Goal: Task Accomplishment & Management: Use online tool/utility

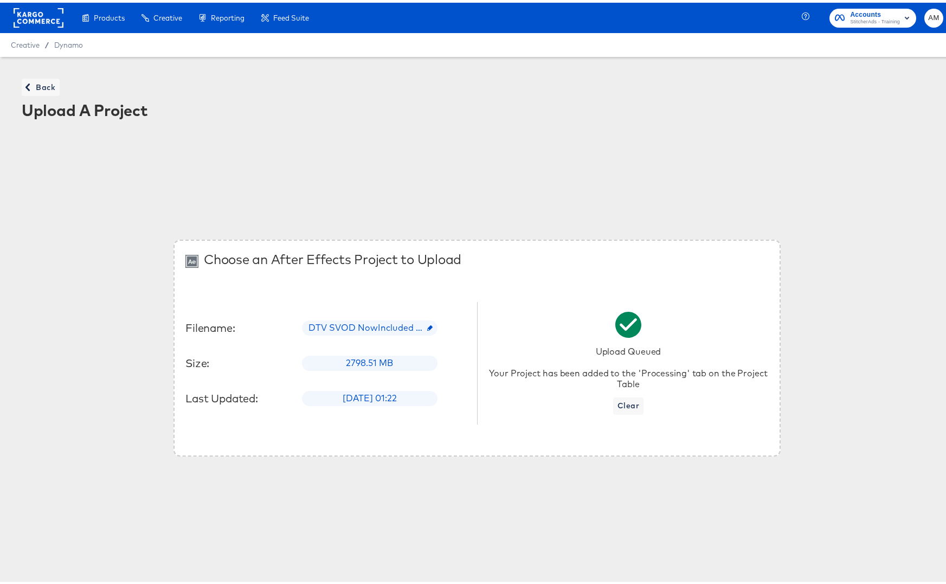
click at [85, 45] on div "Creative / Dynamo" at bounding box center [477, 42] width 954 height 24
click at [42, 95] on div "Back Upload A Project" at bounding box center [477, 98] width 932 height 66
click at [40, 87] on span "Back" at bounding box center [40, 85] width 29 height 14
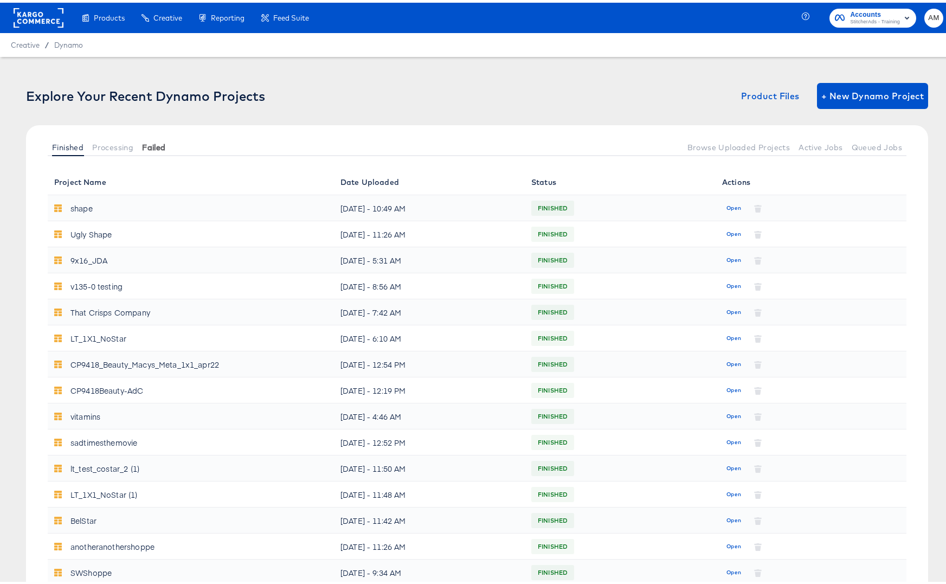
click at [153, 144] on span "Failed" at bounding box center [153, 144] width 23 height 9
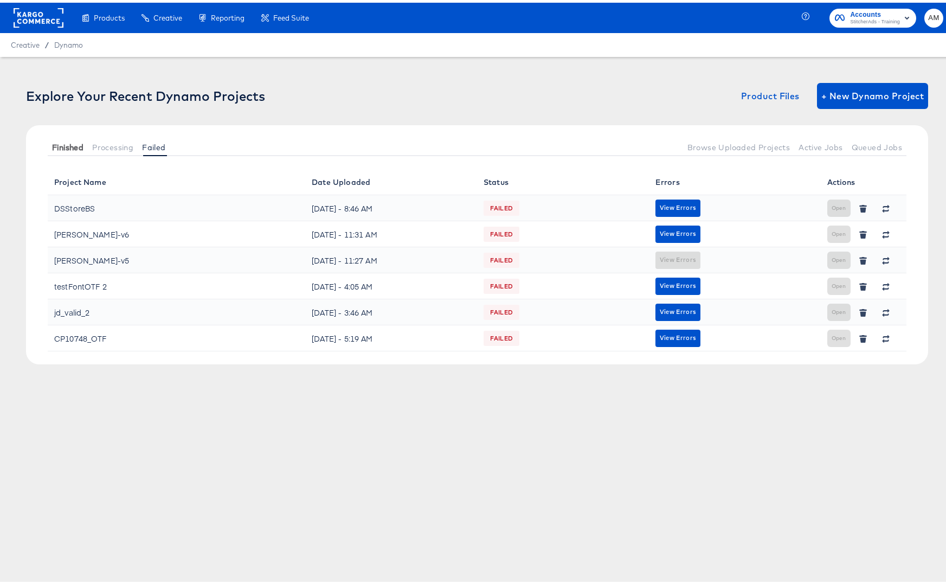
click at [54, 144] on span "Finished" at bounding box center [67, 144] width 31 height 9
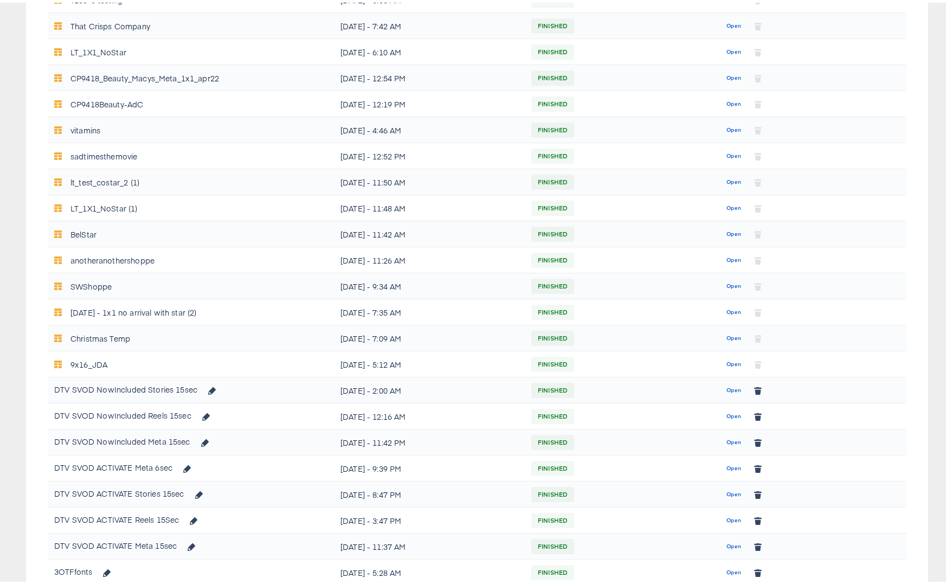
scroll to position [288, 0]
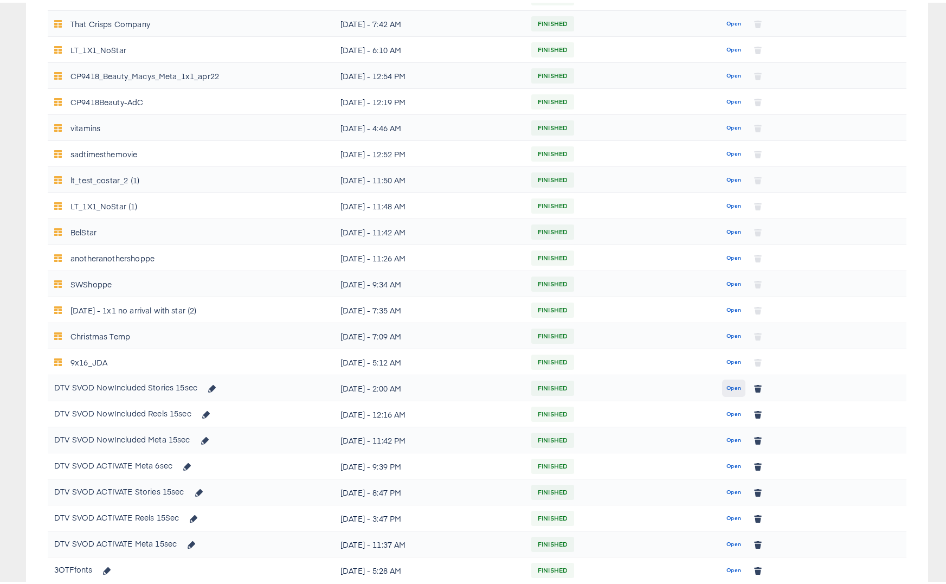
click at [728, 385] on span "Open" at bounding box center [733, 386] width 15 height 10
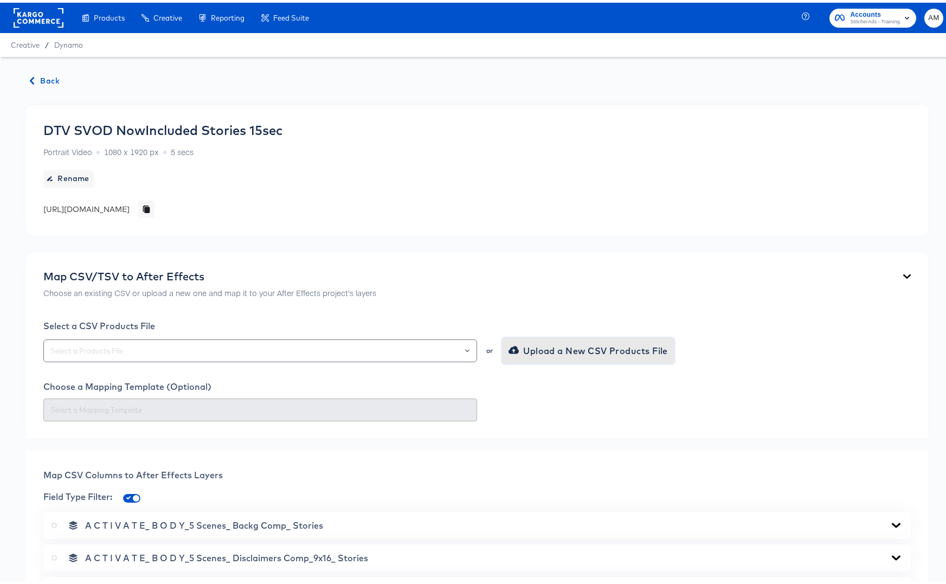
click at [541, 349] on span "Upload a New CSV Products File" at bounding box center [589, 347] width 157 height 15
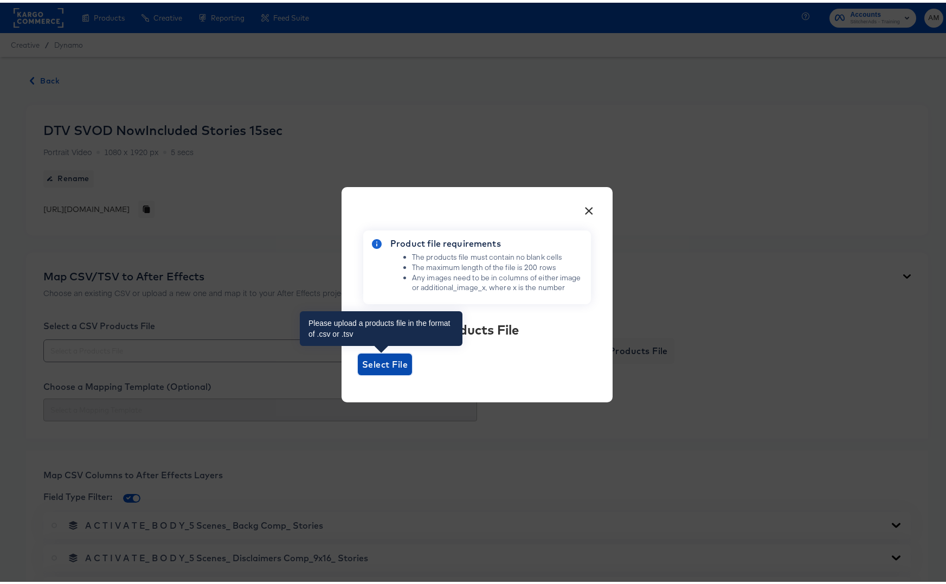
click at [377, 363] on span "Select File" at bounding box center [385, 361] width 46 height 15
click at [358, 372] on input "Select File" at bounding box center [358, 372] width 0 height 0
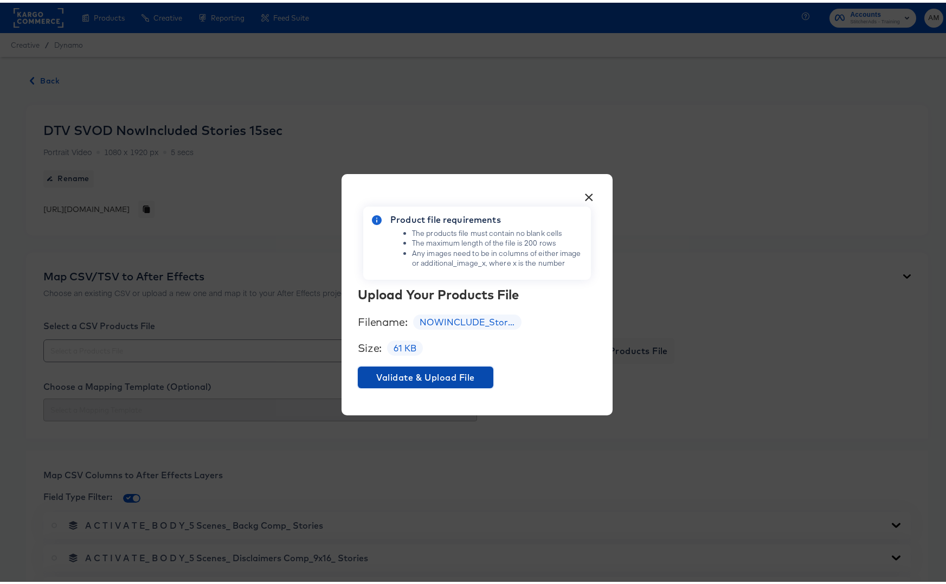
click at [384, 365] on button "Validate & Upload File" at bounding box center [426, 375] width 136 height 22
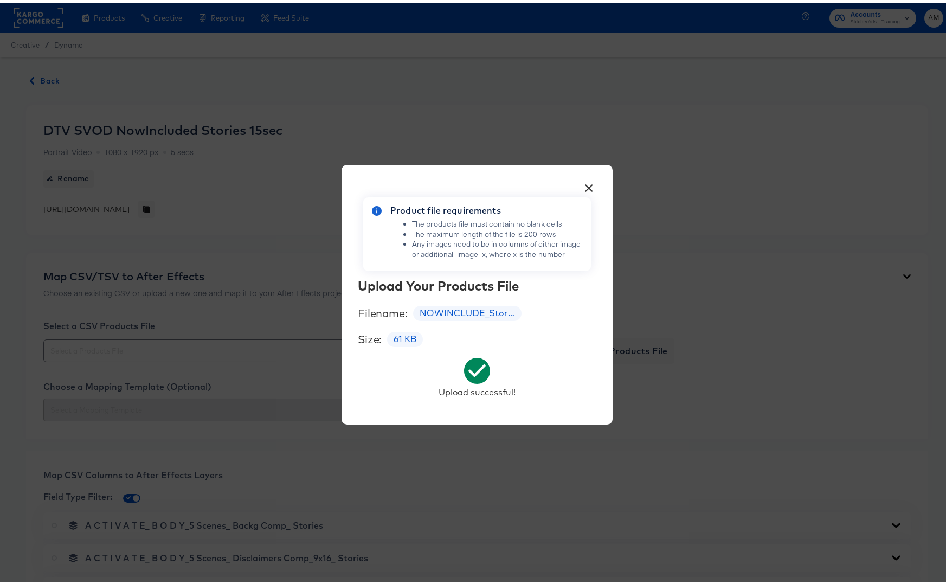
click at [583, 182] on button "×" at bounding box center [590, 183] width 20 height 20
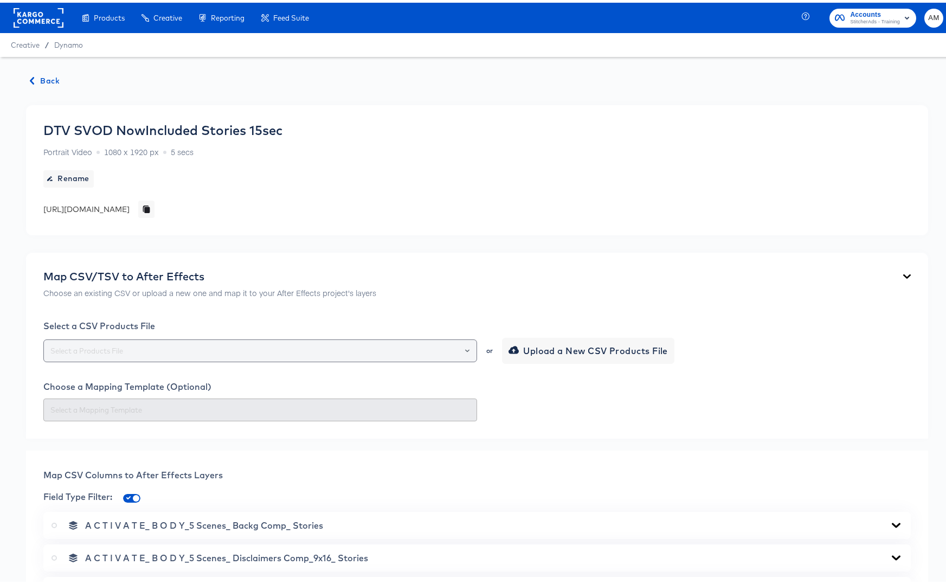
click at [224, 352] on input "text" at bounding box center [260, 348] width 424 height 12
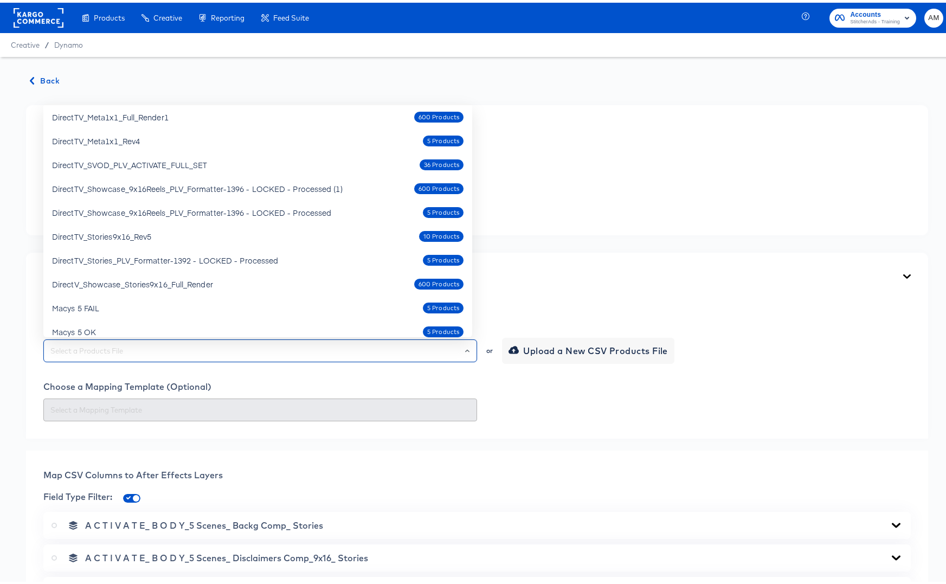
scroll to position [348, 0]
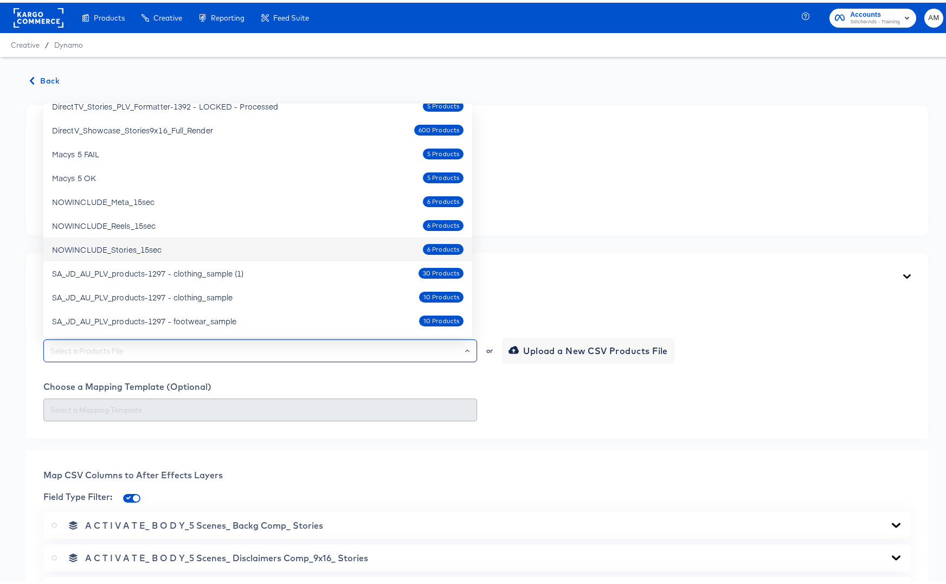
click at [162, 246] on div "NOWINCLUDE_Stories_15sec 6 Products" at bounding box center [257, 246] width 411 height 17
type input "NOWINCLUDE_Stories_15sec"
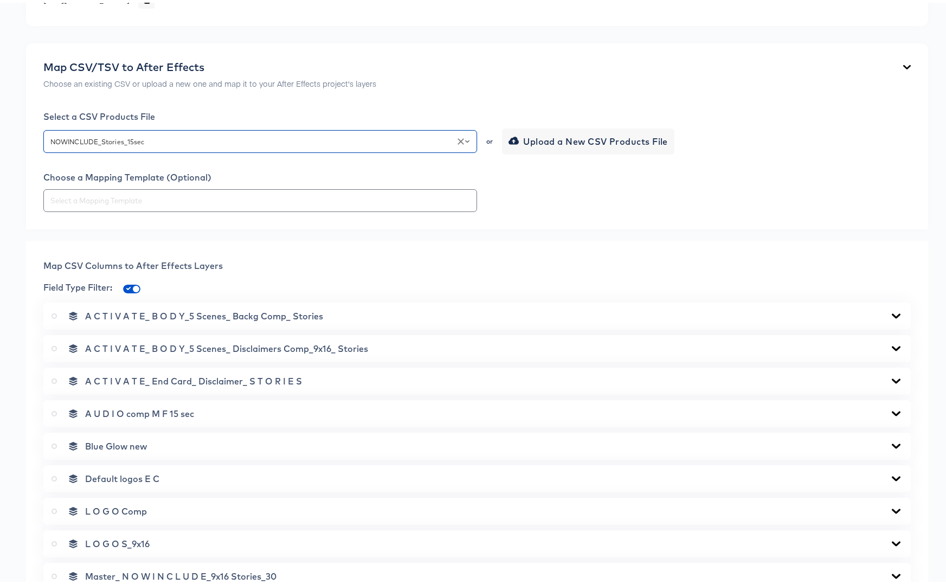
scroll to position [346, 0]
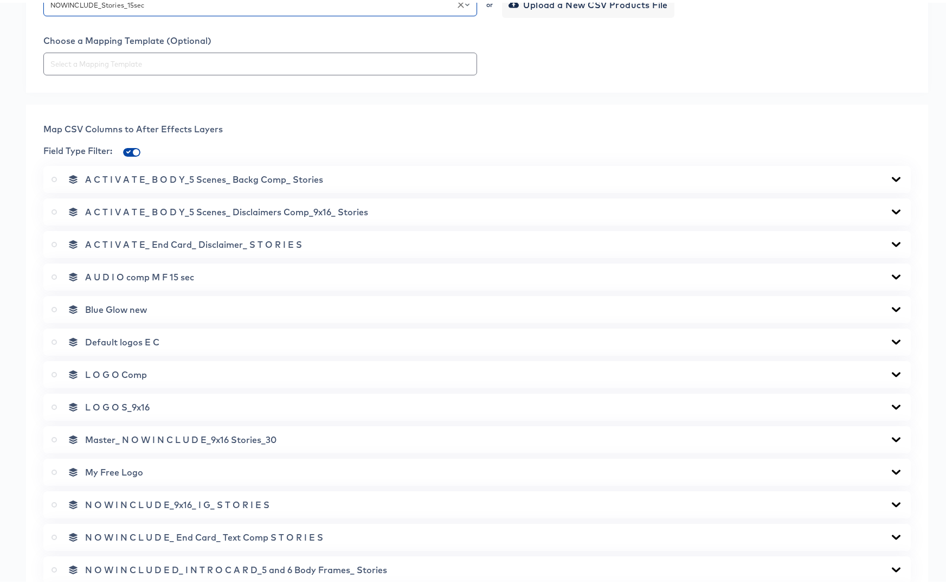
click at [132, 147] on input "checkbox" at bounding box center [136, 151] width 26 height 9
checkbox input "false"
click at [890, 175] on icon at bounding box center [896, 176] width 13 height 9
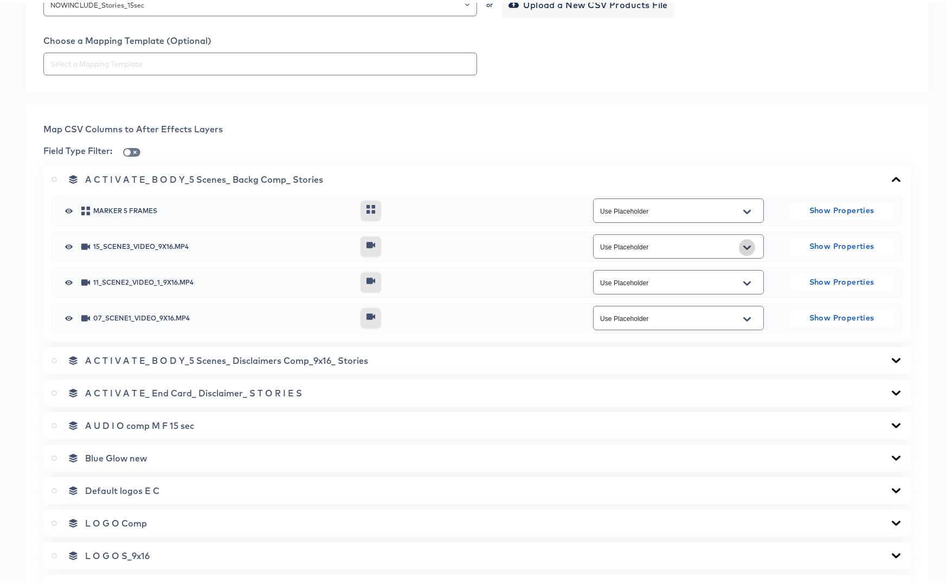
click at [743, 243] on icon "Open" at bounding box center [747, 245] width 8 height 9
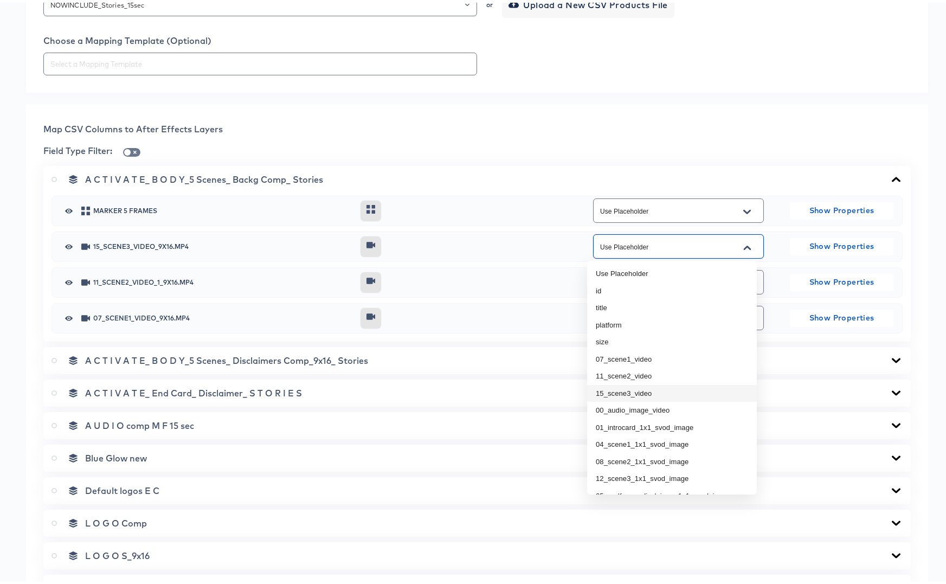
click at [669, 388] on li "15_scene3_video" at bounding box center [672, 390] width 170 height 17
type input "15_scene3_video"
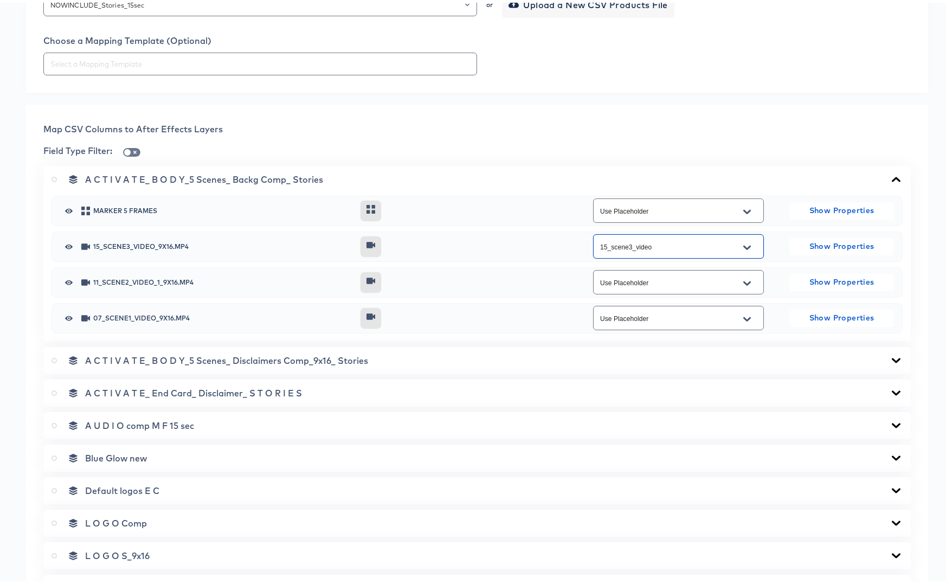
click at [743, 278] on icon "Open" at bounding box center [747, 280] width 8 height 9
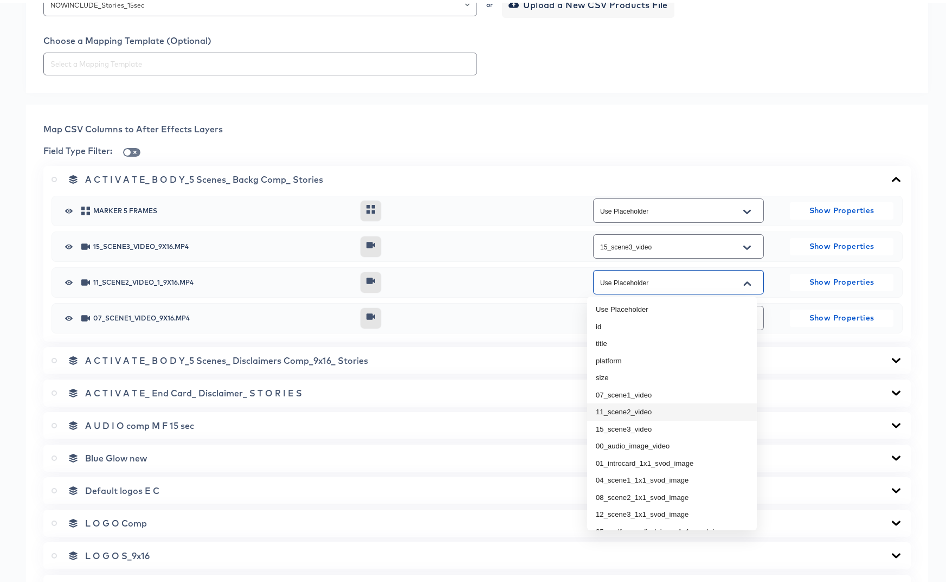
click at [641, 411] on li "11_scene2_video" at bounding box center [672, 409] width 170 height 17
type input "11_scene2_video"
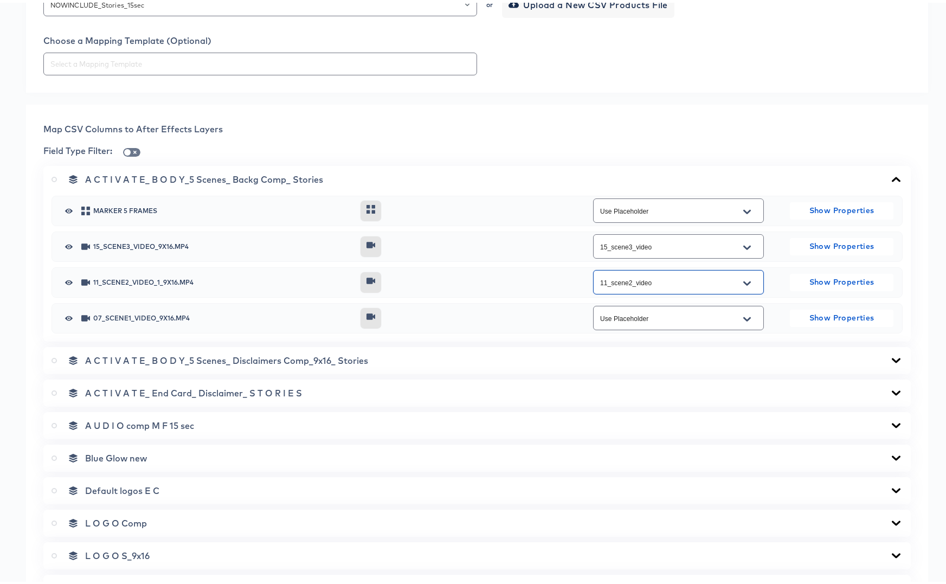
click at [743, 317] on icon "Open" at bounding box center [747, 316] width 8 height 4
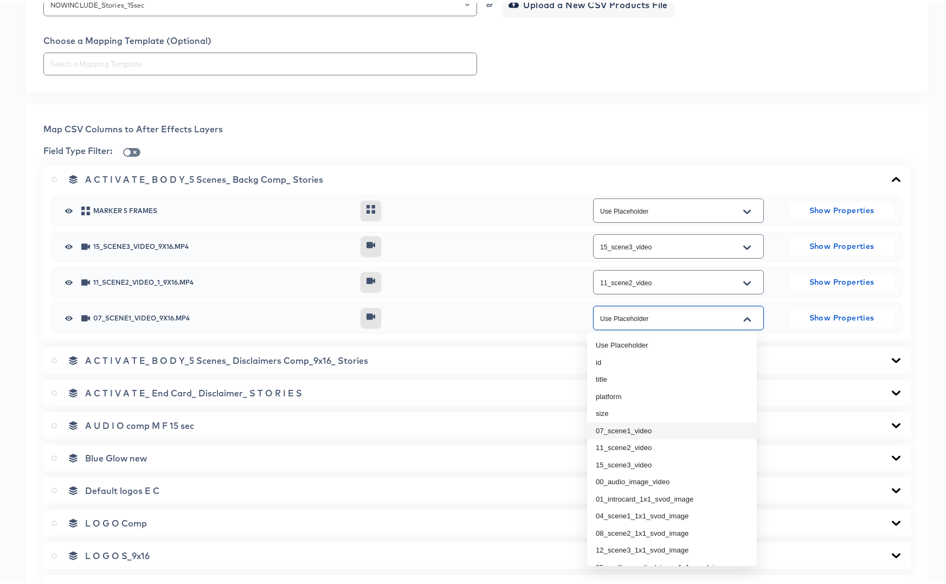
click at [622, 429] on li "07_scene1_video" at bounding box center [672, 428] width 170 height 17
type input "07_scene1_video"
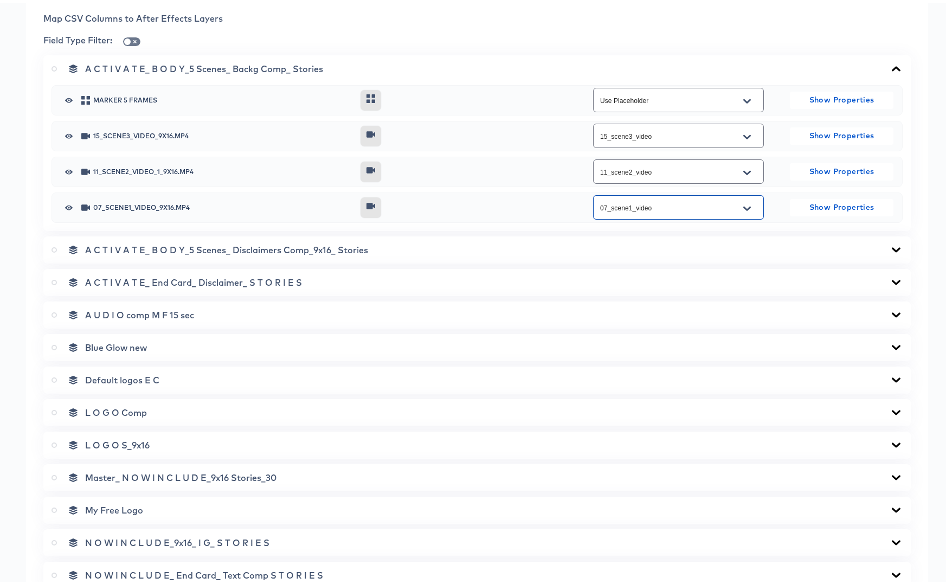
scroll to position [474, 0]
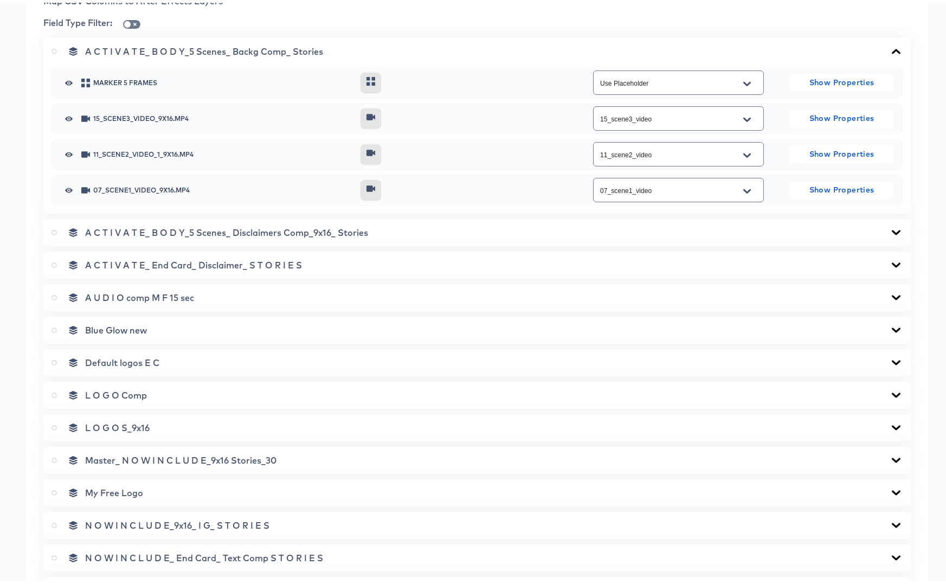
click at [890, 228] on icon at bounding box center [896, 230] width 13 height 9
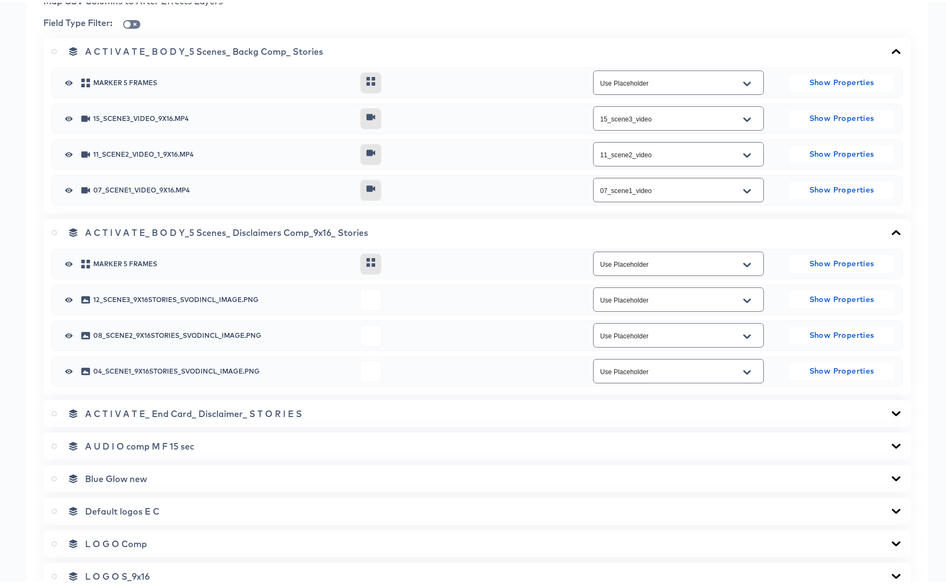
click at [743, 298] on icon "Open" at bounding box center [747, 298] width 8 height 9
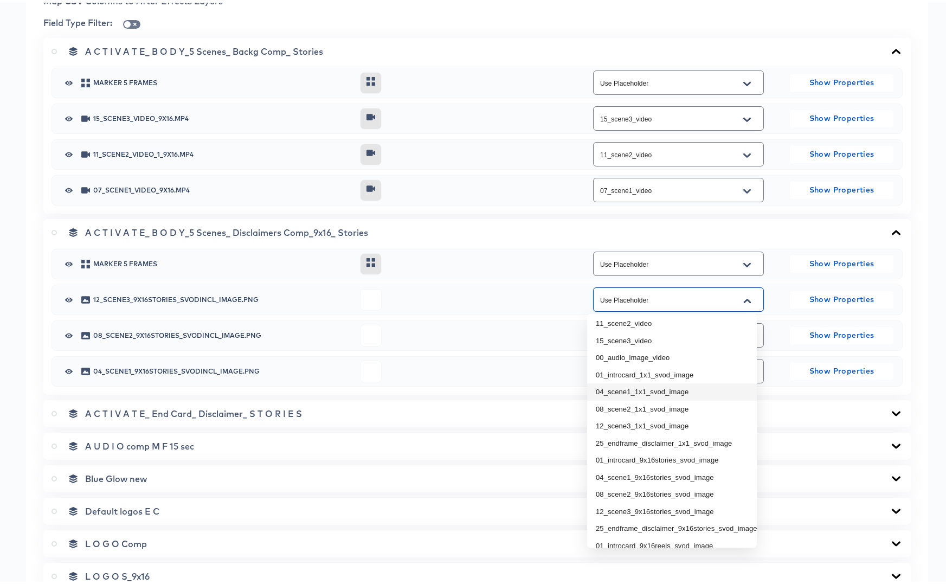
scroll to position [193, 0]
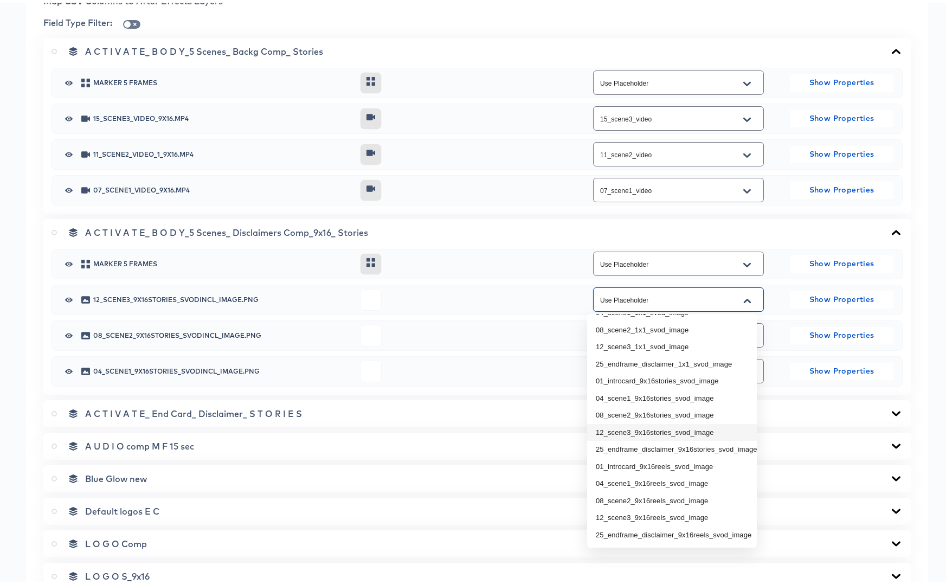
click at [633, 421] on li "12_scene3_9x16stories_svod_image" at bounding box center [672, 429] width 170 height 17
type input "12_scene3_9x16stories_svod_image"
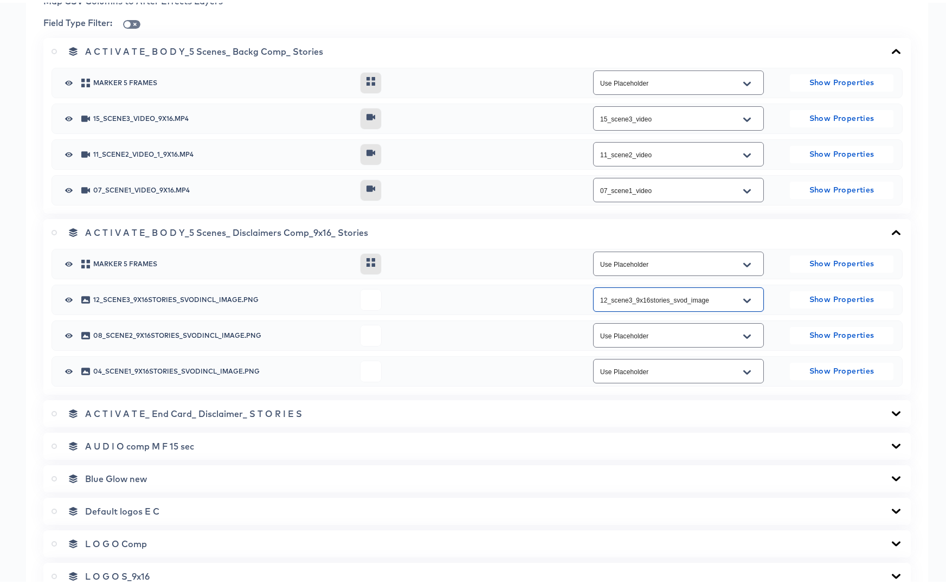
click at [671, 336] on input "Use Placeholder" at bounding box center [670, 333] width 144 height 12
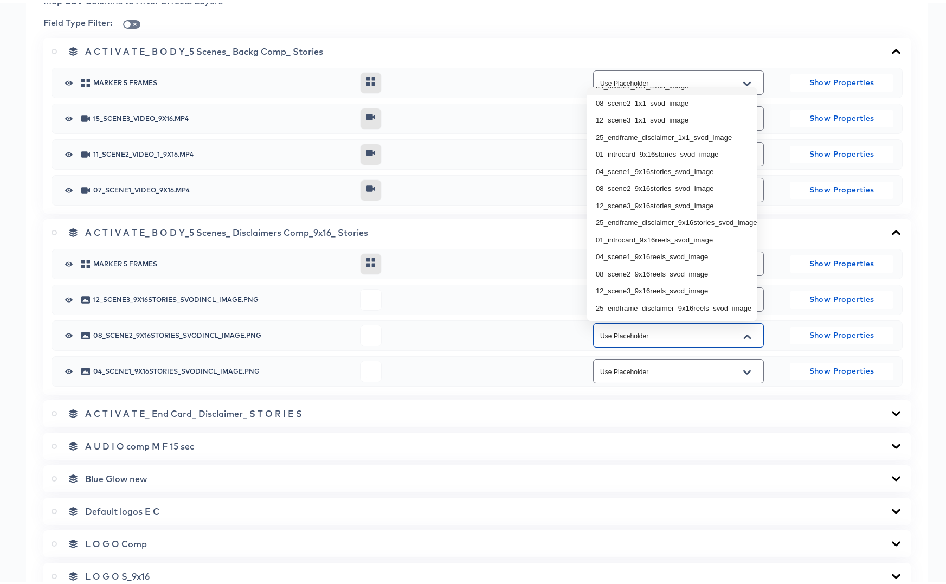
scroll to position [191, 0]
click at [651, 182] on li "08_scene2_9x16stories_svod_image" at bounding box center [672, 185] width 170 height 17
type input "08_scene2_9x16stories_svod_image"
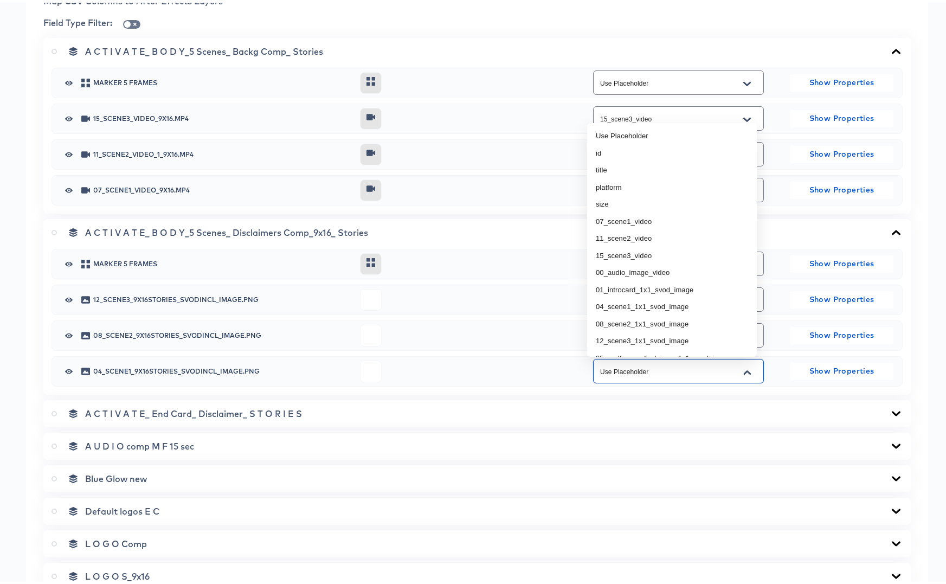
click at [666, 369] on input "Use Placeholder" at bounding box center [670, 369] width 144 height 12
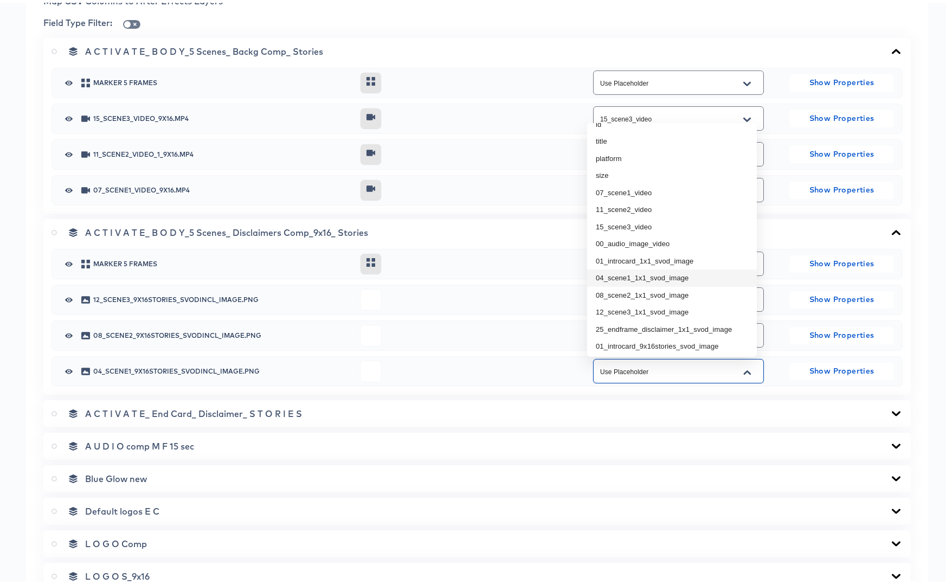
scroll to position [89, 0]
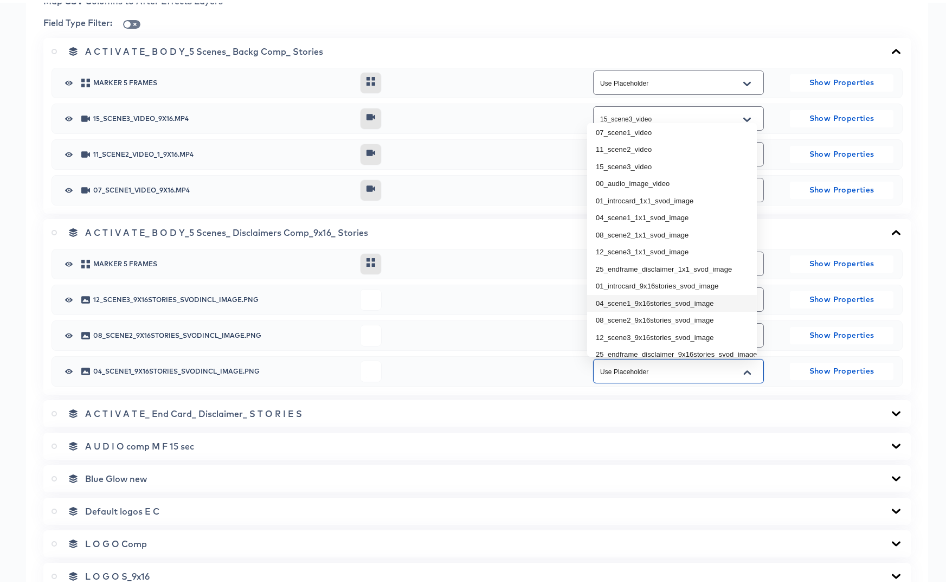
click at [683, 297] on li "04_scene1_9x16stories_svod_image" at bounding box center [672, 300] width 170 height 17
type input "04_scene1_9x16stories_svod_image"
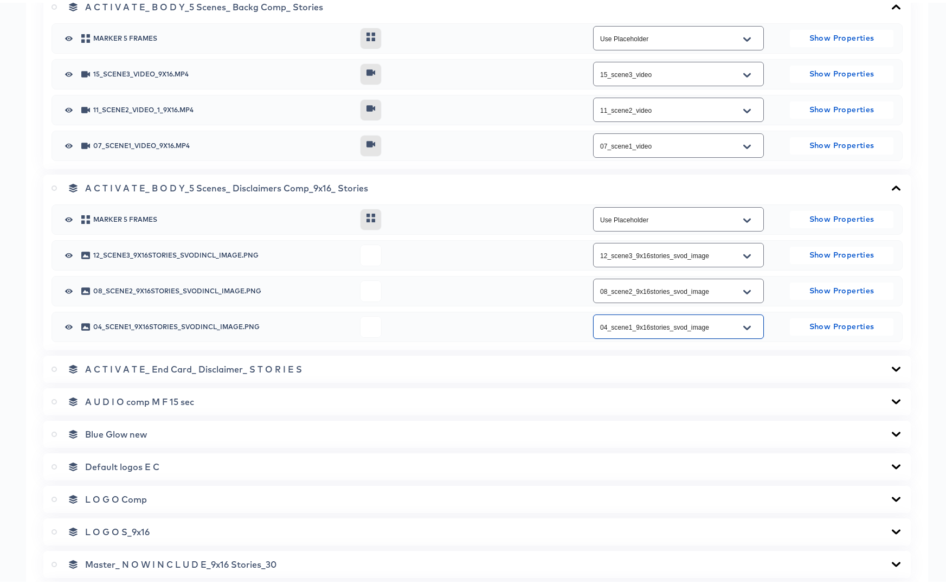
scroll to position [602, 0]
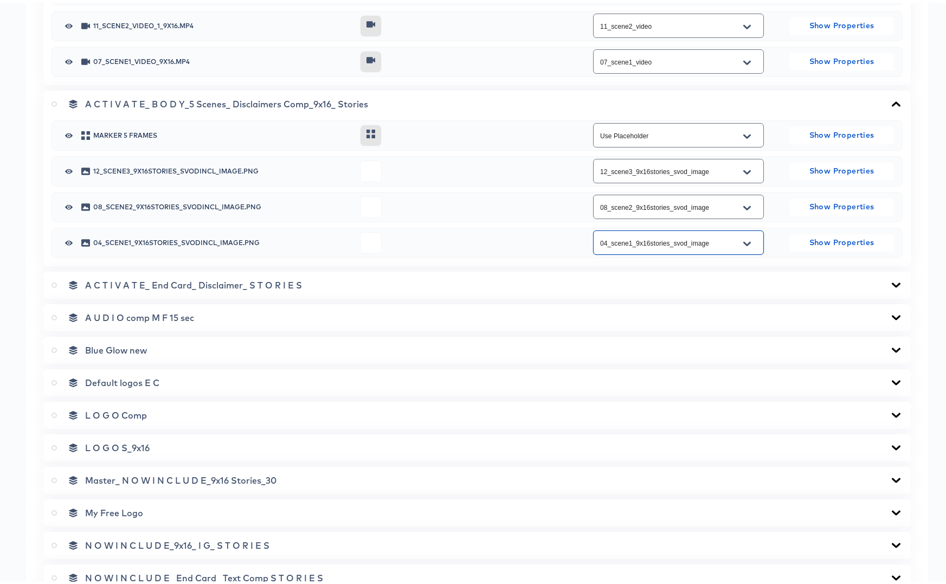
click at [890, 282] on icon at bounding box center [896, 282] width 13 height 9
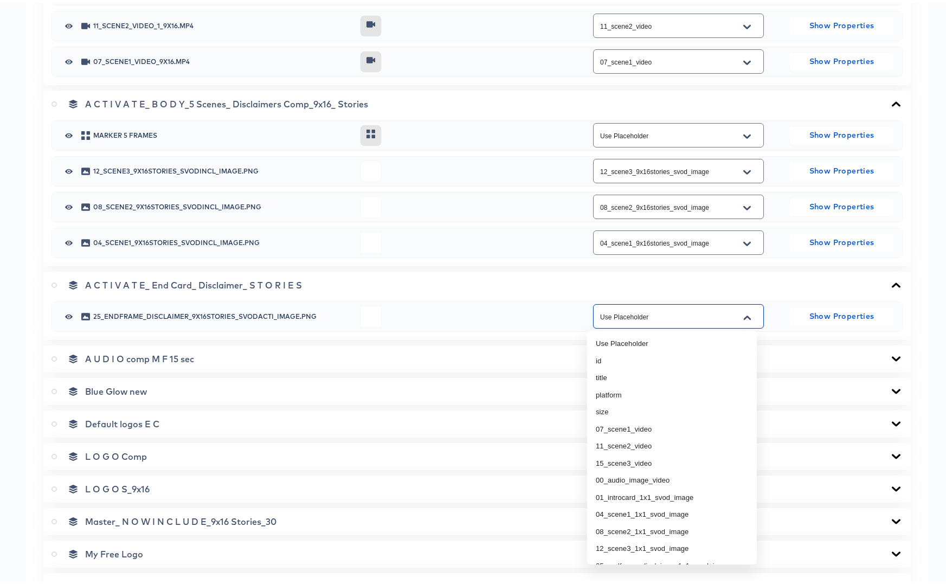
click at [683, 313] on input "Use Placeholder" at bounding box center [670, 314] width 144 height 12
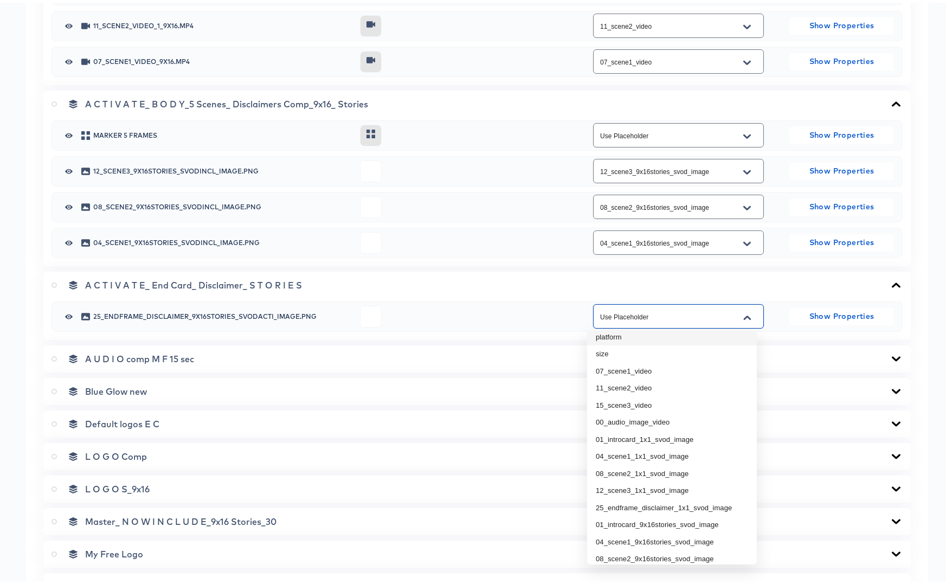
scroll to position [163, 0]
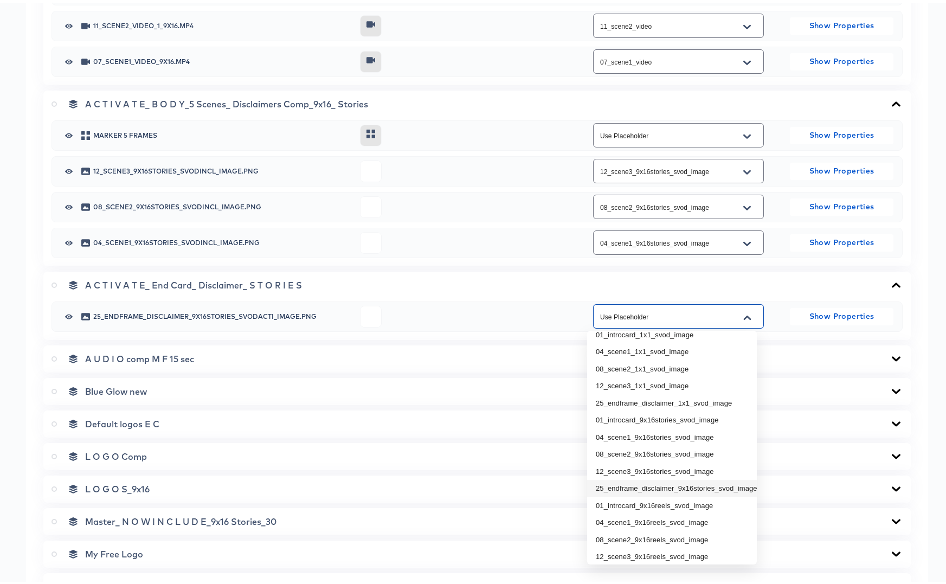
click at [683, 485] on li "25_endframe_disclaimer_9x16stories_svod_image" at bounding box center [672, 485] width 170 height 17
type input "25_endframe_disclaimer_9x16stories_svod_image"
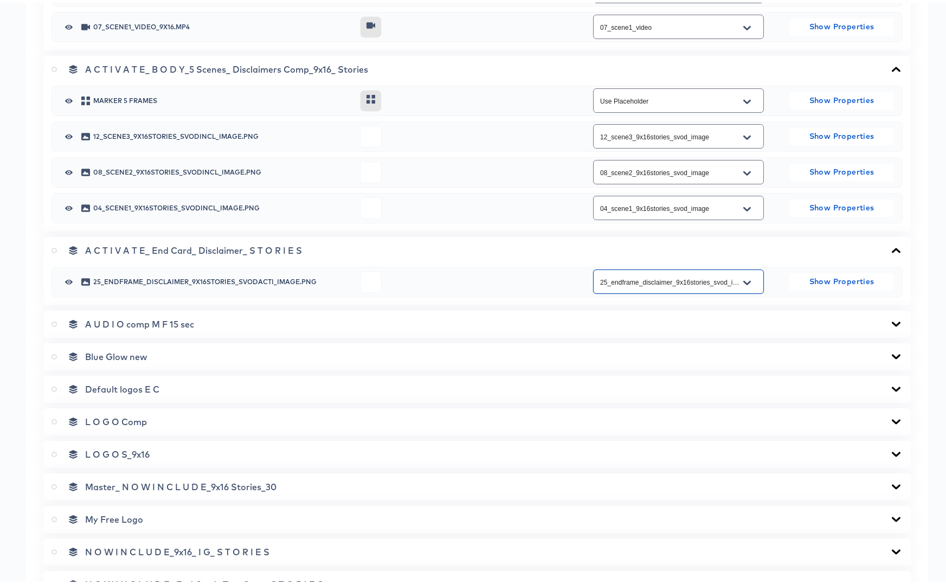
scroll to position [637, 0]
click at [890, 320] on icon at bounding box center [896, 321] width 13 height 9
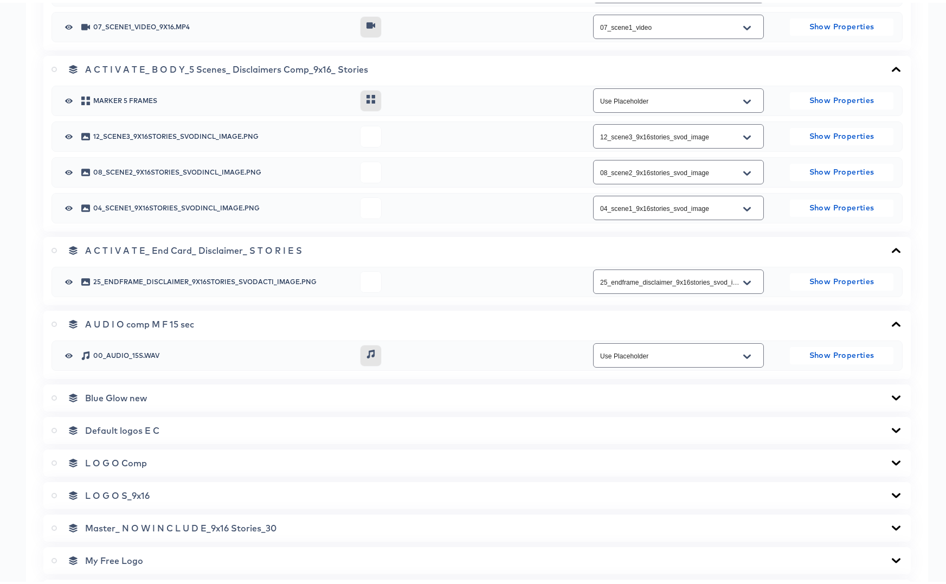
click at [652, 346] on div "Use Placeholder" at bounding box center [678, 352] width 171 height 24
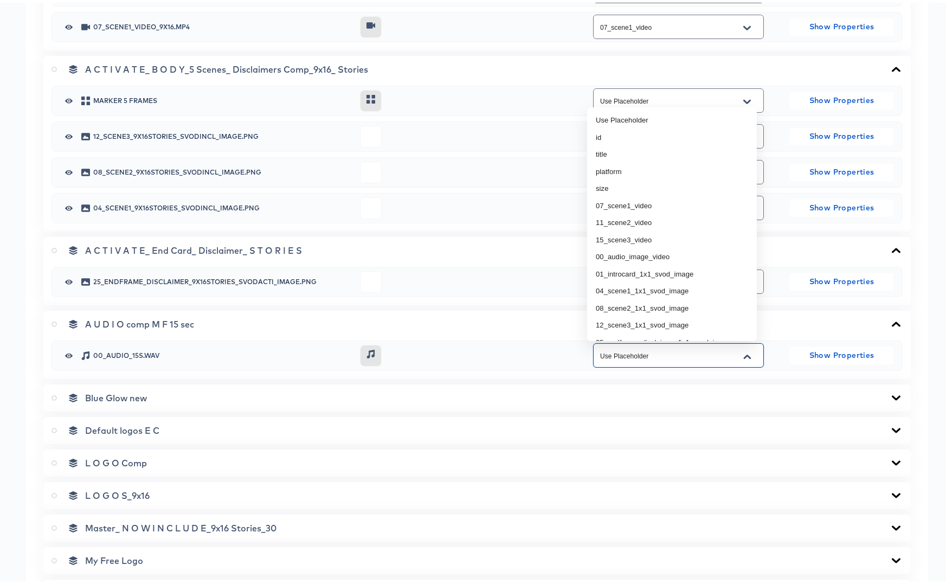
click at [678, 356] on input "Use Placeholder" at bounding box center [670, 353] width 144 height 12
click at [636, 255] on li "00_audio_image_video" at bounding box center [672, 254] width 170 height 17
type input "00_audio_image_video"
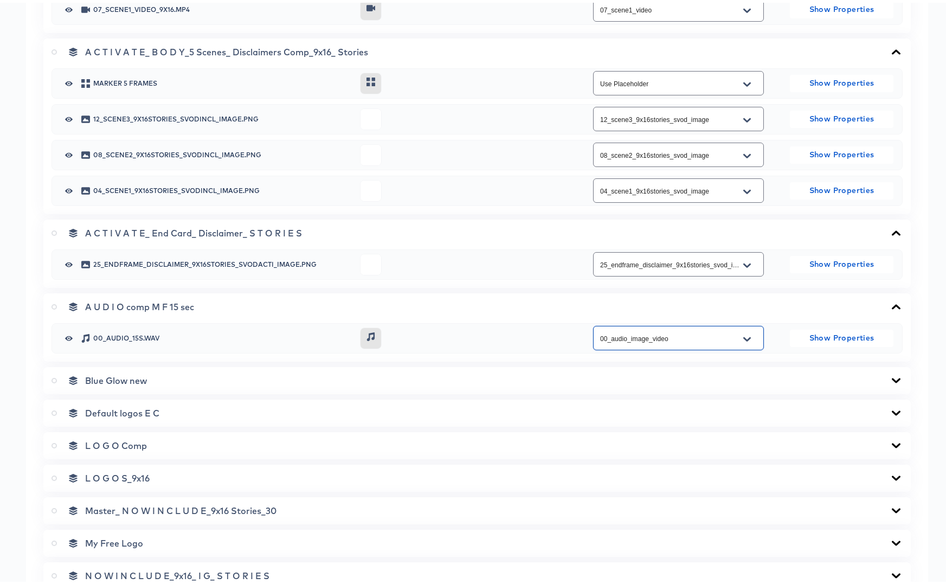
scroll to position [655, 0]
click at [892, 379] on icon at bounding box center [896, 377] width 9 height 5
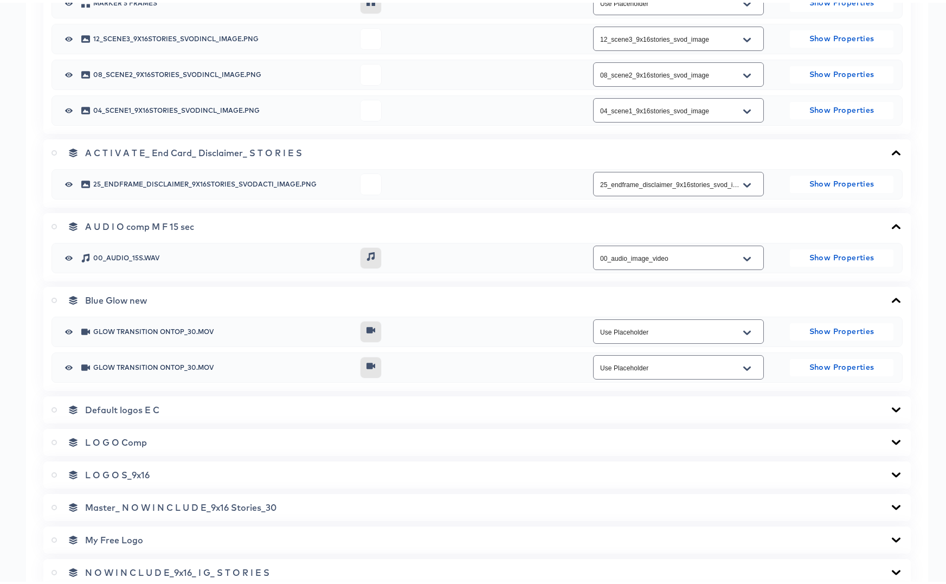
scroll to position [736, 0]
click at [892, 407] on icon at bounding box center [896, 405] width 9 height 5
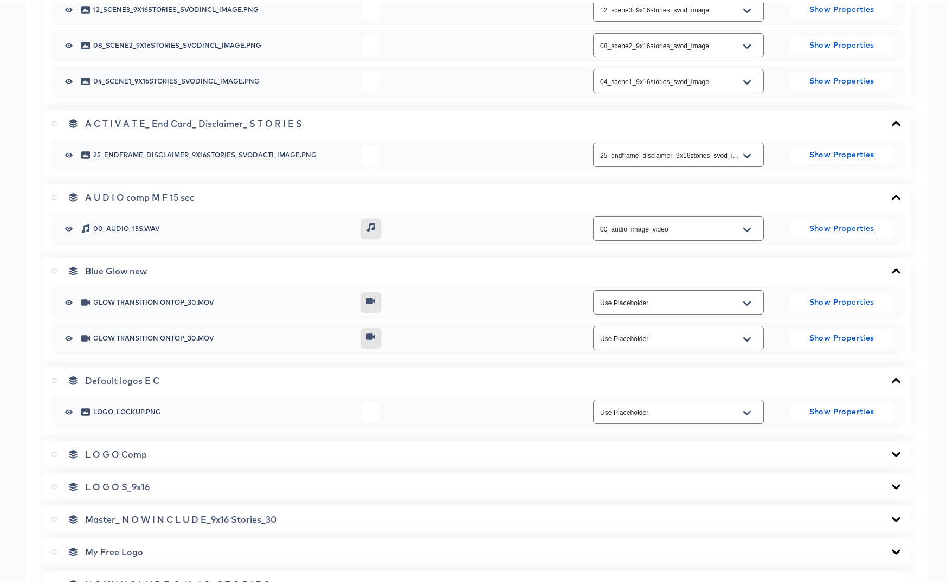
scroll to position [819, 0]
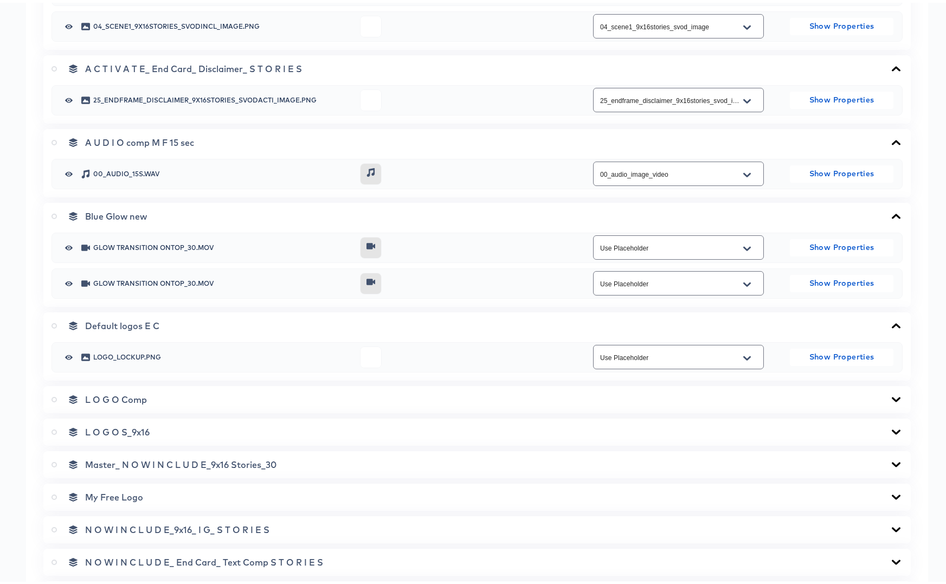
click at [890, 396] on icon at bounding box center [896, 397] width 13 height 9
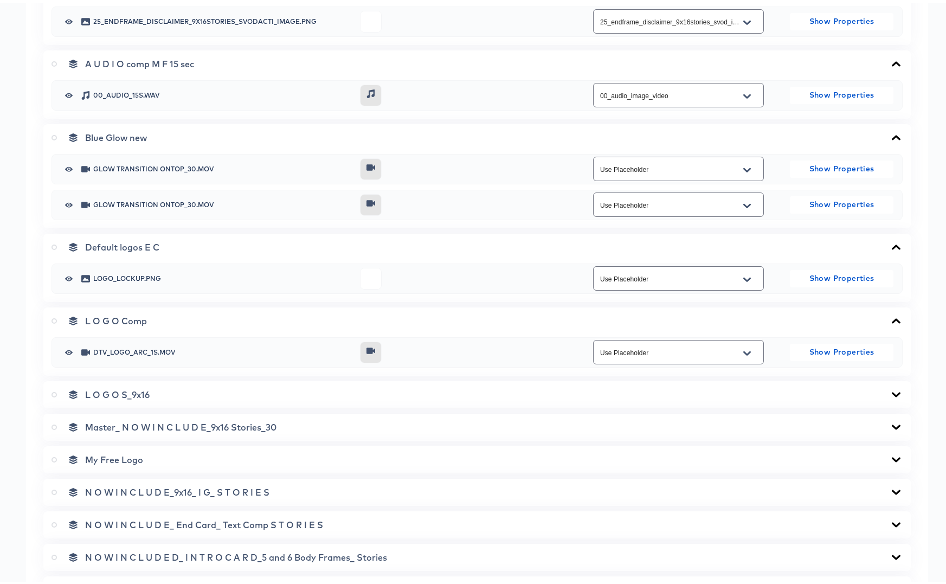
scroll to position [899, 0]
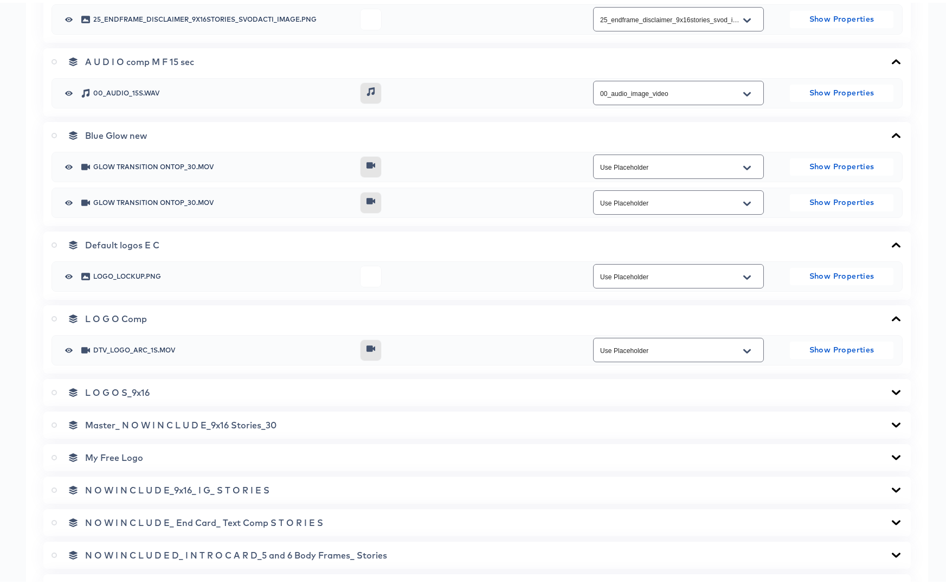
click at [892, 389] on icon at bounding box center [896, 389] width 9 height 5
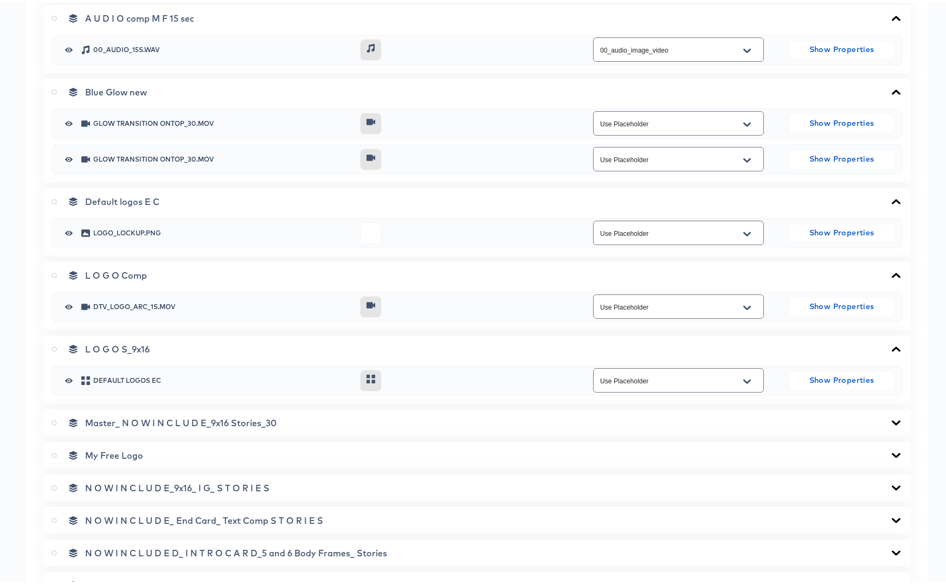
scroll to position [986, 0]
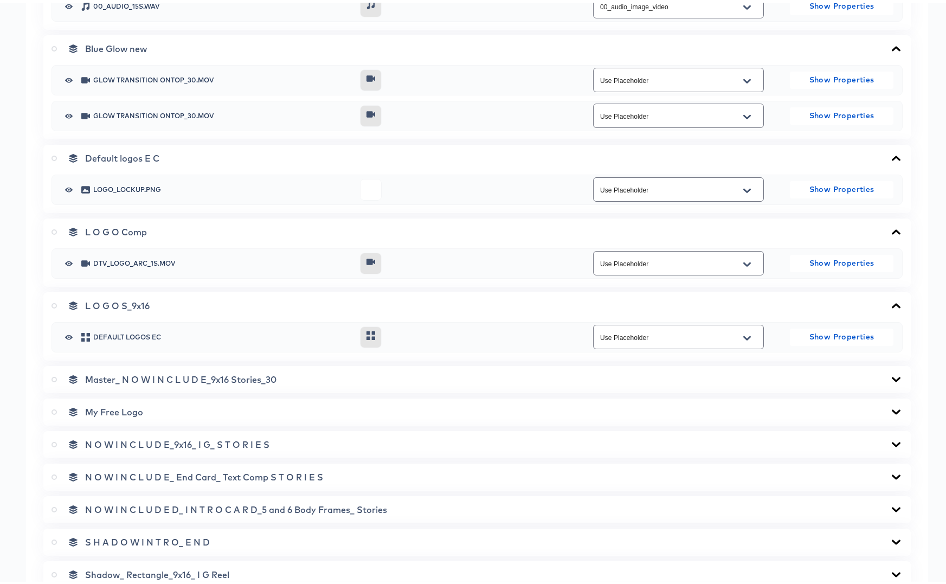
click at [53, 377] on icon at bounding box center [54, 376] width 5 height 5
click at [0, 0] on input "radio" at bounding box center [0, 0] width 0 height 0
click at [892, 377] on icon at bounding box center [896, 376] width 9 height 5
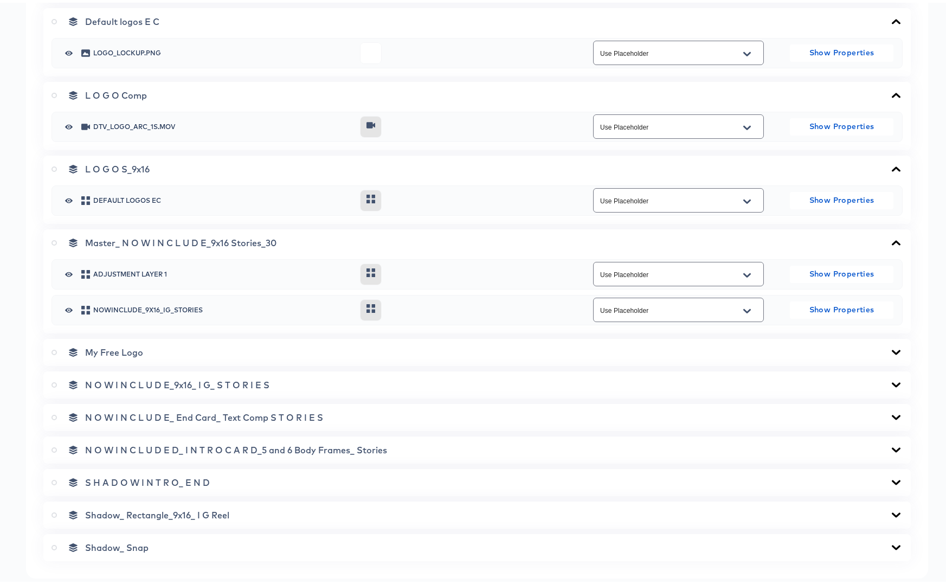
scroll to position [1121, 0]
click at [890, 351] on icon at bounding box center [896, 352] width 13 height 9
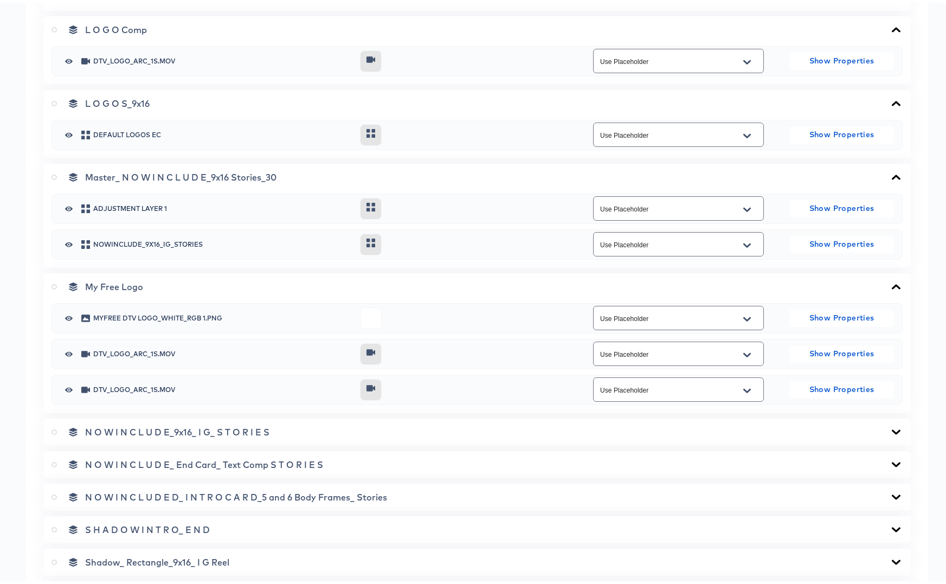
scroll to position [1203, 0]
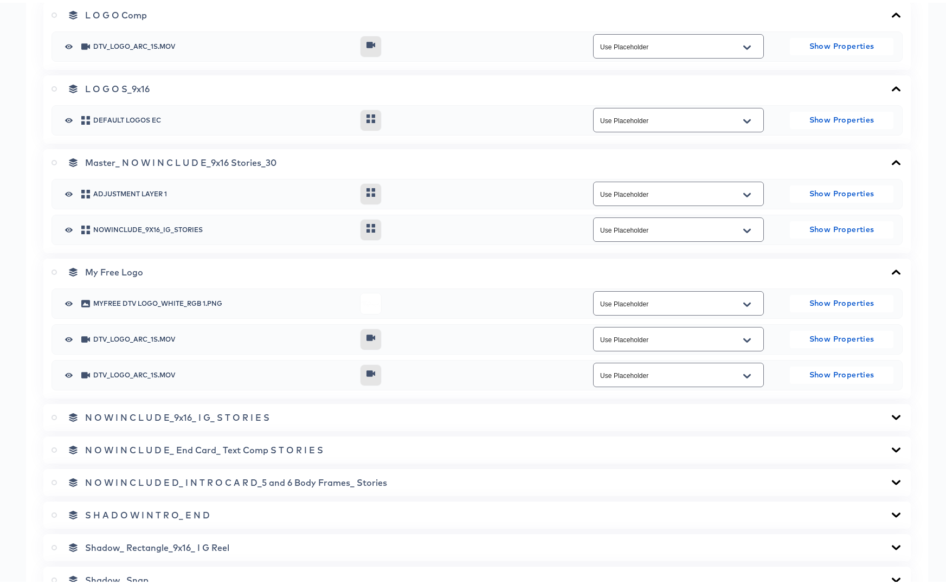
click at [890, 411] on icon at bounding box center [896, 414] width 13 height 9
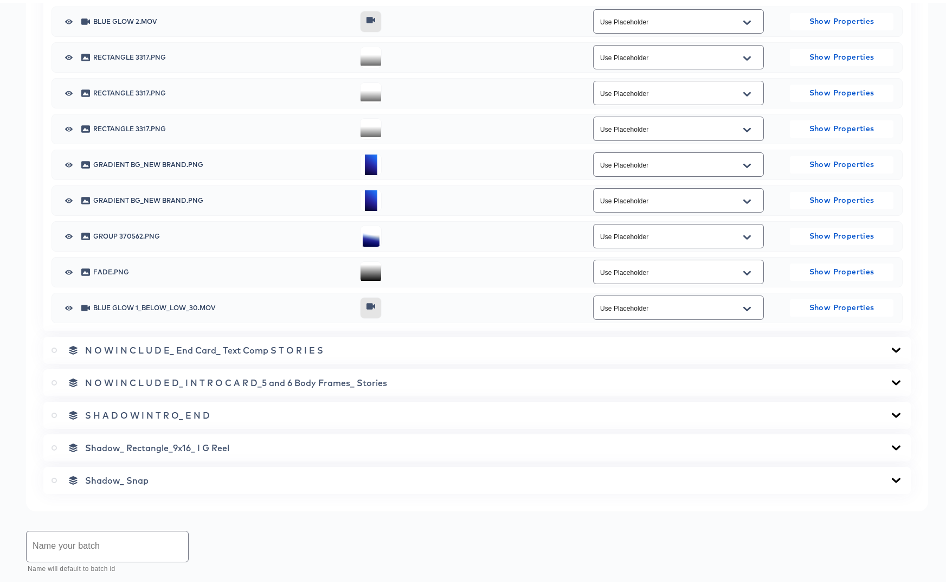
scroll to position [2057, 0]
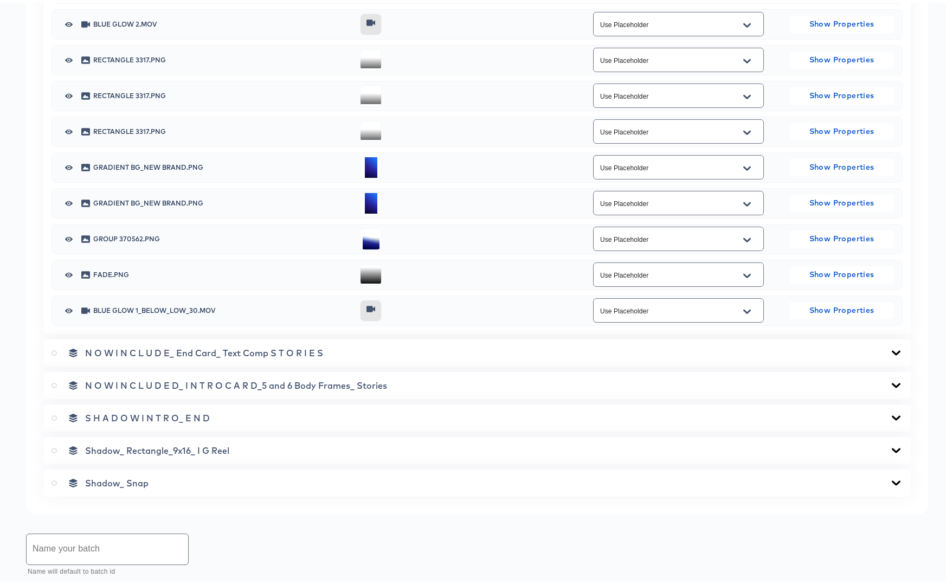
click at [892, 349] on icon at bounding box center [896, 350] width 9 height 5
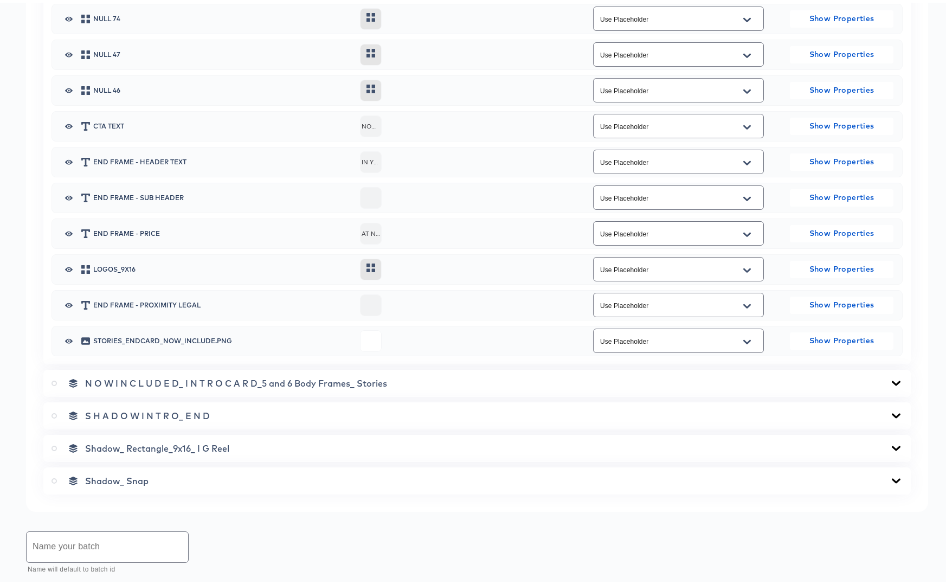
scroll to position [2529, 0]
click at [892, 382] on icon at bounding box center [896, 381] width 9 height 5
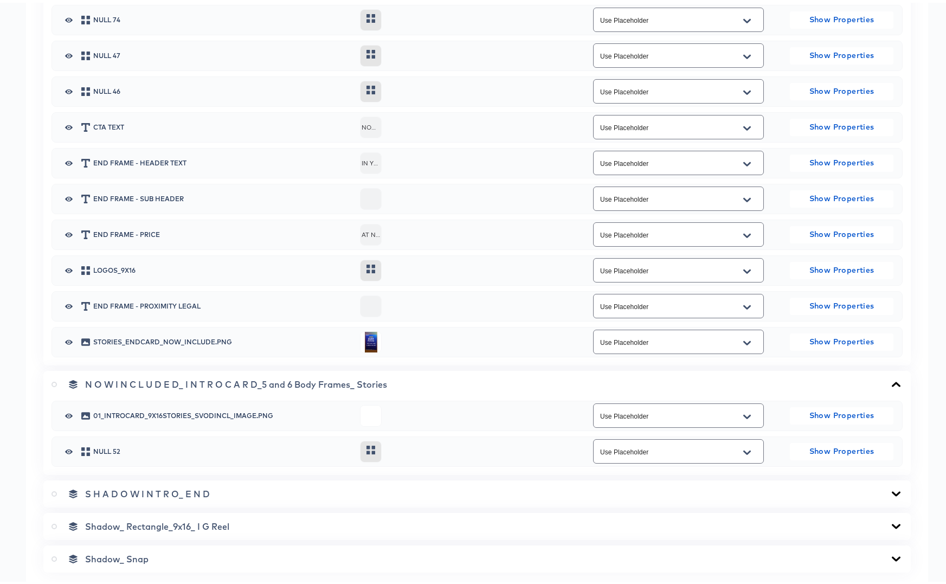
click at [745, 413] on button "Open" at bounding box center [747, 414] width 16 height 17
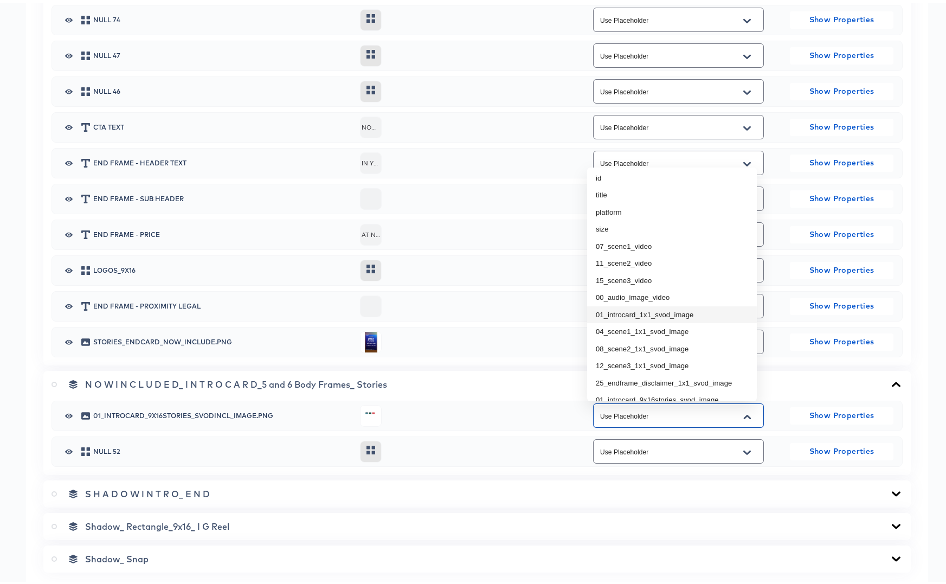
scroll to position [69, 0]
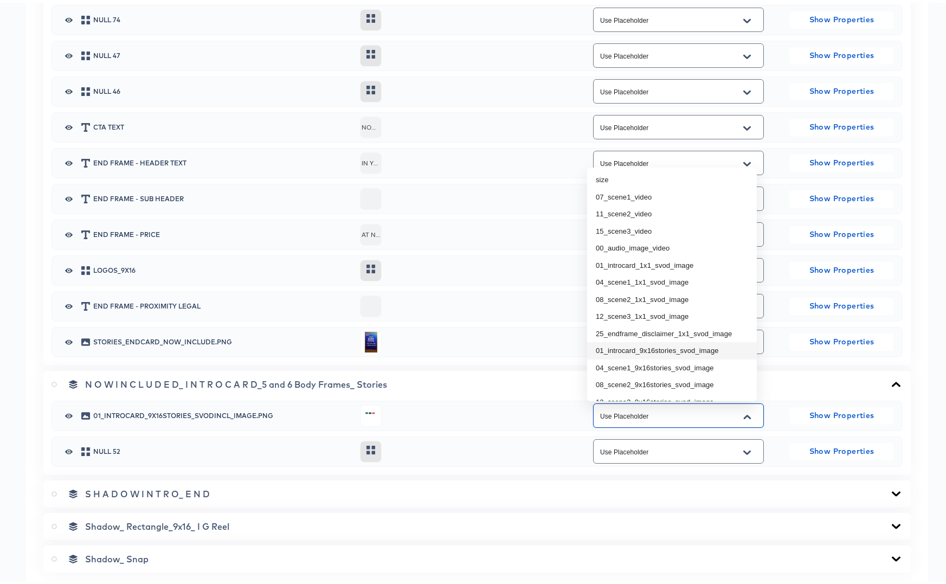
click at [673, 346] on li "01_introcard_9x16stories_svod_image" at bounding box center [672, 347] width 170 height 17
type input "01_introcard_9x16stories_svod_image"
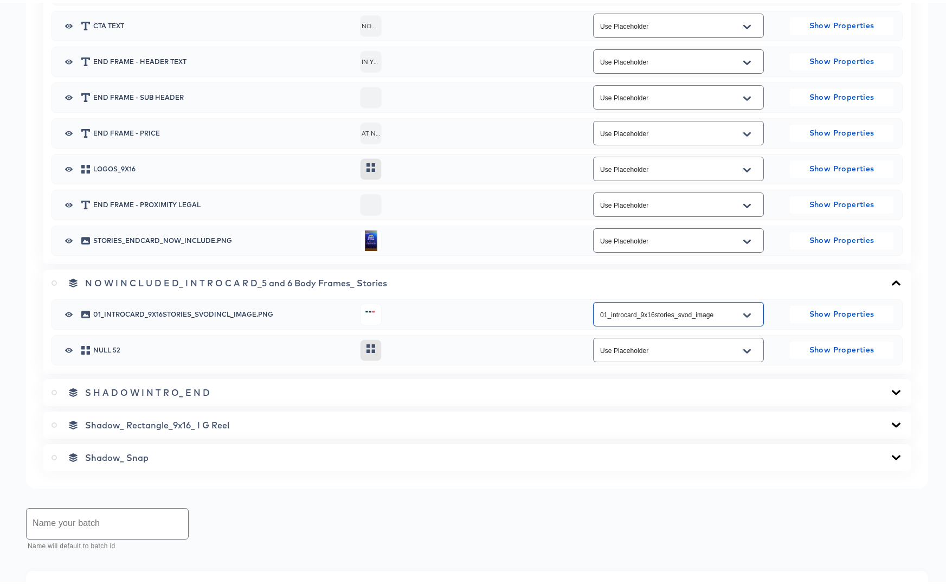
scroll to position [2636, 0]
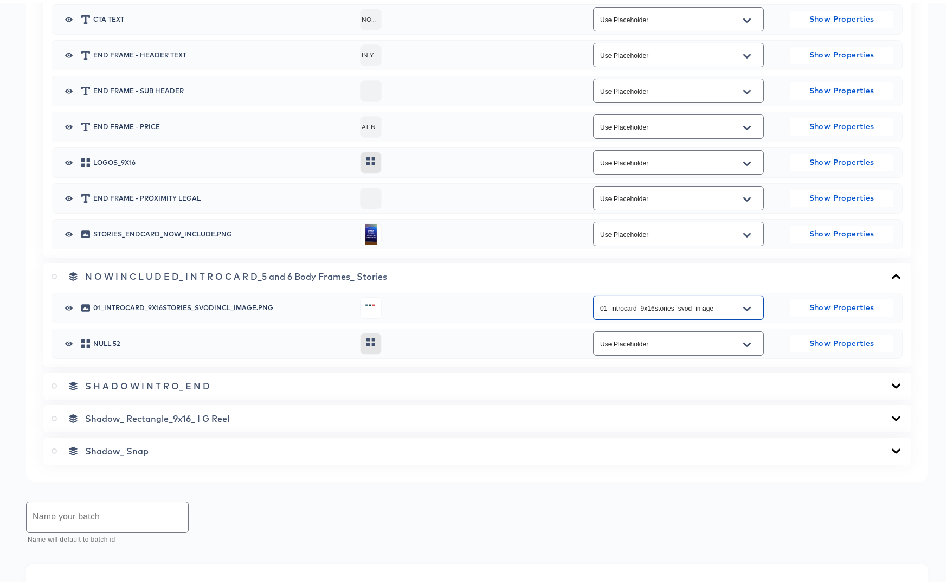
click at [891, 383] on icon at bounding box center [896, 383] width 13 height 9
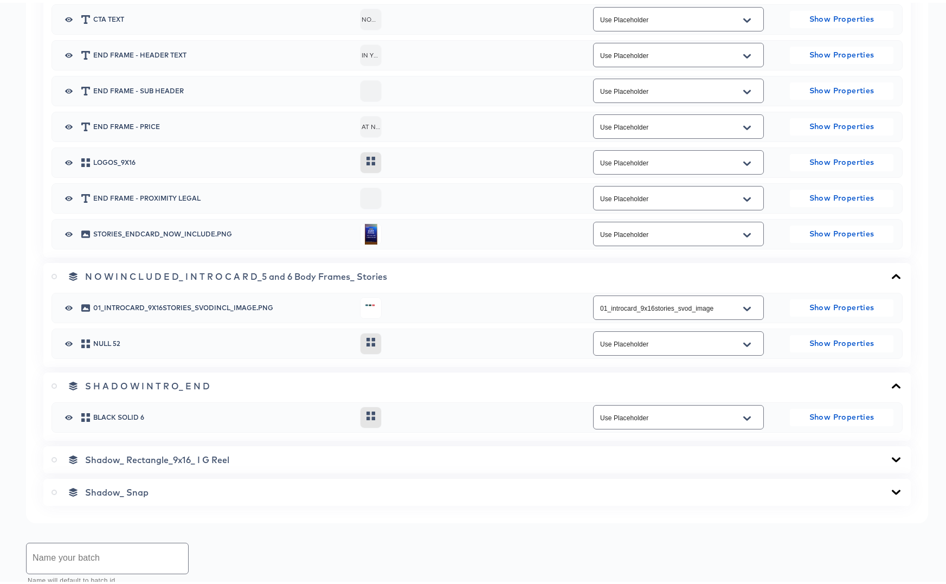
scroll to position [2719, 0]
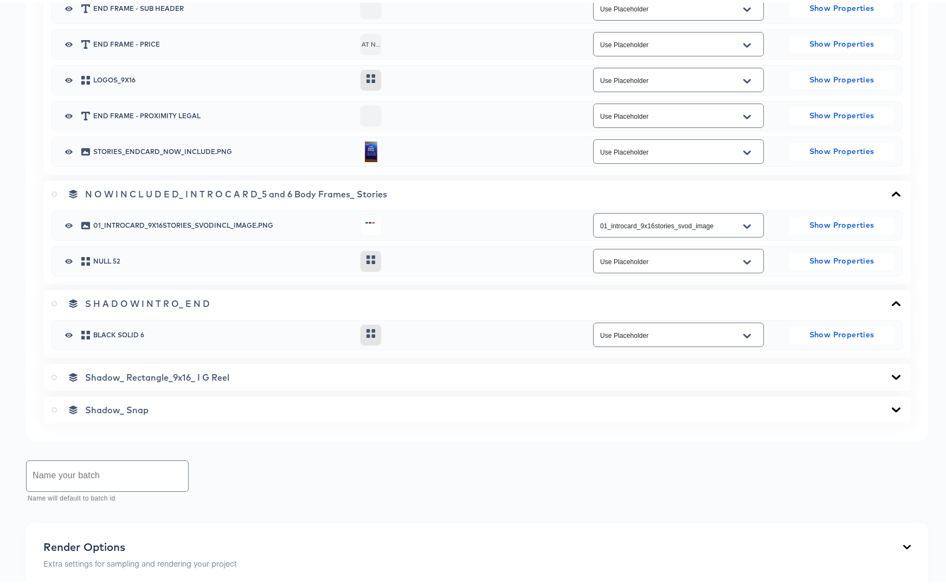
click at [890, 372] on icon at bounding box center [896, 374] width 13 height 9
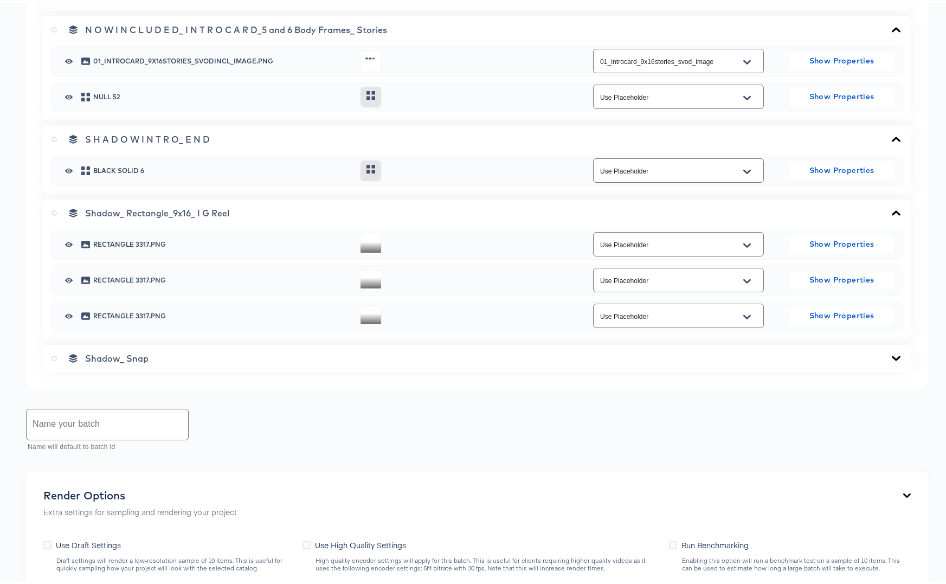
scroll to position [2887, 0]
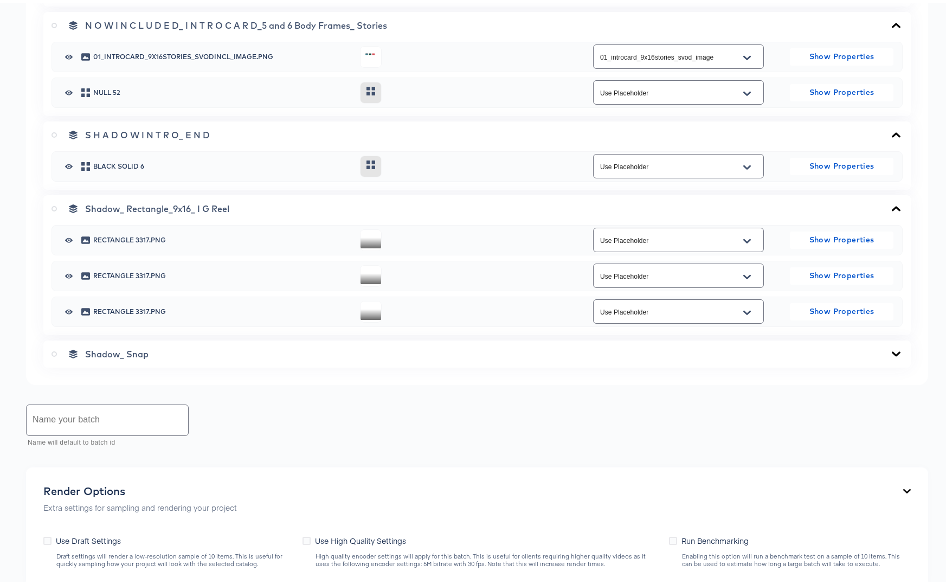
click at [890, 348] on icon at bounding box center [896, 351] width 13 height 9
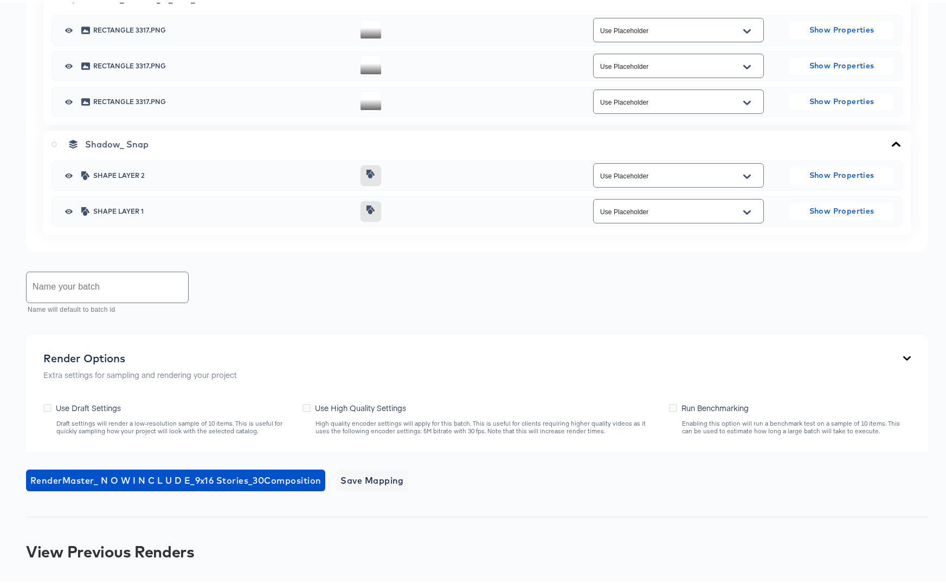
scroll to position [3122, 0]
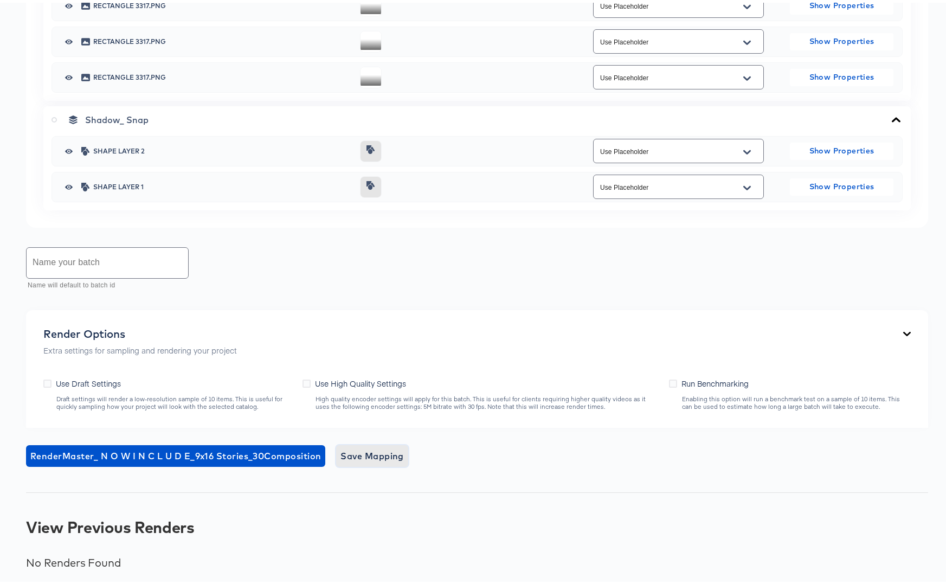
click at [361, 452] on span "Save Mapping" at bounding box center [371, 453] width 63 height 15
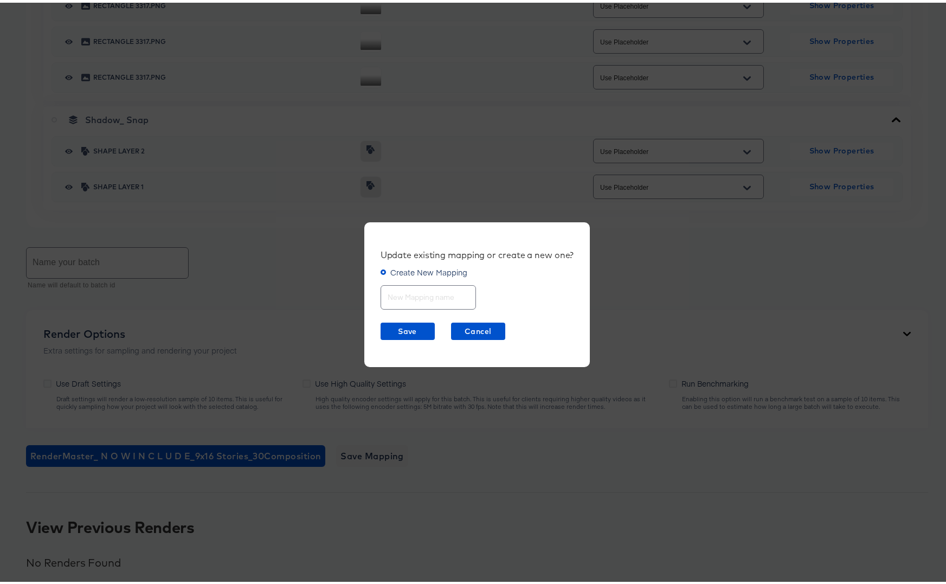
click at [410, 291] on input "text" at bounding box center [428, 290] width 94 height 23
type input "NowIncluded Stories 15sec"
click at [403, 330] on span "Save" at bounding box center [408, 329] width 46 height 14
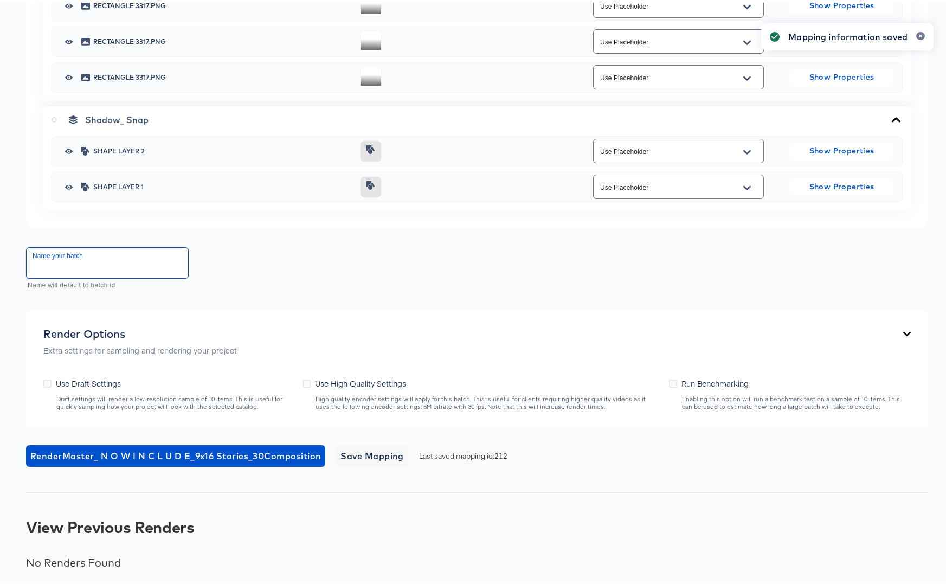
click at [97, 264] on input "text" at bounding box center [108, 260] width 162 height 30
type input "NowIncluded Stories 15sec Only"
click at [308, 378] on icon at bounding box center [307, 381] width 8 height 8
click at [0, 0] on input "Use High Quality Settings" at bounding box center [0, 0] width 0 height 0
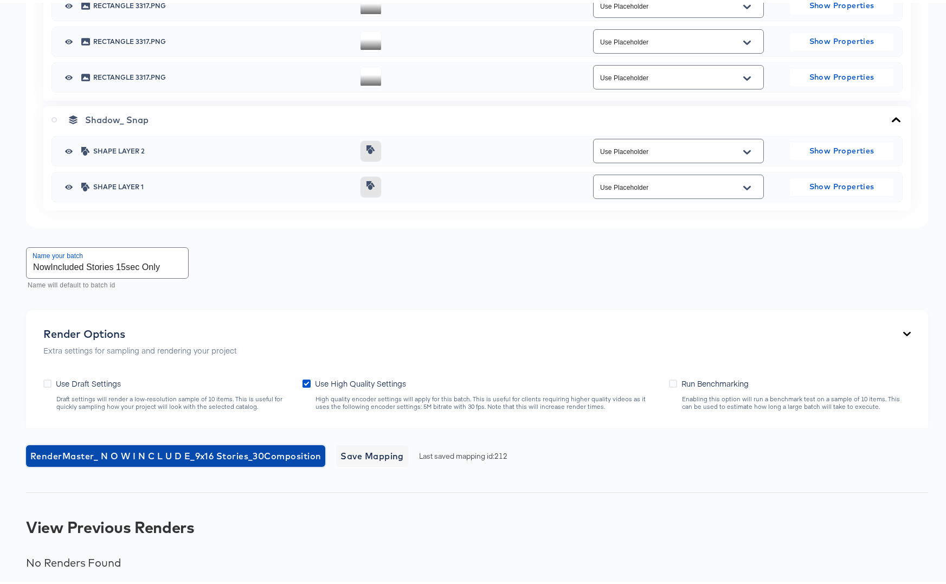
click at [246, 454] on span "Render Master_ N O W I N C L U D E_9x16 Stories_30 Composition" at bounding box center [175, 453] width 291 height 15
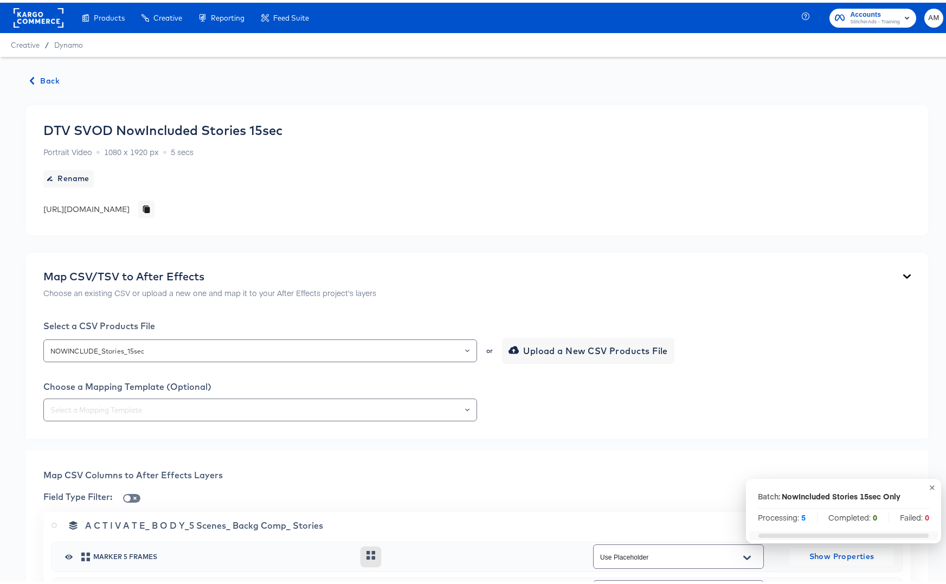
click at [42, 81] on span "Back" at bounding box center [44, 79] width 29 height 14
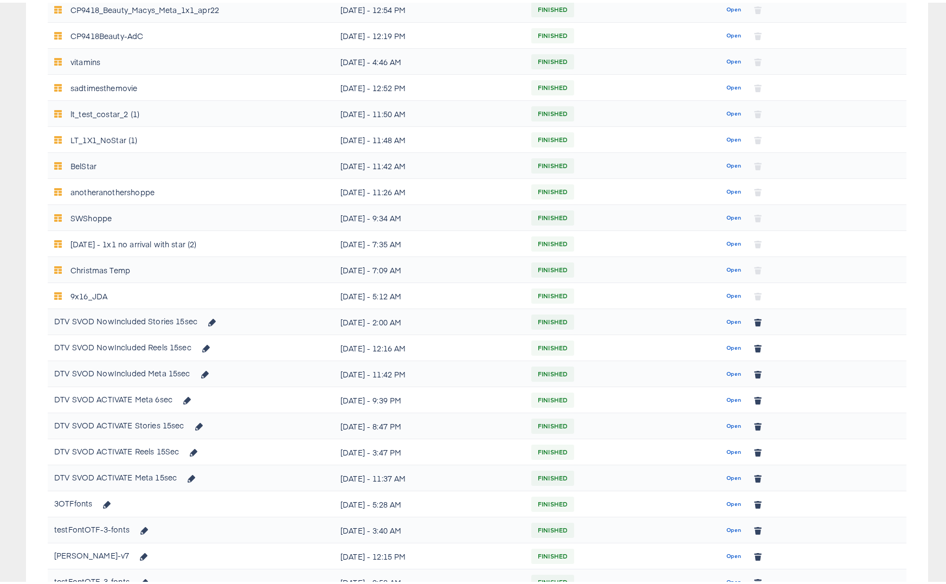
scroll to position [357, 0]
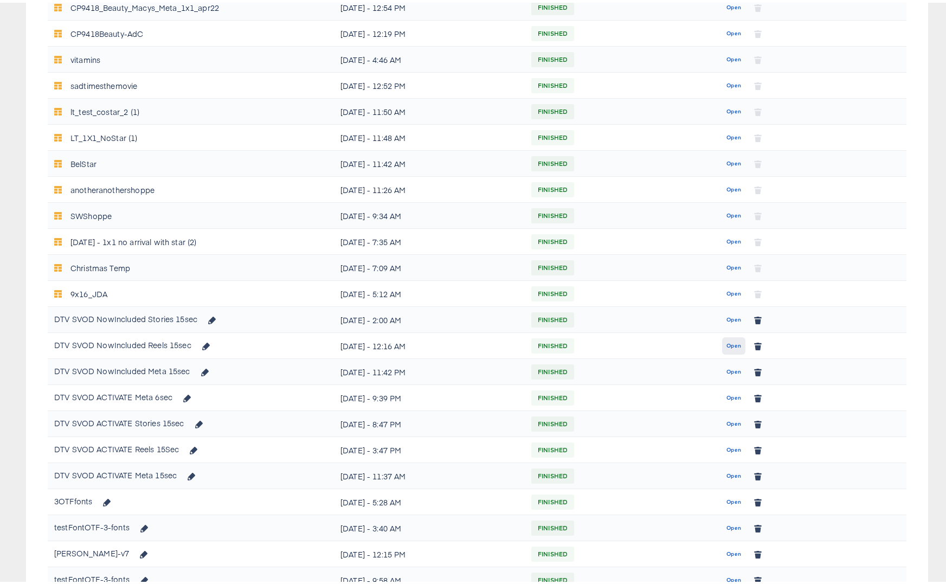
click at [726, 342] on span "Open" at bounding box center [733, 343] width 15 height 10
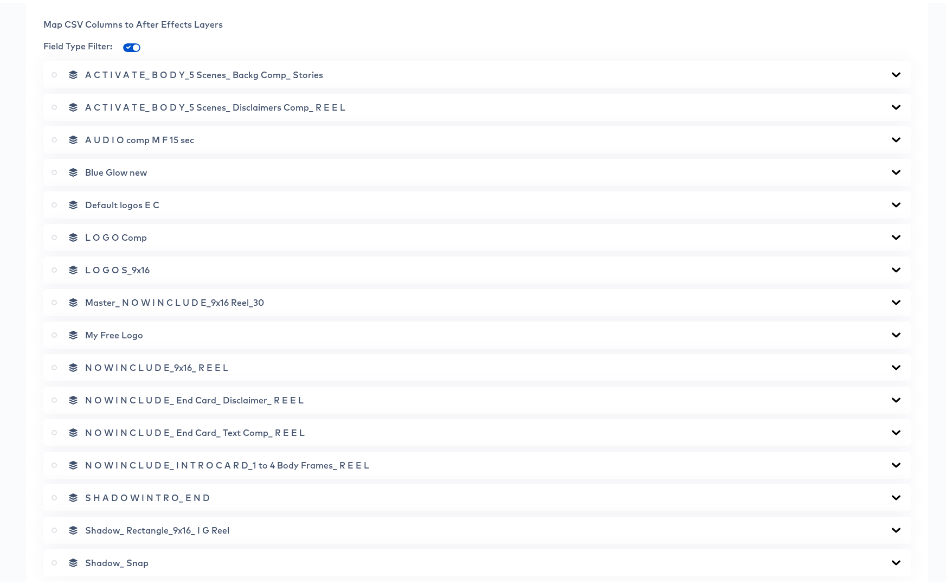
scroll to position [825, 0]
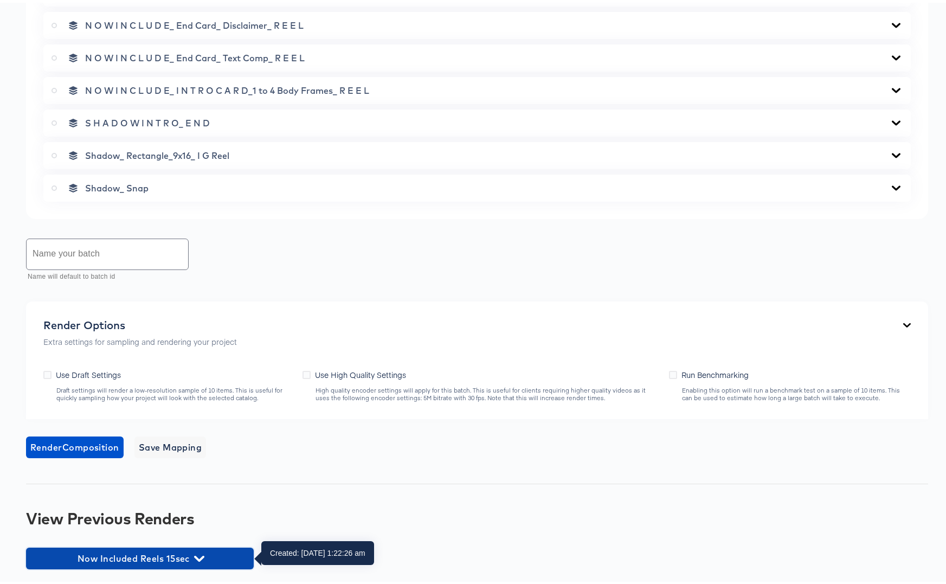
click at [203, 554] on icon "button" at bounding box center [199, 556] width 10 height 6
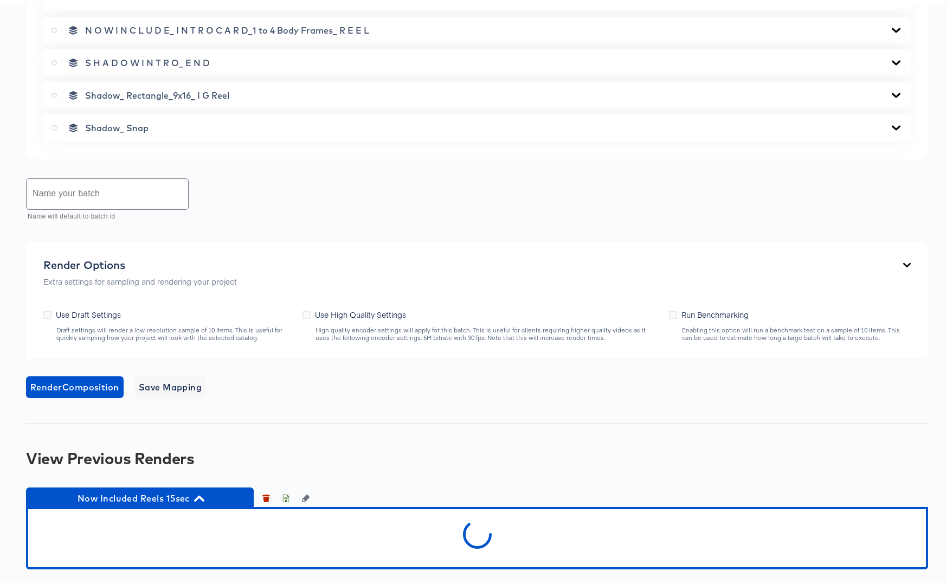
scroll to position [1069, 0]
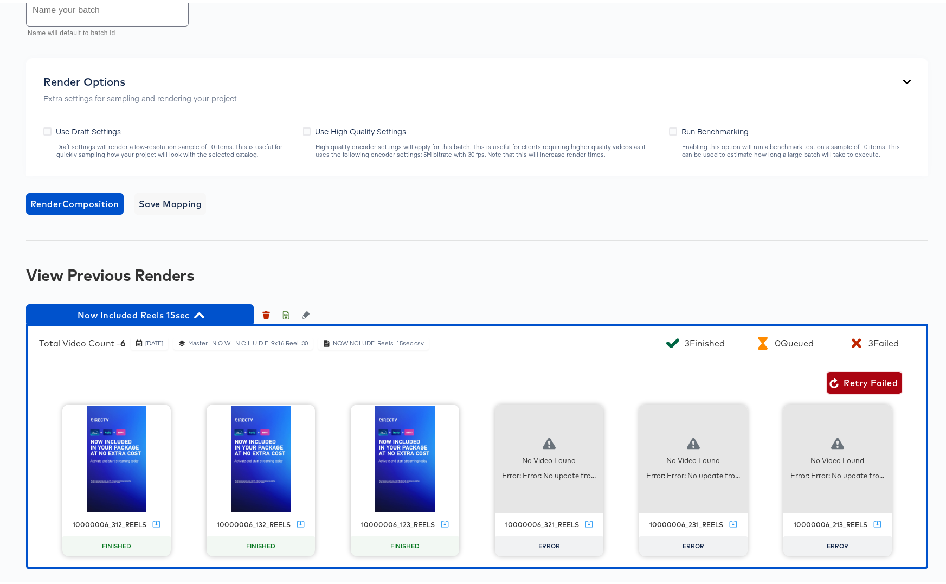
click at [860, 374] on span "Retry Failed" at bounding box center [864, 379] width 67 height 15
click at [735, 415] on icon "button" at bounding box center [735, 413] width 13 height 13
click at [769, 412] on div "Retry" at bounding box center [776, 412] width 21 height 9
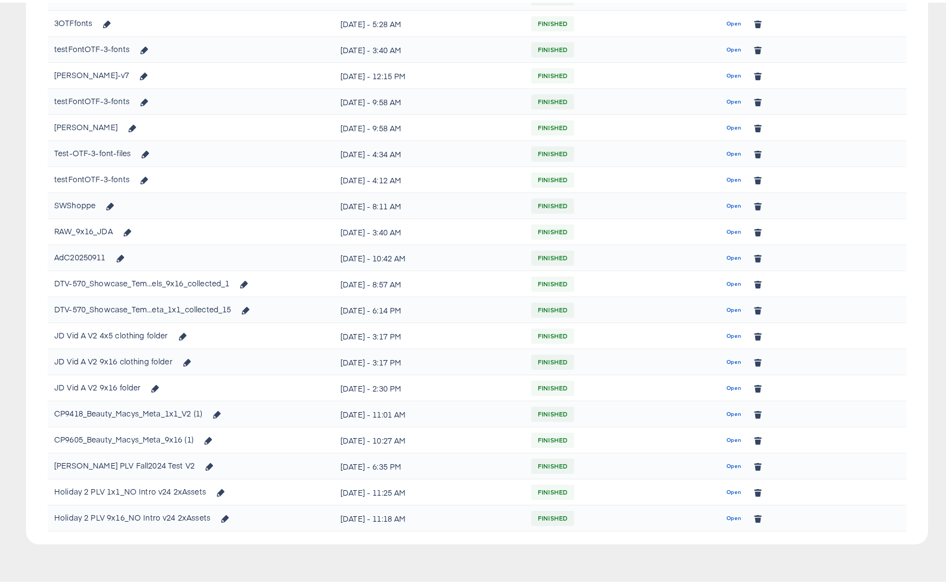
scroll to position [357, 0]
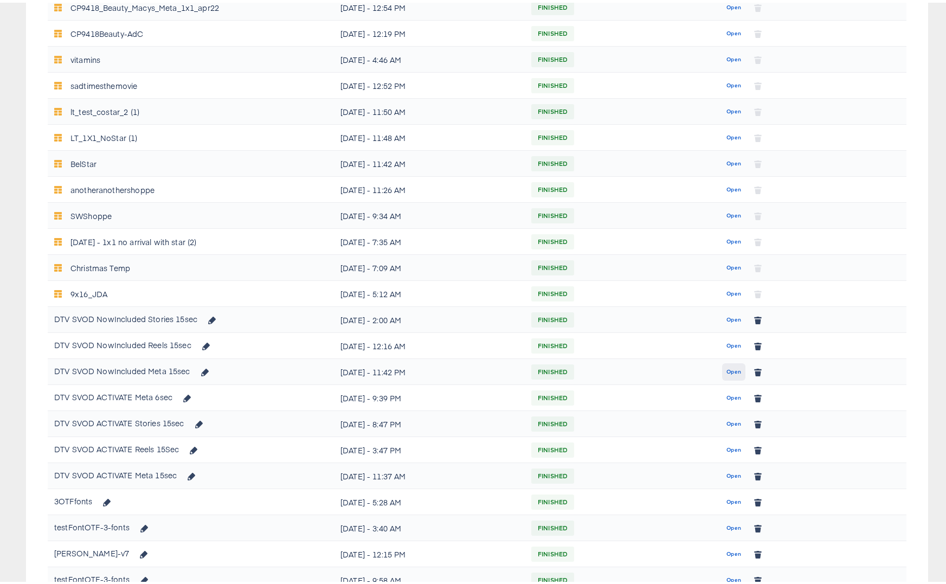
click at [730, 370] on span "Open" at bounding box center [733, 369] width 15 height 10
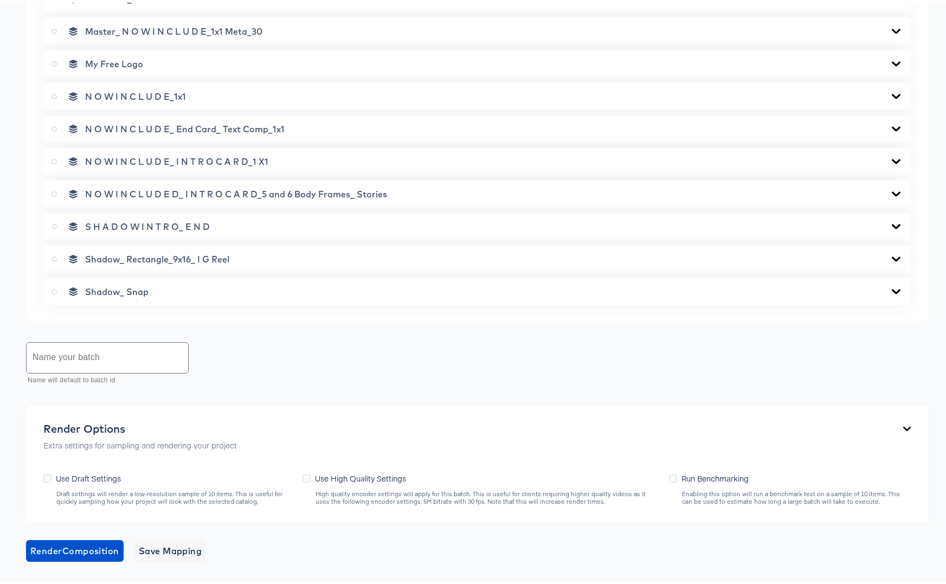
scroll to position [858, 0]
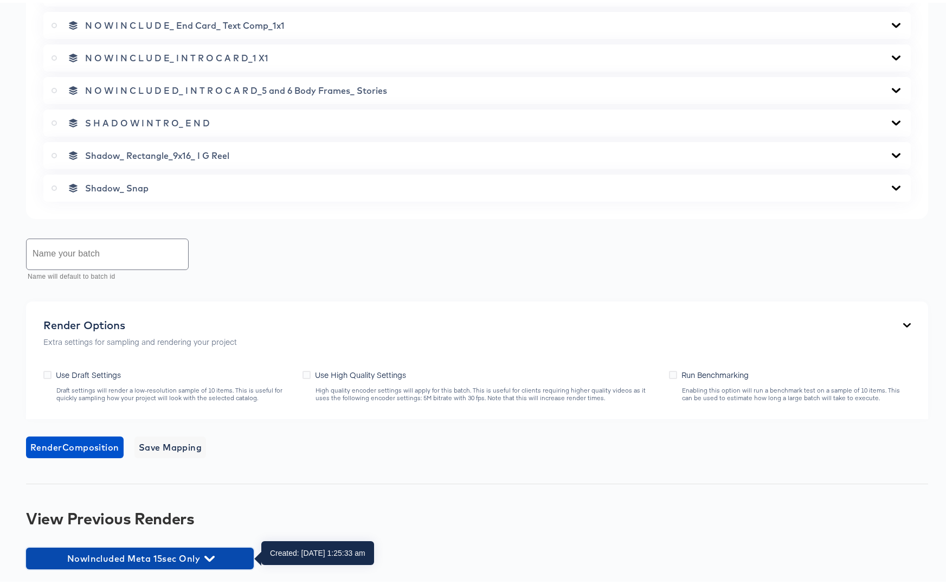
click at [210, 557] on icon "button" at bounding box center [209, 556] width 10 height 6
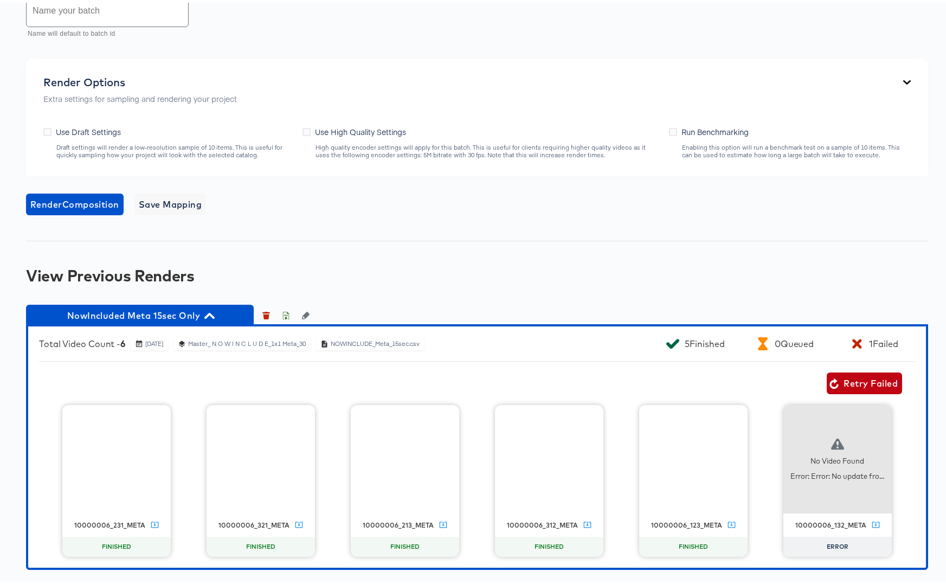
scroll to position [1098, 0]
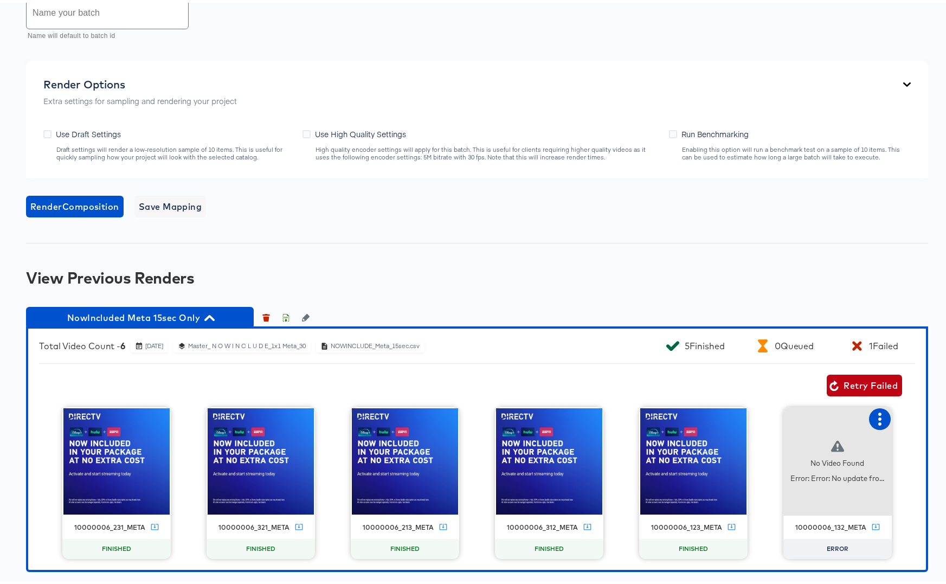
click at [876, 414] on icon "button" at bounding box center [879, 416] width 13 height 13
click at [839, 415] on icon at bounding box center [844, 415] width 10 height 10
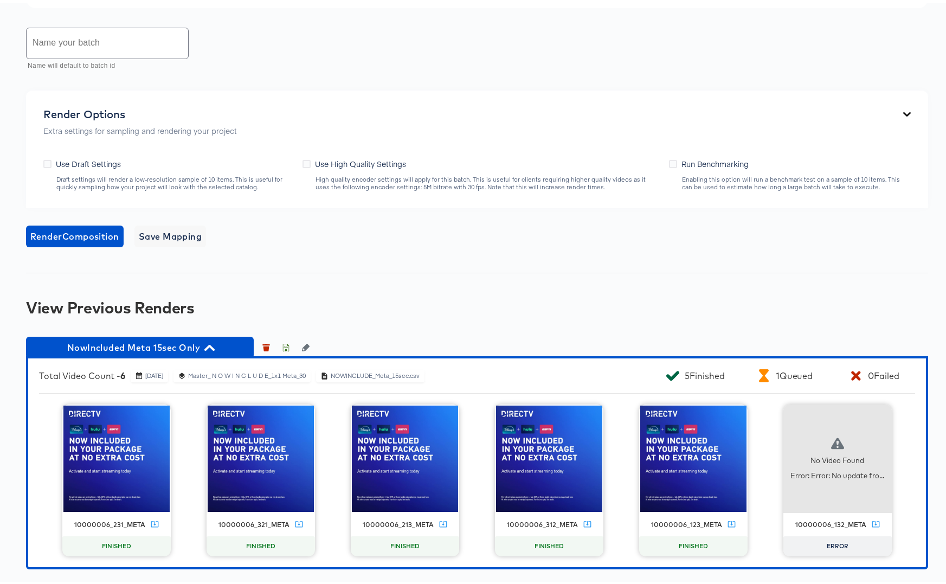
scroll to position [357, 0]
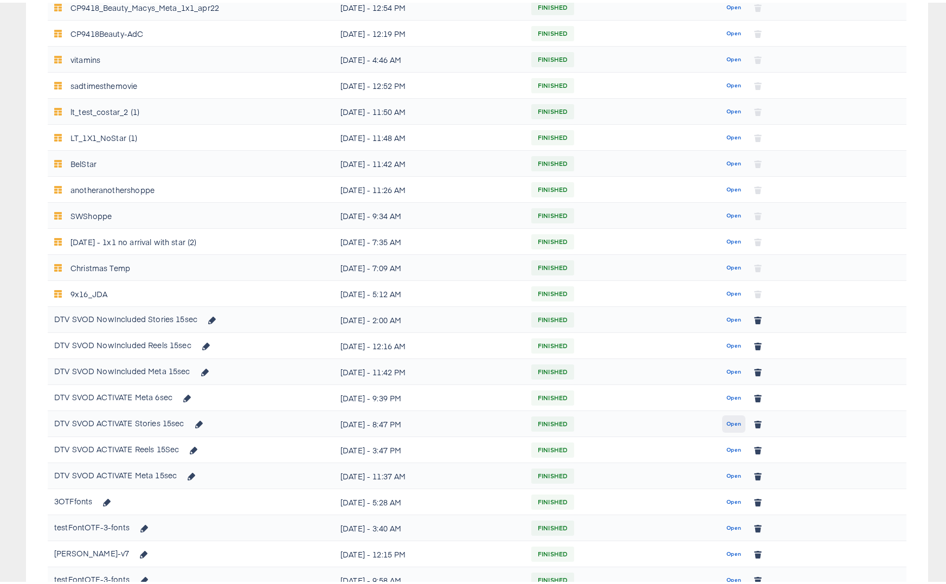
click at [734, 421] on span "Open" at bounding box center [733, 421] width 15 height 10
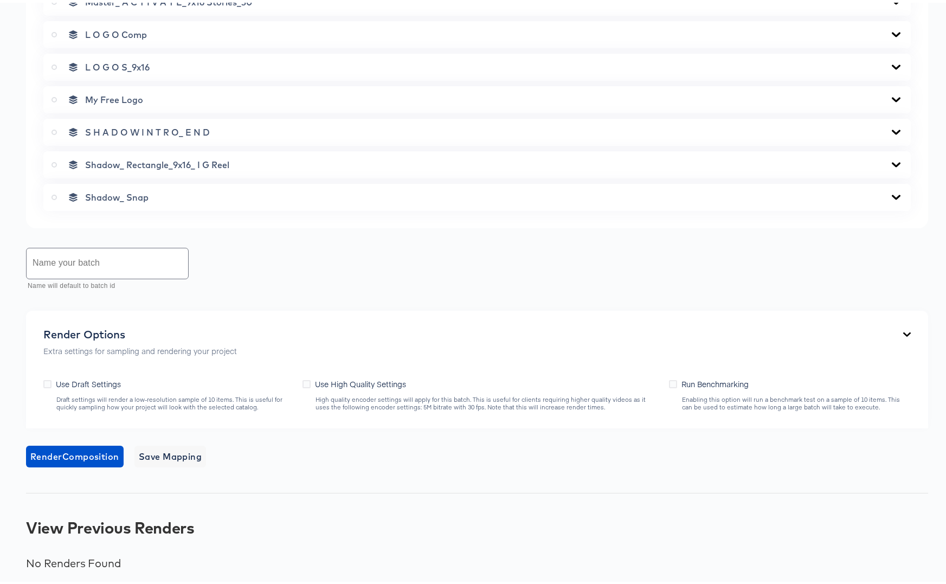
scroll to position [816, 0]
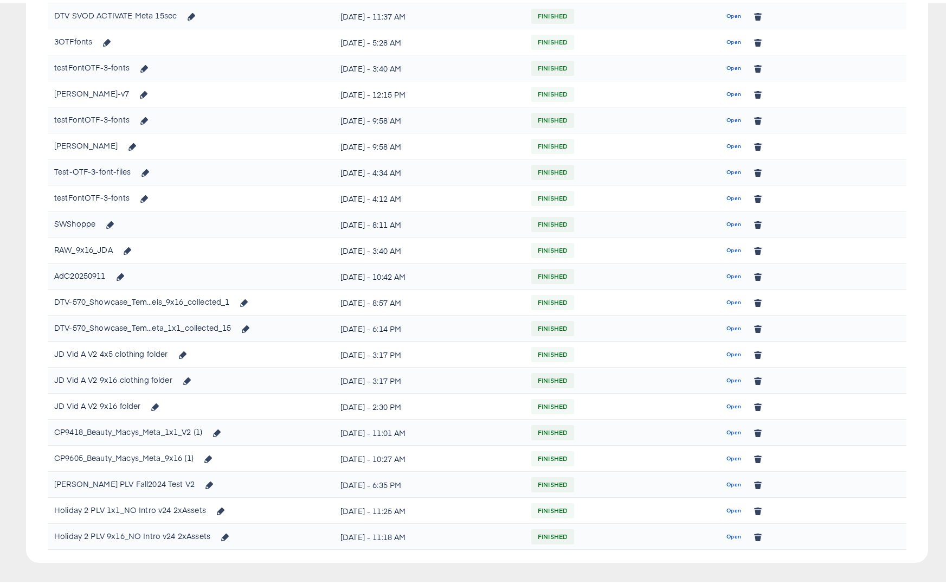
scroll to position [357, 0]
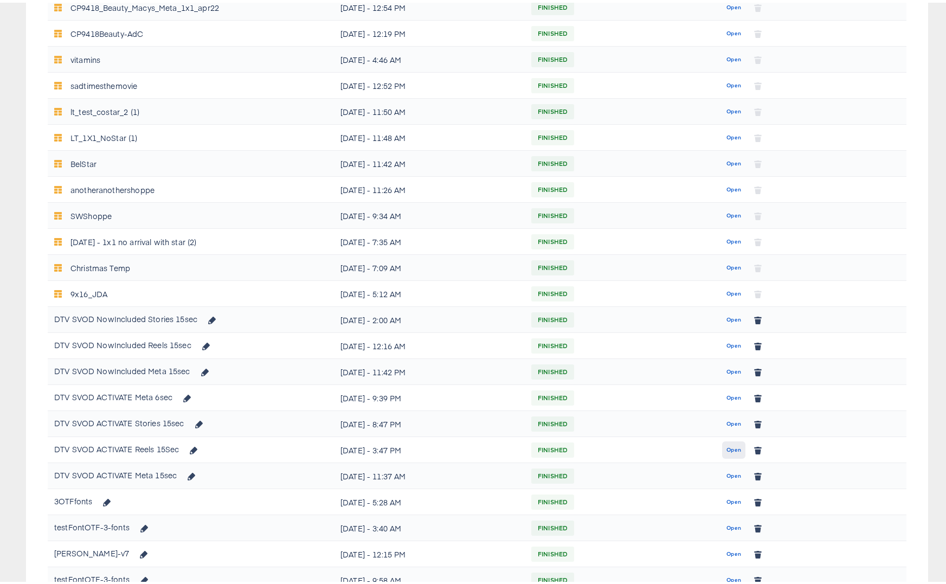
click at [729, 448] on span "Open" at bounding box center [733, 447] width 15 height 10
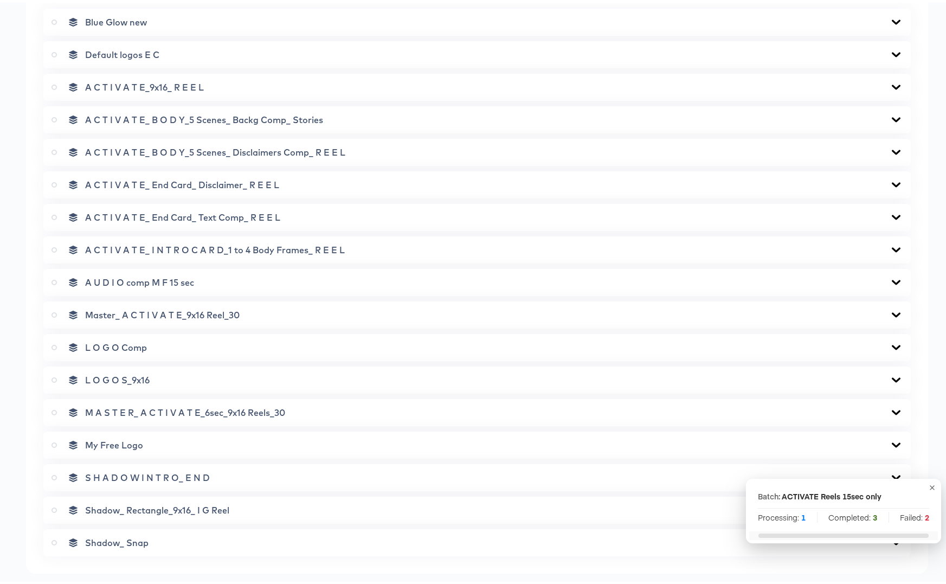
scroll to position [858, 0]
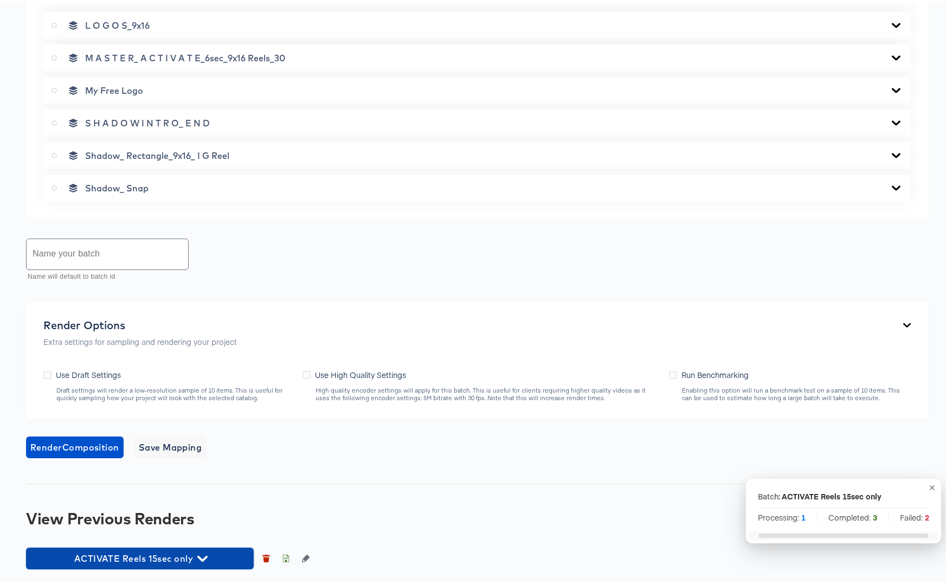
click at [205, 557] on icon "button" at bounding box center [202, 556] width 10 height 10
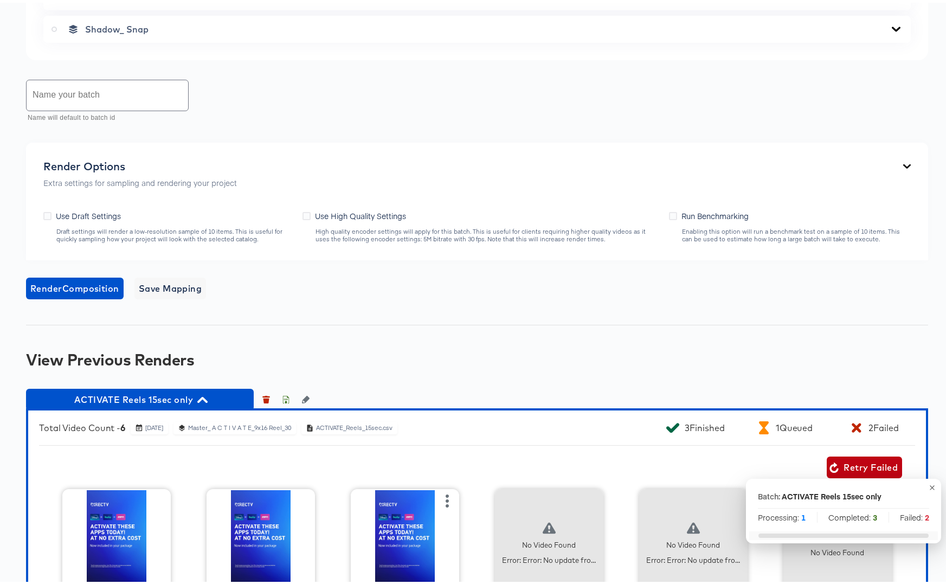
scroll to position [1101, 0]
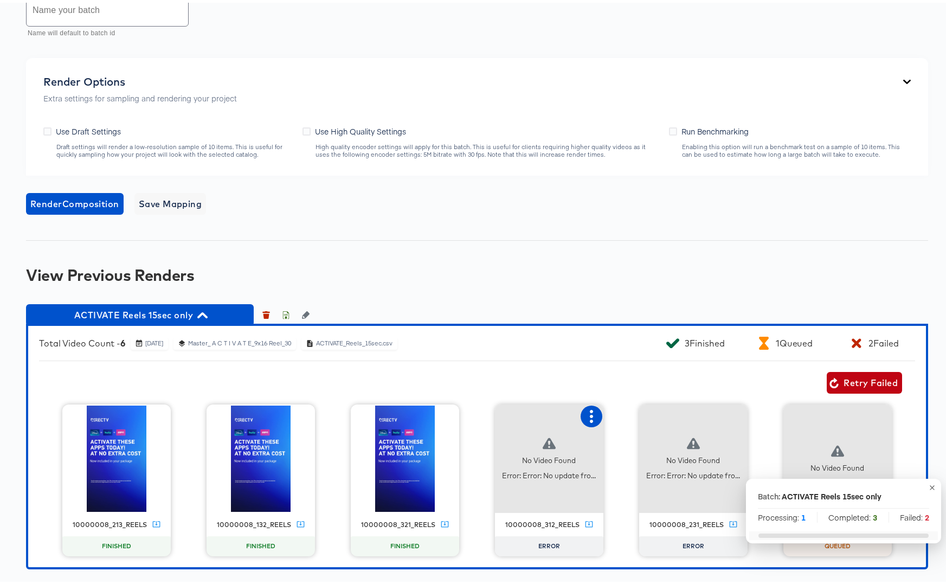
click at [586, 411] on icon "button" at bounding box center [591, 413] width 13 height 13
click at [622, 409] on div "Retry" at bounding box center [631, 412] width 21 height 9
click at [734, 415] on icon "button" at bounding box center [735, 413] width 13 height 13
click at [780, 410] on div "Retry" at bounding box center [776, 412] width 21 height 9
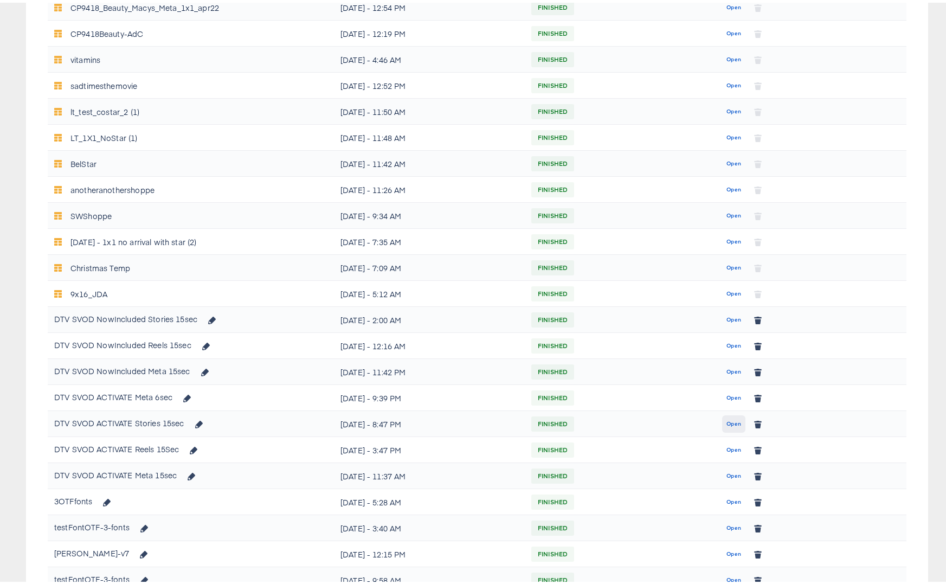
click at [726, 422] on span "Open" at bounding box center [733, 421] width 15 height 10
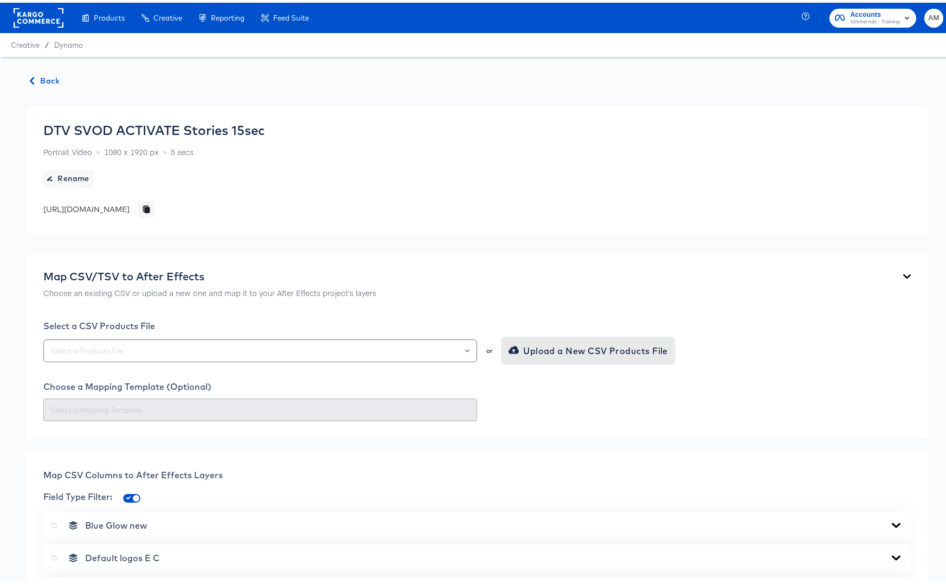
click at [525, 346] on span "Upload a New CSV Products File" at bounding box center [589, 347] width 157 height 15
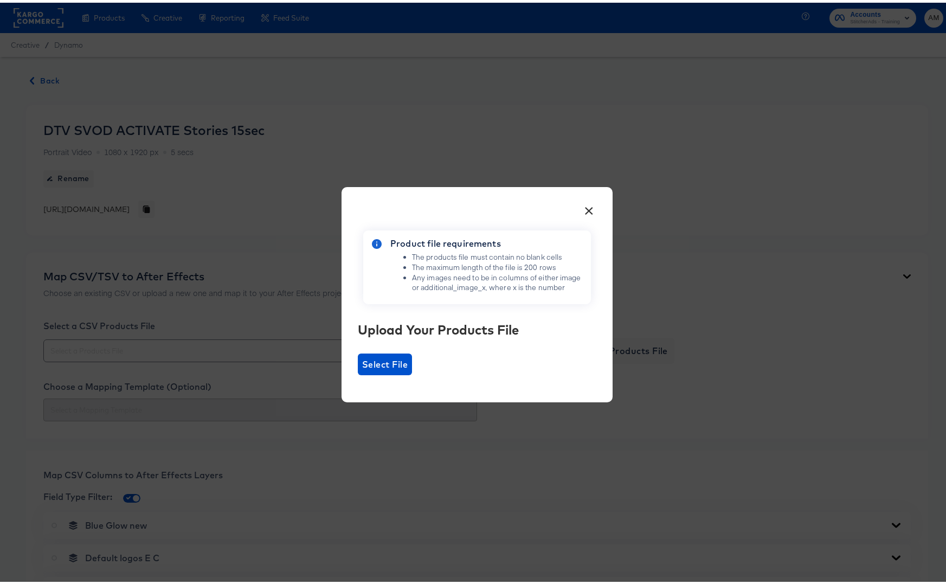
click at [343, 359] on div "× Product file requirements The products file must contain no blank cells The m…" at bounding box center [477, 291] width 271 height 215
click at [365, 359] on span "Select File" at bounding box center [385, 361] width 46 height 15
click at [358, 372] on input "Select File" at bounding box center [358, 372] width 0 height 0
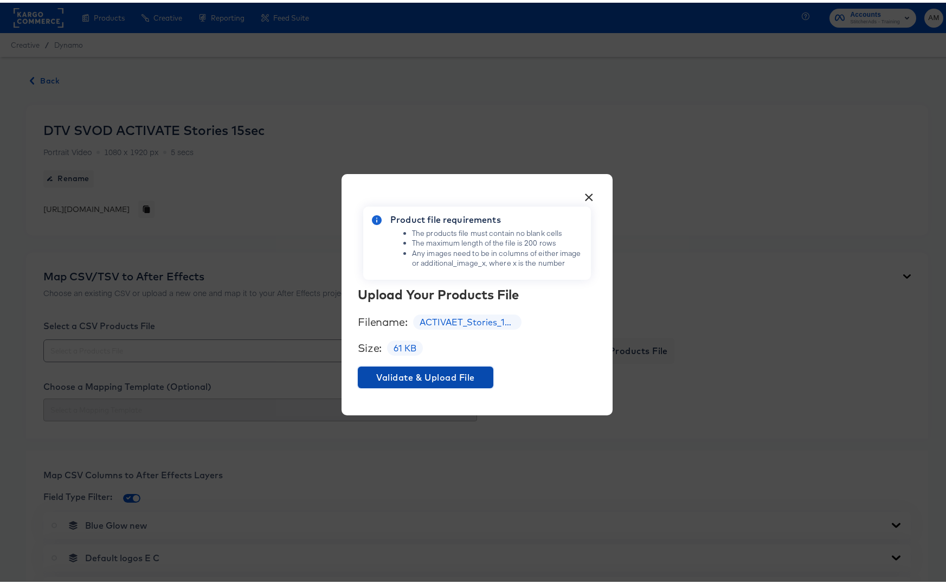
click at [431, 376] on span "Validate & Upload File" at bounding box center [425, 374] width 127 height 15
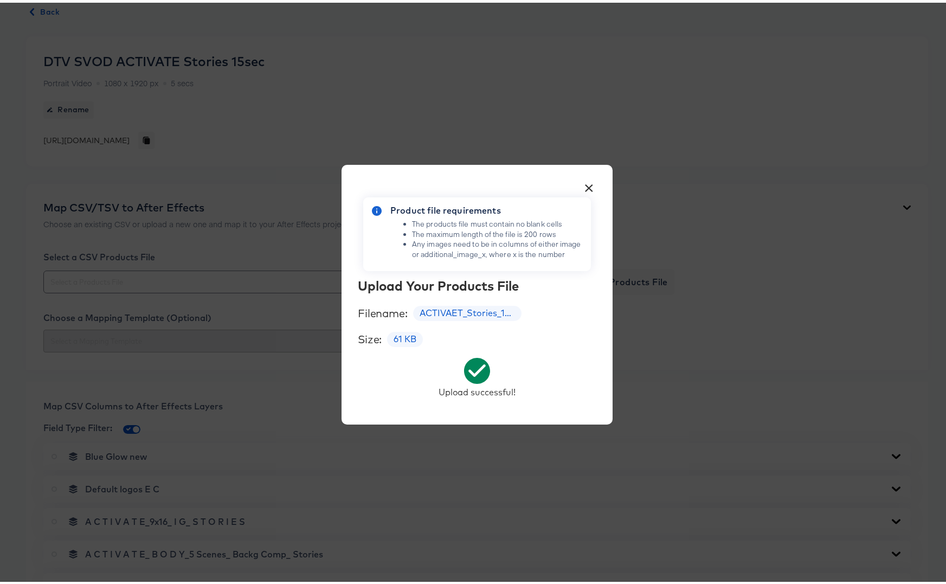
scroll to position [194, 0]
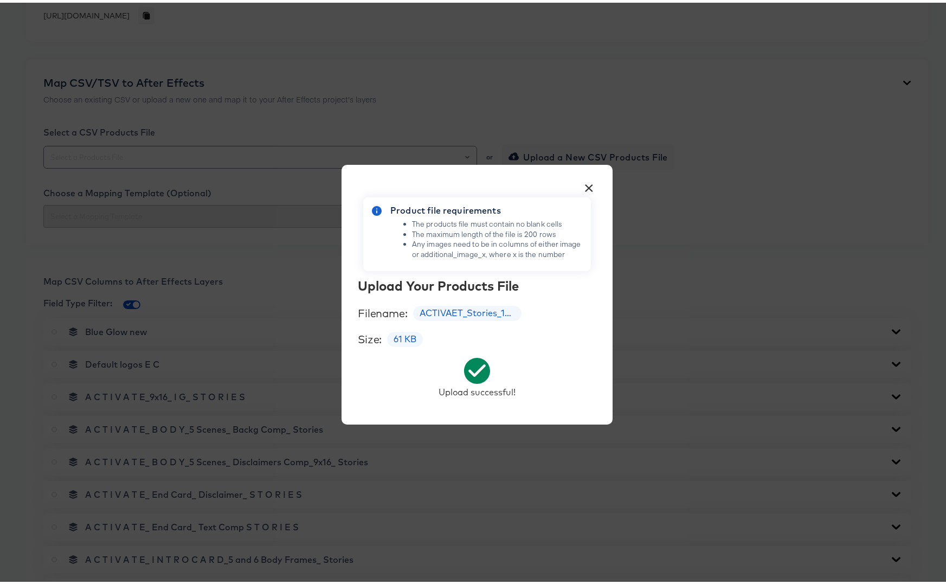
click at [587, 189] on button "×" at bounding box center [590, 183] width 20 height 20
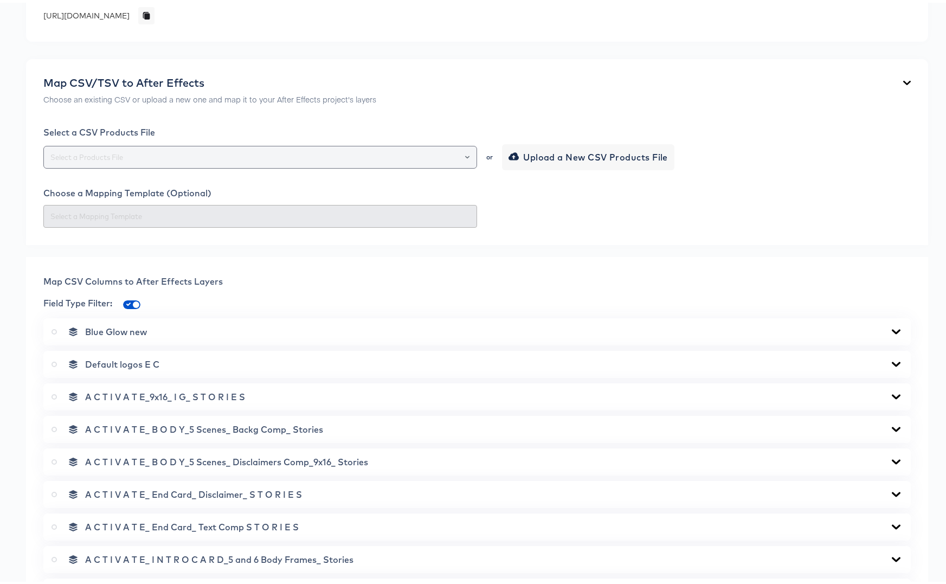
click at [465, 155] on icon "Open" at bounding box center [467, 154] width 4 height 3
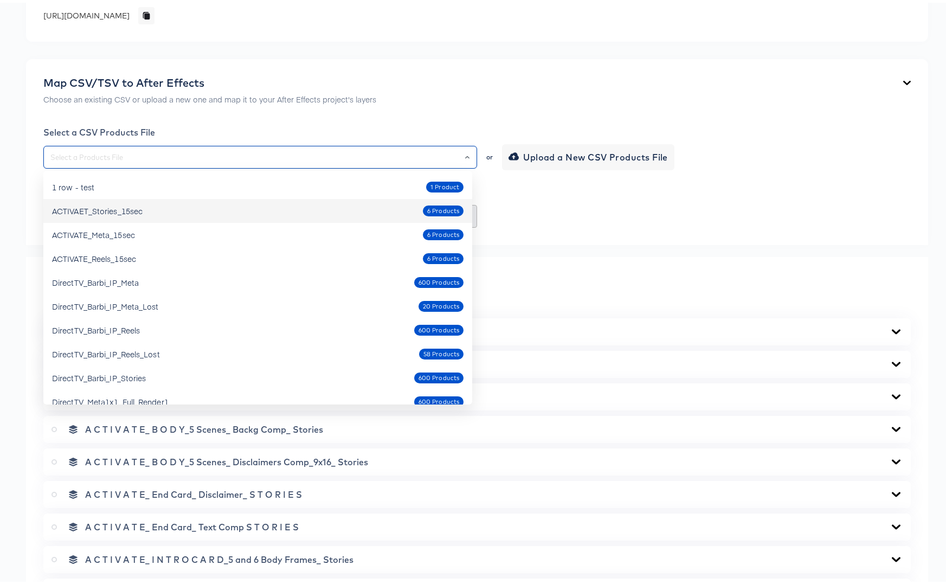
click at [359, 207] on div "ACTIVAET_Stories_15sec 6 Products" at bounding box center [257, 208] width 411 height 17
type input "ACTIVAET_Stories_15sec"
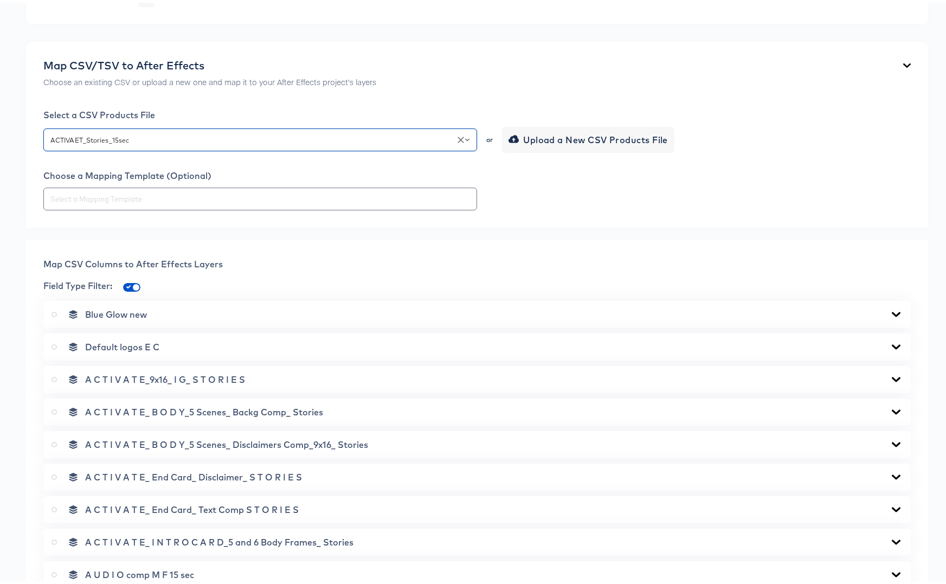
scroll to position [330, 0]
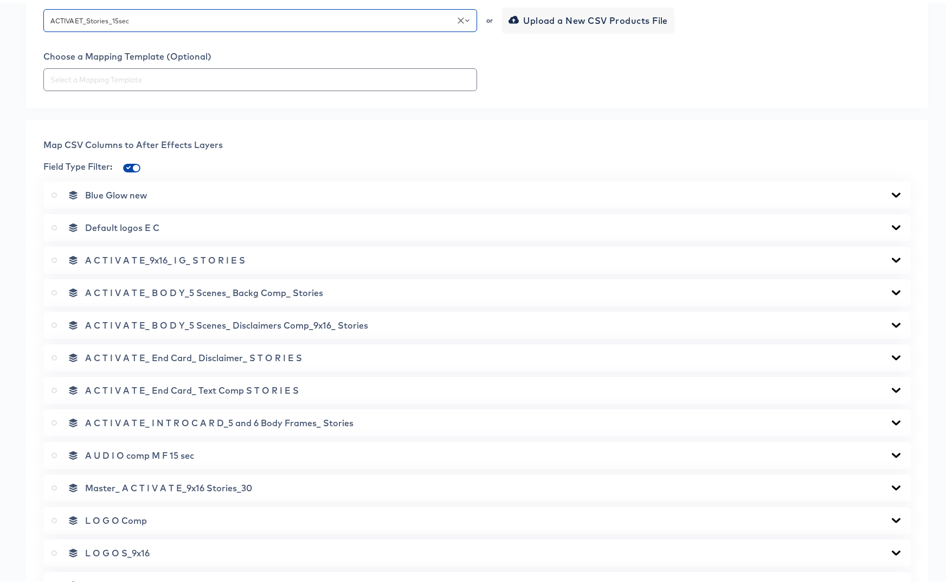
click at [133, 164] on input "checkbox" at bounding box center [136, 167] width 26 height 9
checkbox input "false"
click at [892, 192] on icon at bounding box center [896, 192] width 9 height 5
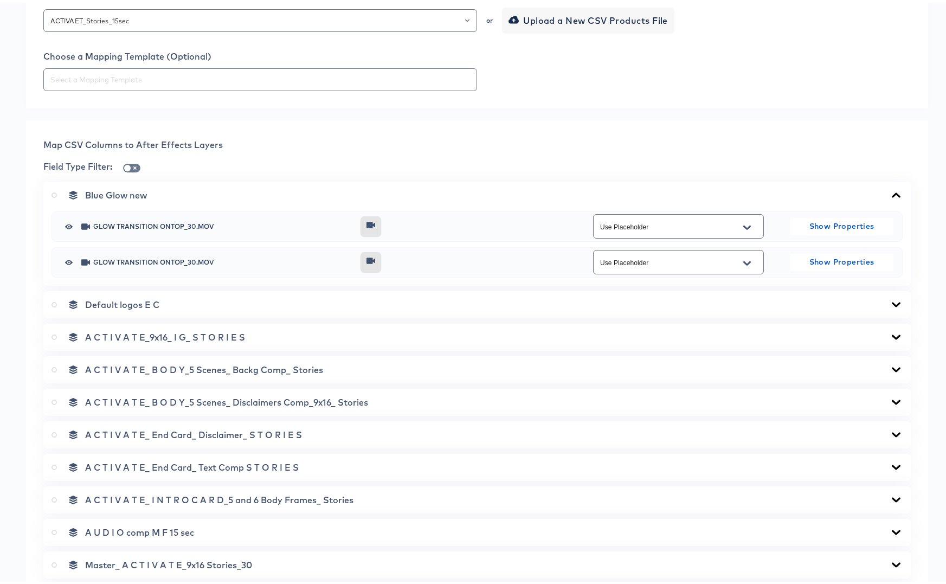
click at [892, 192] on icon at bounding box center [896, 192] width 9 height 5
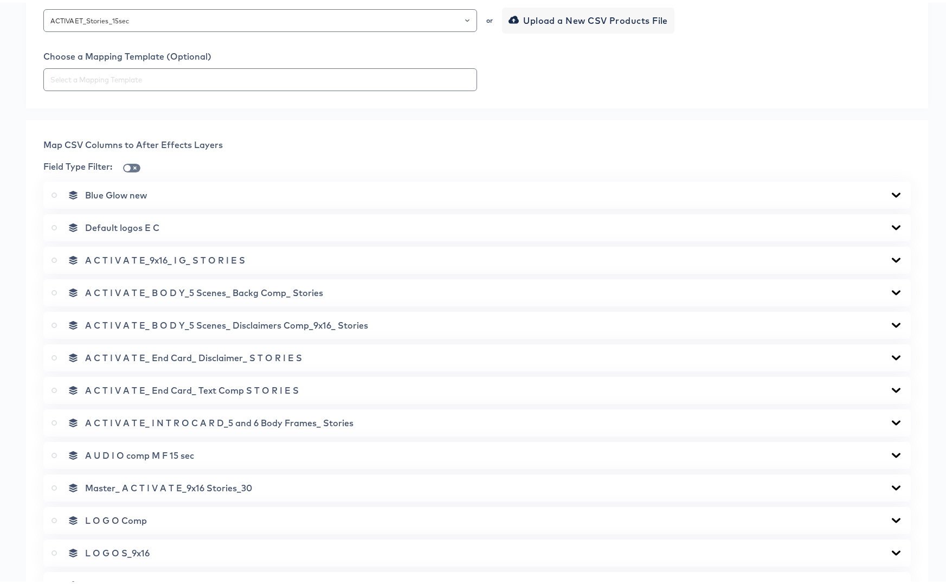
click at [892, 224] on icon at bounding box center [896, 224] width 9 height 5
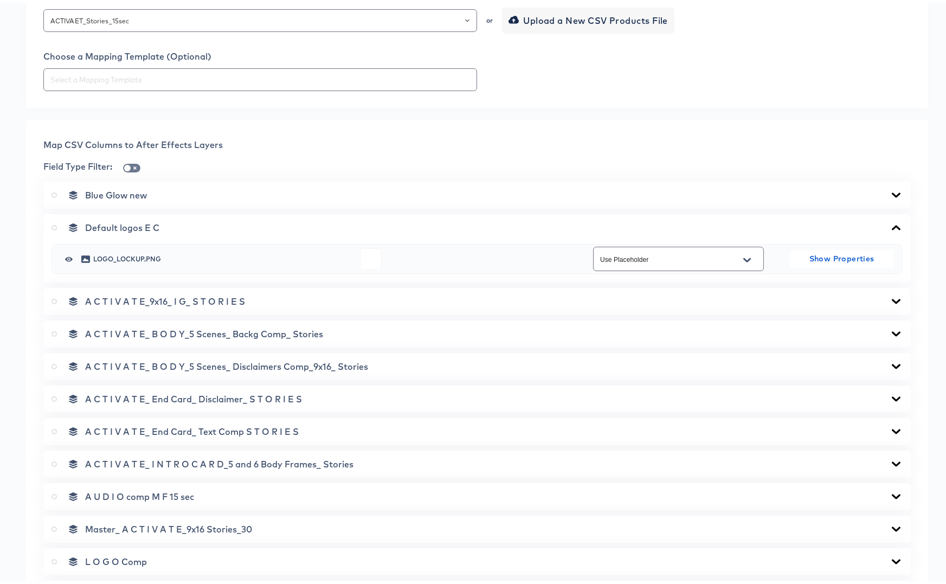
click at [892, 224] on icon at bounding box center [896, 224] width 9 height 5
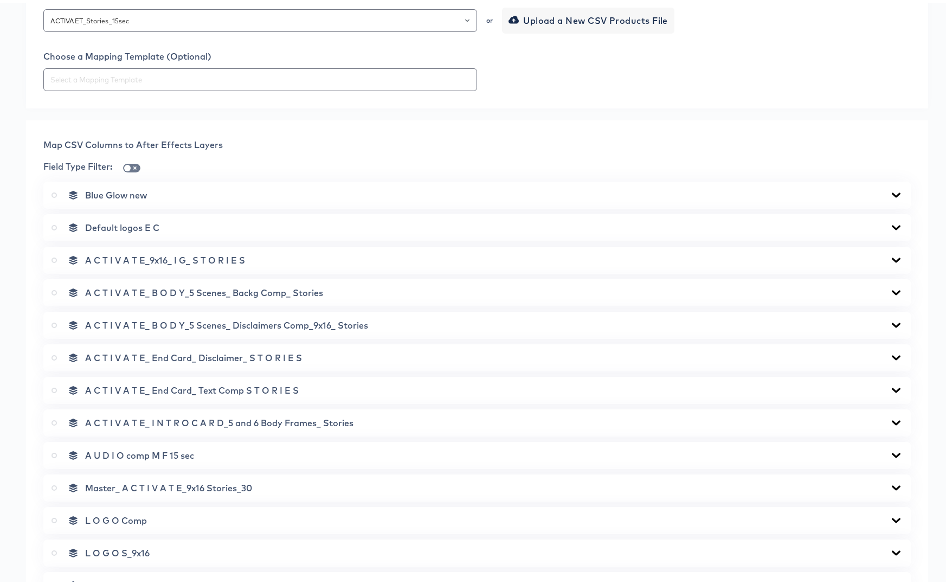
click at [890, 256] on icon at bounding box center [896, 257] width 13 height 9
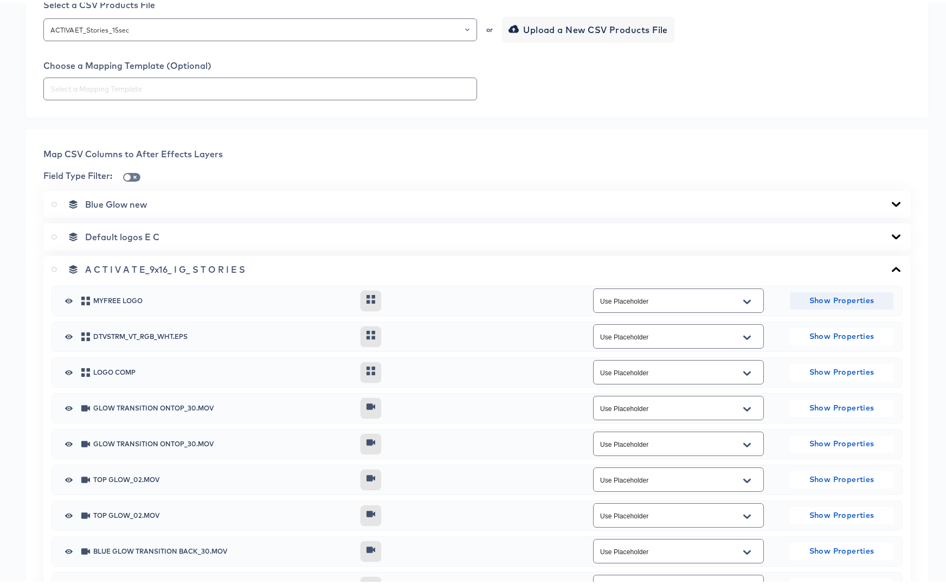
scroll to position [313, 0]
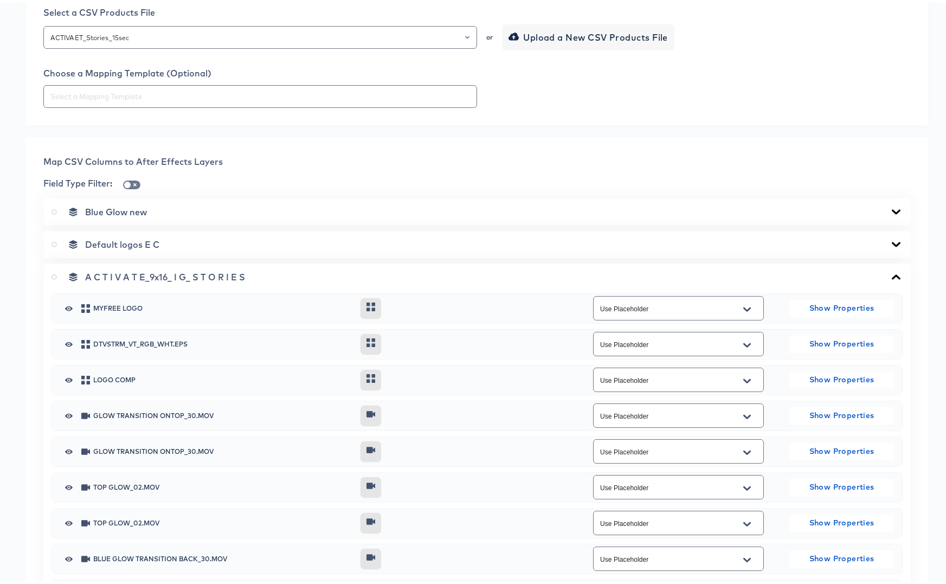
click at [892, 273] on icon at bounding box center [896, 274] width 13 height 9
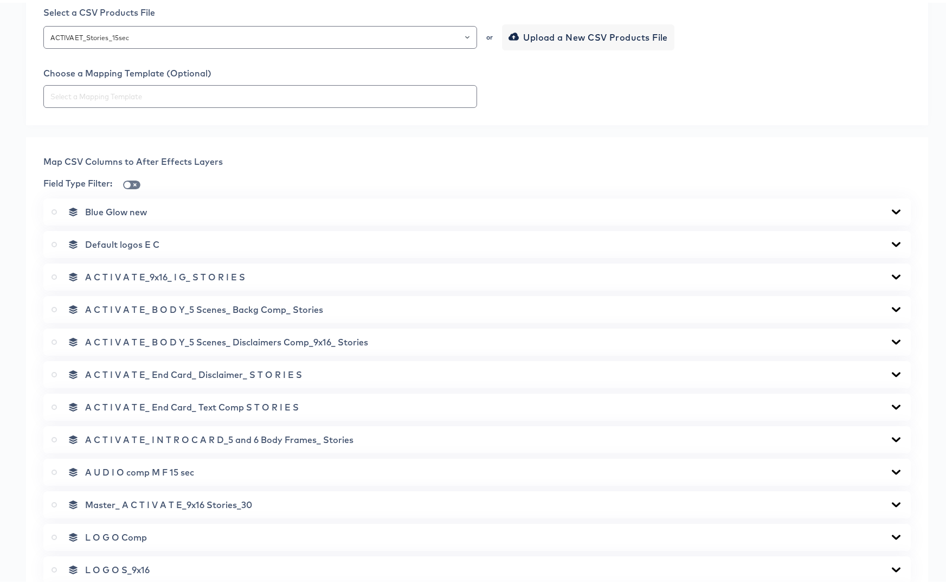
click at [890, 308] on icon at bounding box center [896, 307] width 13 height 9
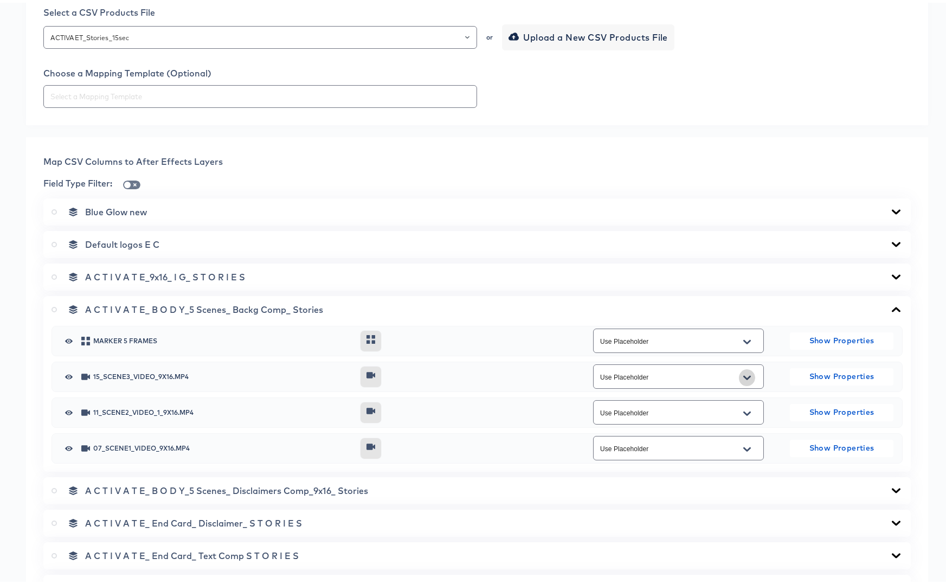
click at [744, 375] on icon "Open" at bounding box center [747, 375] width 8 height 9
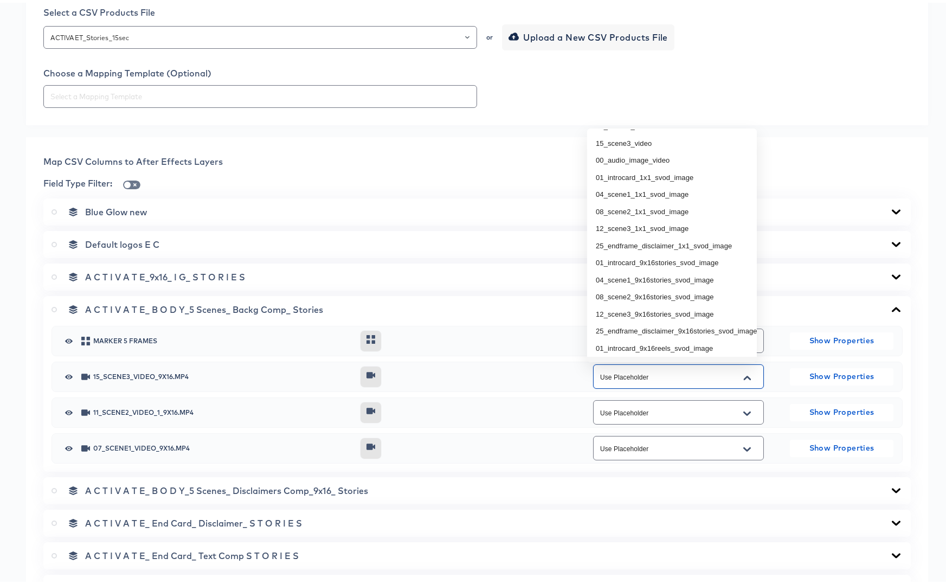
scroll to position [68, 0]
click at [647, 189] on li "15_scene3_video" at bounding box center [672, 190] width 170 height 17
type input "15_scene3_video"
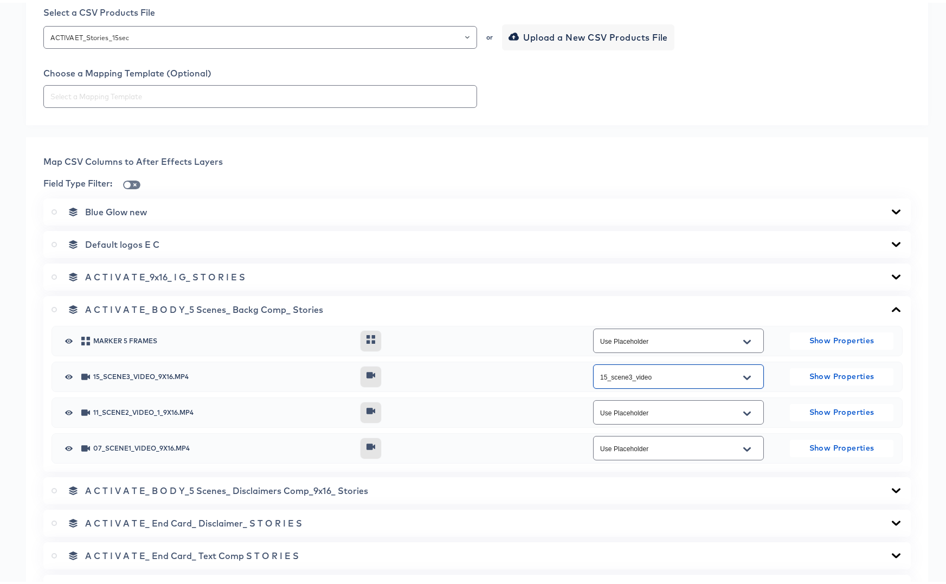
click at [743, 409] on icon "Open" at bounding box center [747, 410] width 8 height 4
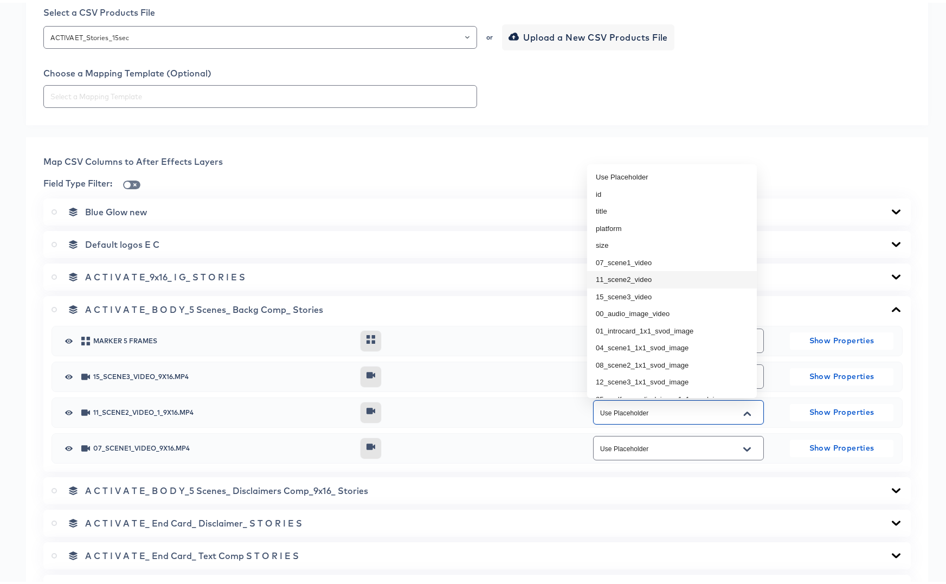
click at [631, 270] on li "11_scene2_video" at bounding box center [672, 276] width 170 height 17
type input "11_scene2_video"
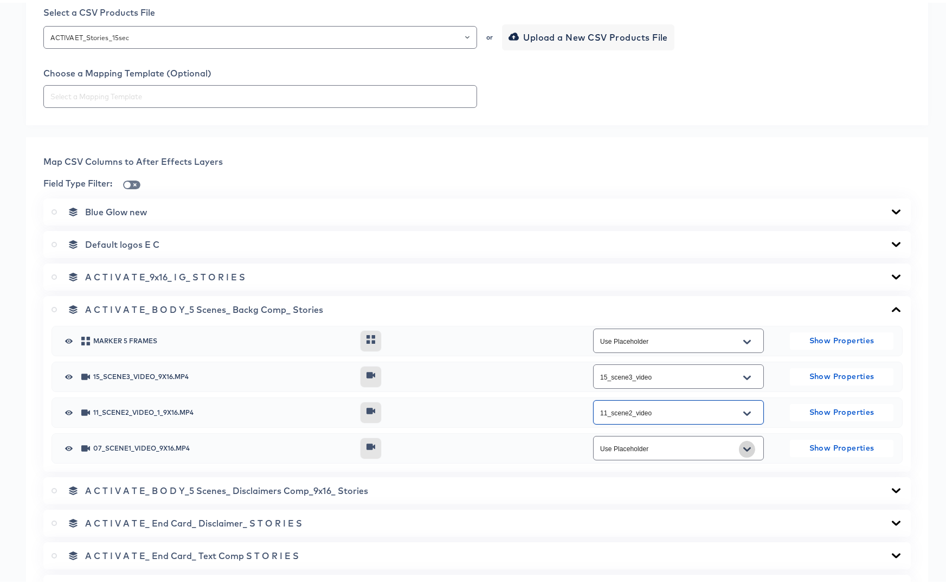
click at [743, 442] on icon "Open" at bounding box center [747, 446] width 8 height 9
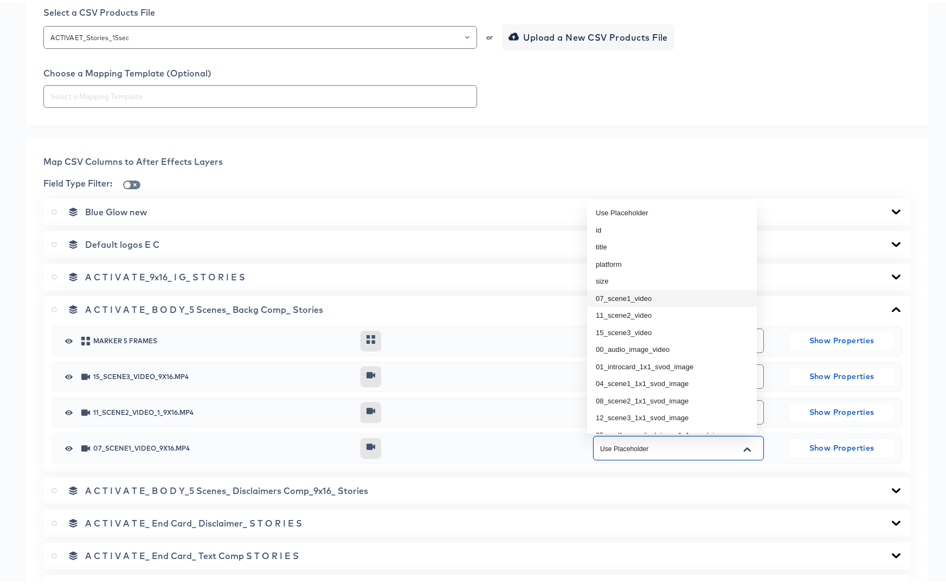
click at [628, 298] on li "07_scene1_video" at bounding box center [672, 295] width 170 height 17
type input "07_scene1_video"
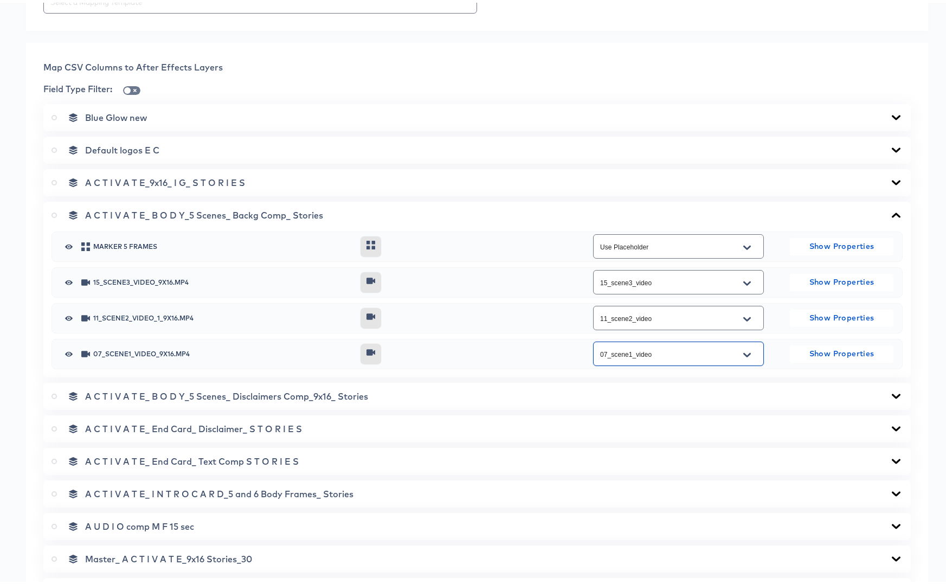
scroll to position [427, 0]
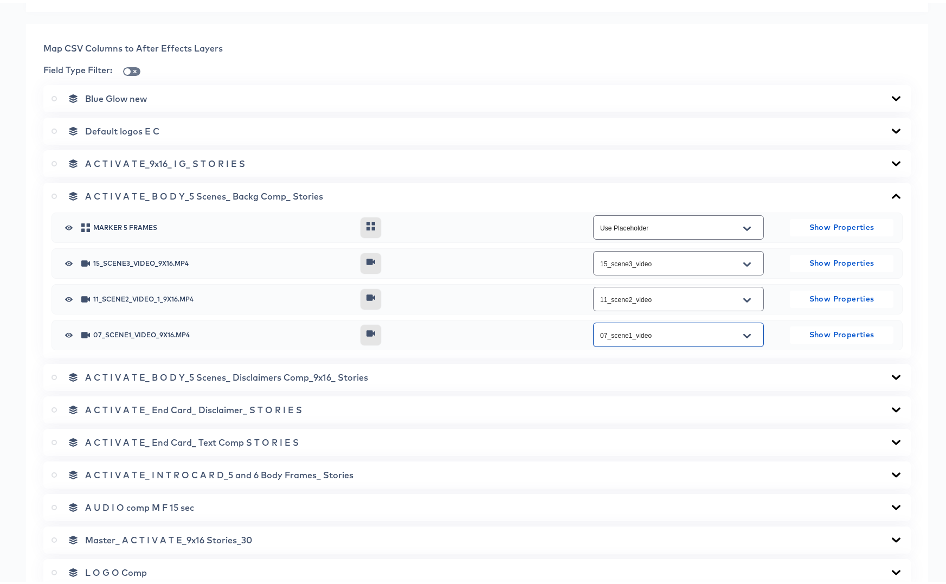
click at [890, 372] on icon at bounding box center [896, 374] width 13 height 9
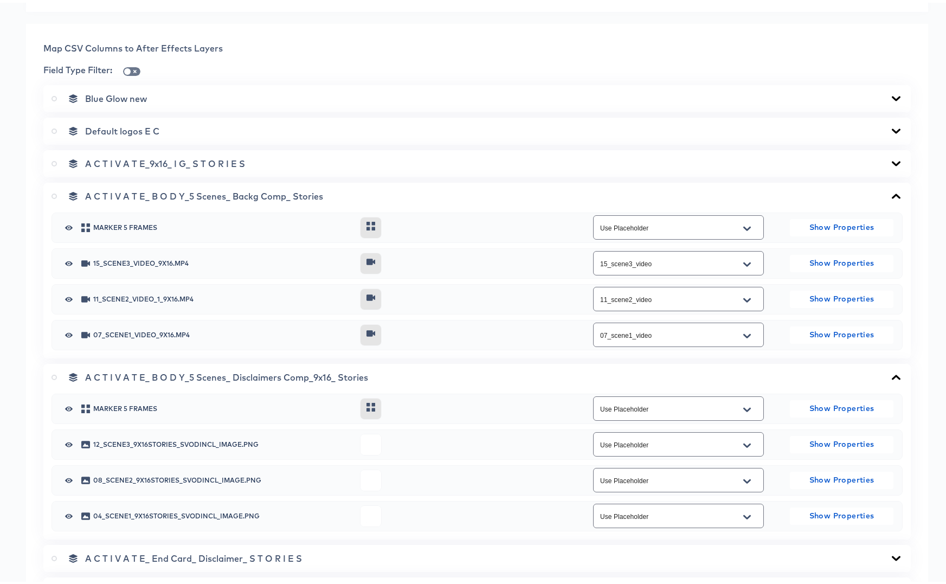
scroll to position [505, 0]
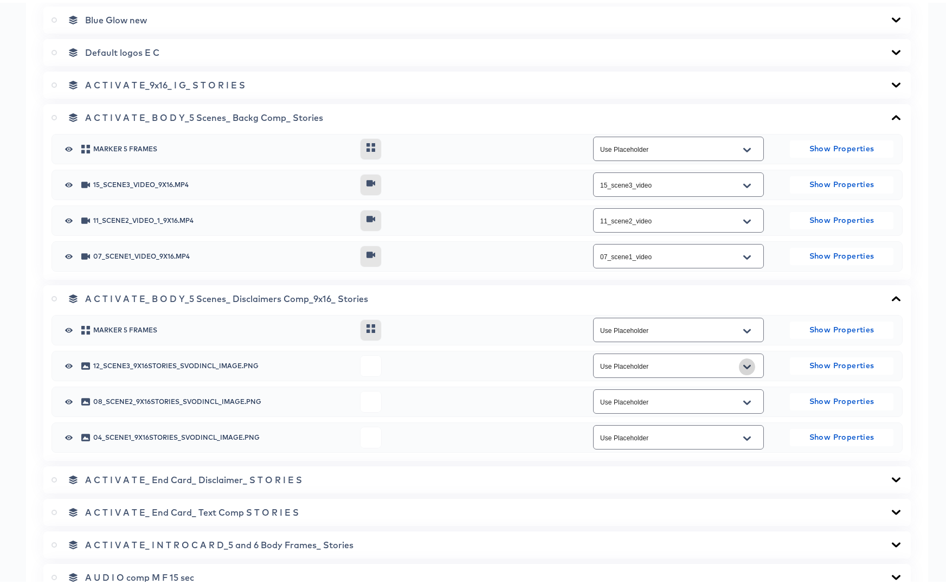
click at [743, 366] on icon "Open" at bounding box center [747, 364] width 8 height 9
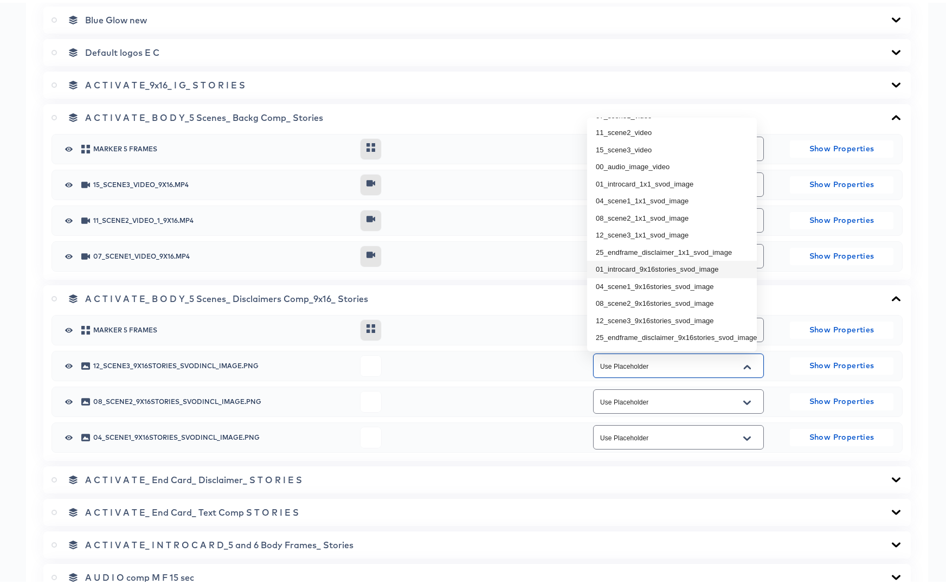
scroll to position [119, 0]
drag, startPoint x: 696, startPoint y: 299, endPoint x: 705, endPoint y: 314, distance: 17.6
click at [696, 299] on li "12_scene3_9x16stories_svod_image" at bounding box center [672, 299] width 170 height 17
type input "12_scene3_9x16stories_svod_image"
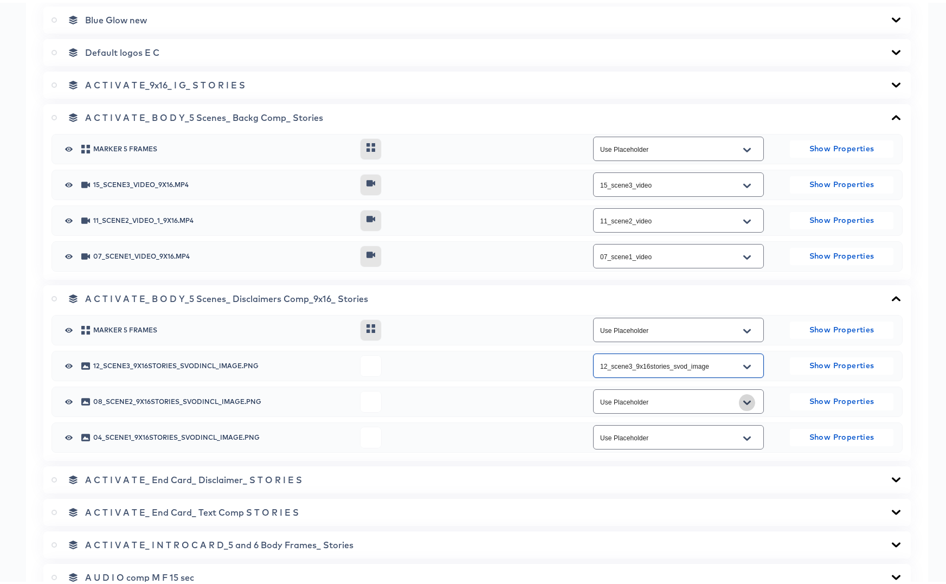
click at [743, 401] on icon "Open" at bounding box center [747, 400] width 8 height 9
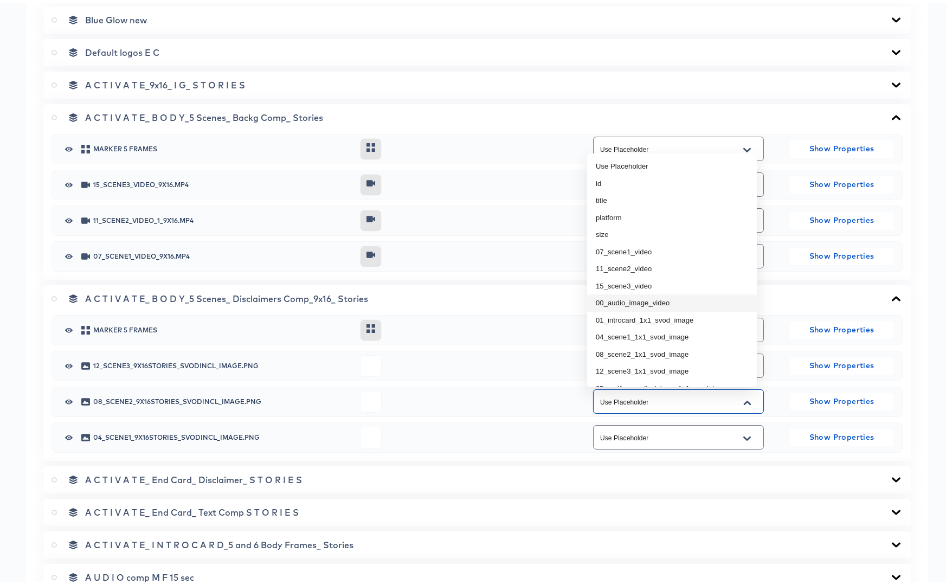
scroll to position [76, 0]
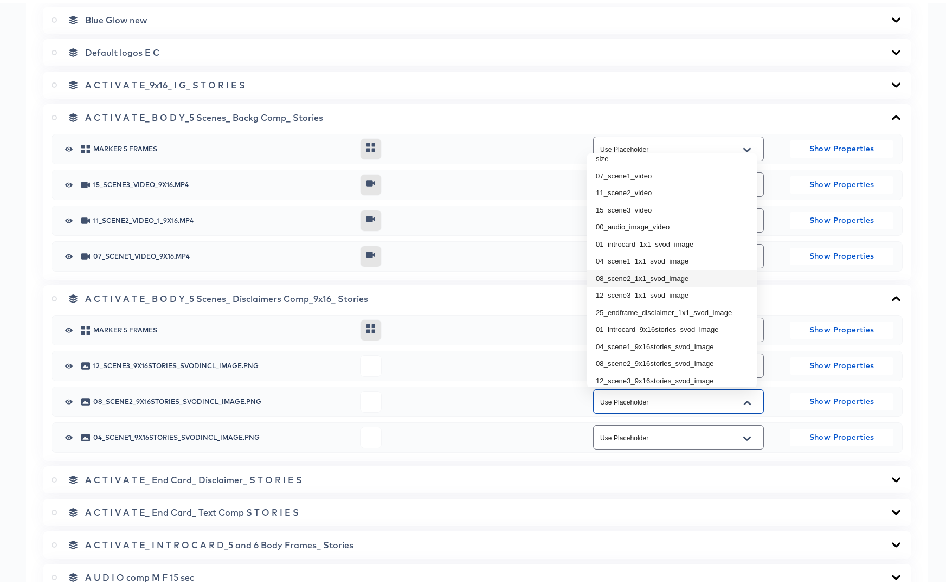
click at [677, 278] on li "08_scene2_1x1_svod_image" at bounding box center [672, 275] width 170 height 17
type input "08_scene2_1x1_svod_image"
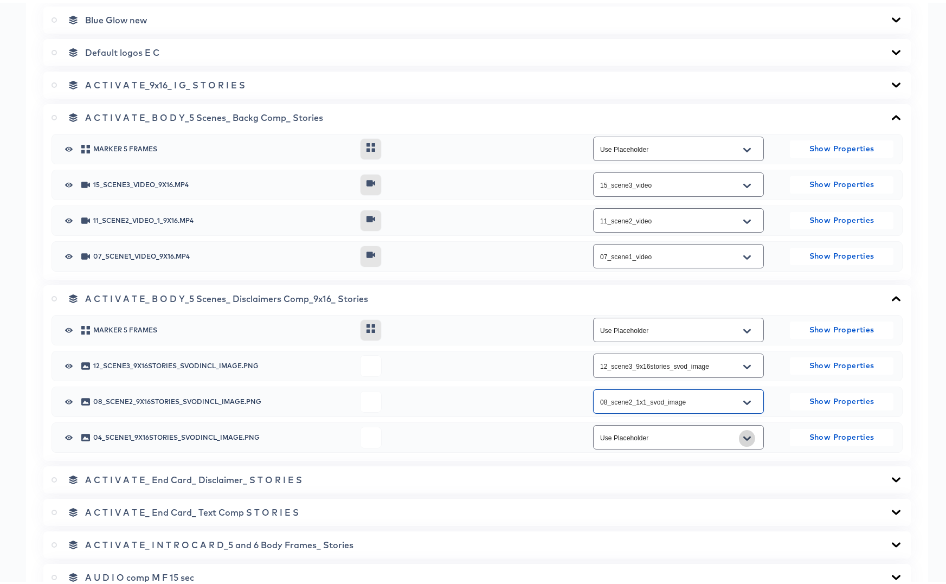
click at [743, 437] on icon "Open" at bounding box center [747, 435] width 8 height 4
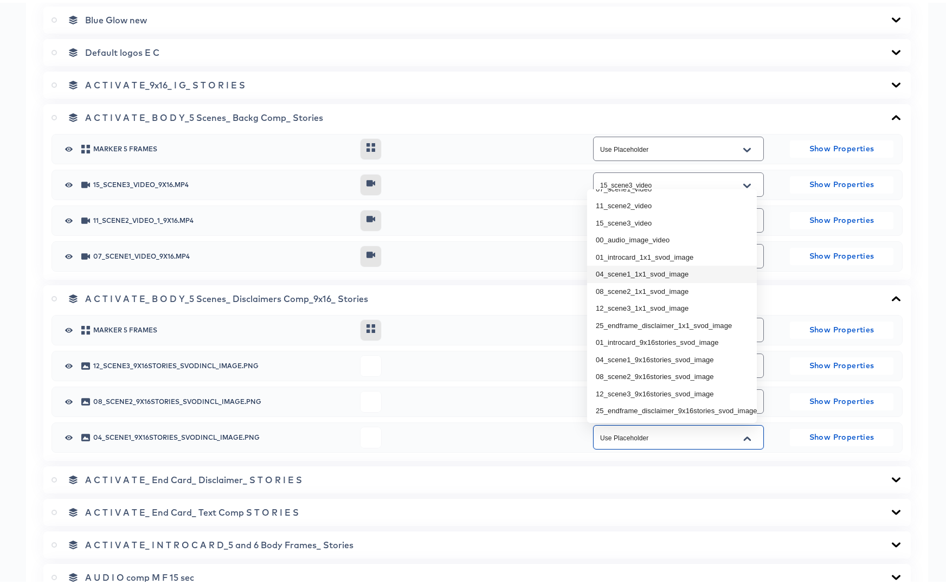
scroll to position [99, 0]
click at [694, 356] on li "04_scene1_9x16stories_svod_image" at bounding box center [672, 357] width 170 height 17
type input "04_scene1_9x16stories_svod_image"
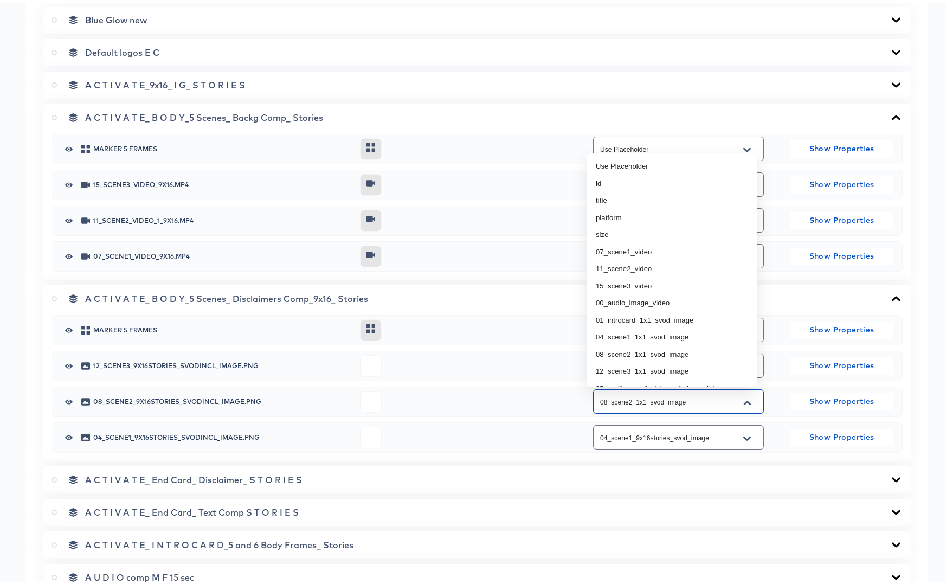
click at [707, 402] on input "08_scene2_1x1_svod_image" at bounding box center [670, 399] width 144 height 12
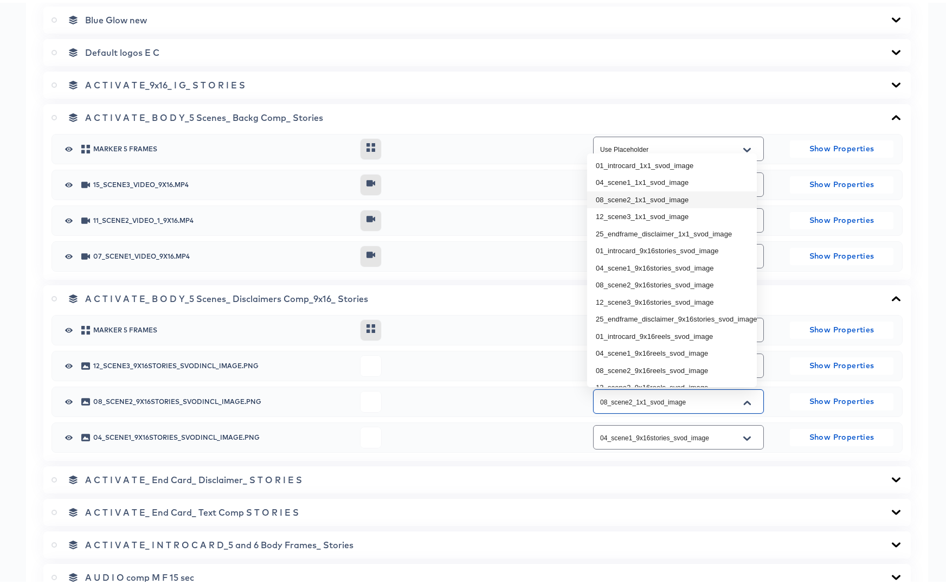
scroll to position [157, 0]
click at [679, 282] on li "08_scene2_9x16stories_svod_image" at bounding box center [672, 279] width 170 height 17
type input "08_scene2_9x16stories_svod_image"
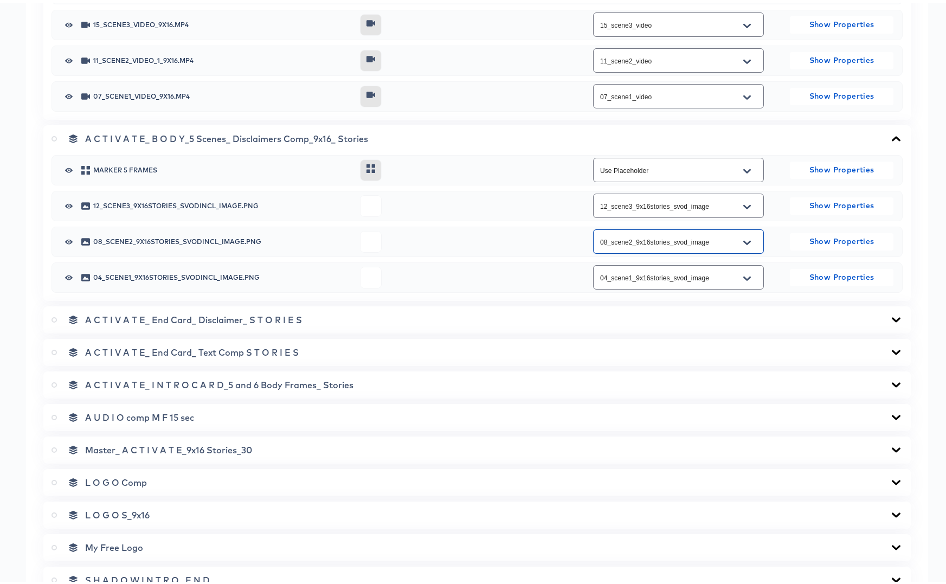
scroll to position [692, 0]
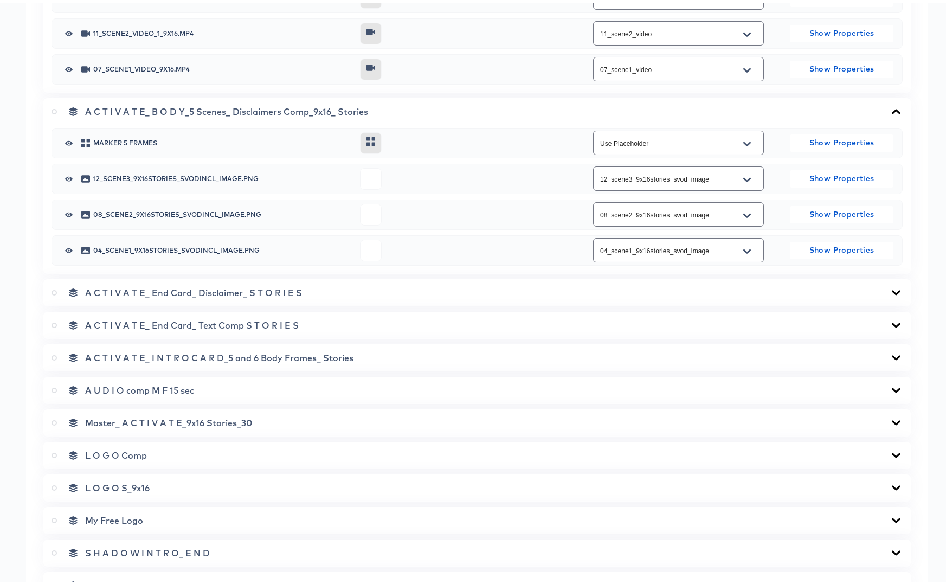
click at [890, 292] on icon at bounding box center [896, 290] width 13 height 9
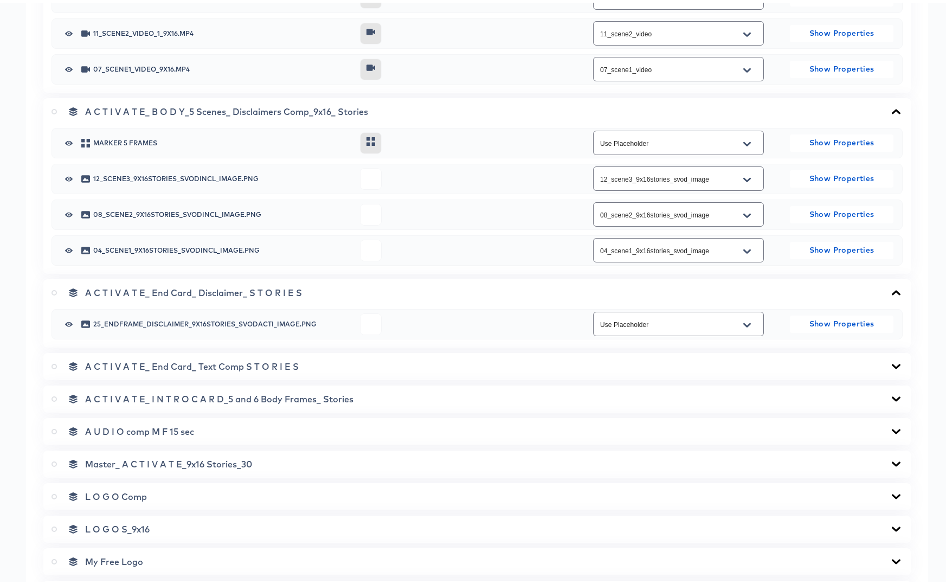
click at [677, 331] on div "Use Placeholder" at bounding box center [678, 321] width 171 height 24
click at [677, 327] on div "Use Placeholder" at bounding box center [678, 321] width 171 height 24
click at [743, 322] on icon "Open" at bounding box center [747, 322] width 8 height 9
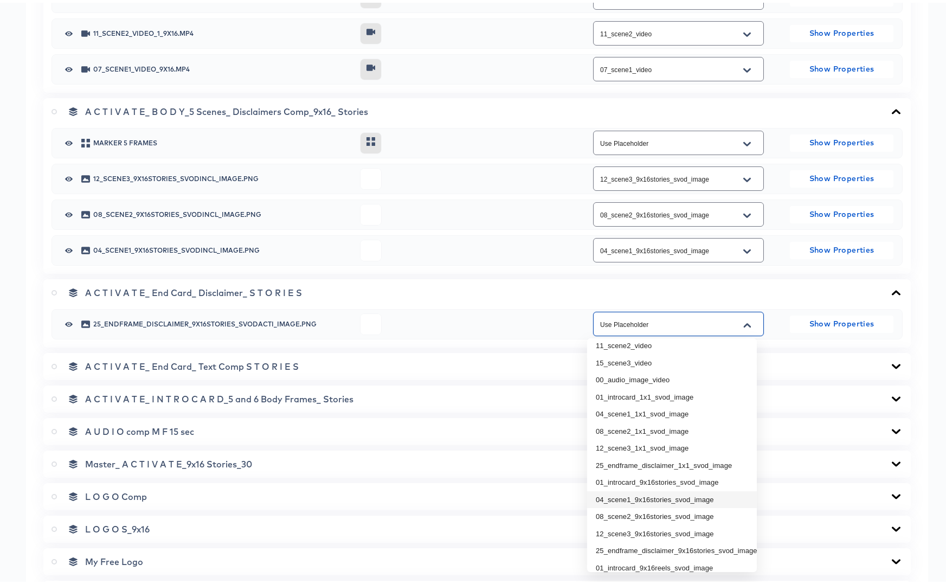
scroll to position [101, 0]
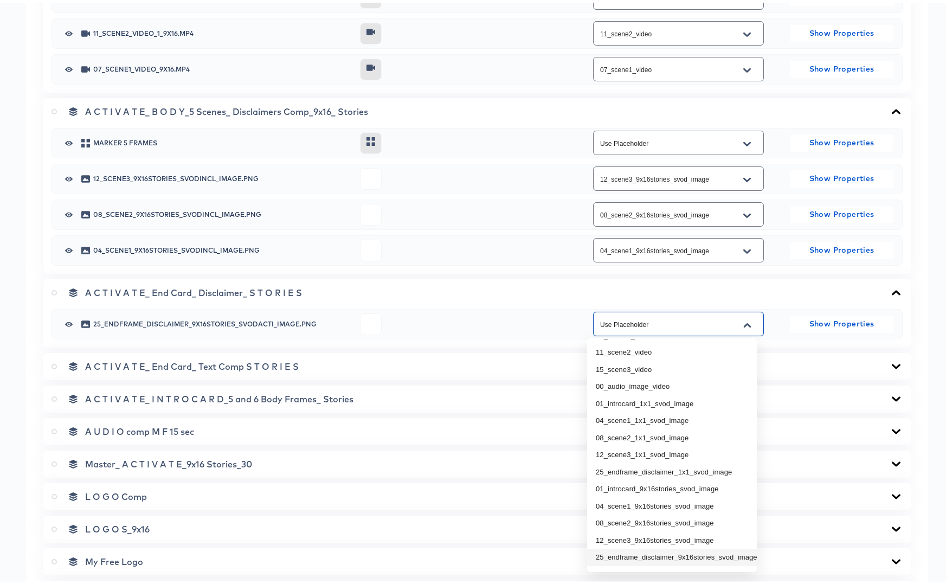
click at [704, 552] on li "25_endframe_disclaimer_9x16stories_svod_image" at bounding box center [672, 554] width 170 height 17
type input "25_endframe_disclaimer_9x16stories_svod_image"
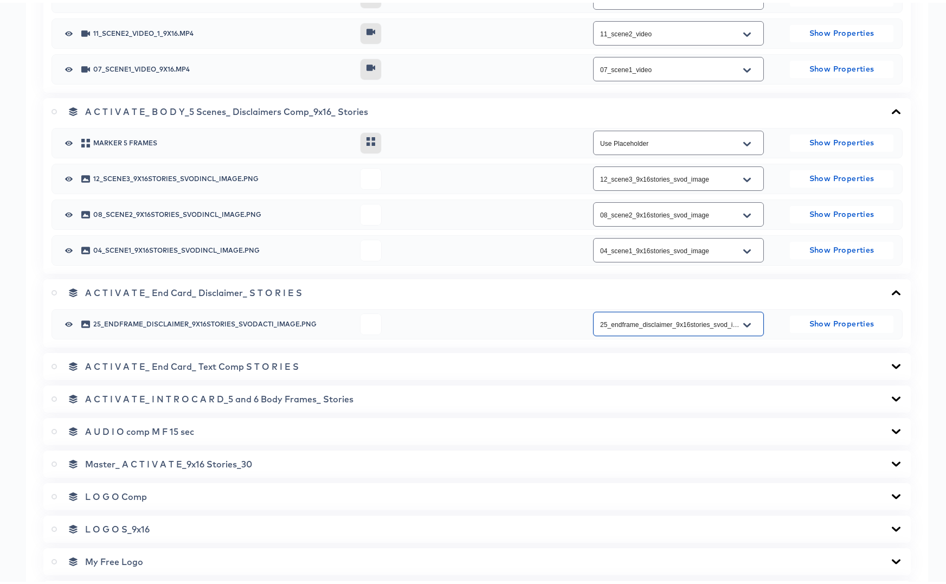
click at [890, 363] on icon at bounding box center [896, 363] width 13 height 9
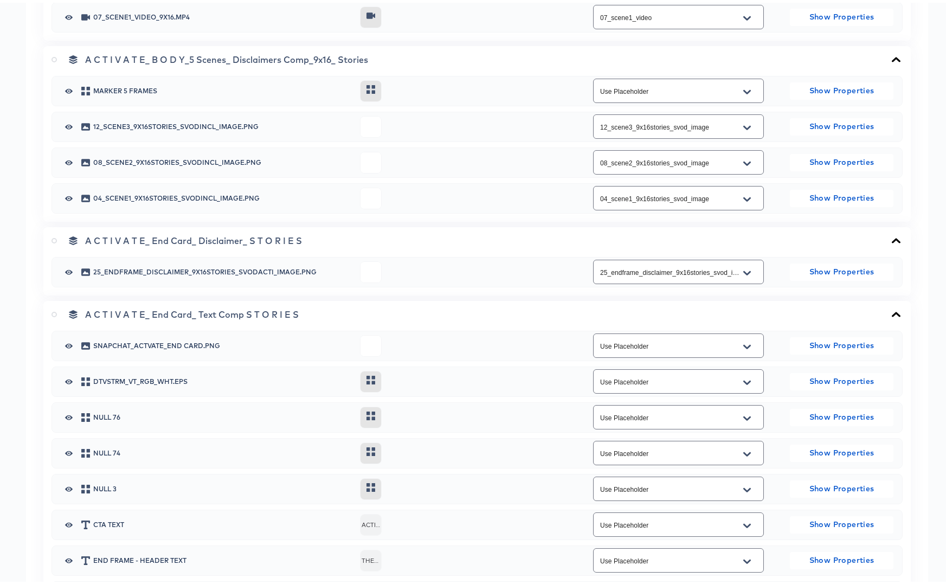
scroll to position [745, 0]
click at [892, 310] on icon at bounding box center [896, 310] width 9 height 5
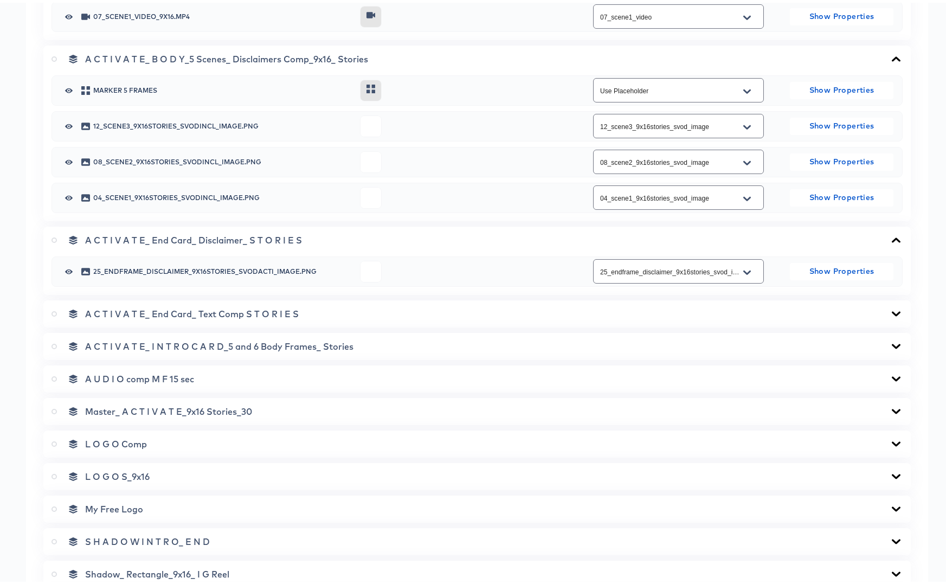
click at [892, 344] on icon at bounding box center [896, 343] width 9 height 5
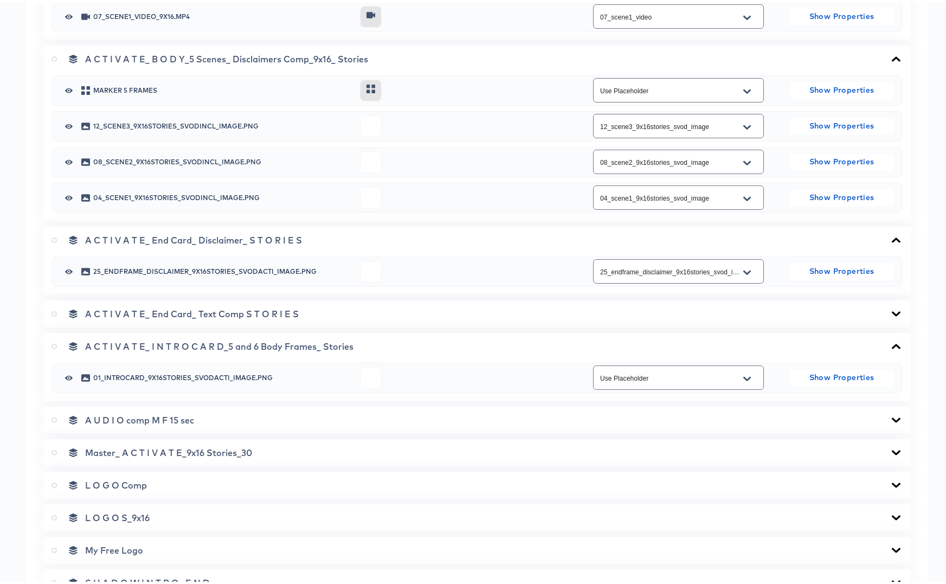
click at [890, 344] on icon at bounding box center [896, 343] width 13 height 9
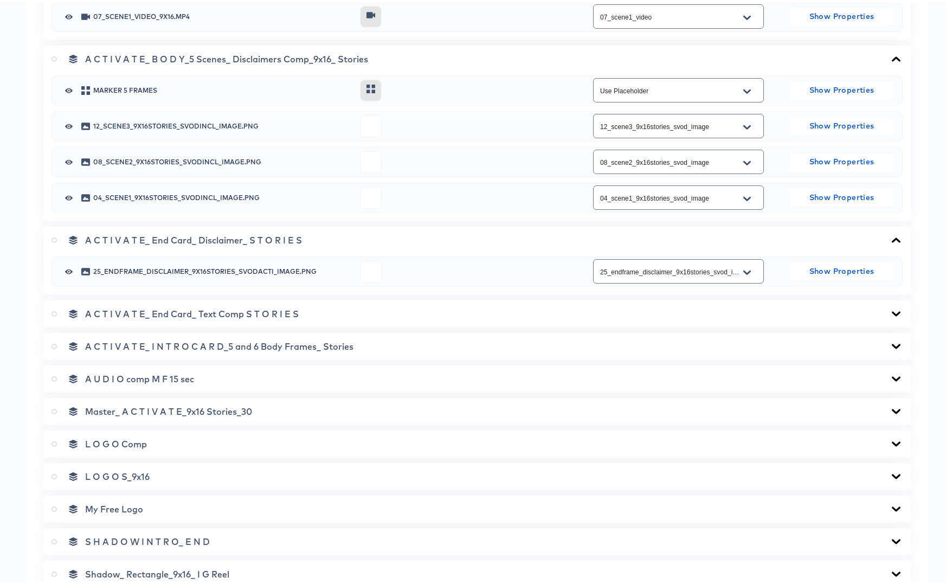
click at [892, 344] on icon at bounding box center [896, 343] width 9 height 5
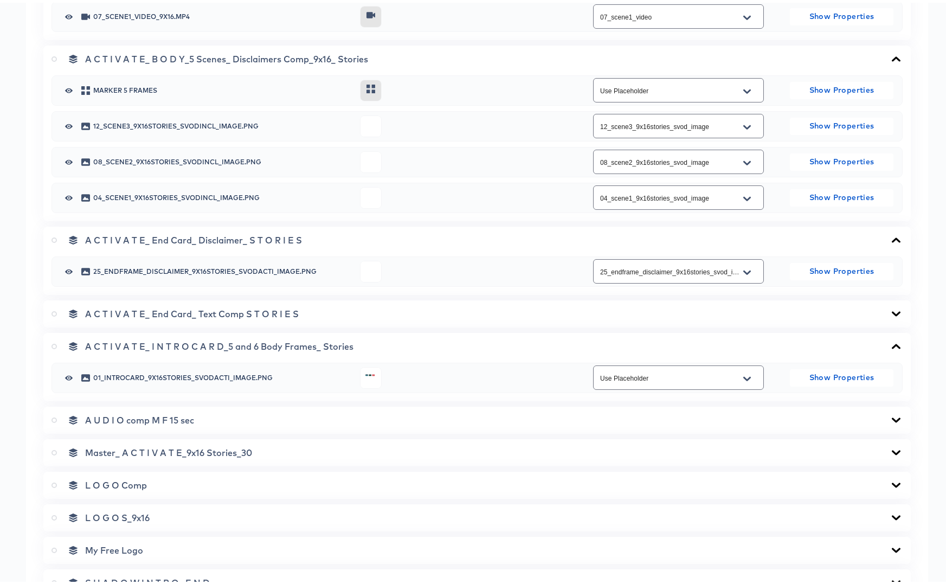
click at [702, 375] on input "Use Placeholder" at bounding box center [670, 375] width 144 height 12
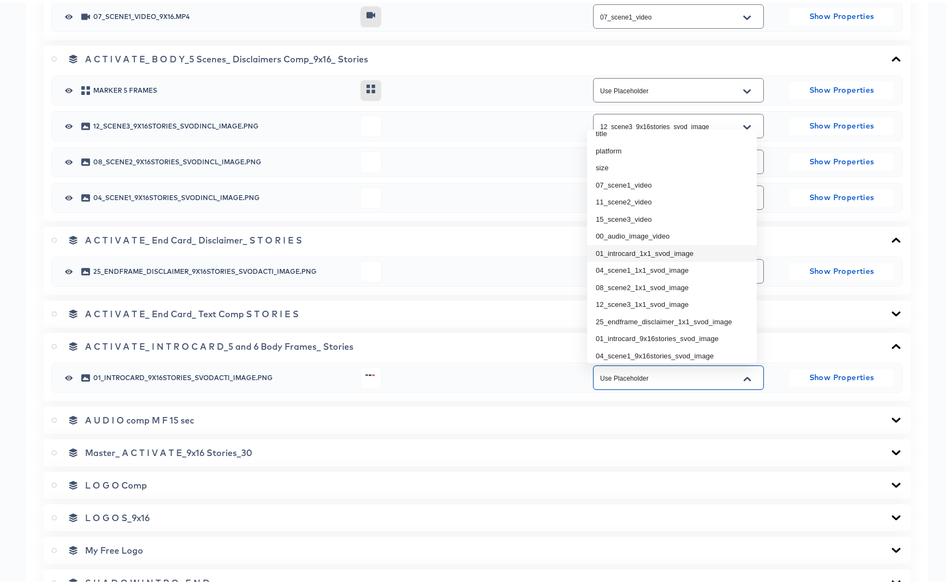
scroll to position [80, 0]
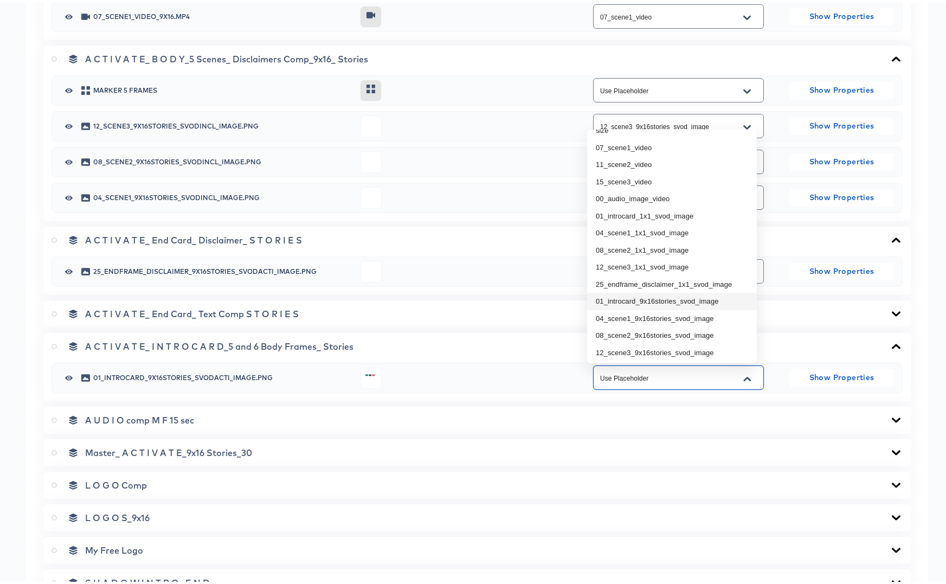
click at [684, 297] on li "01_introcard_9x16stories_svod_image" at bounding box center [672, 298] width 170 height 17
type input "01_introcard_9x16stories_svod_image"
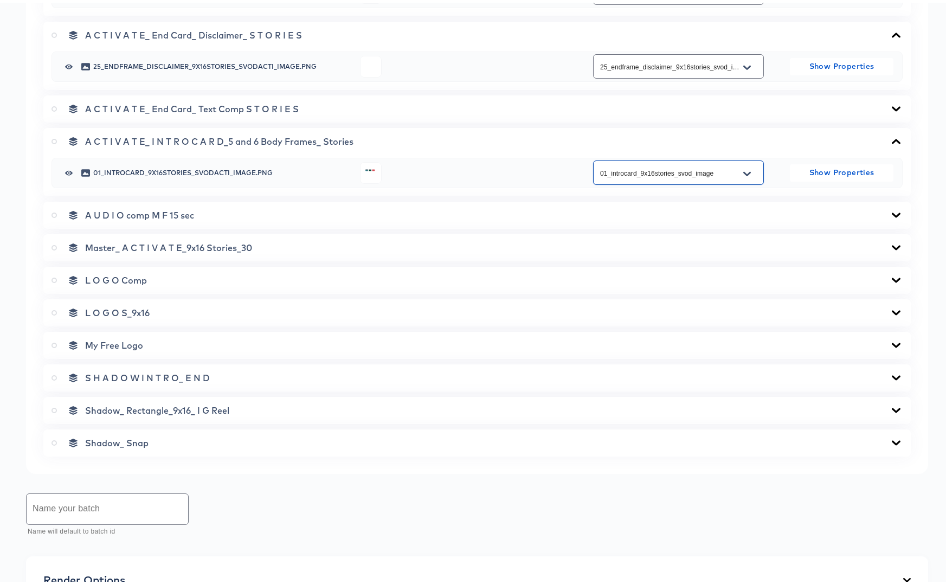
scroll to position [950, 0]
click at [892, 212] on icon at bounding box center [896, 212] width 9 height 5
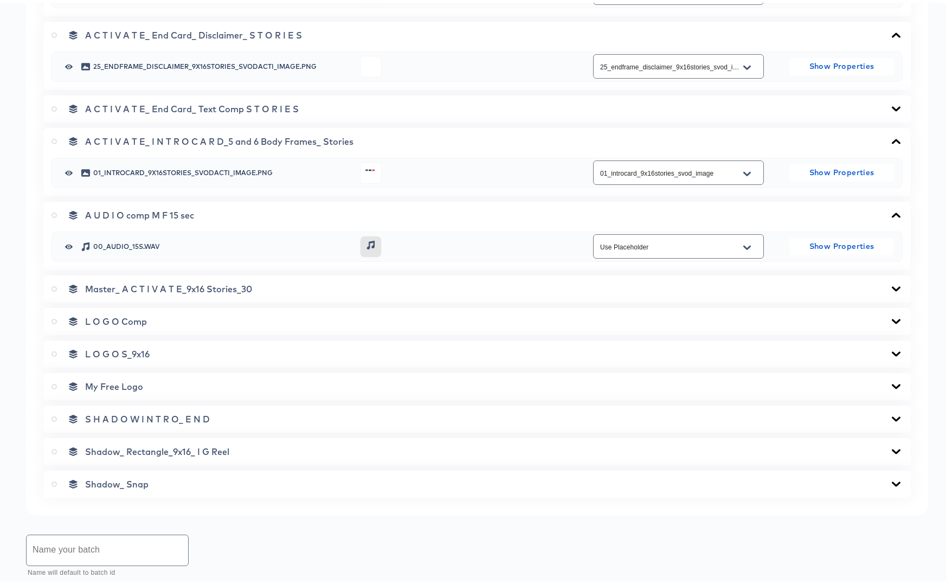
click at [700, 245] on input "Use Placeholder" at bounding box center [670, 244] width 144 height 12
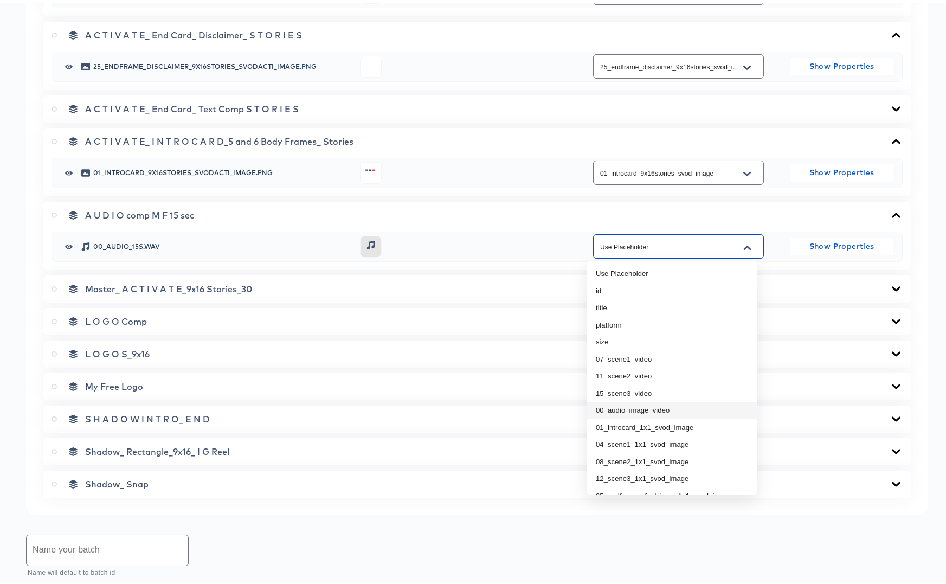
click at [640, 401] on li "00_audio_image_video" at bounding box center [672, 407] width 170 height 17
type input "00_audio_image_video"
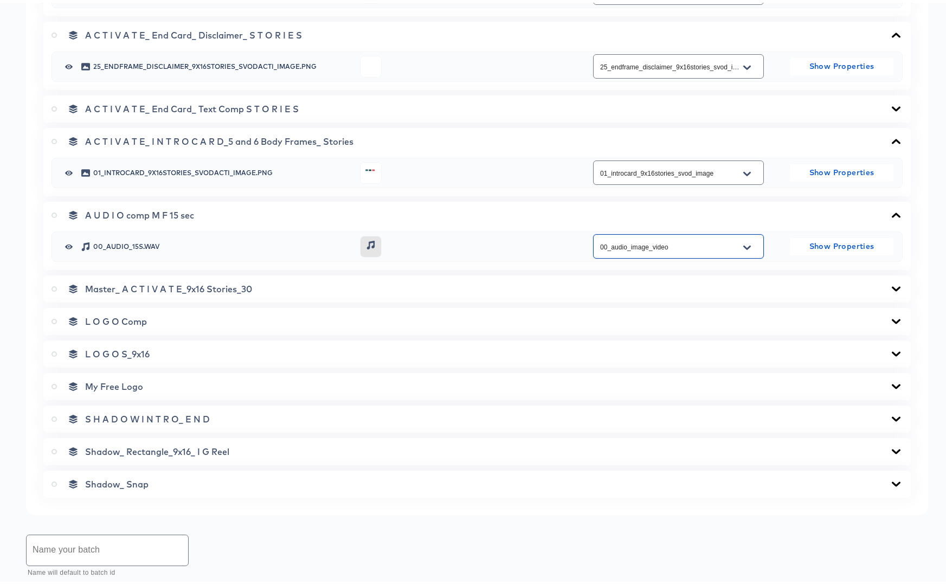
click at [892, 285] on icon at bounding box center [896, 286] width 9 height 5
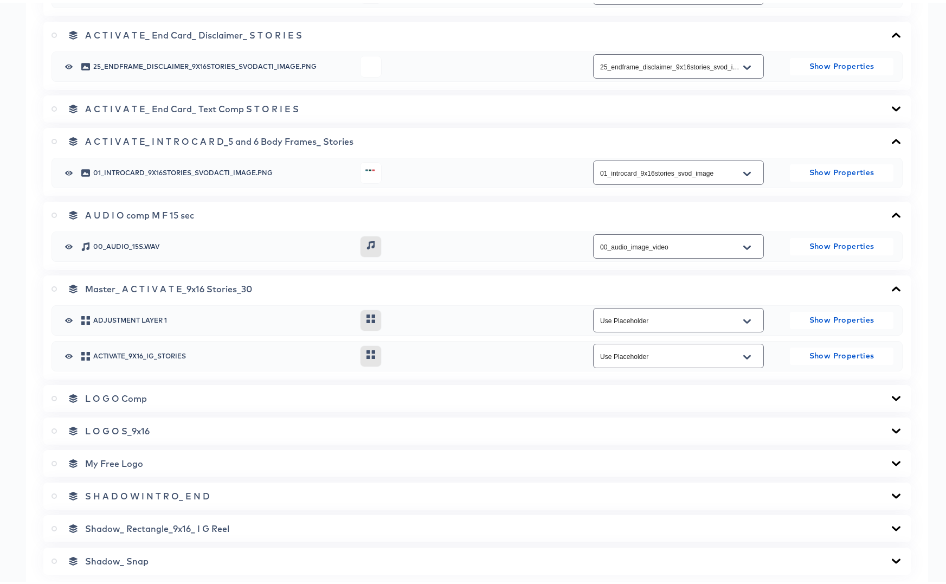
click at [892, 285] on icon at bounding box center [896, 286] width 9 height 5
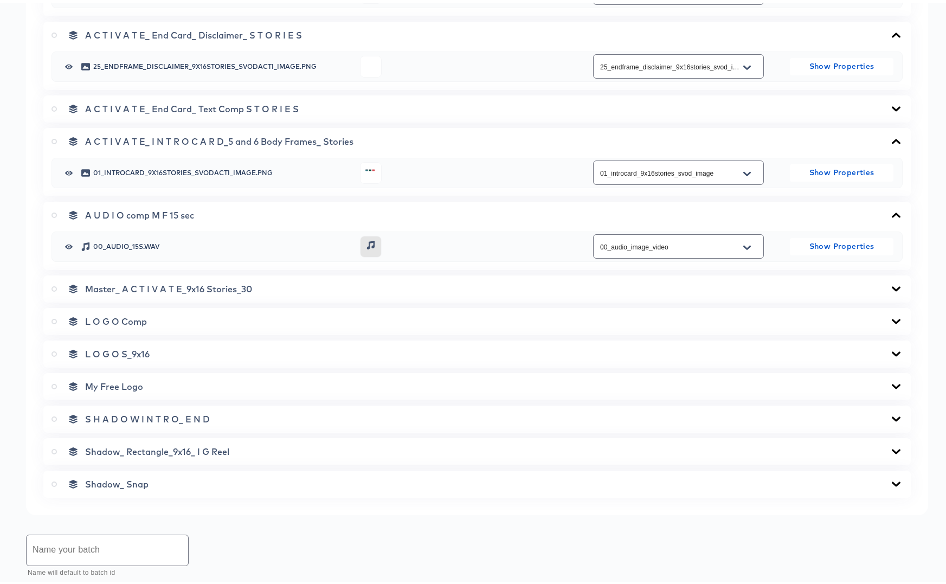
click at [890, 317] on icon at bounding box center [896, 318] width 13 height 9
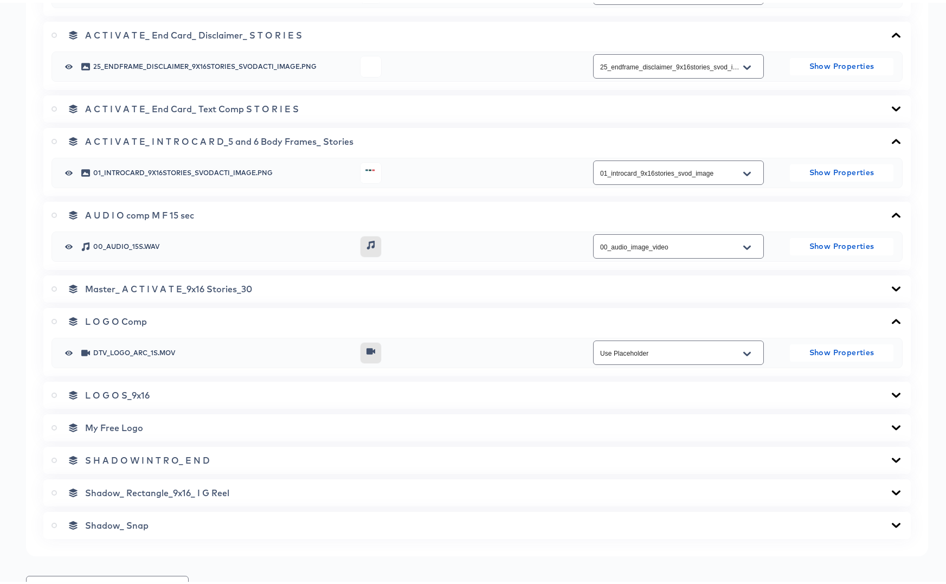
click at [892, 317] on icon at bounding box center [896, 318] width 9 height 5
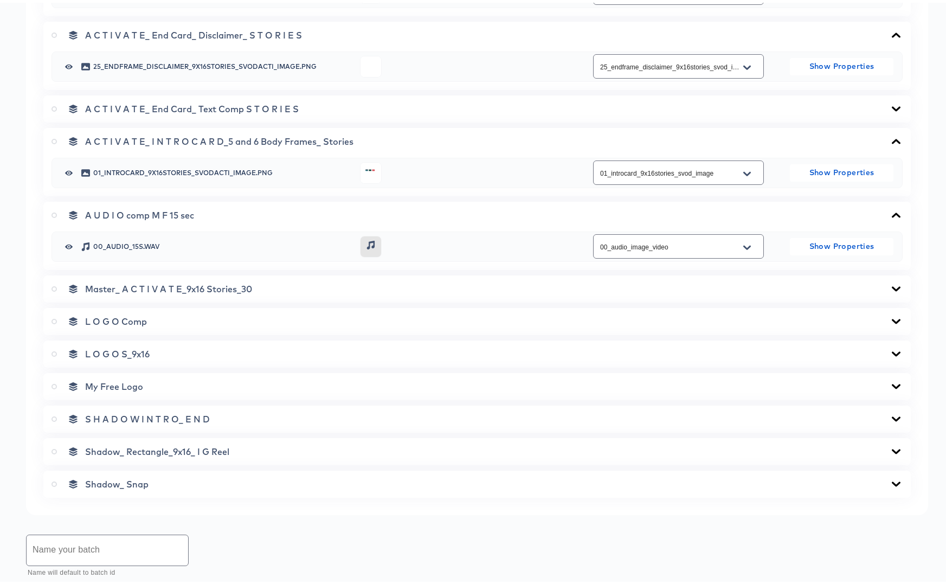
click at [892, 350] on icon at bounding box center [896, 351] width 9 height 5
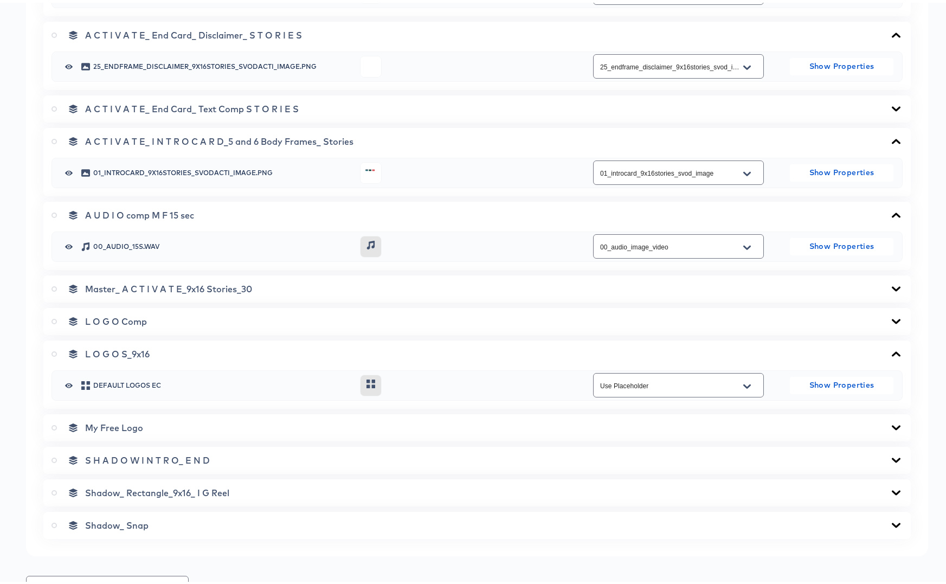
click at [892, 350] on icon at bounding box center [896, 351] width 9 height 5
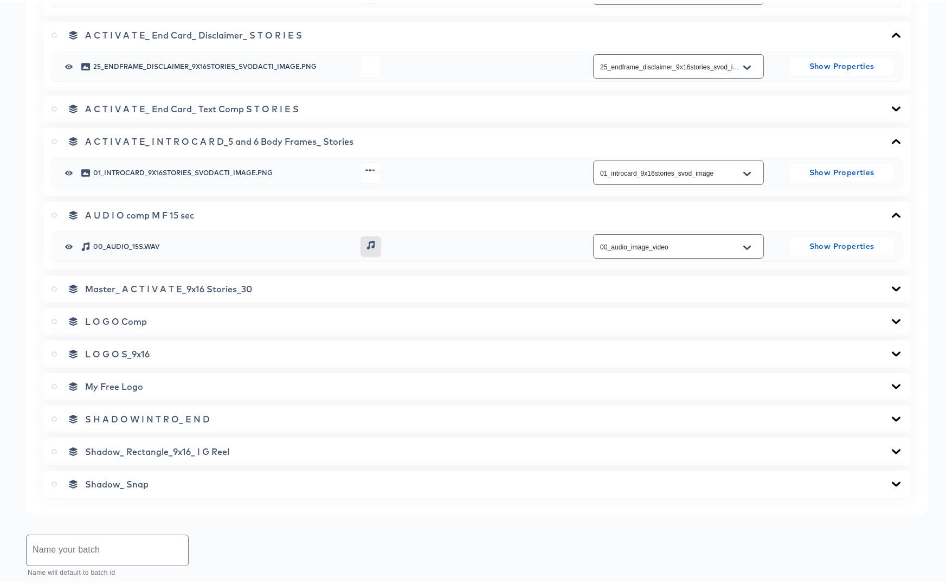
click at [892, 384] on icon at bounding box center [896, 383] width 9 height 5
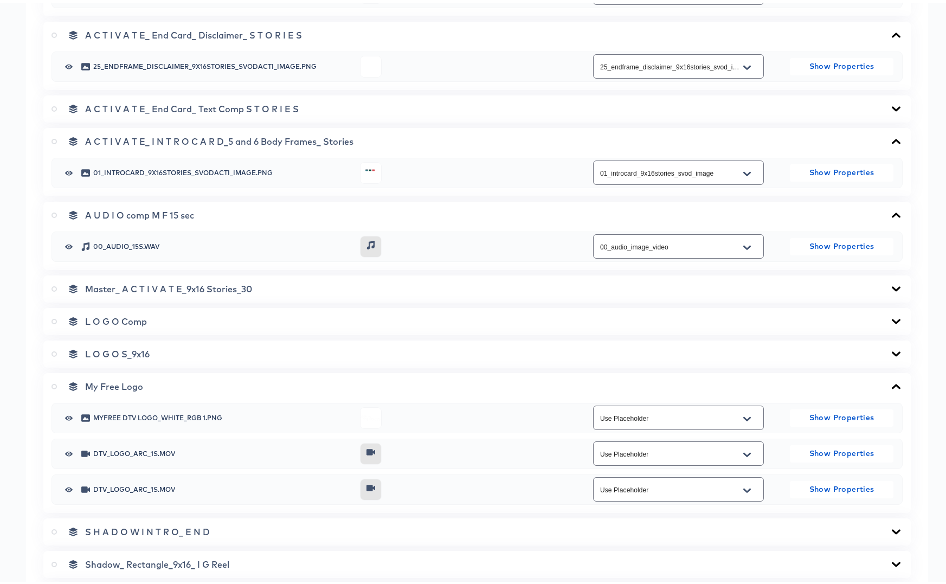
click at [890, 384] on icon at bounding box center [896, 384] width 13 height 9
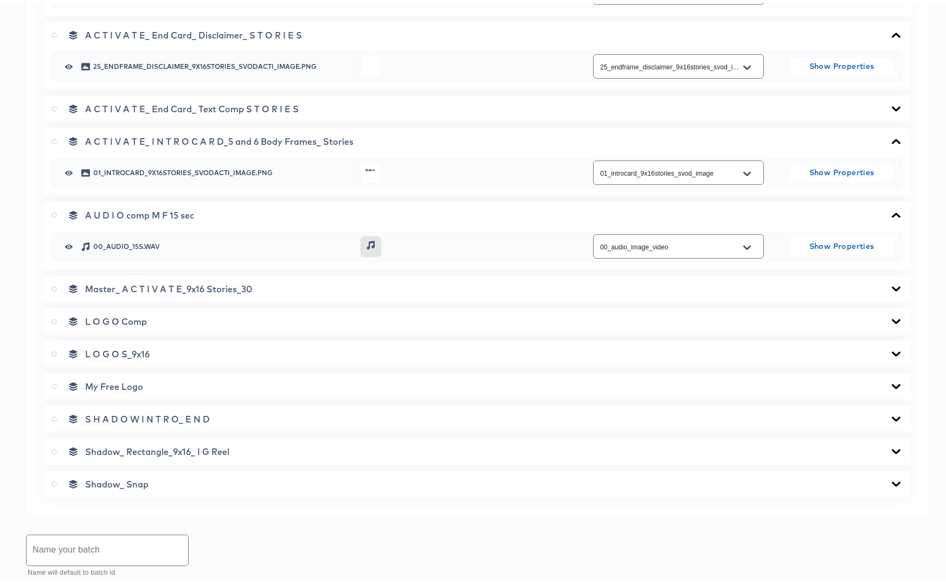
click at [890, 415] on icon at bounding box center [896, 416] width 13 height 9
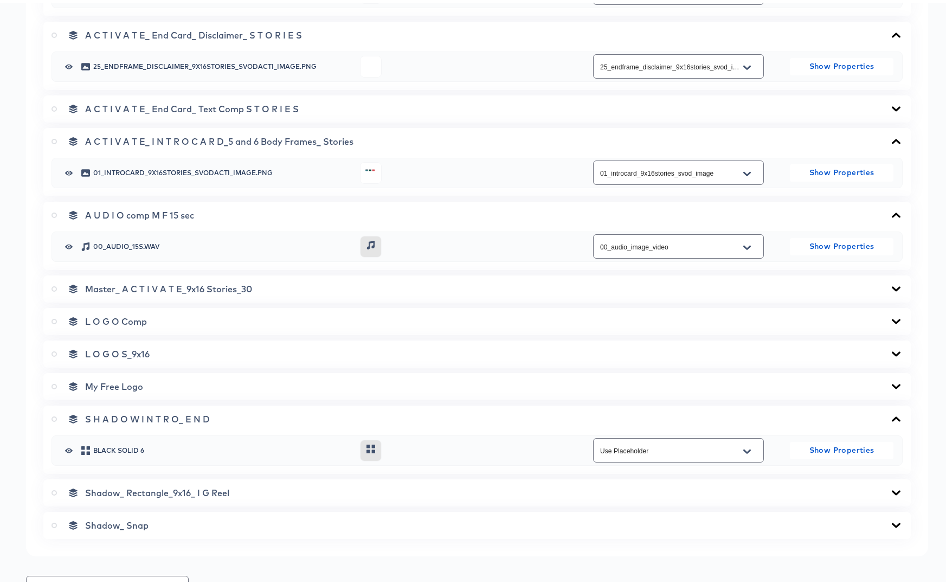
click at [892, 415] on icon at bounding box center [896, 416] width 9 height 5
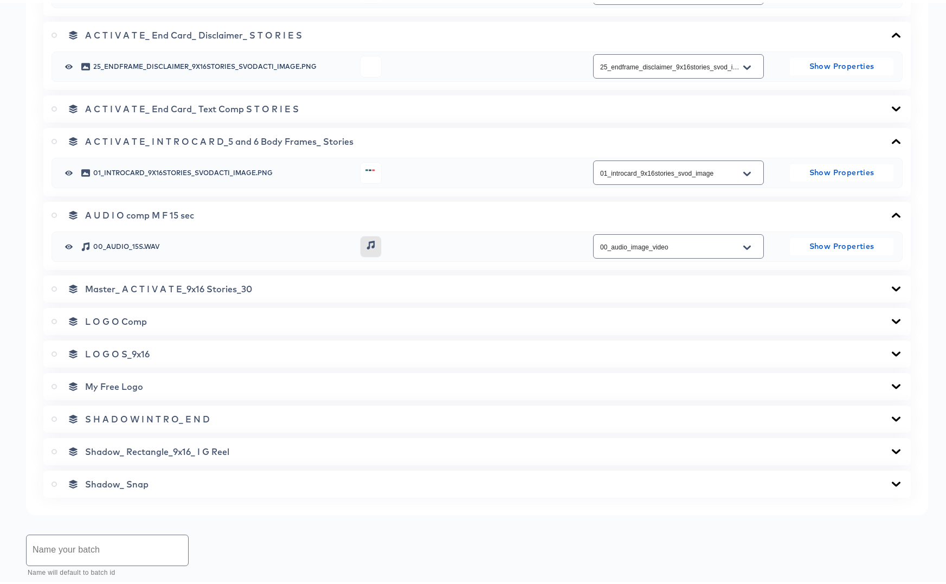
click at [890, 449] on icon at bounding box center [896, 449] width 13 height 9
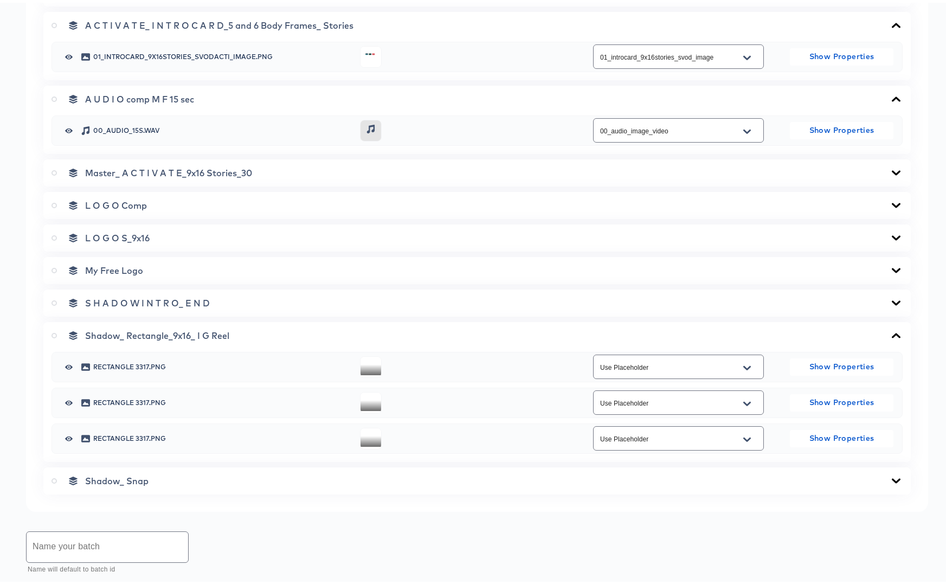
scroll to position [1095, 0]
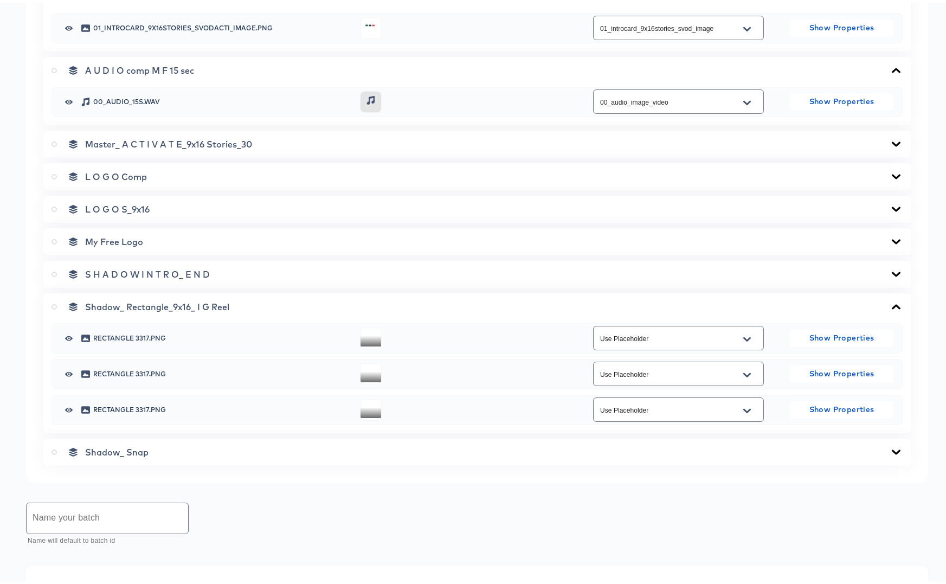
click at [890, 303] on icon at bounding box center [896, 304] width 13 height 9
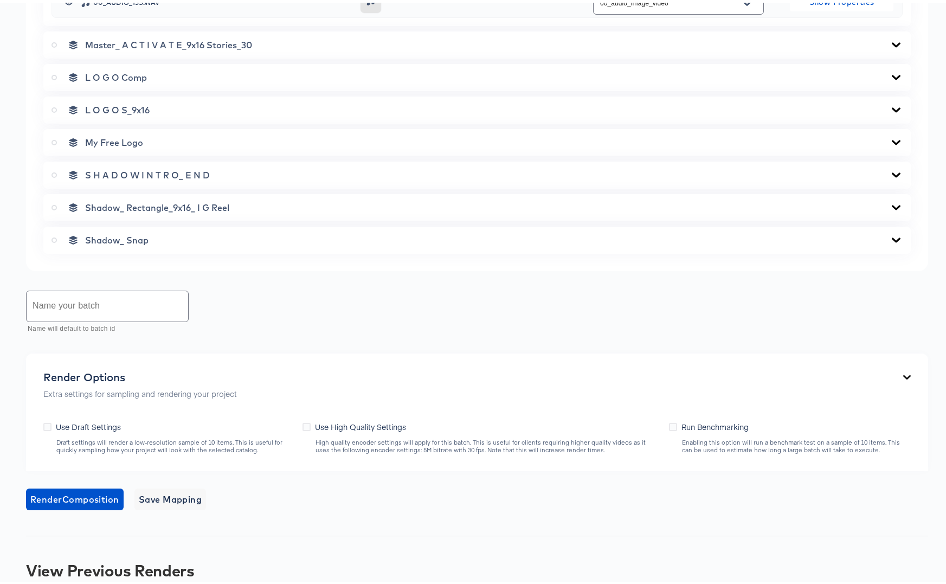
scroll to position [1237, 0]
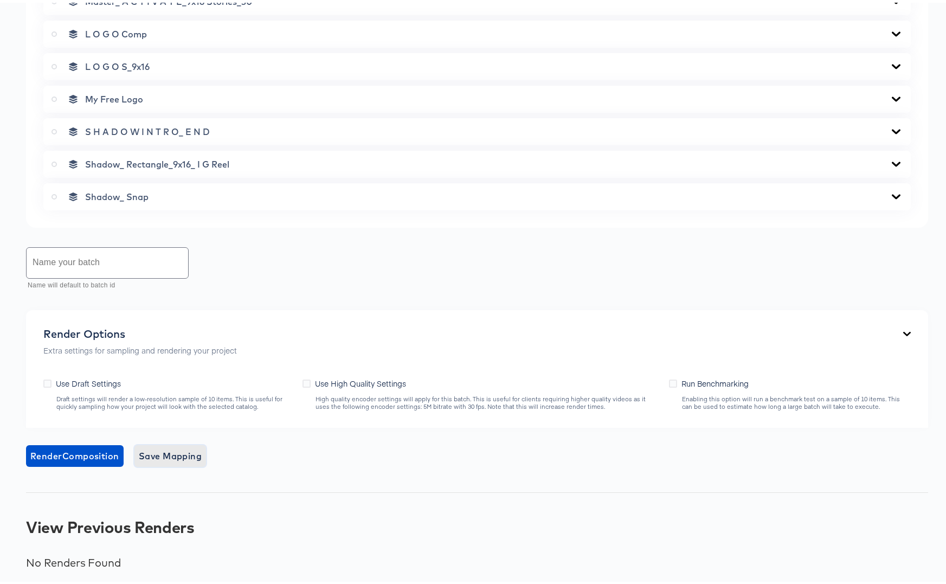
click at [162, 456] on span "Save Mapping" at bounding box center [170, 453] width 63 height 15
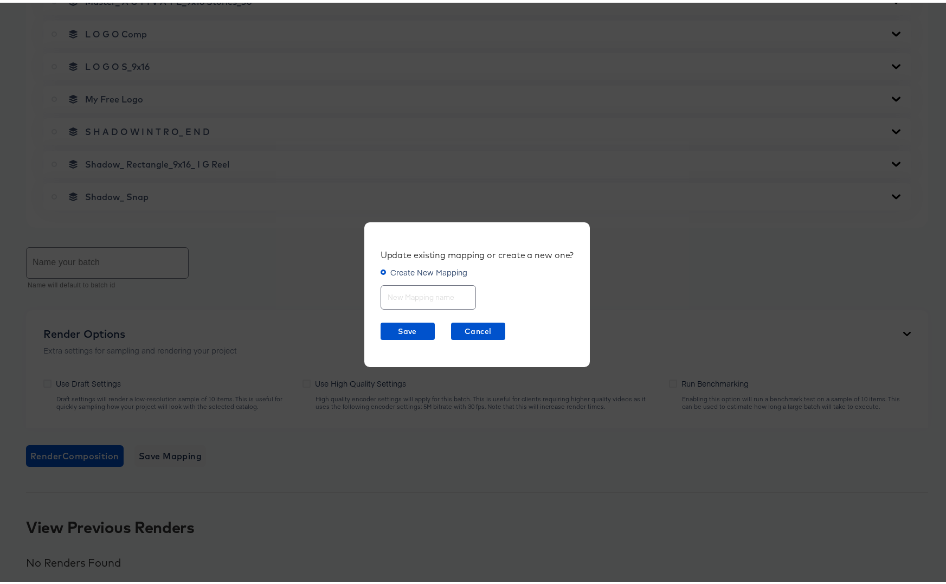
click at [417, 291] on input "text" at bounding box center [428, 290] width 94 height 23
type input "Activate Stories 15sec"
click at [402, 327] on span "Save" at bounding box center [408, 329] width 46 height 14
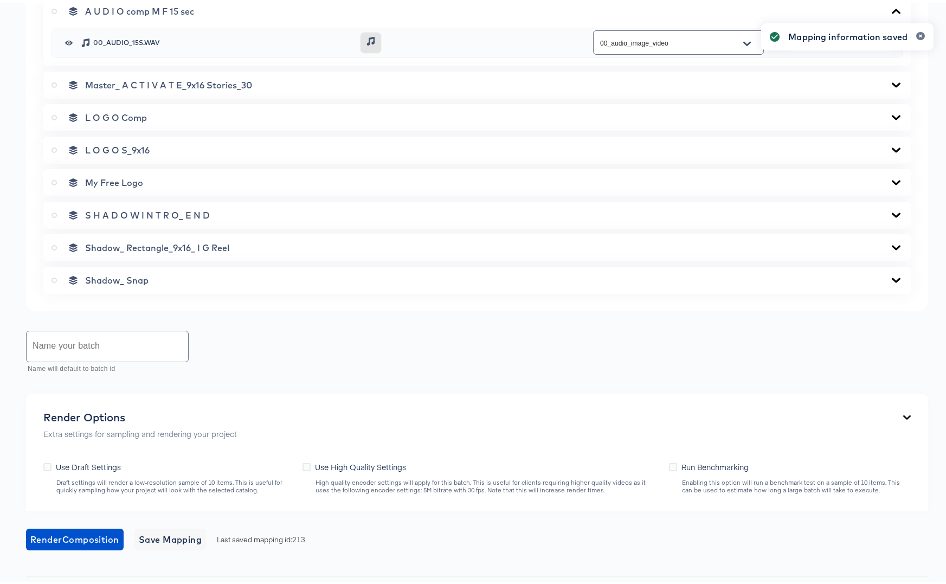
scroll to position [1009, 0]
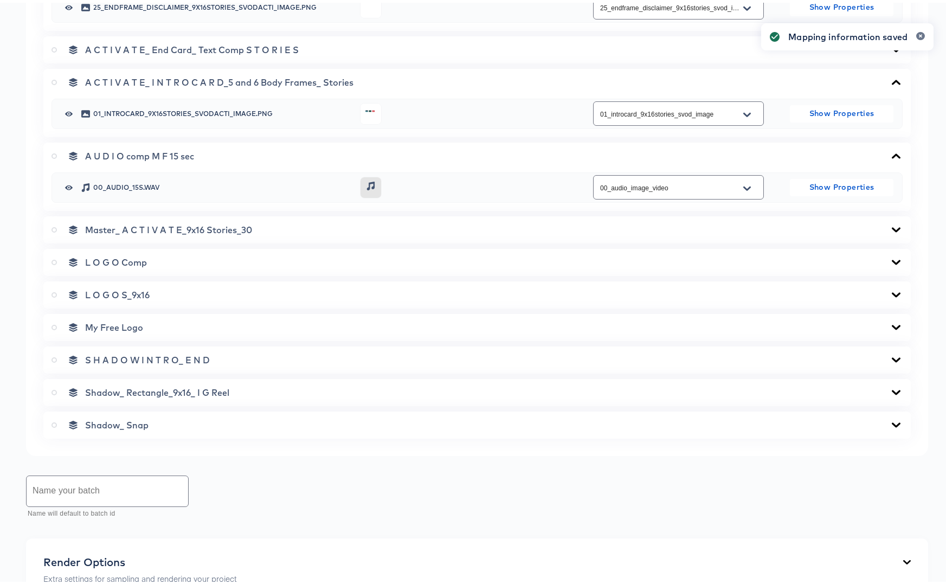
click at [54, 226] on icon at bounding box center [54, 226] width 5 height 5
click at [0, 0] on input "radio" at bounding box center [0, 0] width 0 height 0
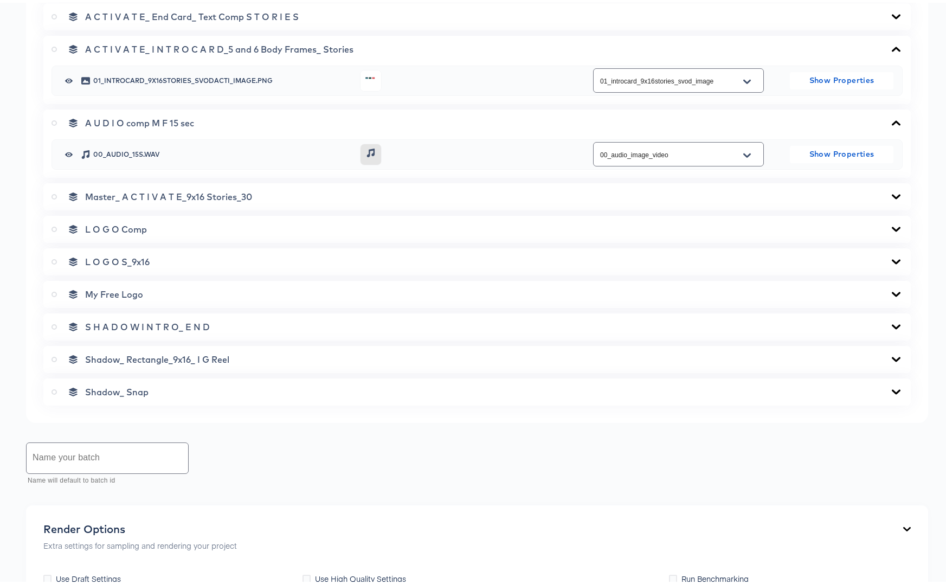
scroll to position [1193, 0]
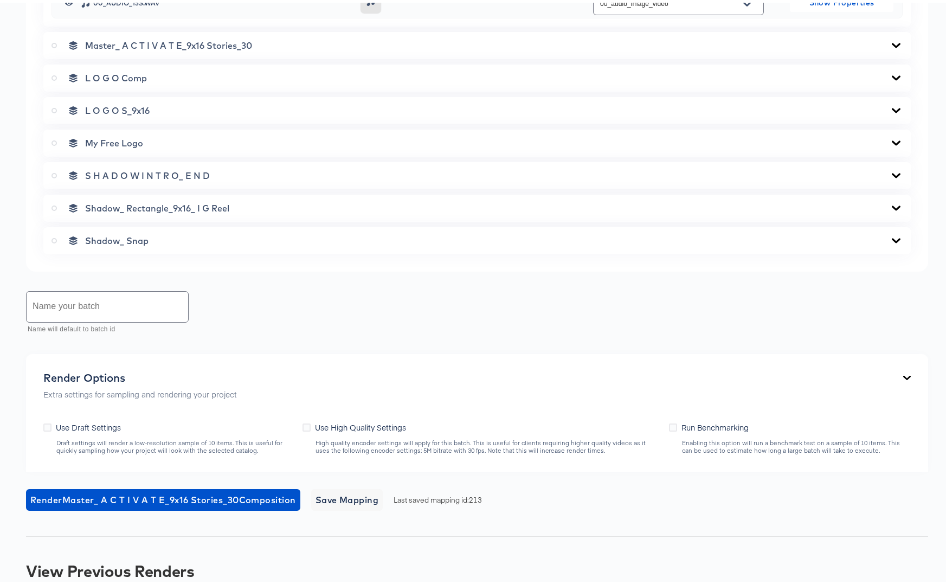
click at [68, 308] on input "text" at bounding box center [108, 304] width 162 height 30
type input "Activate Stories 15sec Only"
click at [305, 425] on icon at bounding box center [307, 425] width 8 height 8
click at [0, 0] on input "Use High Quality Settings" at bounding box center [0, 0] width 0 height 0
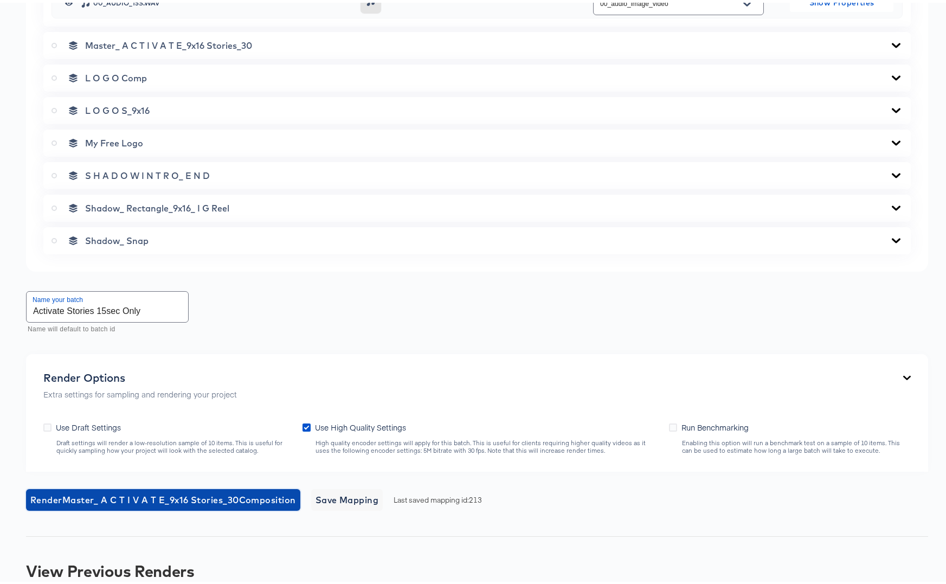
click at [153, 496] on span "Render Master_ A C T I V A T E_9x16 Stories_30 Composition" at bounding box center [163, 497] width 266 height 15
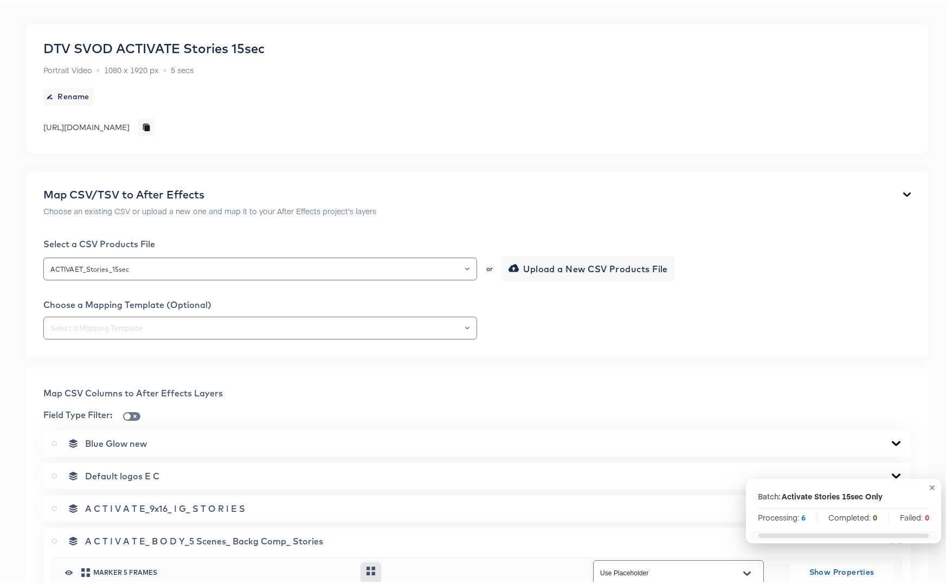
scroll to position [0, 0]
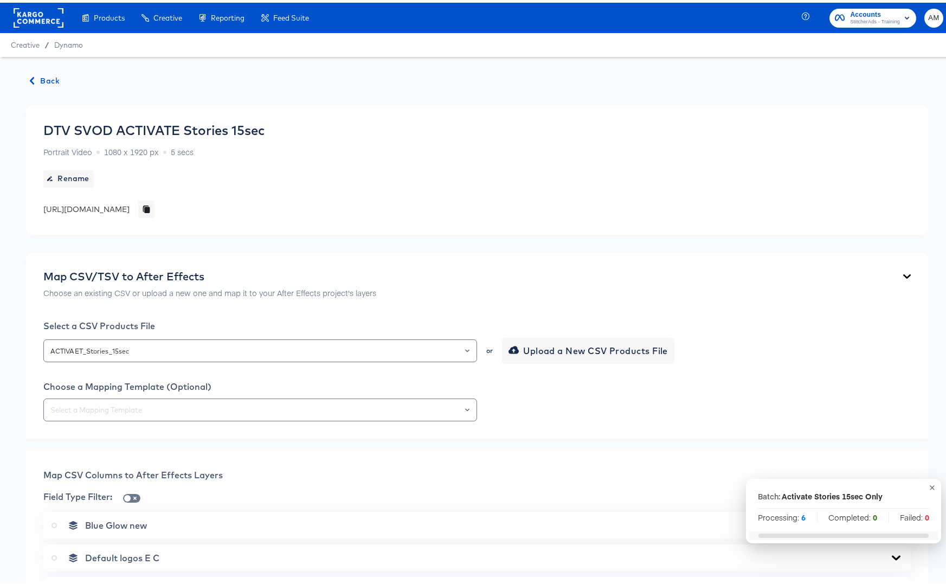
click at [47, 80] on span "Back" at bounding box center [44, 79] width 29 height 14
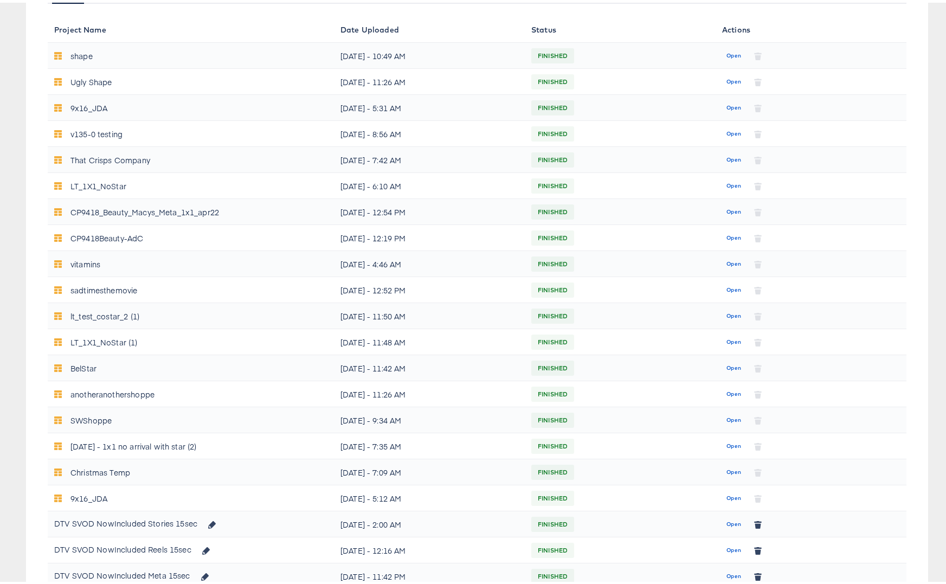
scroll to position [363, 0]
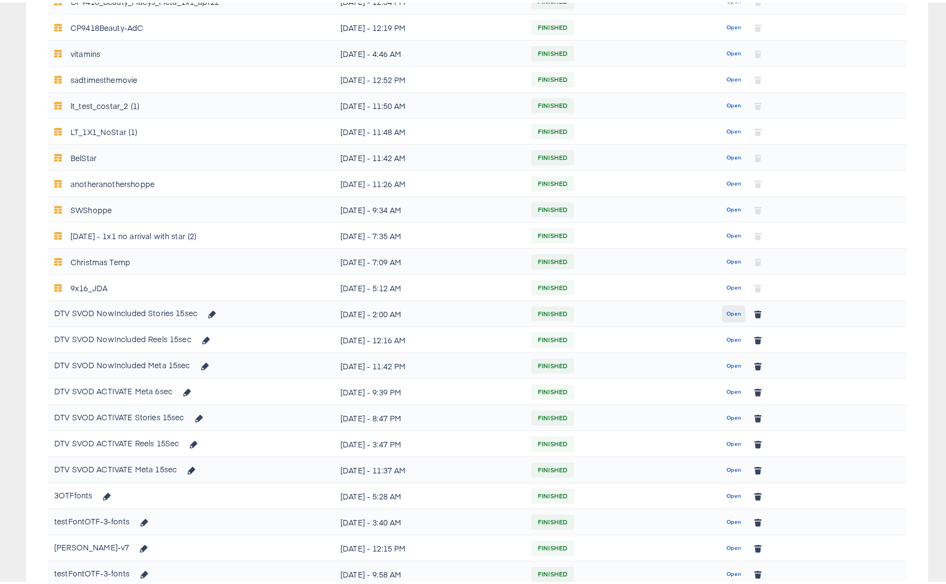
click at [726, 313] on span "Open" at bounding box center [733, 311] width 15 height 10
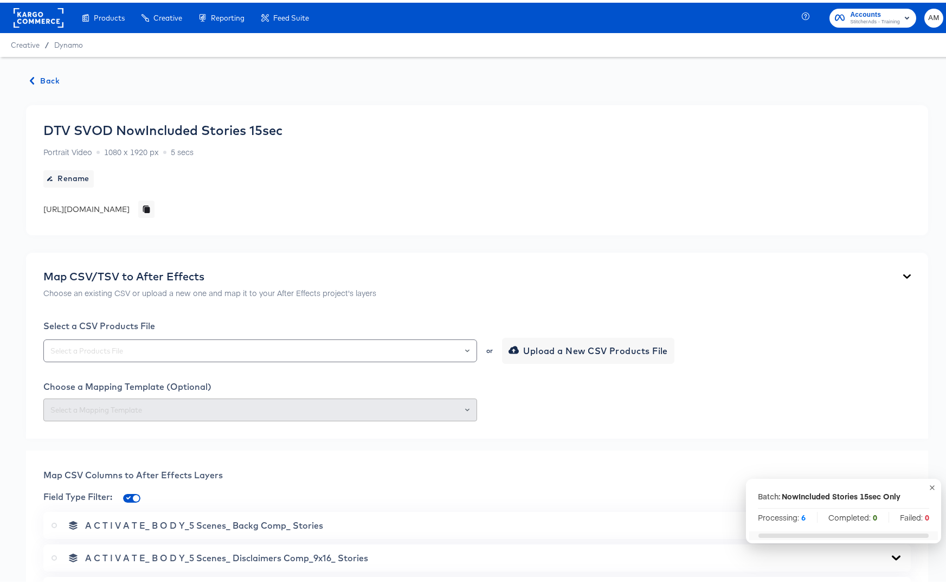
click at [45, 76] on span "Back" at bounding box center [44, 79] width 29 height 14
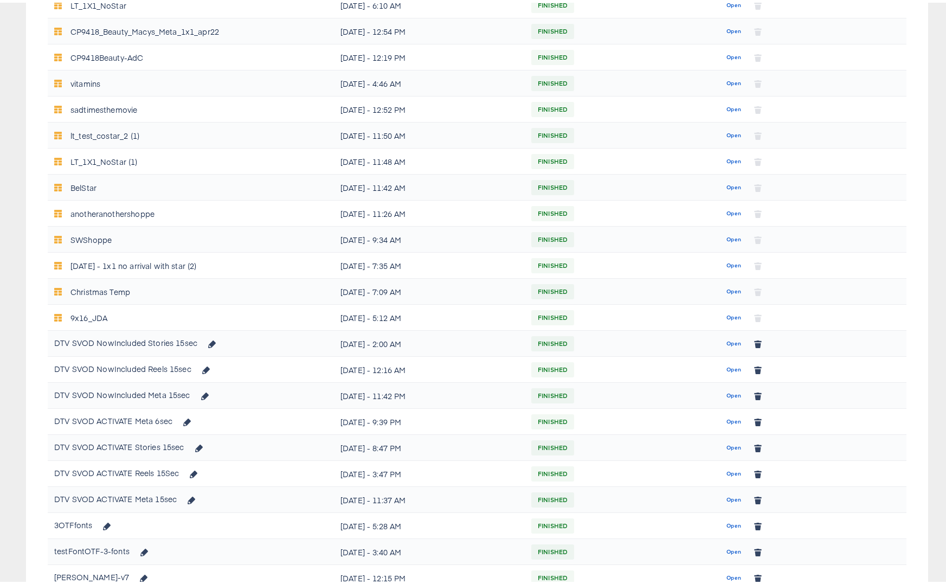
scroll to position [541, 0]
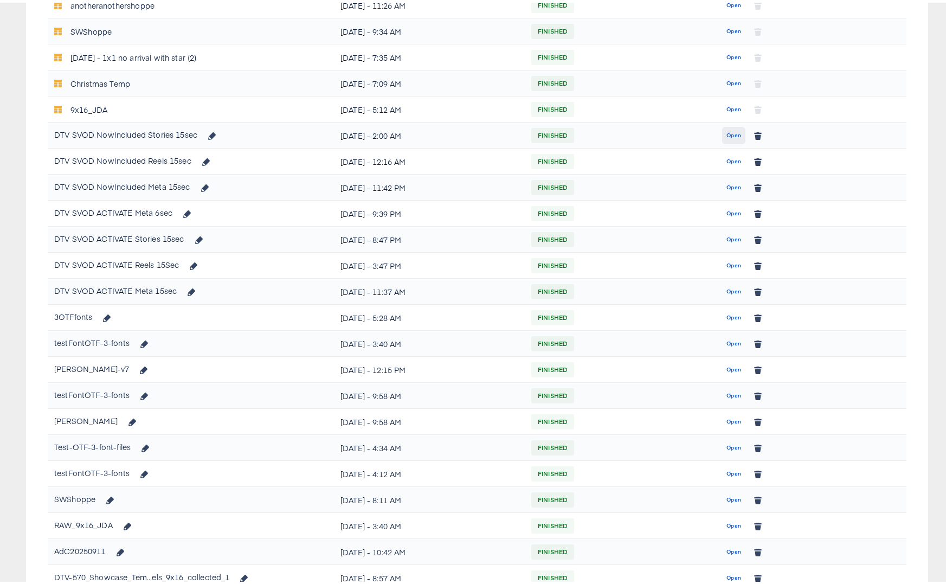
click at [726, 131] on span "Open" at bounding box center [733, 133] width 15 height 10
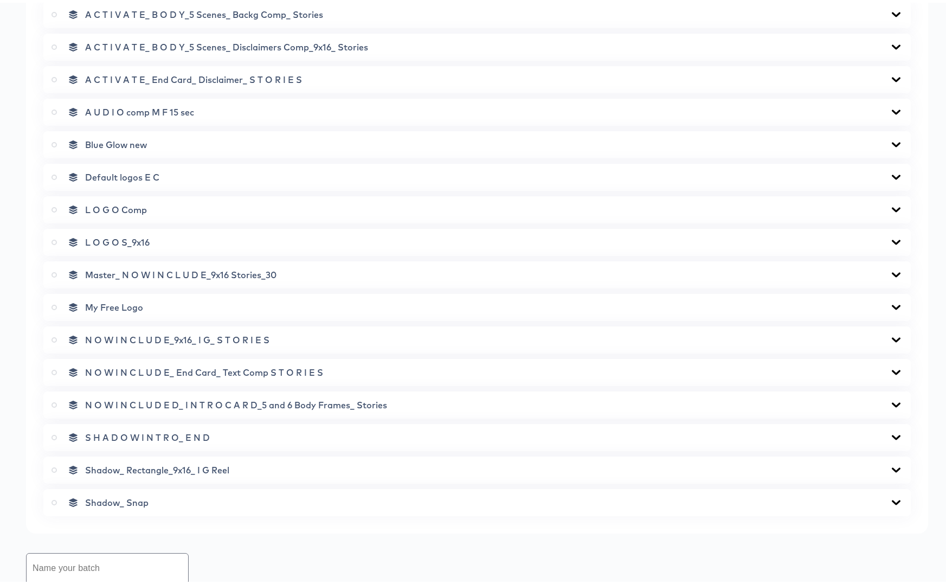
scroll to position [825, 0]
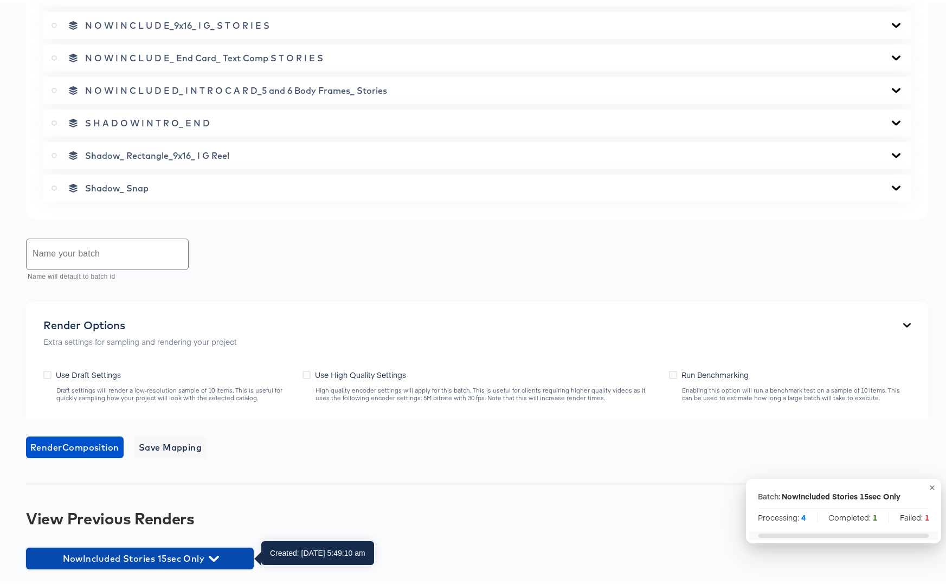
click at [211, 554] on icon "button" at bounding box center [214, 556] width 10 height 6
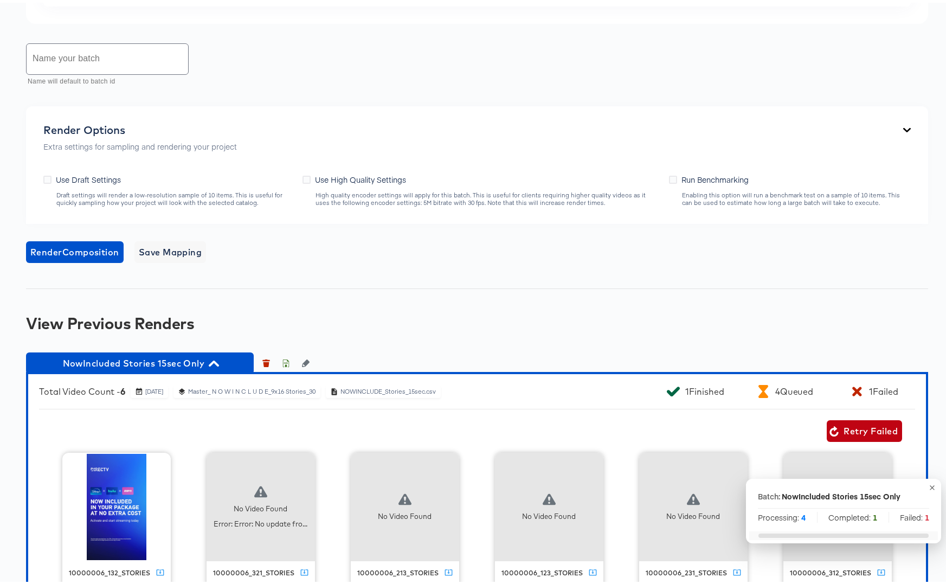
scroll to position [1069, 0]
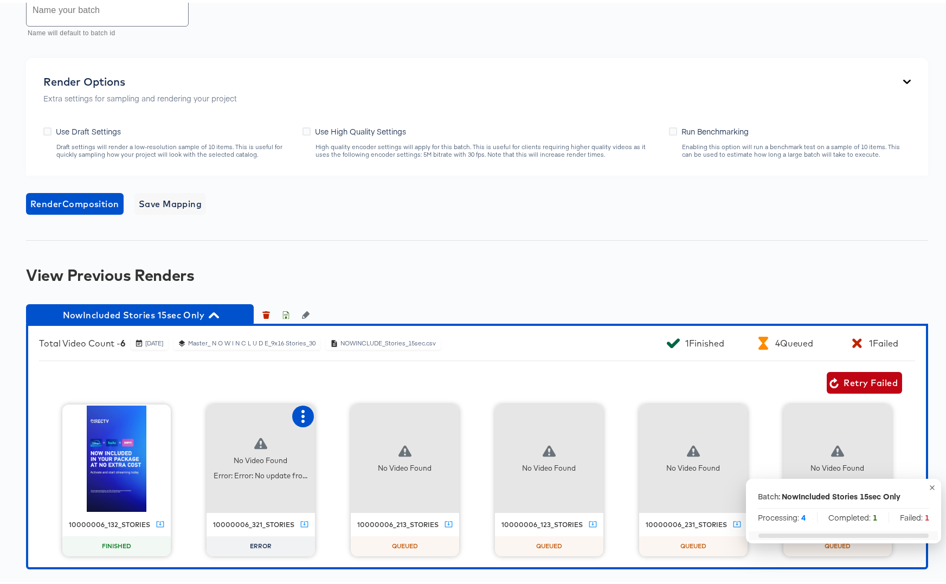
click at [297, 419] on icon "button" at bounding box center [303, 413] width 13 height 13
click at [348, 415] on div "Retry" at bounding box center [343, 412] width 21 height 9
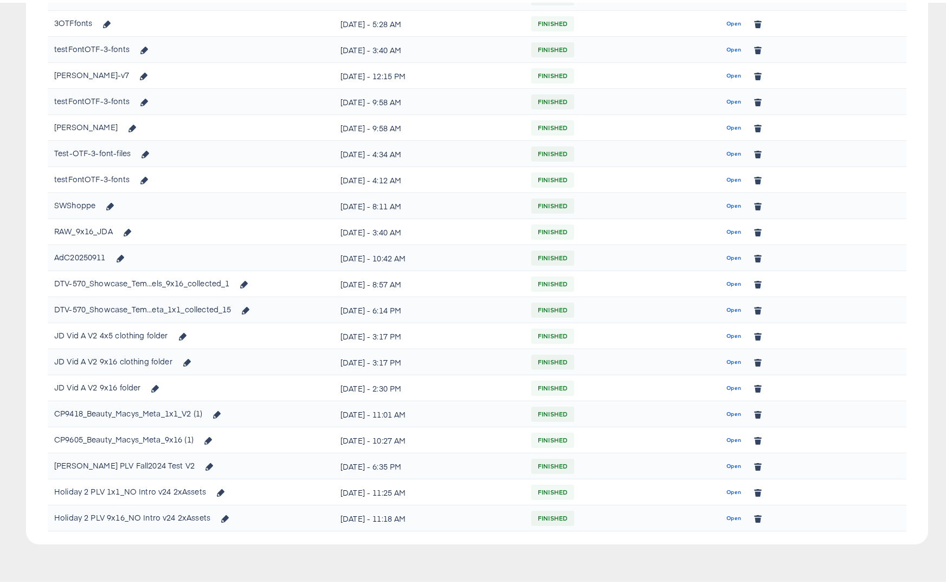
scroll to position [541, 0]
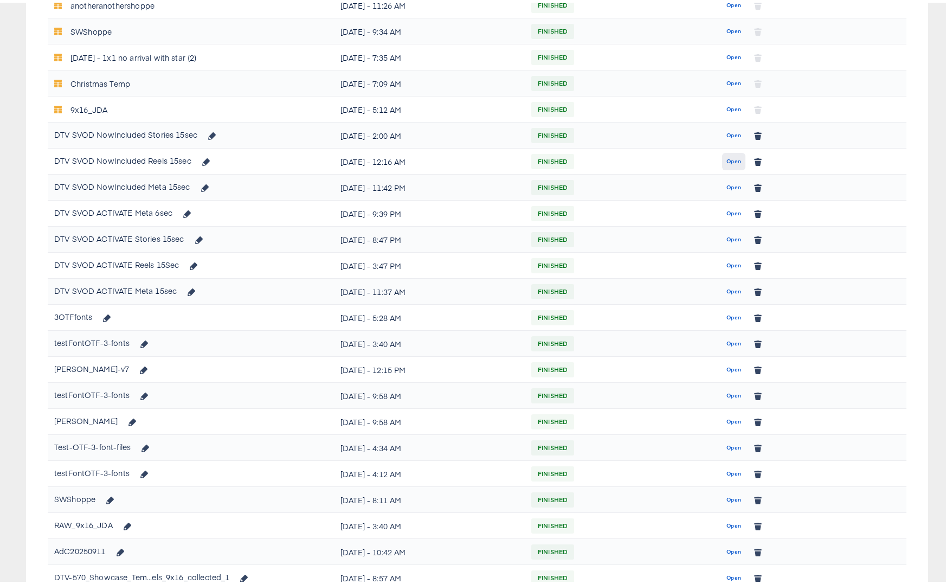
click at [726, 159] on span "Open" at bounding box center [733, 159] width 15 height 10
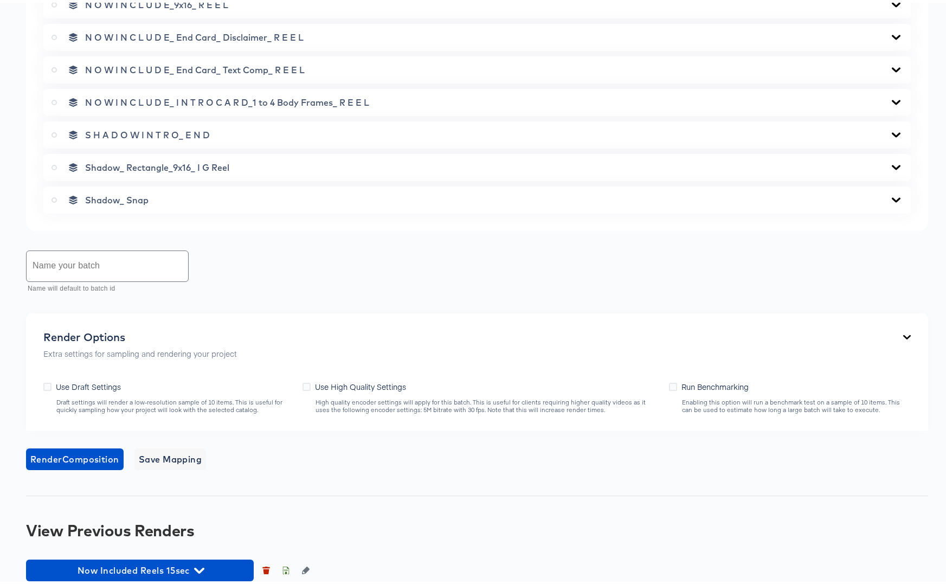
scroll to position [825, 0]
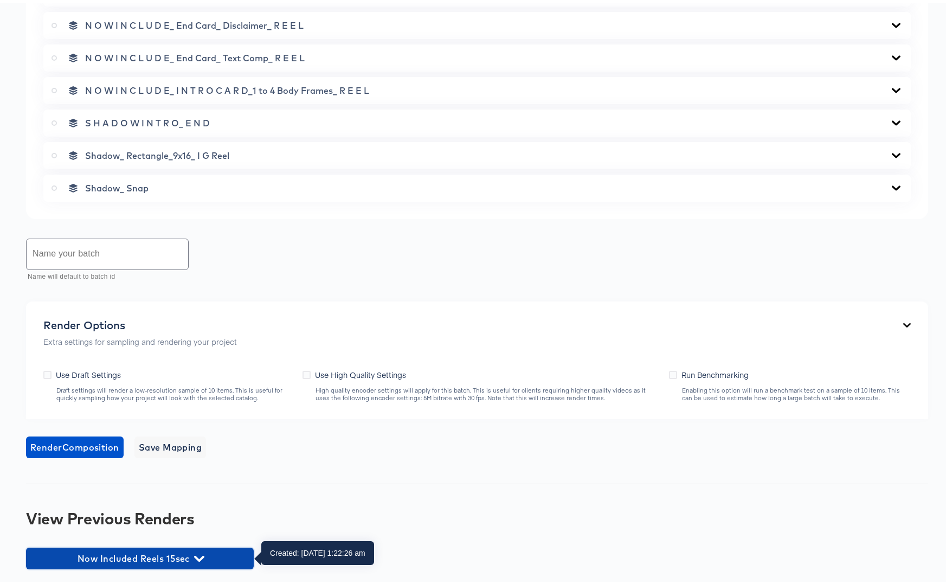
click at [200, 554] on icon "button" at bounding box center [199, 556] width 10 height 10
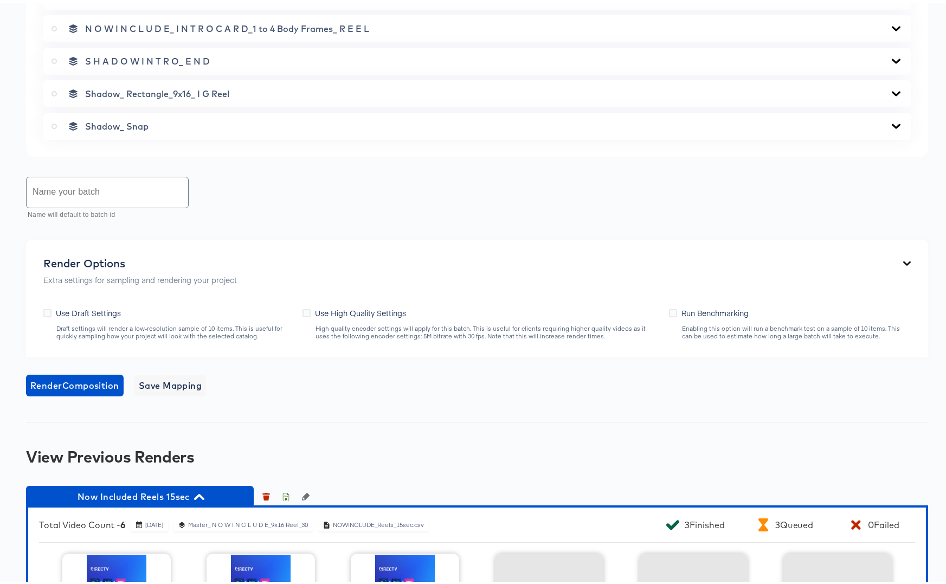
scroll to position [887, 0]
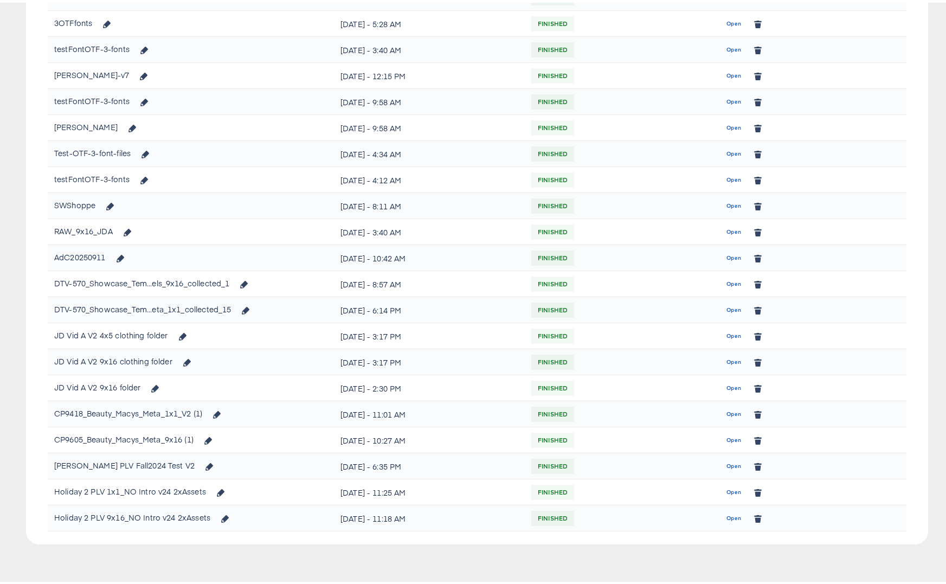
scroll to position [541, 0]
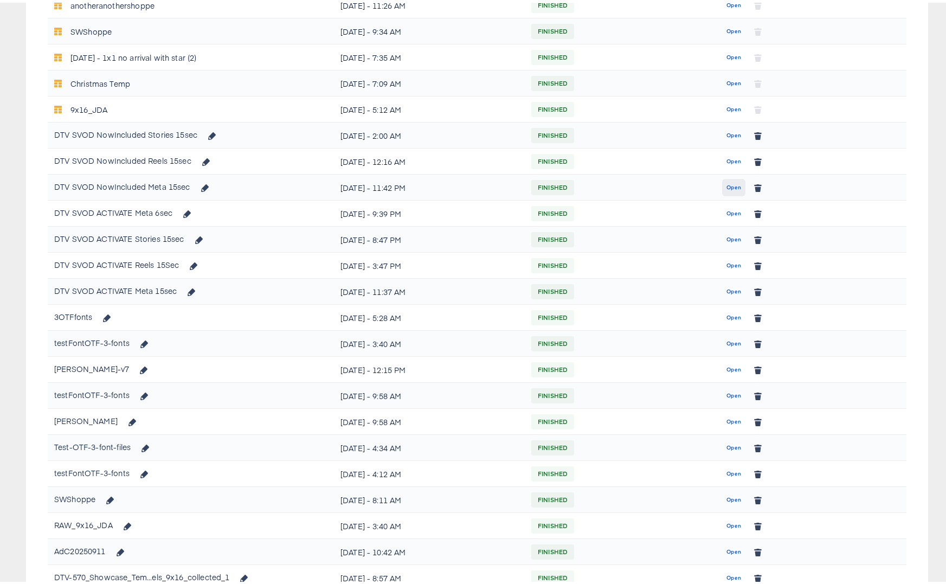
click at [727, 187] on span "Open" at bounding box center [733, 185] width 15 height 10
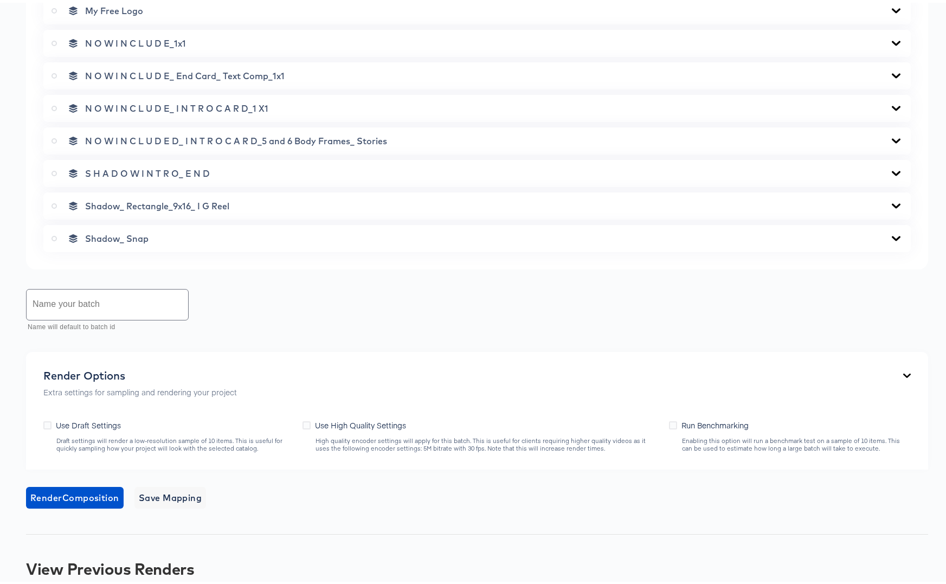
scroll to position [858, 0]
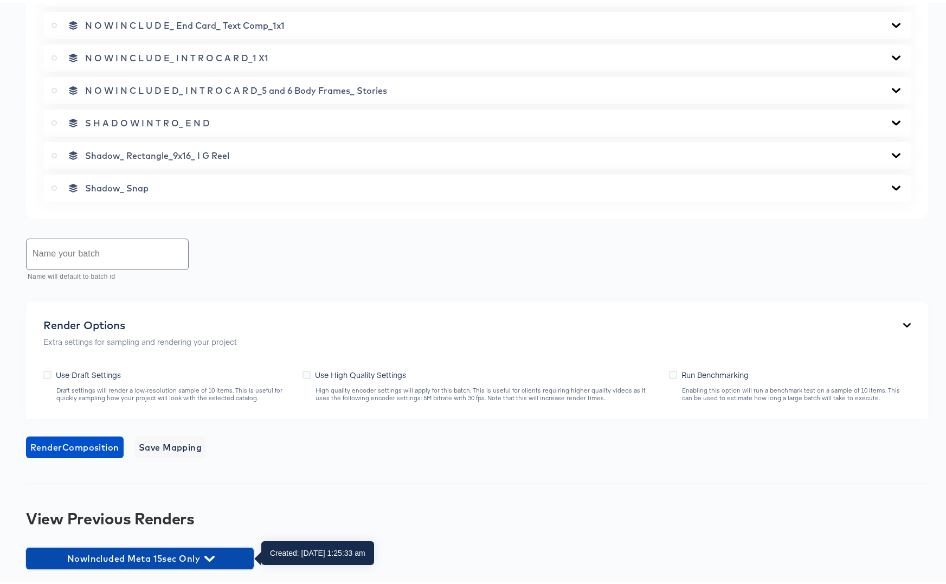
click at [213, 554] on icon "button" at bounding box center [209, 556] width 10 height 6
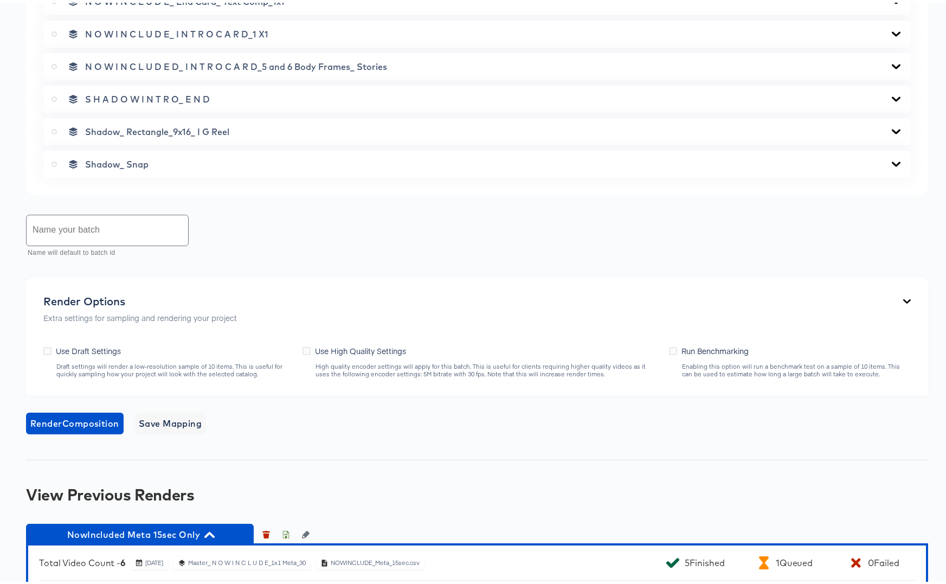
scroll to position [1069, 0]
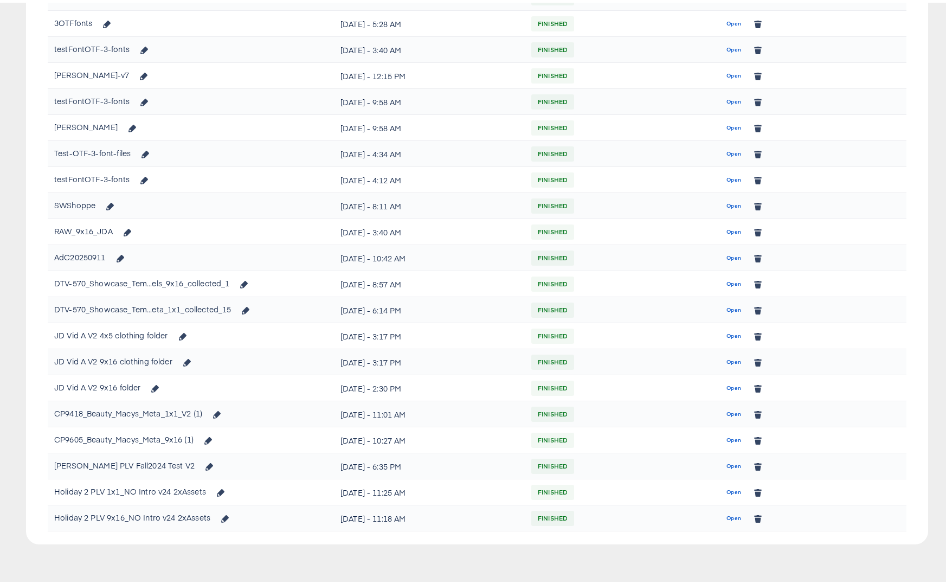
scroll to position [541, 0]
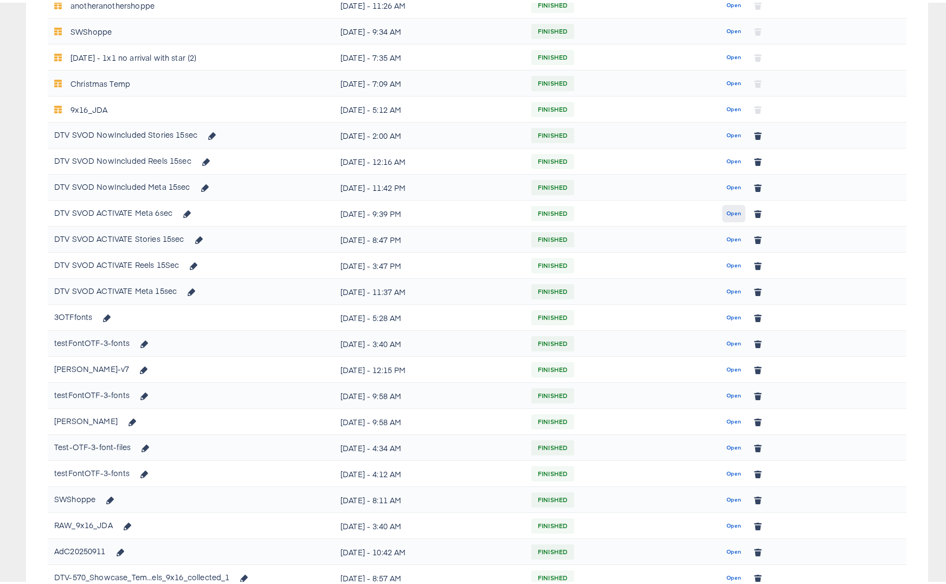
click at [726, 211] on span "Open" at bounding box center [733, 211] width 15 height 10
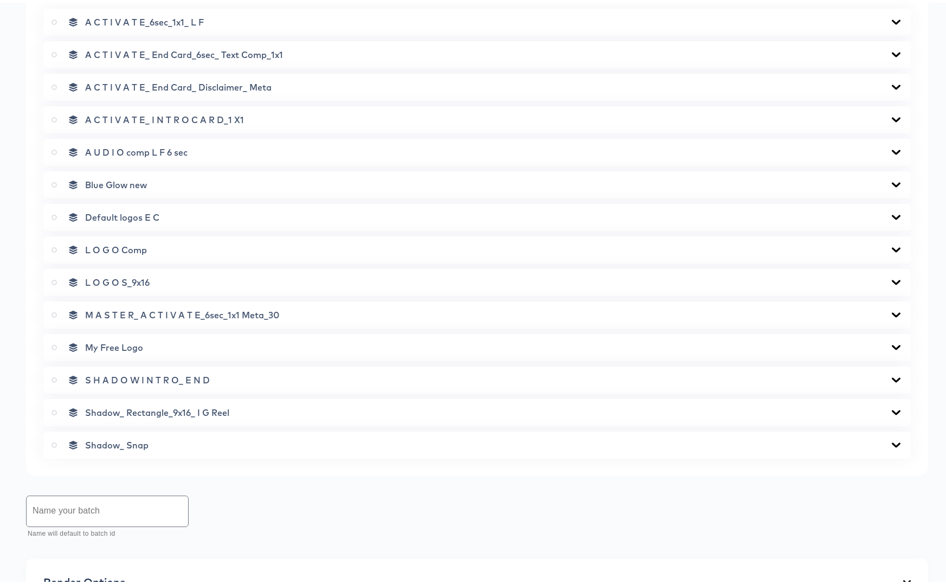
scroll to position [751, 0]
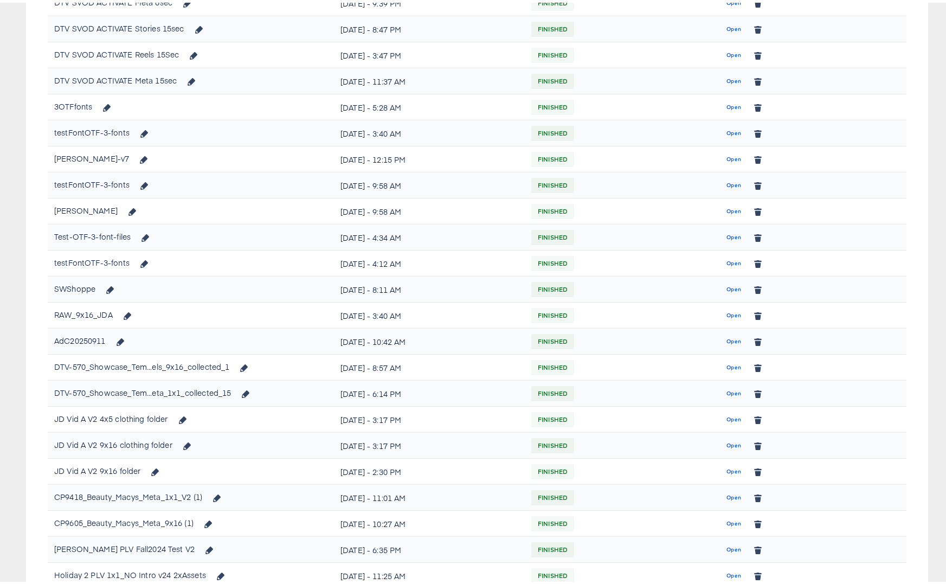
scroll to position [541, 0]
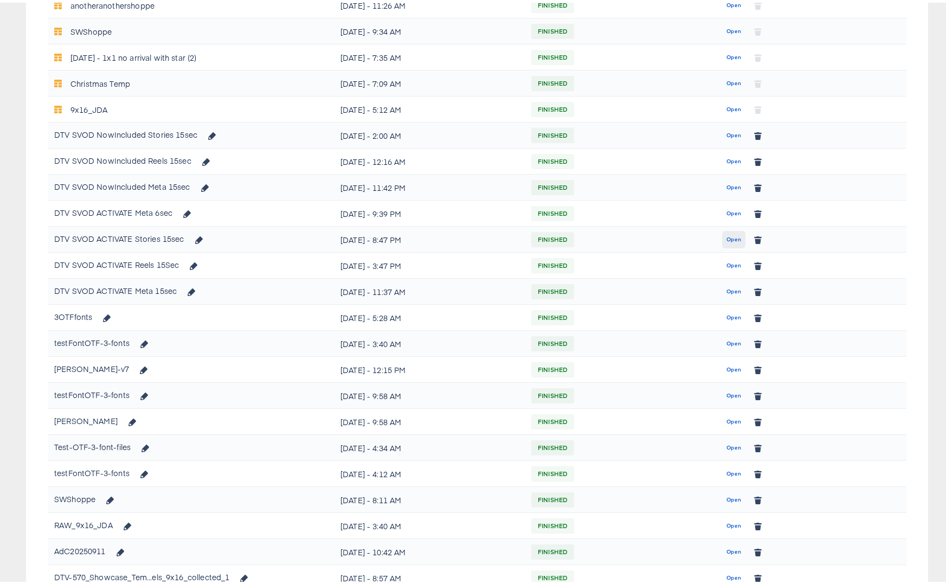
click at [728, 236] on span "Open" at bounding box center [733, 237] width 15 height 10
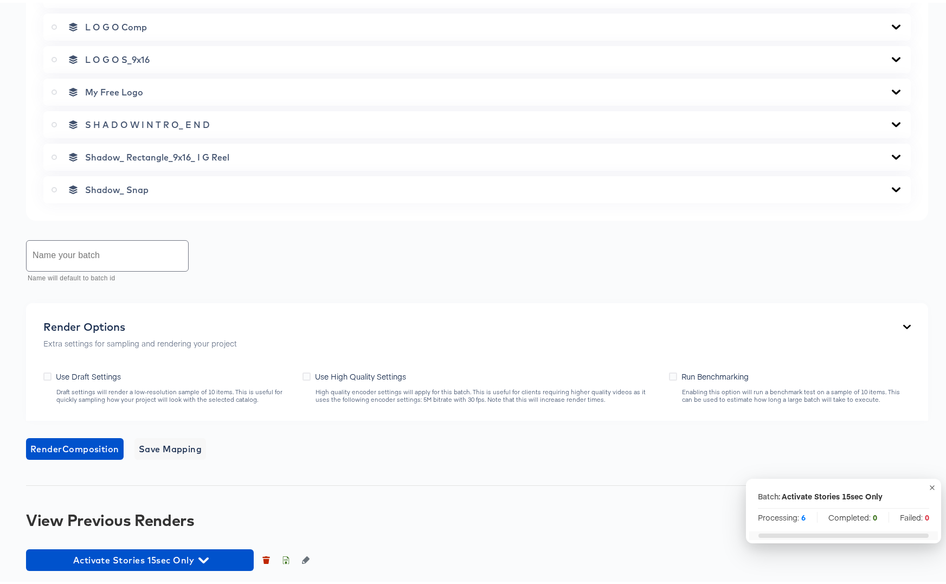
scroll to position [823, 0]
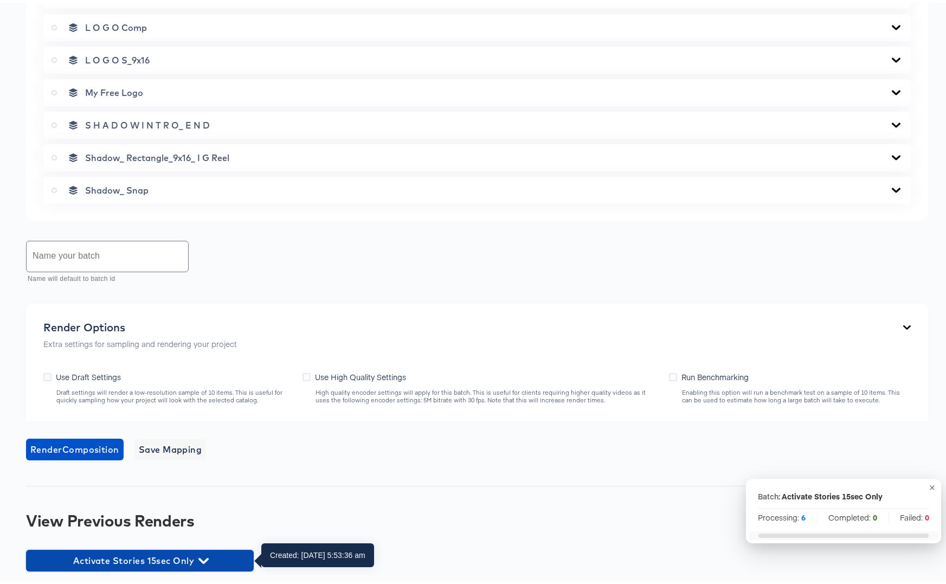
click at [200, 557] on icon "button" at bounding box center [203, 558] width 10 height 6
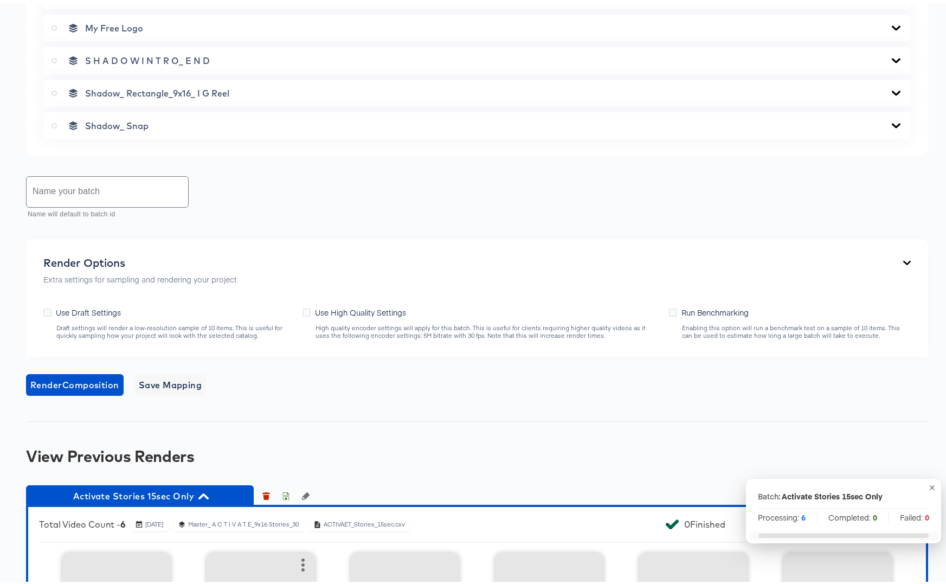
scroll to position [1036, 0]
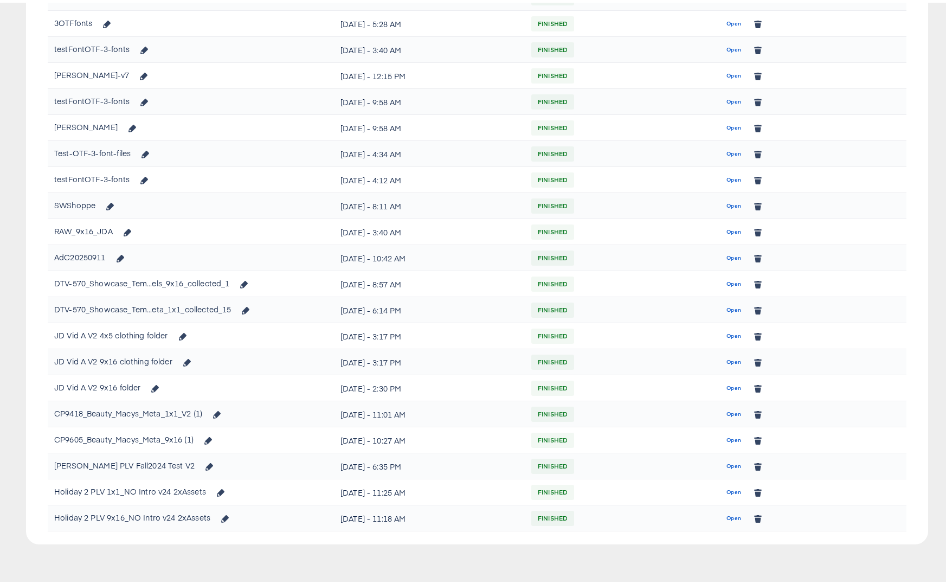
scroll to position [541, 0]
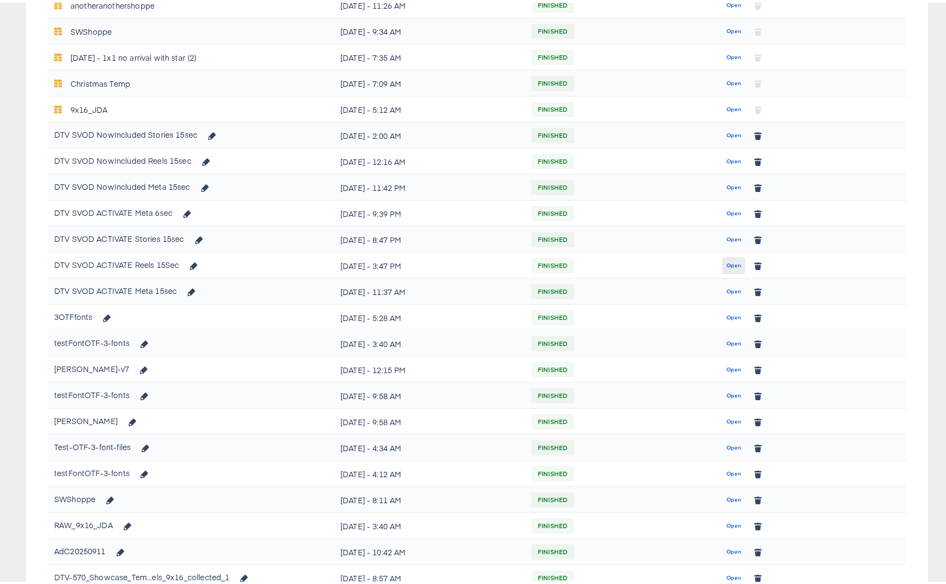
click at [730, 262] on span "Open" at bounding box center [733, 263] width 15 height 10
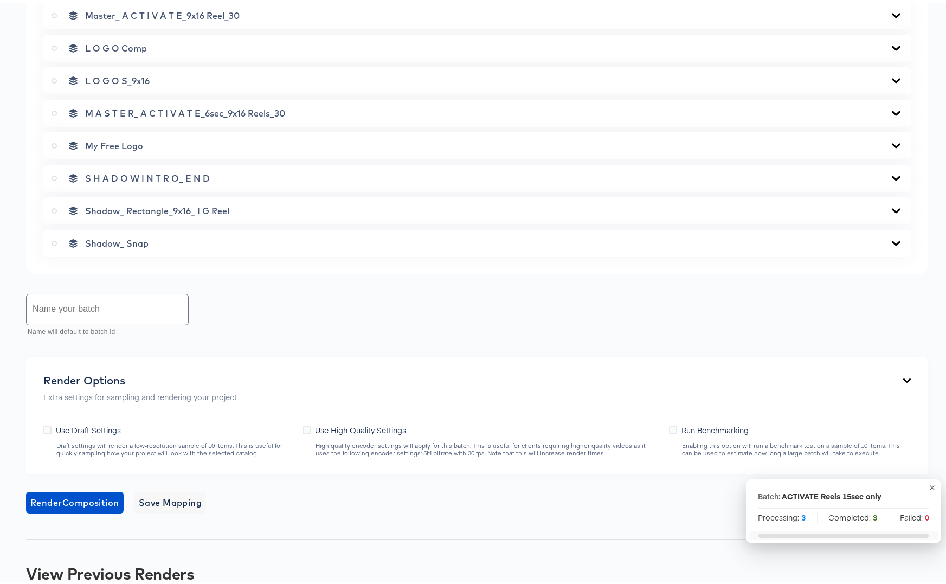
scroll to position [858, 0]
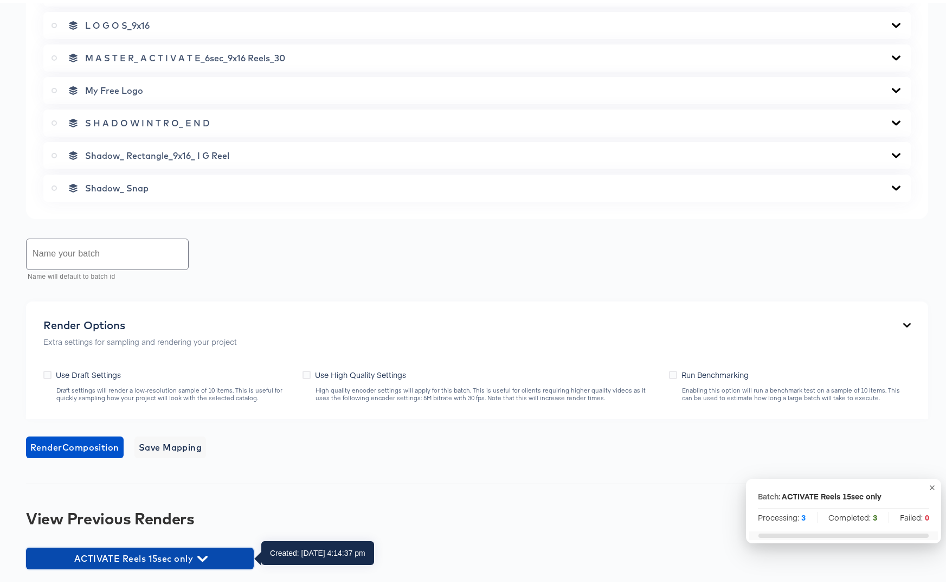
drag, startPoint x: 201, startPoint y: 552, endPoint x: 220, endPoint y: 540, distance: 22.4
click at [201, 552] on icon "button" at bounding box center [202, 556] width 10 height 10
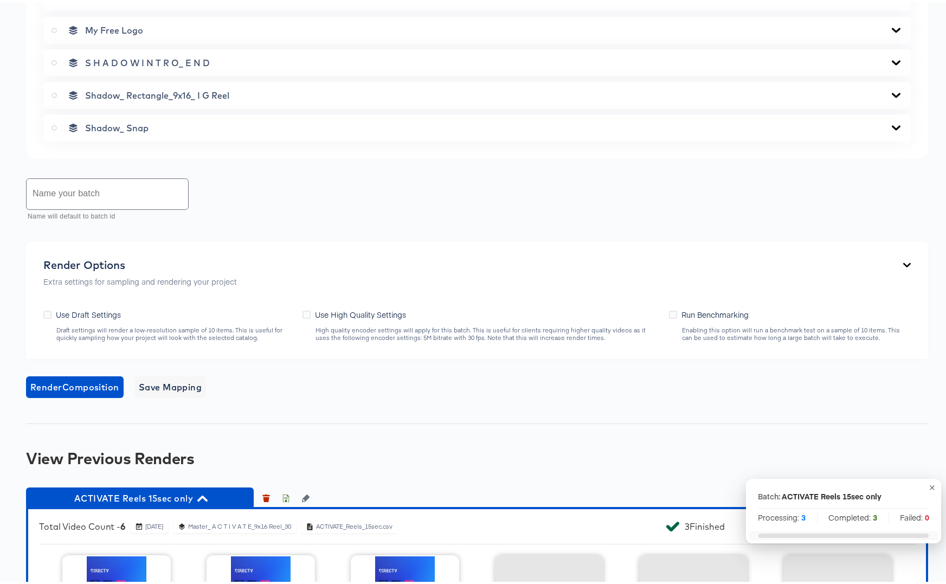
scroll to position [1069, 0]
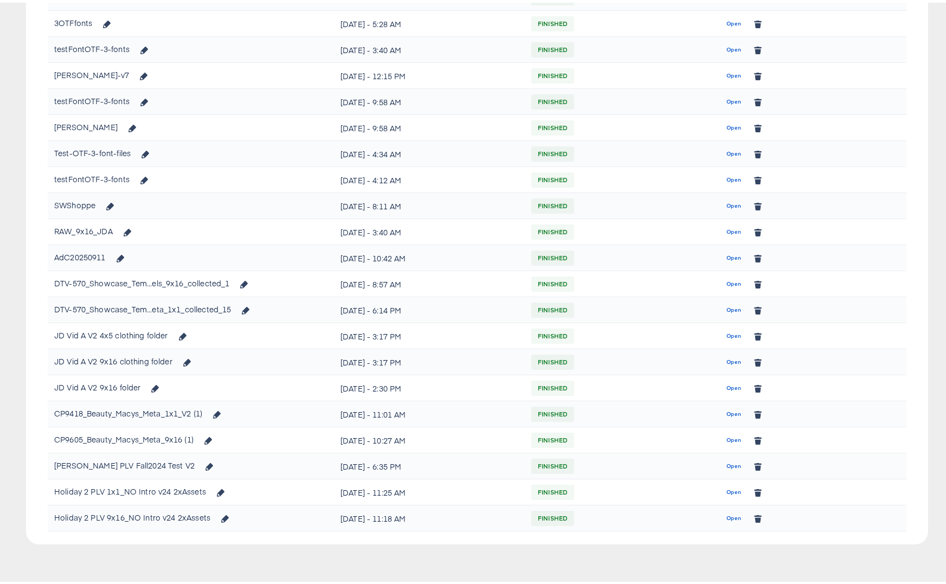
scroll to position [541, 0]
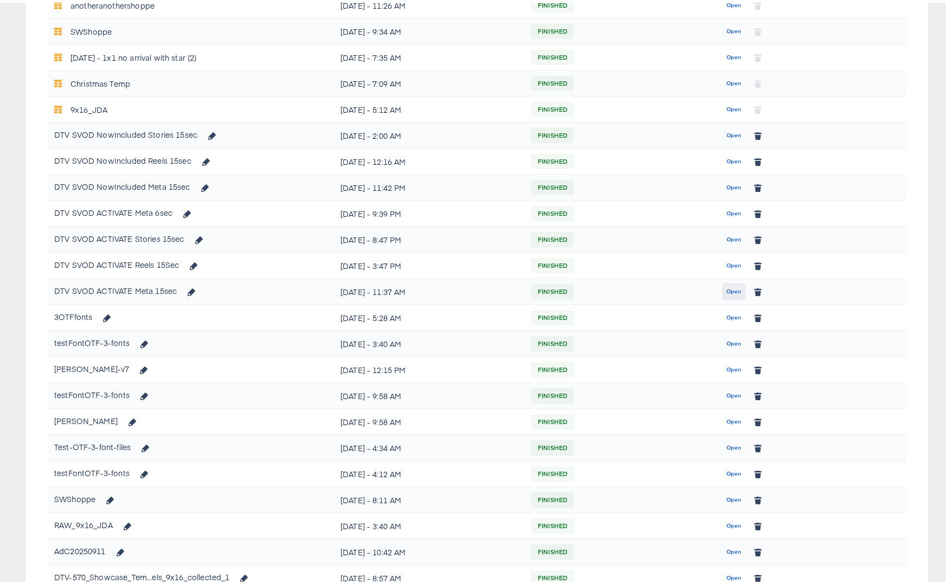
click at [729, 287] on span "Open" at bounding box center [733, 289] width 15 height 10
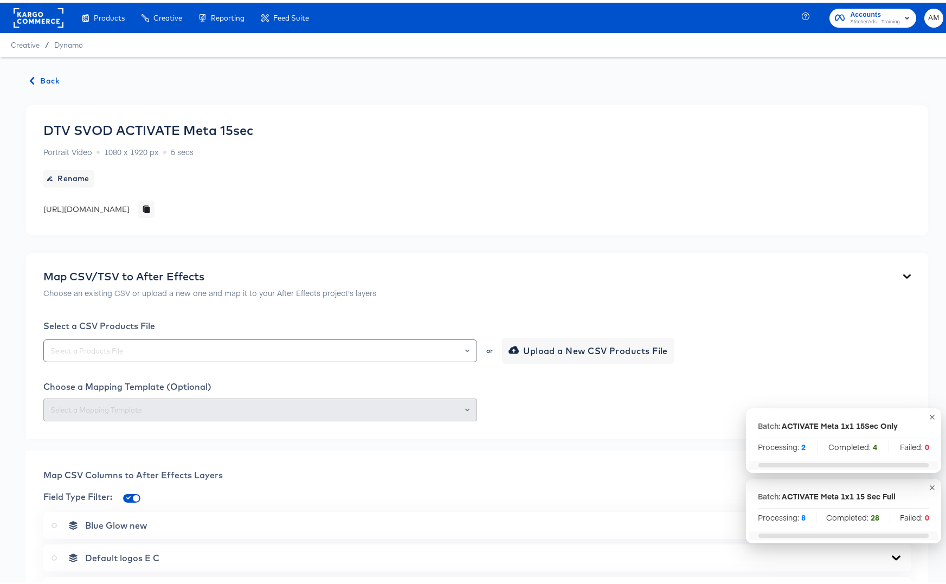
scroll to position [890, 0]
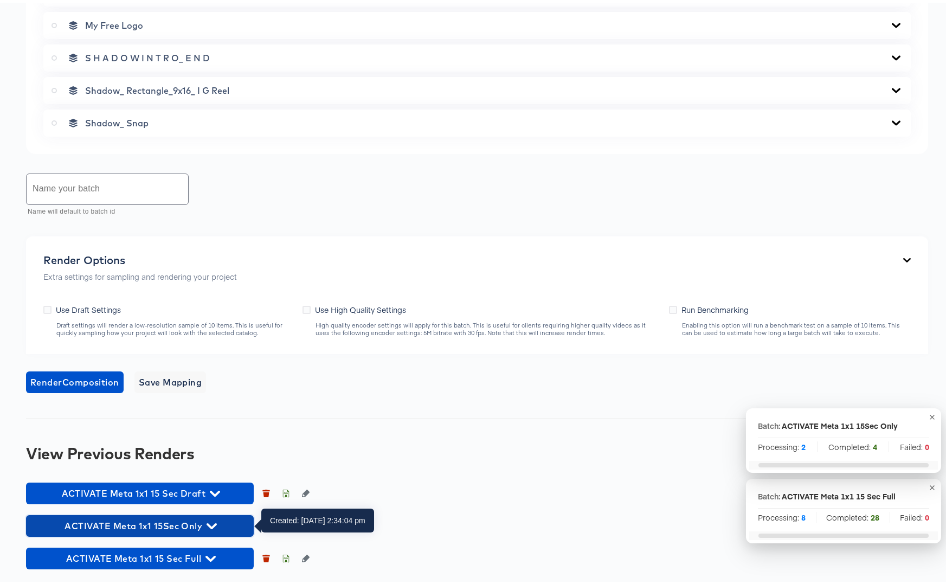
click at [211, 523] on icon "button" at bounding box center [212, 523] width 10 height 10
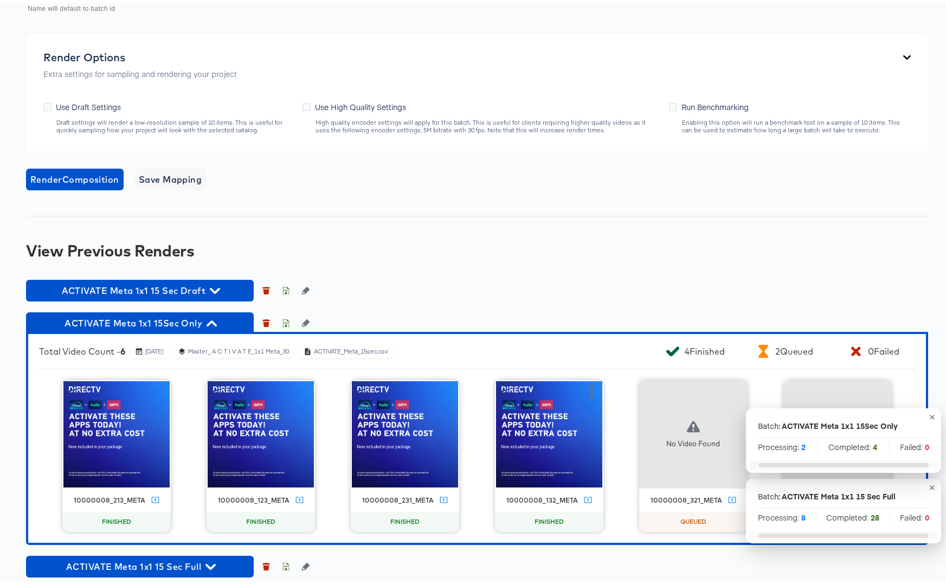
scroll to position [1085, 0]
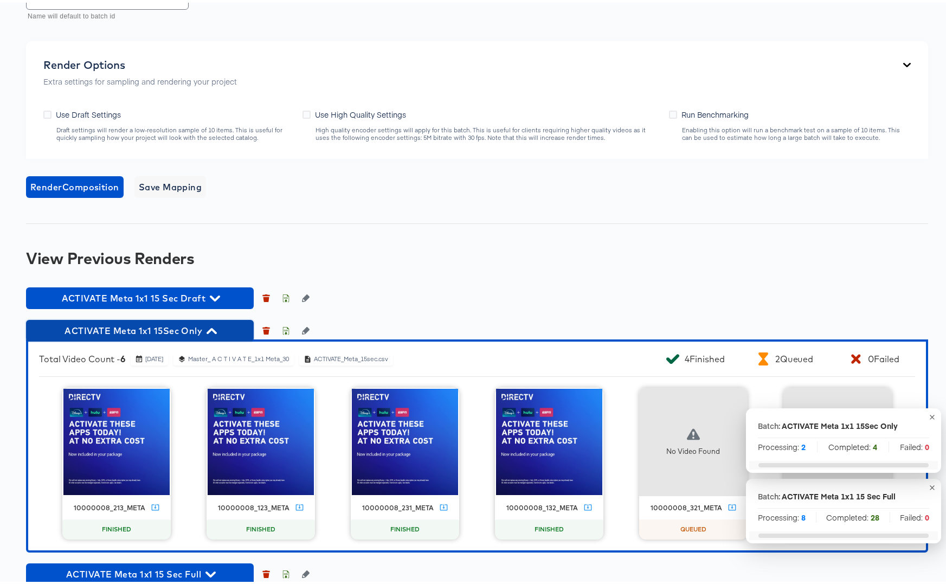
click at [211, 327] on icon "button" at bounding box center [212, 328] width 10 height 10
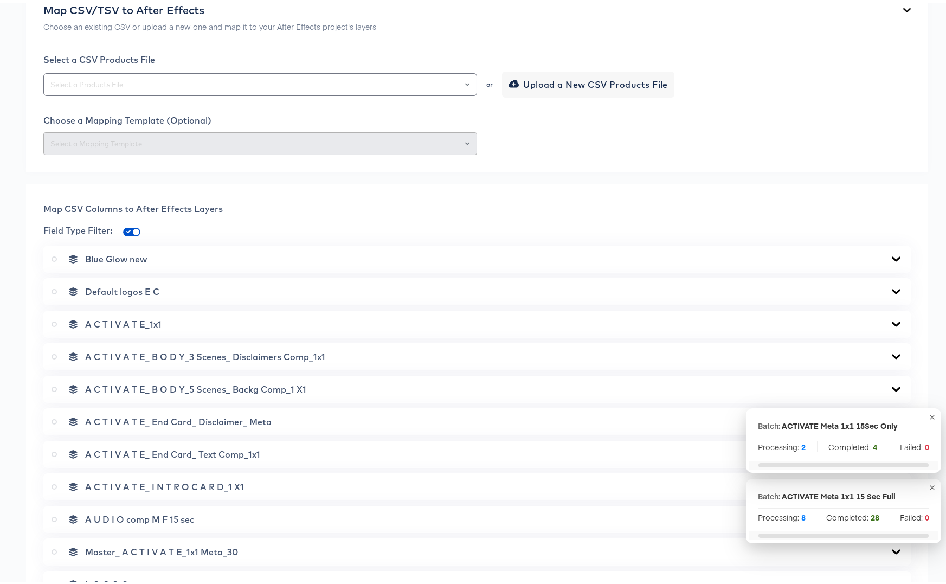
scroll to position [0, 0]
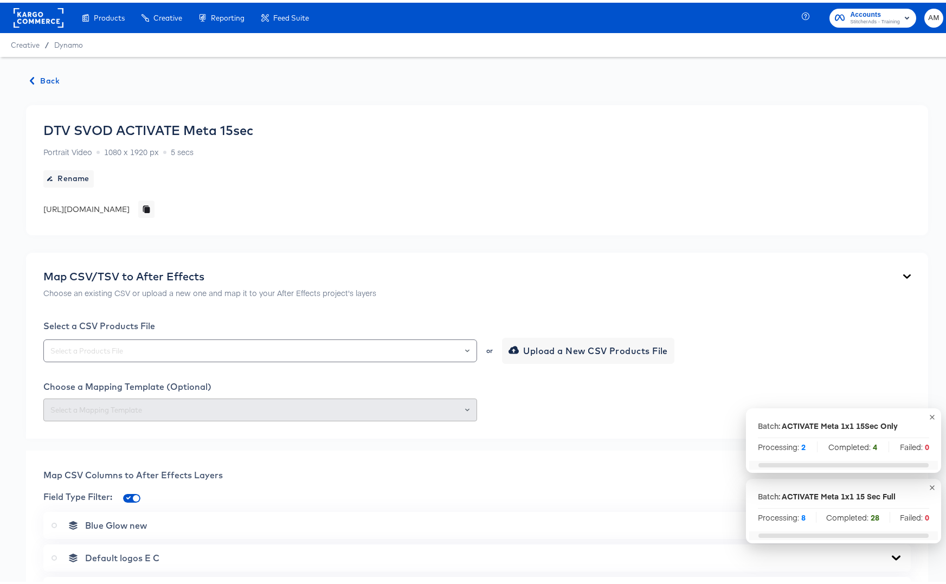
click at [48, 77] on span "Back" at bounding box center [44, 79] width 29 height 14
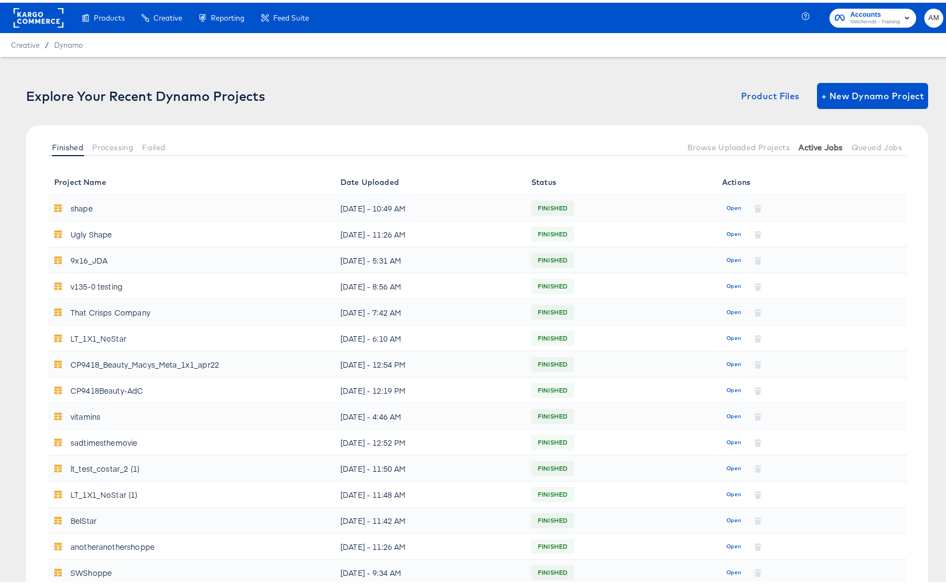
click at [815, 146] on span "Active Jobs" at bounding box center [821, 144] width 44 height 9
click at [108, 144] on span "Processing" at bounding box center [112, 144] width 41 height 9
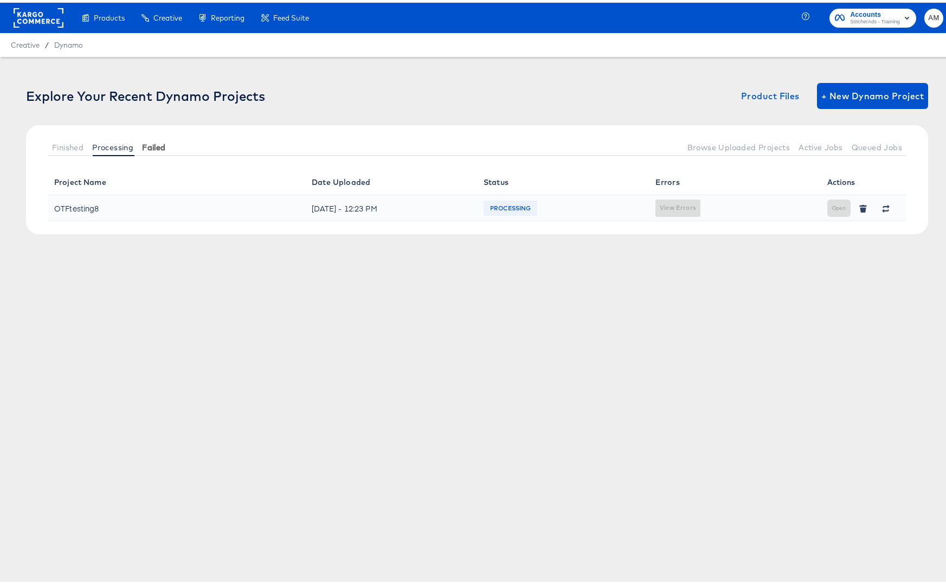
click at [159, 143] on span "Failed" at bounding box center [153, 144] width 23 height 9
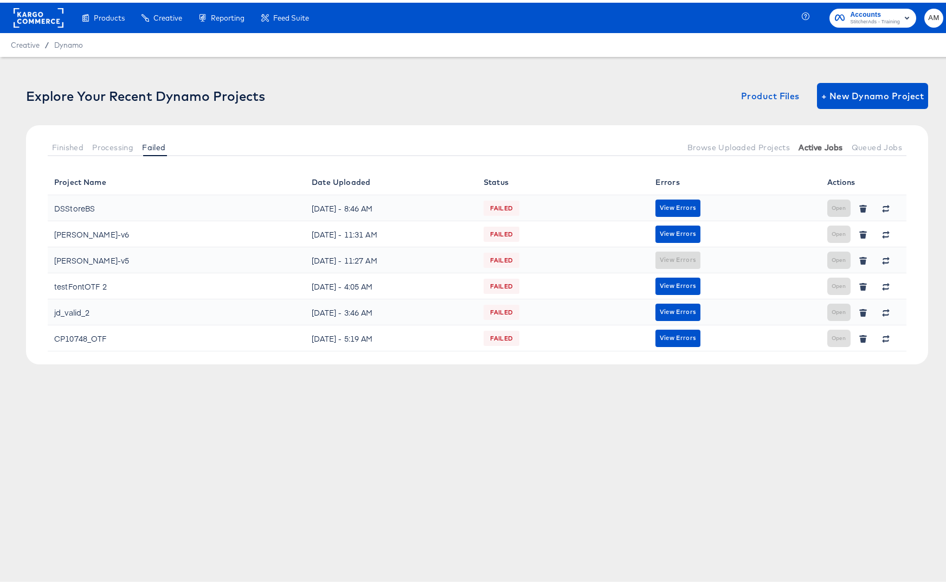
click at [818, 147] on span "Active Jobs" at bounding box center [821, 144] width 44 height 9
click at [863, 146] on span "Queued Jobs" at bounding box center [877, 144] width 50 height 9
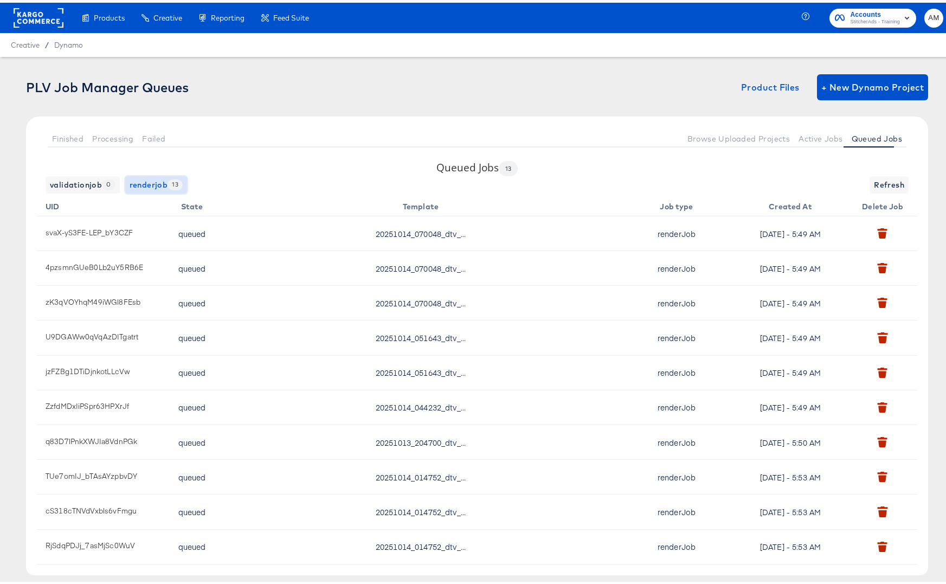
click at [146, 182] on span "renderjob 13" at bounding box center [156, 183] width 53 height 14
click at [814, 132] on span "Active Jobs" at bounding box center [821, 136] width 44 height 9
click at [807, 137] on span "Active Jobs" at bounding box center [821, 136] width 44 height 9
click at [807, 139] on span "Active Jobs" at bounding box center [821, 136] width 44 height 9
click at [806, 137] on span "Active Jobs" at bounding box center [821, 136] width 44 height 9
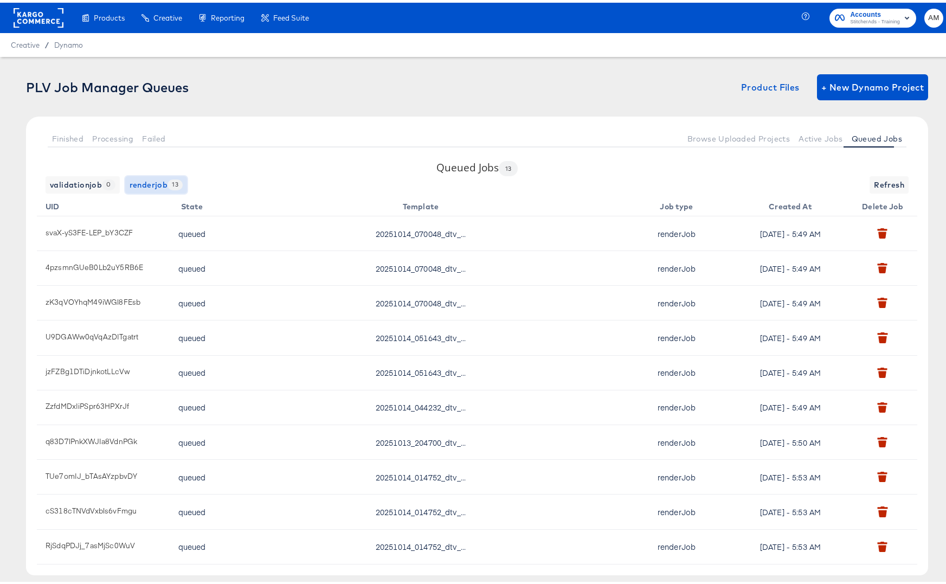
click at [137, 185] on span "renderjob 13" at bounding box center [156, 183] width 53 height 14
click at [815, 133] on span "Active Jobs" at bounding box center [821, 136] width 44 height 9
click at [714, 141] on button "Browse Uploaded Projects" at bounding box center [739, 136] width 112 height 18
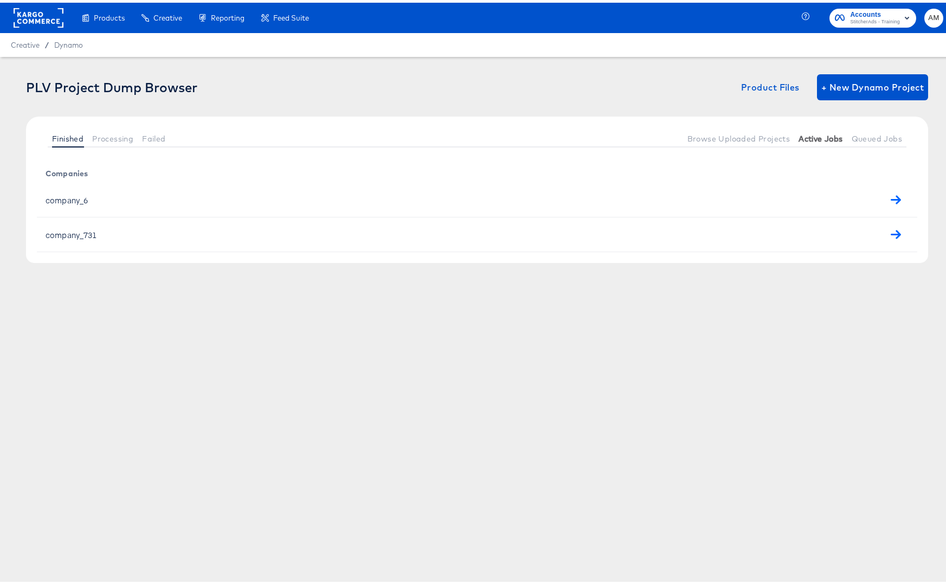
click at [802, 141] on button "Active Jobs" at bounding box center [820, 136] width 53 height 18
click at [102, 137] on span "Processing" at bounding box center [112, 136] width 41 height 9
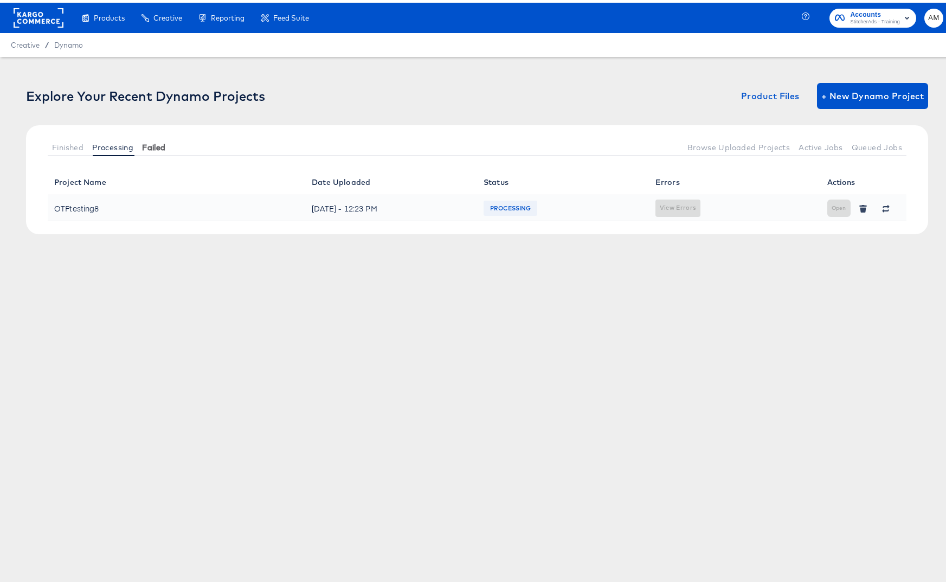
click at [151, 146] on span "Failed" at bounding box center [153, 144] width 23 height 9
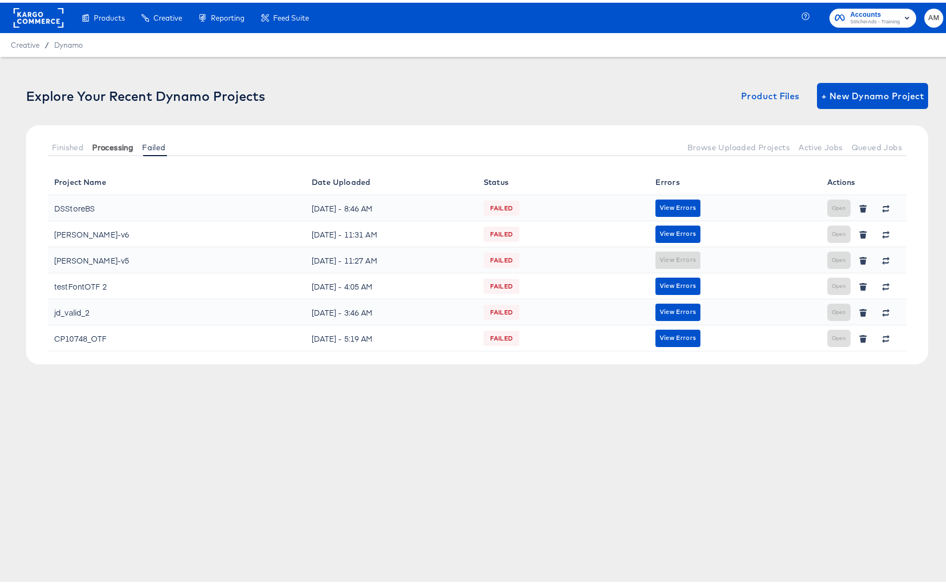
click at [108, 145] on span "Processing" at bounding box center [112, 144] width 41 height 9
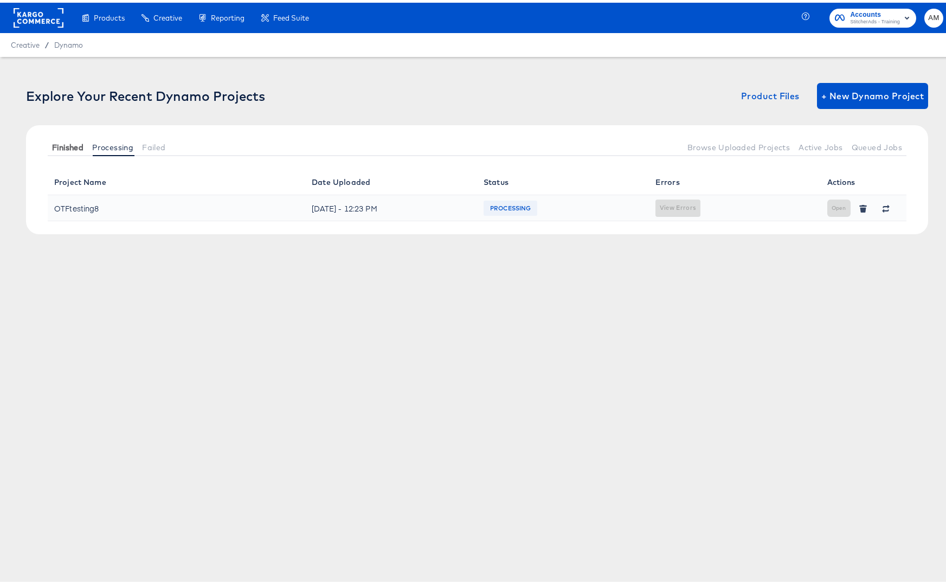
click at [75, 145] on span "Finished" at bounding box center [67, 144] width 31 height 9
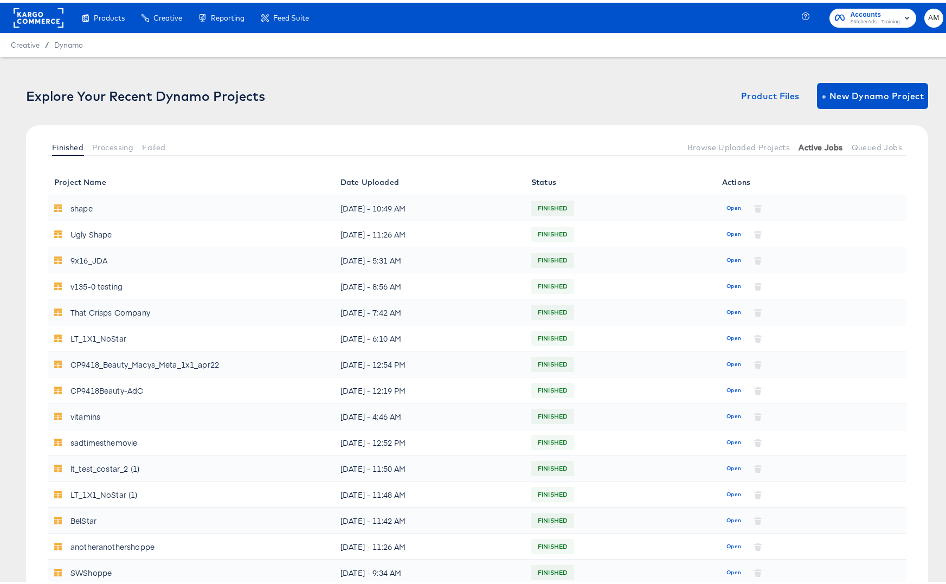
click at [813, 145] on span "Active Jobs" at bounding box center [821, 144] width 44 height 9
click at [123, 146] on span "Processing" at bounding box center [112, 144] width 41 height 9
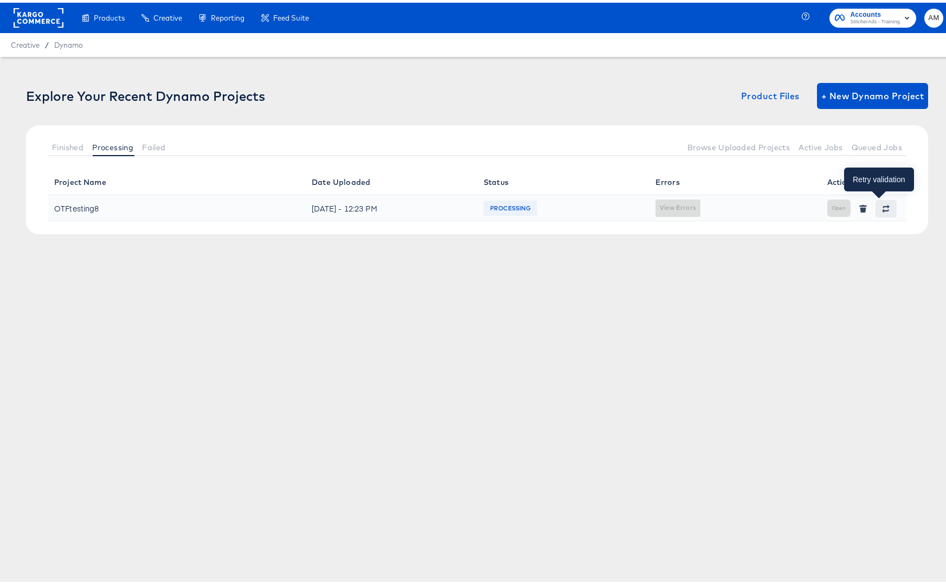
click at [882, 207] on icon "button" at bounding box center [885, 207] width 7 height 3
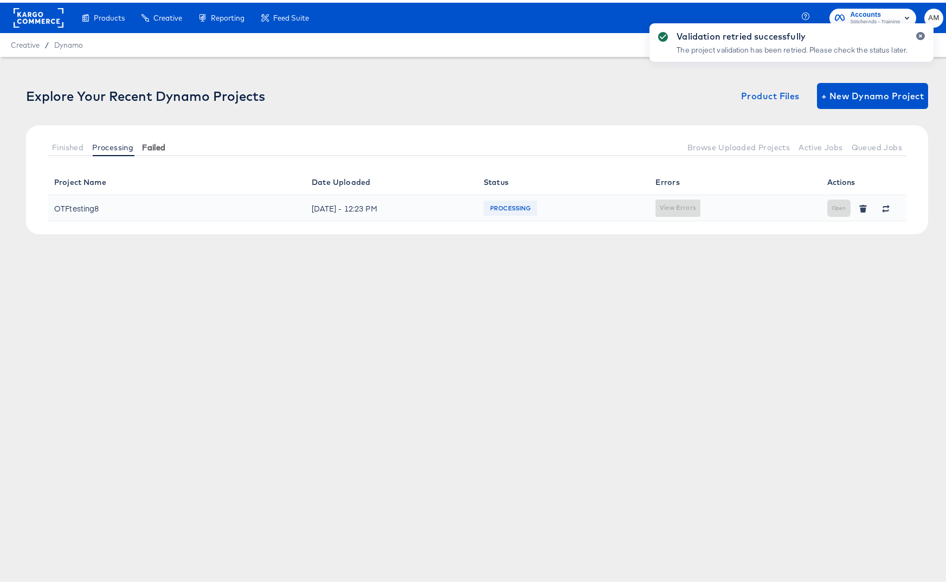
click at [163, 145] on span "Failed" at bounding box center [153, 144] width 23 height 9
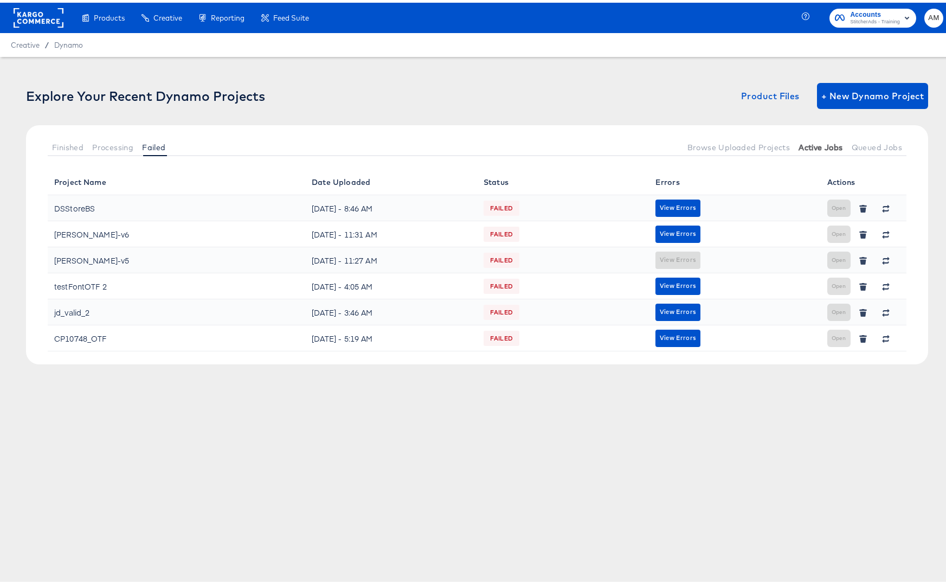
click at [808, 144] on span "Active Jobs" at bounding box center [821, 144] width 44 height 9
click at [814, 148] on span "Active Jobs" at bounding box center [821, 144] width 44 height 9
click at [866, 147] on span "Queued Jobs" at bounding box center [877, 144] width 50 height 9
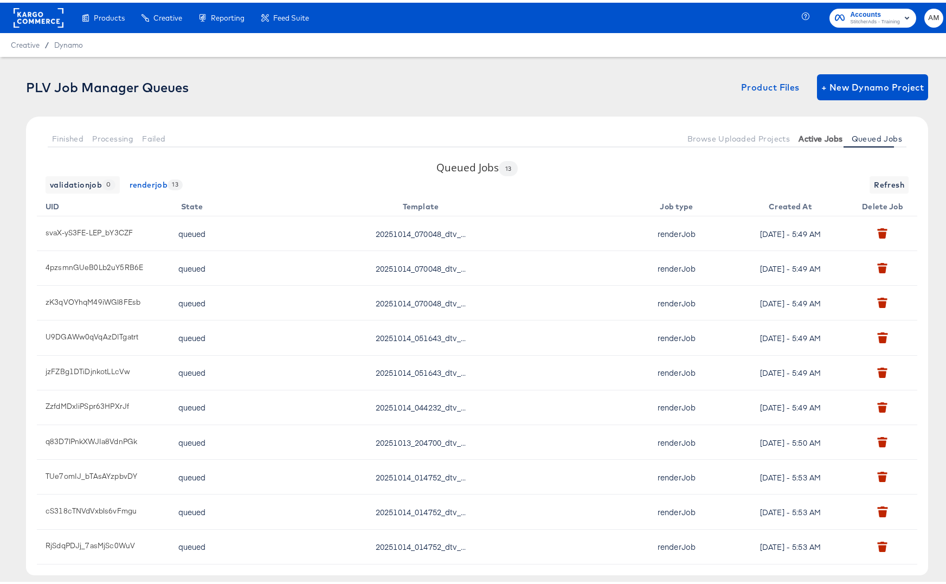
click at [825, 140] on button "Active Jobs" at bounding box center [820, 136] width 53 height 18
click at [66, 134] on span "Finished" at bounding box center [67, 136] width 31 height 9
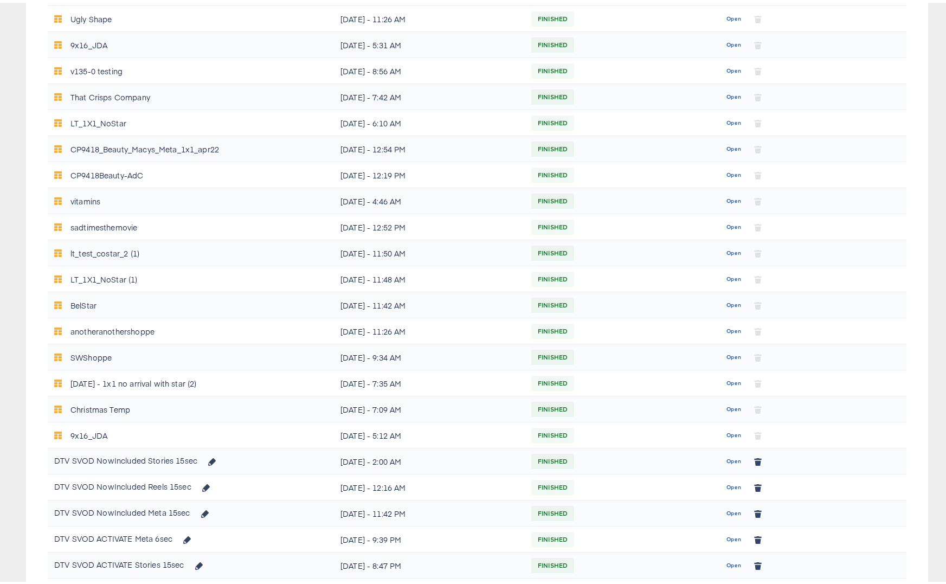
scroll to position [345, 0]
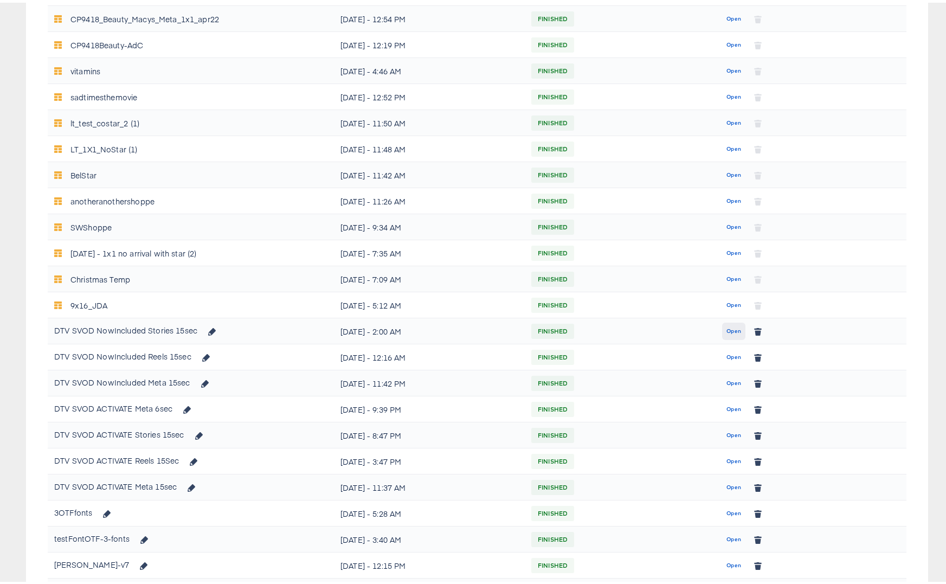
click at [726, 329] on span "Open" at bounding box center [733, 329] width 15 height 10
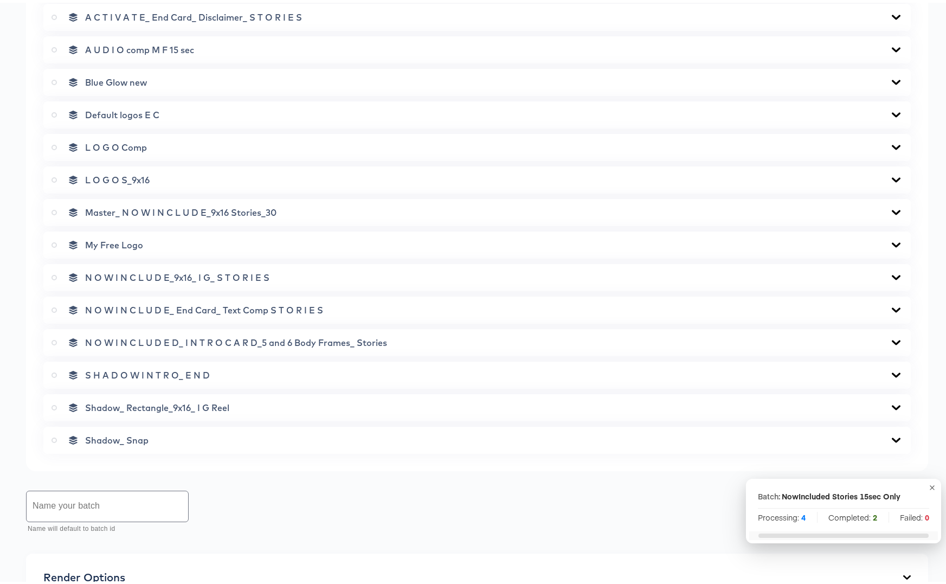
scroll to position [825, 0]
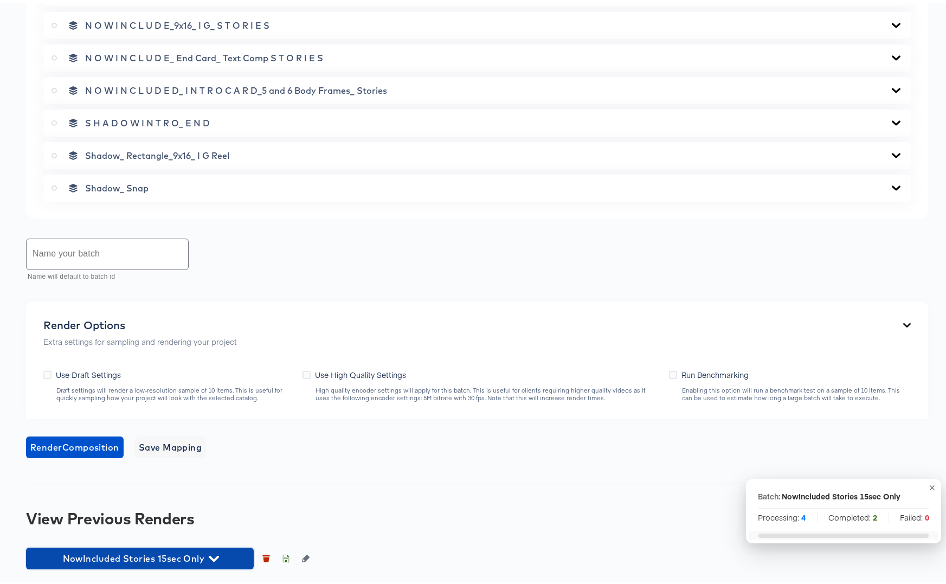
click at [215, 564] on button "NowIncluded Stories 15sec Only" at bounding box center [140, 556] width 228 height 22
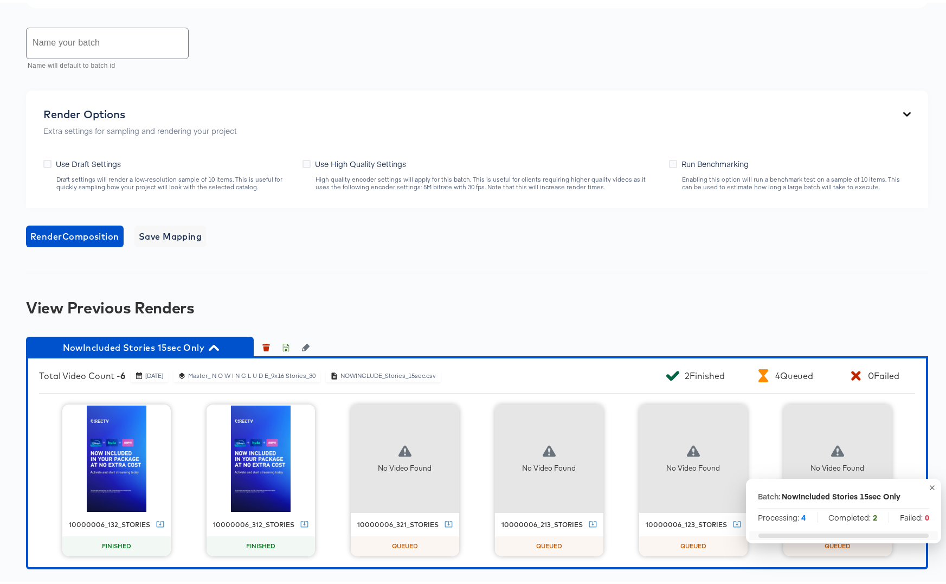
scroll to position [0, 0]
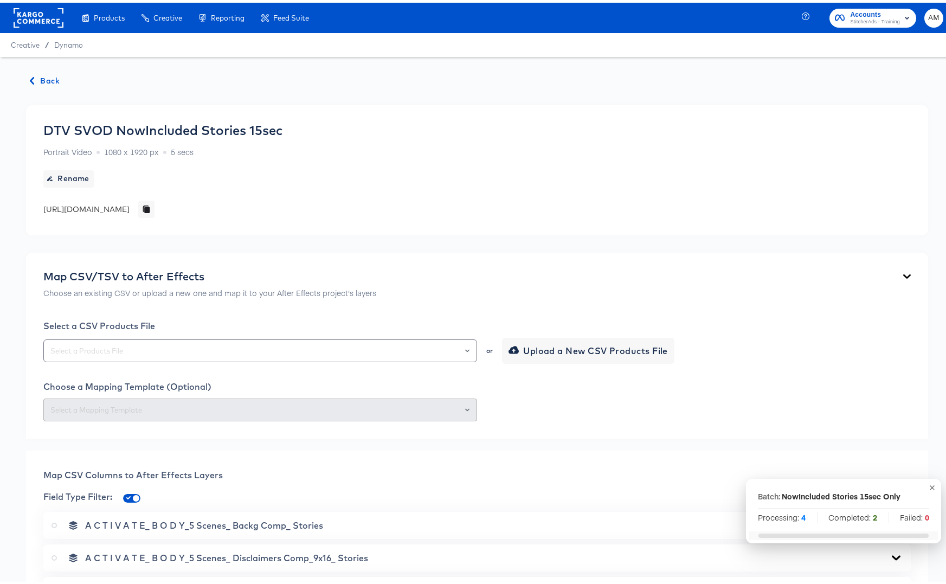
click at [33, 83] on span "Back" at bounding box center [44, 79] width 29 height 14
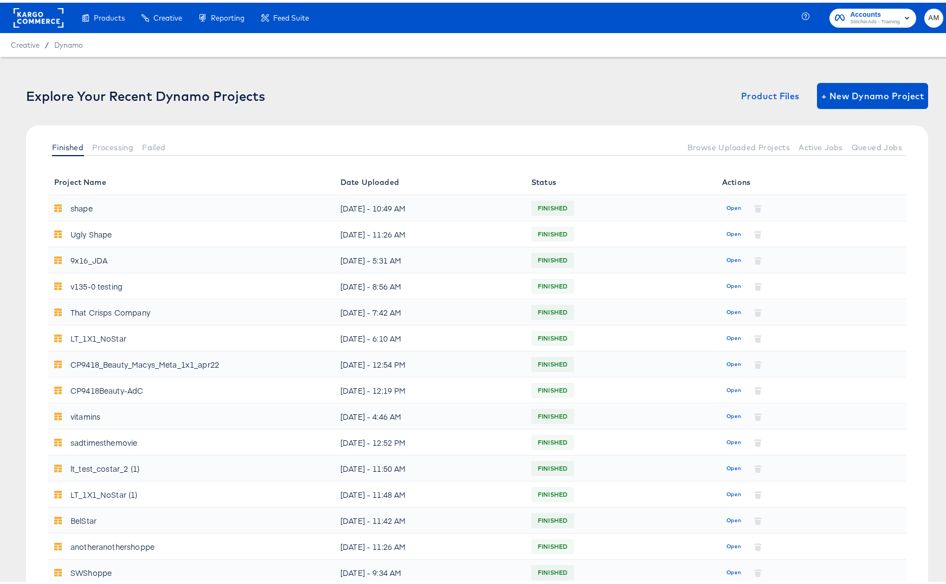
click at [47, 81] on div "Explore Your Recent Dynamo Projects Product Files + New Dynamo Project" at bounding box center [477, 93] width 902 height 26
click at [121, 147] on span "Processing" at bounding box center [112, 144] width 41 height 9
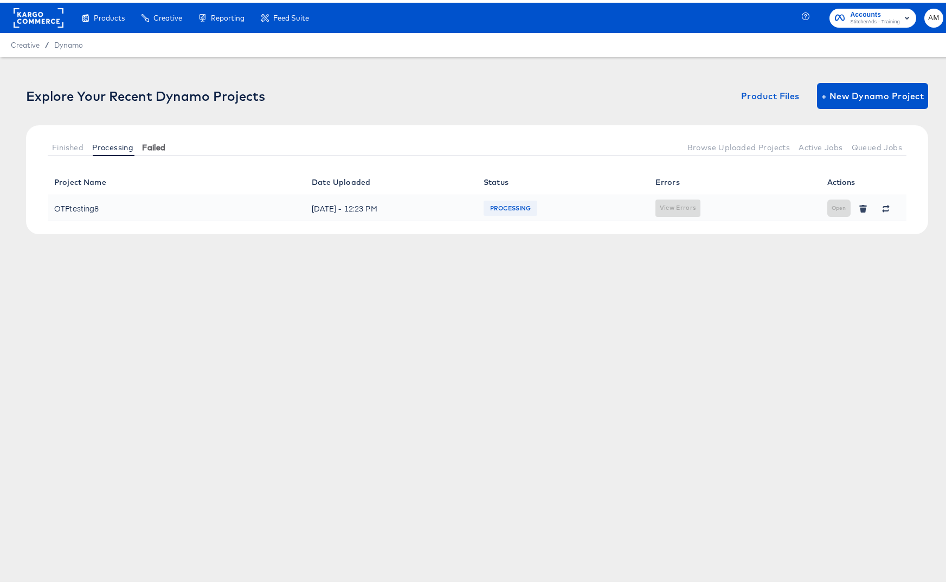
click at [160, 145] on span "Failed" at bounding box center [153, 144] width 23 height 9
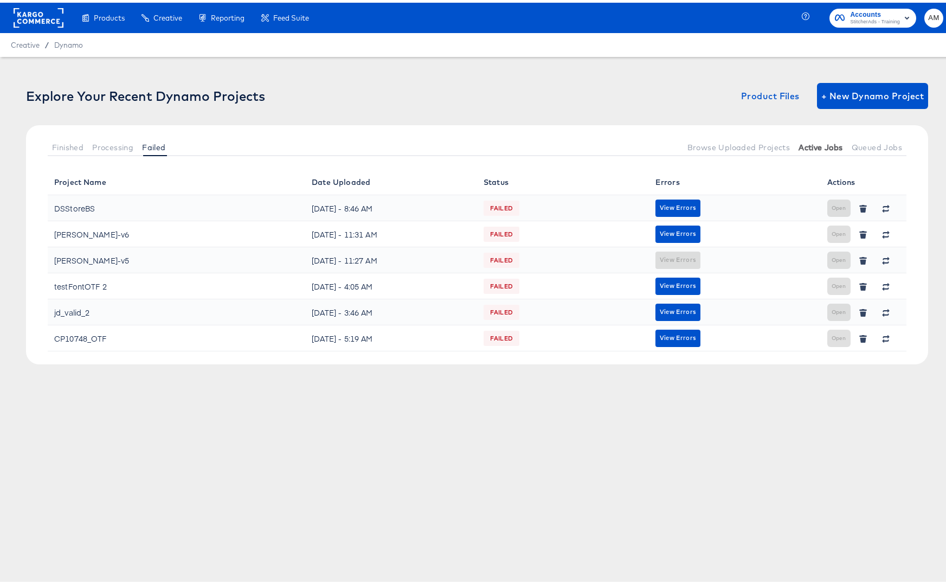
click at [805, 142] on span "Active Jobs" at bounding box center [821, 144] width 44 height 9
click at [805, 143] on span "Active Jobs" at bounding box center [821, 144] width 44 height 9
click at [862, 145] on span "Queued Jobs" at bounding box center [877, 144] width 50 height 9
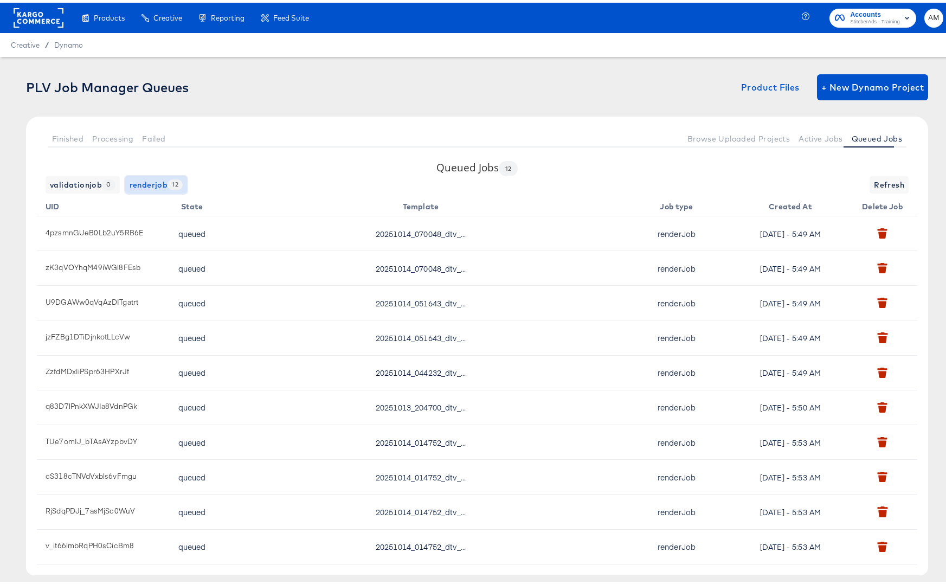
click at [144, 184] on span "renderjob 12" at bounding box center [156, 183] width 53 height 14
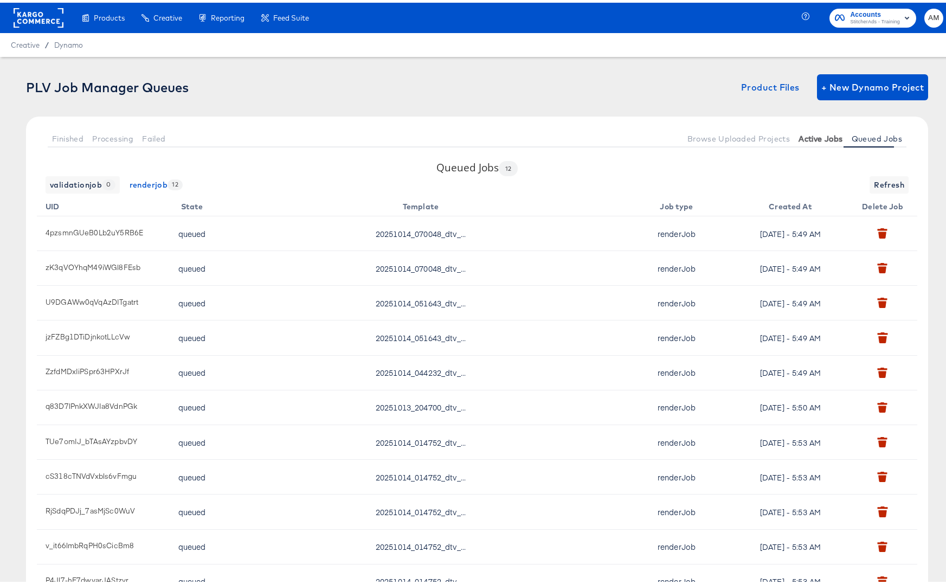
click at [812, 136] on span "Active Jobs" at bounding box center [821, 136] width 44 height 9
click at [799, 137] on span "Active Jobs" at bounding box center [821, 136] width 44 height 9
click at [746, 137] on span "Browse Uploaded Projects" at bounding box center [738, 136] width 103 height 9
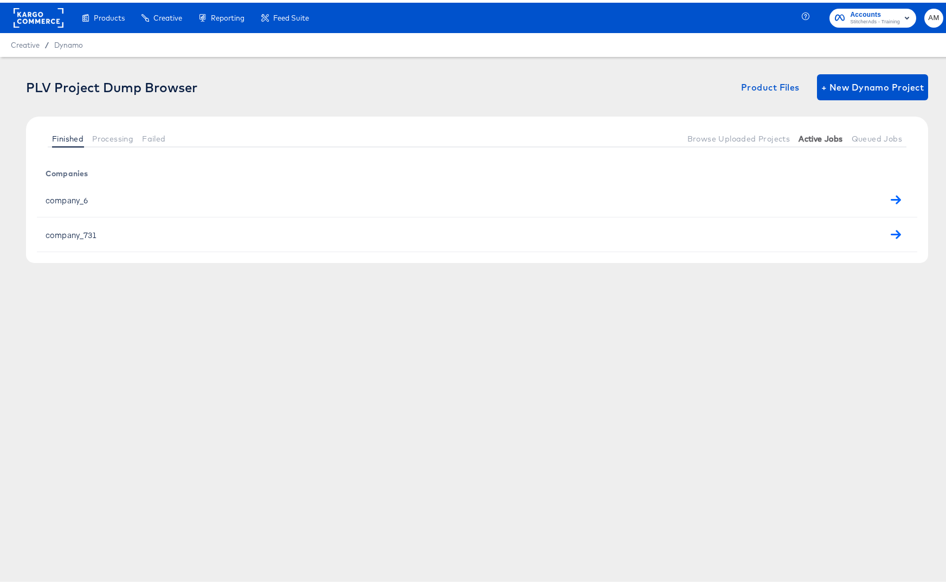
click at [804, 138] on span "Active Jobs" at bounding box center [821, 136] width 44 height 9
click at [66, 41] on span "Dynamo" at bounding box center [68, 42] width 29 height 9
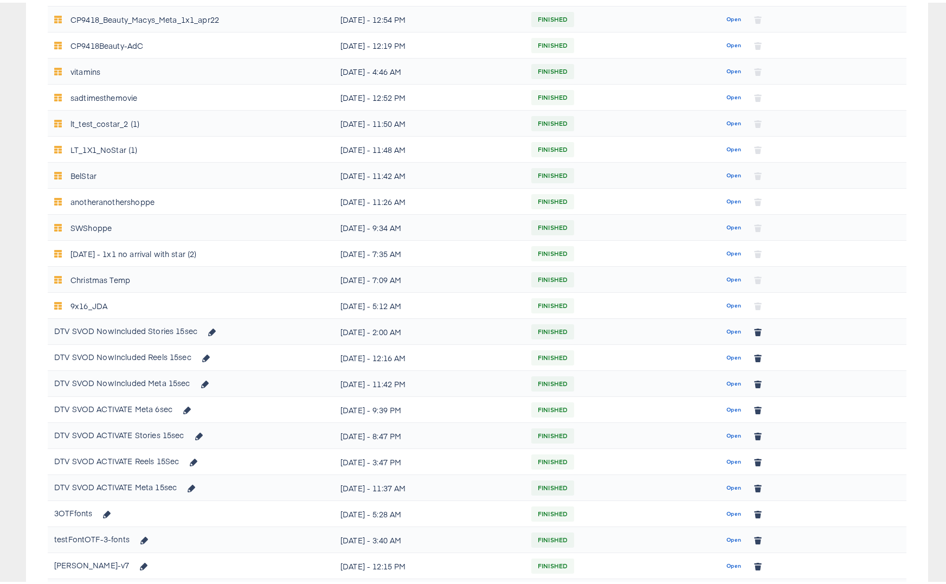
scroll to position [345, 0]
click at [728, 353] on span "Open" at bounding box center [733, 355] width 15 height 10
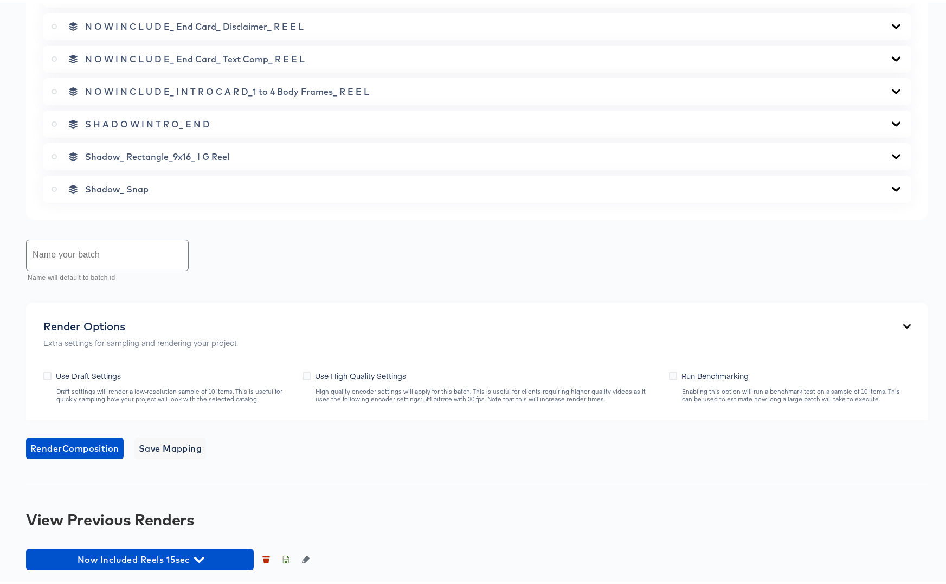
scroll to position [825, 0]
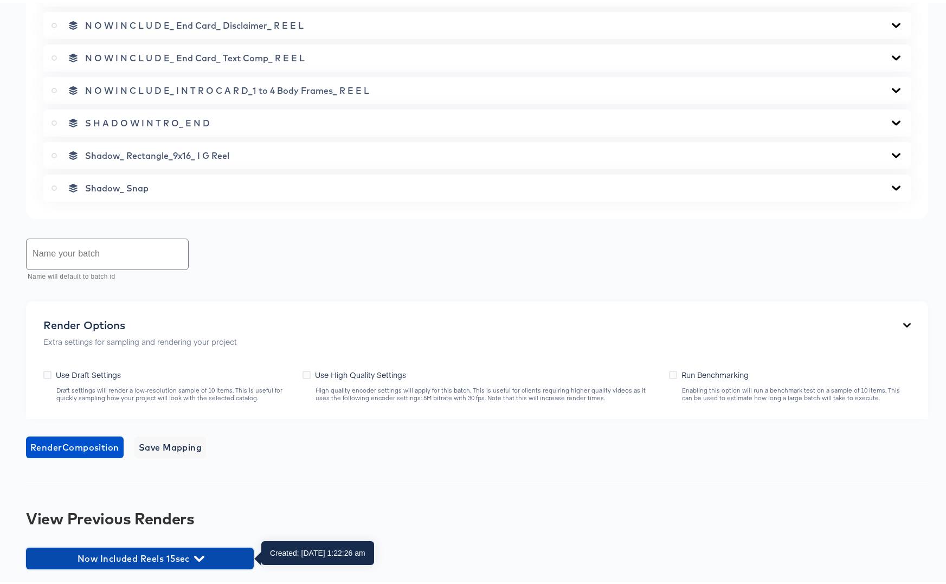
click at [196, 553] on icon "button" at bounding box center [199, 556] width 10 height 10
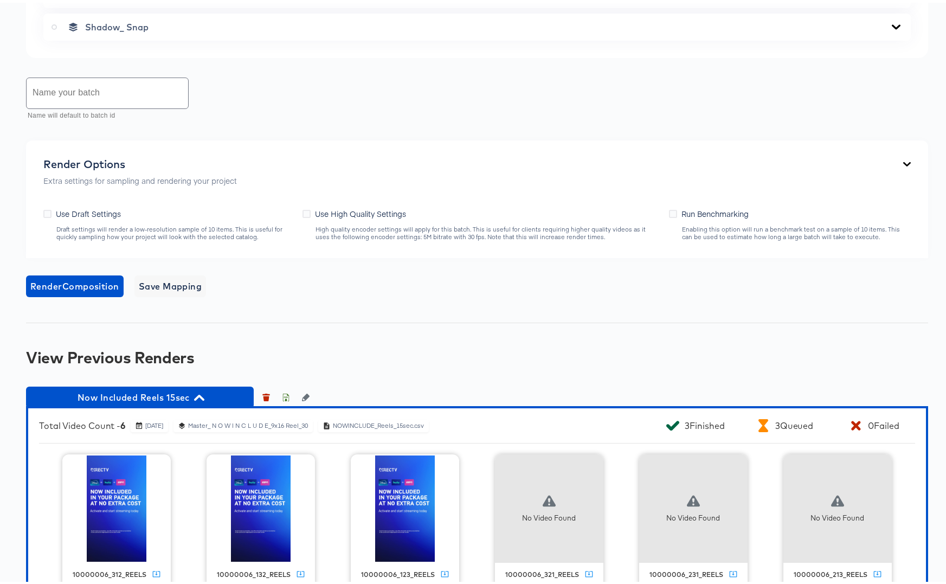
scroll to position [1015, 0]
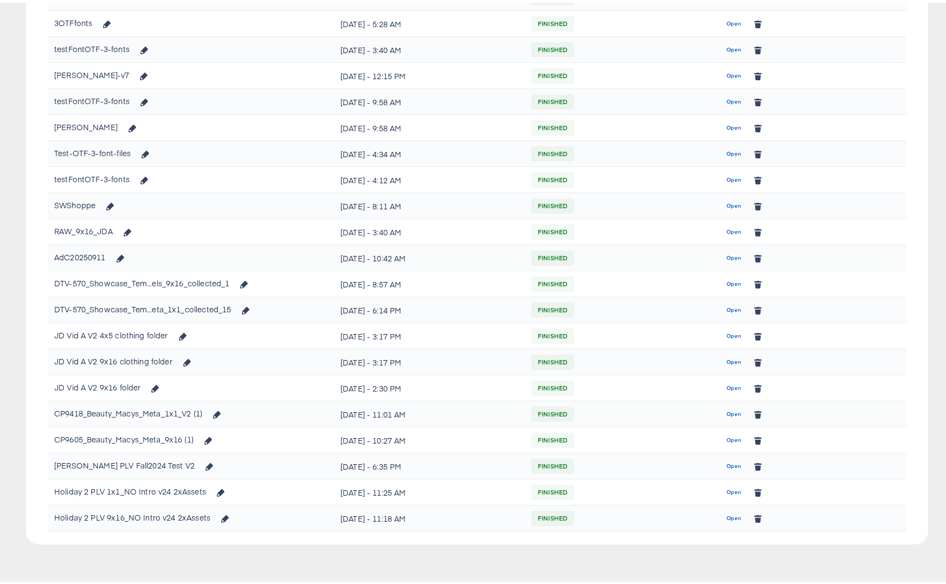
scroll to position [345, 0]
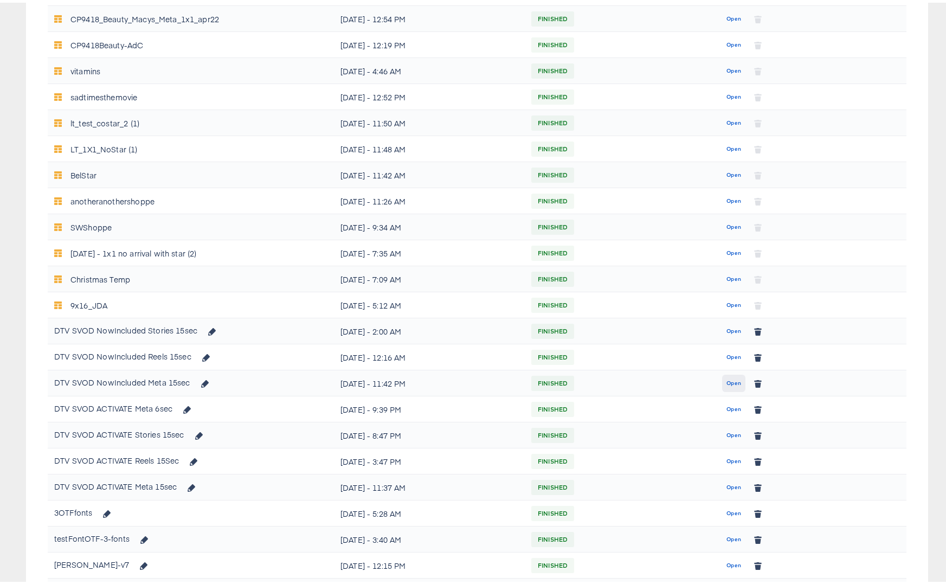
click at [727, 380] on span "Open" at bounding box center [733, 381] width 15 height 10
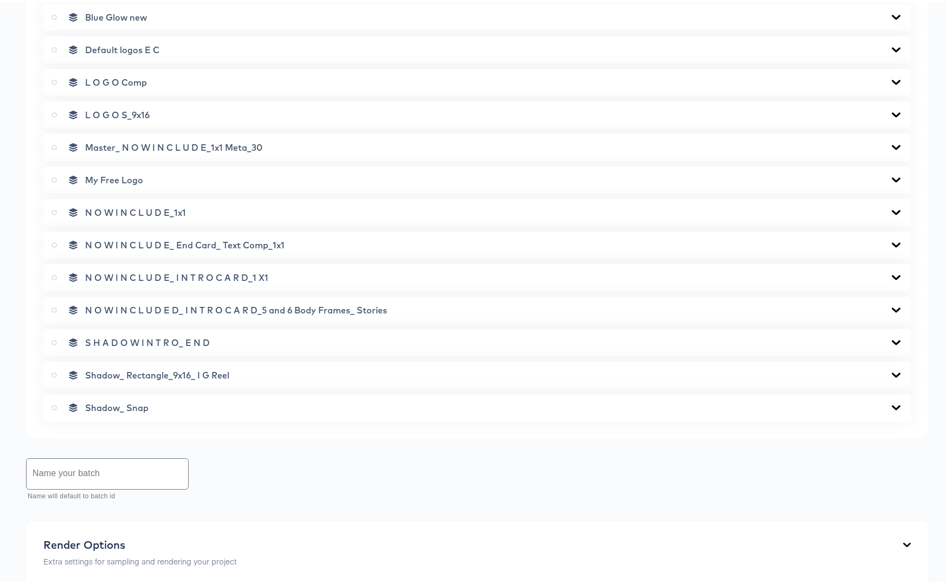
scroll to position [858, 0]
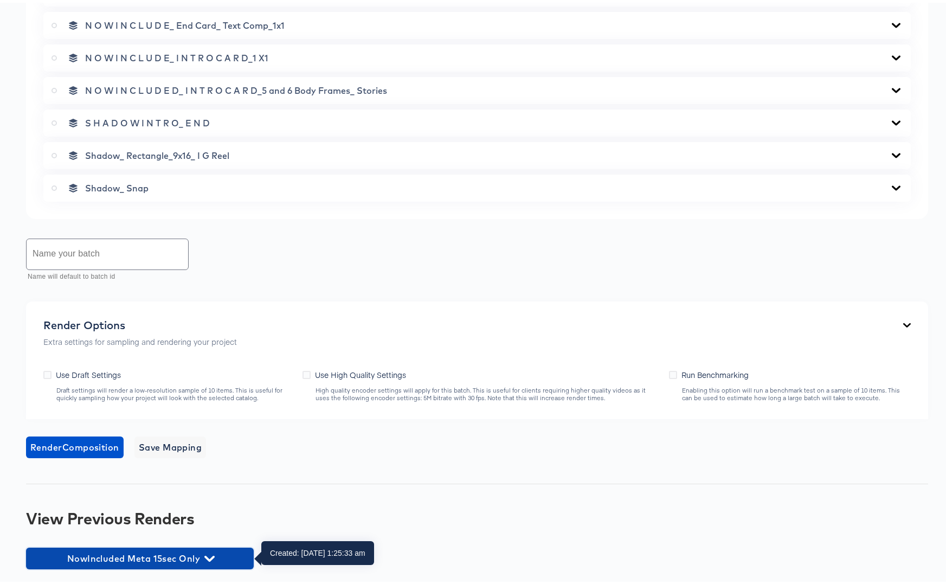
click at [209, 552] on icon "button" at bounding box center [209, 556] width 10 height 10
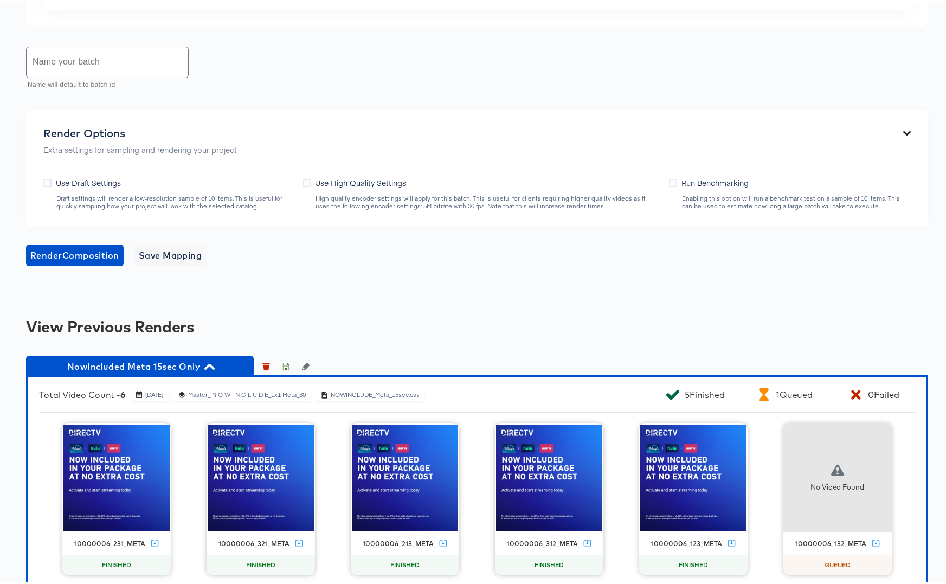
scroll to position [1069, 0]
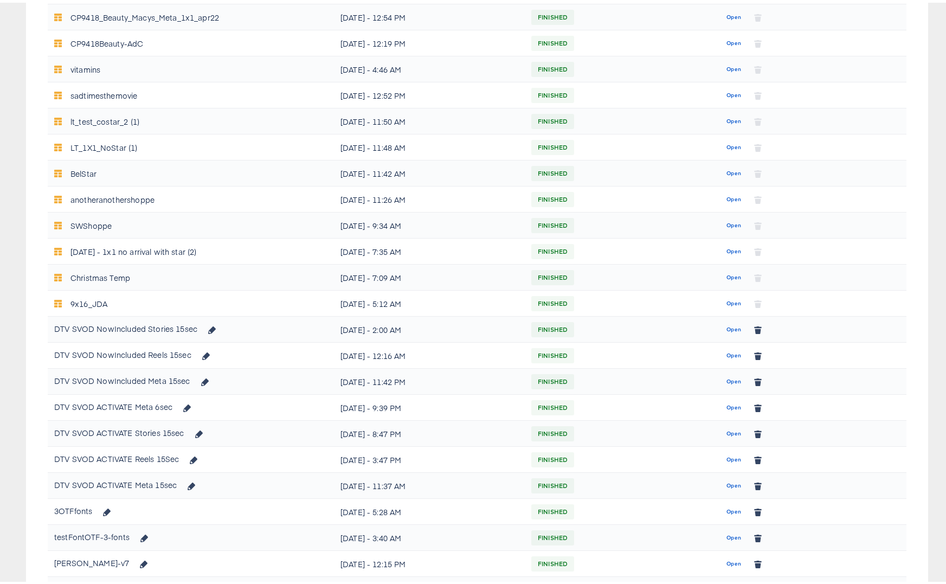
scroll to position [348, 0]
click at [727, 429] on span "Open" at bounding box center [733, 431] width 15 height 10
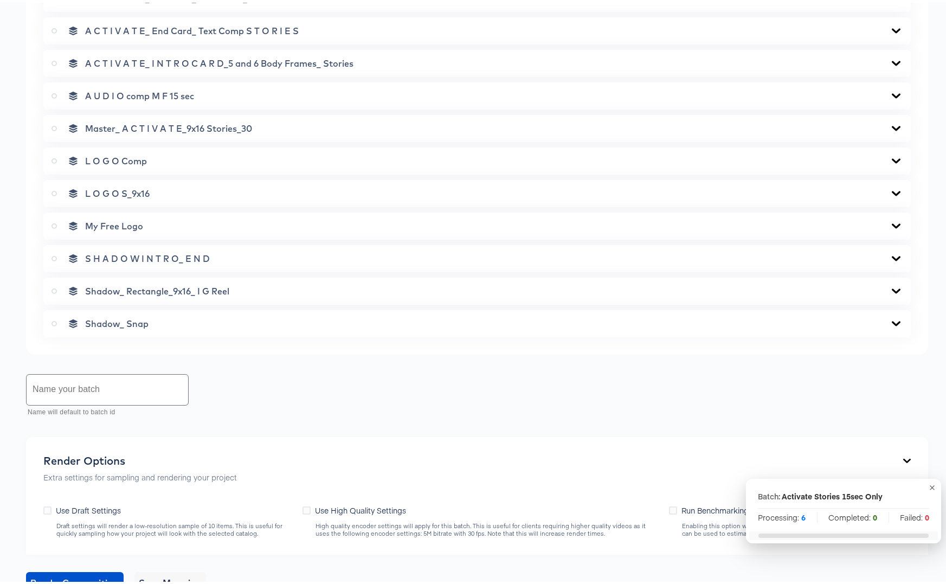
scroll to position [825, 0]
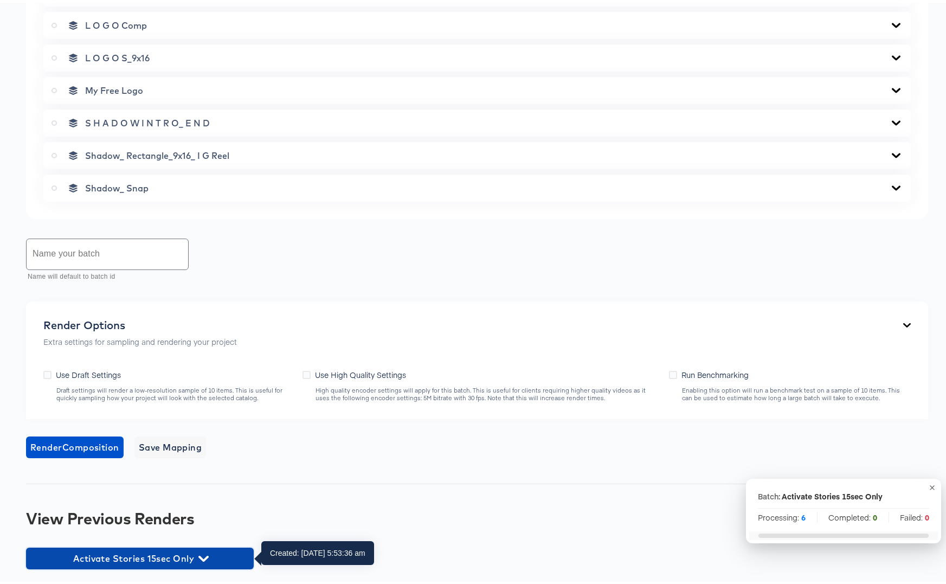
click at [206, 553] on icon "button" at bounding box center [203, 556] width 10 height 10
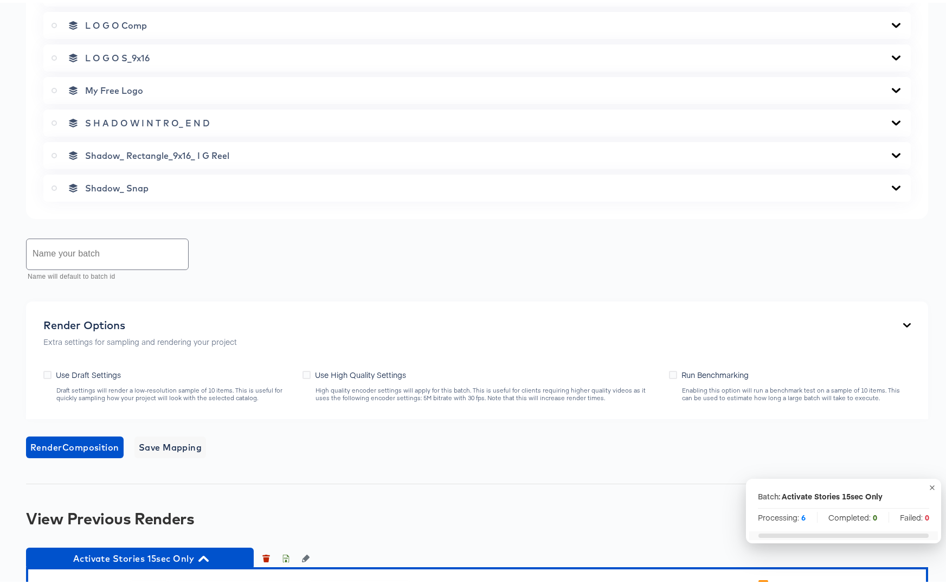
scroll to position [1036, 0]
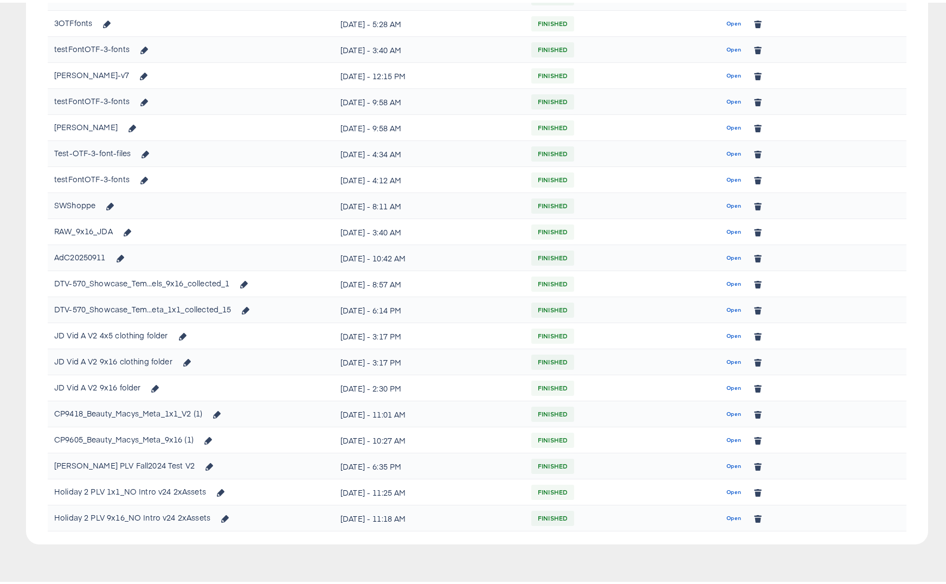
scroll to position [348, 0]
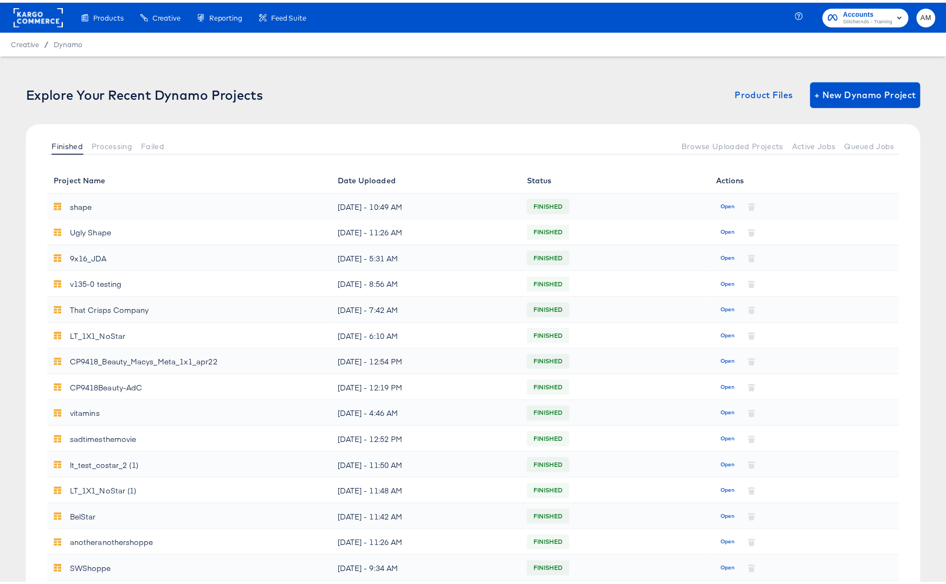
scroll to position [204, 0]
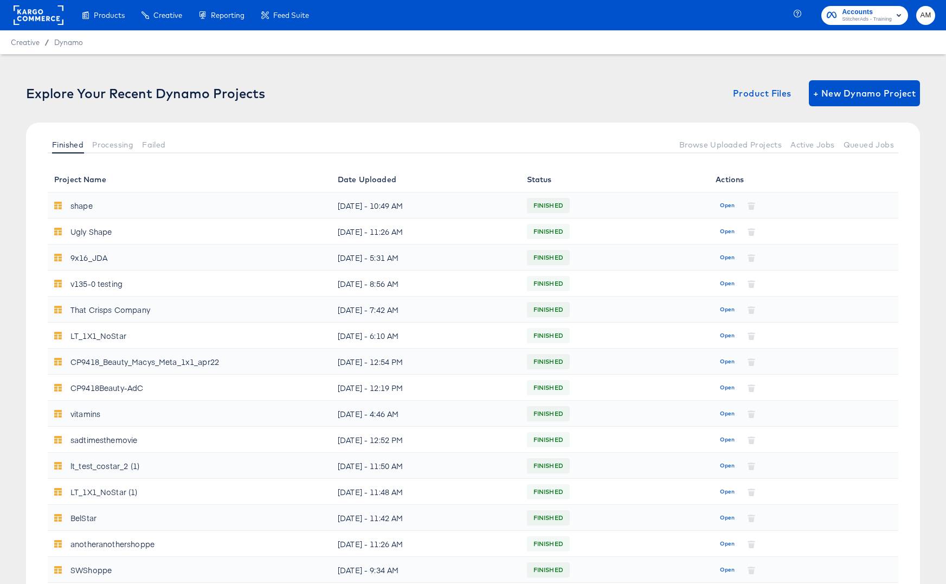
scroll to position [348, 0]
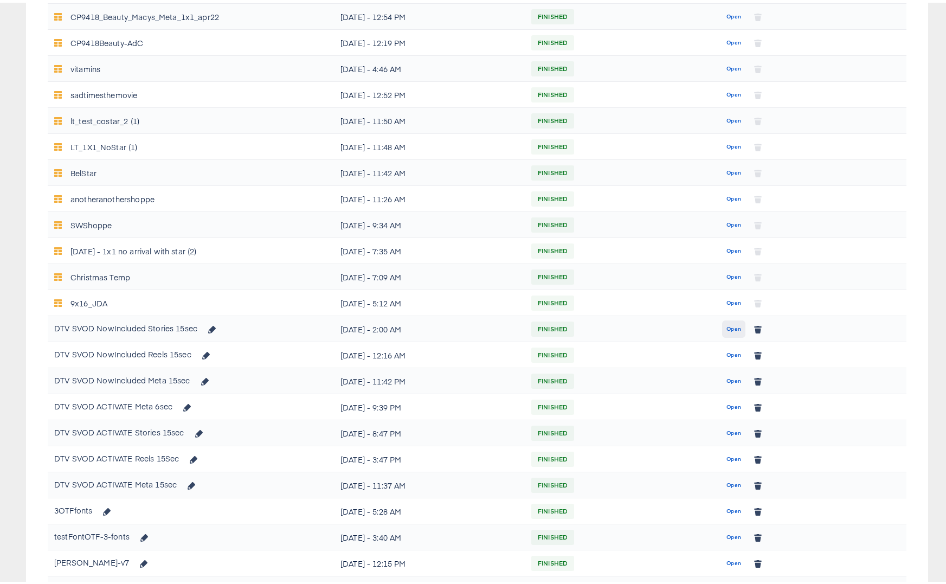
click at [722, 318] on button "Open" at bounding box center [733, 326] width 23 height 17
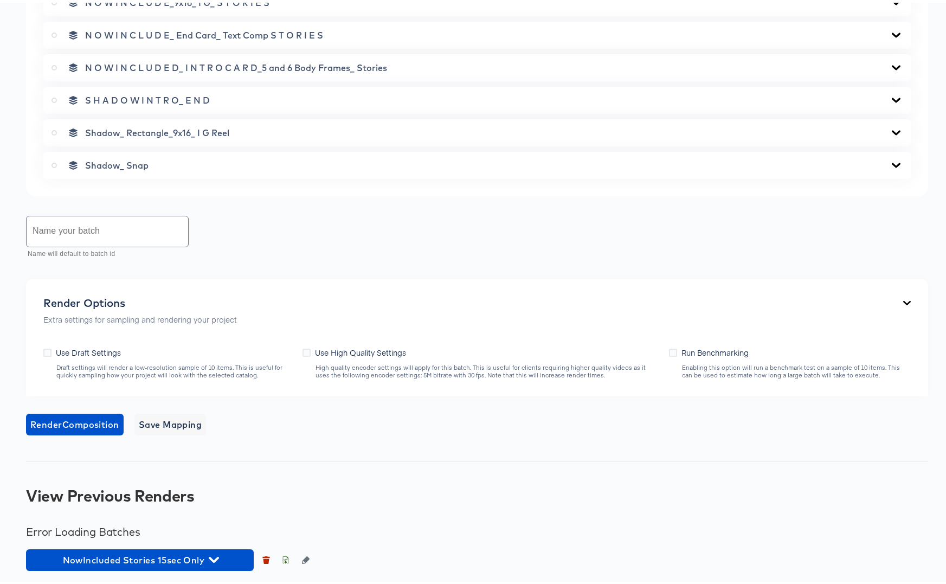
scroll to position [924, 0]
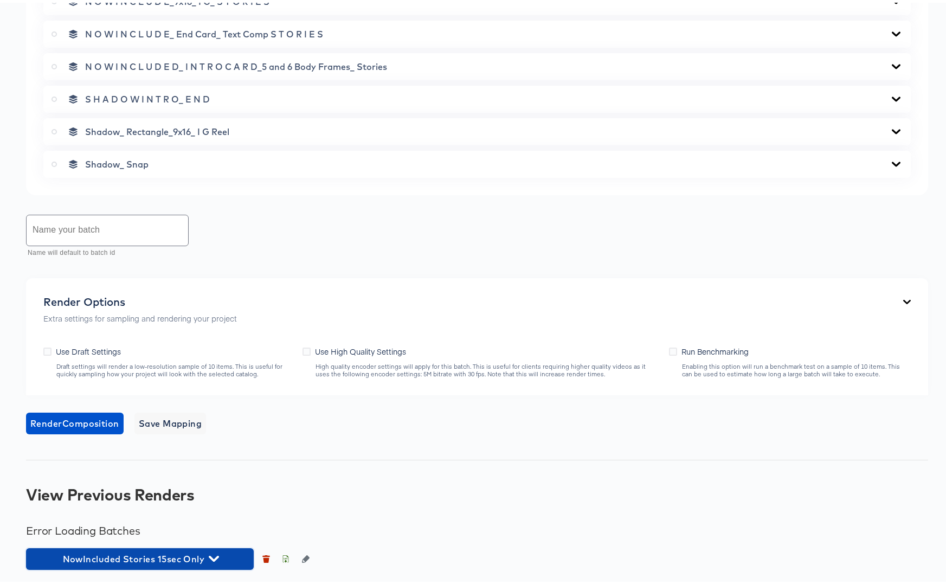
click at [214, 556] on icon "button" at bounding box center [214, 556] width 10 height 6
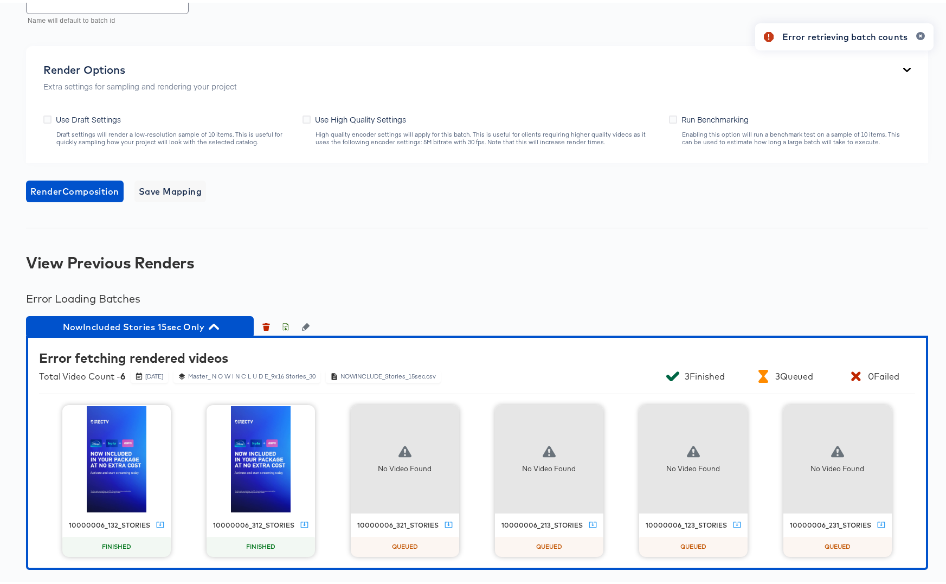
scroll to position [1135, 0]
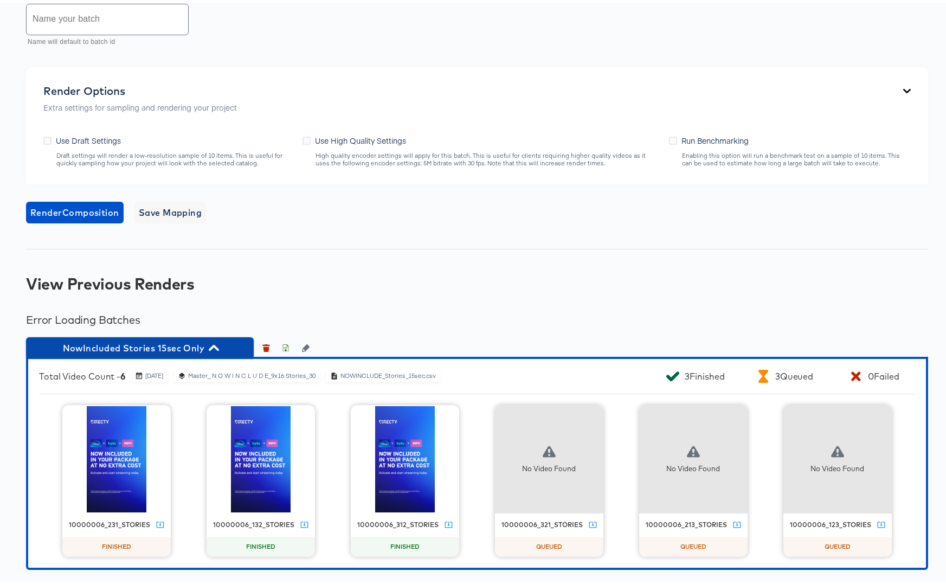
click at [214, 346] on icon "button" at bounding box center [214, 345] width 10 height 10
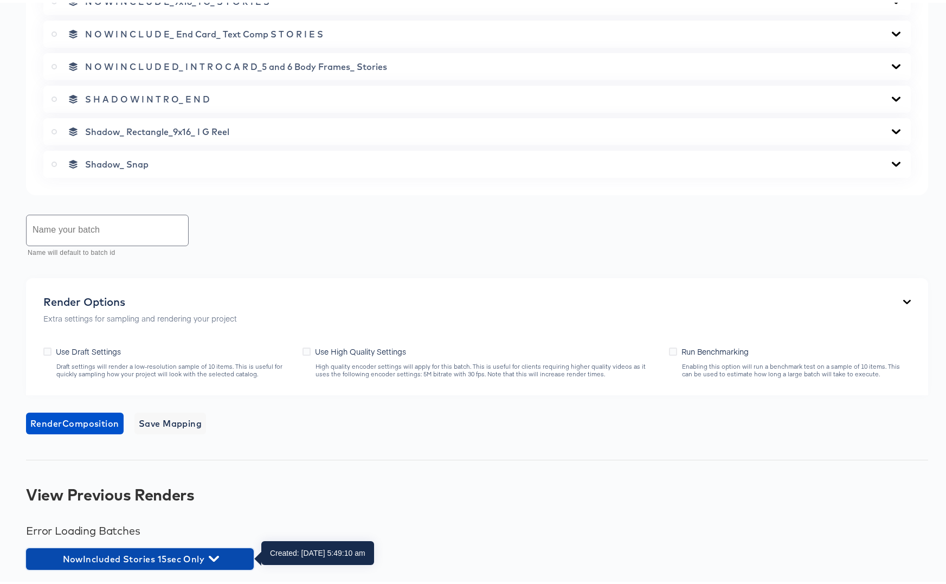
click at [215, 556] on icon "button" at bounding box center [214, 556] width 10 height 6
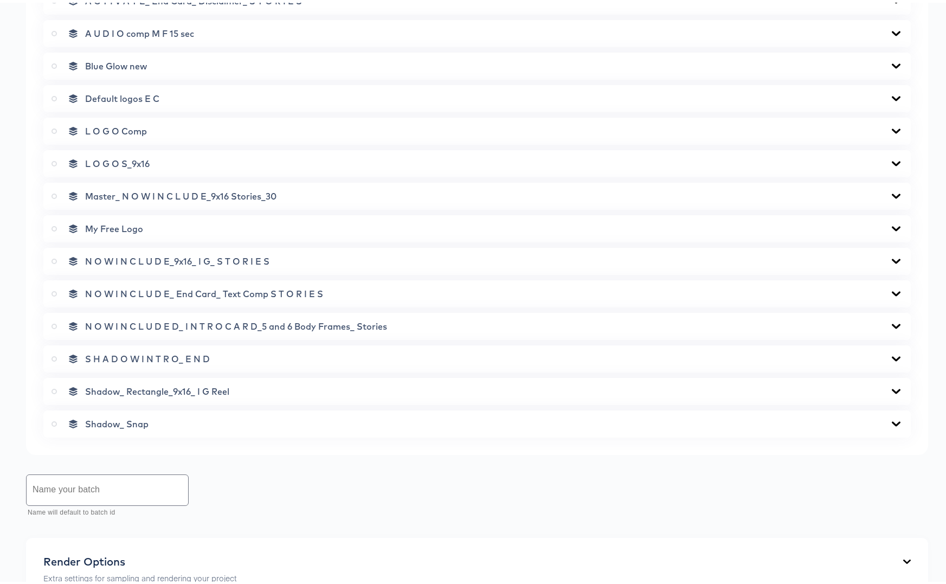
scroll to position [0, 0]
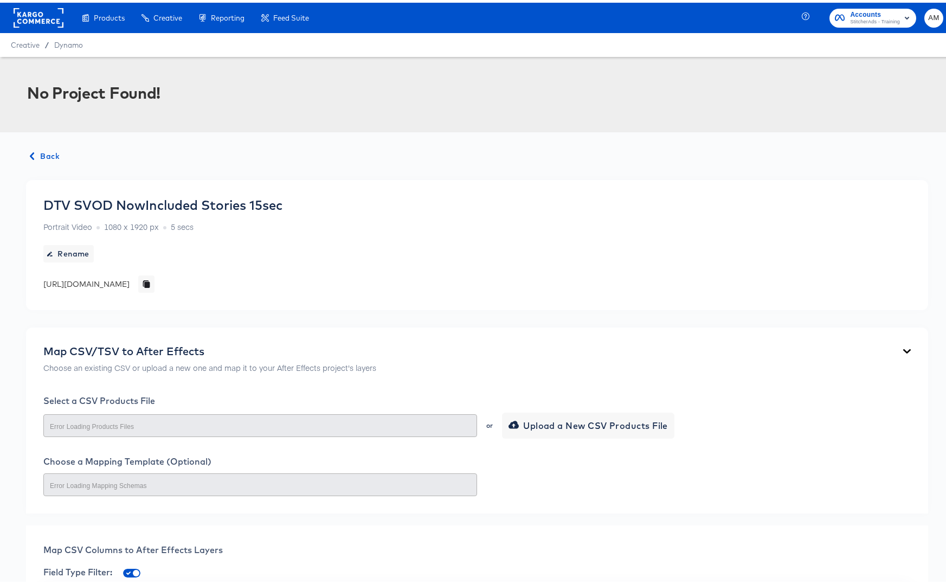
click at [49, 158] on span "Back" at bounding box center [44, 154] width 29 height 14
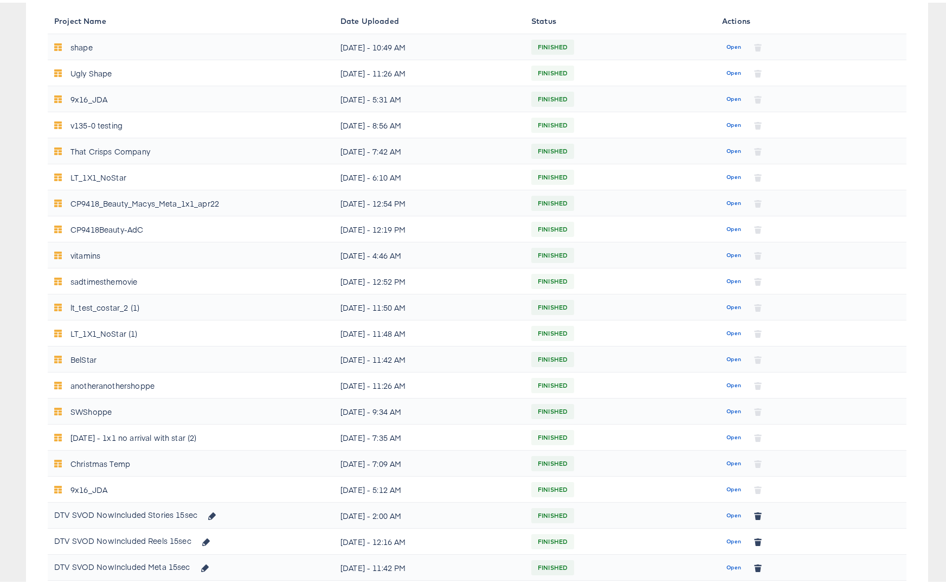
scroll to position [490, 0]
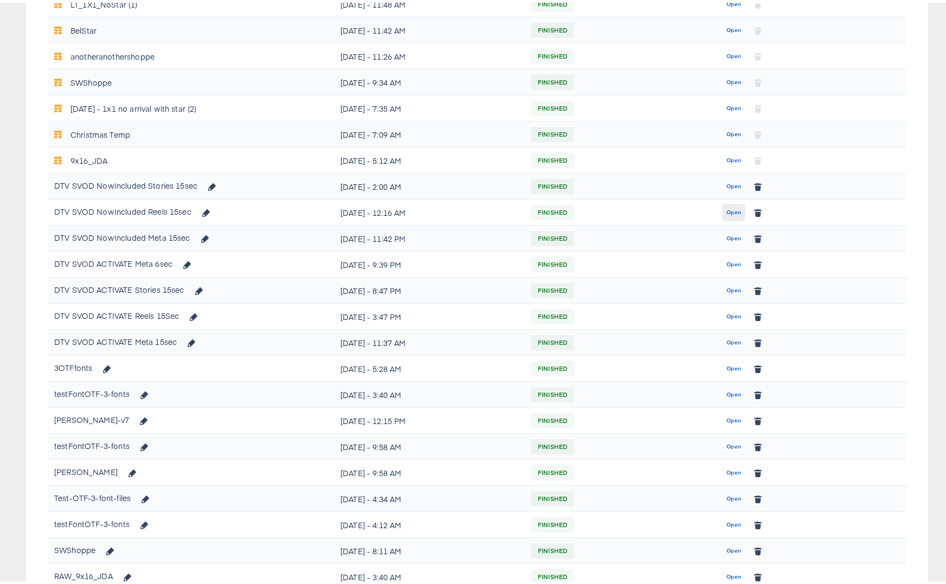
click at [725, 214] on button "Open" at bounding box center [733, 209] width 23 height 17
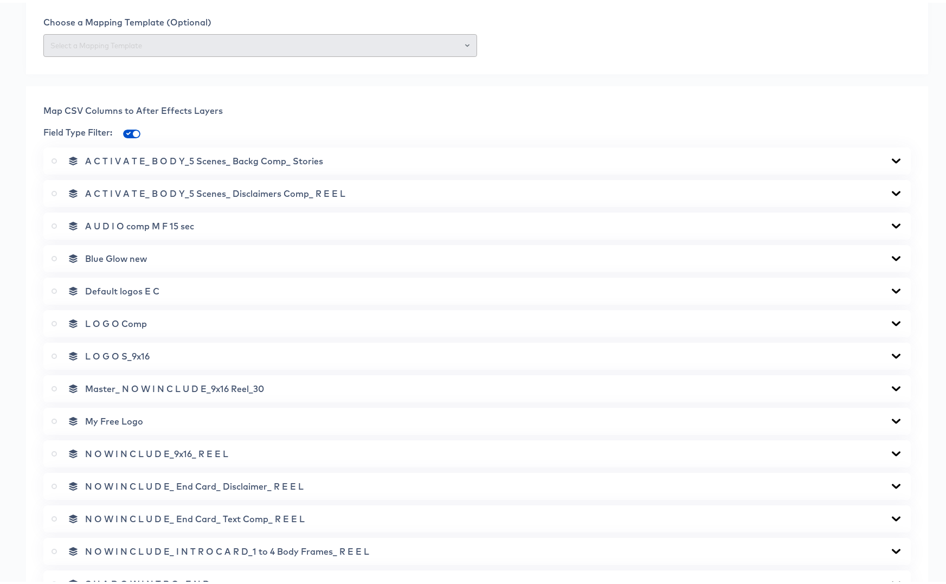
scroll to position [825, 0]
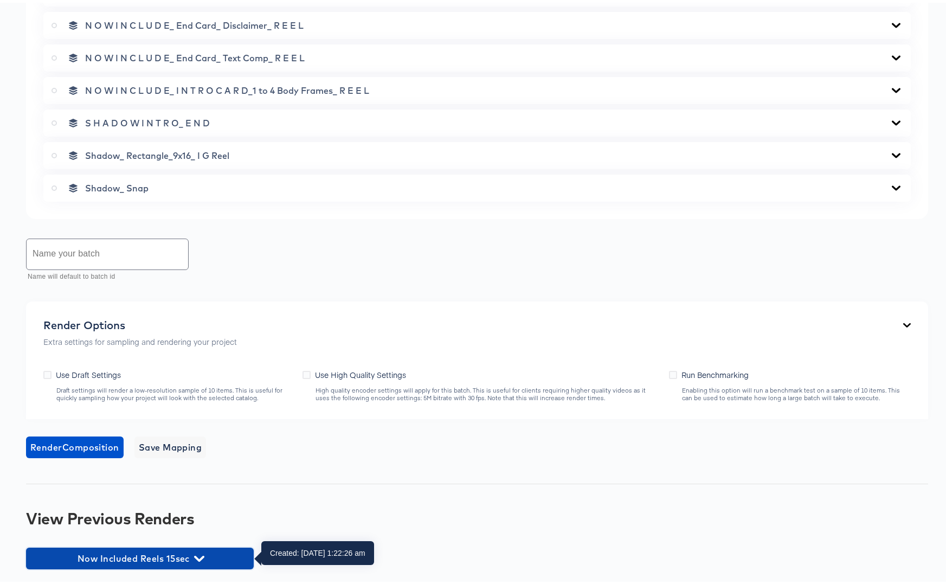
click at [201, 561] on span "Now Included Reels 15sec" at bounding box center [139, 555] width 217 height 15
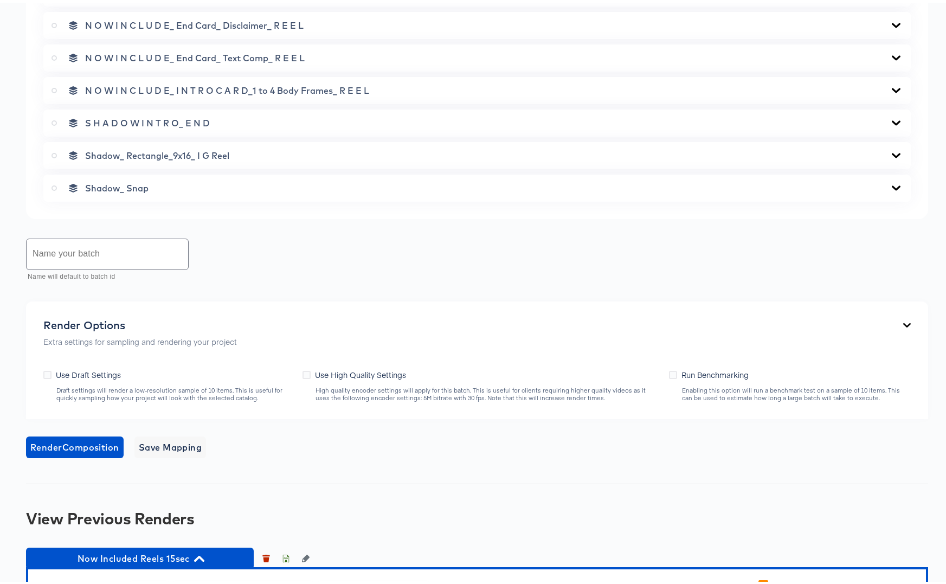
scroll to position [931, 0]
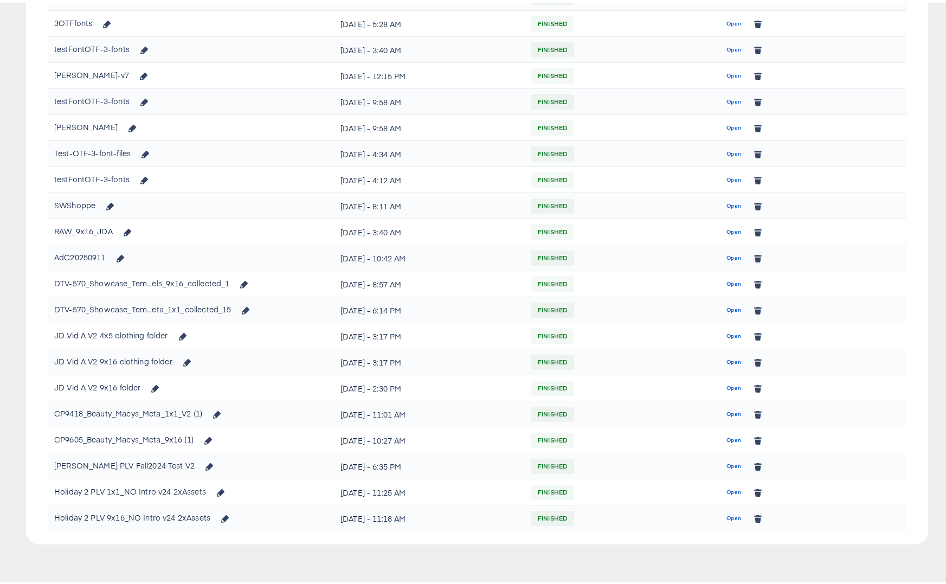
scroll to position [490, 0]
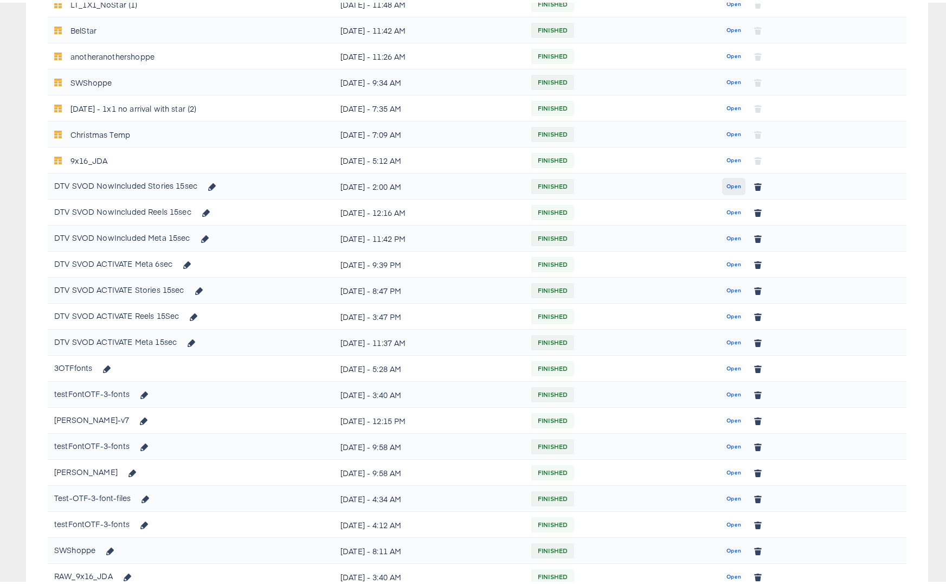
click at [729, 186] on span "Open" at bounding box center [733, 184] width 15 height 10
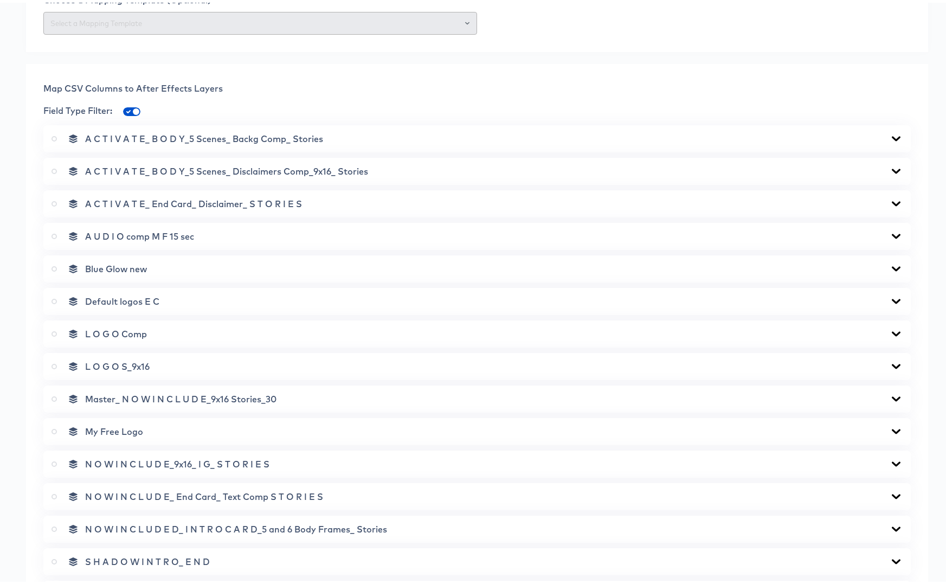
scroll to position [825, 0]
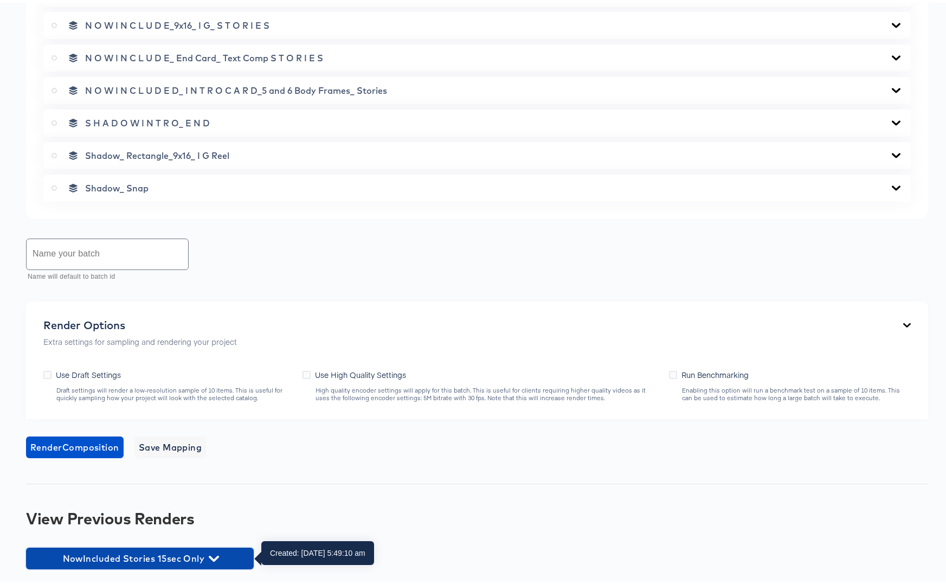
click at [214, 555] on icon "button" at bounding box center [214, 556] width 10 height 10
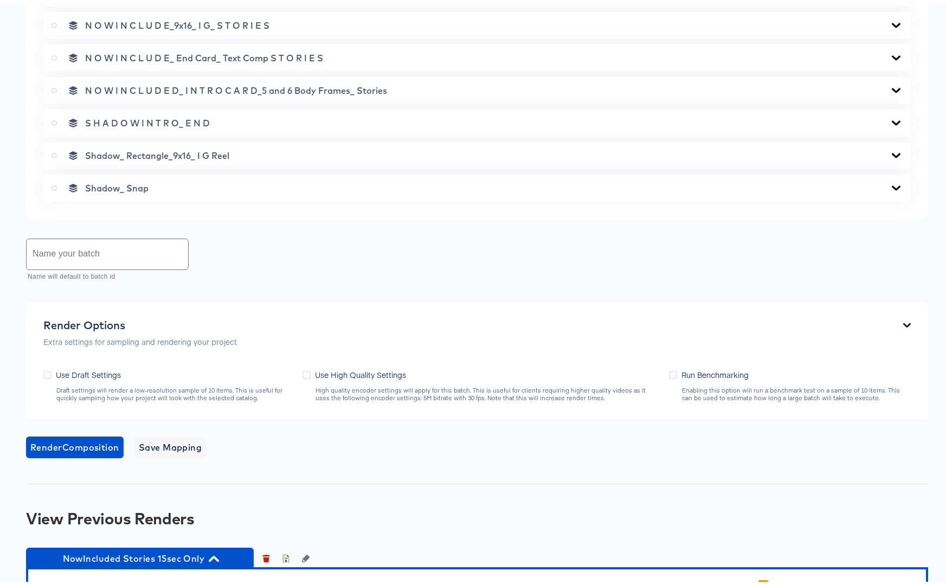
scroll to position [1036, 0]
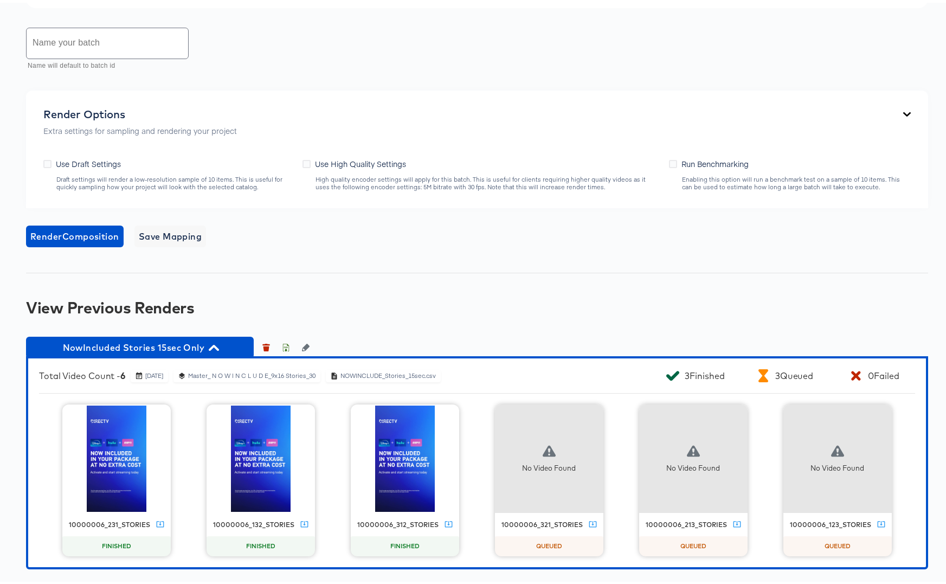
scroll to position [490, 0]
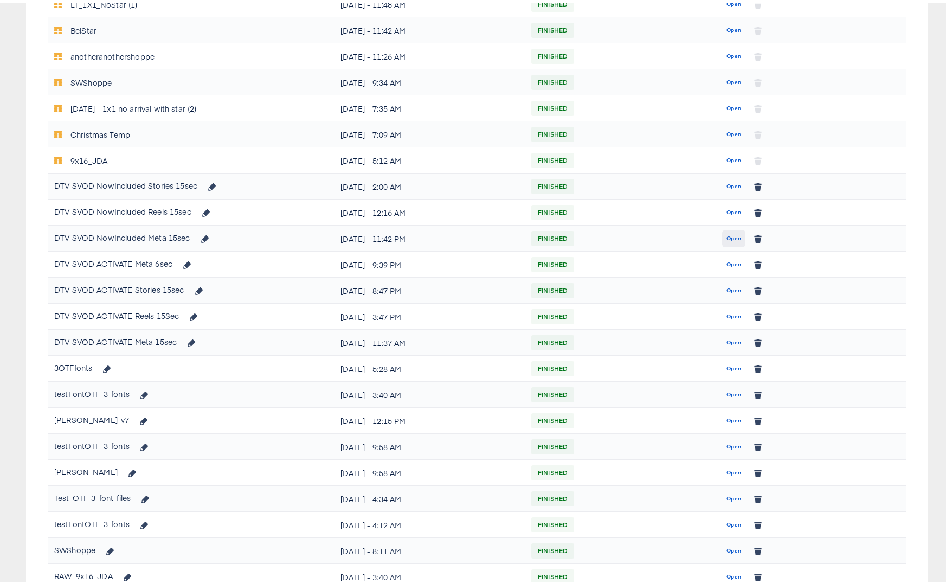
click at [726, 233] on span "Open" at bounding box center [733, 236] width 15 height 10
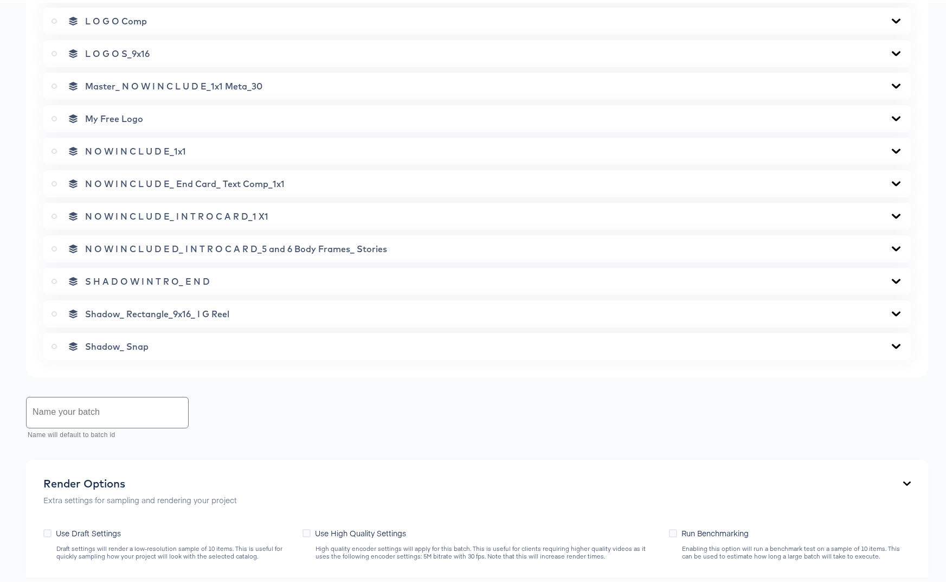
scroll to position [858, 0]
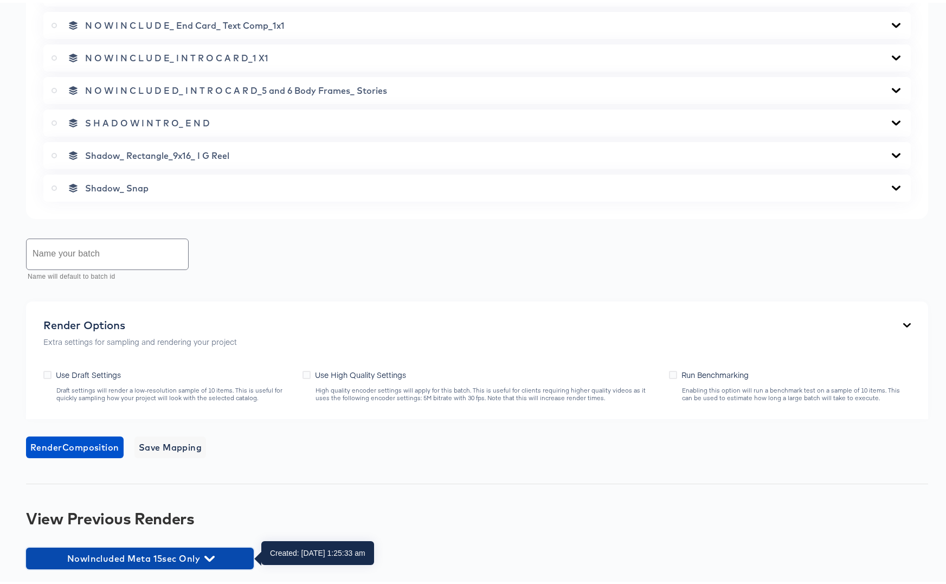
click at [210, 553] on icon "button" at bounding box center [209, 556] width 10 height 10
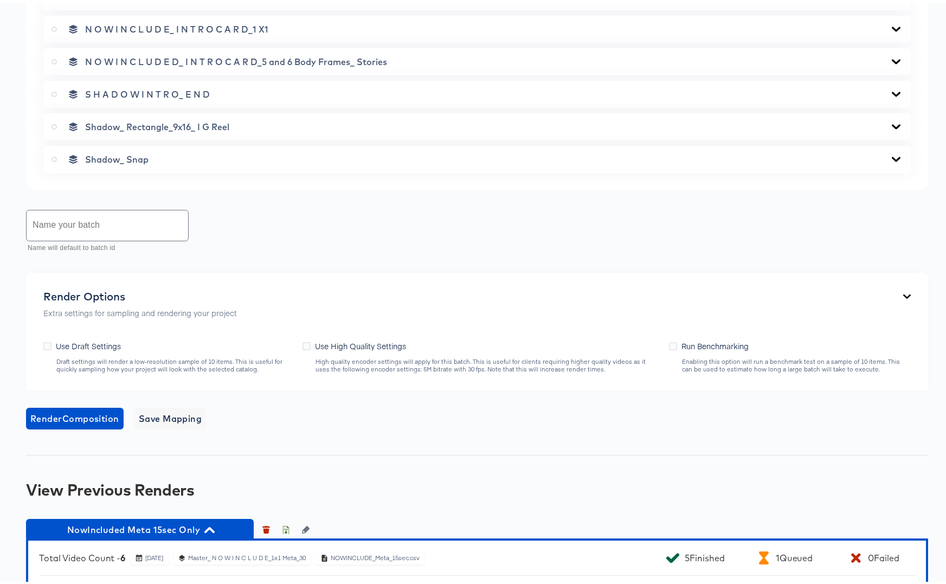
scroll to position [1049, 0]
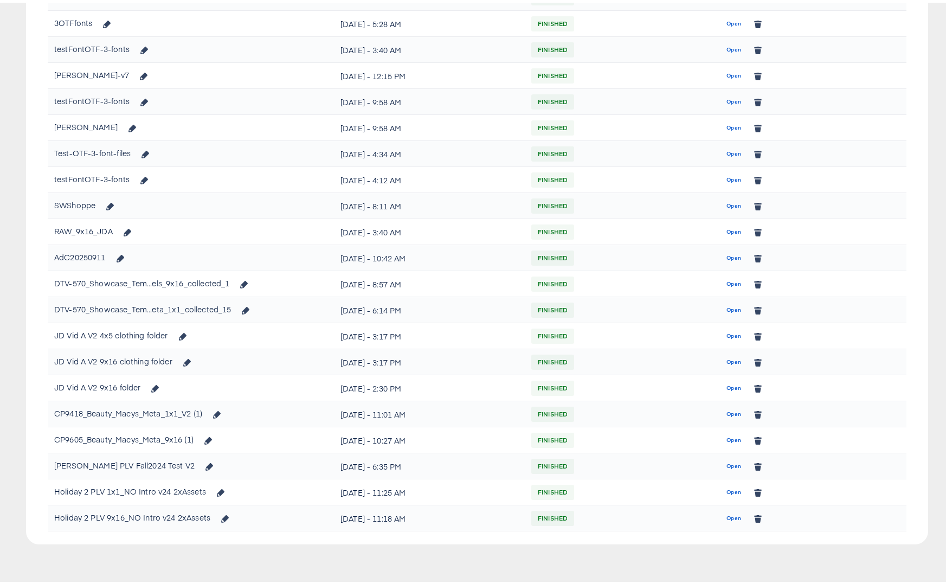
scroll to position [490, 0]
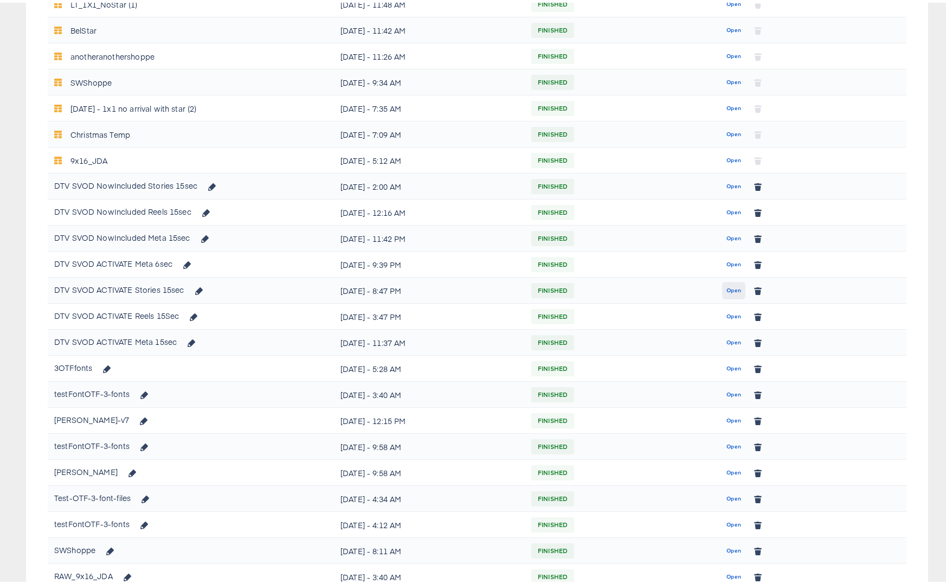
click at [726, 288] on span "Open" at bounding box center [733, 288] width 15 height 10
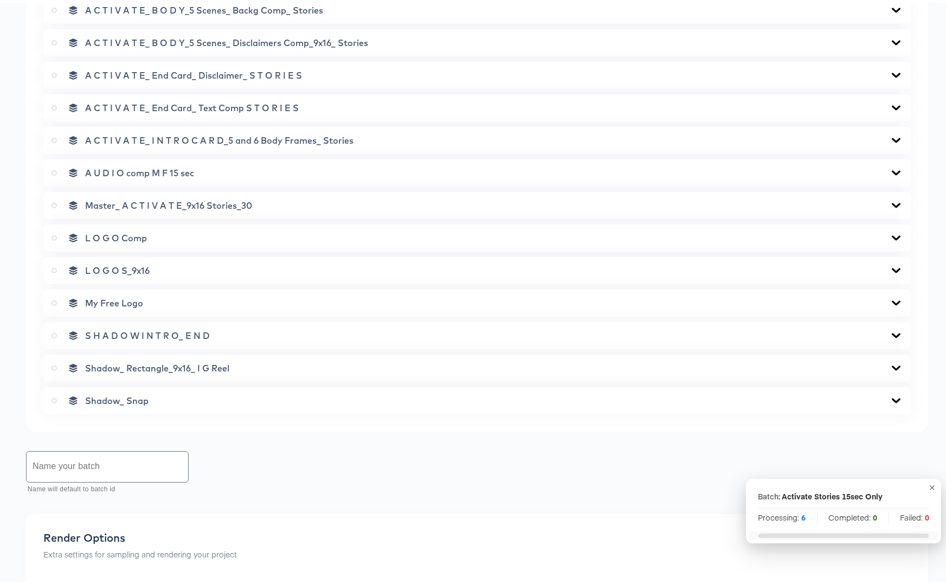
scroll to position [825, 0]
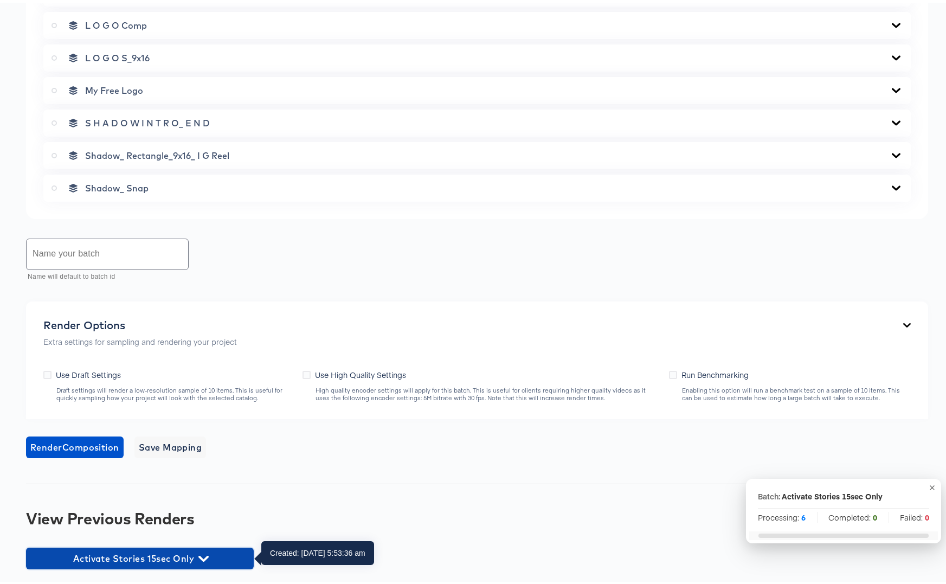
click at [202, 552] on icon "button" at bounding box center [203, 556] width 10 height 10
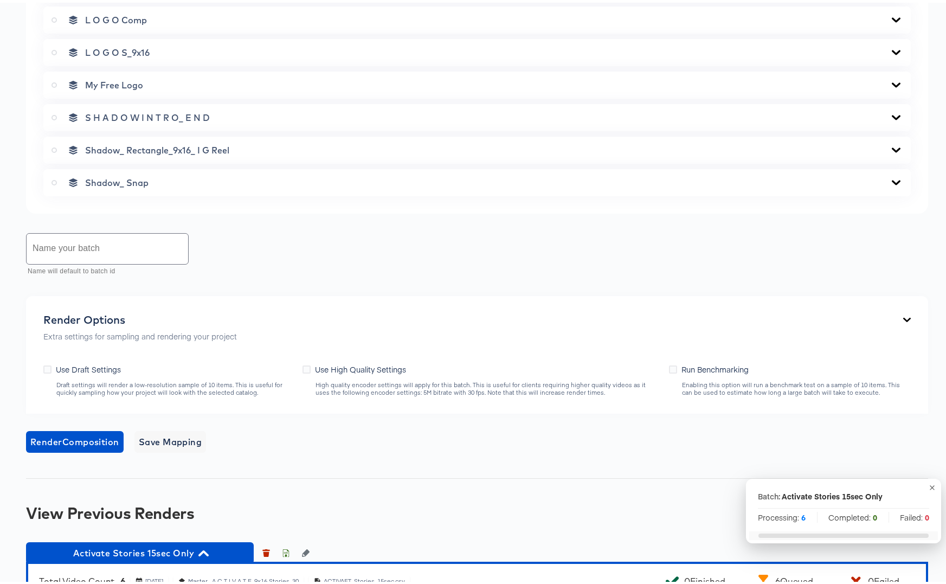
scroll to position [1036, 0]
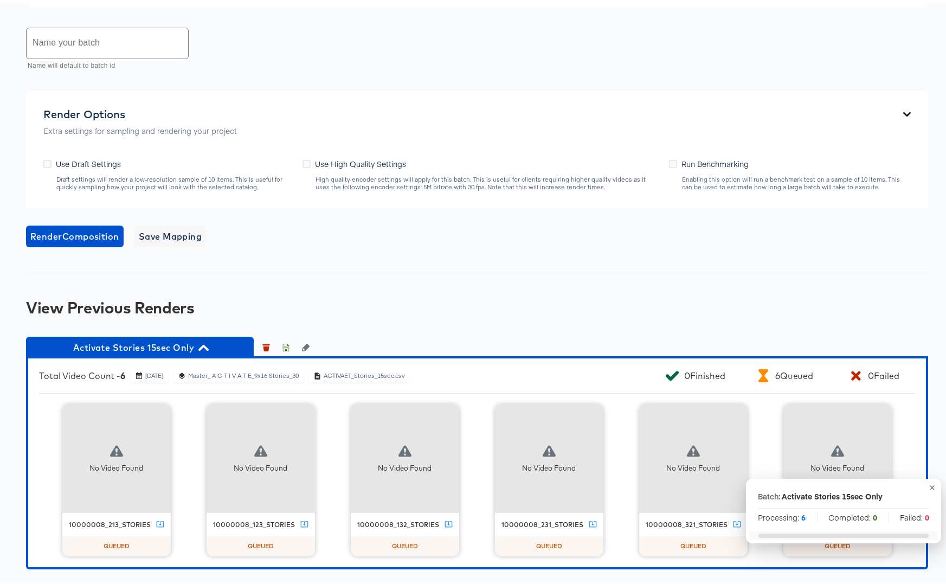
scroll to position [490, 0]
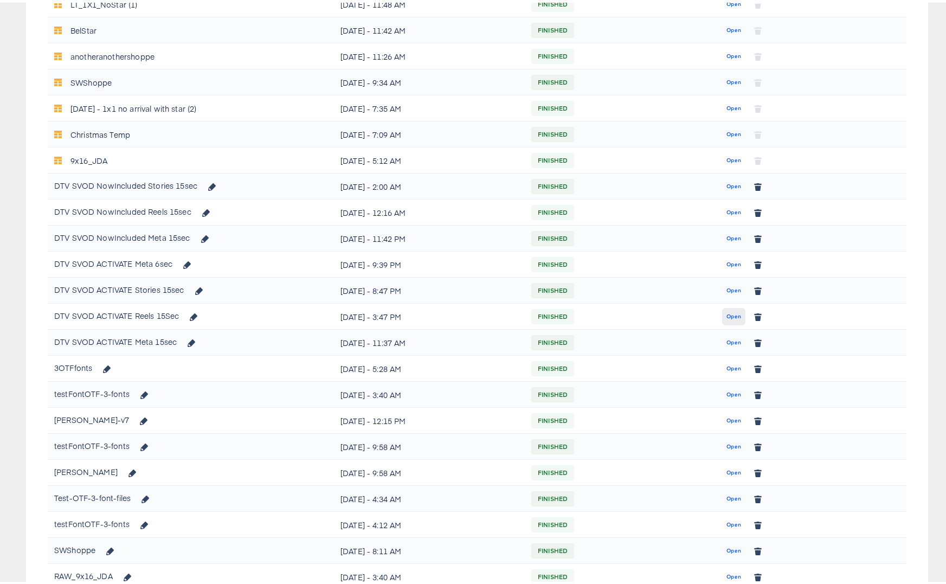
click at [726, 312] on span "Open" at bounding box center [733, 314] width 15 height 10
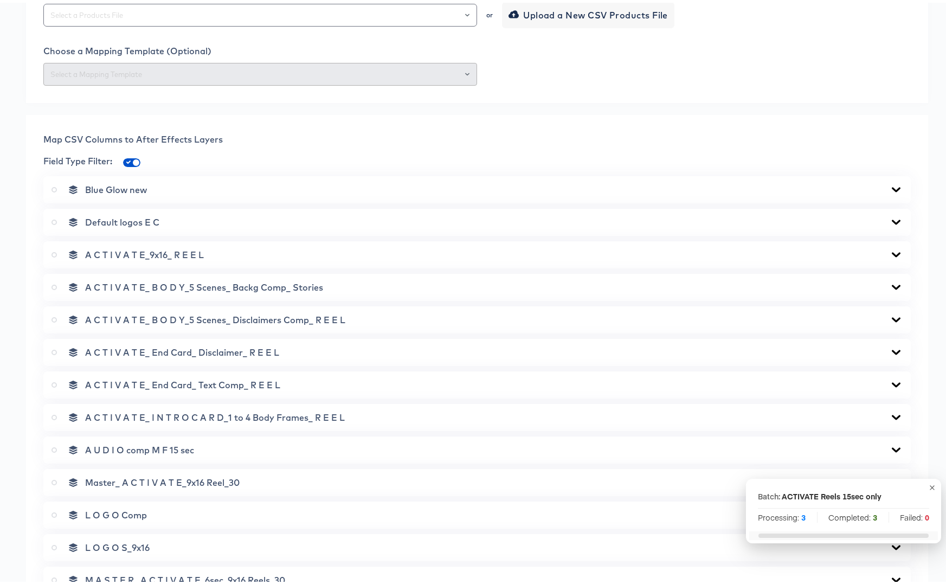
scroll to position [505, 0]
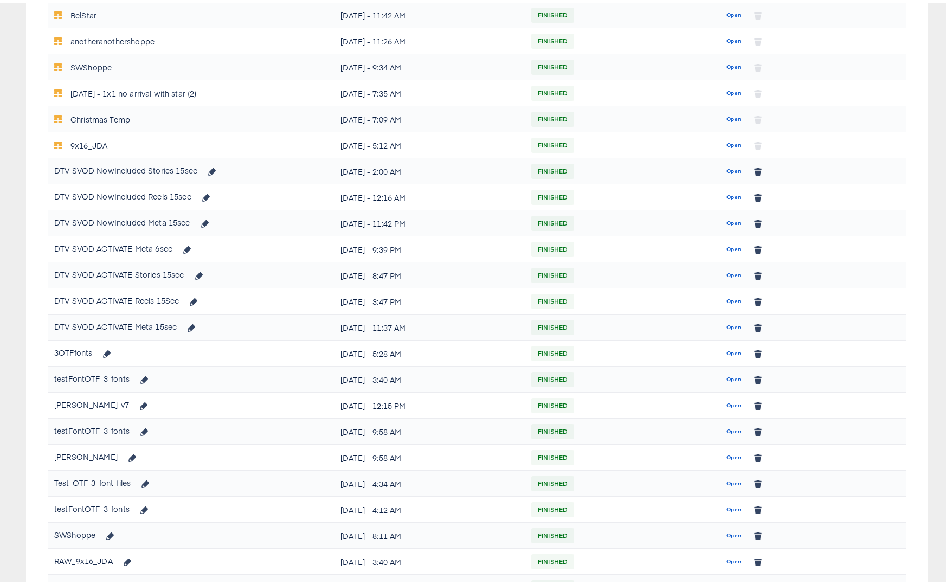
scroll to position [490, 0]
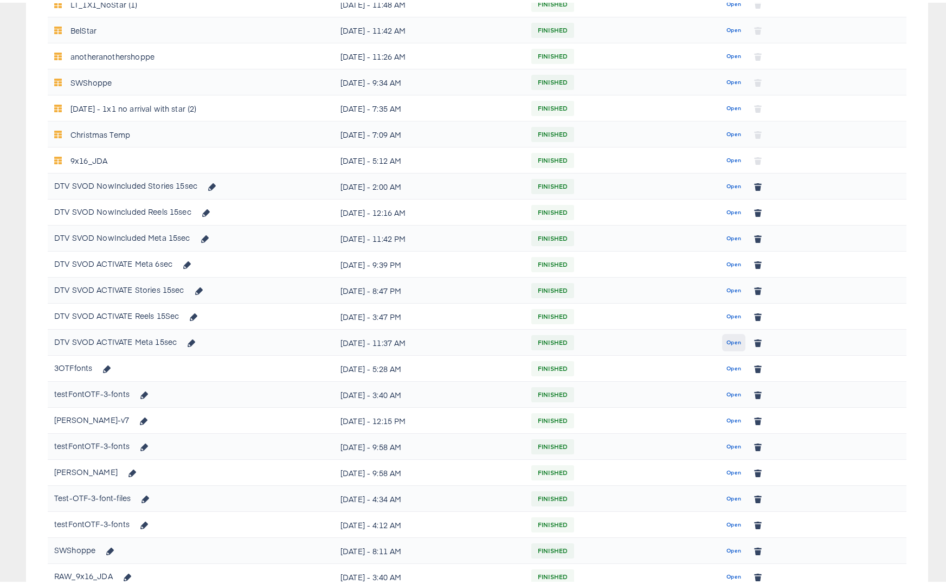
click at [726, 340] on span "Open" at bounding box center [733, 340] width 15 height 10
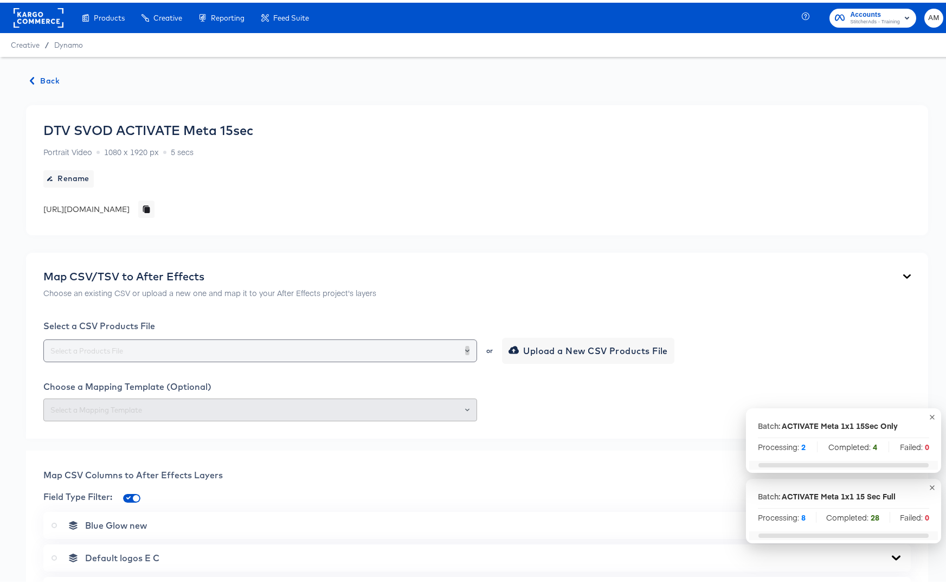
click at [465, 350] on button "Open" at bounding box center [467, 347] width 4 height 15
click at [594, 411] on div at bounding box center [476, 407] width 867 height 23
click at [460, 348] on div at bounding box center [462, 347] width 18 height 15
click at [465, 347] on icon "Open" at bounding box center [467, 347] width 4 height 3
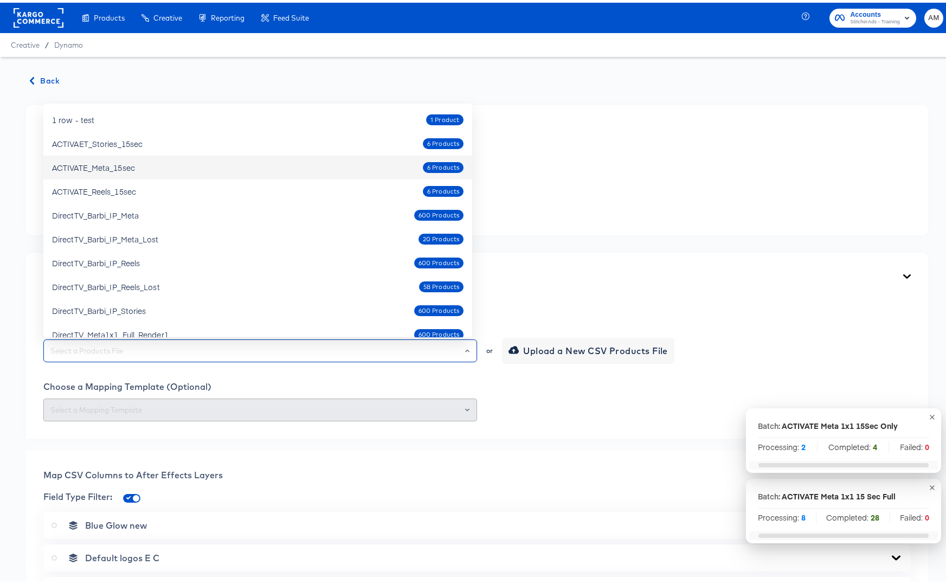
click at [145, 165] on div "ACTIVATE_Meta_15sec 6 Products" at bounding box center [257, 164] width 411 height 17
type input "ACTIVATE_Meta_15sec"
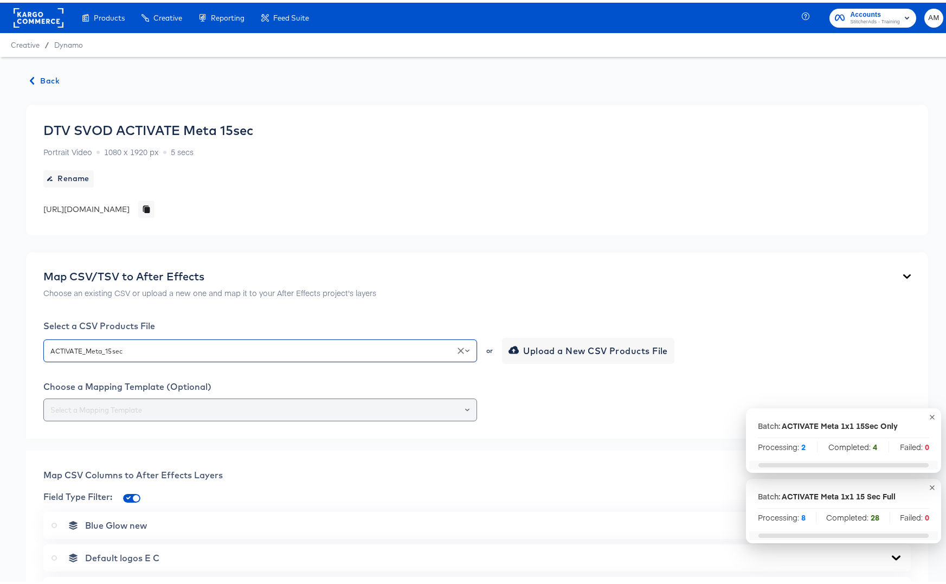
click at [465, 405] on div at bounding box center [462, 407] width 18 height 15
click at [465, 409] on button "Open" at bounding box center [467, 407] width 4 height 15
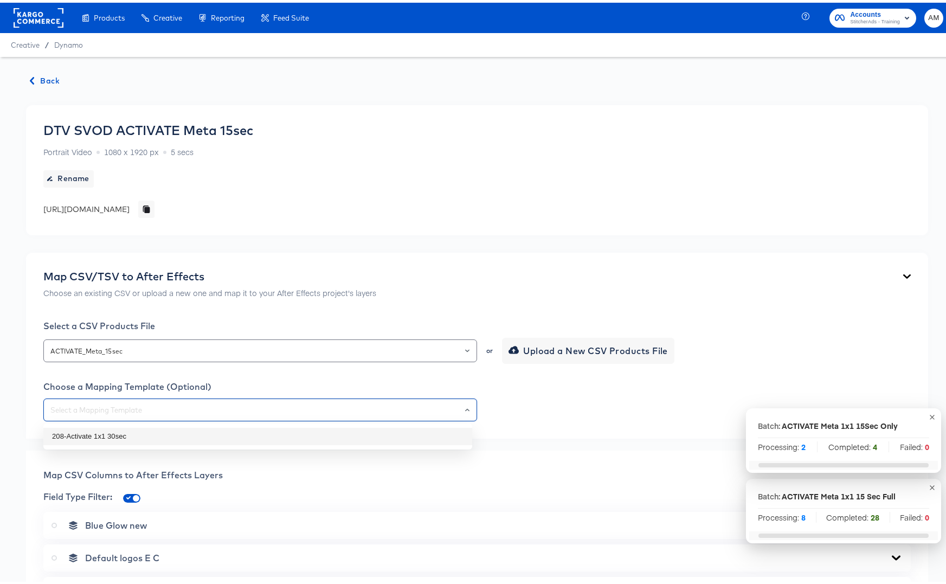
click at [160, 435] on li "208-Activate 1x1 30sec" at bounding box center [257, 433] width 429 height 17
type input "208-Activate 1x1 30sec"
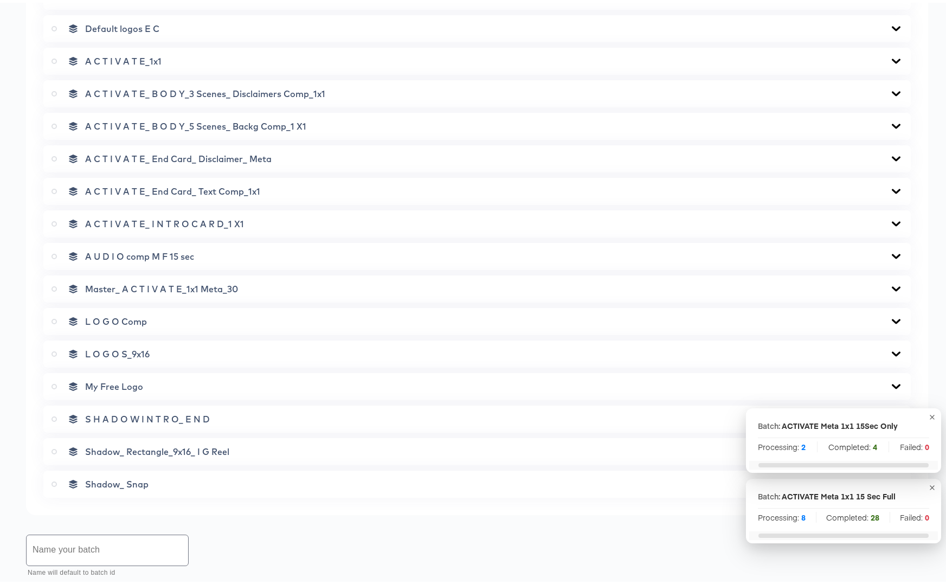
scroll to position [664, 0]
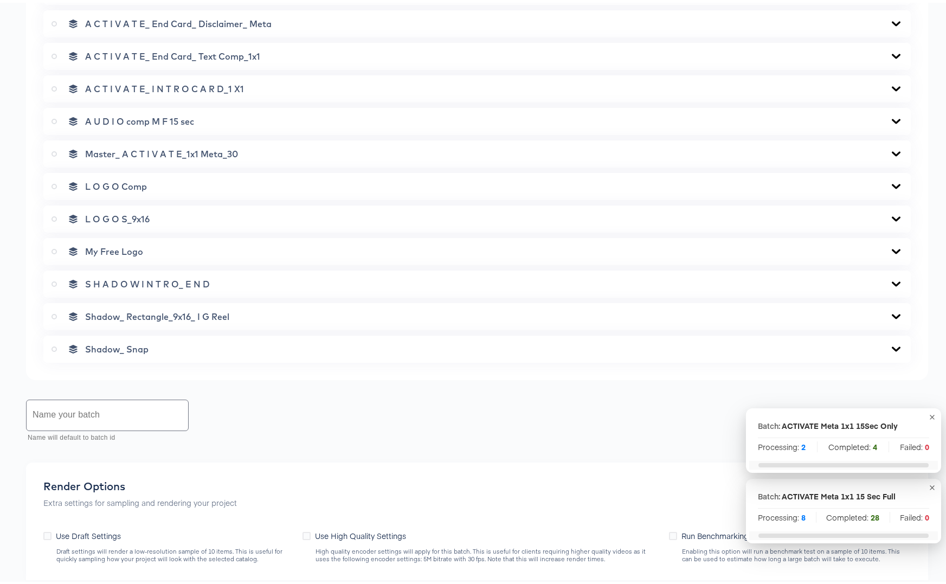
click at [55, 150] on icon at bounding box center [54, 151] width 5 height 5
click at [0, 0] on input "radio" at bounding box center [0, 0] width 0 height 0
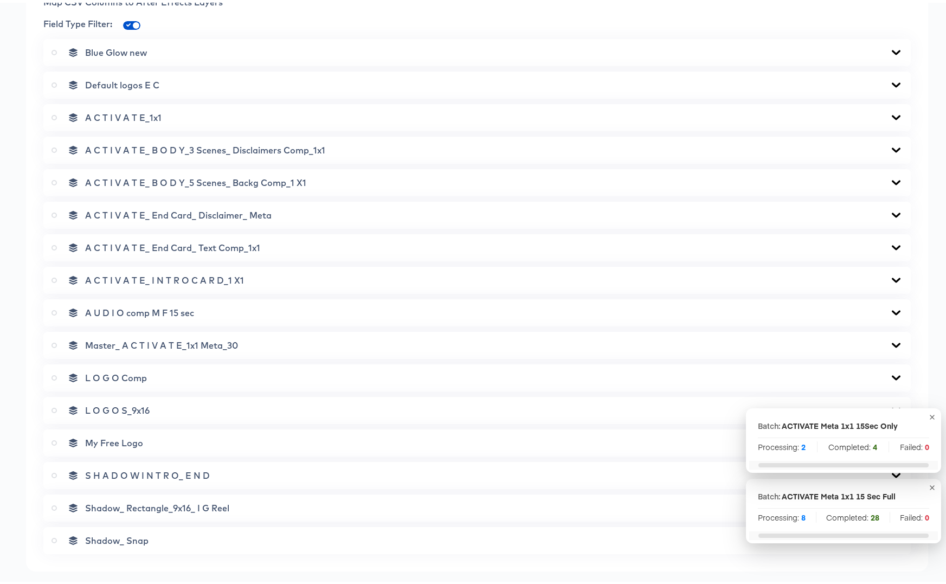
scroll to position [475, 0]
click at [890, 306] on icon at bounding box center [896, 308] width 13 height 9
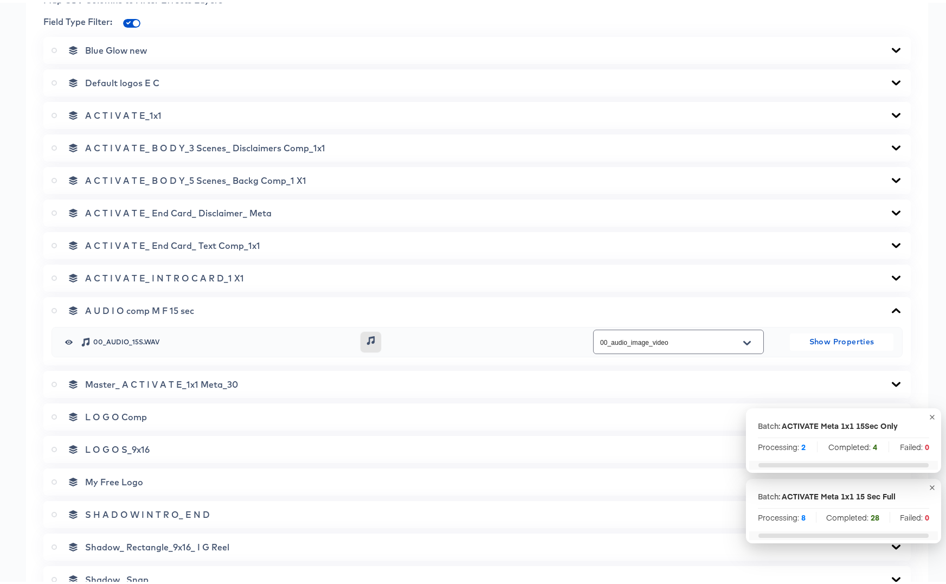
click at [892, 307] on icon at bounding box center [896, 307] width 9 height 5
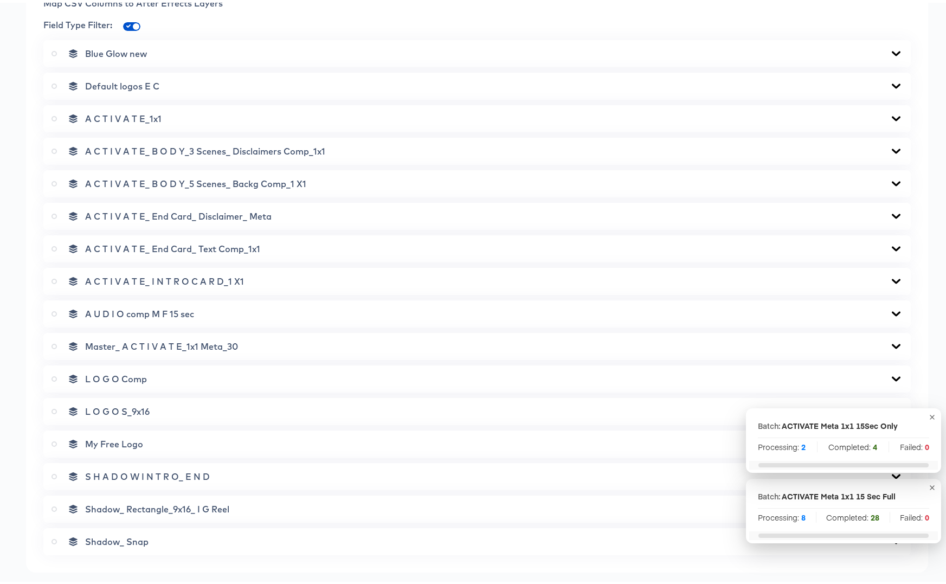
scroll to position [471, 0]
click at [890, 152] on icon at bounding box center [896, 149] width 13 height 9
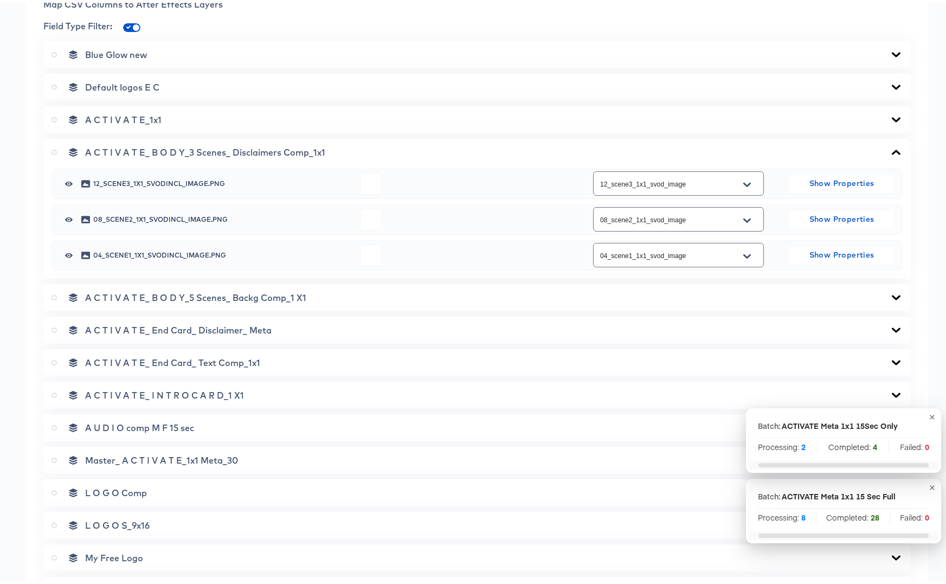
click at [890, 150] on icon at bounding box center [896, 149] width 13 height 9
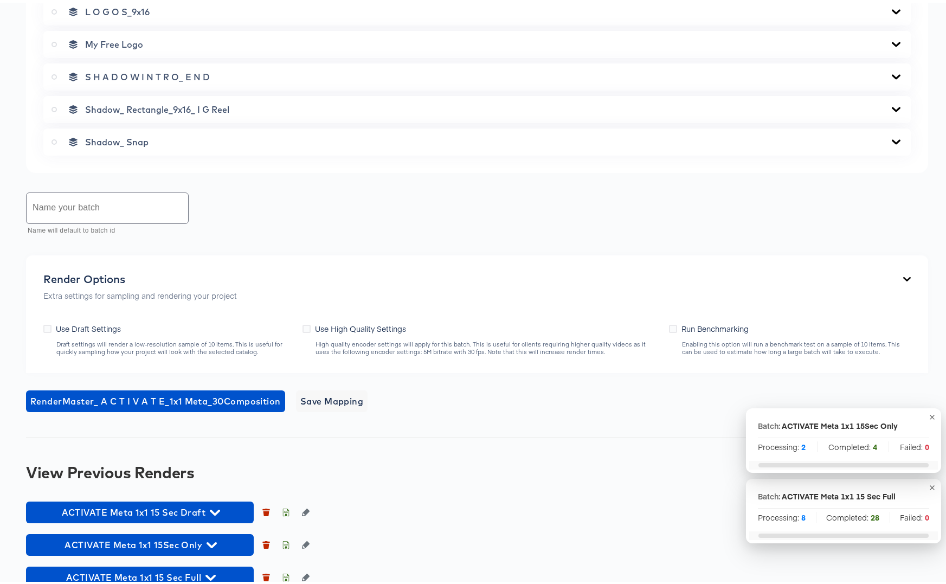
scroll to position [890, 0]
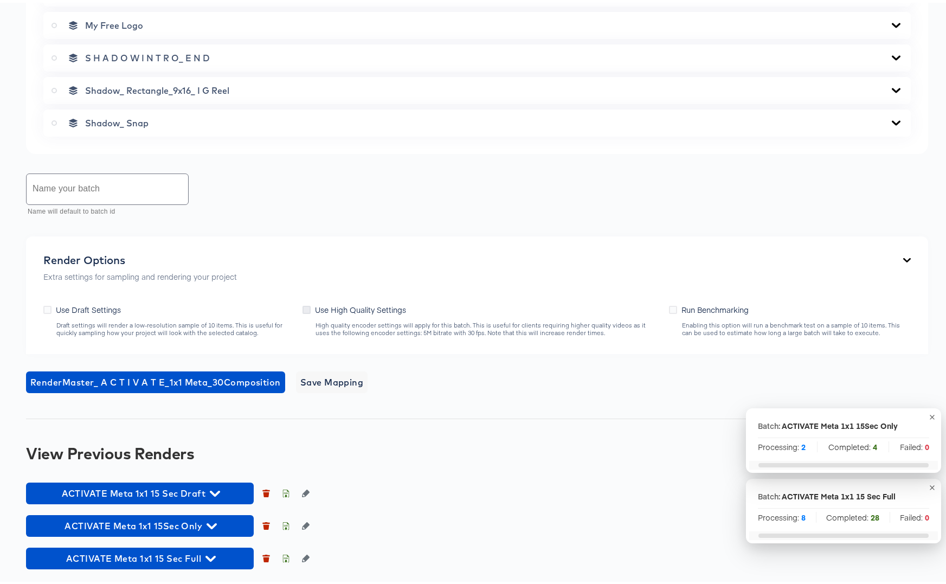
click at [305, 305] on icon at bounding box center [307, 307] width 8 height 8
click at [0, 0] on input "Use High Quality Settings" at bounding box center [0, 0] width 0 height 0
click at [76, 186] on input "text" at bounding box center [108, 186] width 162 height 30
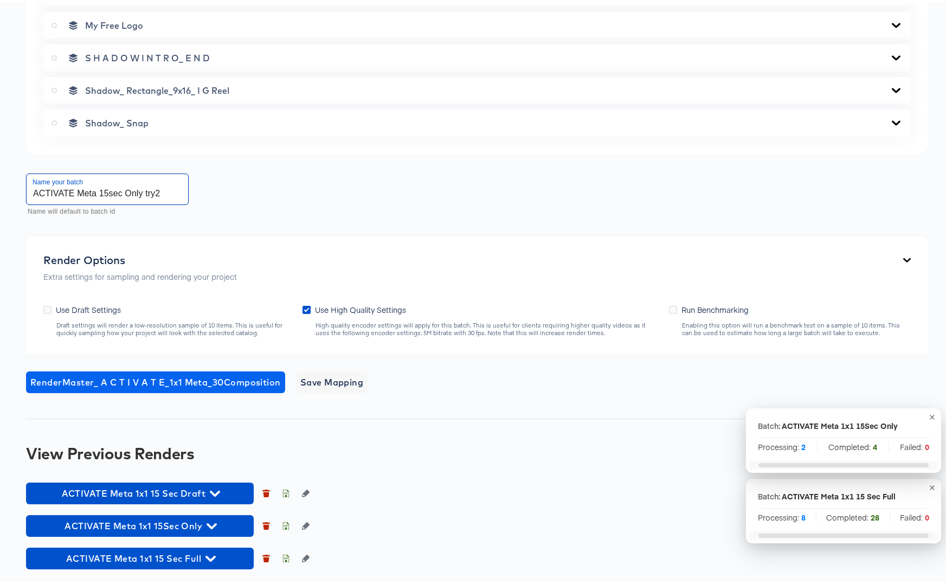
type input "ACTIVATE Meta 15sec Only try2"
click at [171, 377] on span "Render Master_ A C T I V A T E_1x1 Meta_30 Composition" at bounding box center [155, 379] width 250 height 15
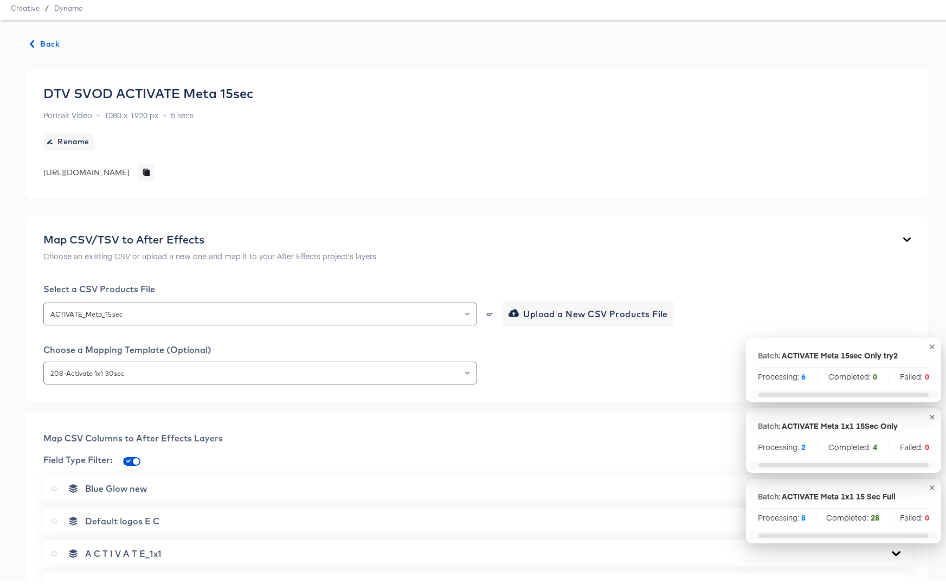
scroll to position [0, 0]
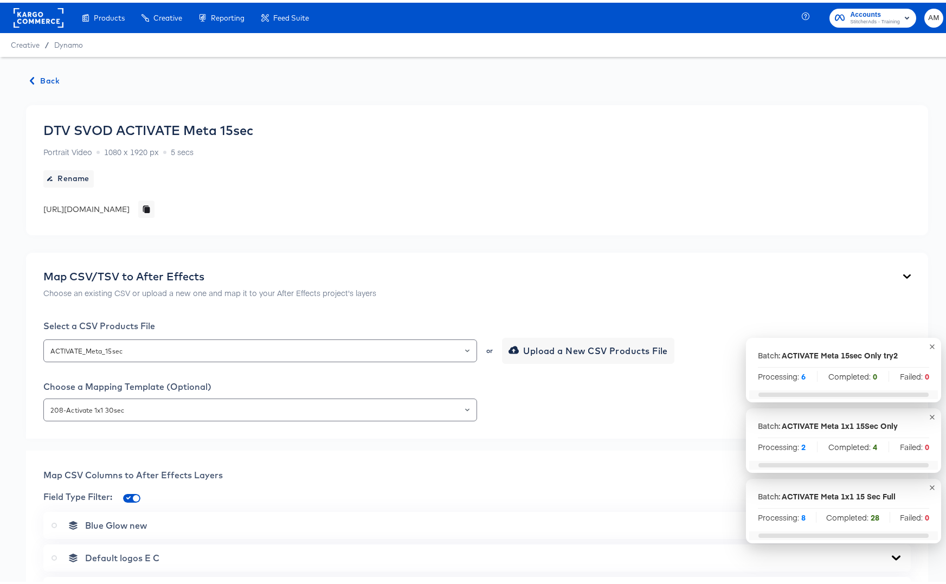
click at [41, 76] on span "Back" at bounding box center [44, 79] width 29 height 14
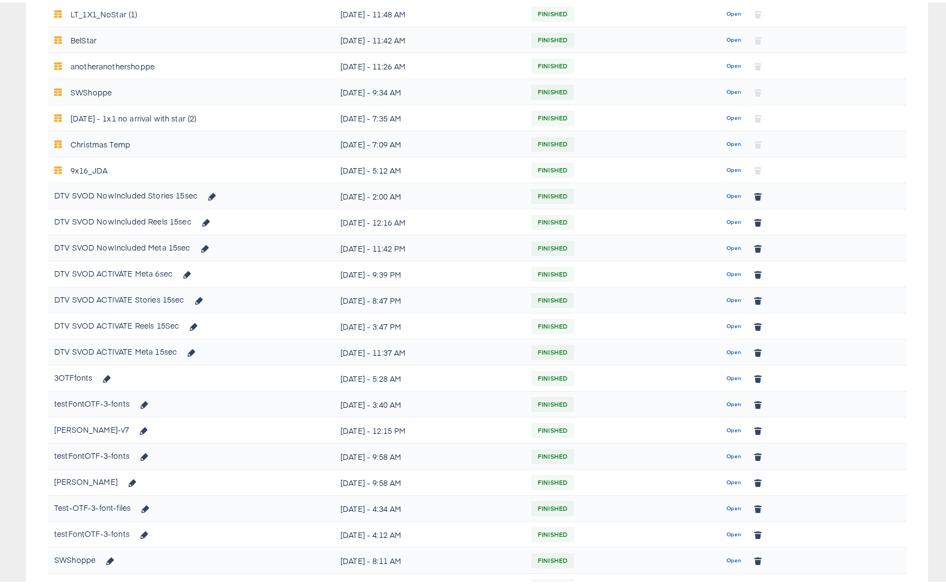
scroll to position [480, 0]
click at [727, 195] on span "Open" at bounding box center [733, 194] width 15 height 10
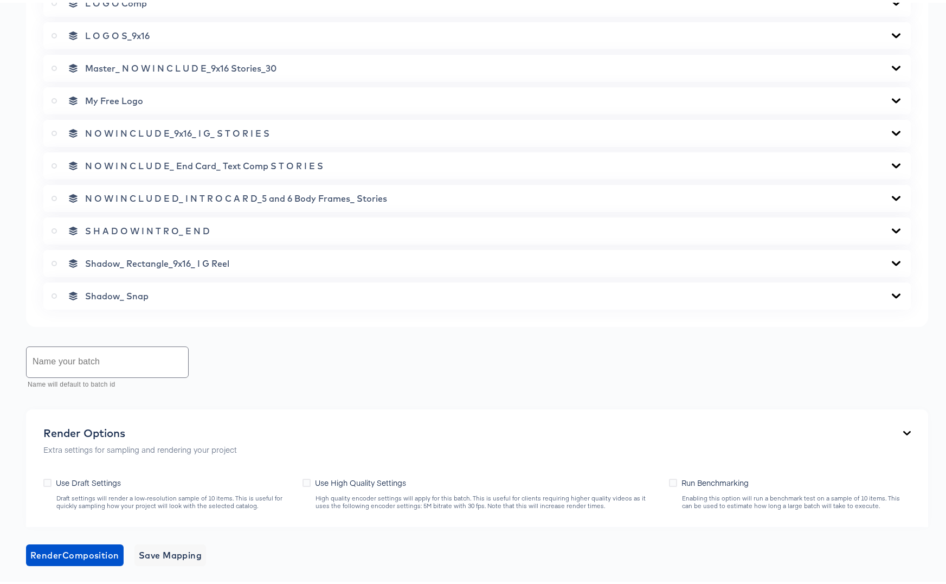
scroll to position [825, 0]
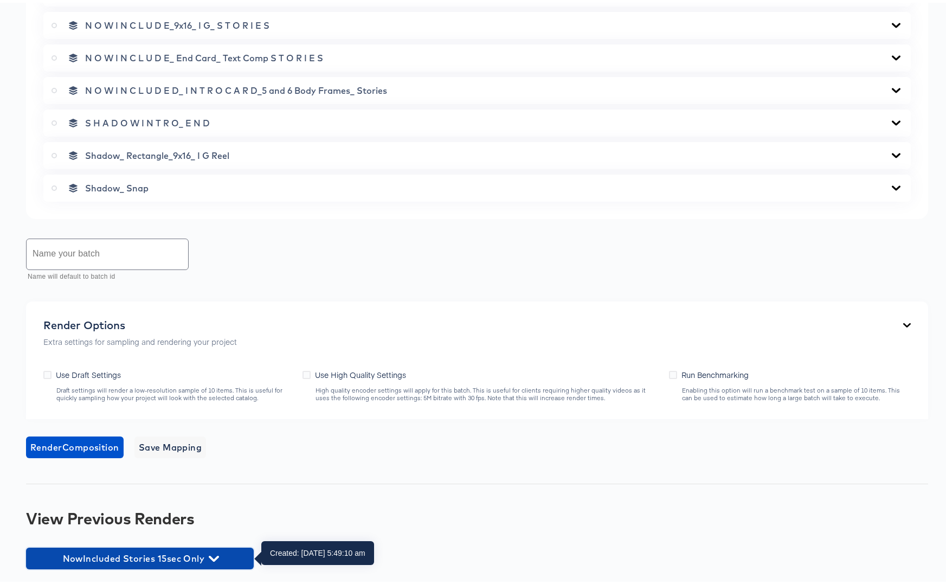
click at [218, 554] on icon "button" at bounding box center [214, 556] width 10 height 10
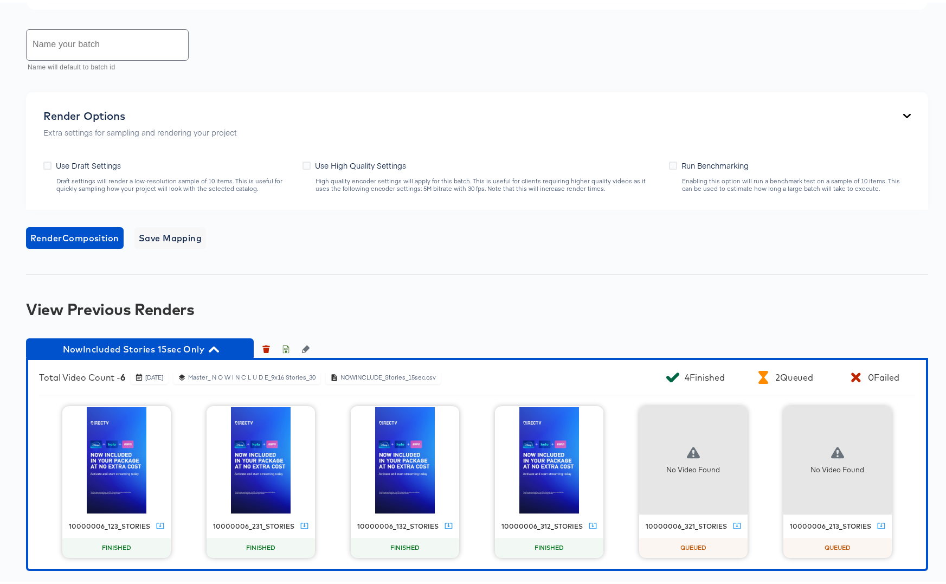
scroll to position [1036, 0]
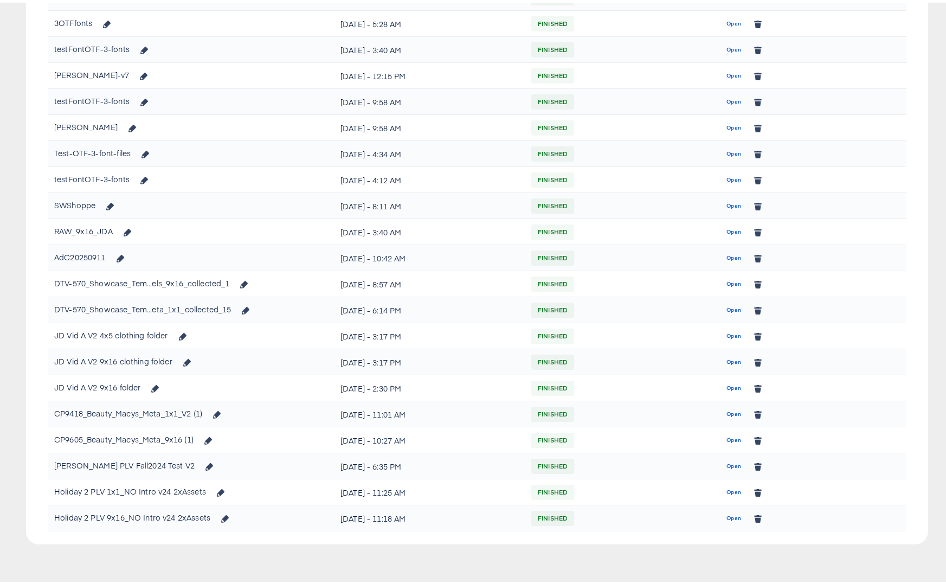
scroll to position [480, 0]
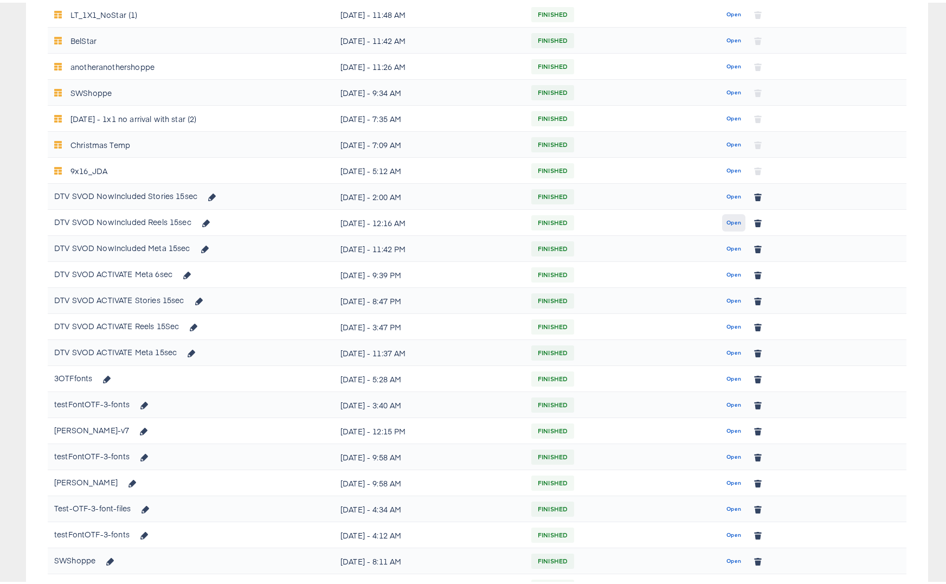
click at [726, 220] on span "Open" at bounding box center [733, 220] width 15 height 10
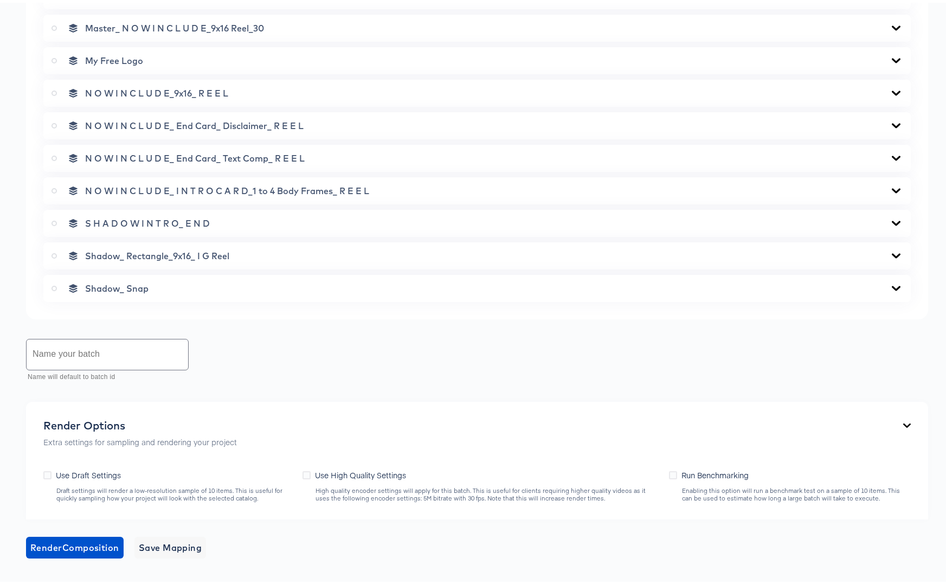
scroll to position [825, 0]
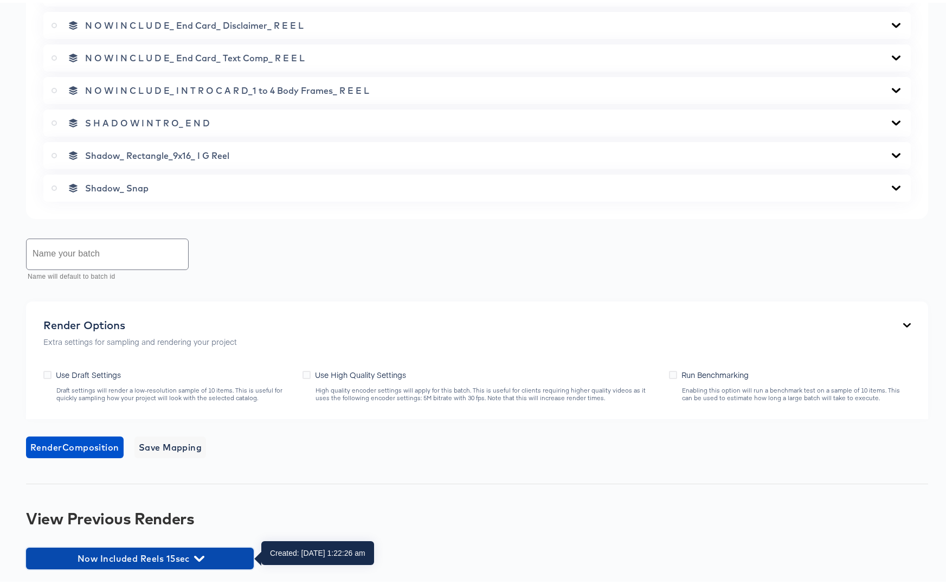
click at [197, 555] on icon "button" at bounding box center [199, 556] width 10 height 6
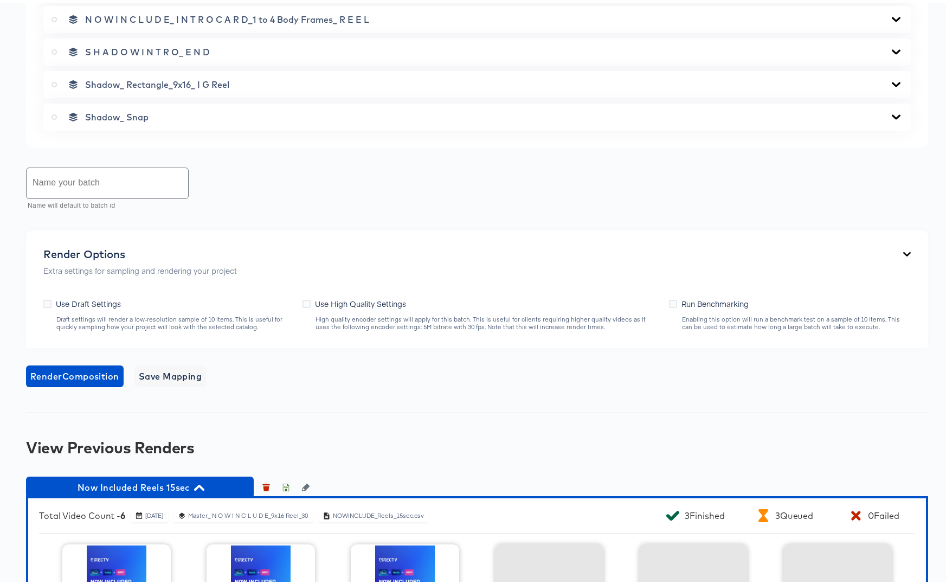
scroll to position [1036, 0]
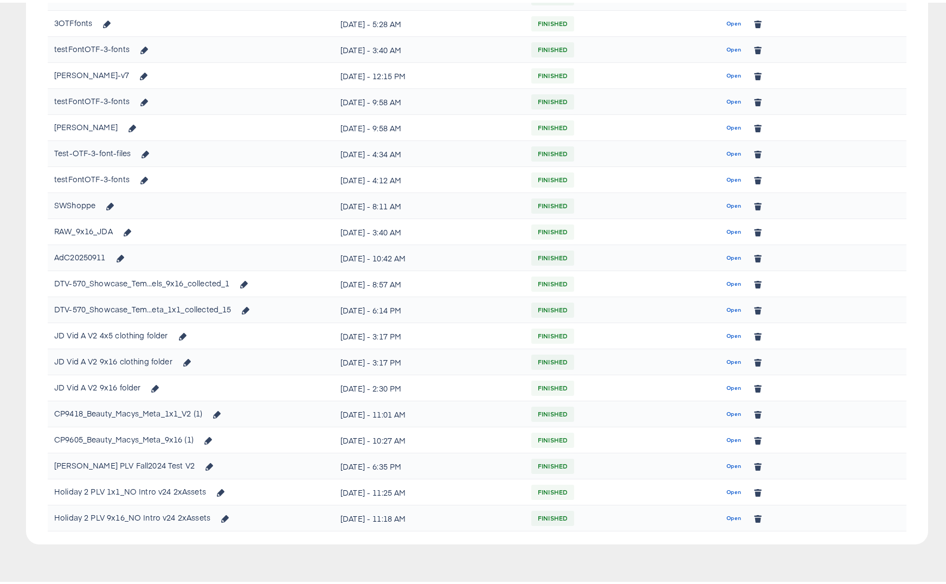
scroll to position [480, 0]
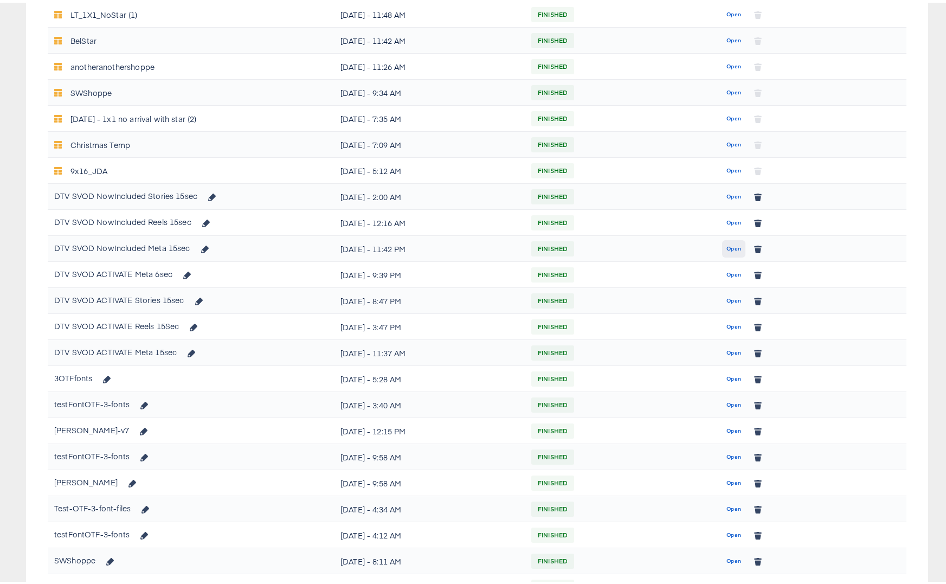
click at [726, 244] on span "Open" at bounding box center [733, 246] width 15 height 10
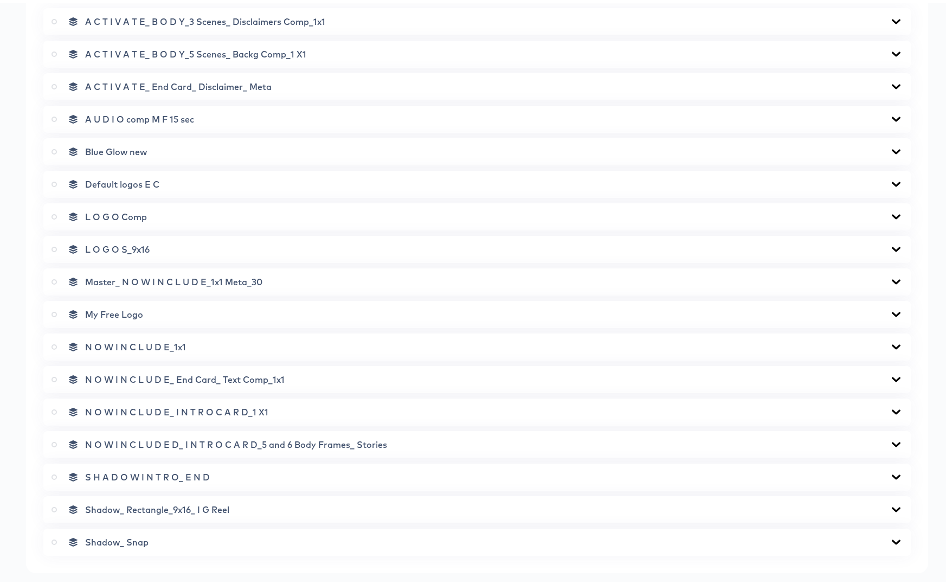
scroll to position [858, 0]
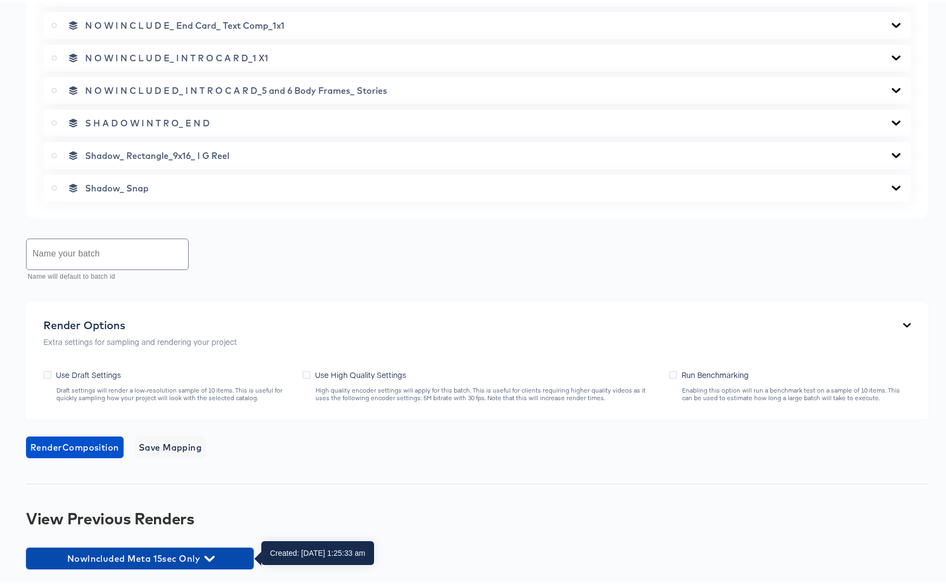
click at [164, 558] on span "NowIncluded Meta 15sec Only" at bounding box center [139, 555] width 217 height 15
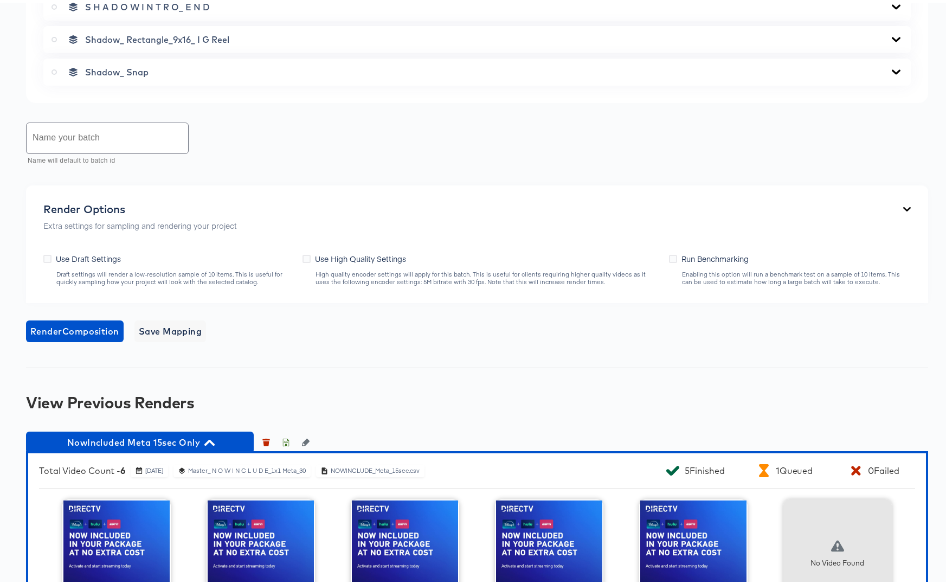
scroll to position [1069, 0]
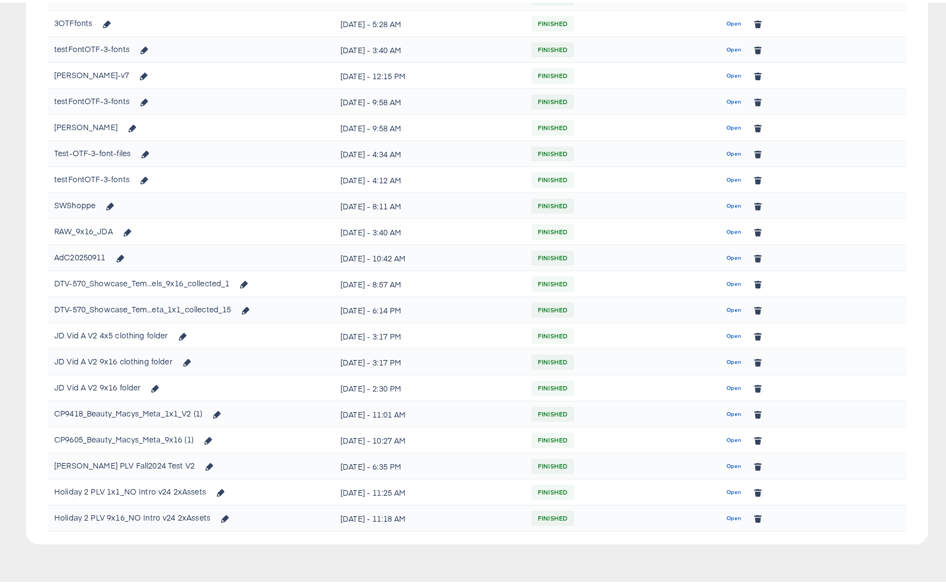
scroll to position [480, 0]
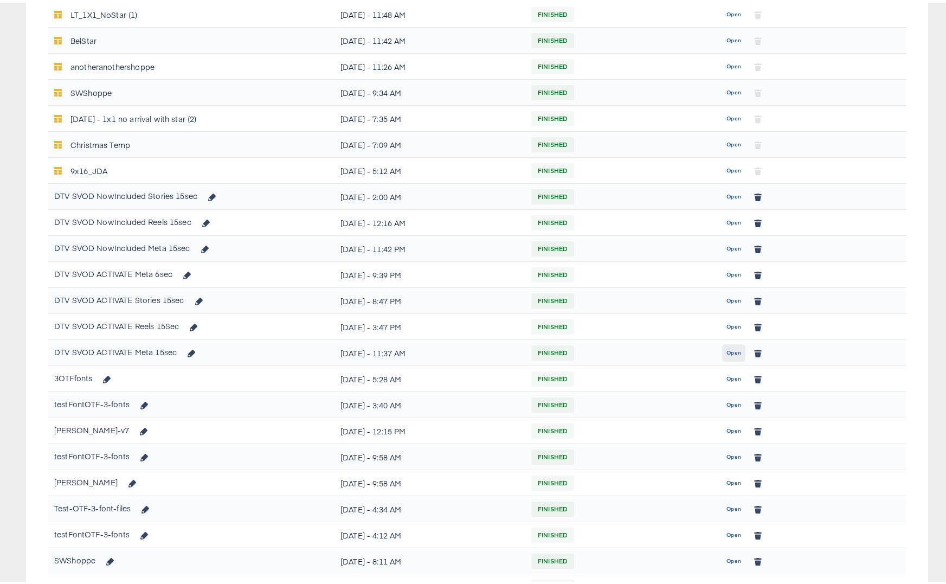
click at [726, 352] on span "Open" at bounding box center [733, 350] width 15 height 10
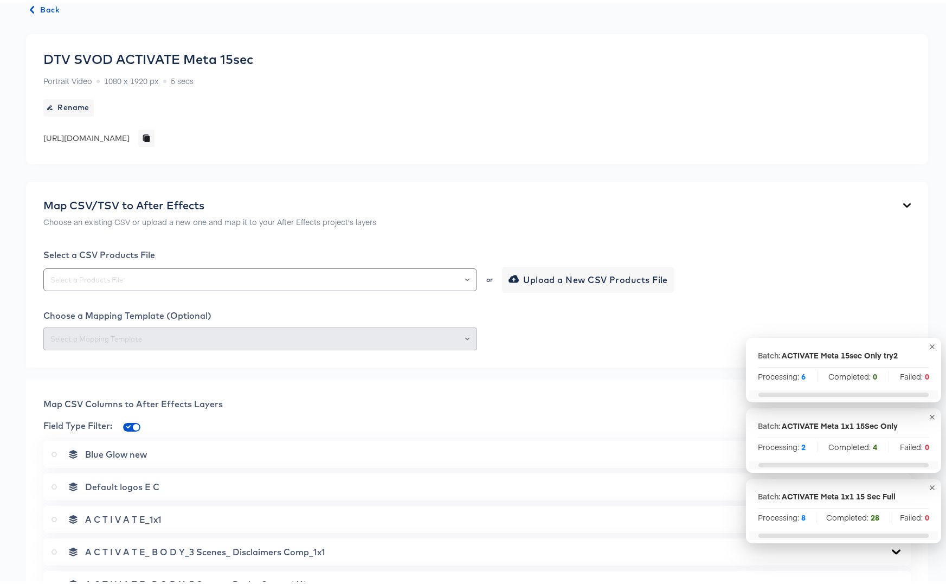
scroll to position [113, 0]
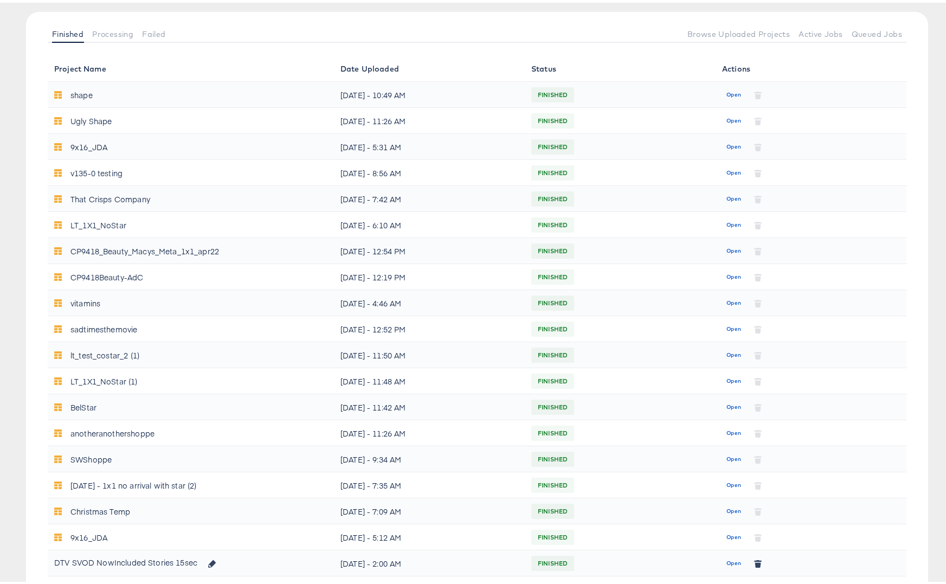
scroll to position [480, 0]
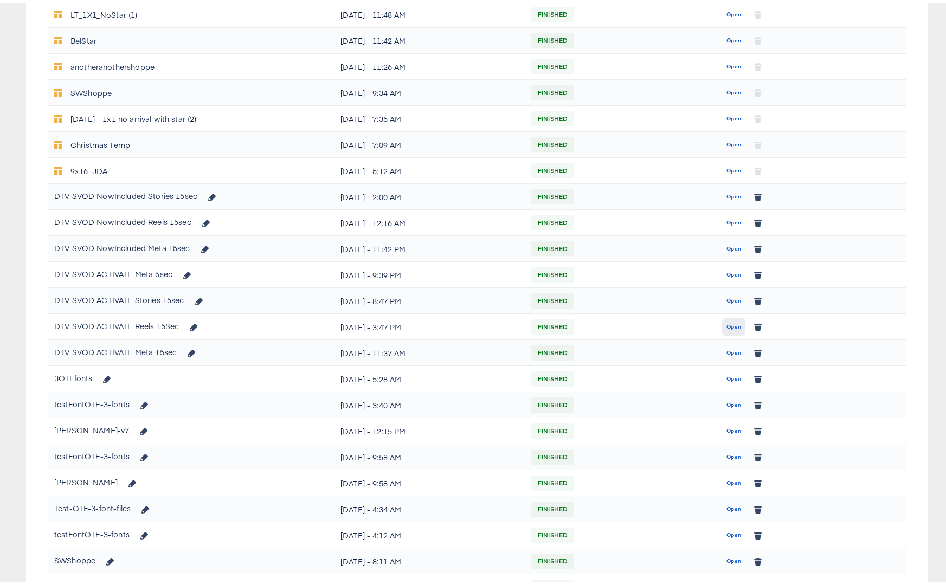
click at [728, 322] on span "Open" at bounding box center [733, 324] width 15 height 10
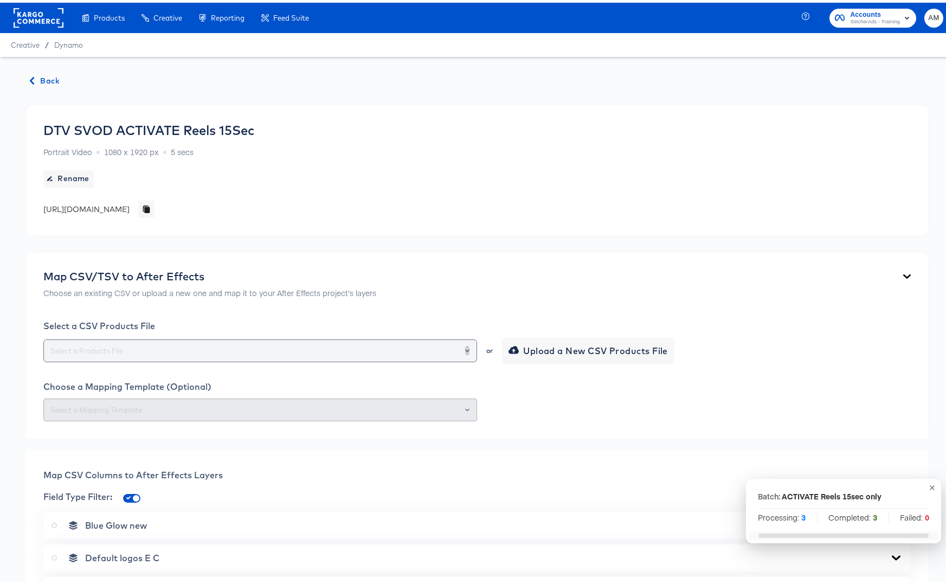
click at [465, 348] on icon "Open" at bounding box center [467, 347] width 4 height 3
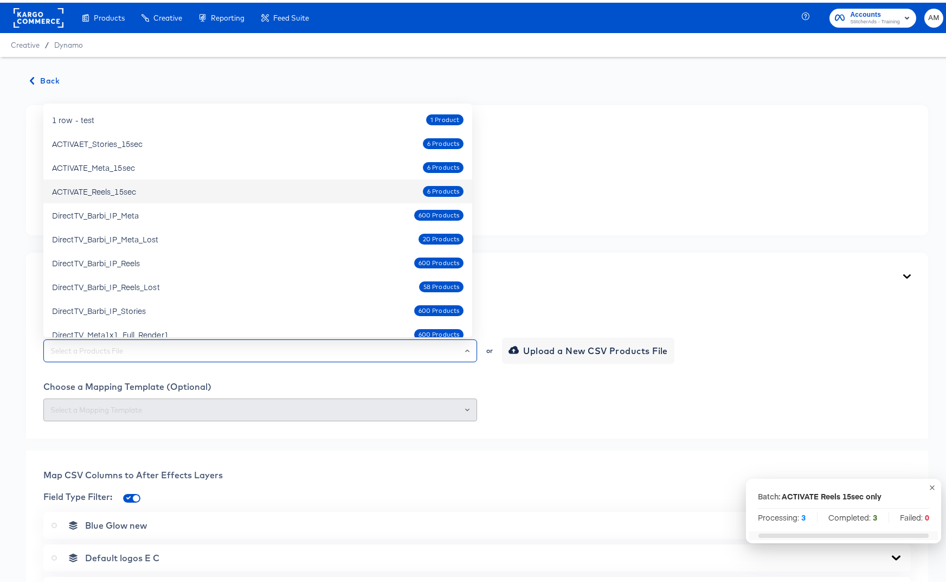
click at [204, 185] on div "ACTIVATE_Reels_15sec 6 Products" at bounding box center [257, 188] width 411 height 17
type input "ACTIVATE_Reels_15sec"
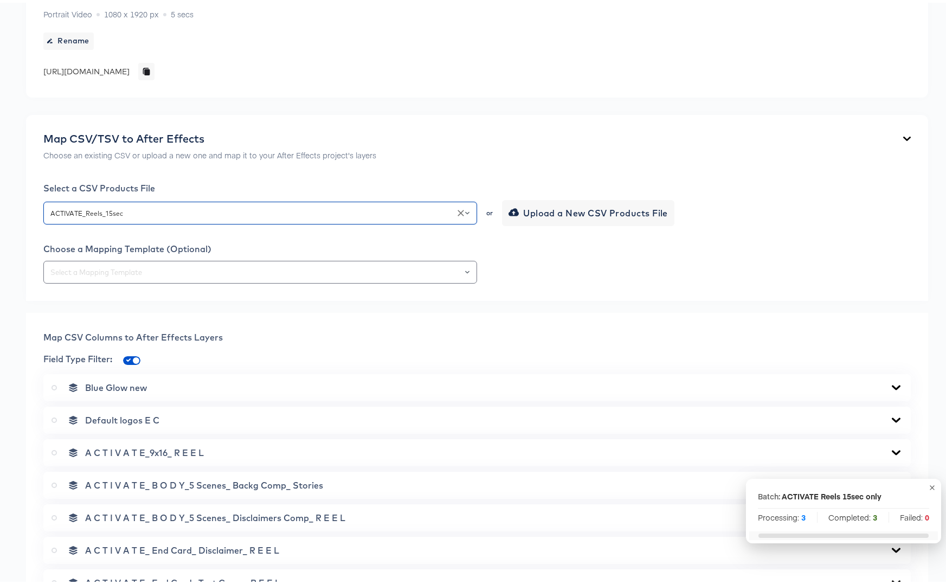
scroll to position [174, 0]
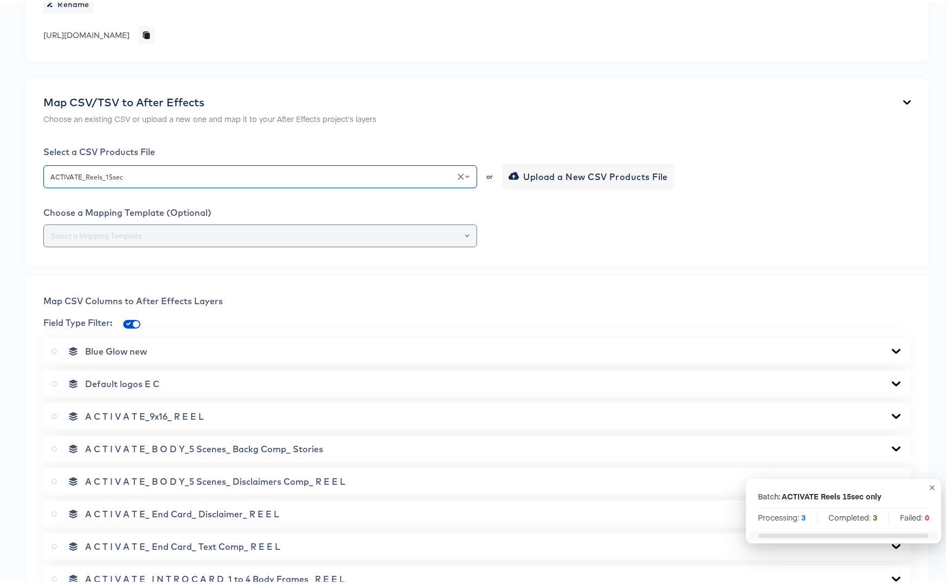
click at [465, 233] on icon "Open" at bounding box center [467, 233] width 4 height 4
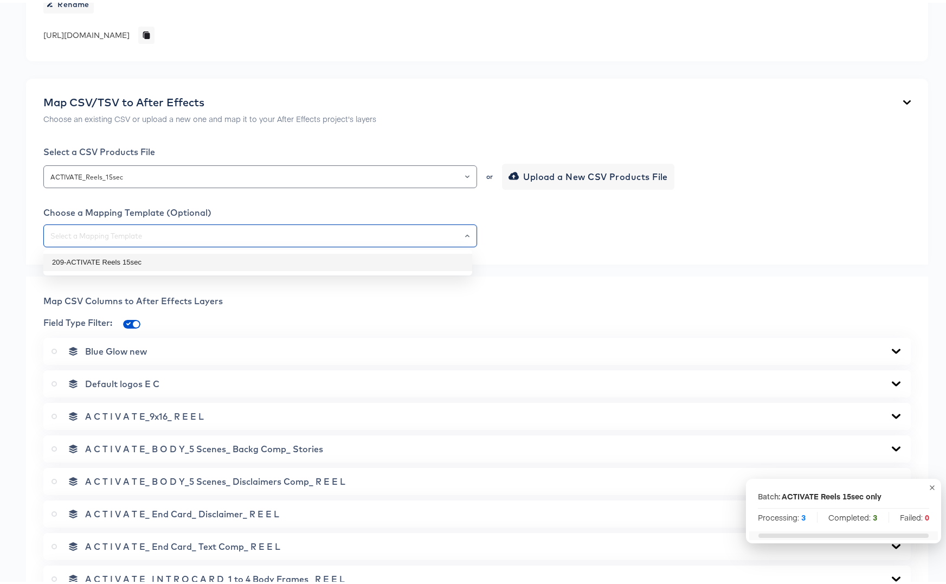
click at [153, 266] on li "209-ACTIVATE Reels 15sec" at bounding box center [257, 259] width 429 height 17
type input "209-ACTIVATE Reels 15sec"
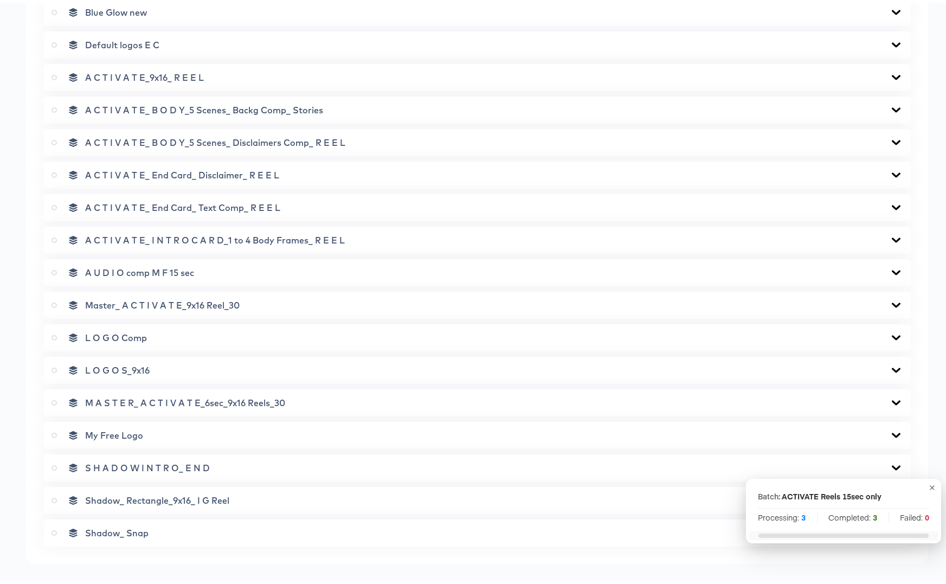
scroll to position [514, 0]
click at [57, 398] on label at bounding box center [57, 399] width 10 height 11
click at [0, 0] on input "radio" at bounding box center [0, 0] width 0 height 0
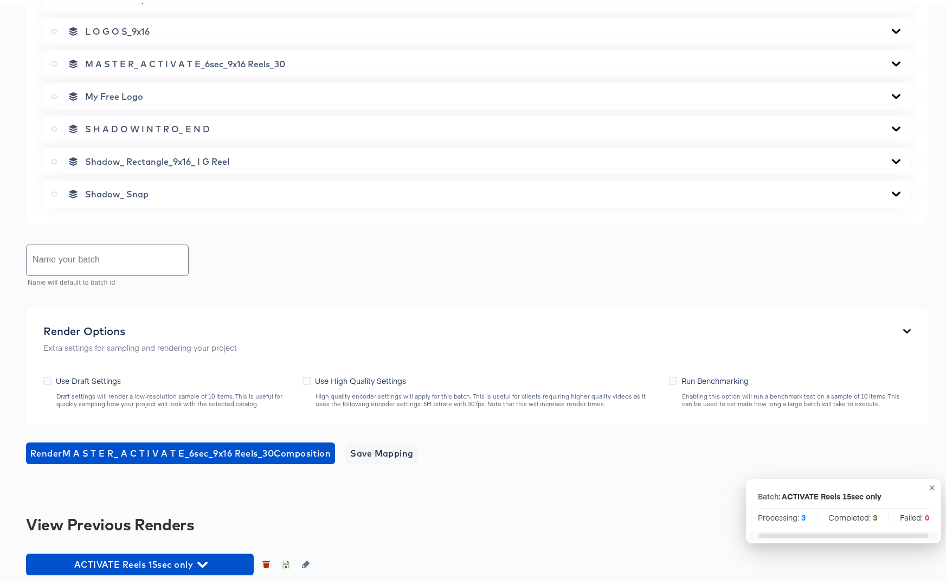
scroll to position [858, 0]
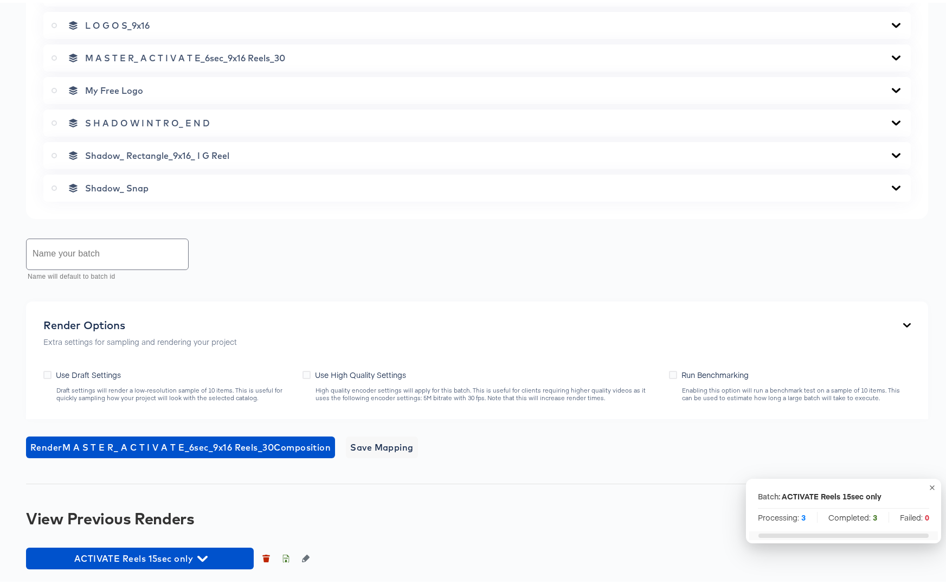
click at [96, 245] on input "text" at bounding box center [108, 251] width 162 height 30
type input "ACTIVATE Reels 15sec only try2"
click at [305, 372] on icon at bounding box center [307, 372] width 8 height 8
click at [0, 0] on input "Use High Quality Settings" at bounding box center [0, 0] width 0 height 0
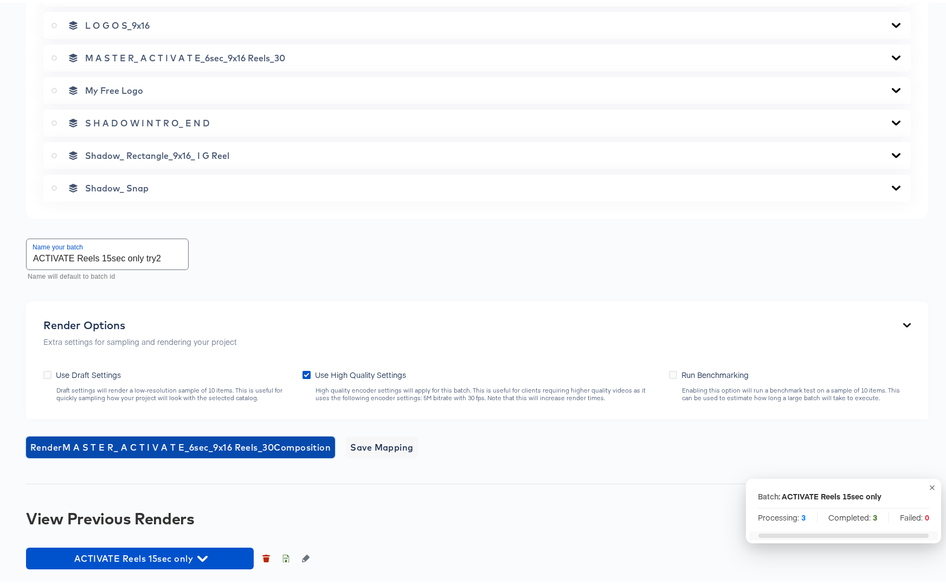
click at [233, 443] on span "Render M A S T E R_ A C T I V A T E_6sec_9x16 Reels_30 Composition" at bounding box center [180, 444] width 300 height 15
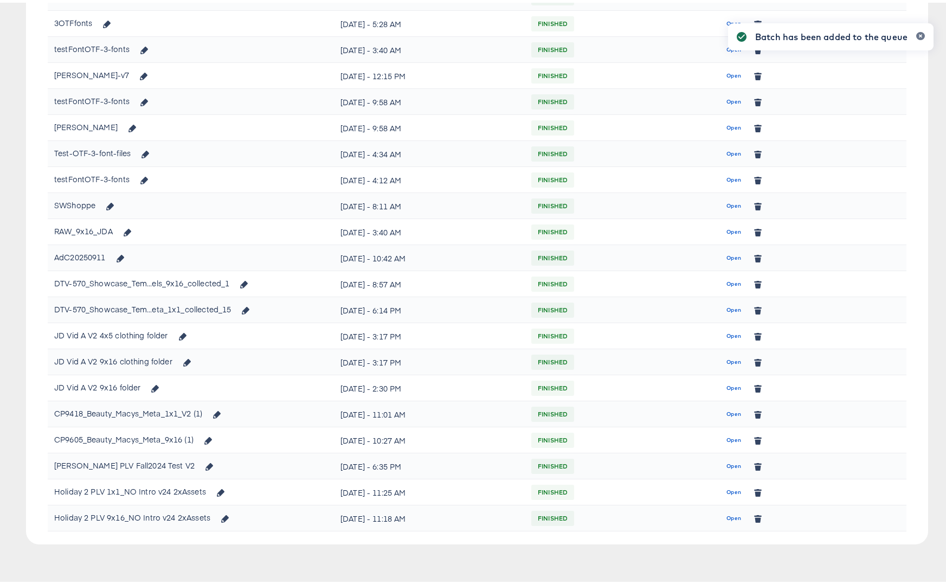
scroll to position [480, 0]
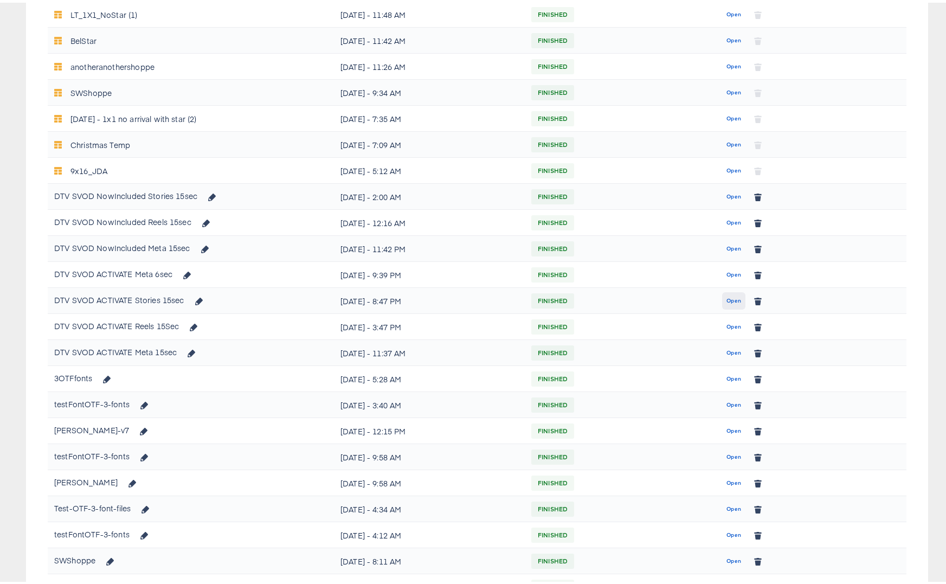
click at [728, 298] on span "Open" at bounding box center [733, 298] width 15 height 10
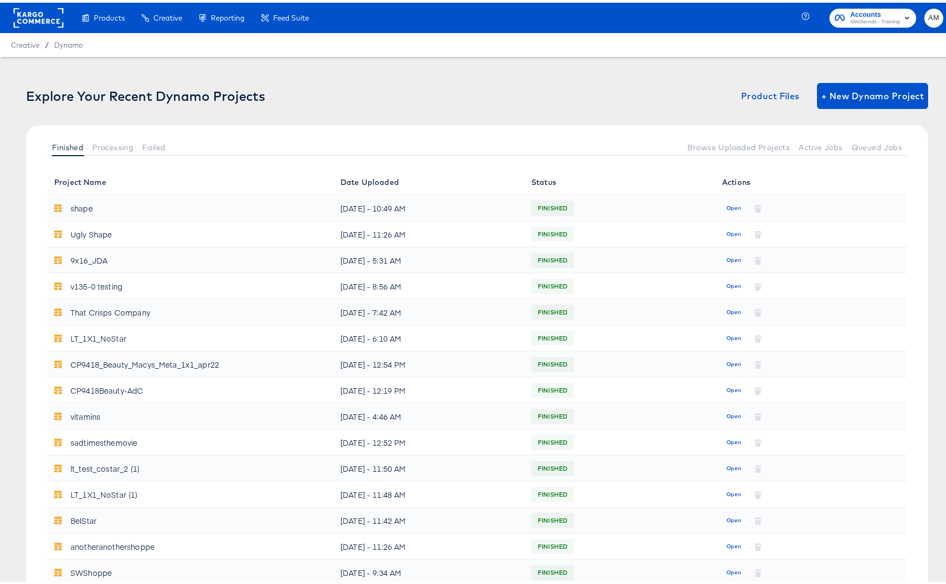
scroll to position [480, 0]
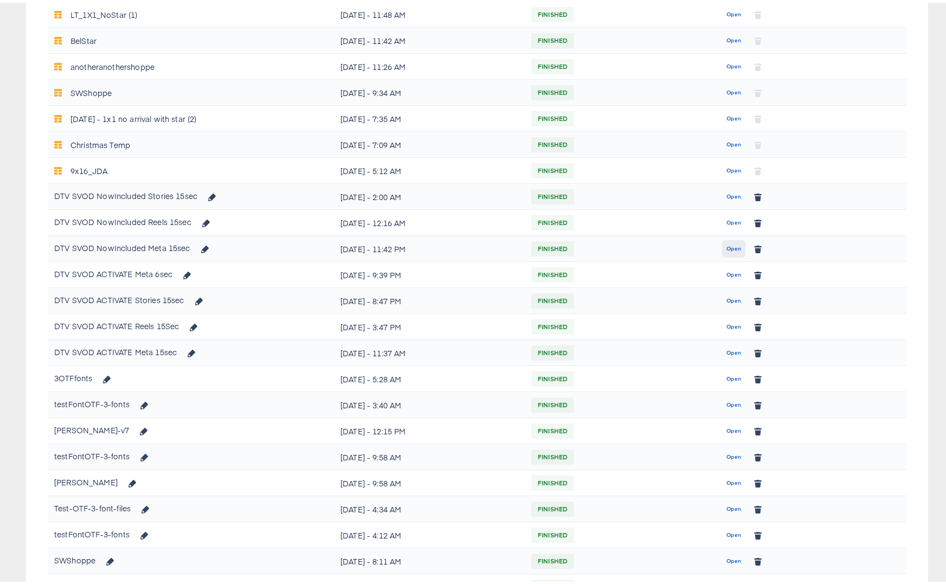
click at [726, 248] on span "Open" at bounding box center [733, 246] width 15 height 10
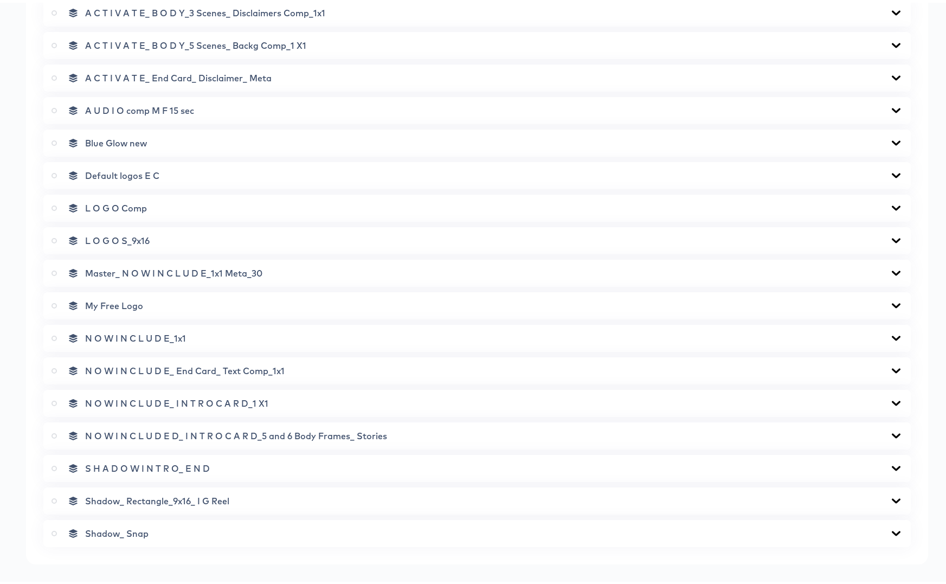
scroll to position [858, 0]
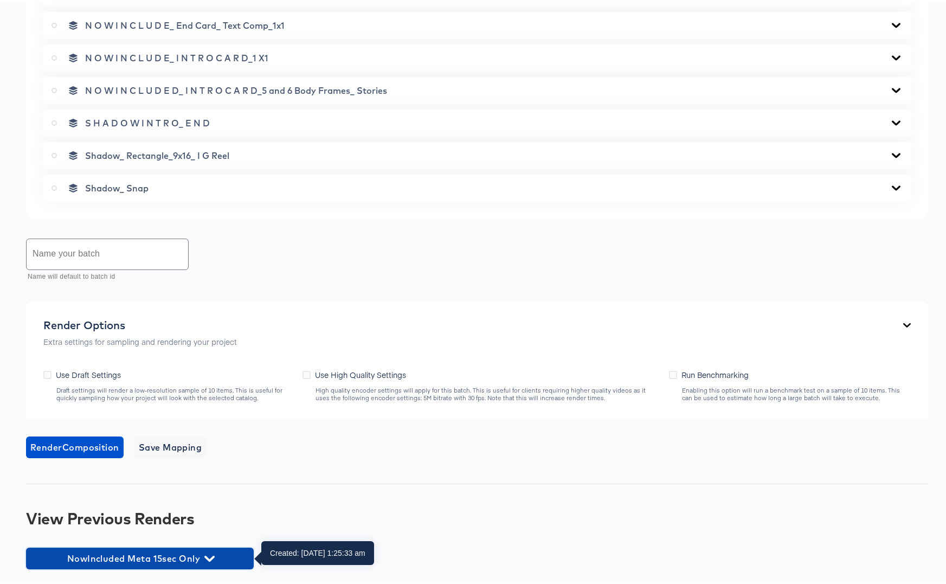
click at [221, 550] on span "NowIncluded Meta 15sec Only" at bounding box center [139, 555] width 217 height 15
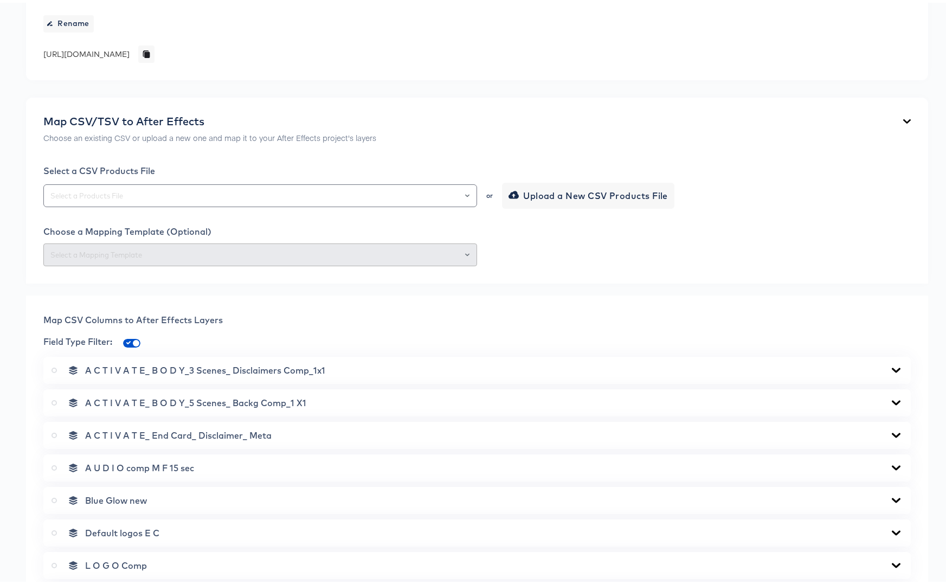
scroll to position [0, 0]
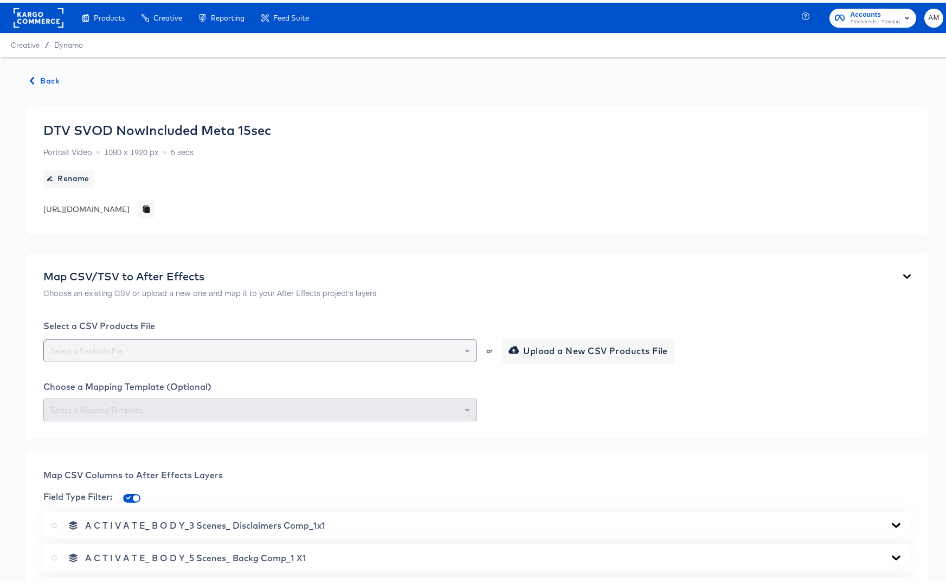
click at [207, 350] on input "text" at bounding box center [260, 348] width 424 height 12
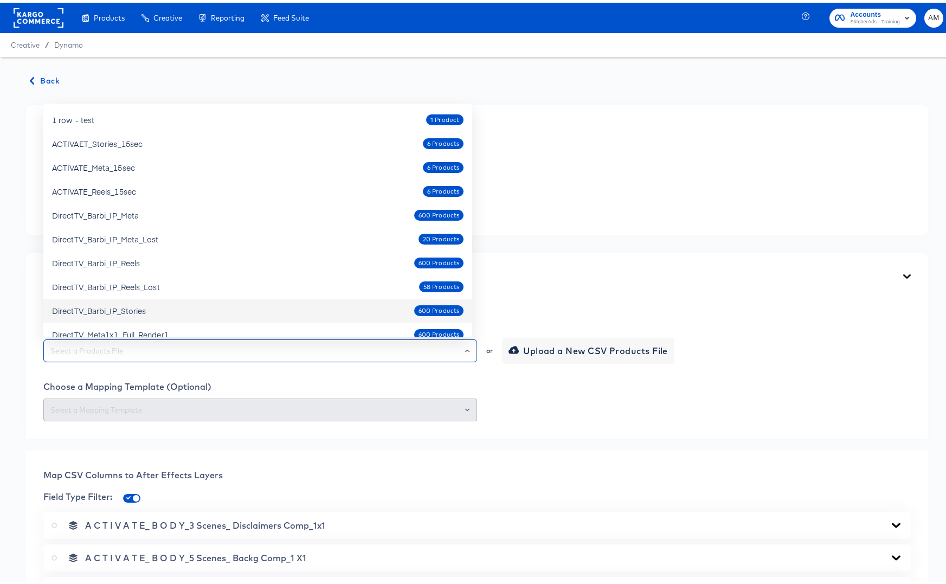
click at [616, 256] on div "Map CSV/TSV to After Effects Choose an existing CSV or upload a new one and map…" at bounding box center [477, 343] width 902 height 186
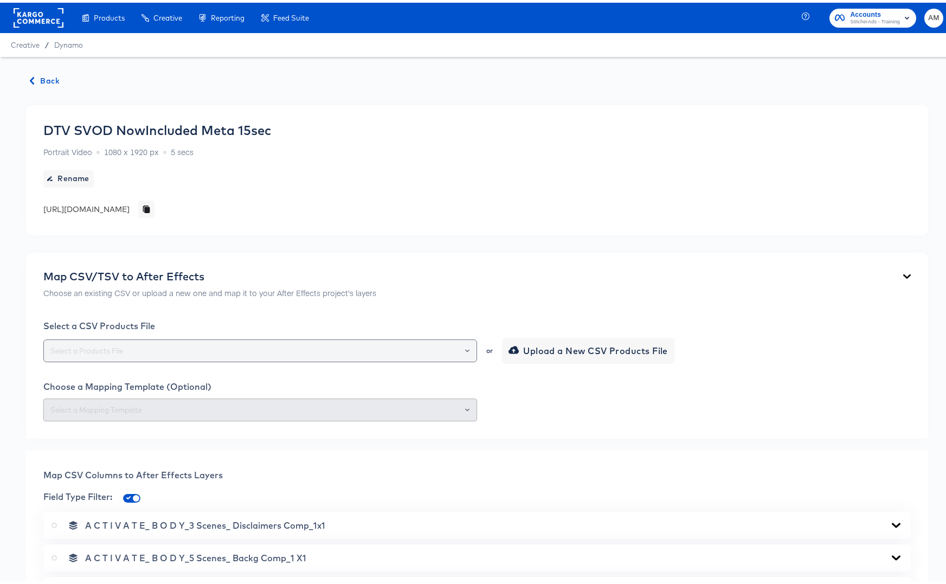
click at [220, 349] on input "text" at bounding box center [260, 348] width 424 height 12
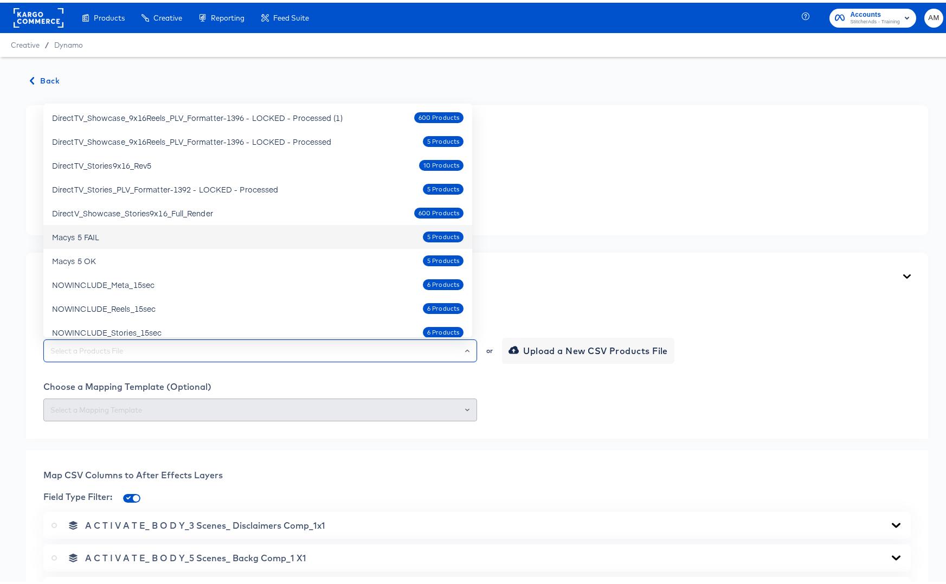
scroll to position [350, 0]
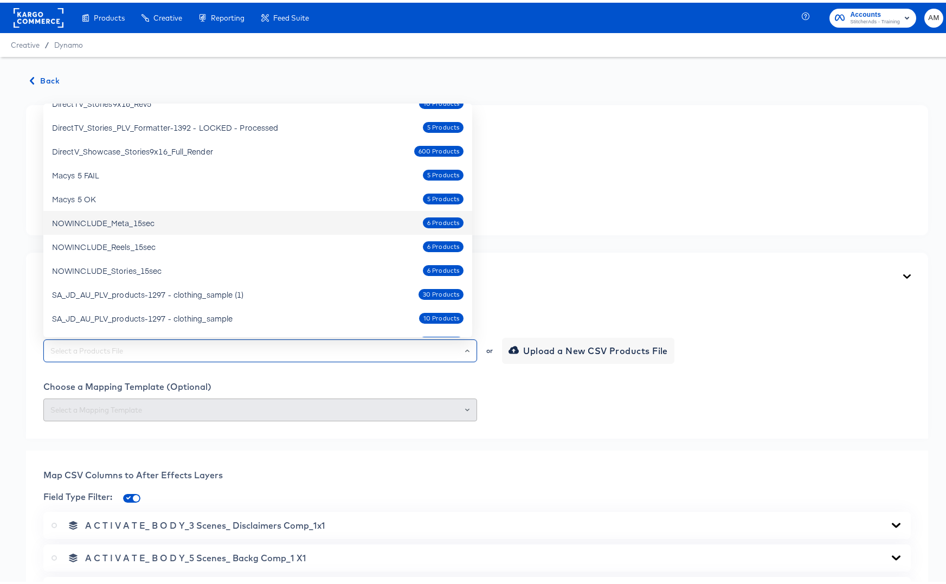
click at [368, 222] on div "NOWINCLUDE_Meta_15sec 6 Products" at bounding box center [257, 219] width 411 height 17
type input "NOWINCLUDE_Meta_15sec"
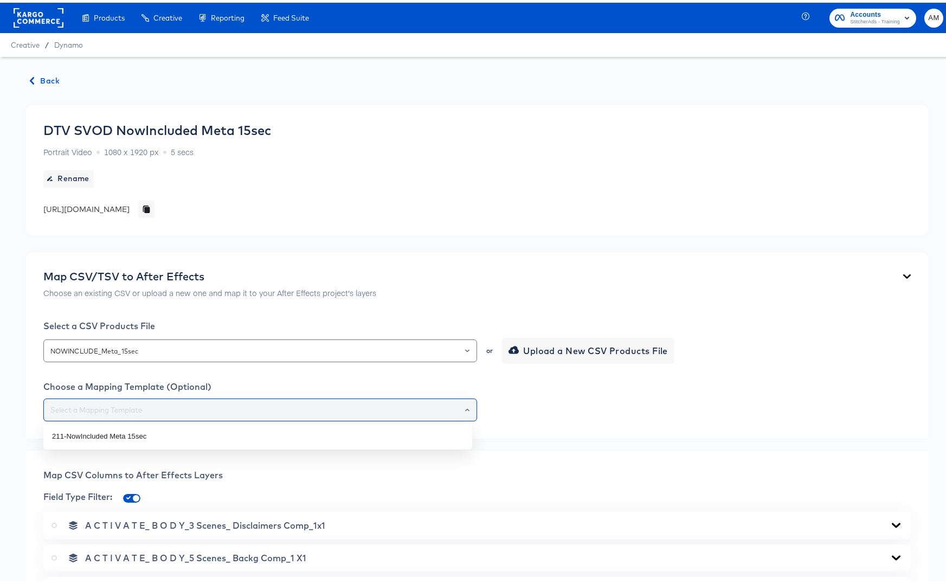
click at [403, 413] on input "text" at bounding box center [260, 407] width 424 height 12
click at [151, 430] on li "211-NowIncluded Meta 15sec" at bounding box center [257, 433] width 429 height 17
type input "211-NowIncluded Meta 15sec"
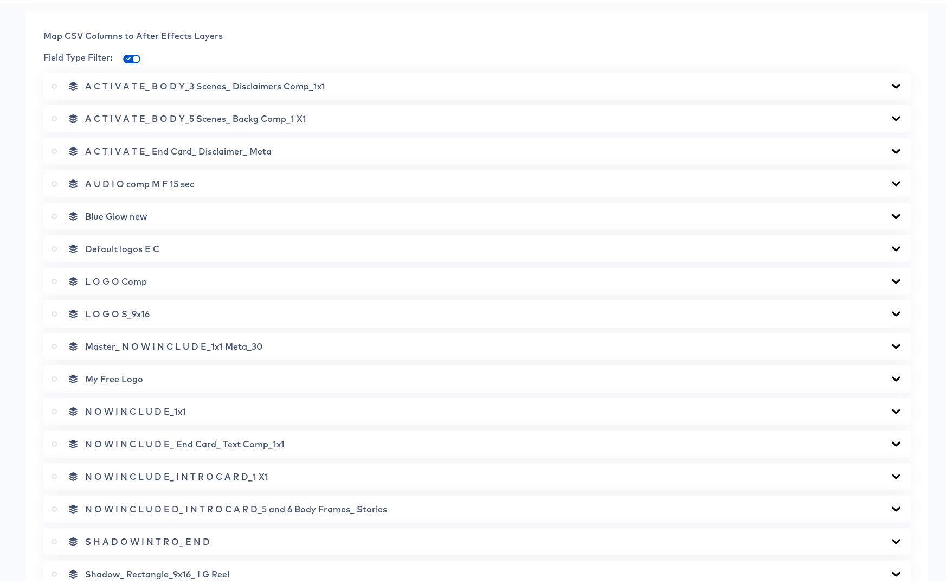
scroll to position [452, 0]
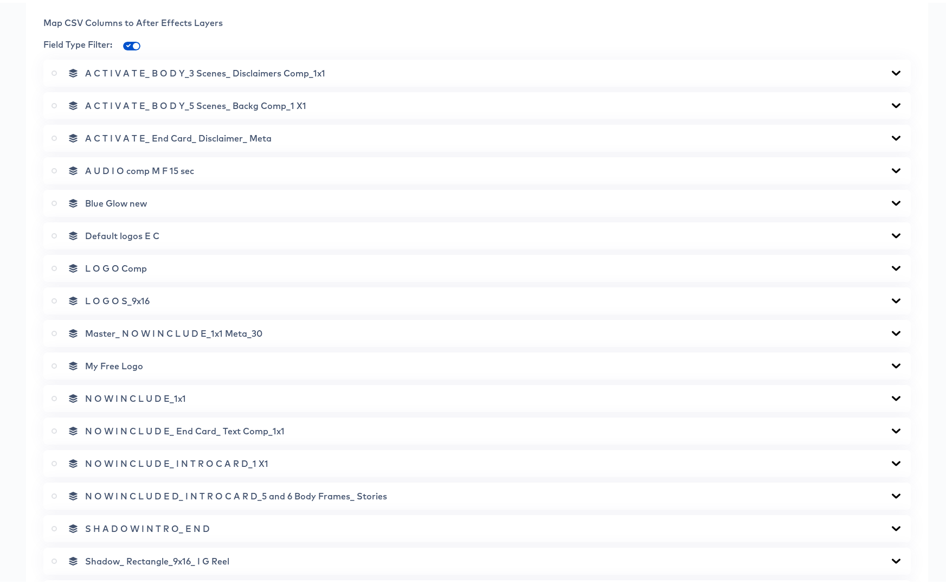
click at [54, 330] on icon at bounding box center [54, 330] width 5 height 5
click at [0, 0] on input "radio" at bounding box center [0, 0] width 0 height 0
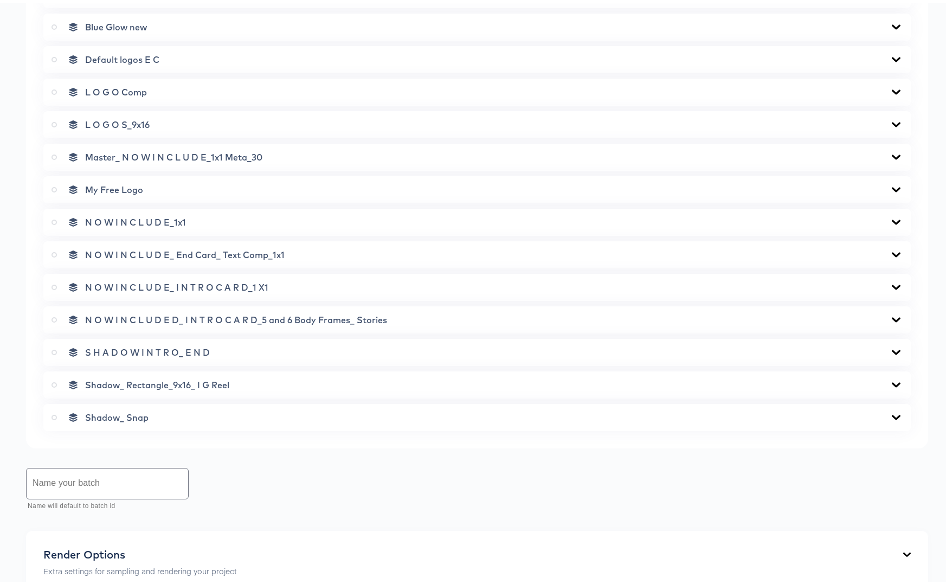
scroll to position [779, 0]
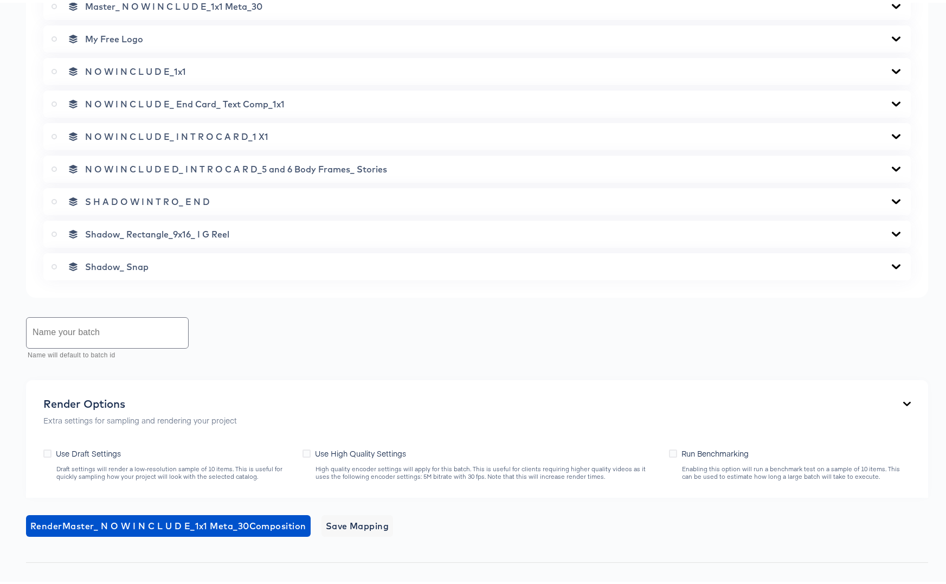
click at [87, 332] on input "text" at bounding box center [108, 330] width 162 height 30
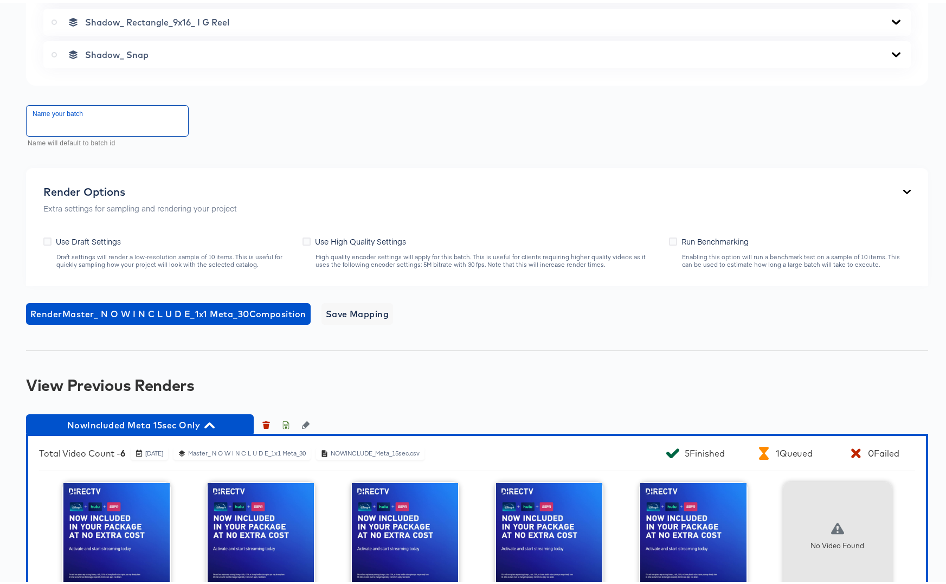
scroll to position [989, 0]
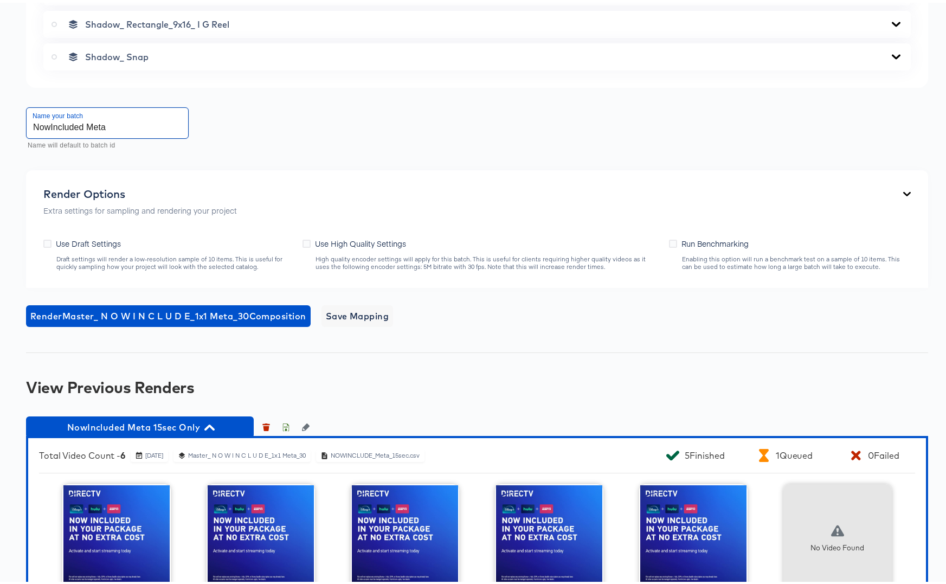
type input "NowIncluded Meta"
click at [123, 130] on input "NowIncluded Meta" at bounding box center [108, 120] width 162 height 30
click at [124, 128] on input "NowIncluded Meta" at bounding box center [108, 120] width 162 height 30
type input "NowIncluded Meta 15sec Only try2"
drag, startPoint x: 303, startPoint y: 241, endPoint x: 305, endPoint y: 263, distance: 22.9
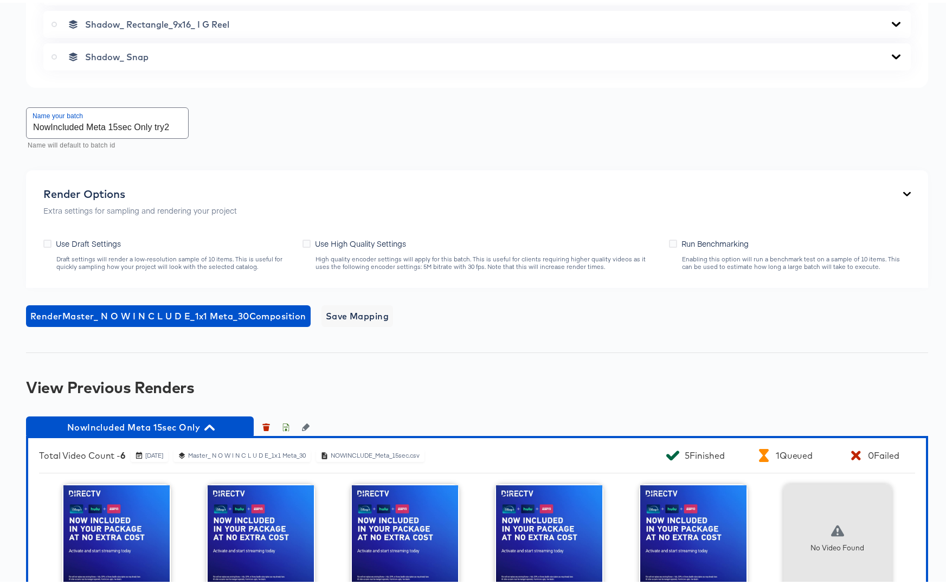
click at [304, 241] on icon at bounding box center [307, 241] width 8 height 8
click at [0, 0] on input "Use High Quality Settings" at bounding box center [0, 0] width 0 height 0
click at [151, 311] on span "Render Master_ N O W I N C L U D E_1x1 Meta_30 Composition" at bounding box center [168, 313] width 276 height 15
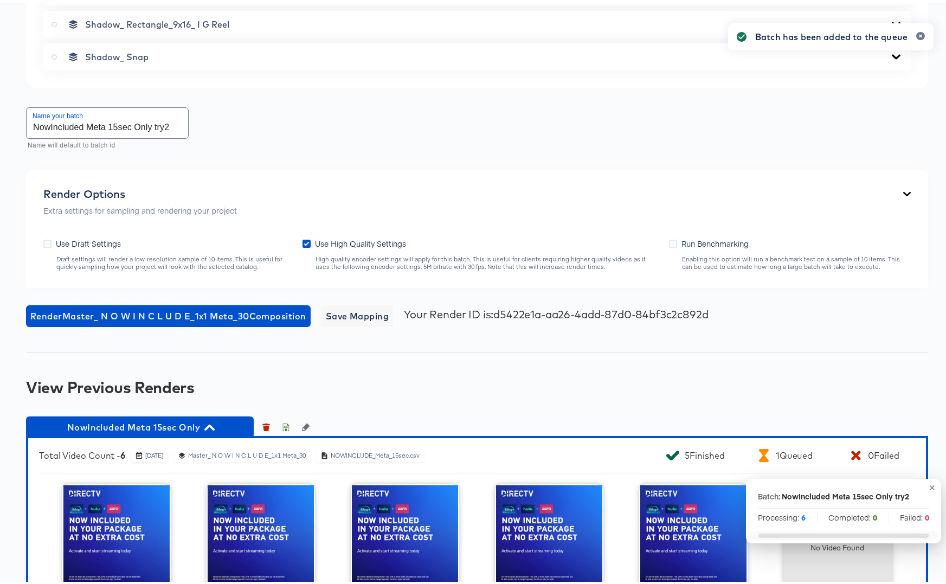
scroll to position [467, 0]
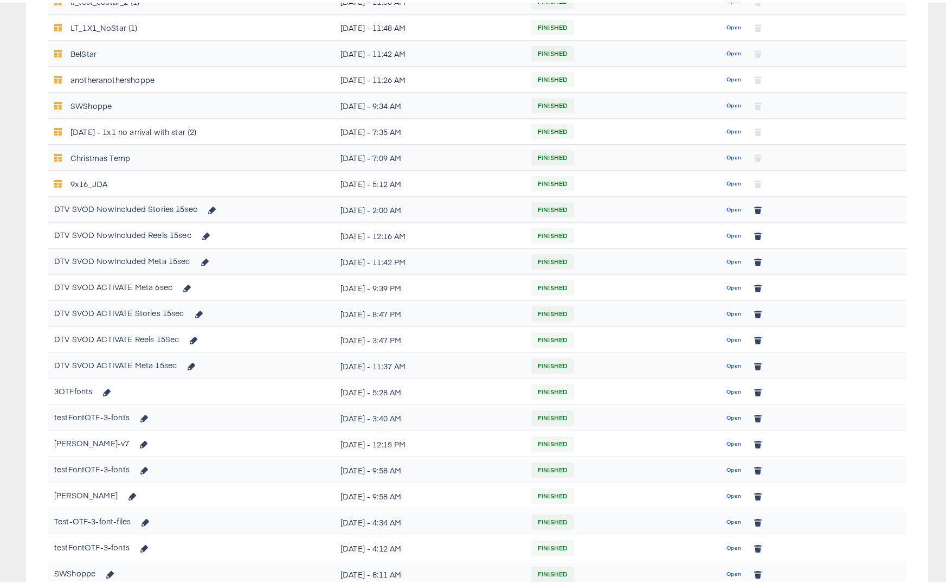
scroll to position [480, 0]
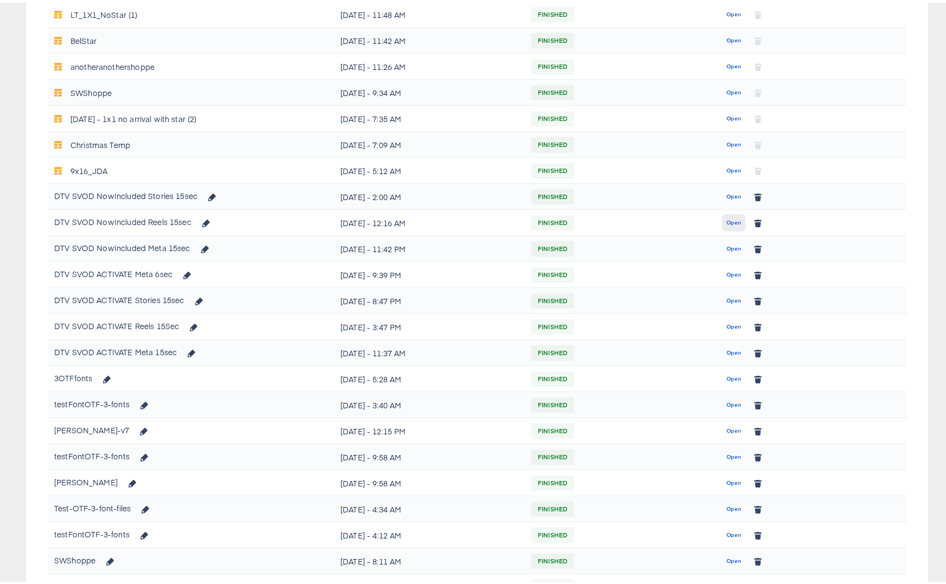
click at [730, 219] on span "Open" at bounding box center [733, 220] width 15 height 10
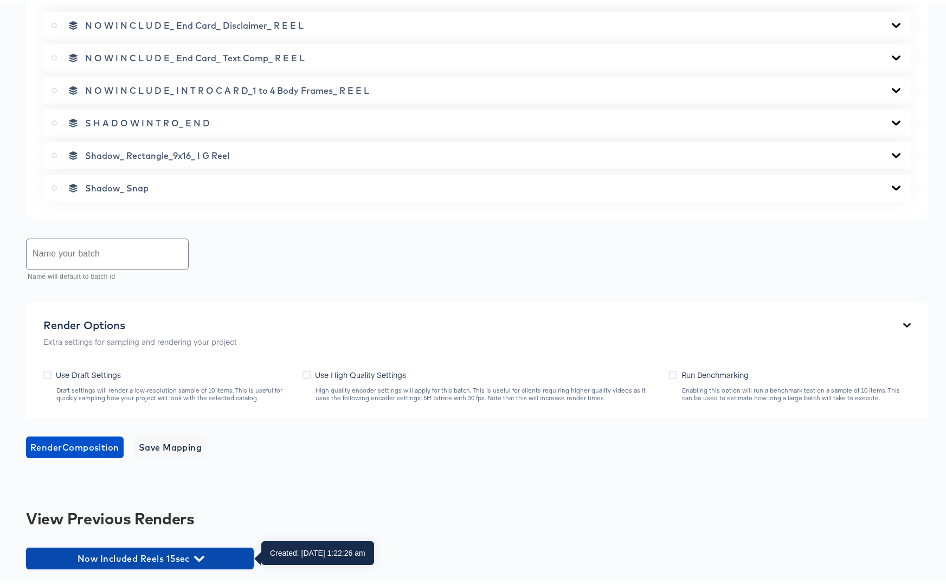
click at [173, 557] on span "Now Included Reels 15sec" at bounding box center [139, 555] width 217 height 15
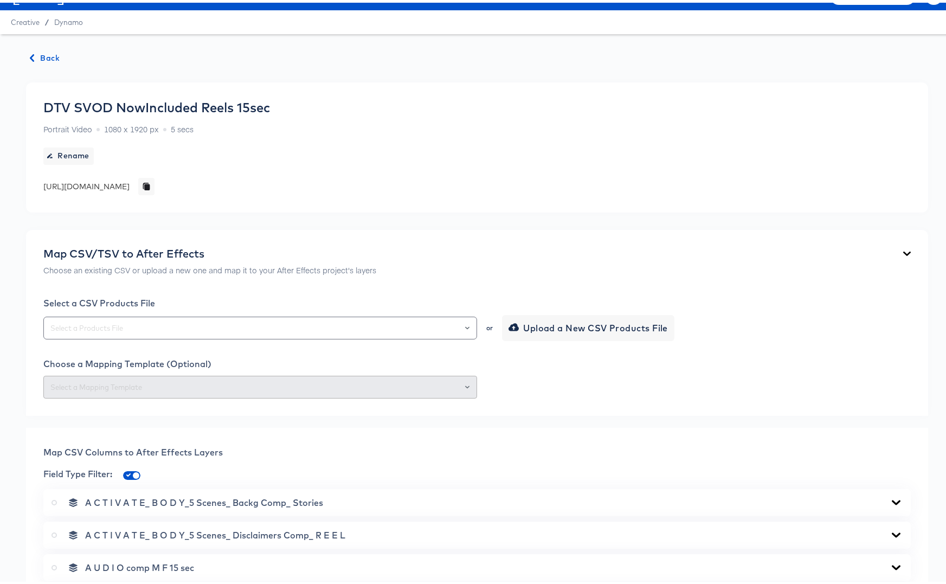
scroll to position [24, 0]
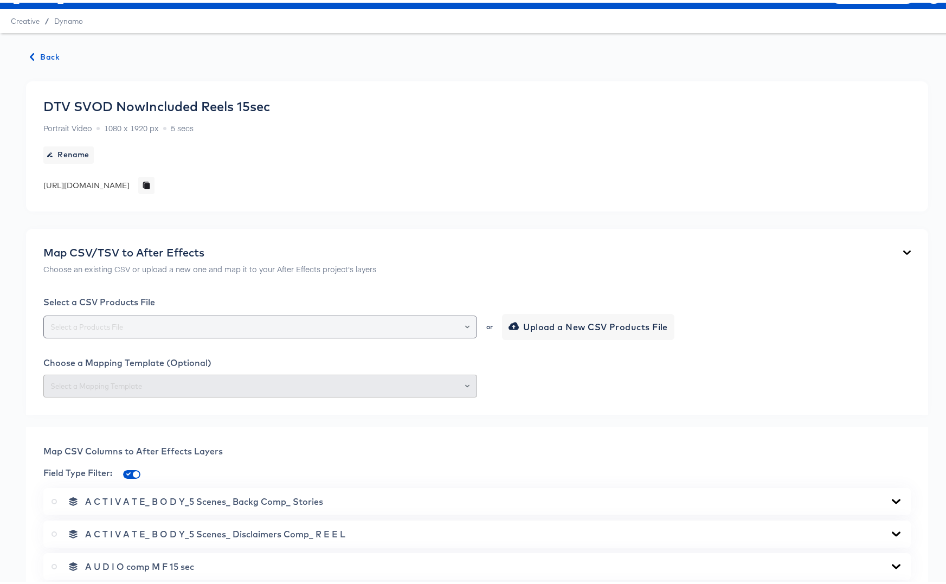
click at [236, 321] on input "text" at bounding box center [260, 324] width 424 height 12
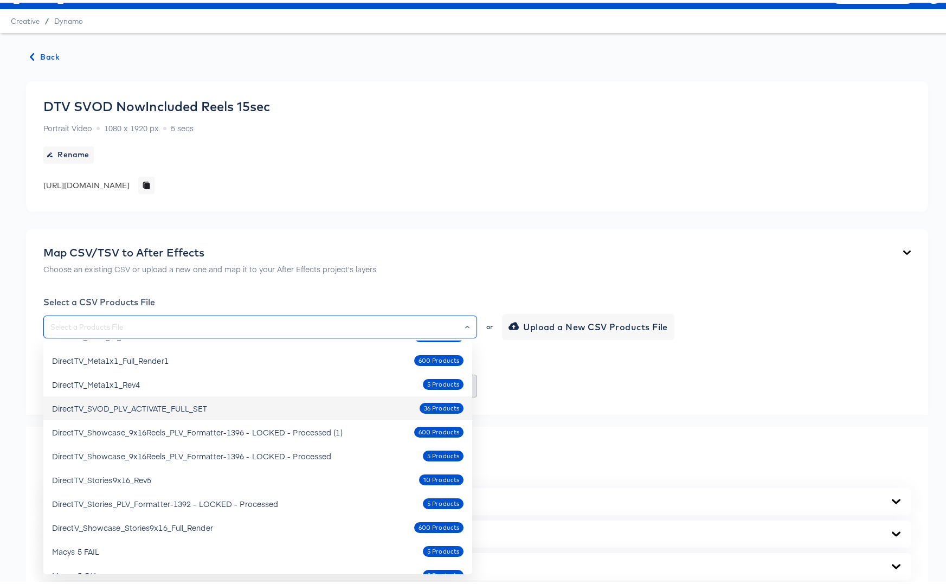
scroll to position [352, 0]
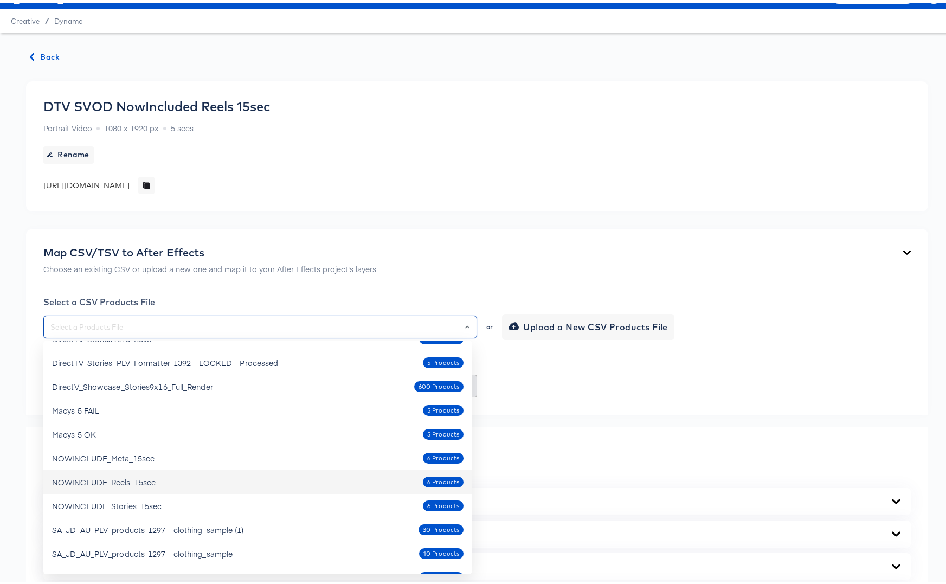
click at [164, 481] on div "NOWINCLUDE_Reels_15sec 6 Products" at bounding box center [257, 479] width 411 height 17
type input "NOWINCLUDE_Reels_15sec"
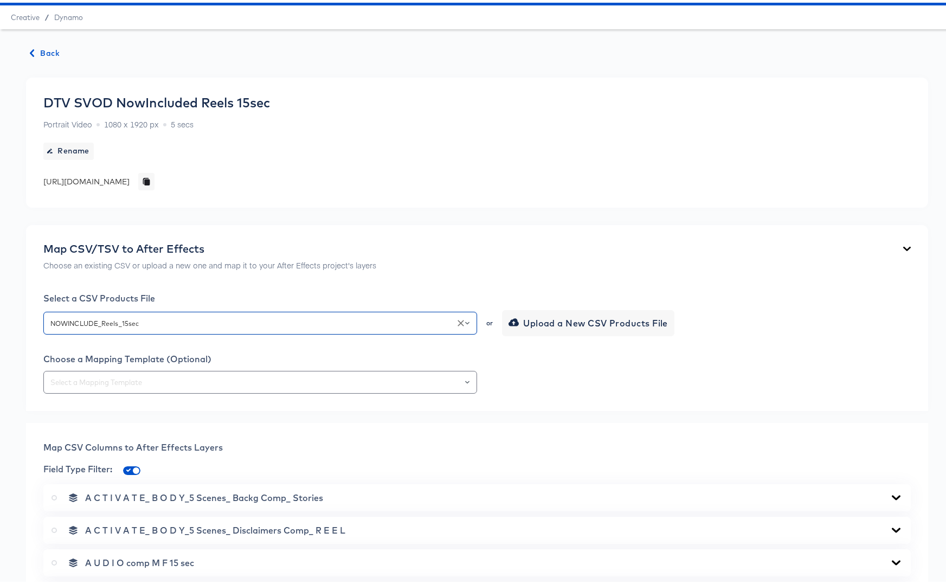
scroll to position [28, 0]
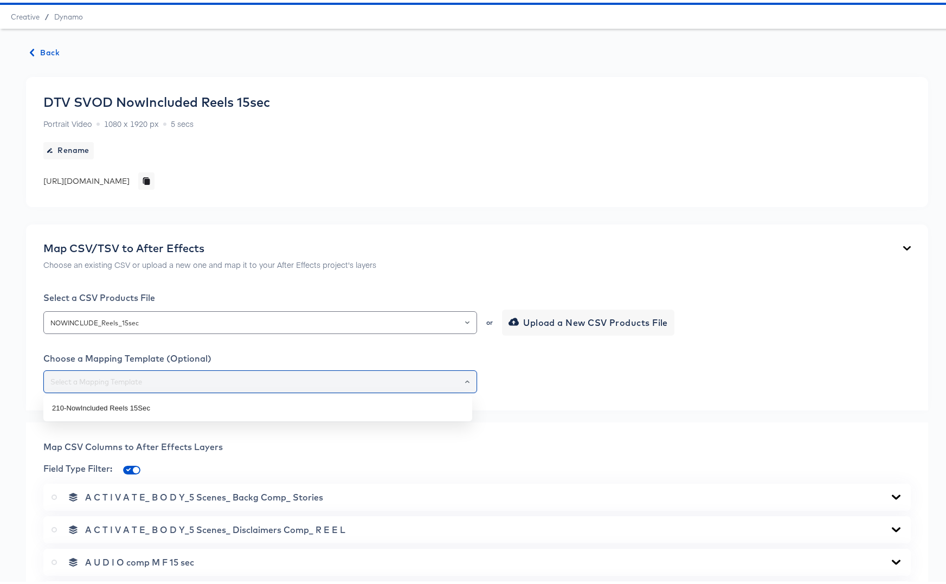
click at [341, 379] on input "text" at bounding box center [260, 379] width 424 height 12
click at [139, 404] on li "210-NowIncluded Reels 15Sec" at bounding box center [257, 405] width 429 height 17
type input "210-NowIncluded Reels 15Sec"
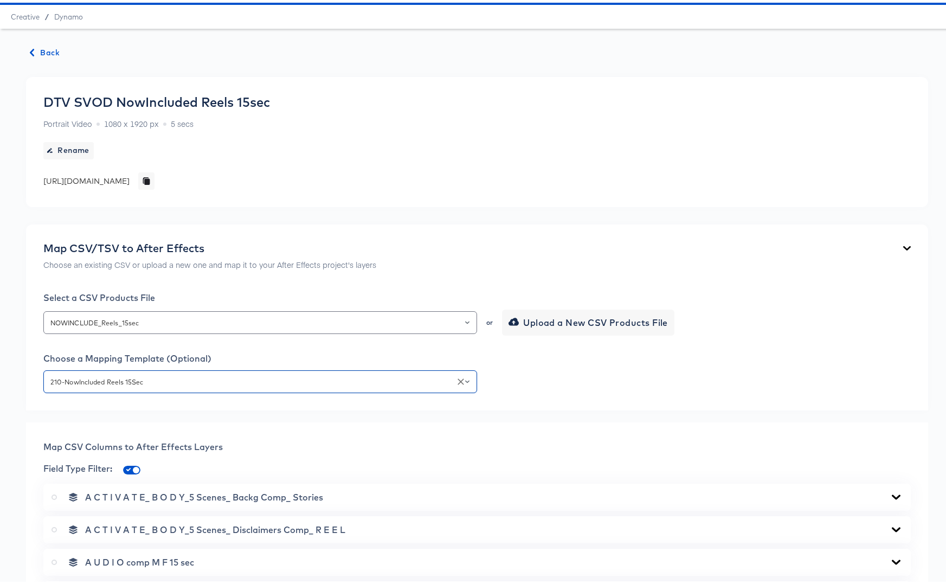
scroll to position [370, 0]
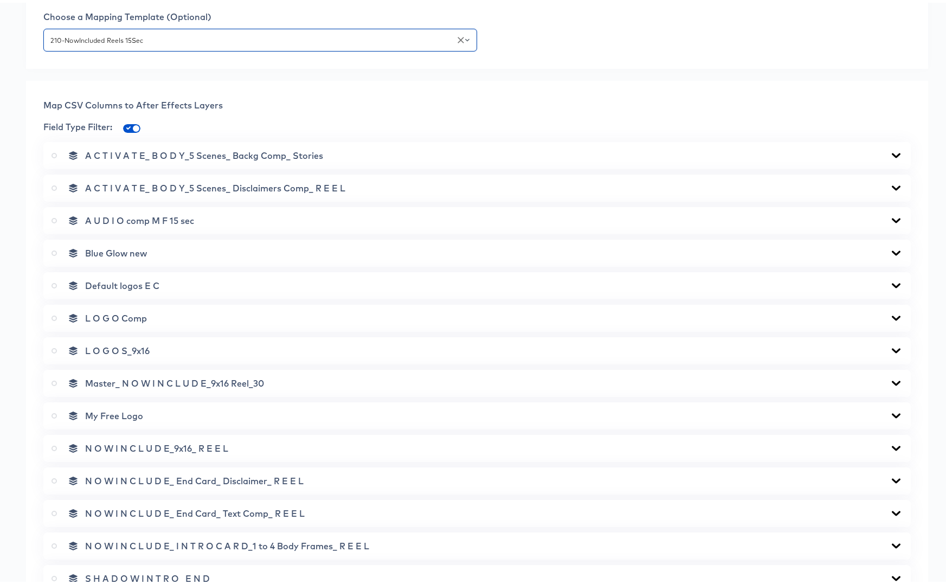
click at [54, 378] on icon at bounding box center [54, 380] width 5 height 5
click at [0, 0] on input "radio" at bounding box center [0, 0] width 0 height 0
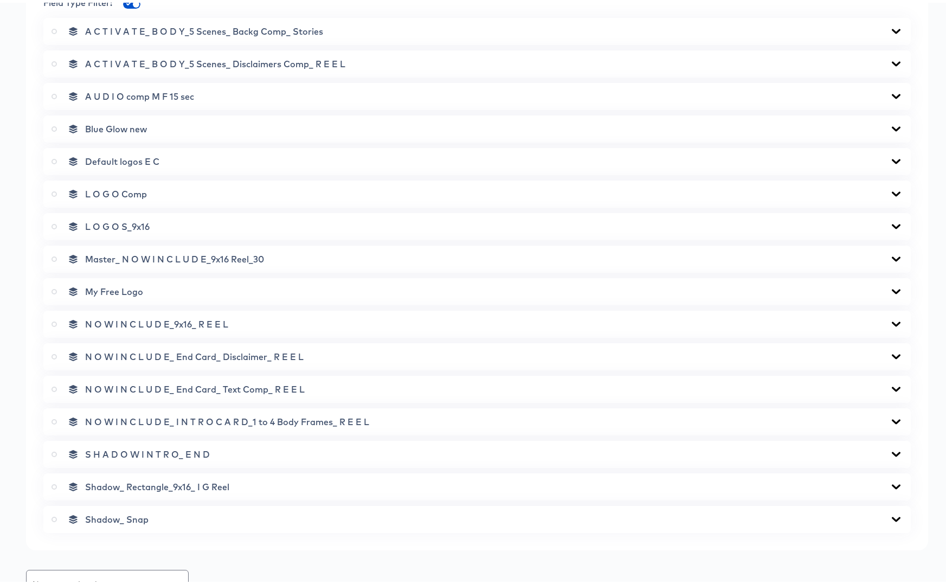
scroll to position [724, 0]
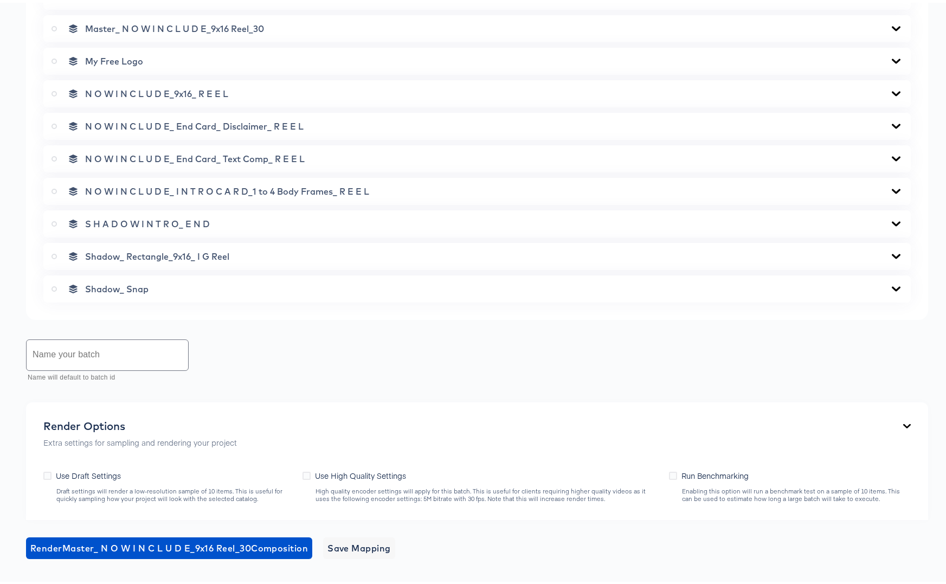
click at [66, 355] on input "text" at bounding box center [108, 352] width 162 height 30
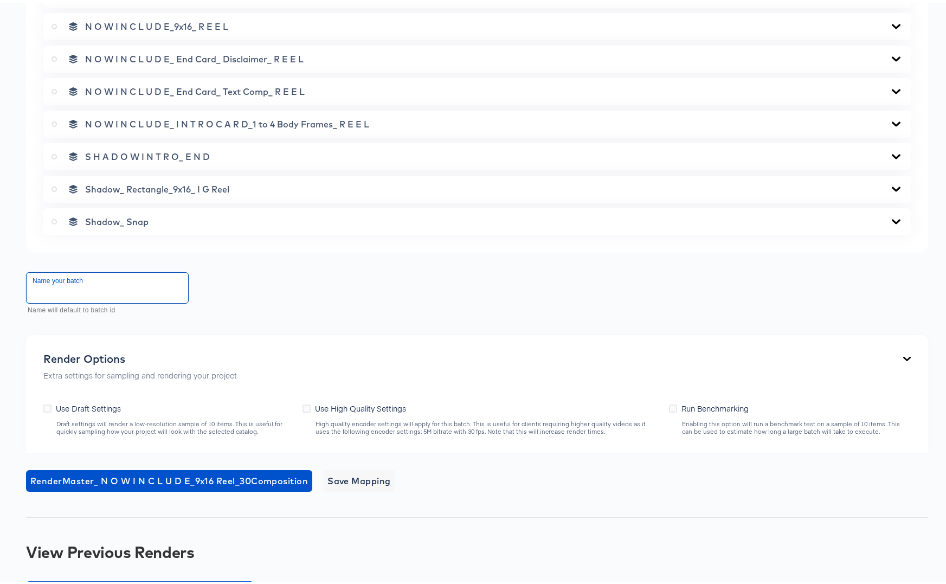
scroll to position [917, 0]
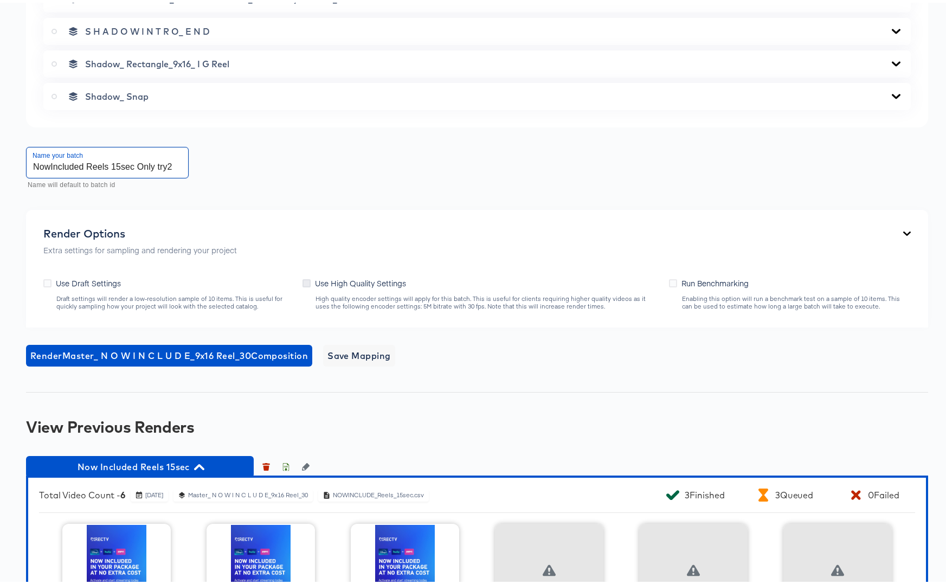
type input "NowIncluded Reels 15sec Only try2"
click at [307, 280] on icon at bounding box center [307, 280] width 8 height 8
click at [0, 0] on input "Use High Quality Settings" at bounding box center [0, 0] width 0 height 0
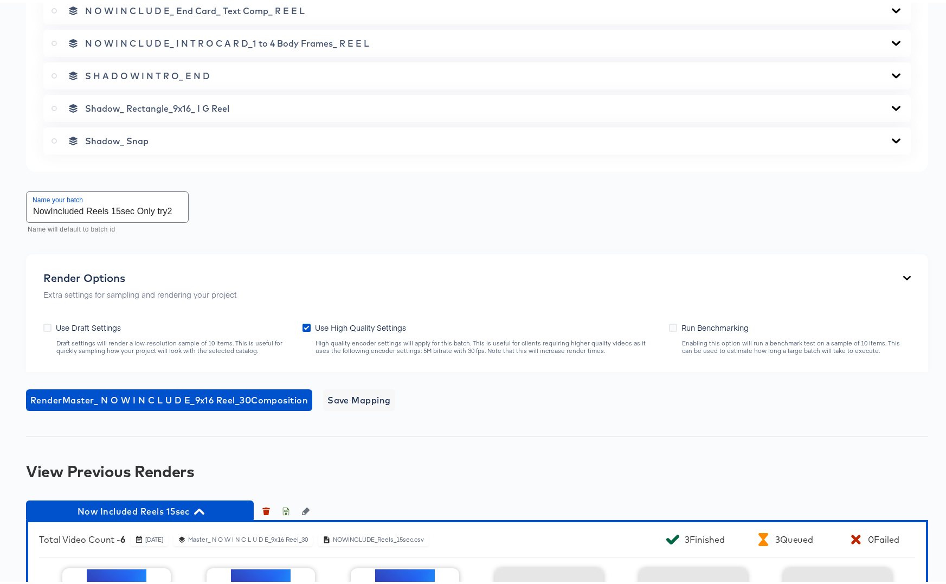
scroll to position [932, 0]
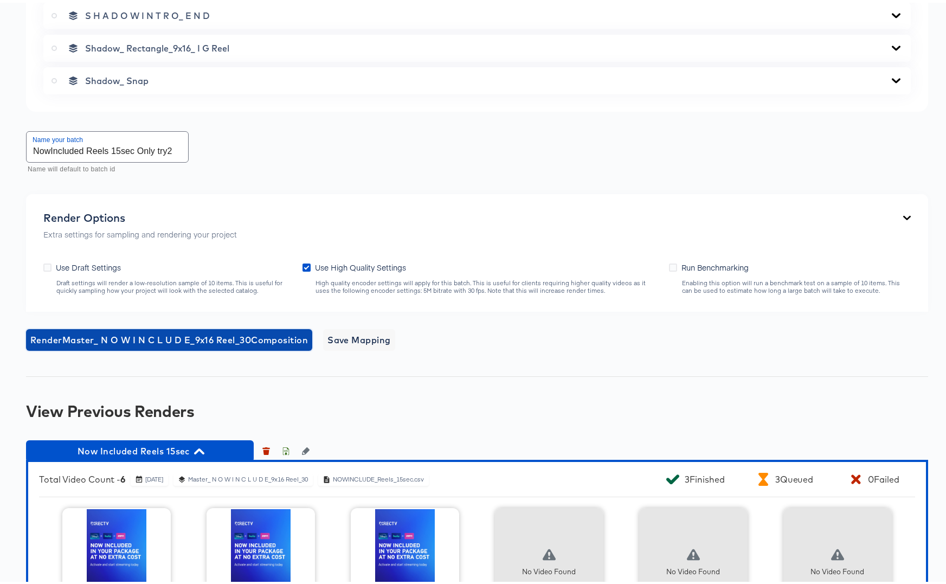
click at [169, 336] on span "Render Master_ N O W I N C L U D E_9x16 Reel_30 Composition" at bounding box center [169, 337] width 278 height 15
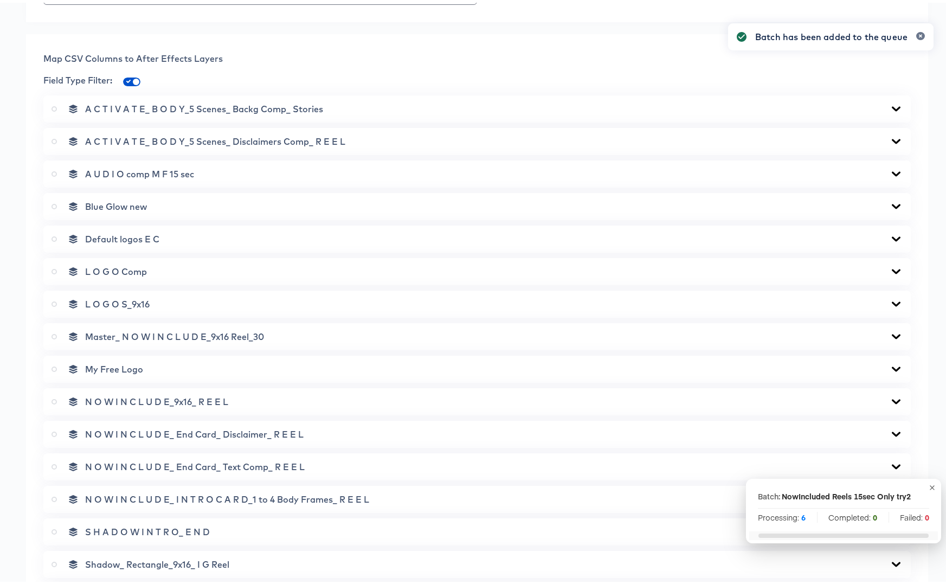
scroll to position [0, 0]
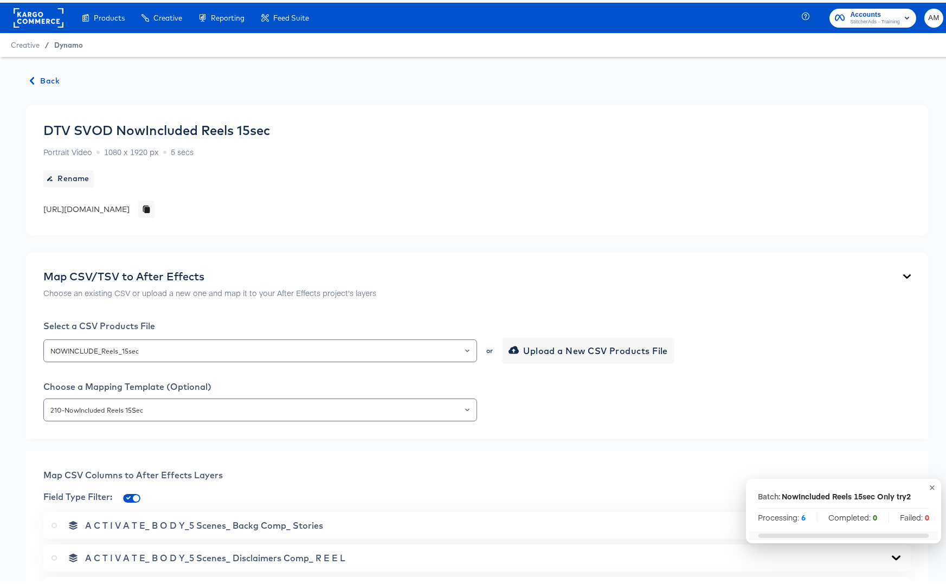
click at [73, 45] on span "Dynamo" at bounding box center [68, 42] width 29 height 9
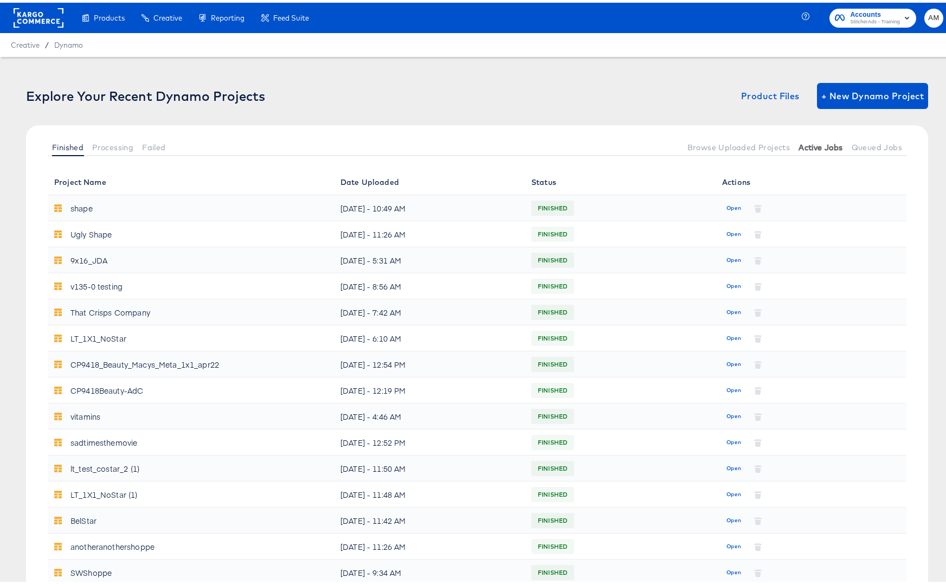
click at [810, 147] on span "Active Jobs" at bounding box center [821, 144] width 44 height 9
click at [858, 147] on span "Queued Jobs" at bounding box center [877, 144] width 50 height 9
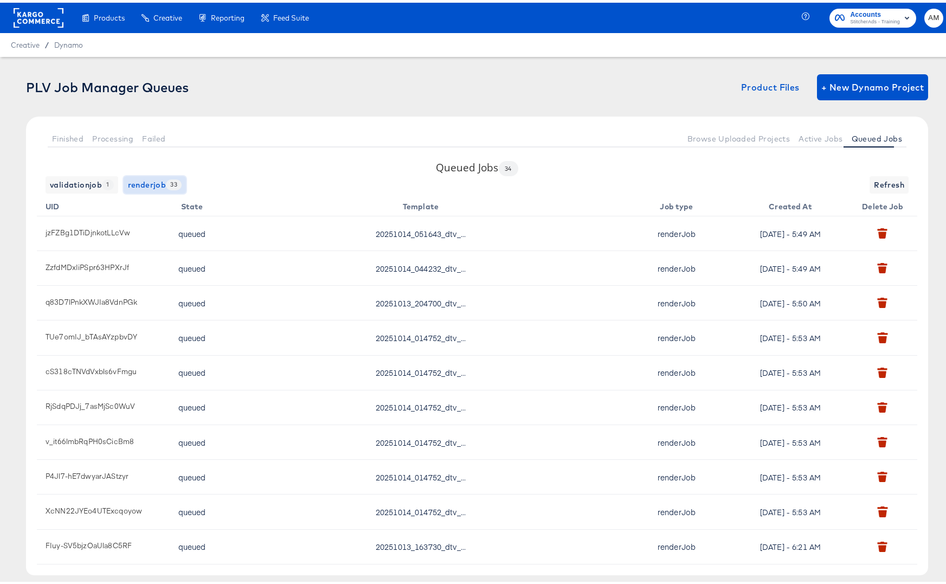
click at [147, 184] on span "renderjob 33" at bounding box center [155, 183] width 54 height 14
click at [97, 182] on span "validationjob 1" at bounding box center [82, 183] width 64 height 14
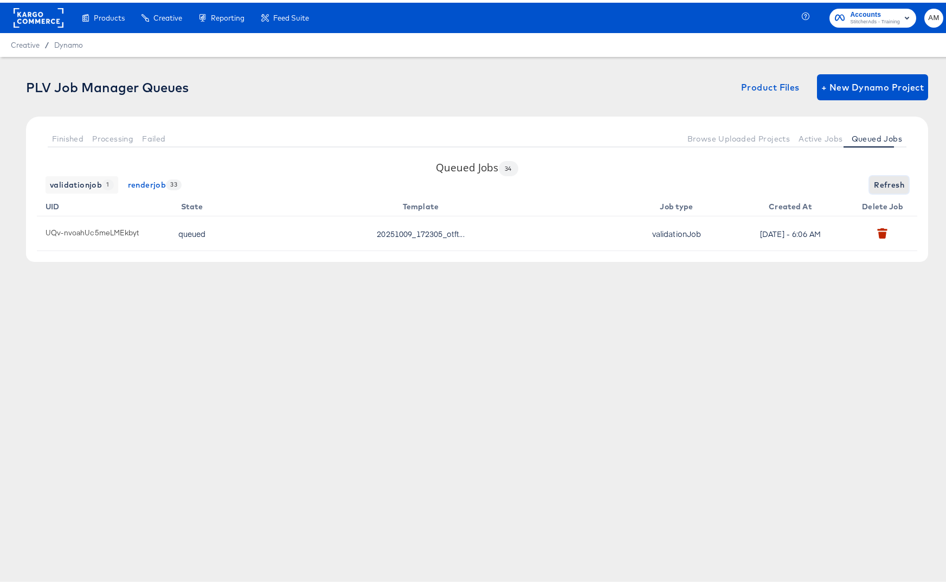
click at [876, 187] on span "Refresh" at bounding box center [889, 183] width 30 height 14
click at [809, 138] on span "Active Jobs" at bounding box center [821, 136] width 44 height 9
click at [728, 135] on span "Browse Uploaded Projects" at bounding box center [738, 136] width 103 height 9
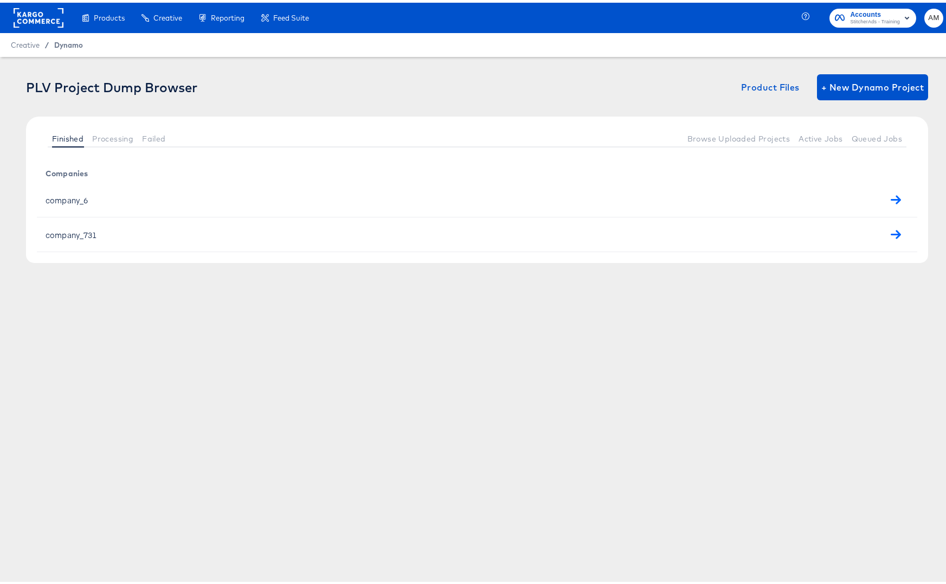
click at [65, 42] on span "Dynamo" at bounding box center [68, 42] width 29 height 9
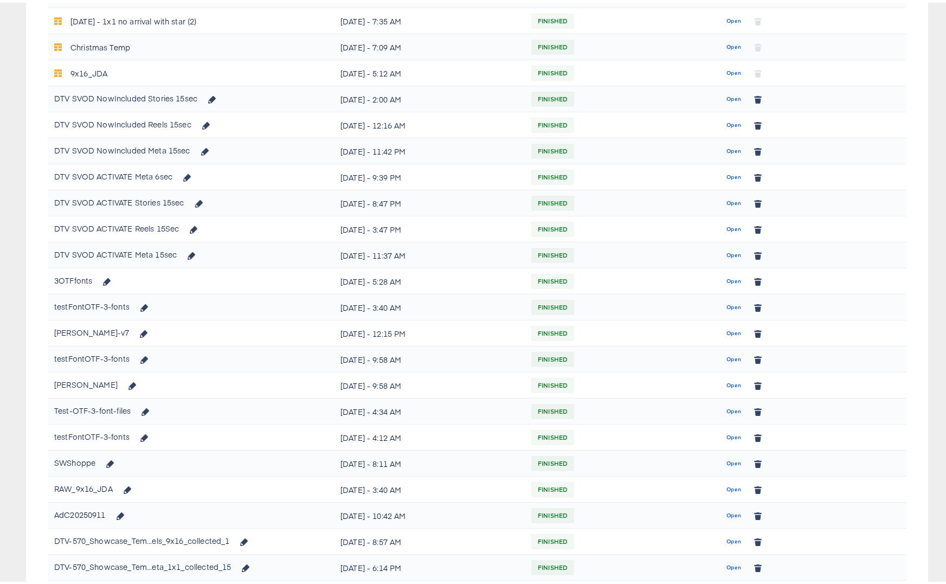
scroll to position [570, 0]
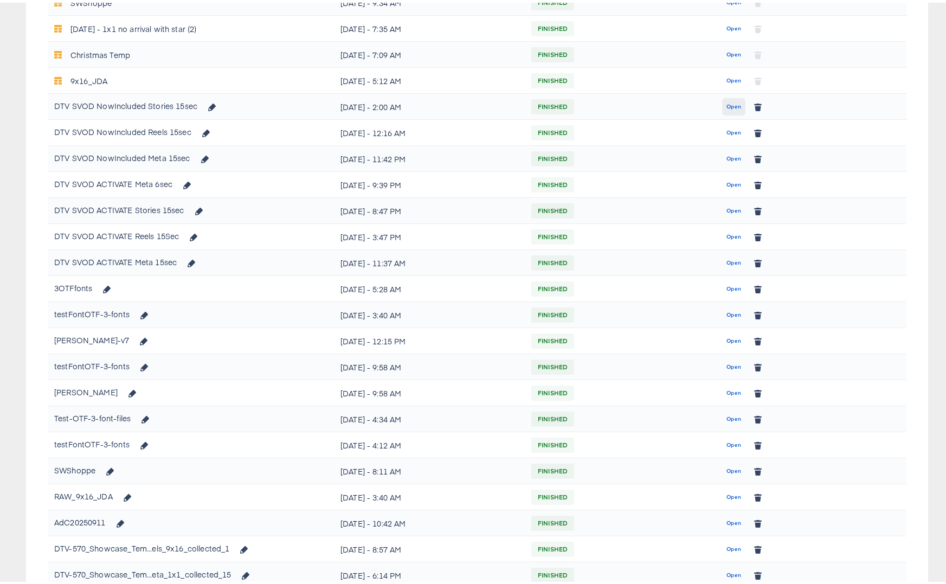
click at [726, 106] on span "Open" at bounding box center [733, 104] width 15 height 10
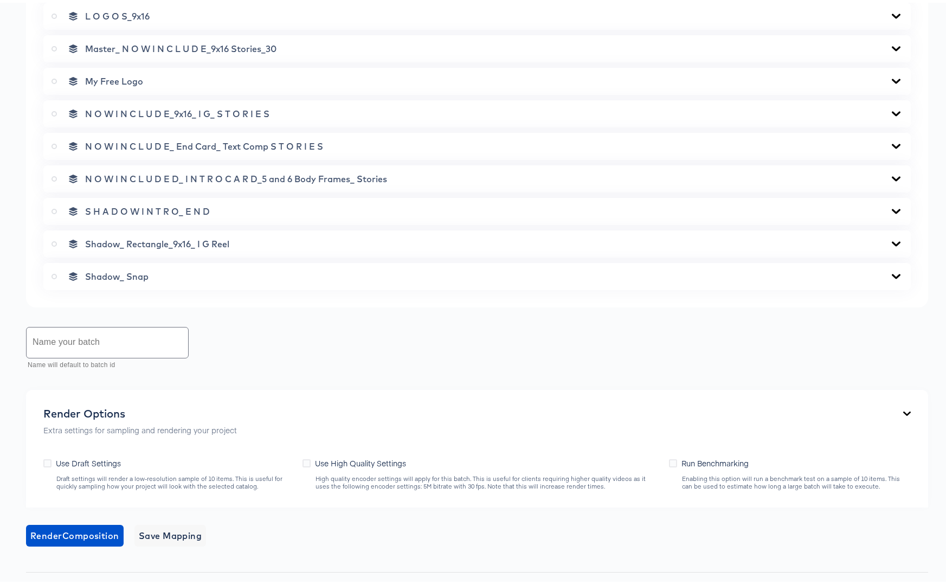
scroll to position [825, 0]
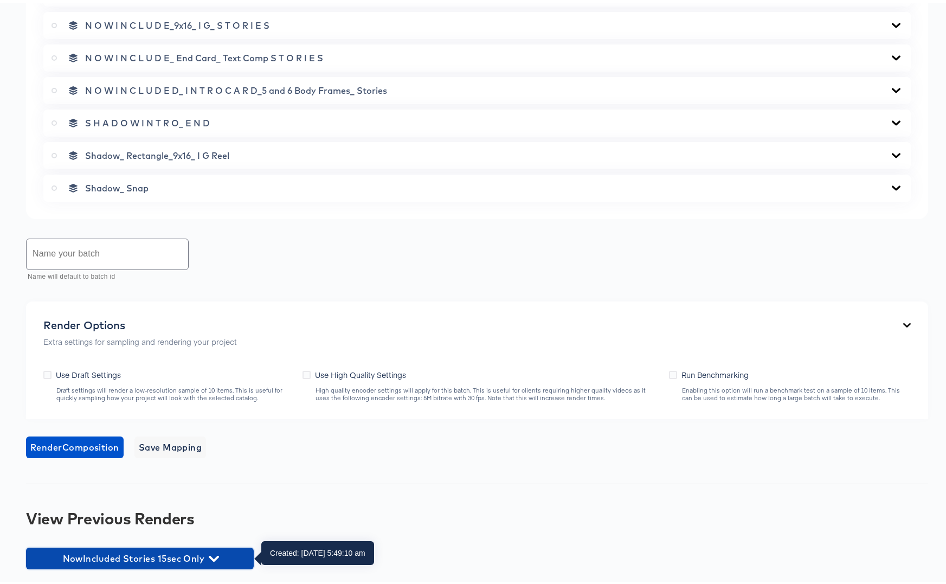
click at [211, 559] on icon "button" at bounding box center [214, 556] width 10 height 10
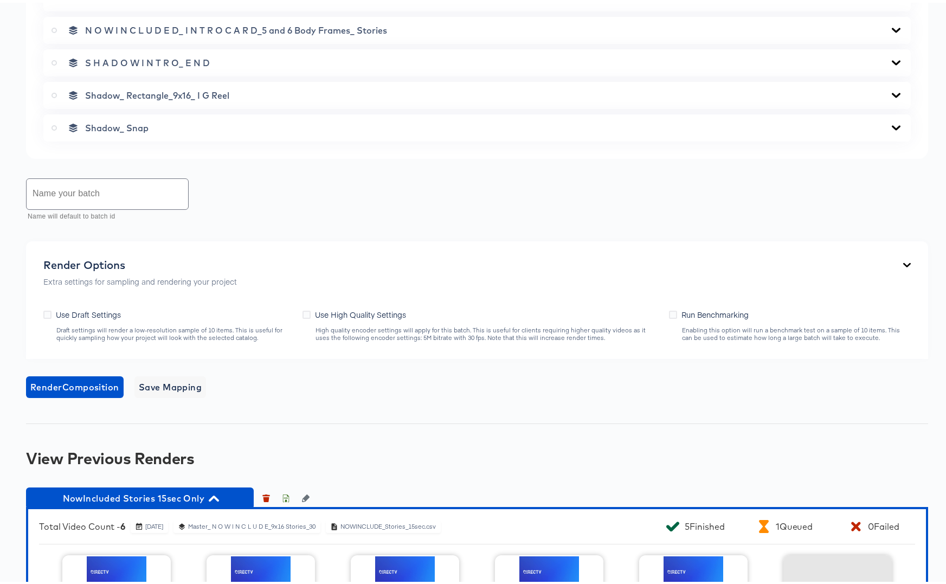
scroll to position [1036, 0]
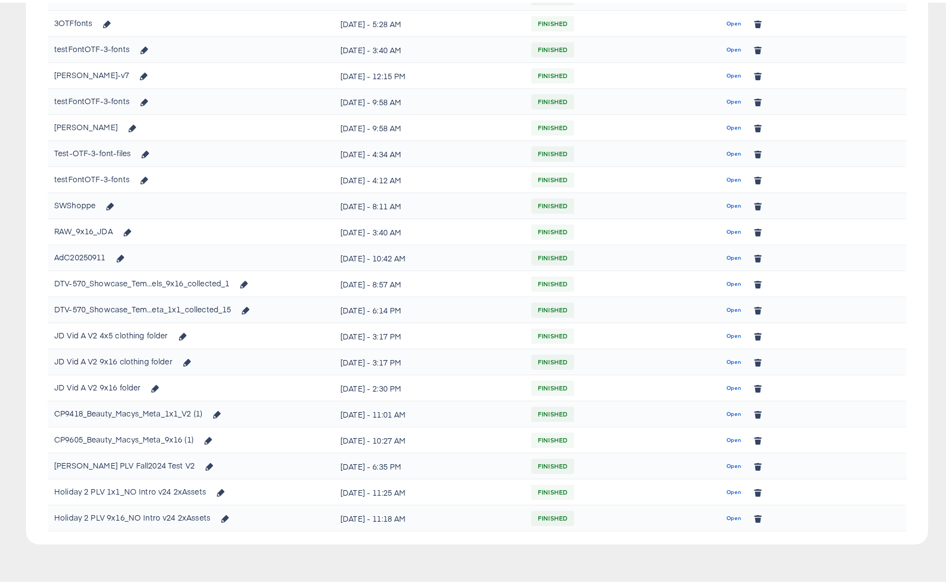
scroll to position [570, 0]
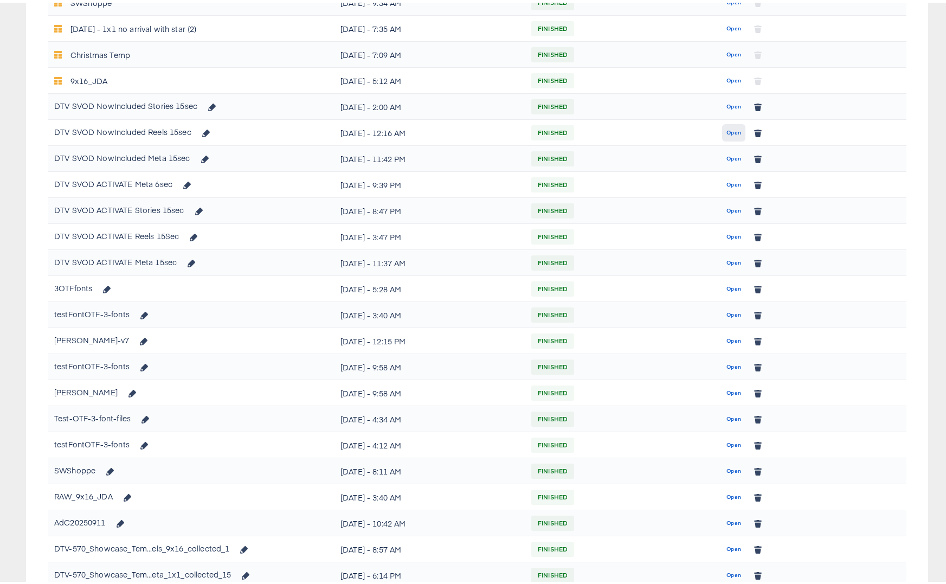
click at [730, 129] on span "Open" at bounding box center [733, 130] width 15 height 10
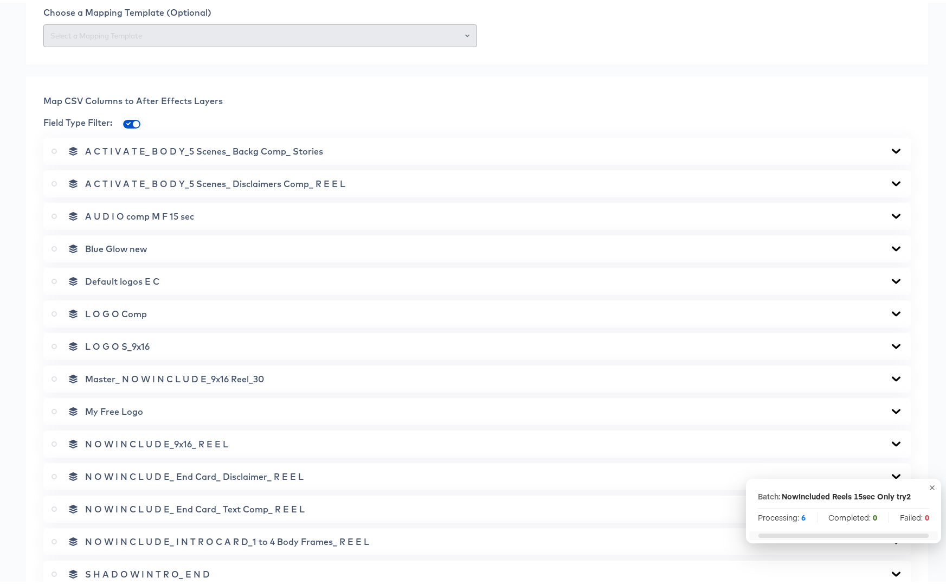
scroll to position [858, 0]
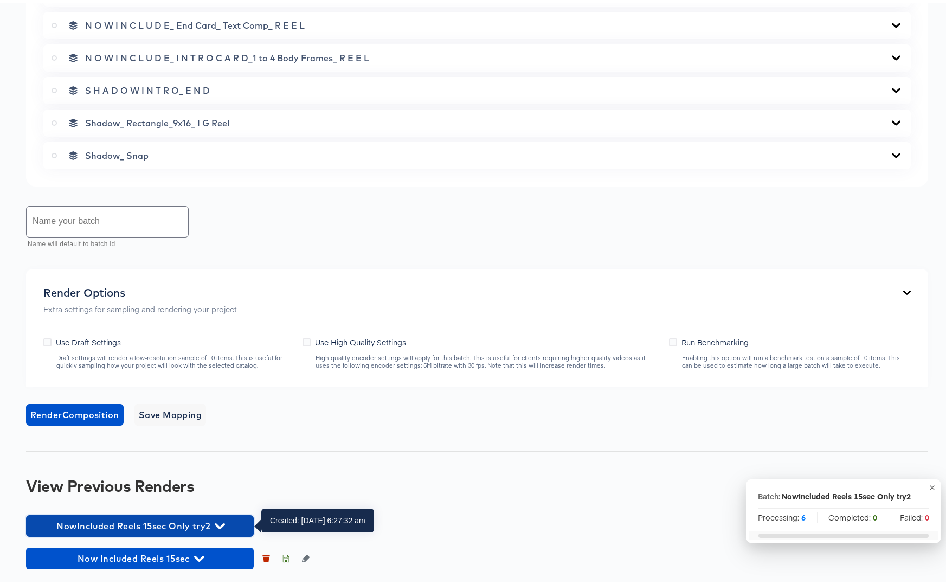
click at [222, 521] on icon "button" at bounding box center [220, 523] width 10 height 10
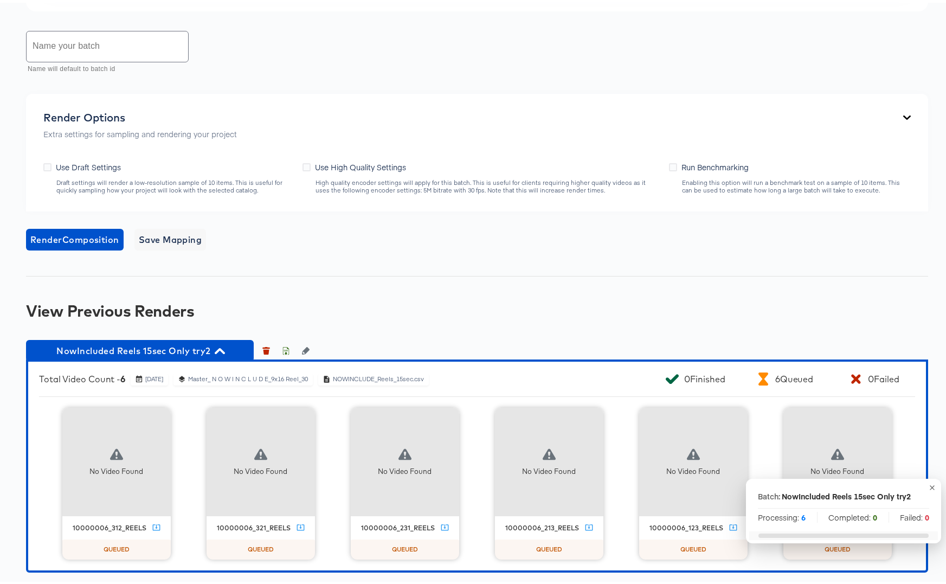
scroll to position [1069, 0]
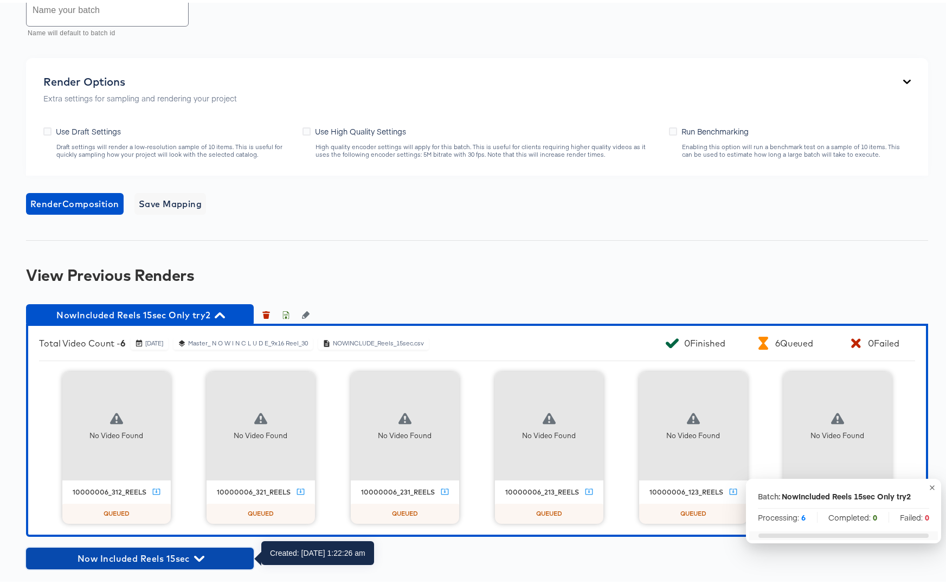
click at [197, 554] on icon "button" at bounding box center [199, 556] width 10 height 6
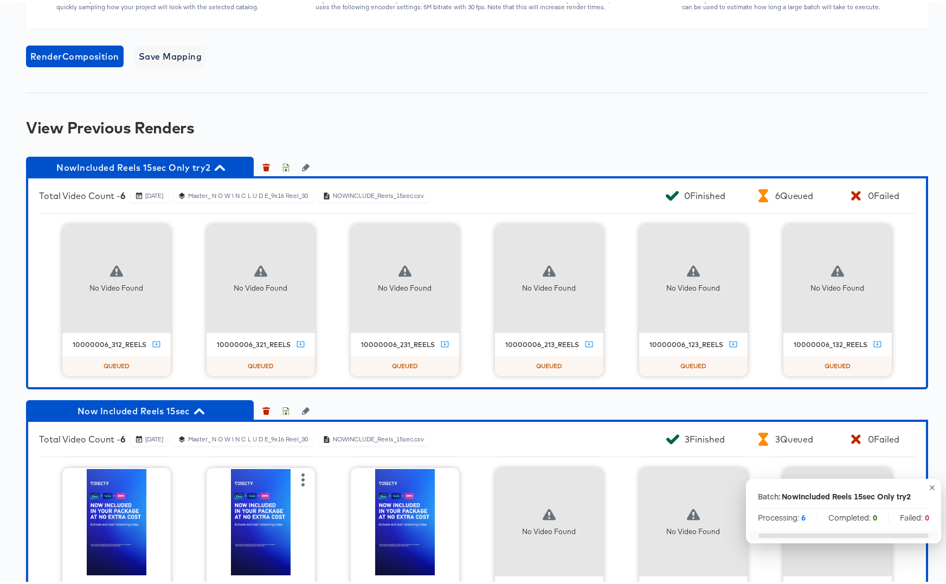
scroll to position [1279, 0]
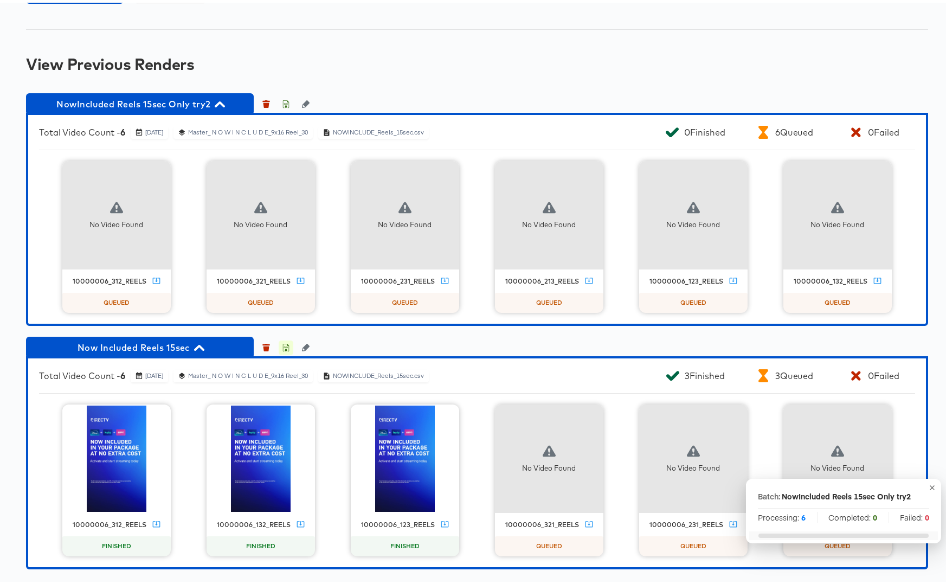
click at [285, 345] on icon "button" at bounding box center [286, 345] width 8 height 8
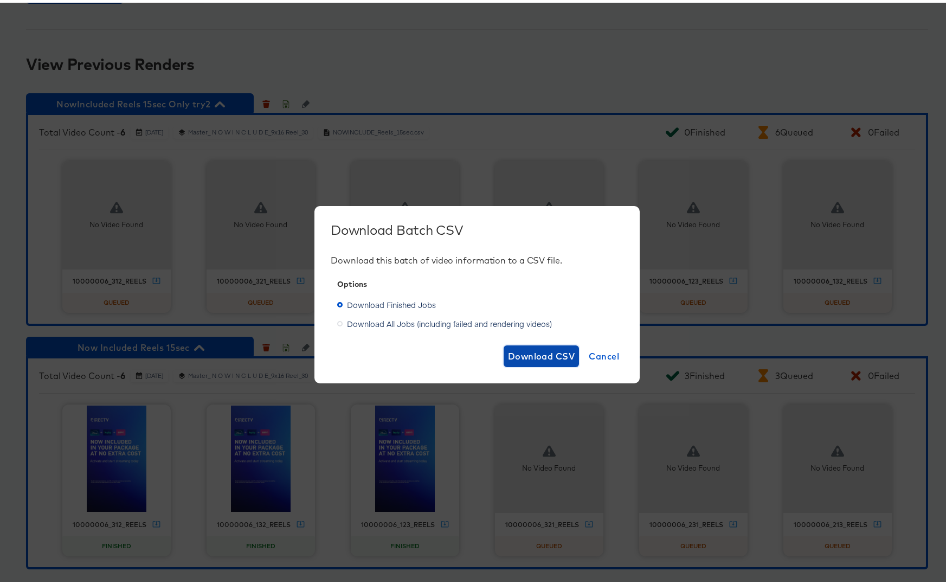
click at [544, 349] on span "Download CSV" at bounding box center [541, 353] width 67 height 15
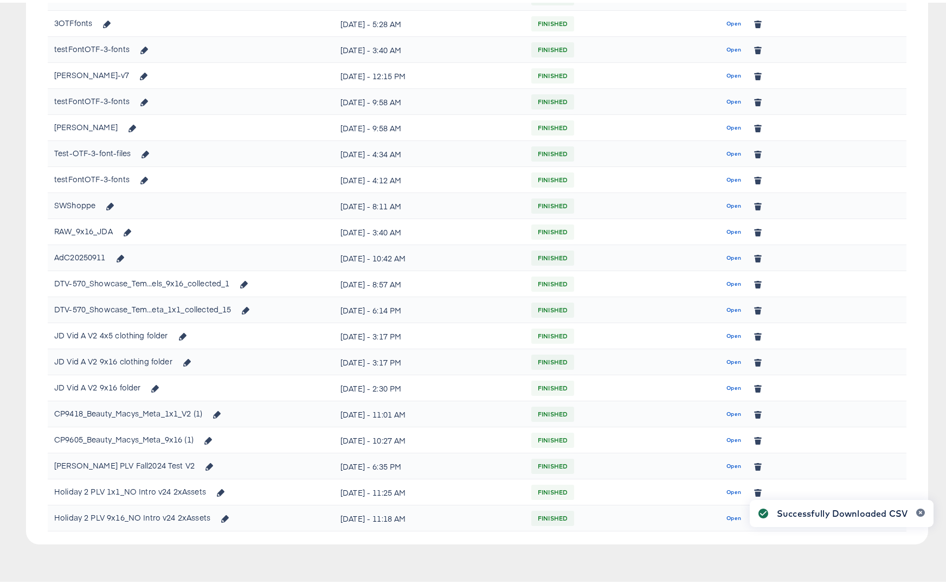
scroll to position [570, 0]
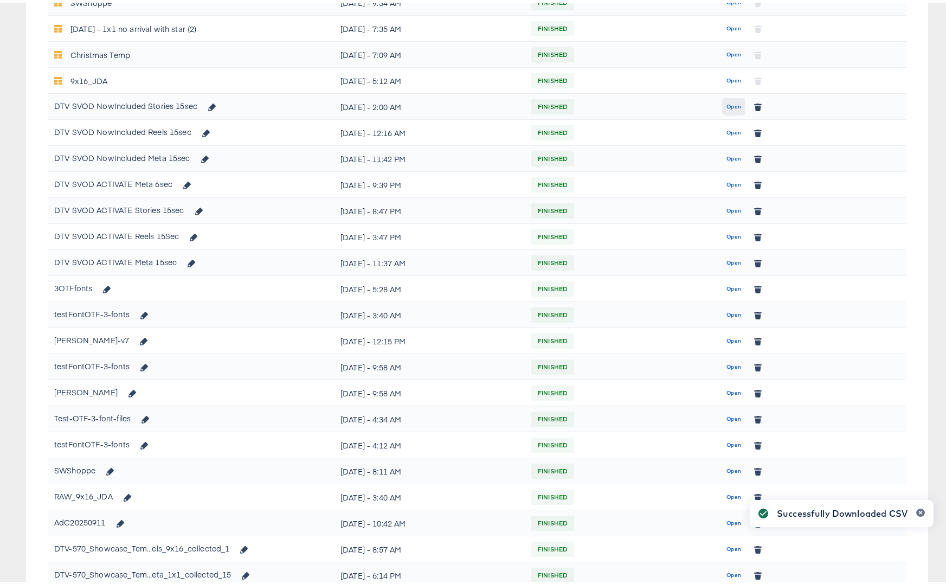
click at [726, 104] on span "Open" at bounding box center [733, 104] width 15 height 10
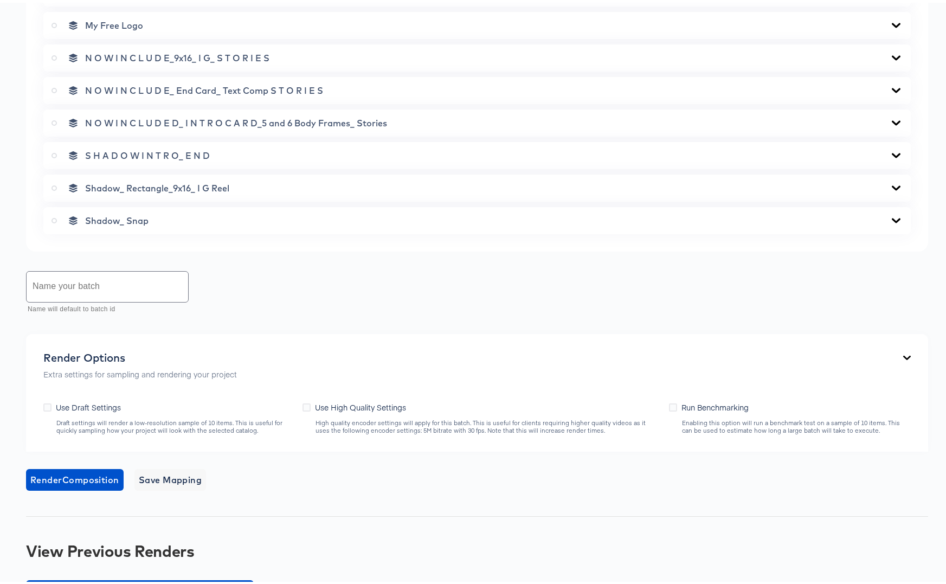
scroll to position [825, 0]
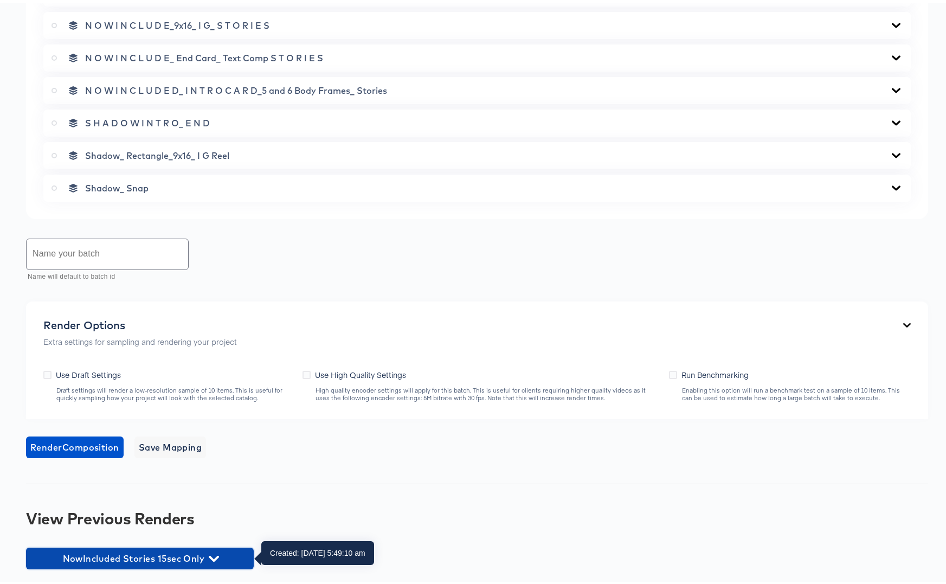
click at [213, 556] on icon "button" at bounding box center [214, 556] width 10 height 6
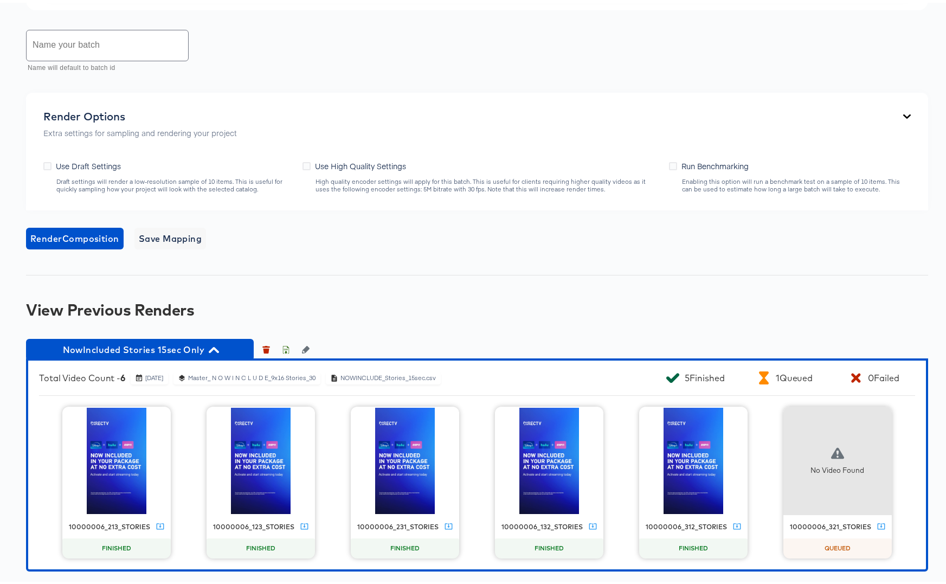
scroll to position [1036, 0]
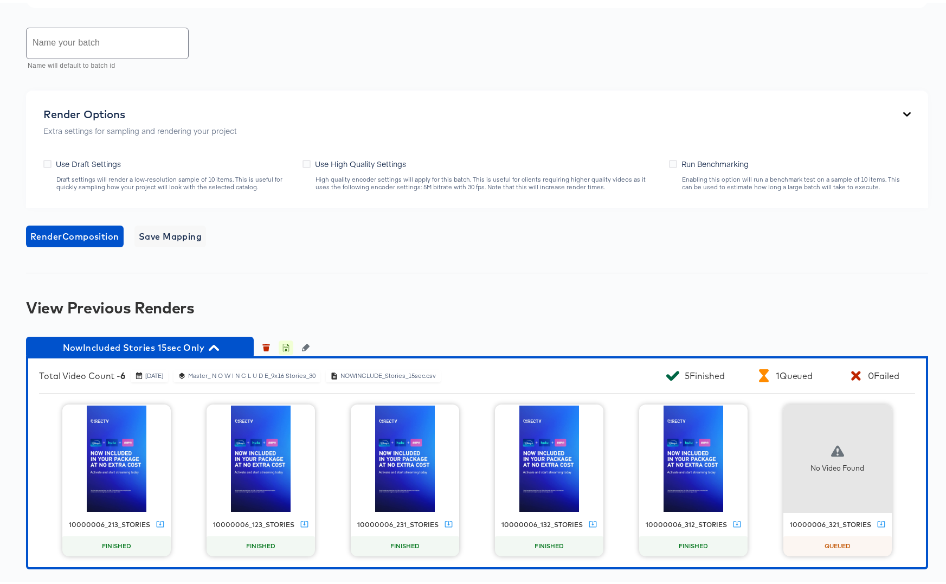
click at [289, 346] on icon "button" at bounding box center [286, 345] width 6 height 8
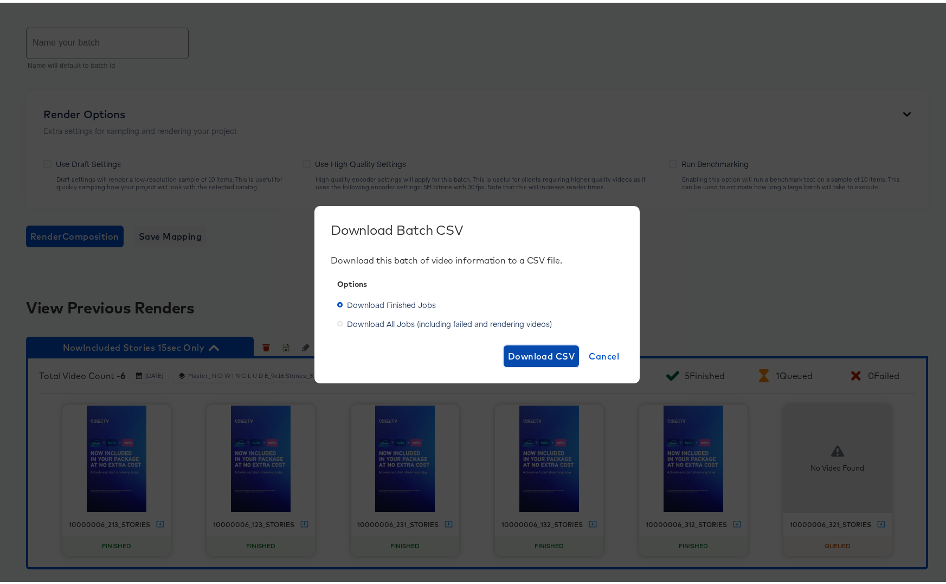
click at [542, 356] on span "Download CSV" at bounding box center [541, 353] width 67 height 15
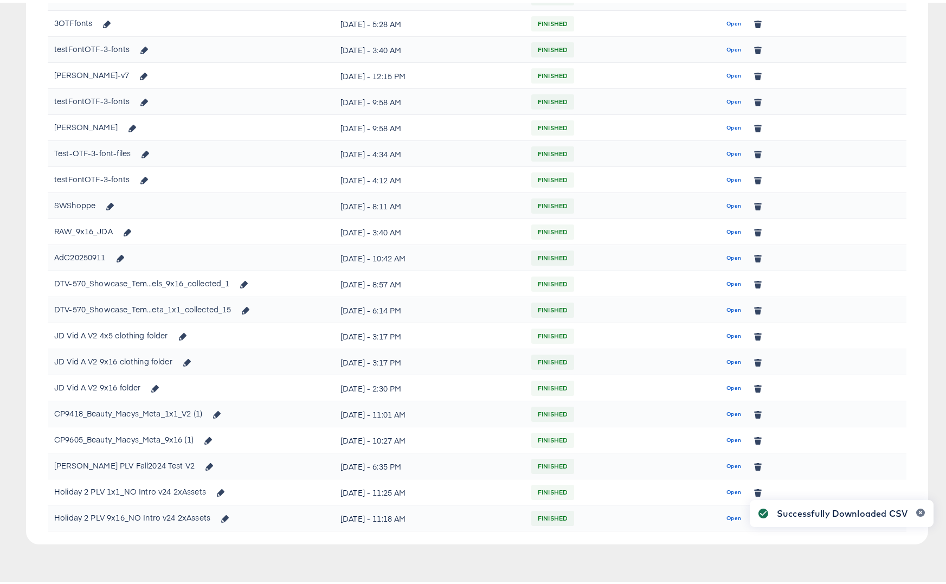
scroll to position [570, 0]
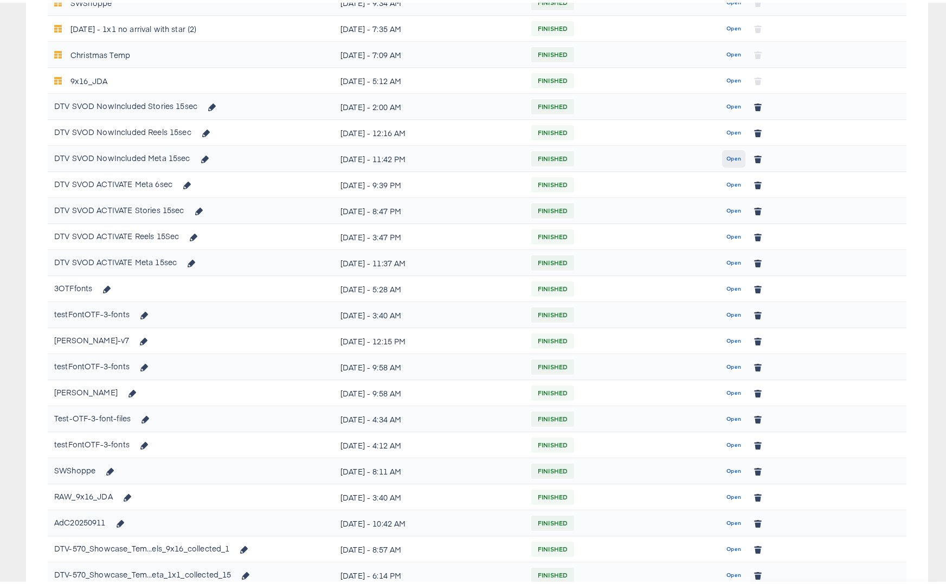
click at [729, 155] on span "Open" at bounding box center [733, 156] width 15 height 10
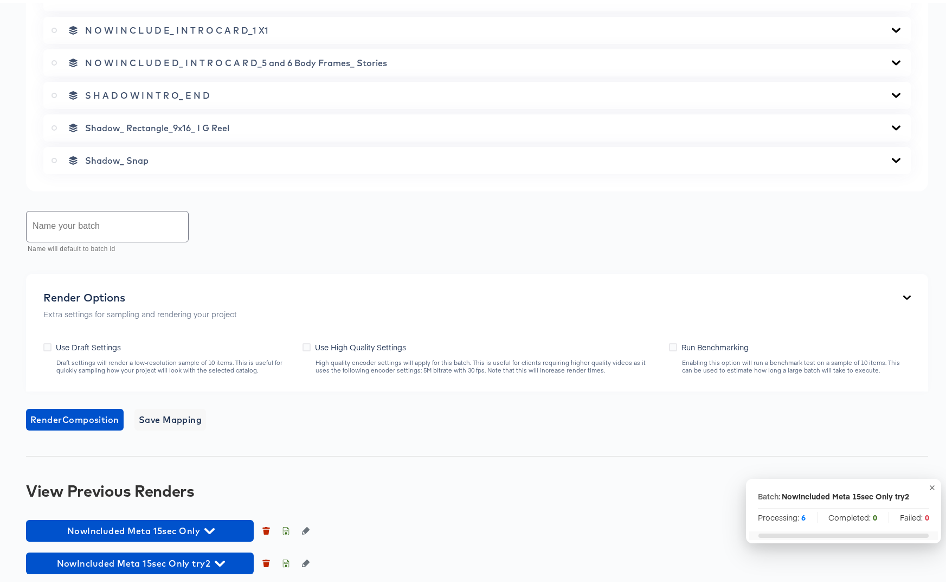
scroll to position [890, 0]
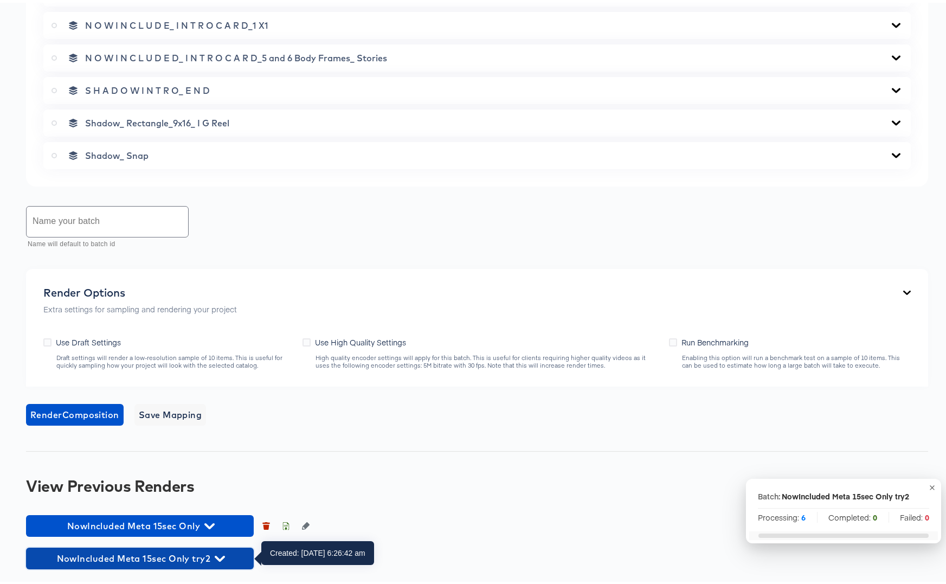
click at [224, 554] on icon "button" at bounding box center [220, 556] width 10 height 6
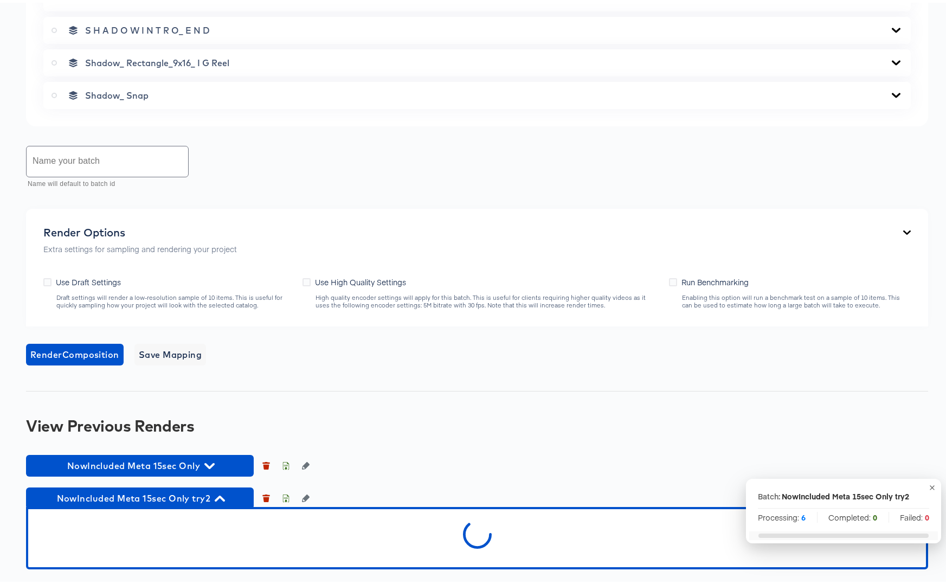
scroll to position [1101, 0]
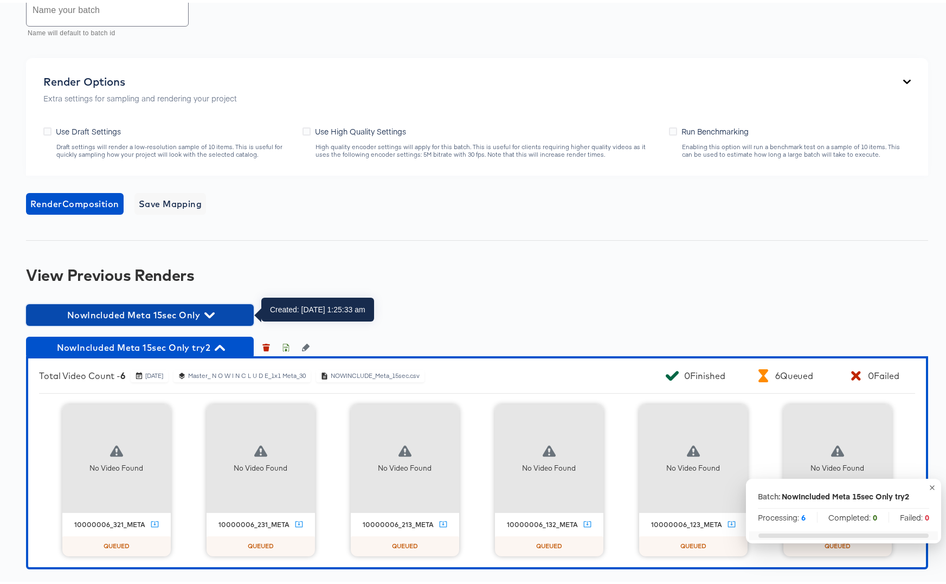
click at [211, 307] on icon "button" at bounding box center [209, 312] width 10 height 10
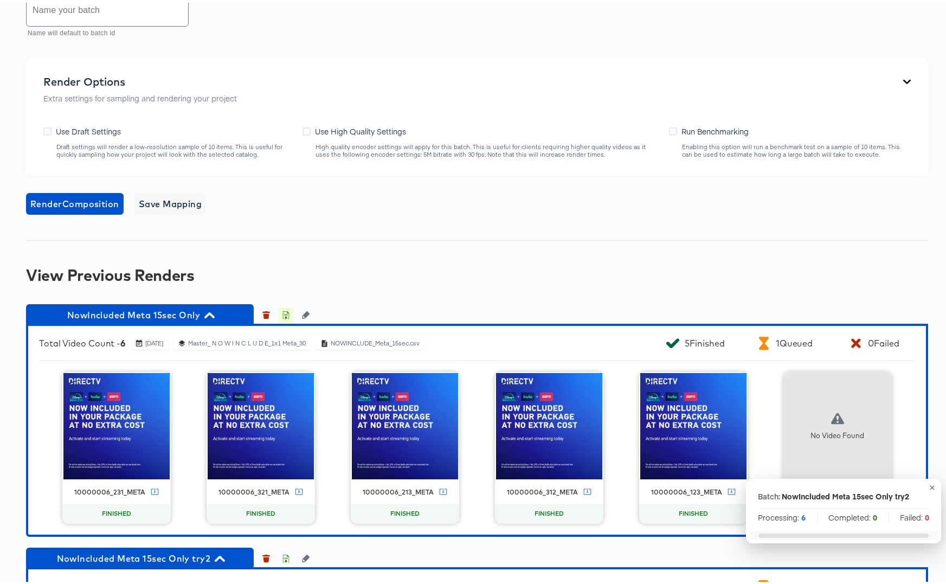
click at [286, 311] on icon "button" at bounding box center [286, 313] width 4 height 5
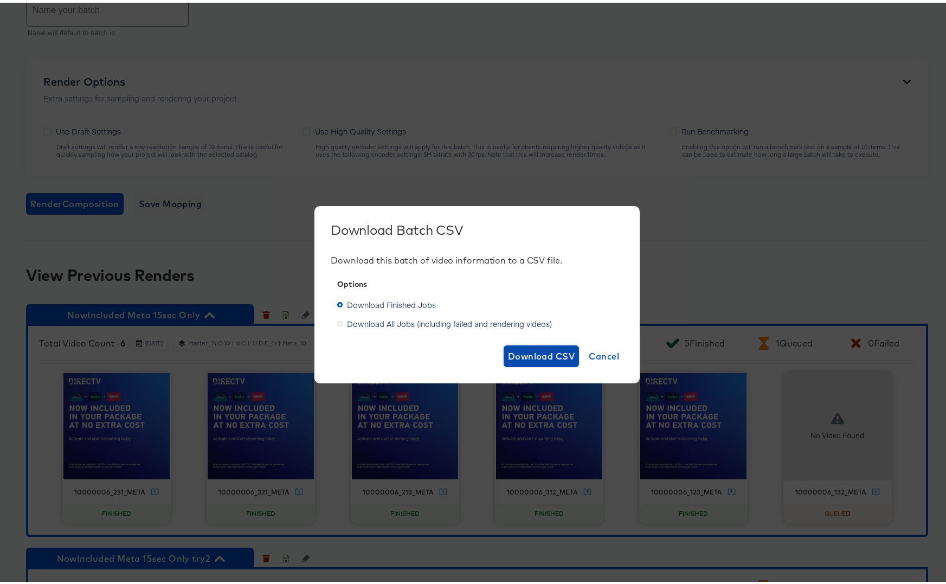
click at [536, 352] on span "Download CSV" at bounding box center [541, 353] width 67 height 15
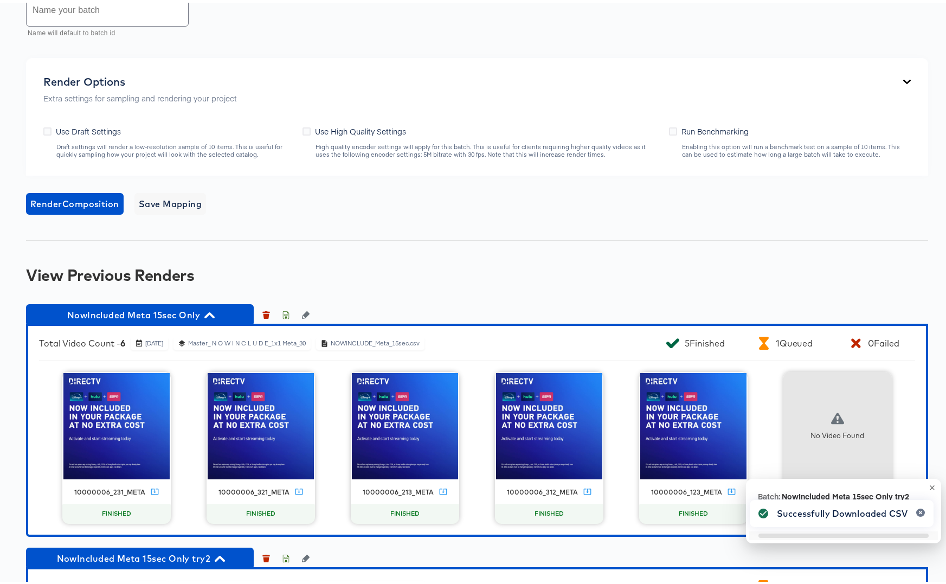
scroll to position [570, 0]
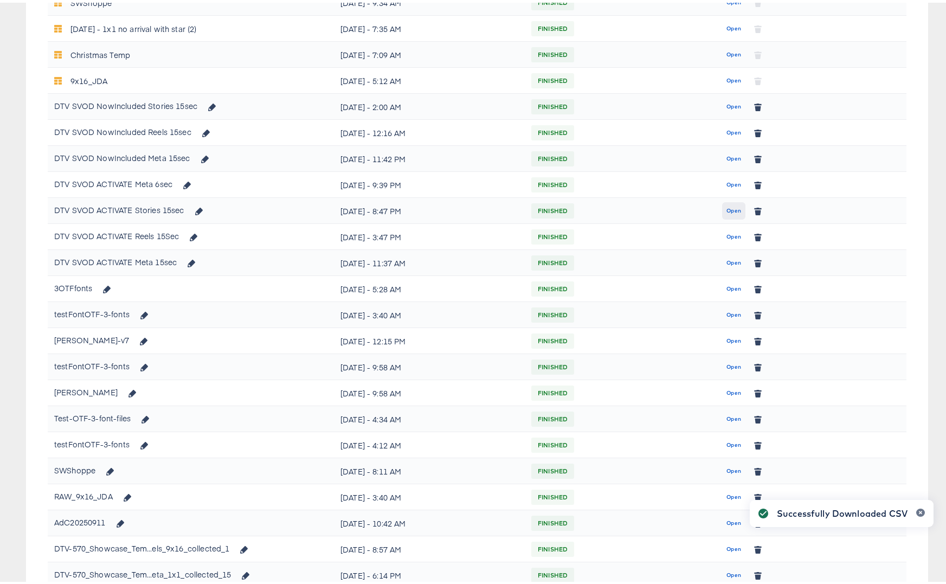
click at [729, 209] on span "Open" at bounding box center [733, 208] width 15 height 10
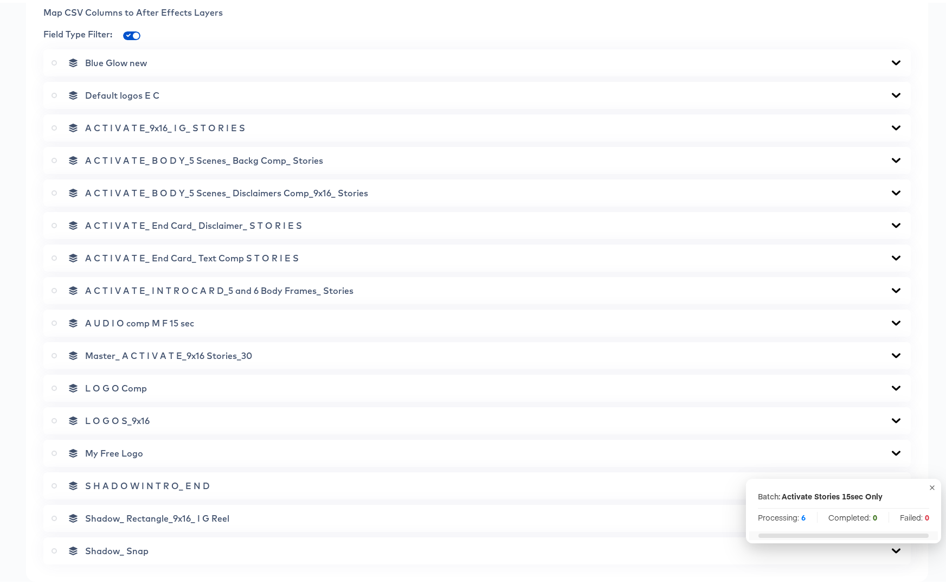
scroll to position [825, 0]
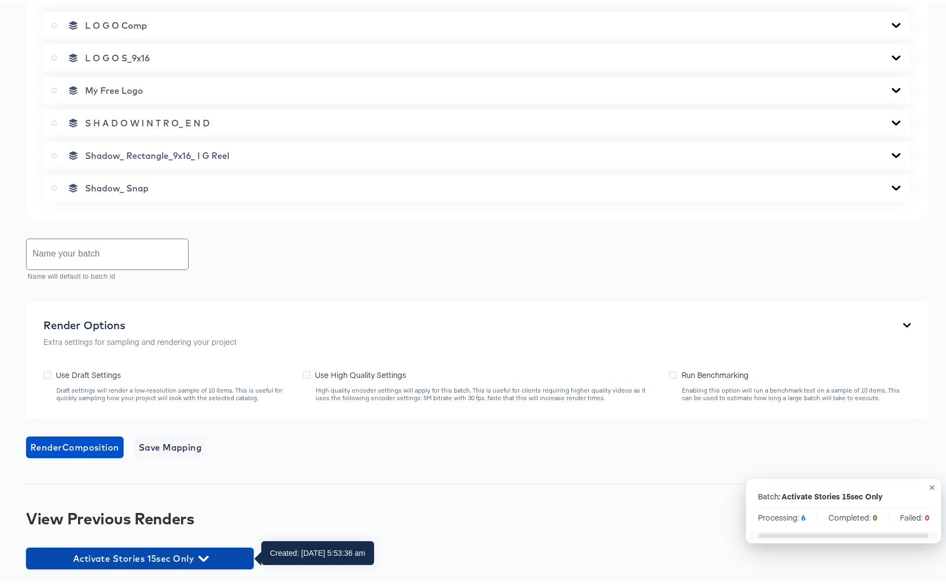
click at [205, 555] on icon "button" at bounding box center [203, 556] width 10 height 6
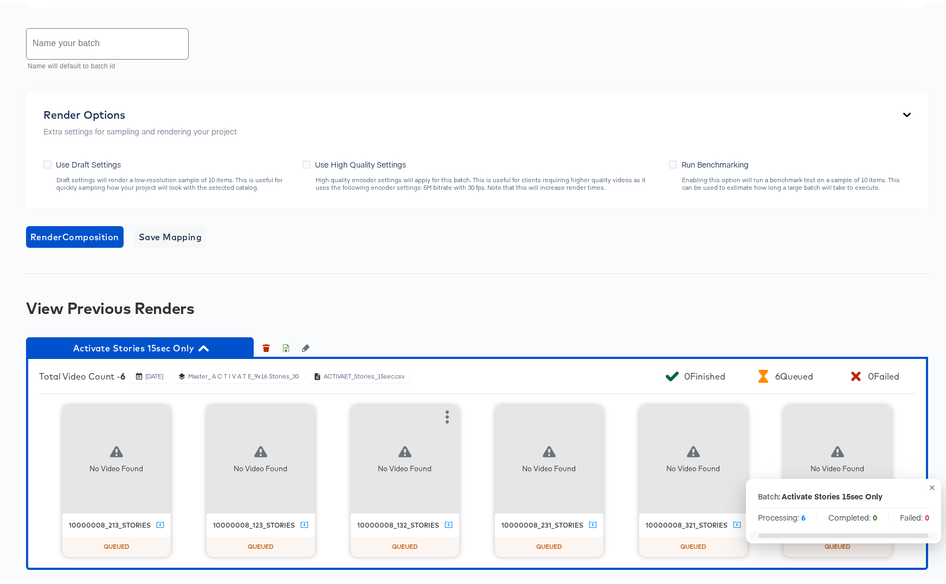
scroll to position [1036, 0]
click at [207, 345] on icon "button" at bounding box center [203, 345] width 10 height 6
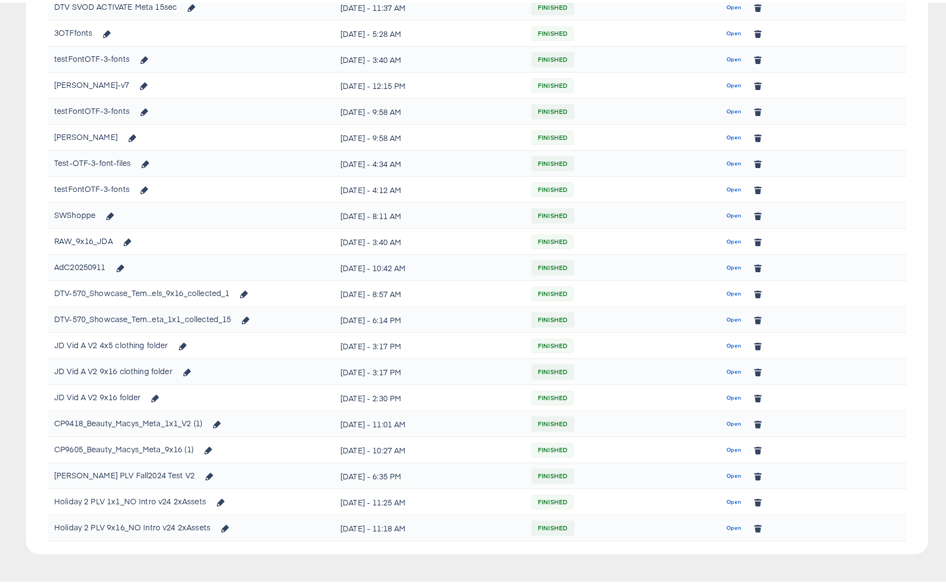
scroll to position [570, 0]
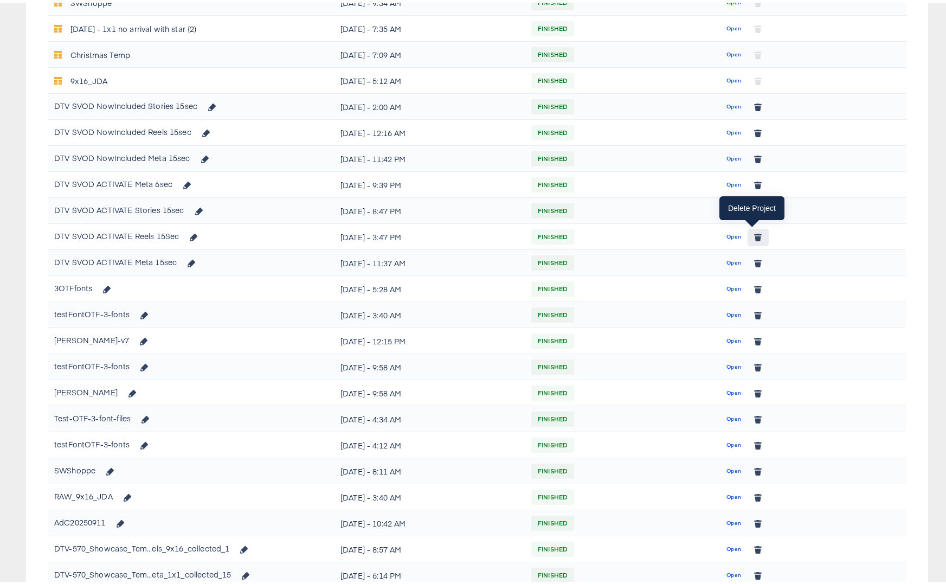
click at [748, 229] on button "button" at bounding box center [758, 234] width 21 height 17
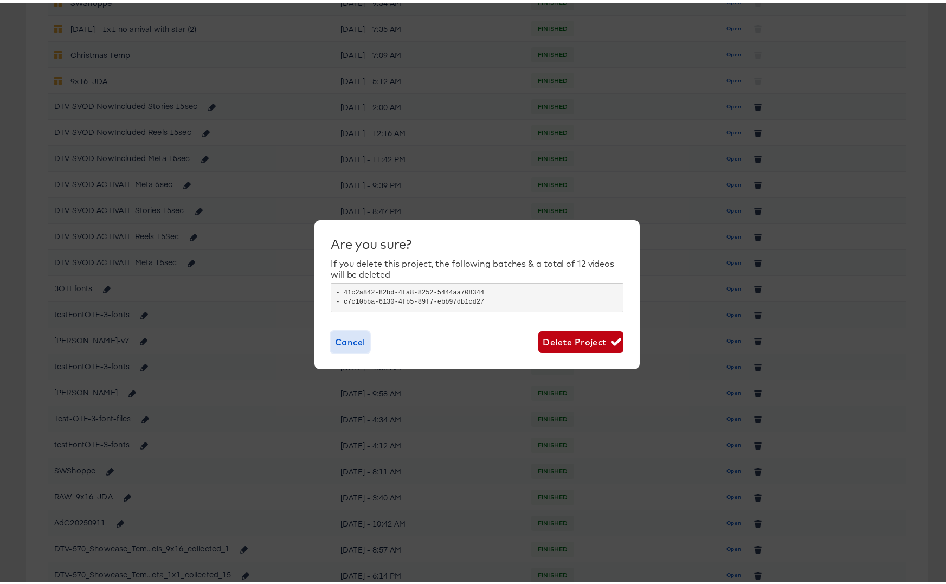
drag, startPoint x: 332, startPoint y: 342, endPoint x: 337, endPoint y: 341, distance: 5.5
click at [335, 342] on span "Cancel" at bounding box center [350, 339] width 30 height 15
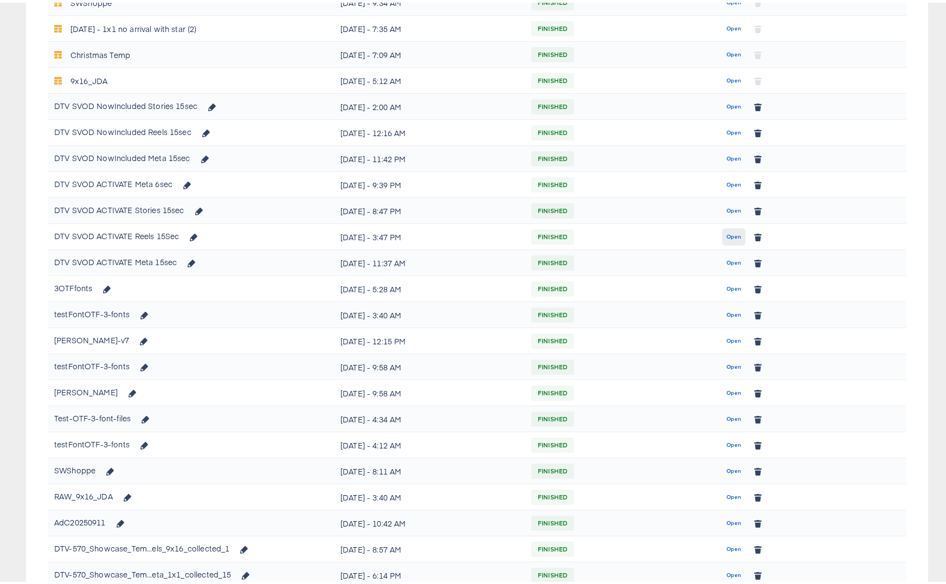
click at [730, 234] on span "Open" at bounding box center [733, 234] width 15 height 10
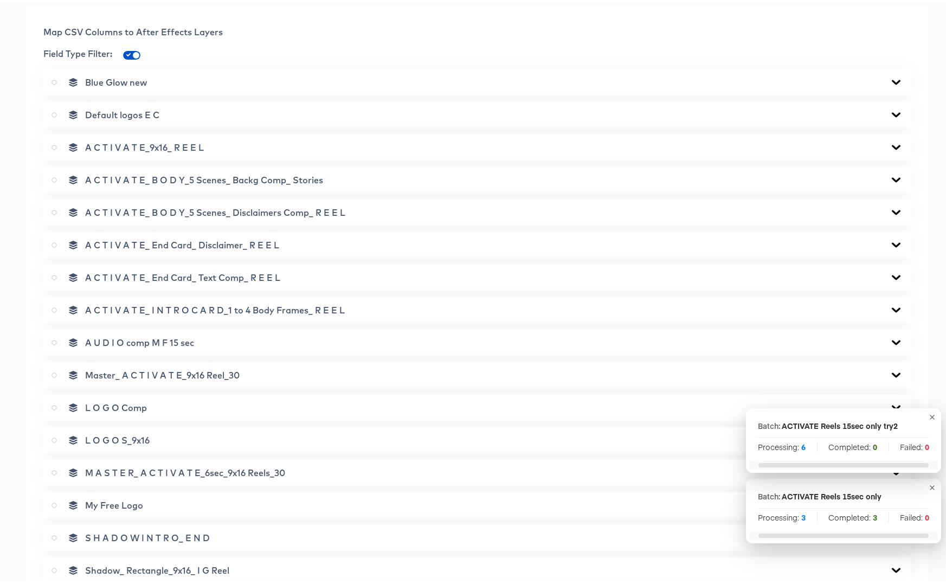
scroll to position [890, 0]
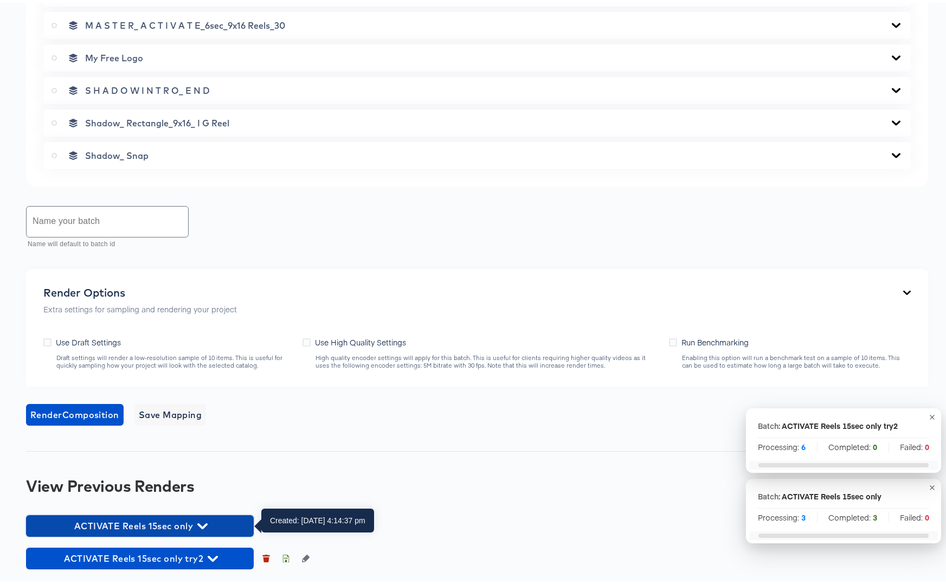
click at [209, 520] on span "ACTIVATE Reels 15sec only" at bounding box center [139, 523] width 217 height 15
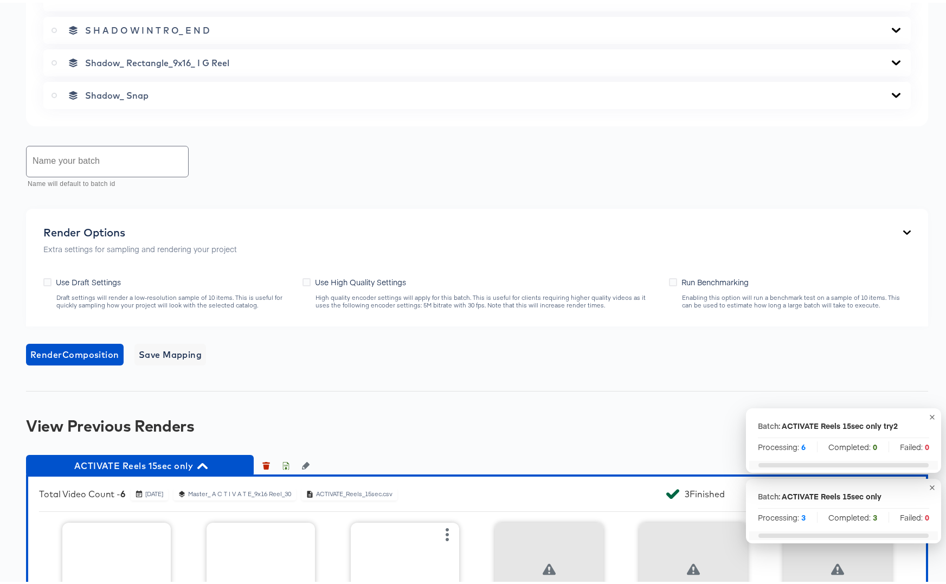
scroll to position [1101, 0]
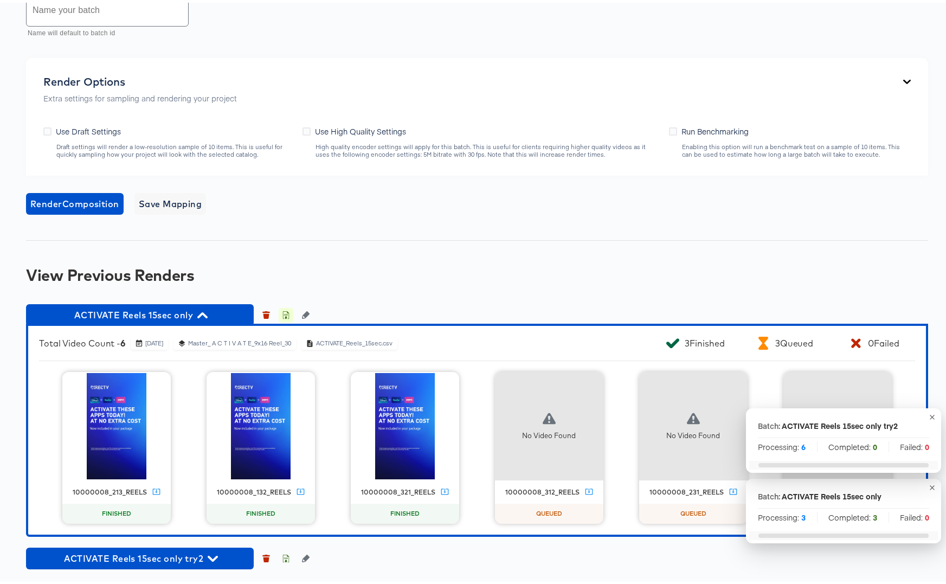
click at [288, 313] on icon "button" at bounding box center [286, 312] width 8 height 8
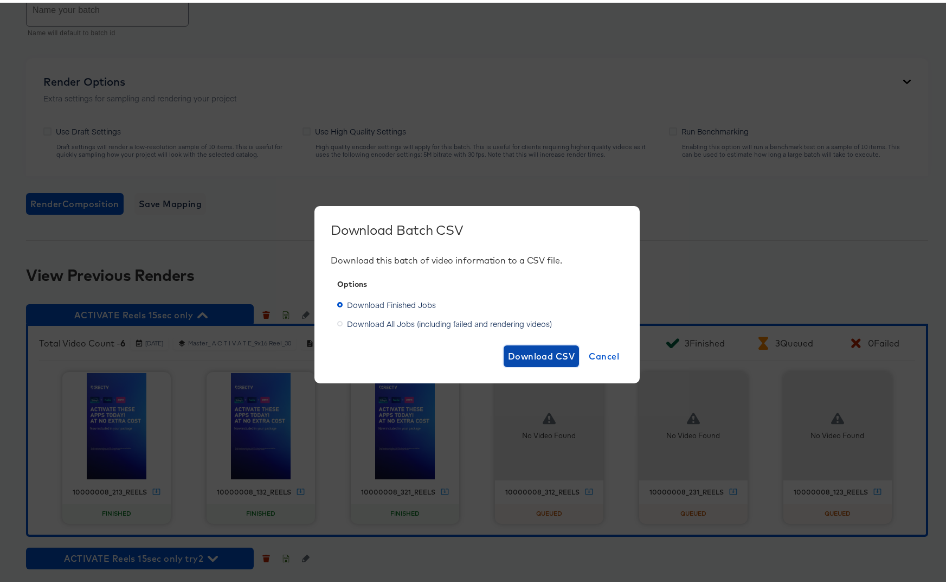
click at [543, 351] on span "Download CSV" at bounding box center [541, 353] width 67 height 15
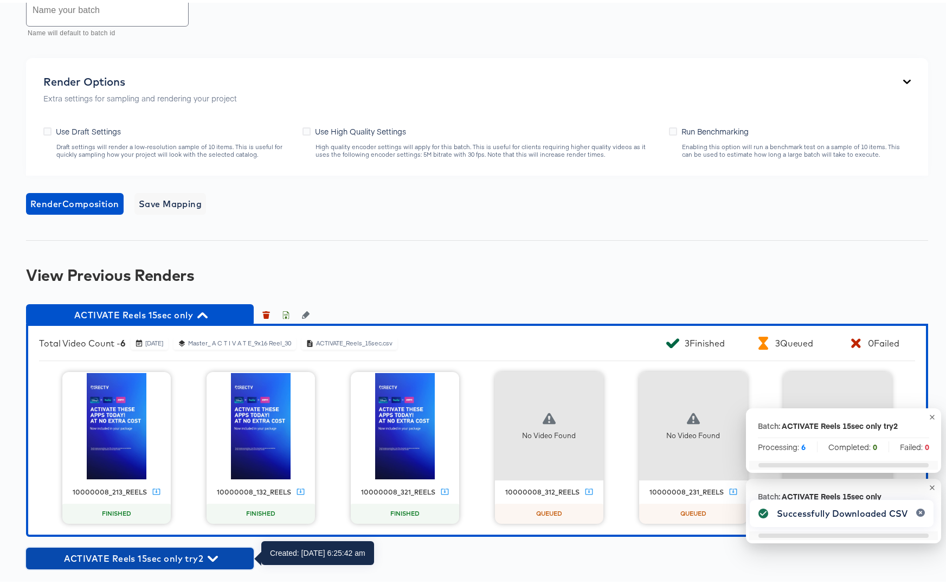
click at [216, 558] on icon "button" at bounding box center [213, 556] width 10 height 10
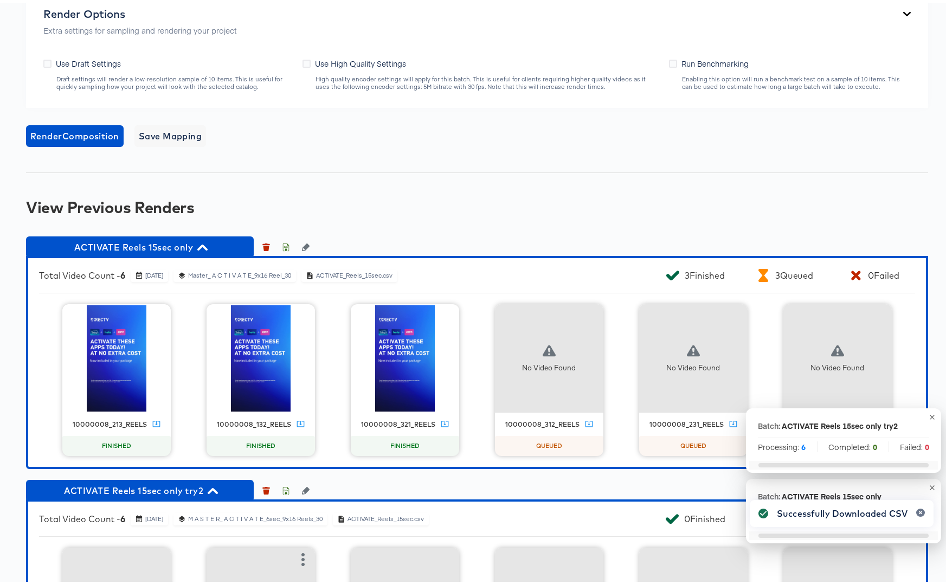
scroll to position [1289, 0]
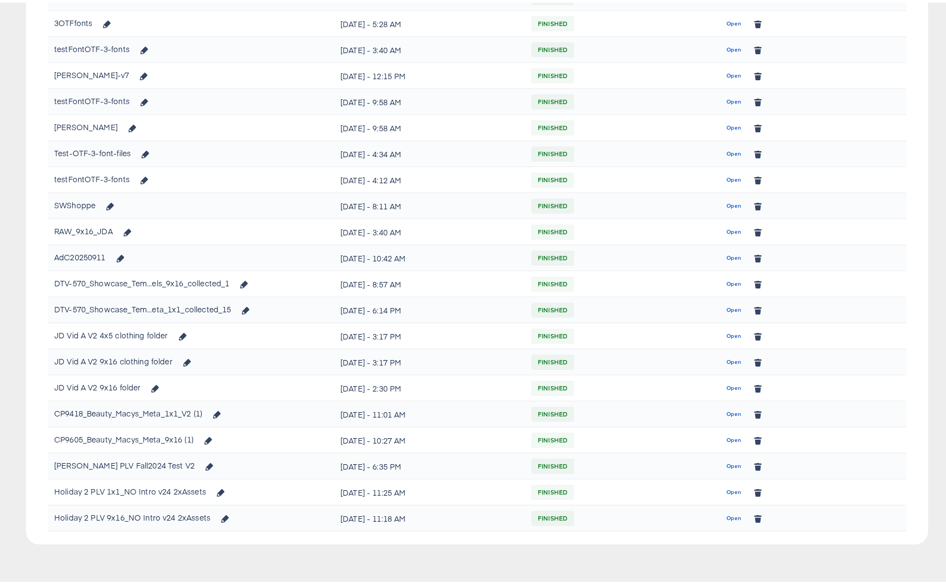
scroll to position [570, 0]
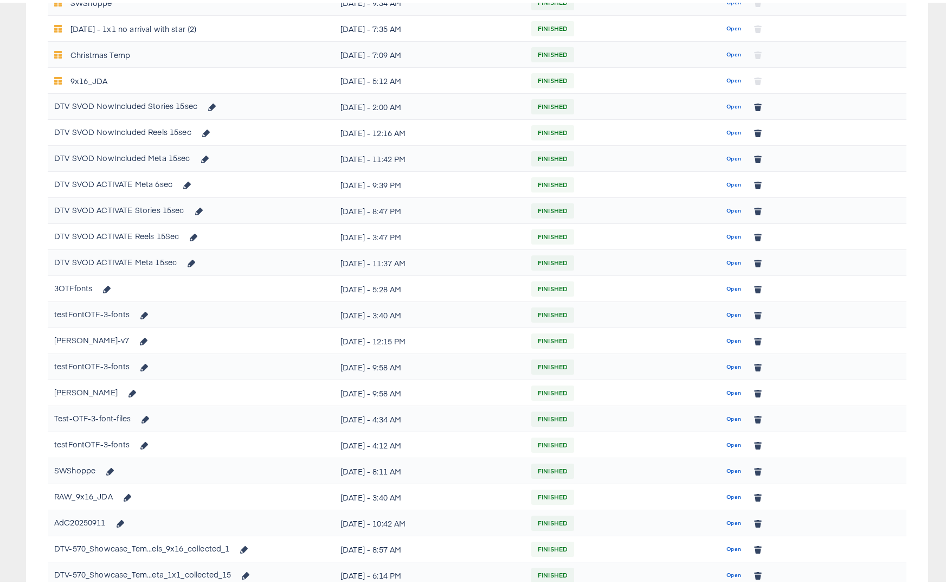
click at [726, 259] on span "Open" at bounding box center [733, 260] width 15 height 10
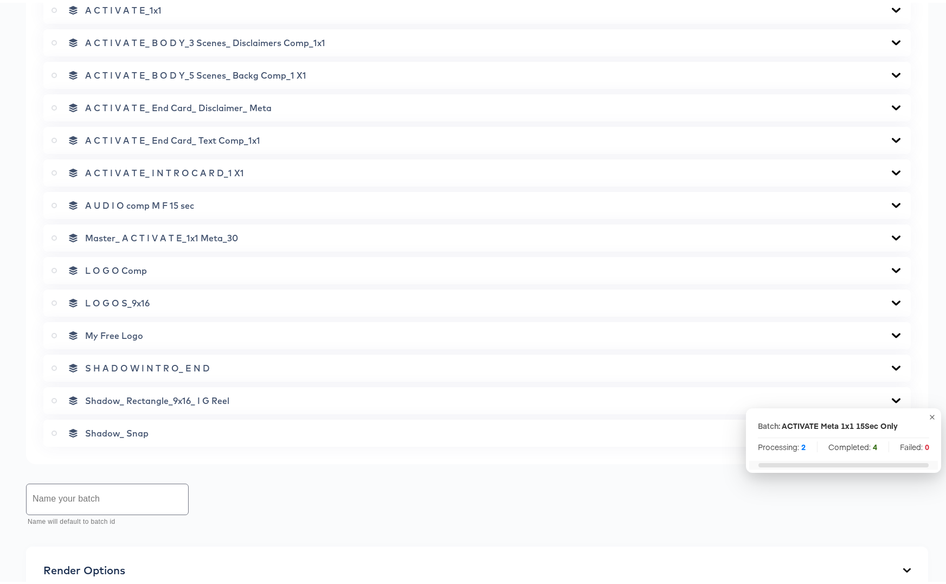
scroll to position [923, 0]
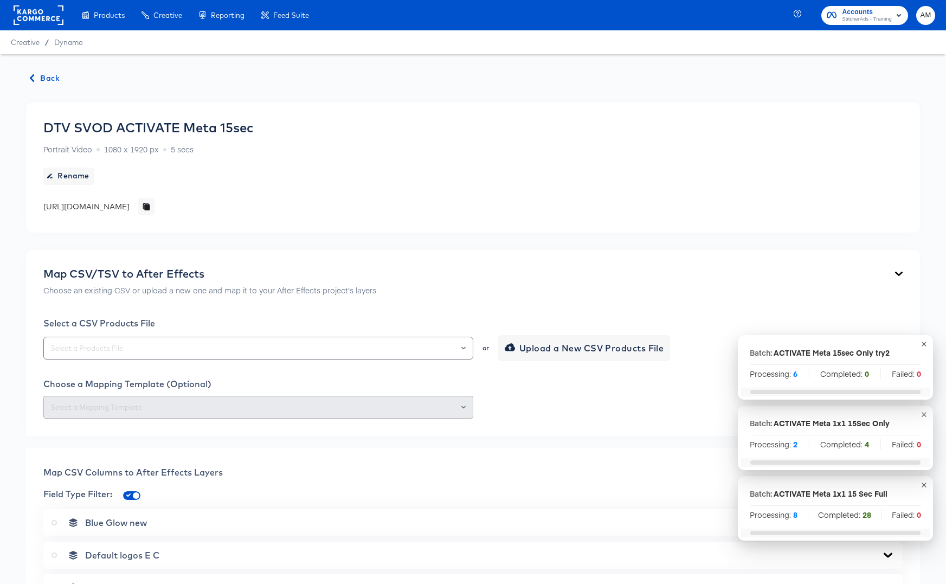
scroll to position [923, 0]
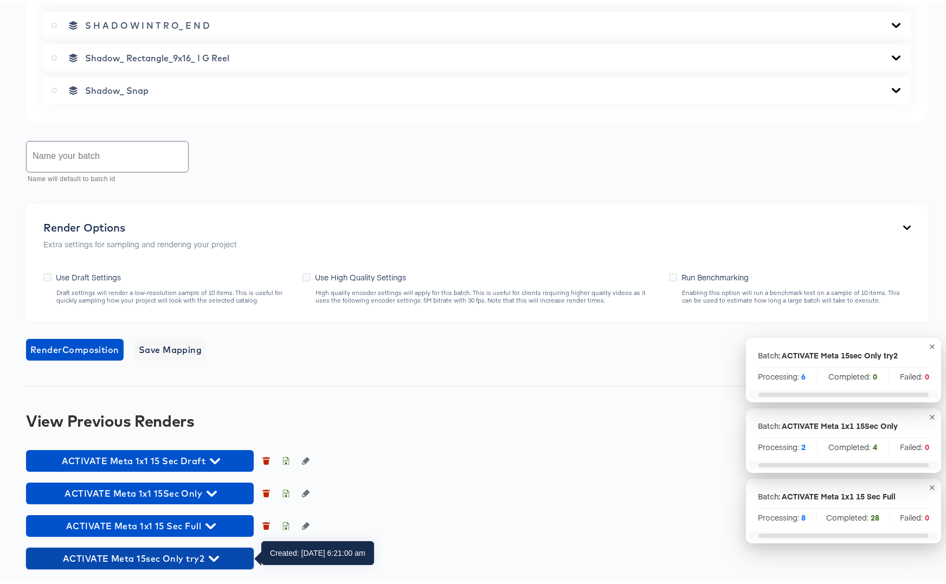
click at [209, 556] on icon "button" at bounding box center [214, 556] width 10 height 10
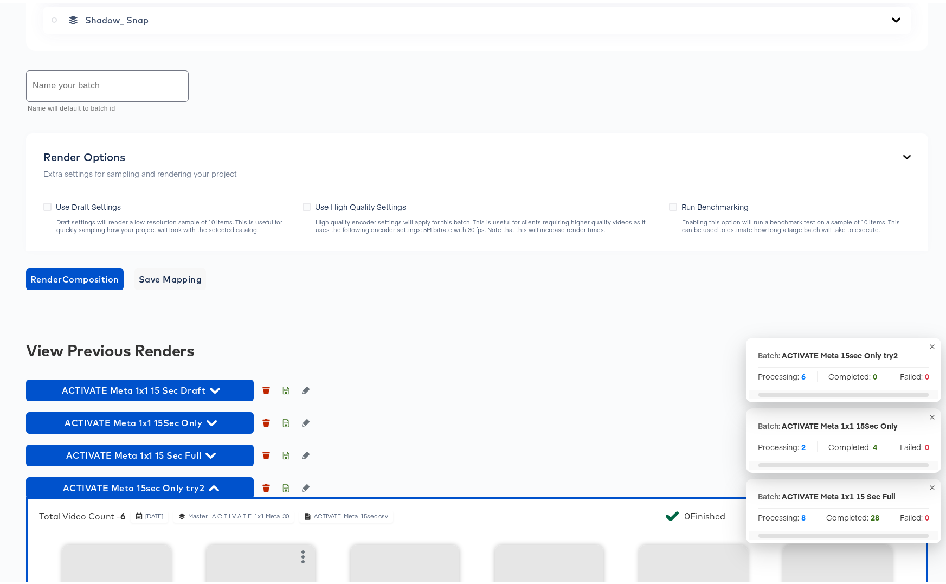
scroll to position [1134, 0]
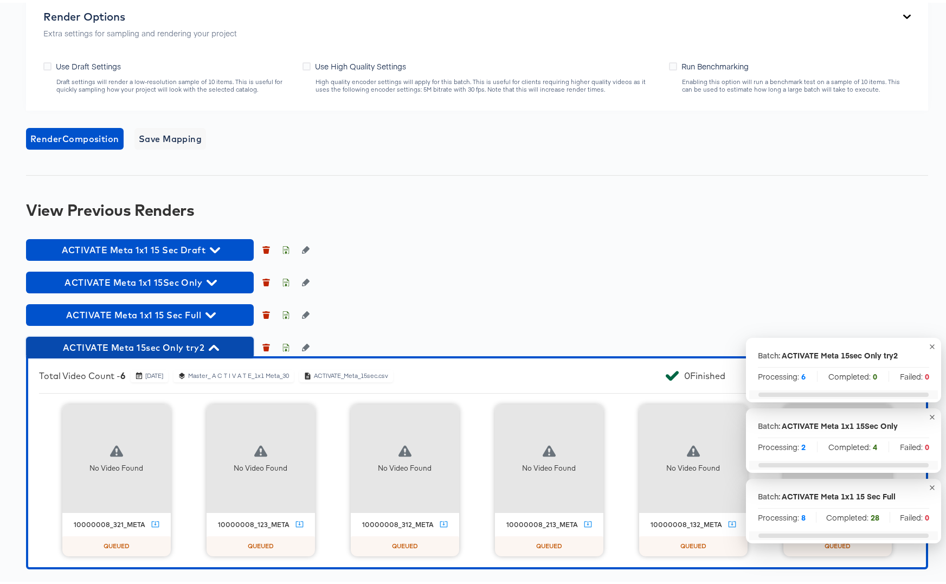
click at [217, 346] on icon "button" at bounding box center [214, 345] width 10 height 6
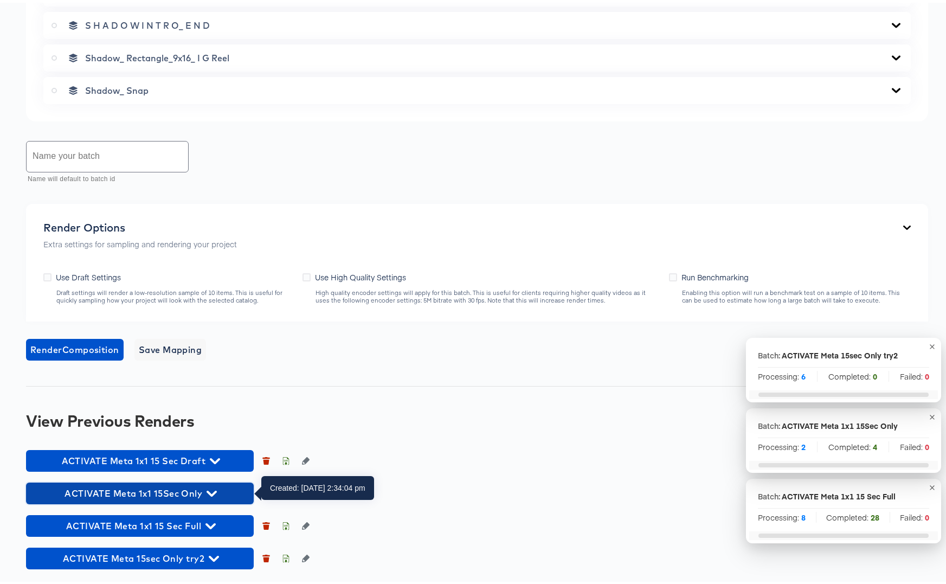
click at [208, 493] on icon "button" at bounding box center [212, 491] width 10 height 10
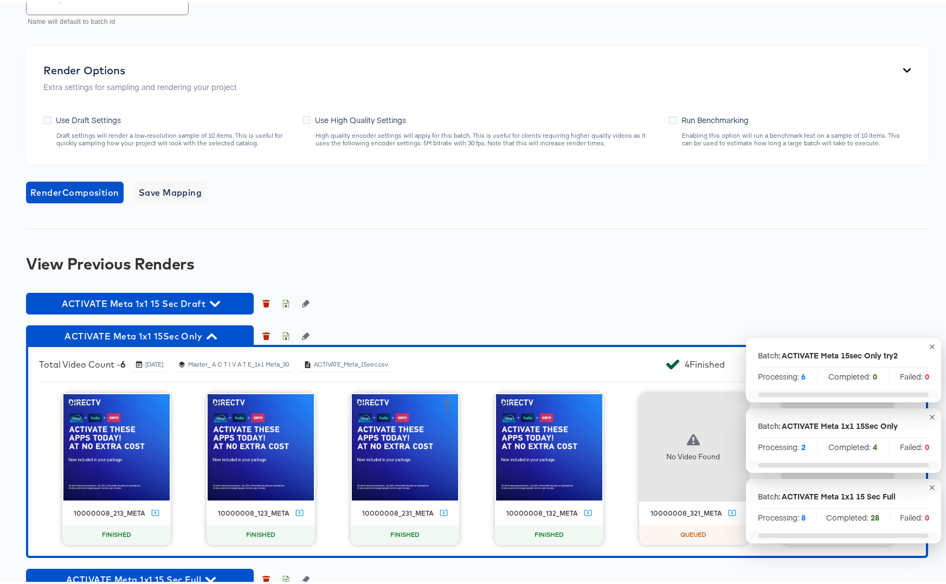
scroll to position [1134, 0]
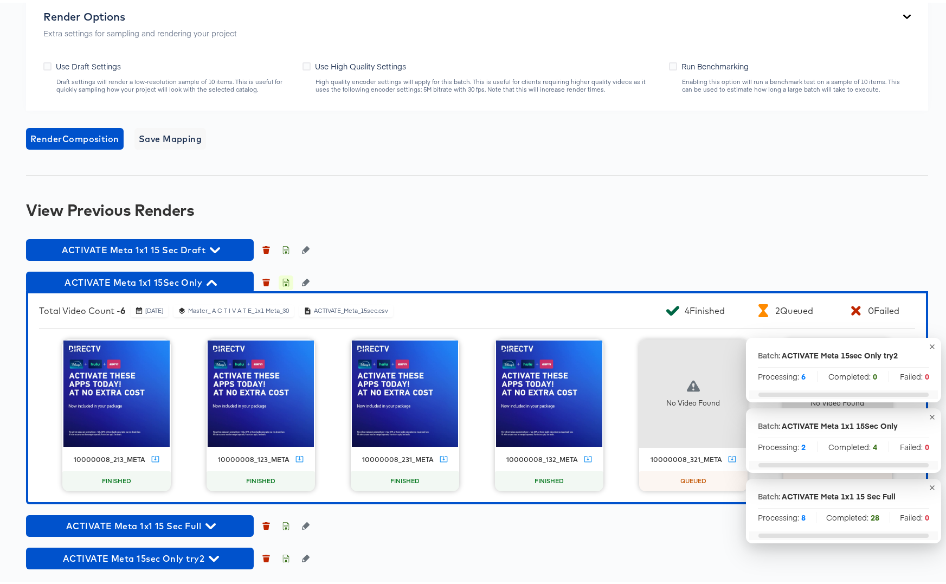
click at [287, 281] on icon "button" at bounding box center [286, 280] width 8 height 8
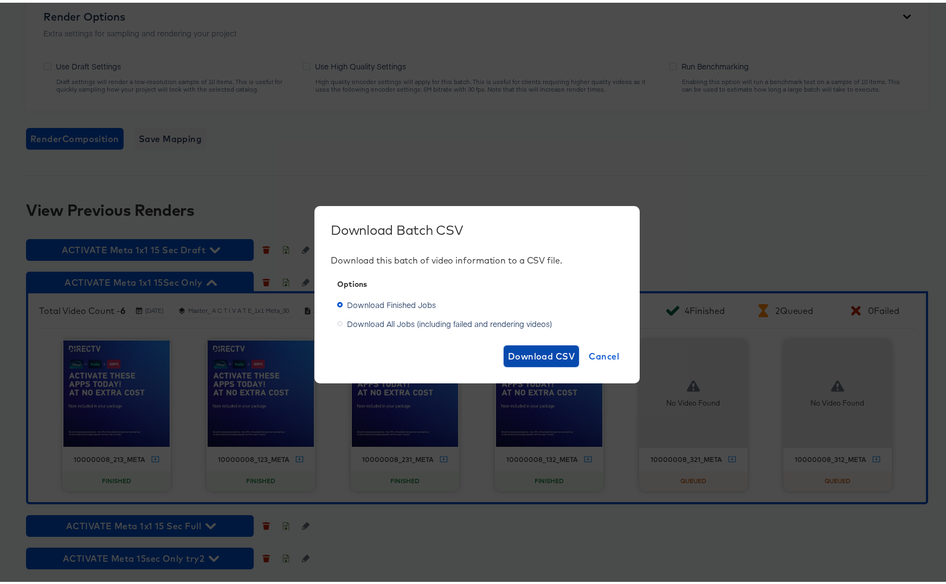
click at [550, 352] on span "Download CSV" at bounding box center [541, 353] width 67 height 15
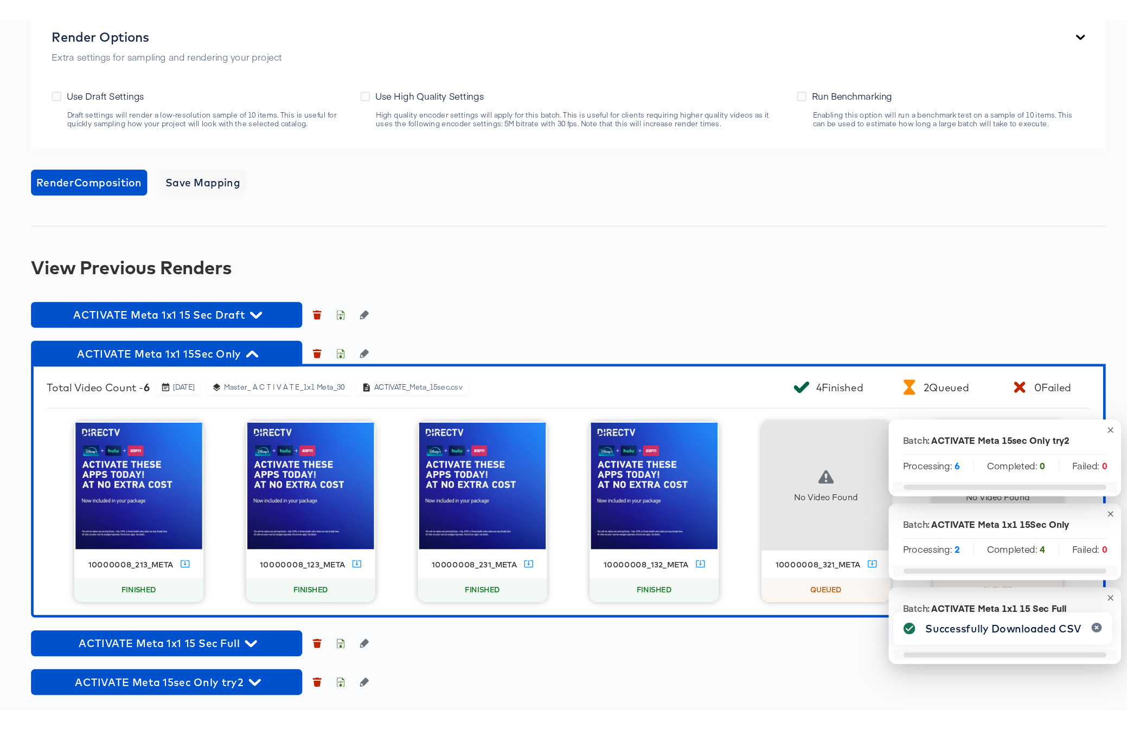
scroll to position [987, 0]
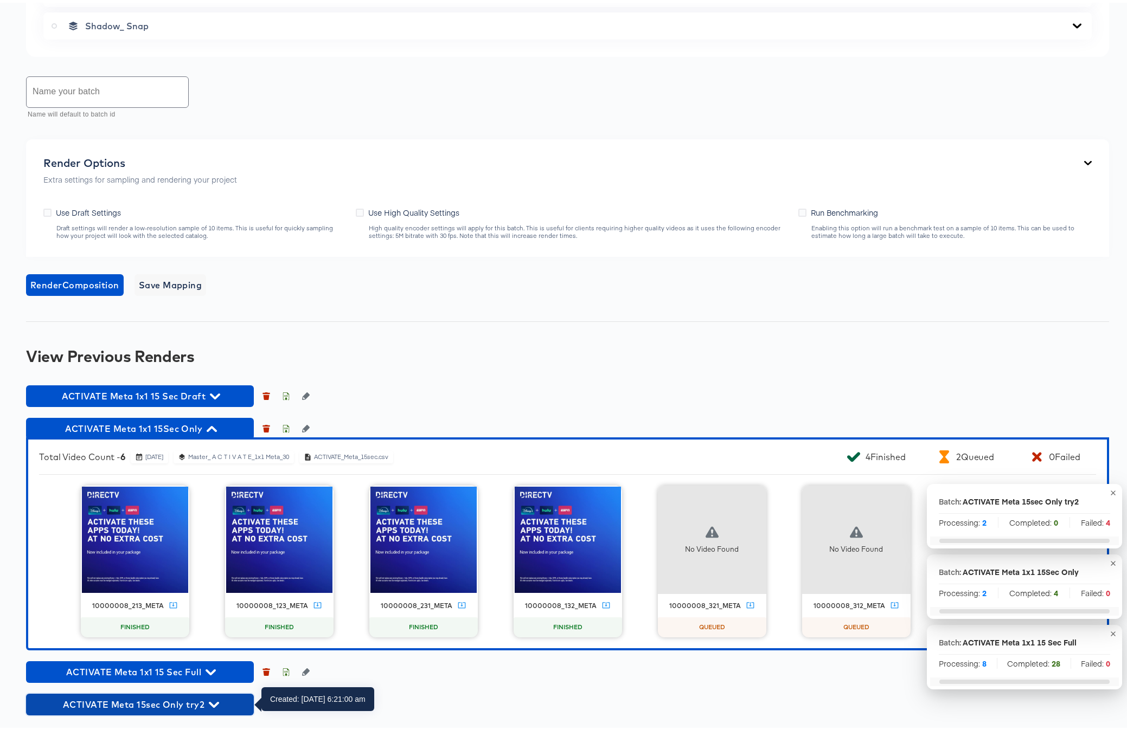
click at [224, 583] on span "ACTIVATE Meta 15sec Only try2" at bounding box center [139, 701] width 217 height 15
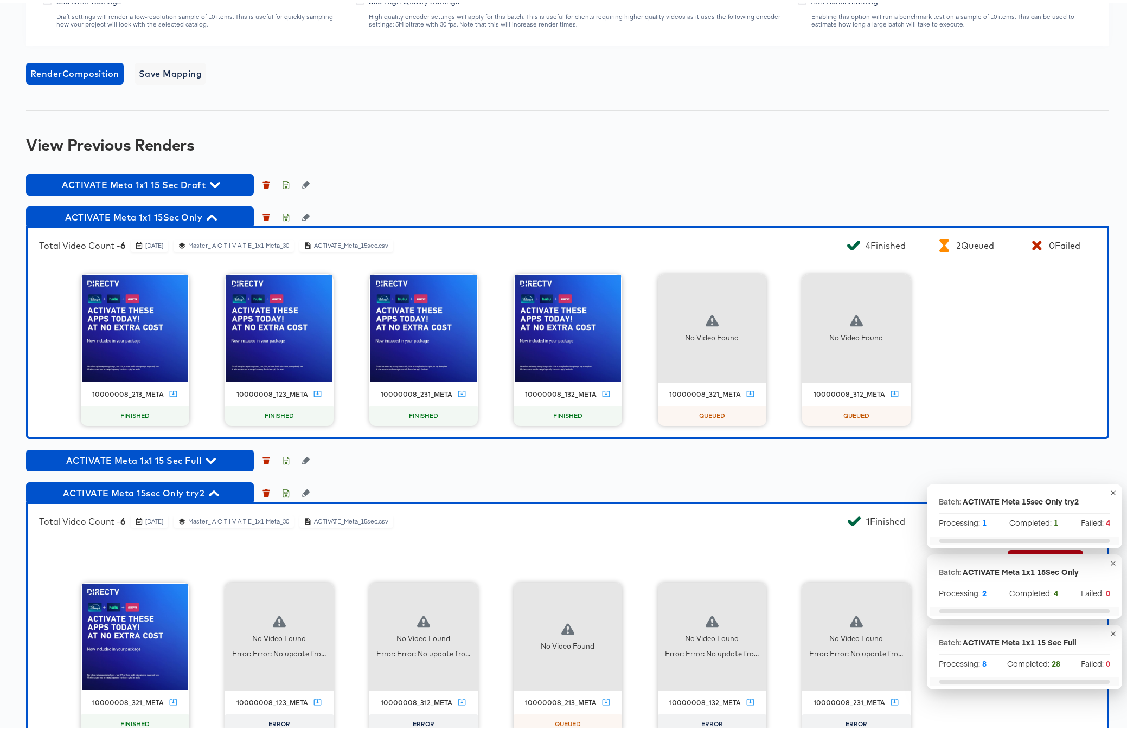
scroll to position [1231, 0]
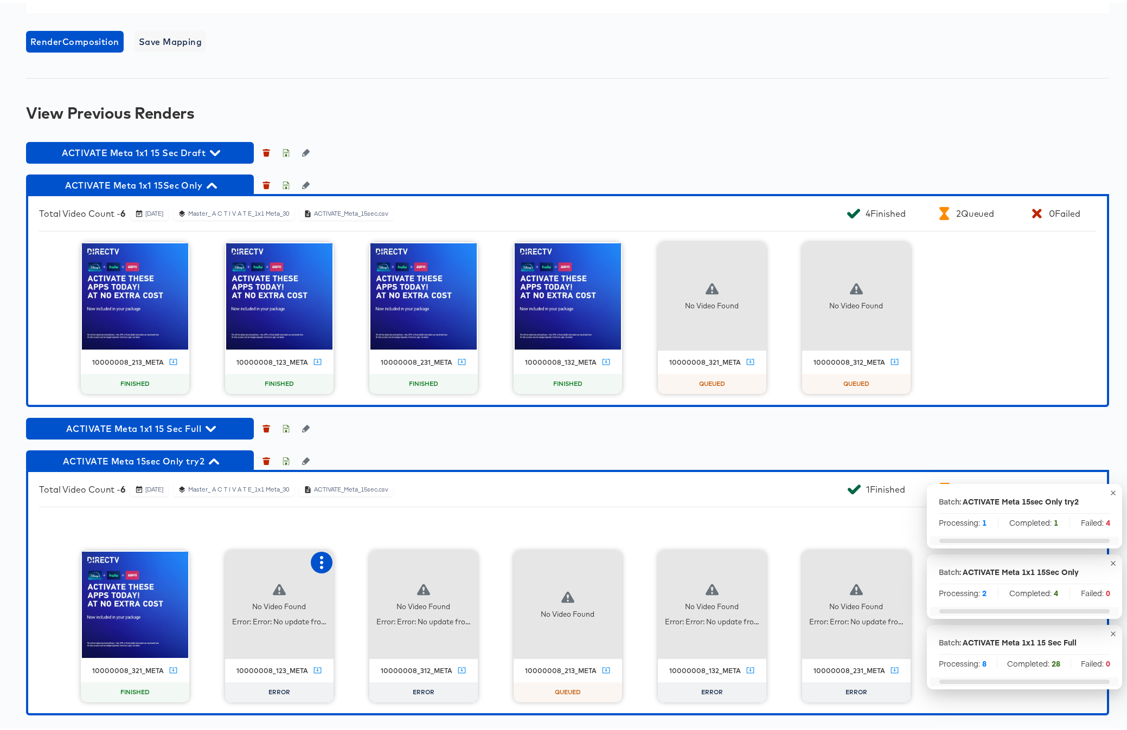
click at [325, 559] on button "button" at bounding box center [322, 560] width 22 height 22
click at [351, 558] on div "Retry" at bounding box center [361, 559] width 21 height 9
click at [462, 562] on icon "button" at bounding box center [465, 560] width 13 height 13
click at [517, 562] on div "Retry" at bounding box center [519, 559] width 81 height 22
click at [748, 561] on icon "button" at bounding box center [754, 560] width 13 height 13
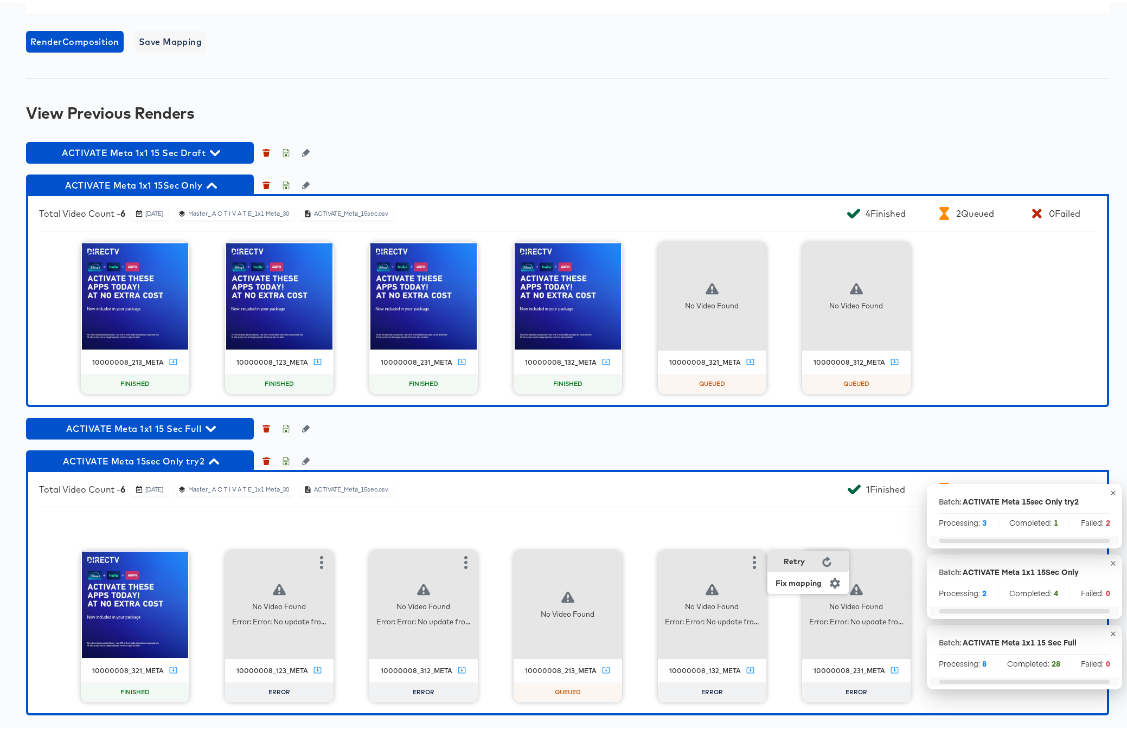
click at [777, 561] on div "Retry" at bounding box center [807, 559] width 81 height 22
click at [892, 563] on icon "button" at bounding box center [898, 560] width 13 height 13
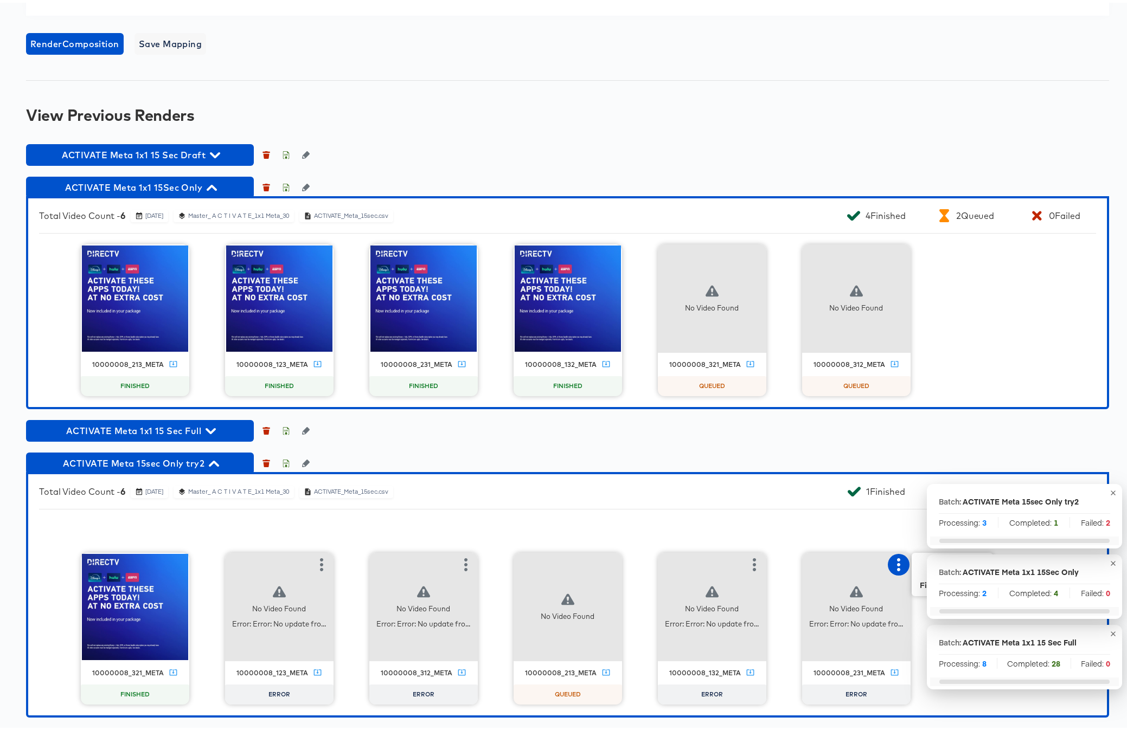
scroll to position [1229, 0]
click at [946, 490] on icon "button" at bounding box center [1112, 490] width 5 height 5
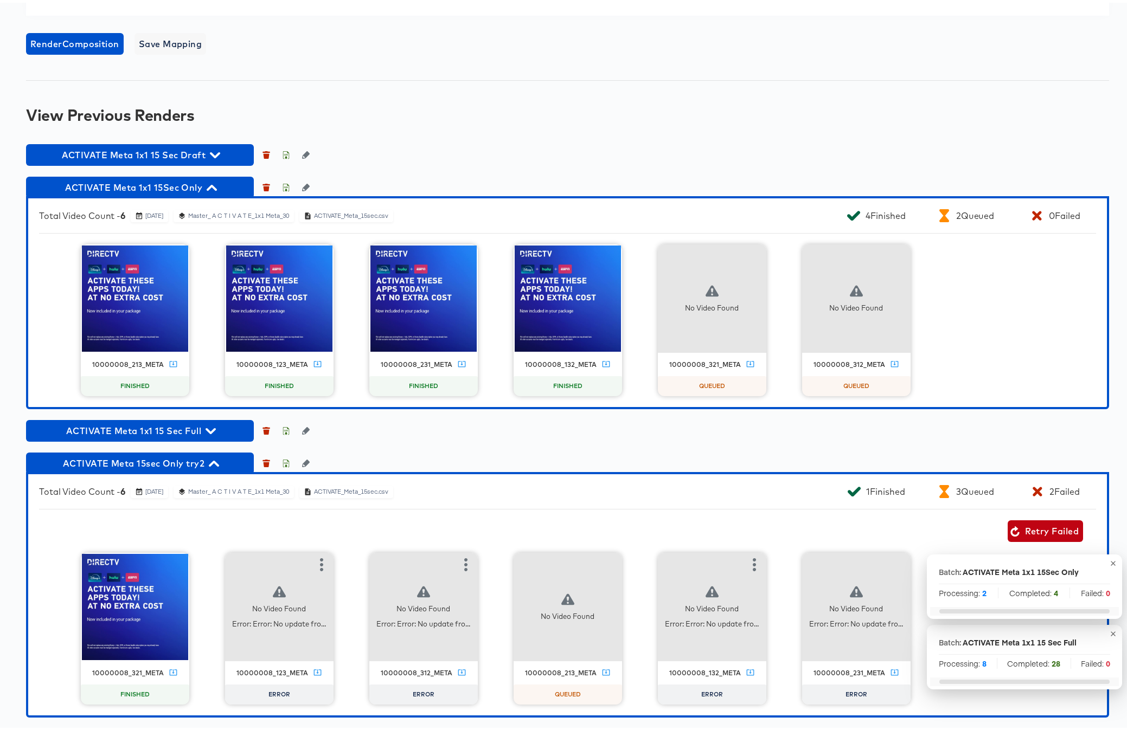
click at [946, 560] on icon "button" at bounding box center [1113, 561] width 8 height 8
click at [946, 583] on icon "button" at bounding box center [1112, 631] width 5 height 5
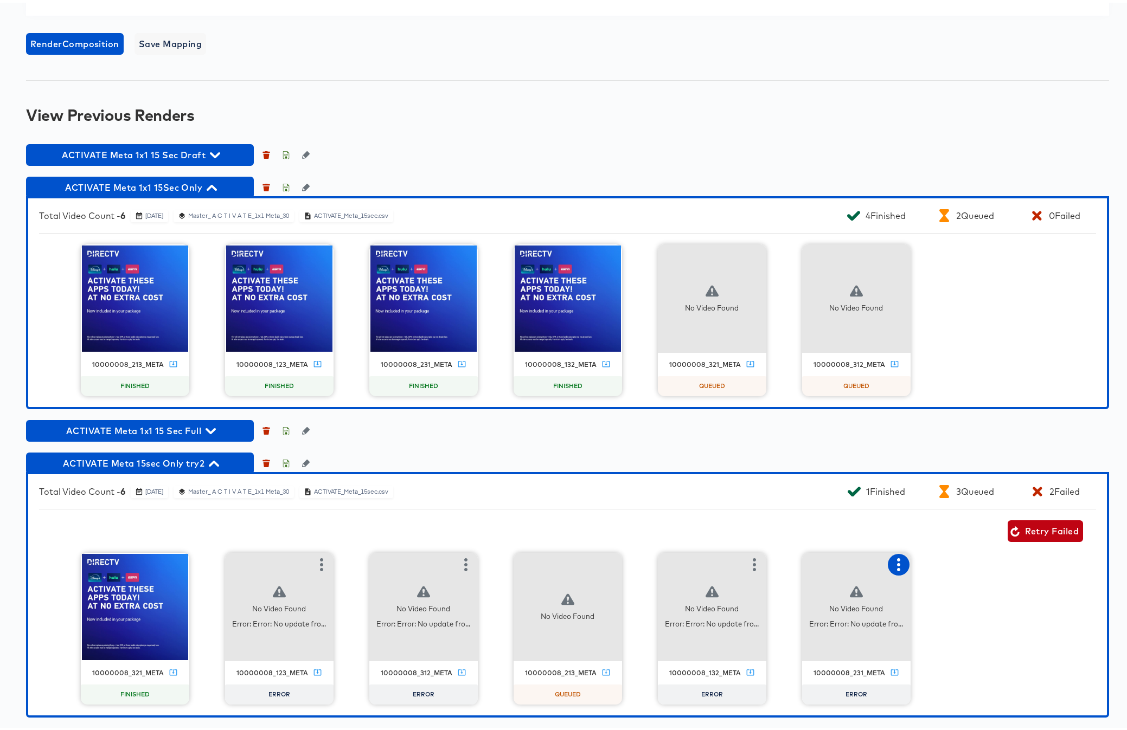
click at [892, 561] on icon "button" at bounding box center [898, 562] width 13 height 13
click at [938, 563] on div "Retry" at bounding box center [938, 561] width 21 height 9
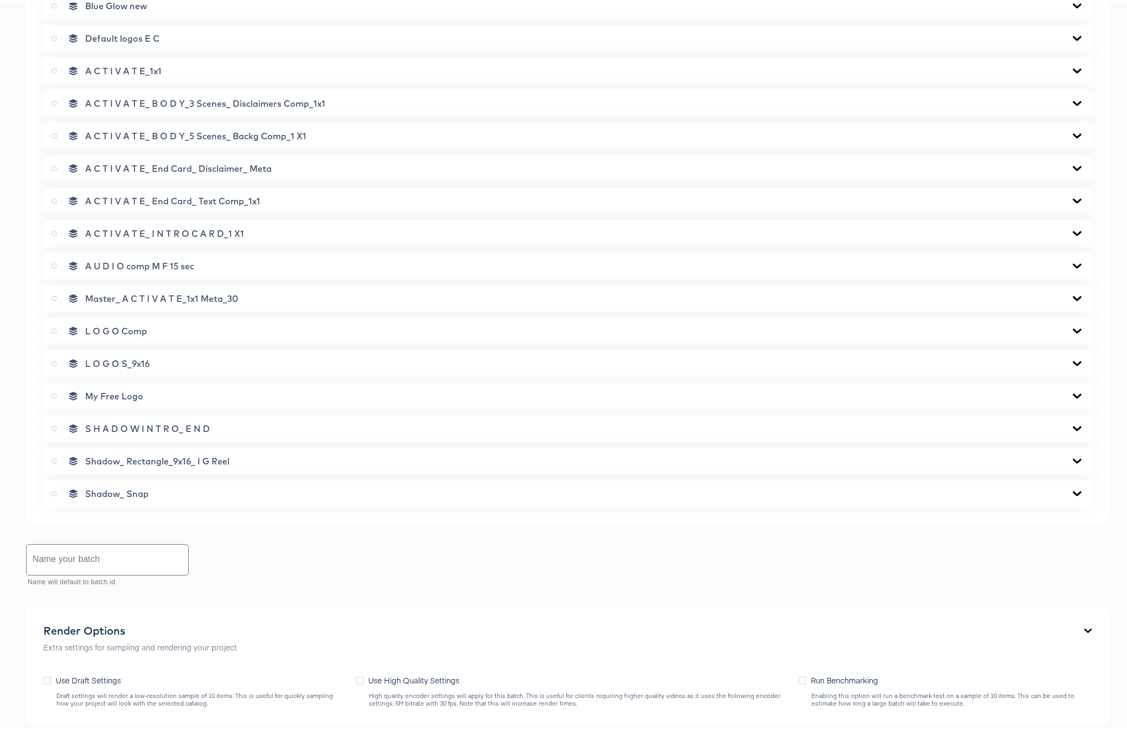
scroll to position [0, 0]
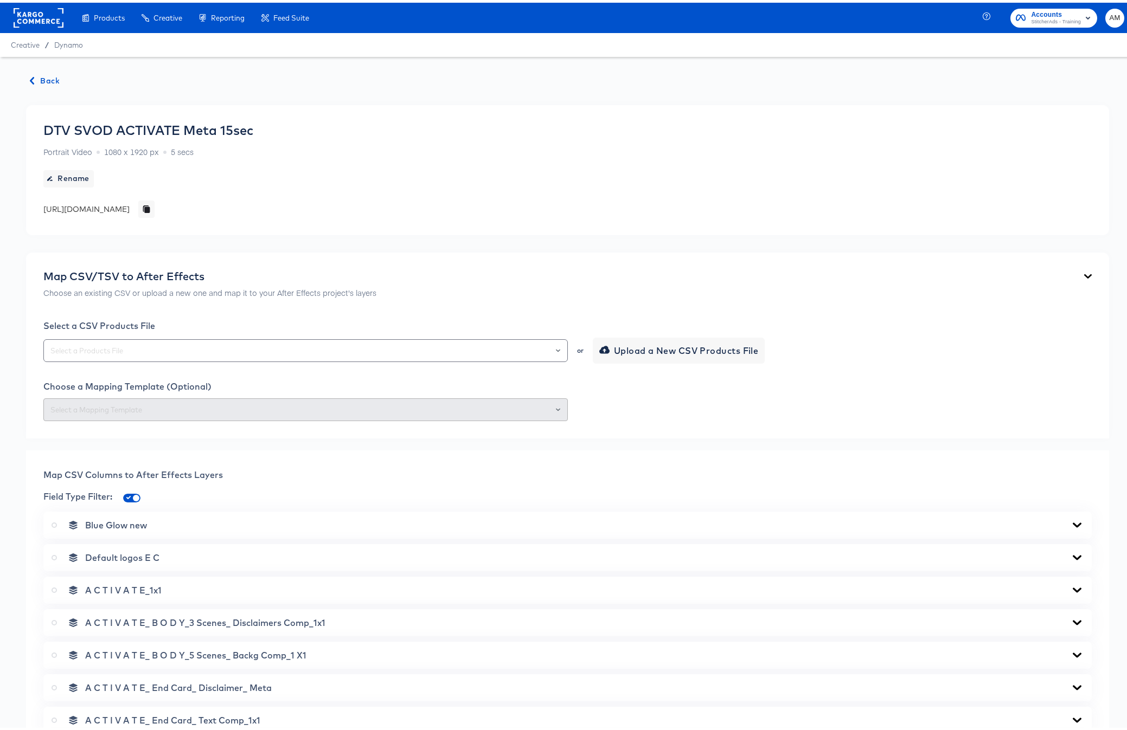
click at [49, 82] on span "Back" at bounding box center [44, 79] width 29 height 14
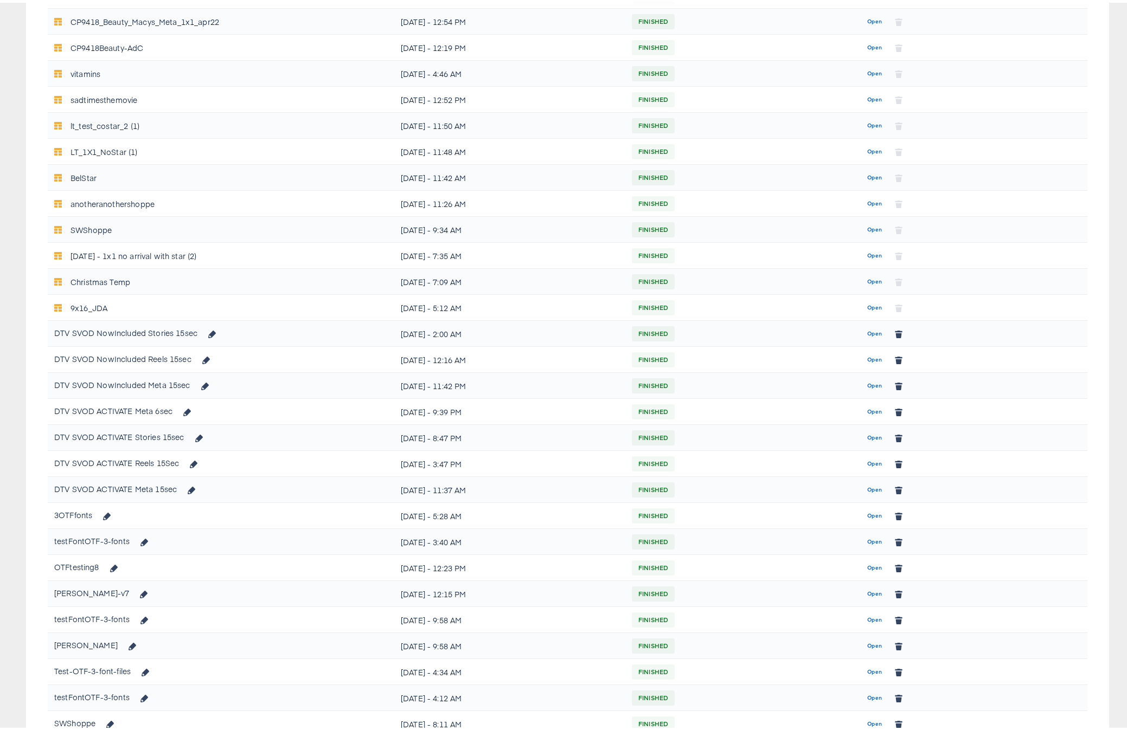
scroll to position [397, 0]
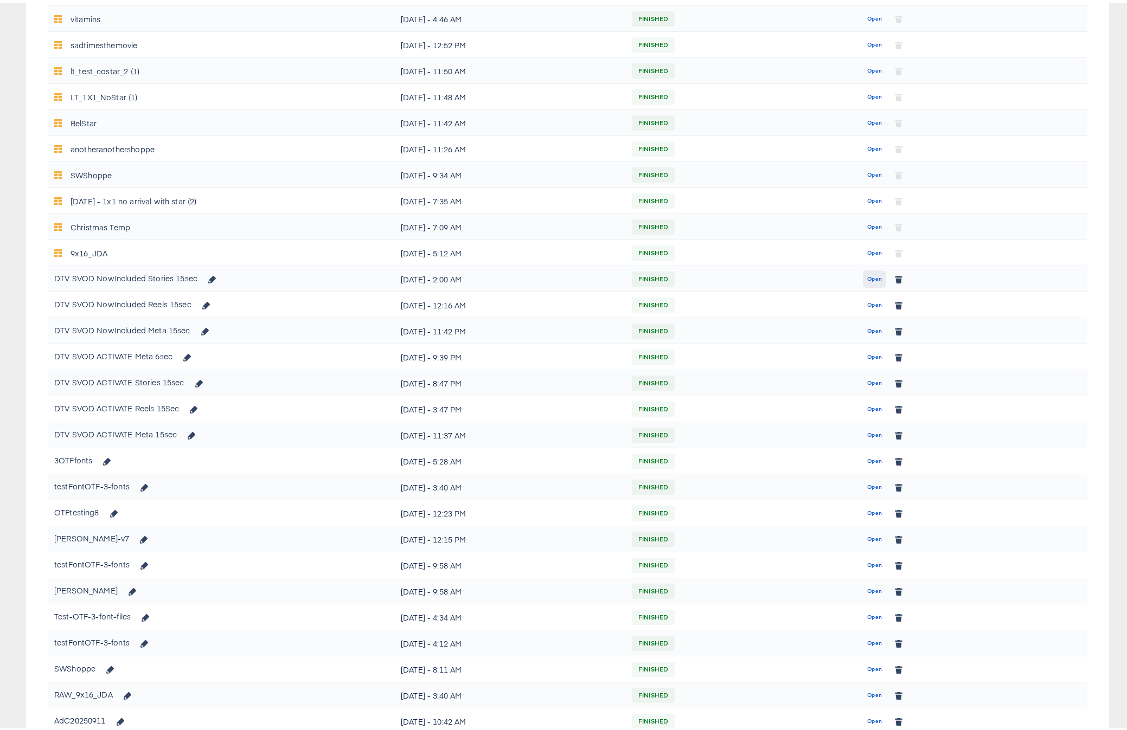
click at [867, 278] on span "Open" at bounding box center [874, 277] width 15 height 10
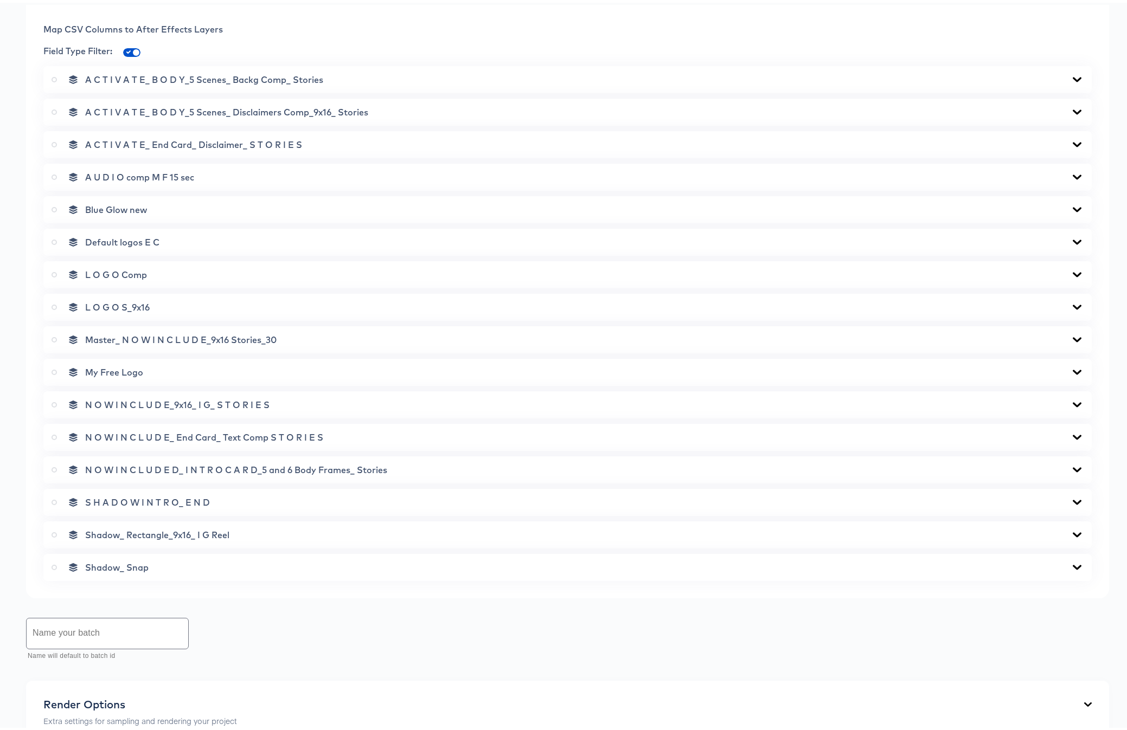
scroll to position [679, 0]
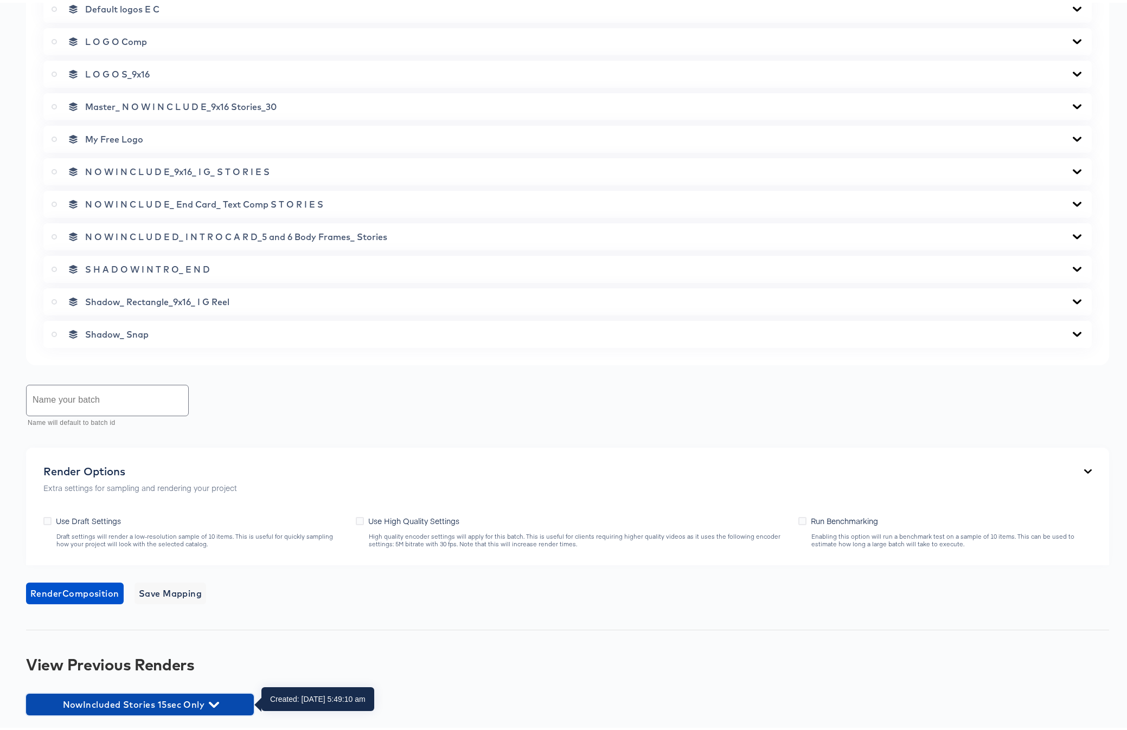
click at [215, 583] on icon "button" at bounding box center [214, 702] width 10 height 10
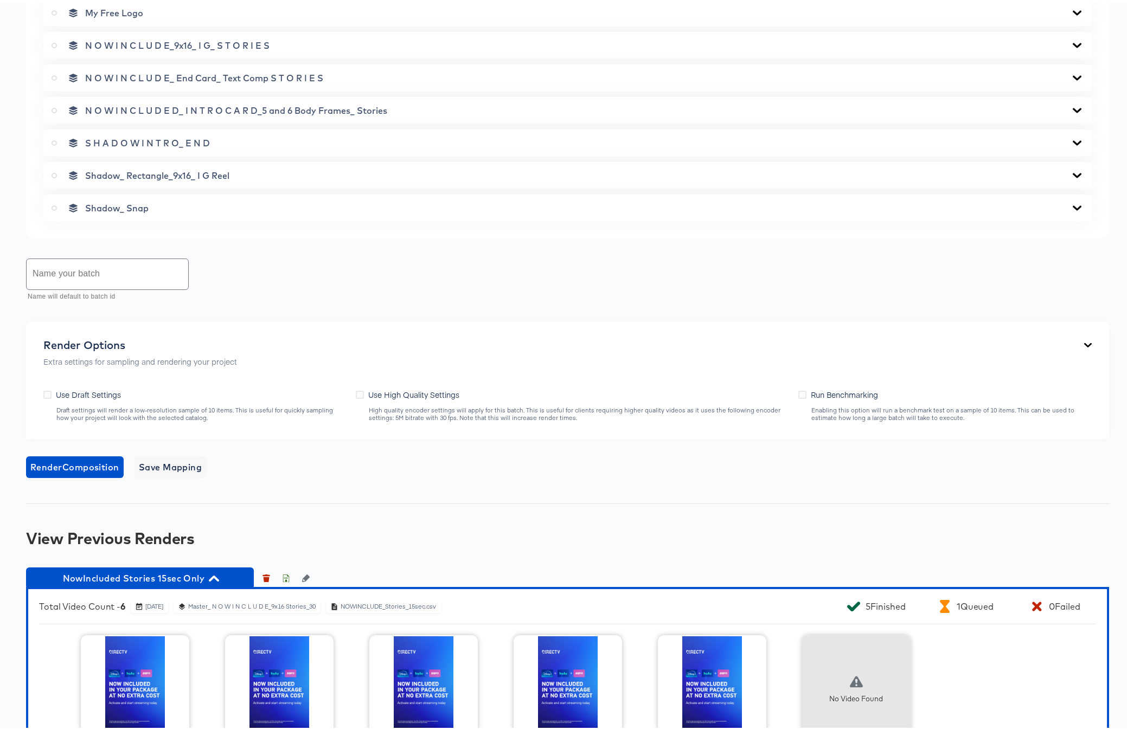
scroll to position [890, 0]
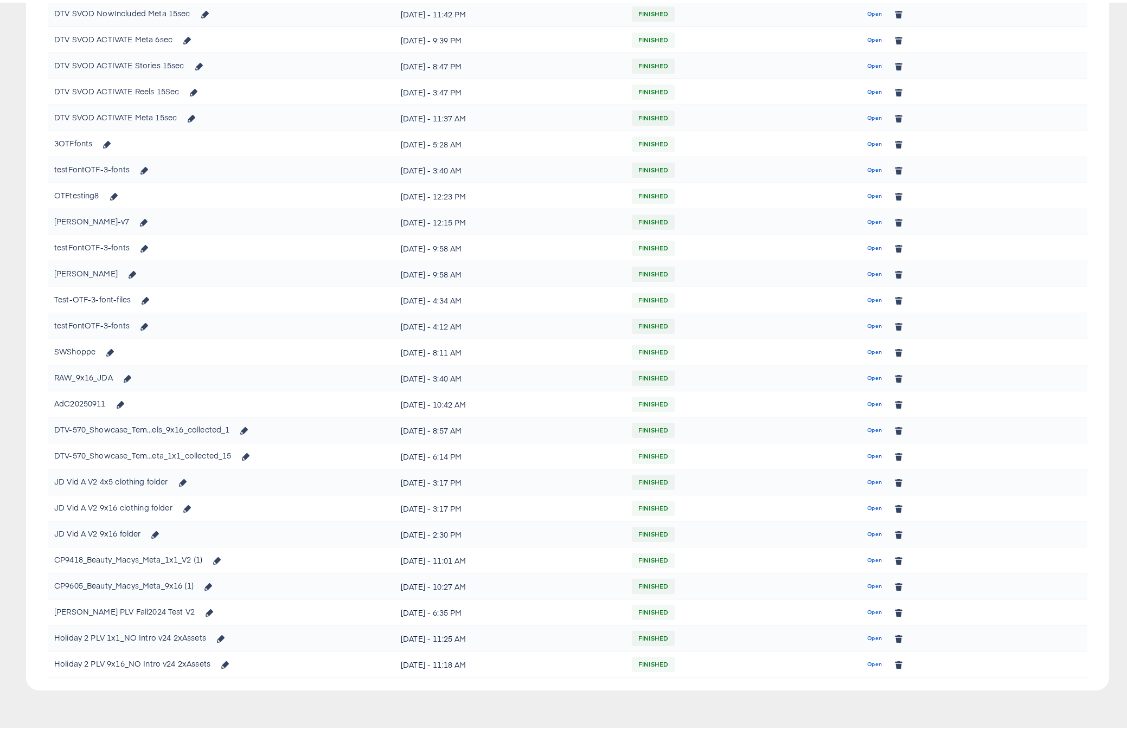
scroll to position [397, 0]
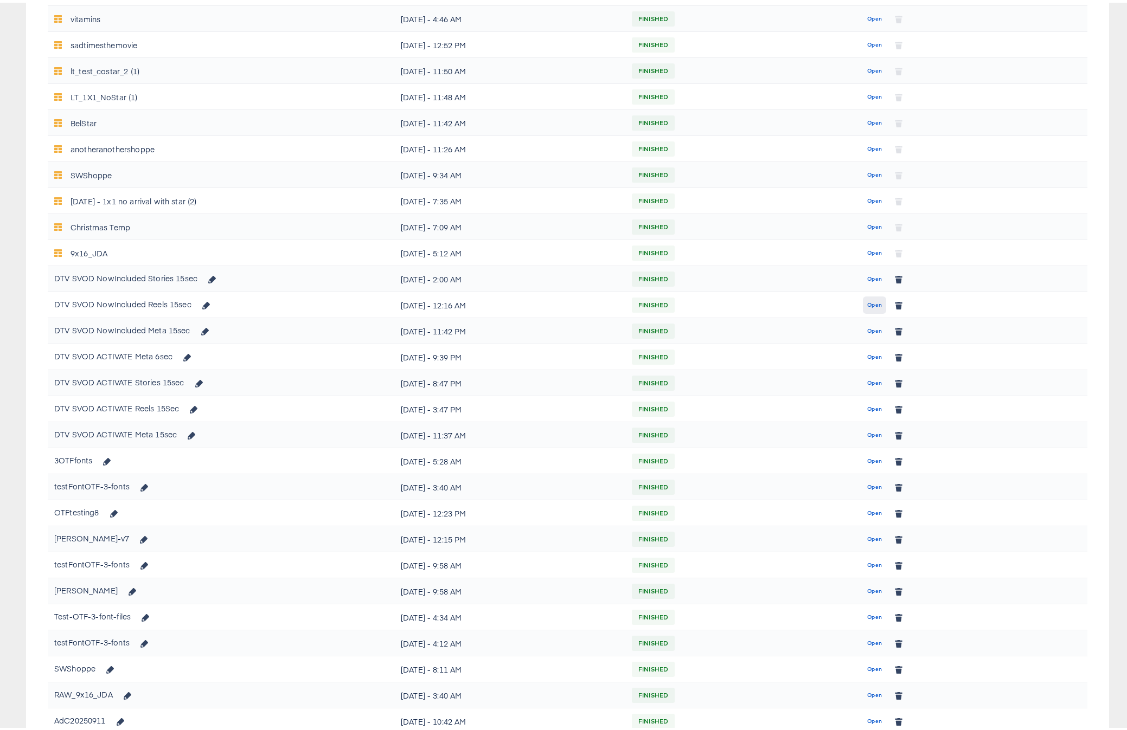
click at [875, 303] on button "Open" at bounding box center [874, 302] width 23 height 17
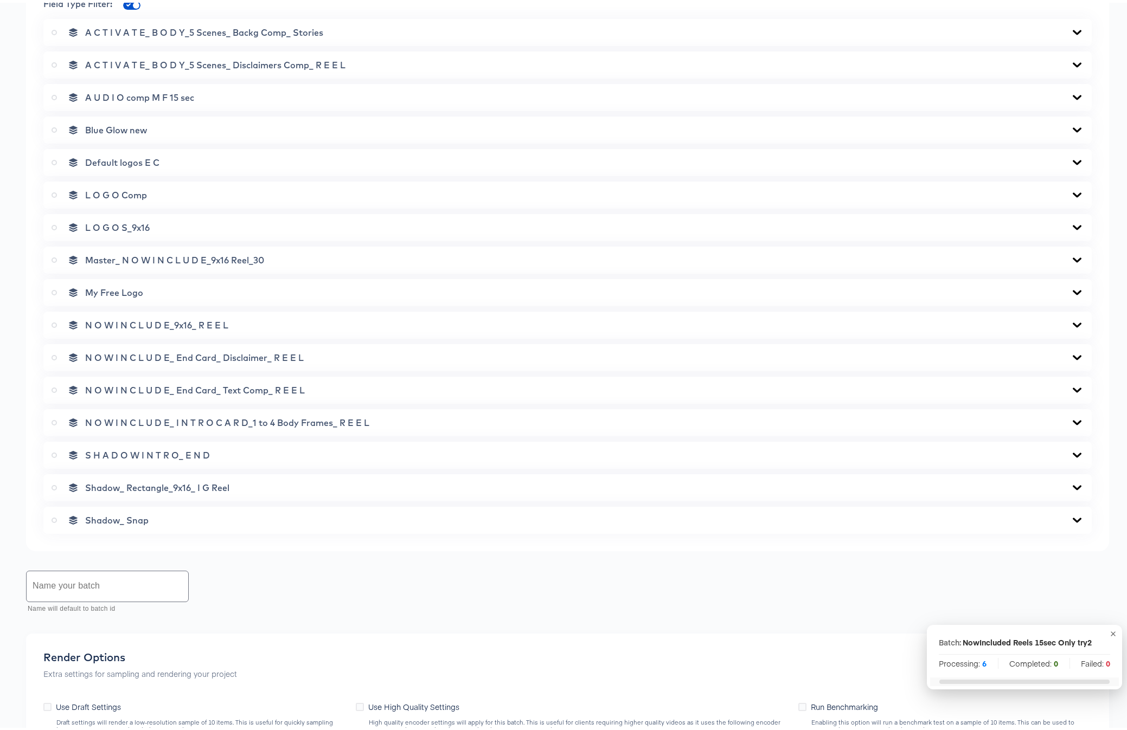
scroll to position [711, 0]
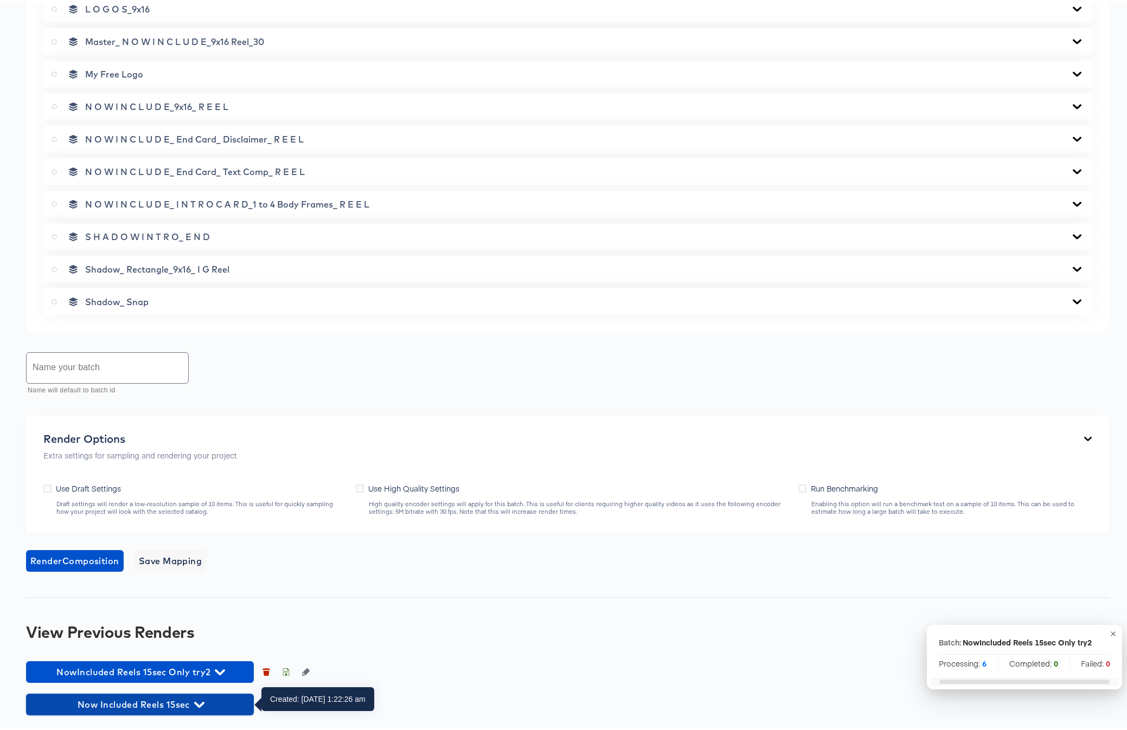
click at [194, 583] on icon "button" at bounding box center [199, 702] width 10 height 10
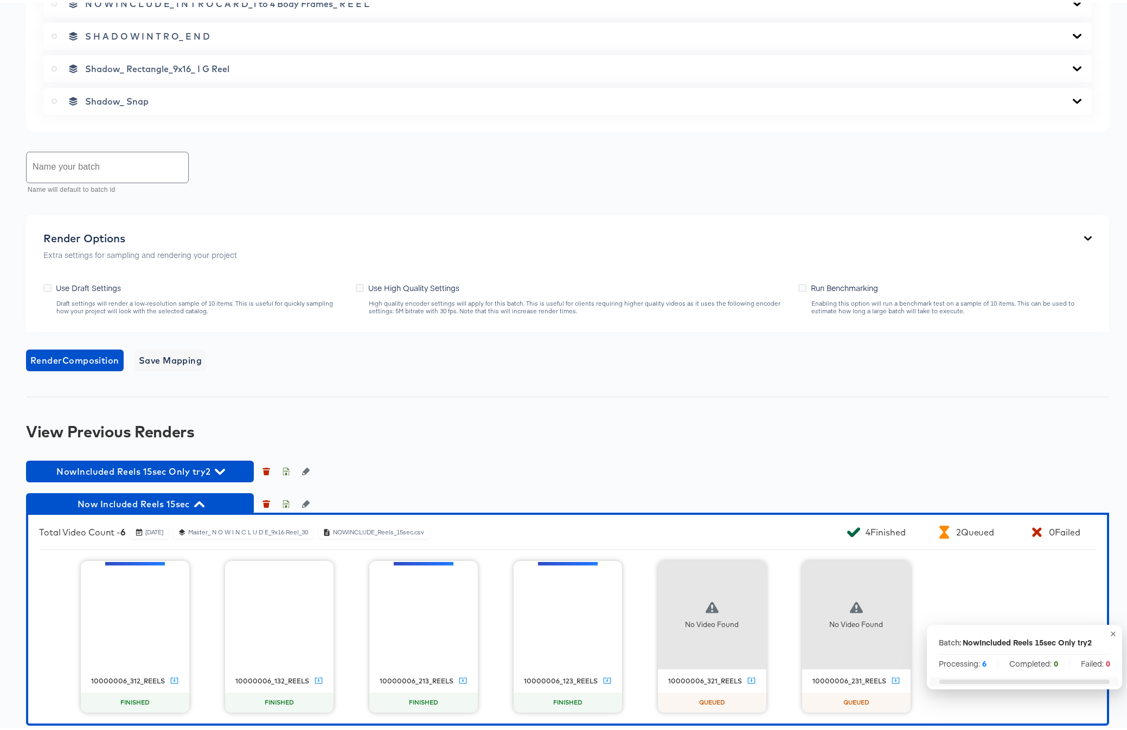
scroll to position [922, 0]
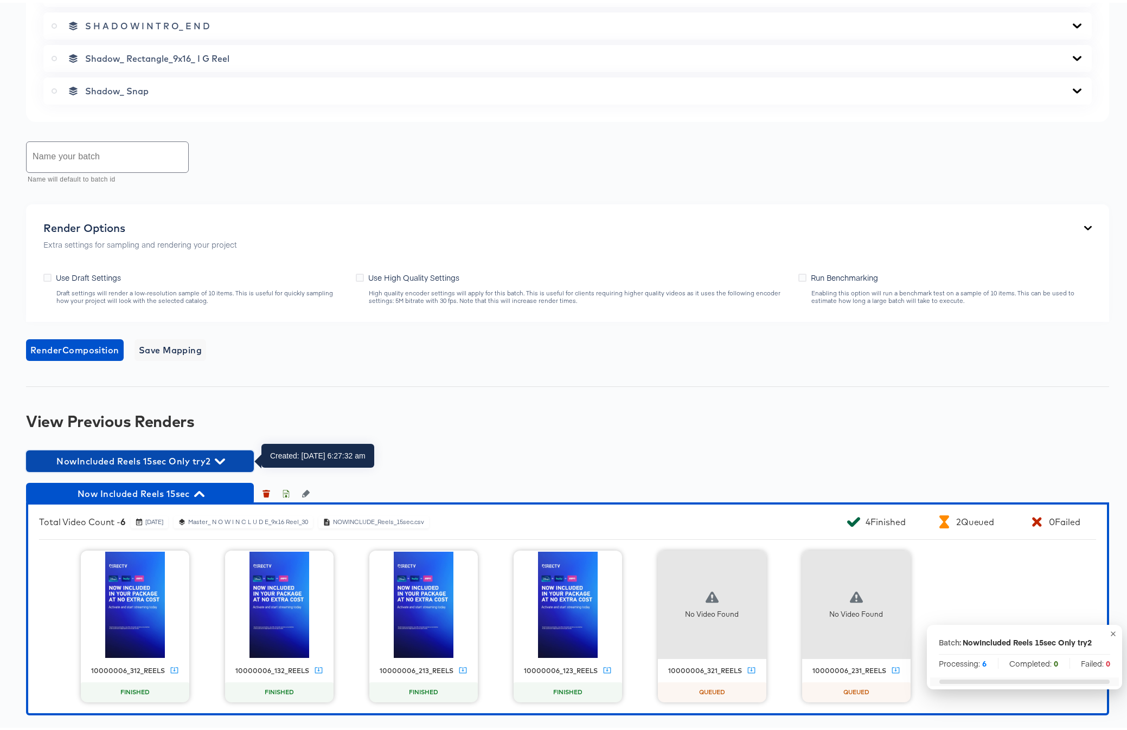
click at [225, 458] on icon "button" at bounding box center [220, 459] width 10 height 10
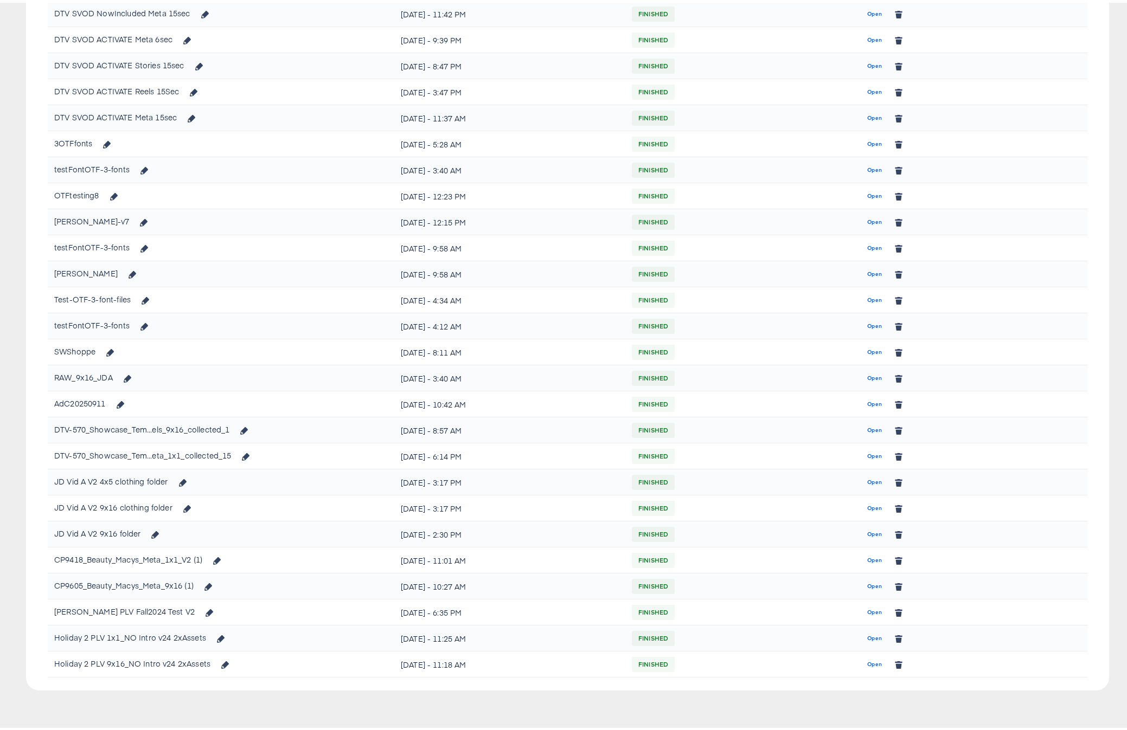
scroll to position [397, 0]
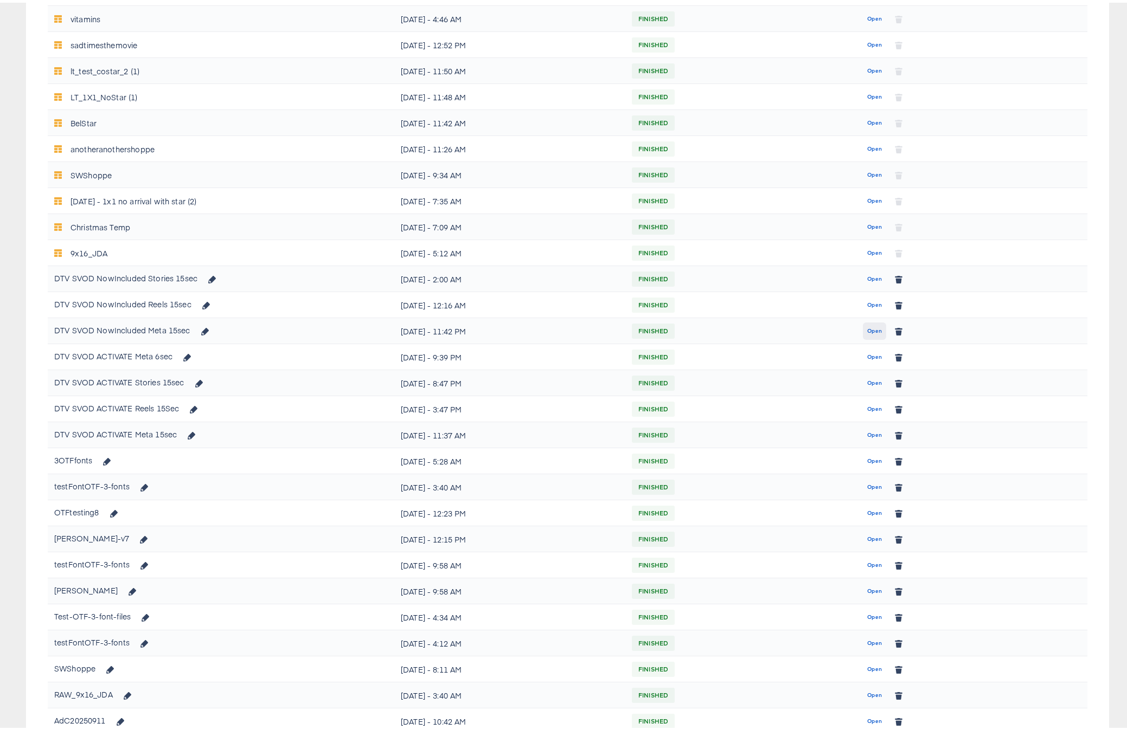
click at [878, 325] on button "Open" at bounding box center [874, 328] width 23 height 17
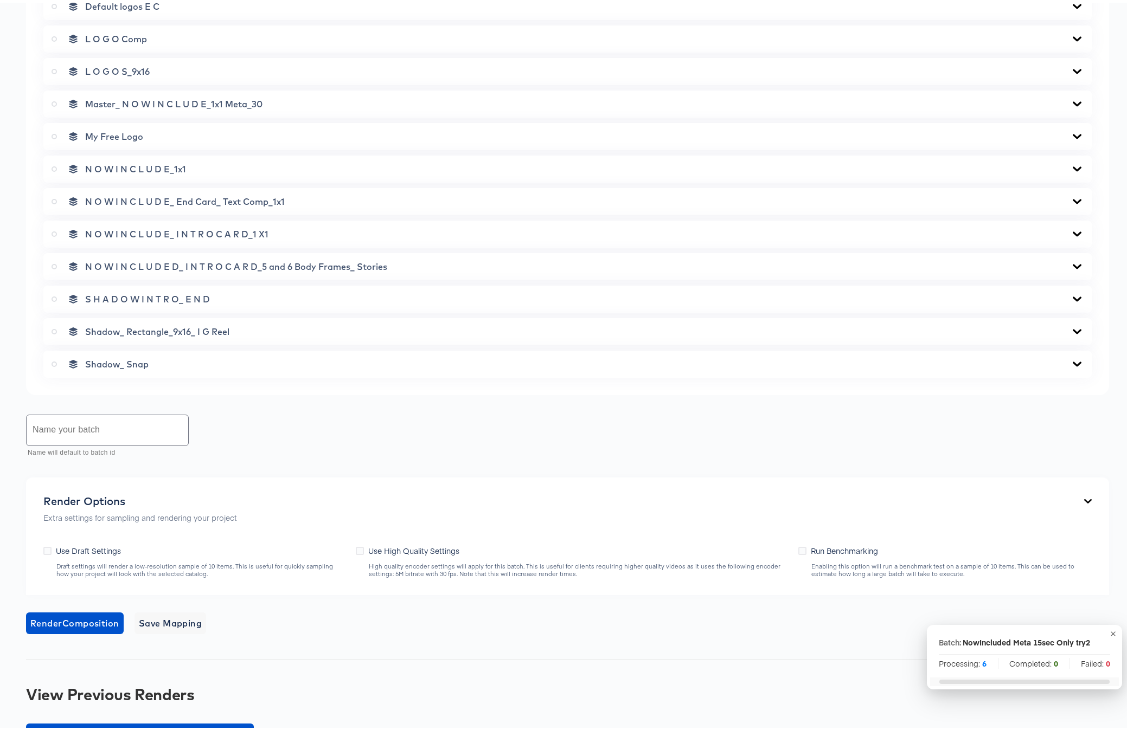
scroll to position [744, 0]
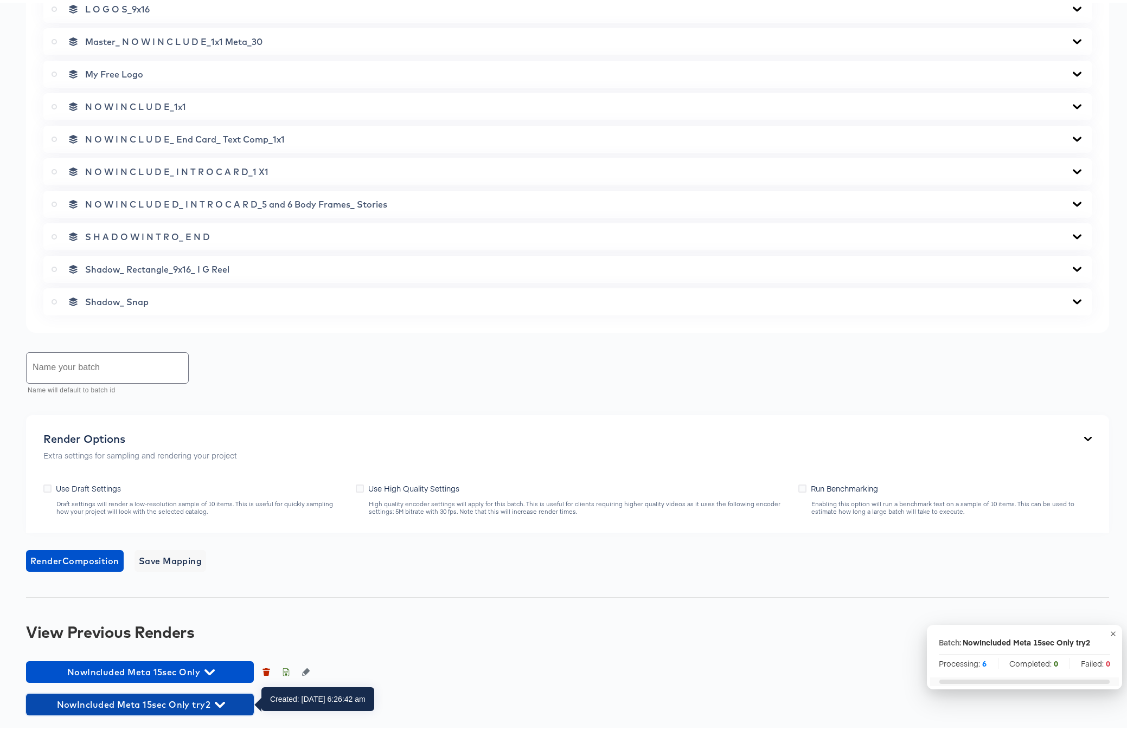
click at [218, 583] on icon "button" at bounding box center [220, 702] width 10 height 10
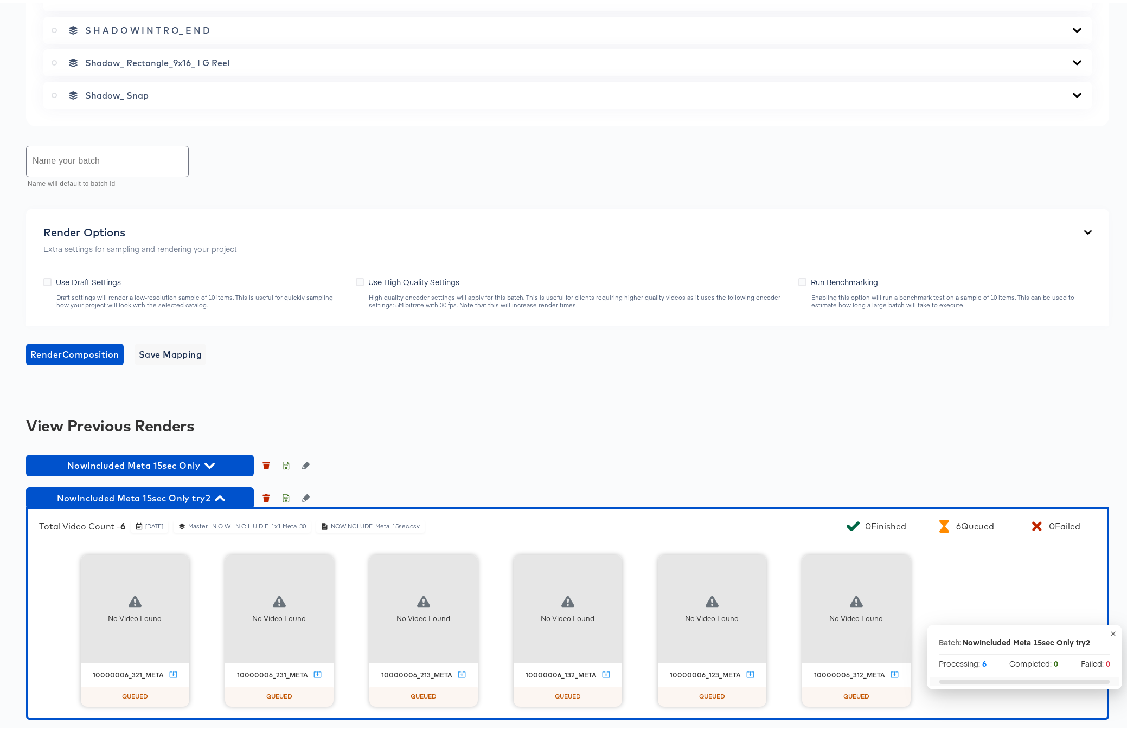
scroll to position [949, 0]
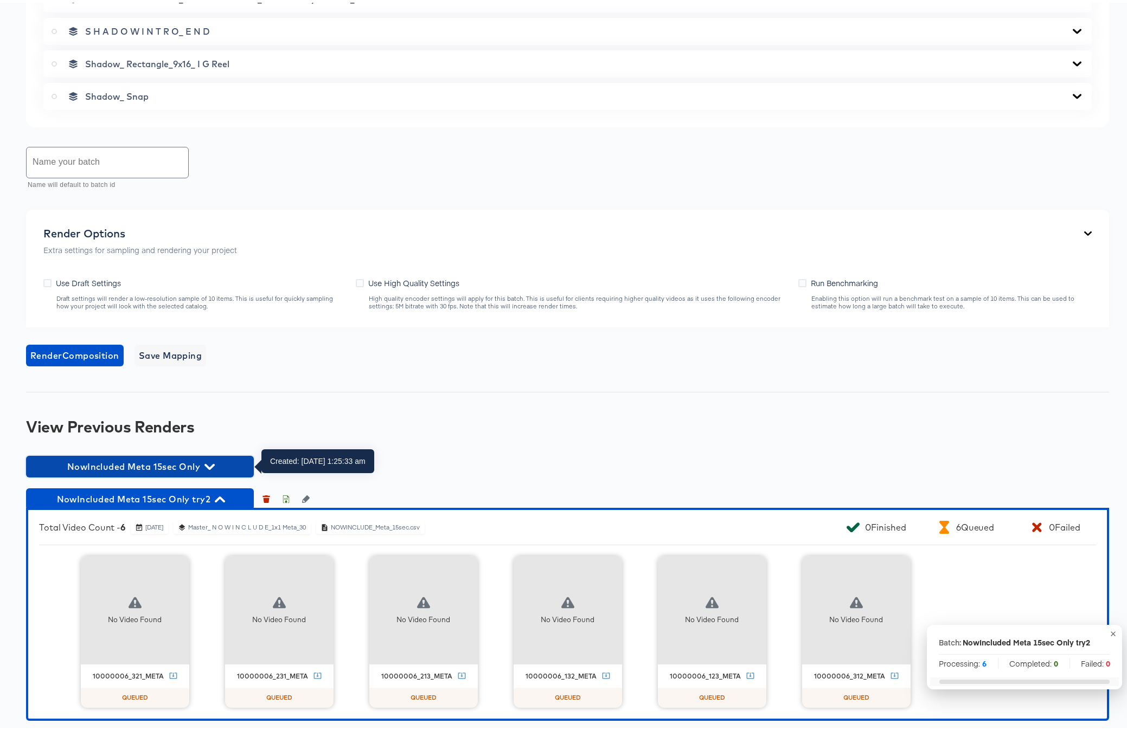
click at [212, 464] on icon "button" at bounding box center [209, 464] width 10 height 6
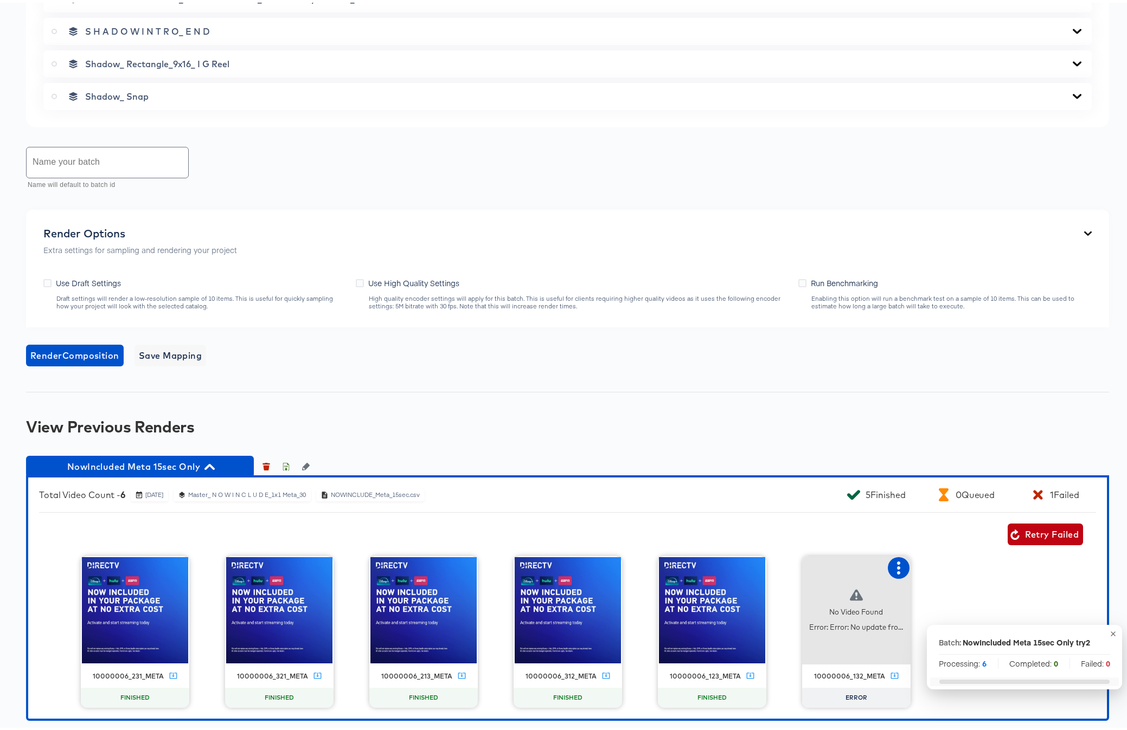
click at [896, 565] on icon "button" at bounding box center [898, 565] width 13 height 13
click at [928, 566] on div "Retry" at bounding box center [938, 564] width 21 height 9
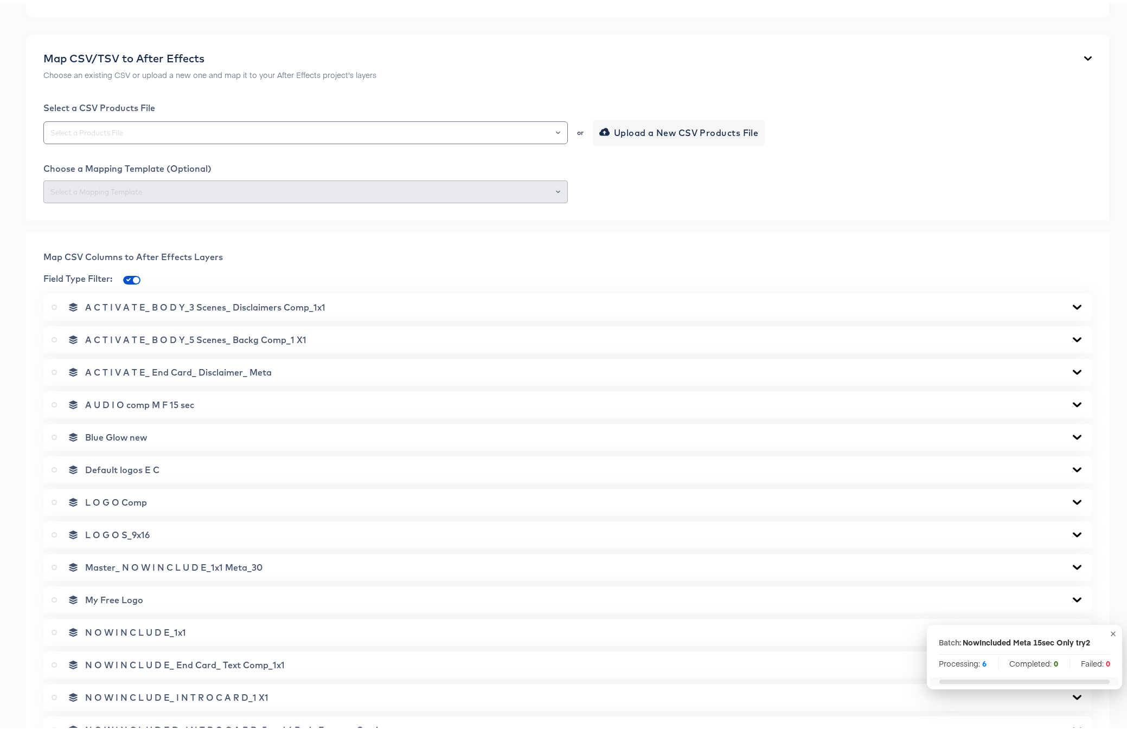
scroll to position [37, 0]
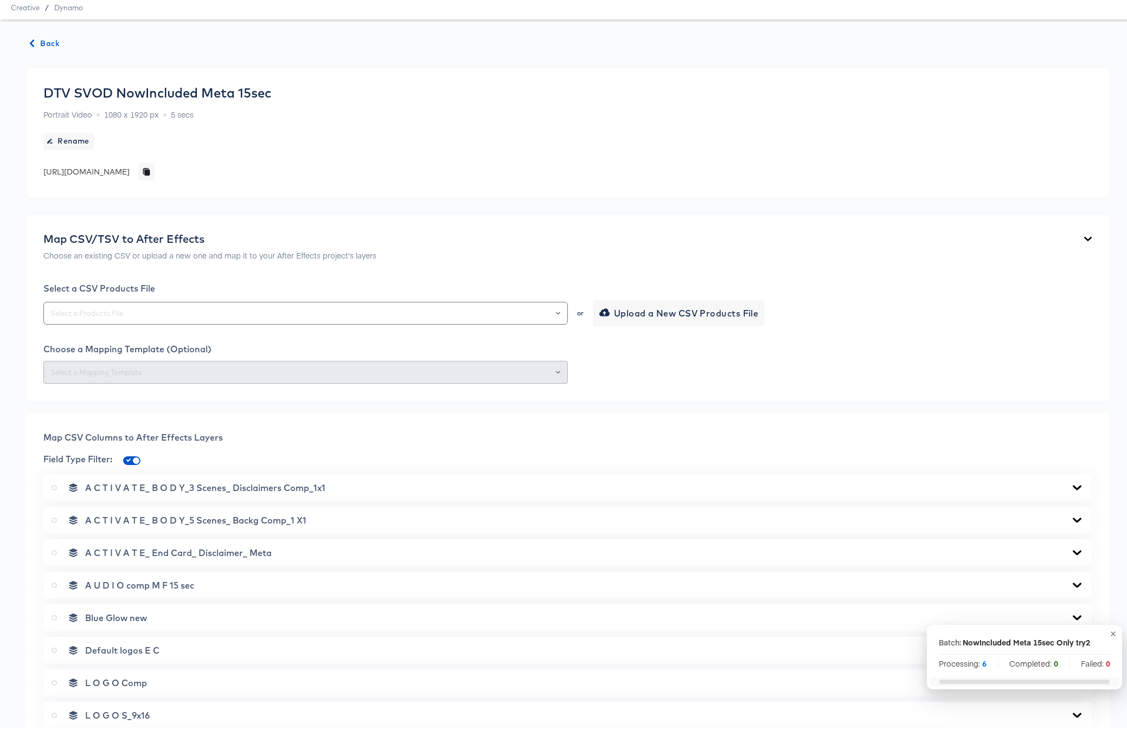
click at [45, 42] on span "Back" at bounding box center [44, 41] width 29 height 14
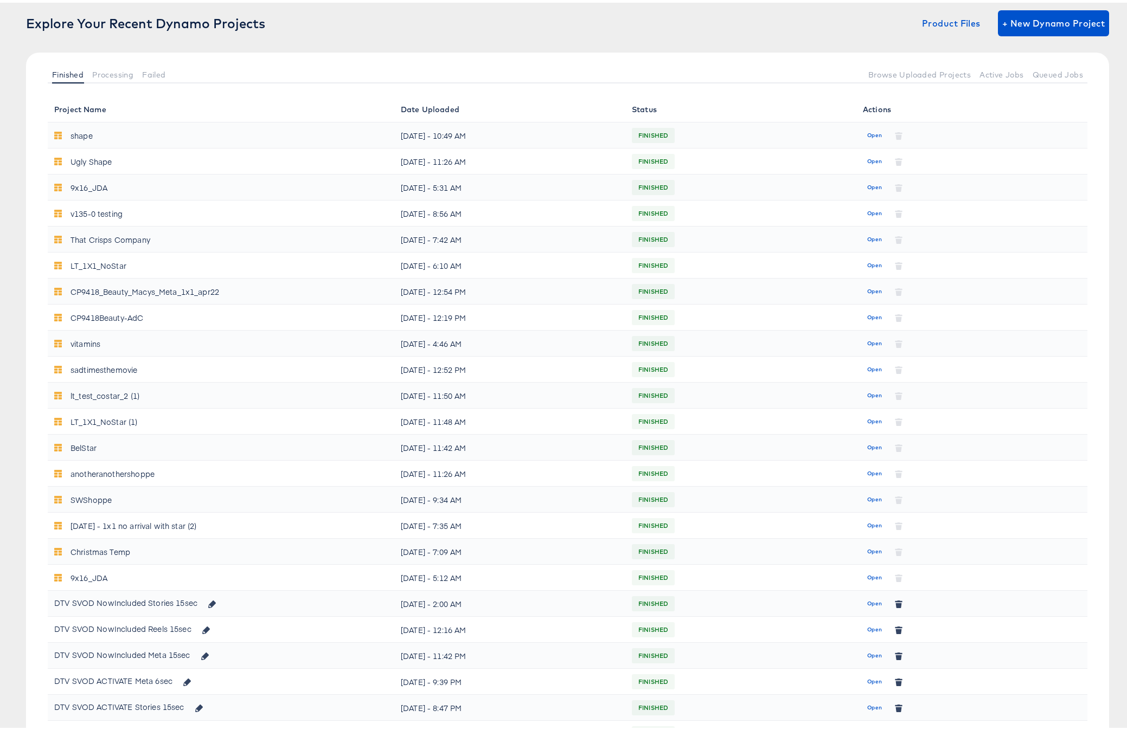
scroll to position [337, 0]
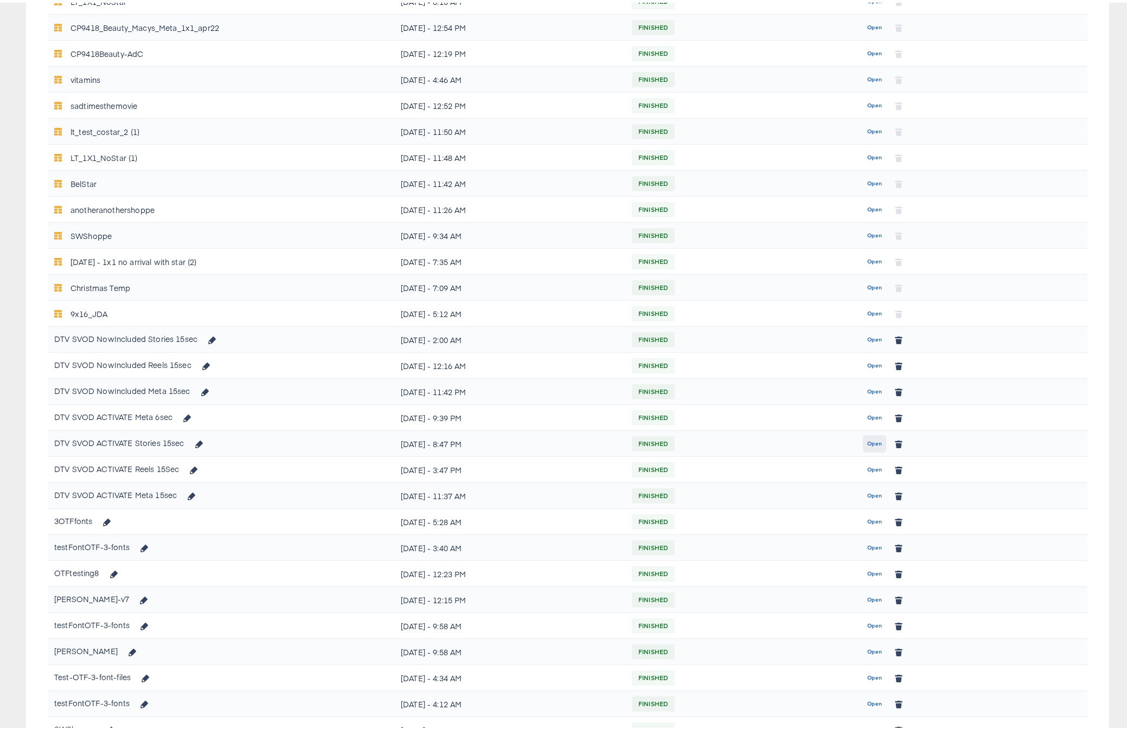
click at [873, 439] on span "Open" at bounding box center [874, 441] width 15 height 10
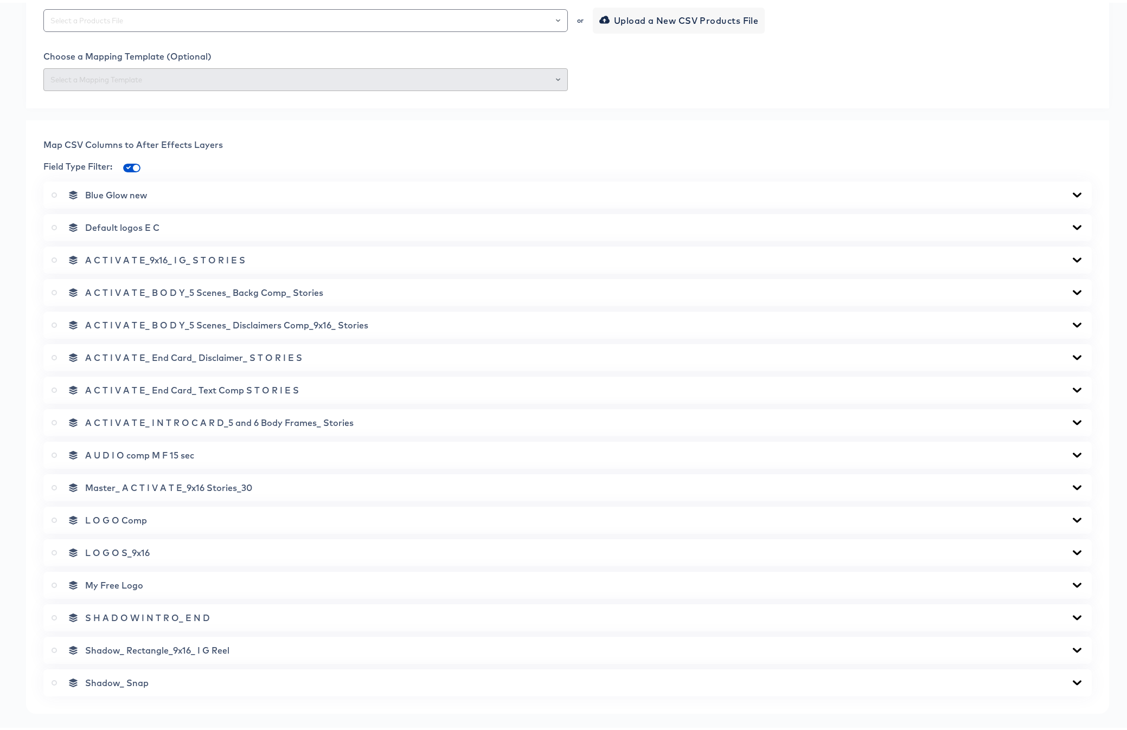
scroll to position [679, 0]
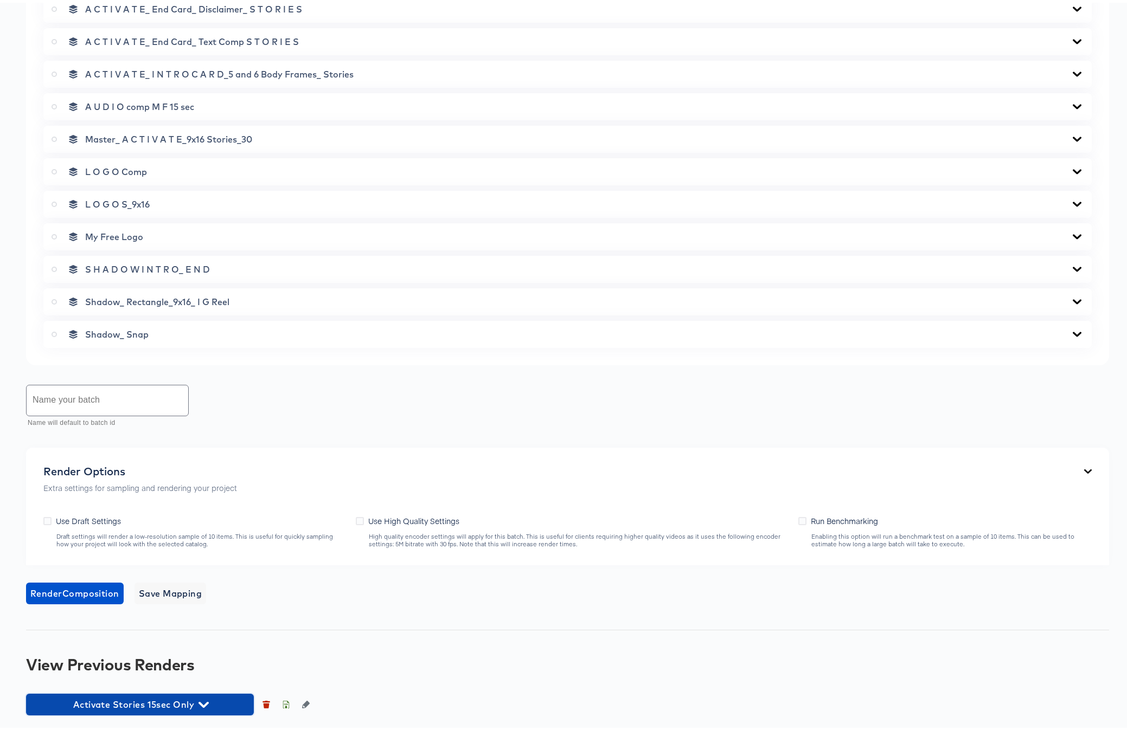
click at [207, 583] on icon "button" at bounding box center [203, 702] width 10 height 6
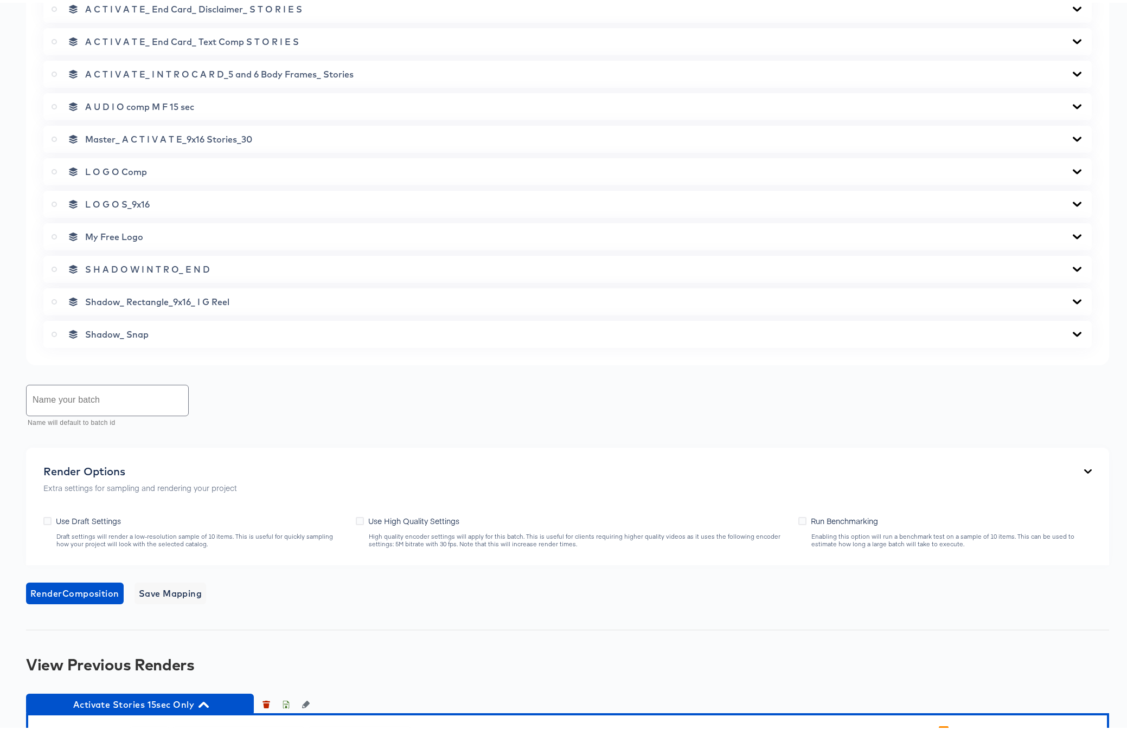
scroll to position [922, 0]
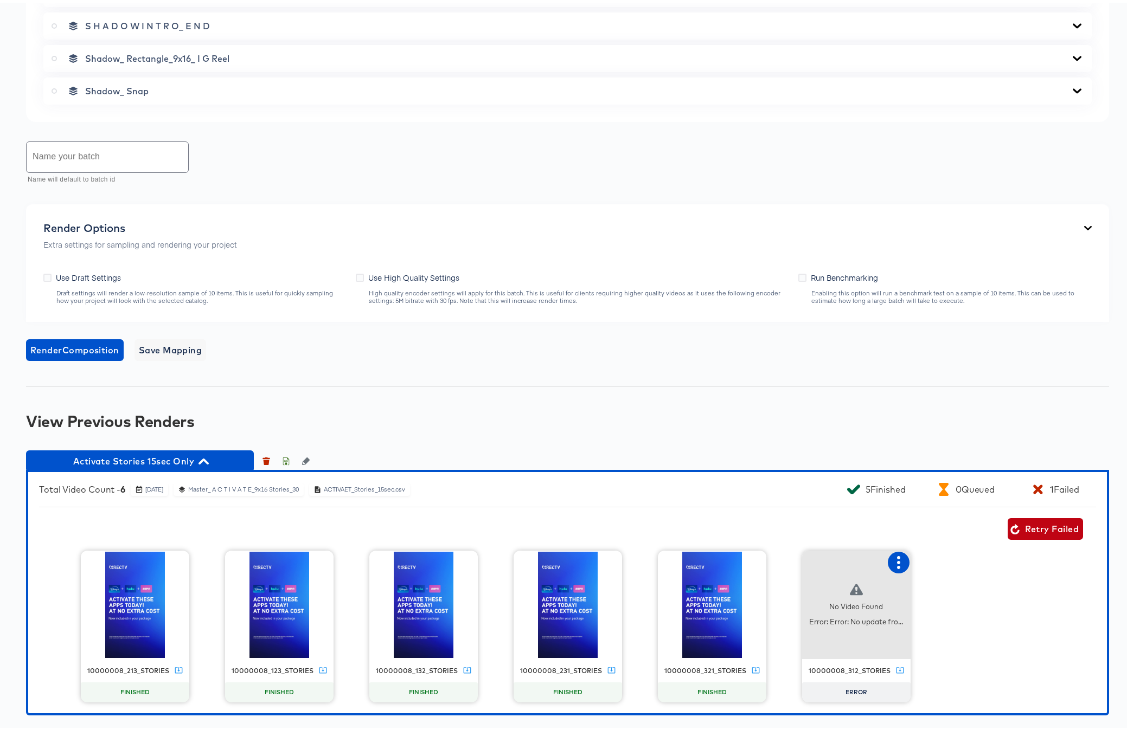
click at [897, 556] on icon "button" at bounding box center [898, 560] width 3 height 13
click at [934, 558] on div "Retry" at bounding box center [938, 559] width 21 height 9
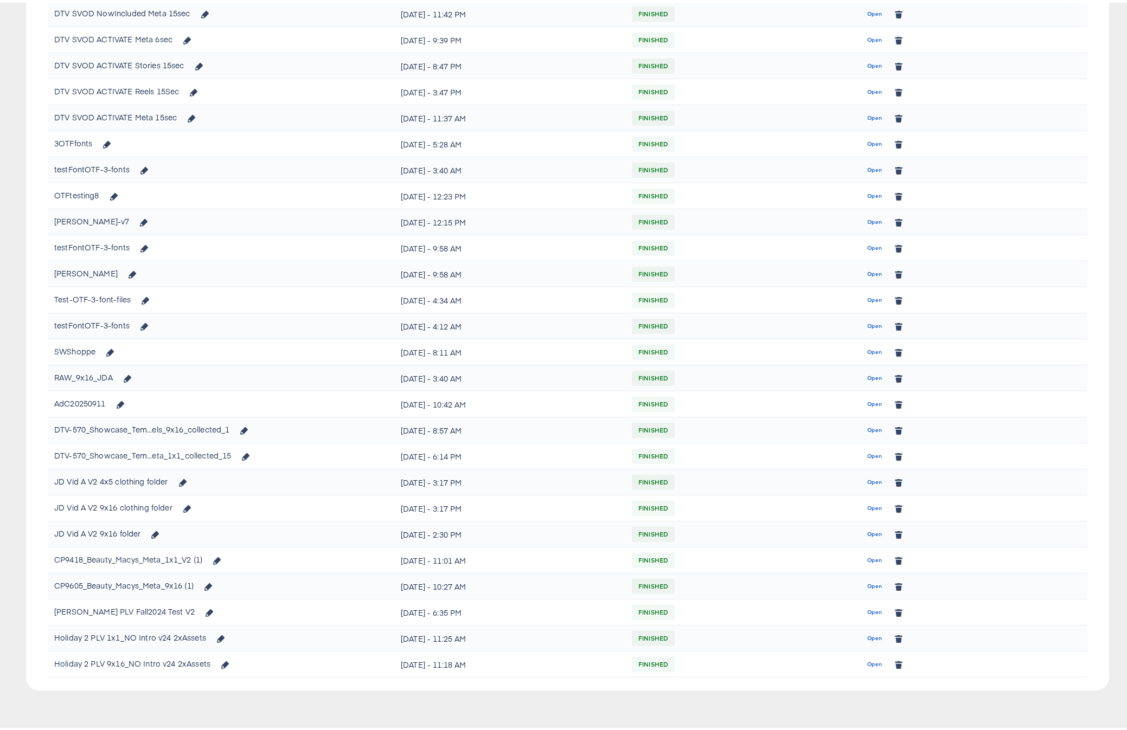
scroll to position [337, 0]
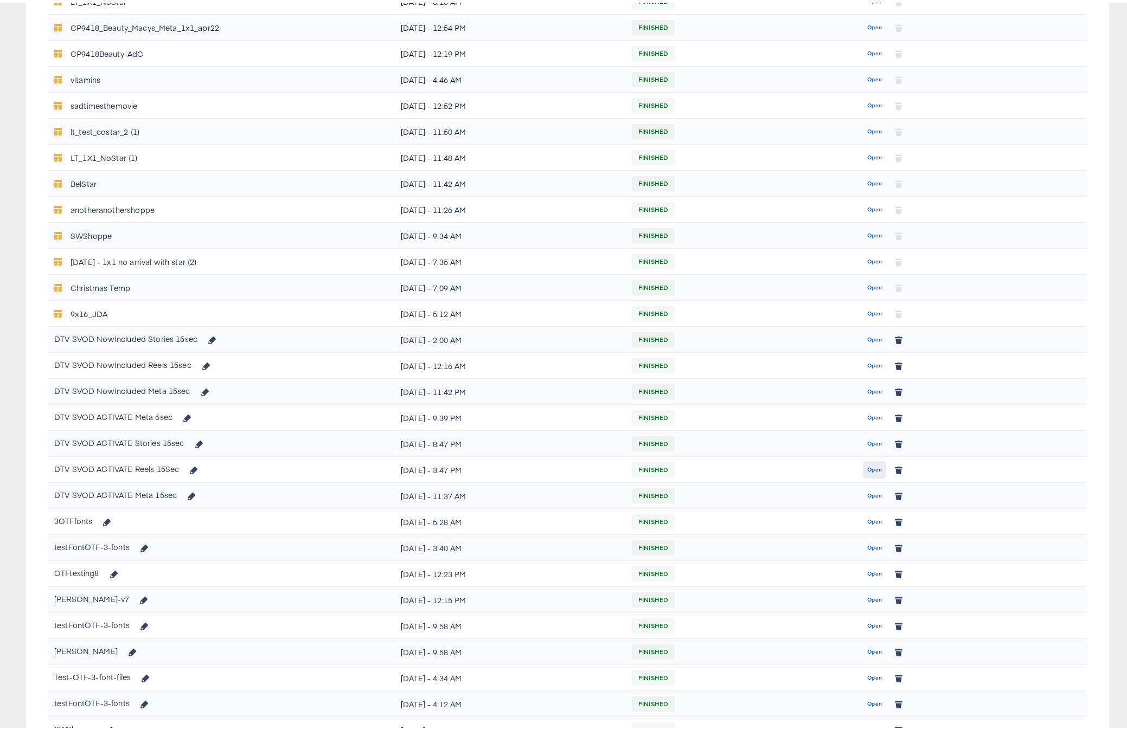
click at [871, 466] on span "Open" at bounding box center [874, 467] width 15 height 10
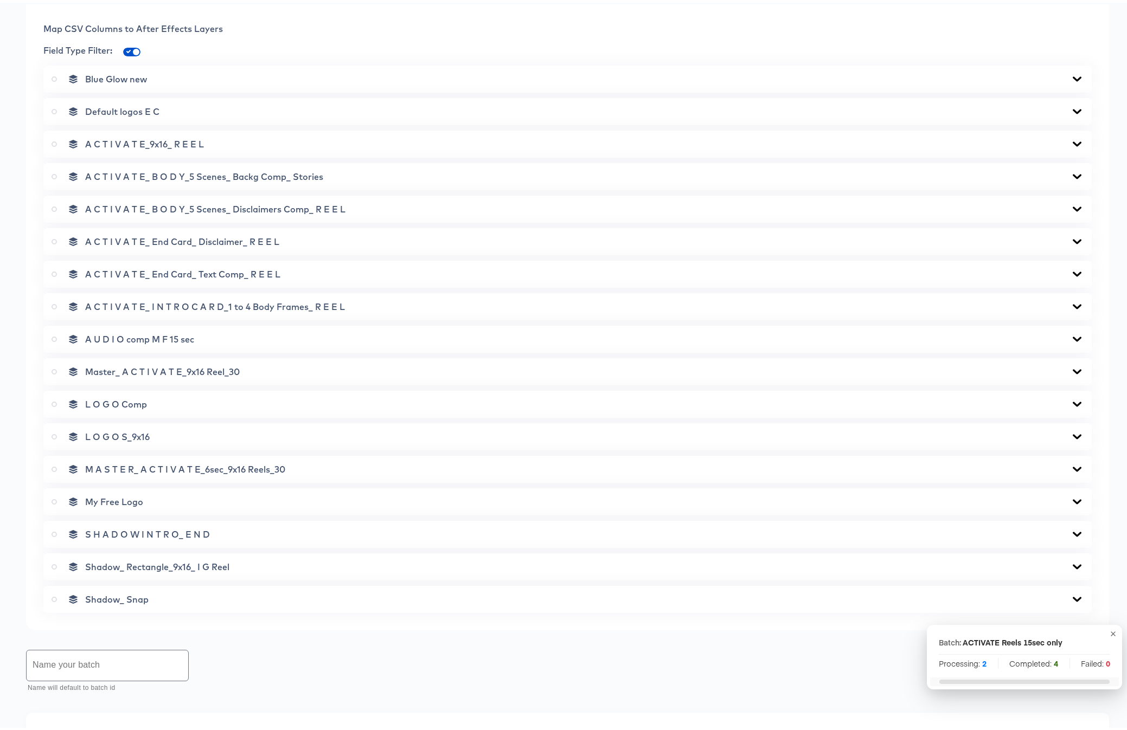
scroll to position [744, 0]
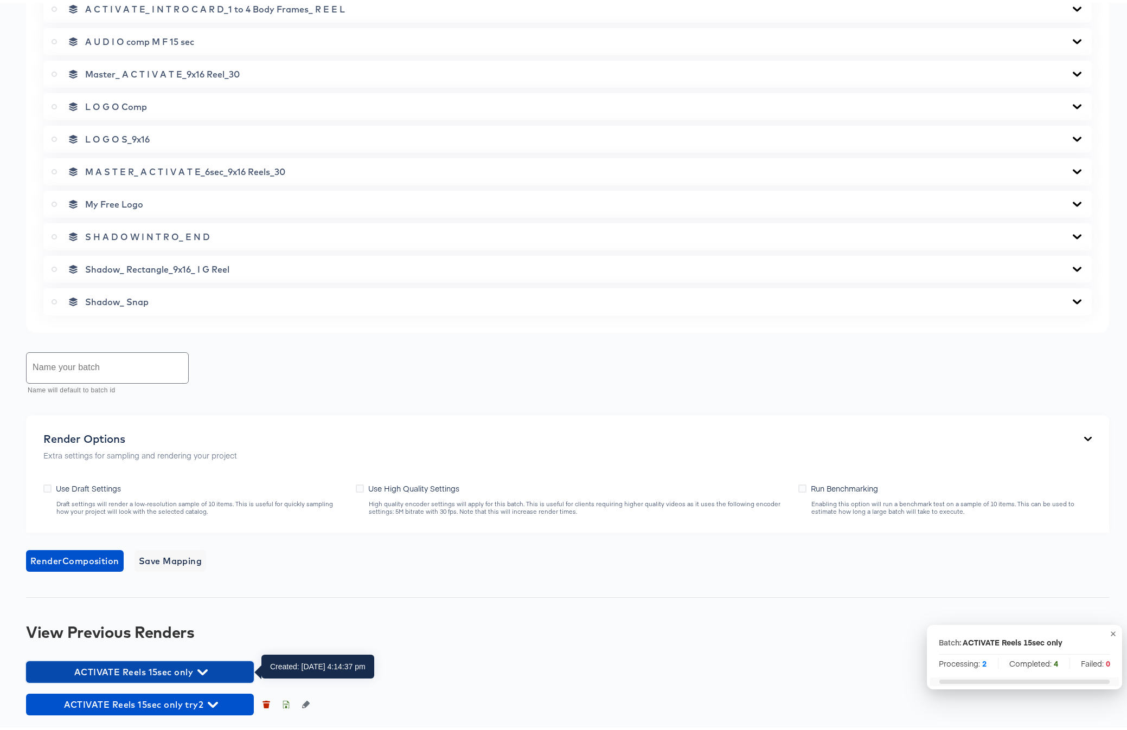
click at [207, 583] on icon "button" at bounding box center [202, 670] width 10 height 6
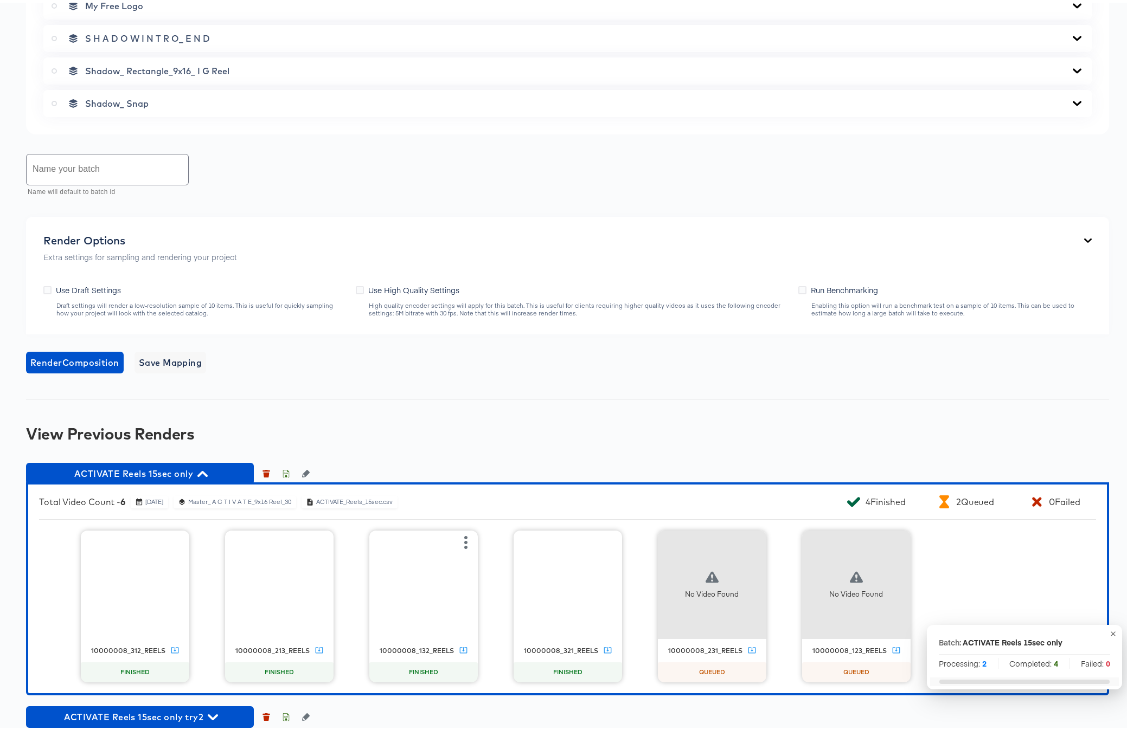
scroll to position [955, 0]
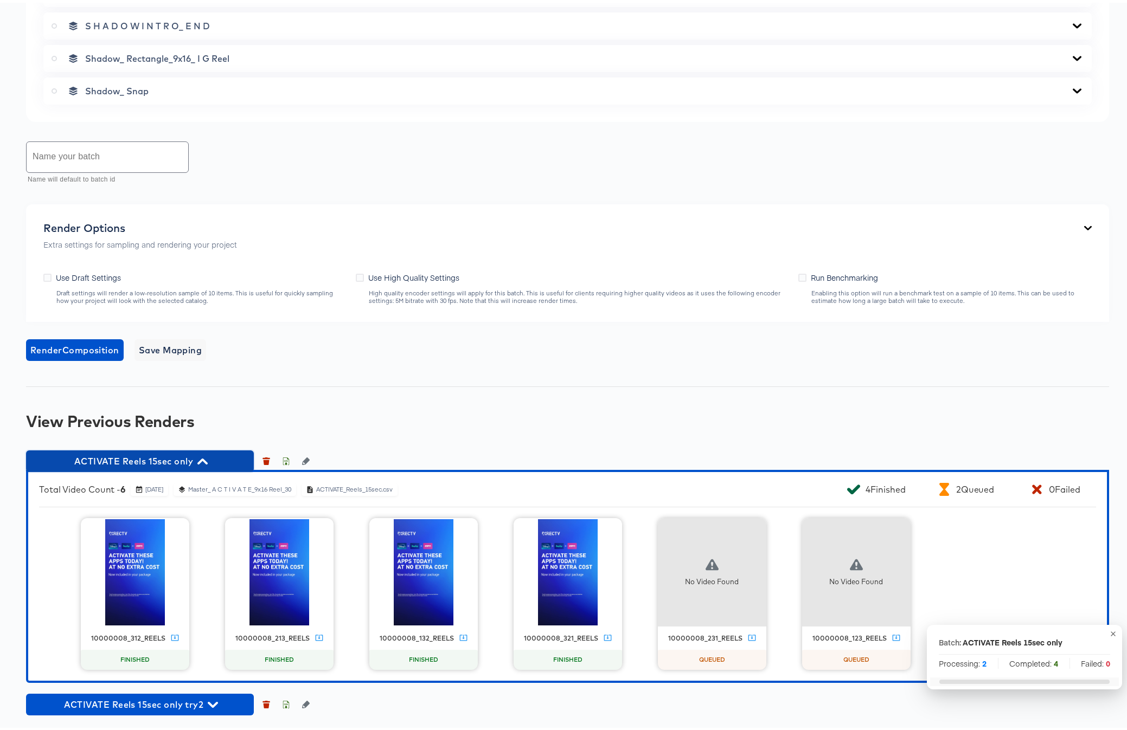
click at [209, 455] on span "ACTIVATE Reels 15sec only" at bounding box center [139, 458] width 217 height 15
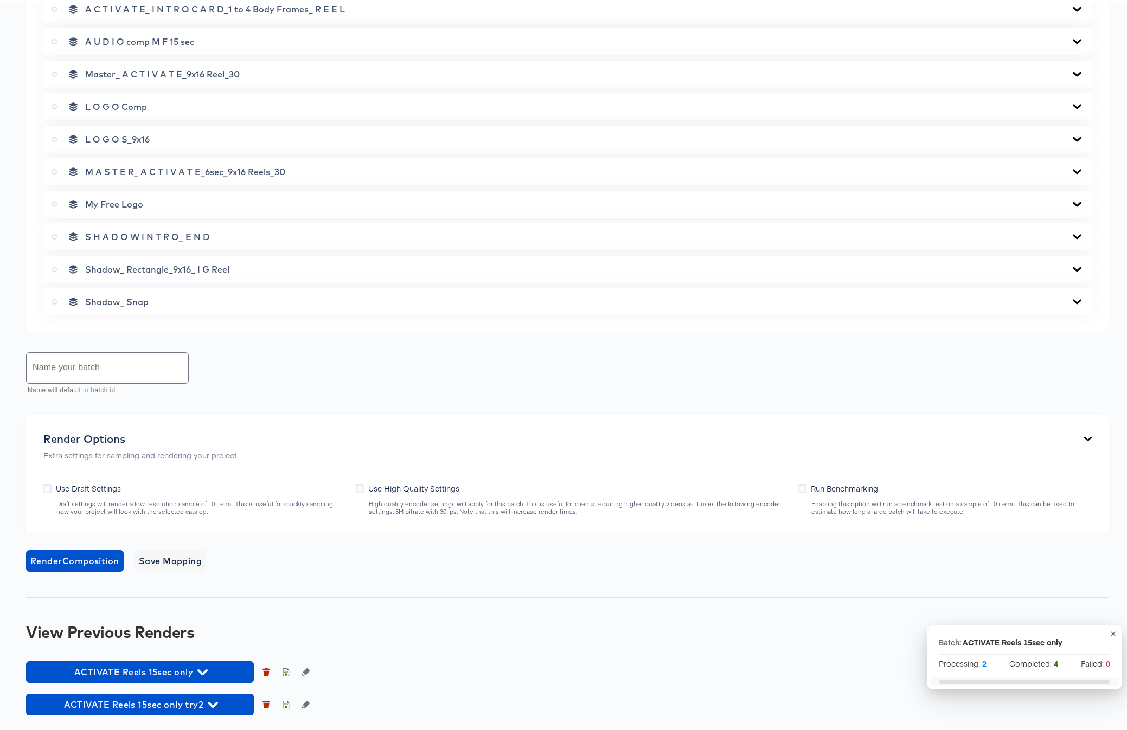
scroll to position [744, 0]
click at [213, 583] on icon "button" at bounding box center [213, 702] width 10 height 10
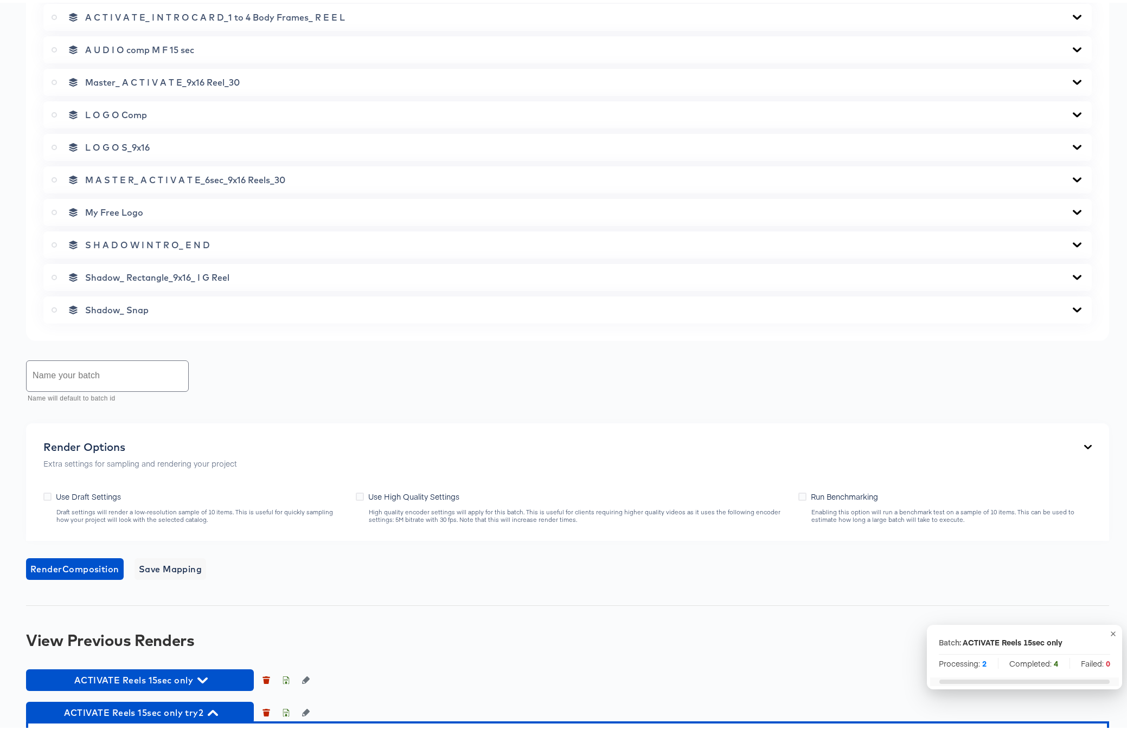
scroll to position [955, 0]
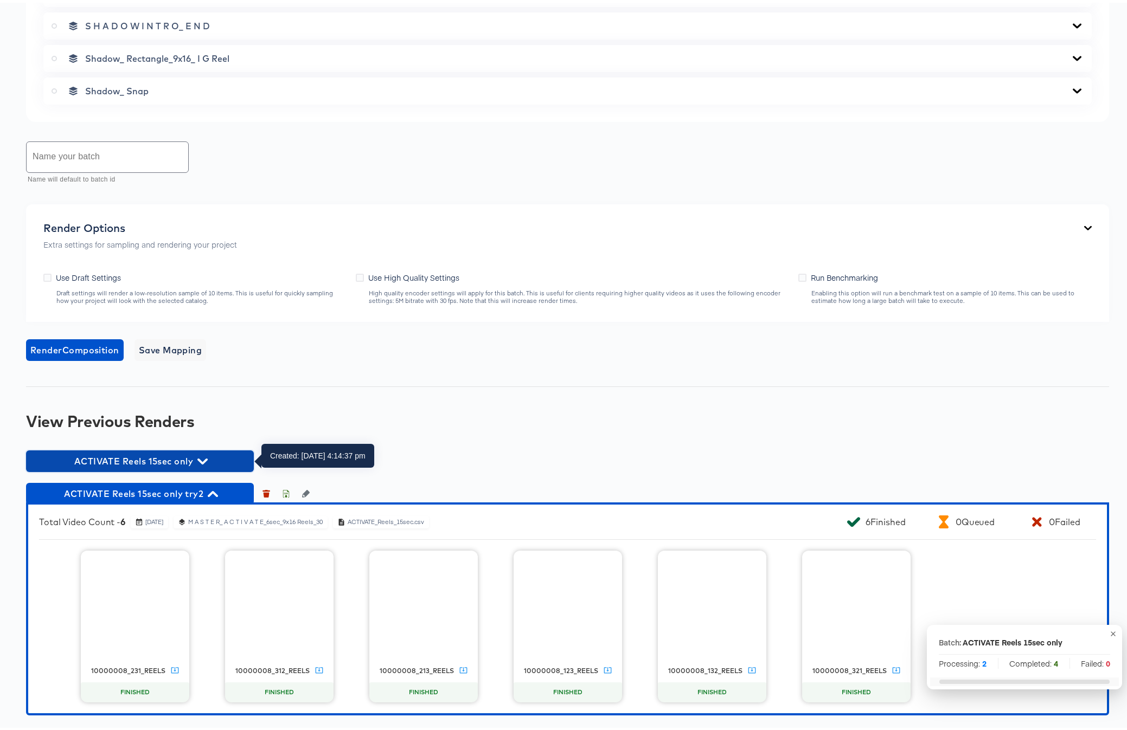
click at [206, 458] on icon "button" at bounding box center [202, 459] width 10 height 6
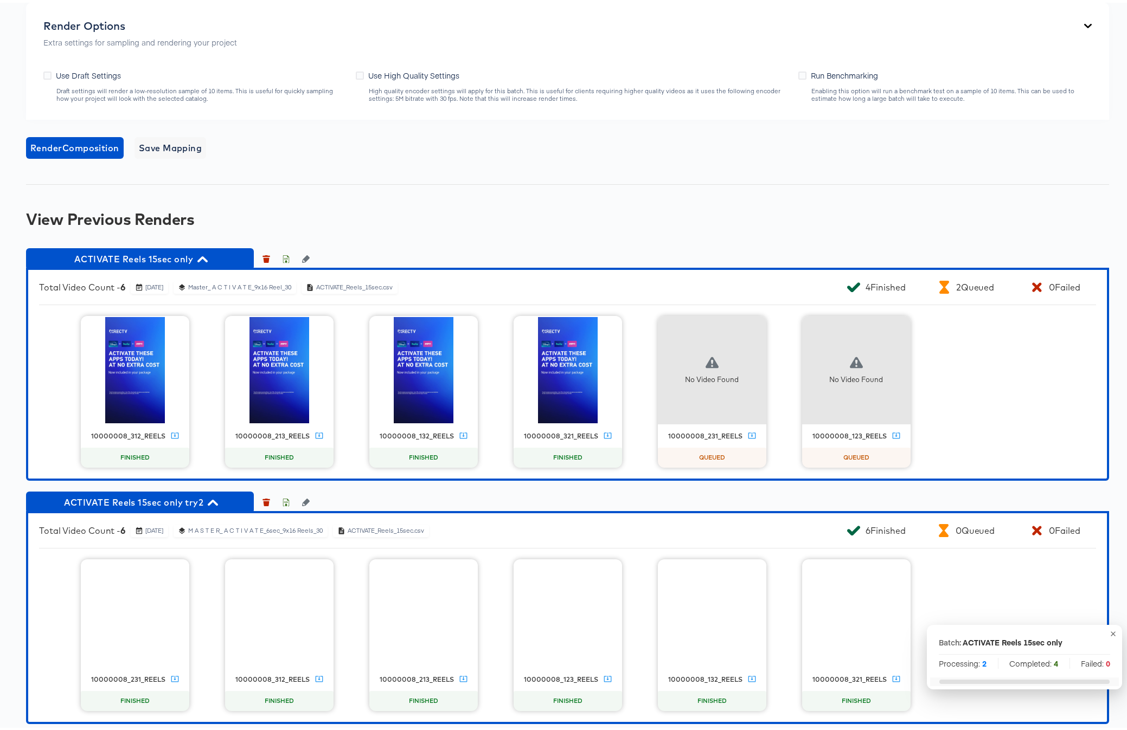
scroll to position [1166, 0]
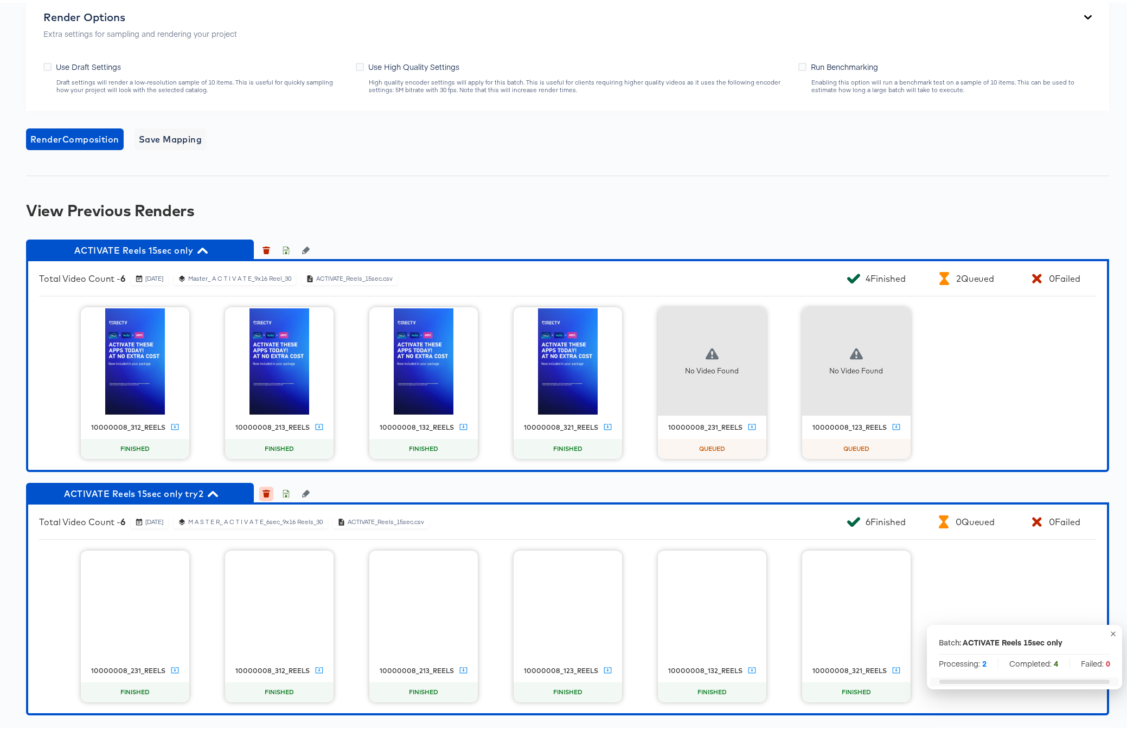
click at [265, 491] on icon "button" at bounding box center [266, 492] width 6 height 5
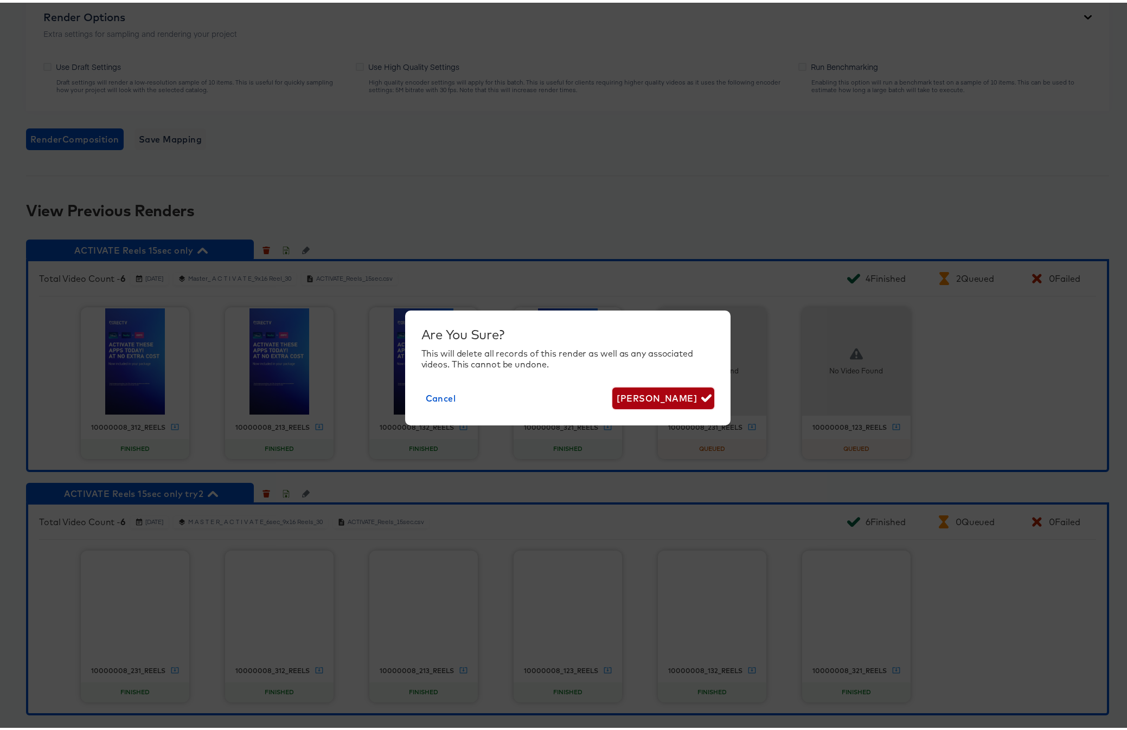
click at [658, 400] on span "Delete Render" at bounding box center [662, 395] width 93 height 15
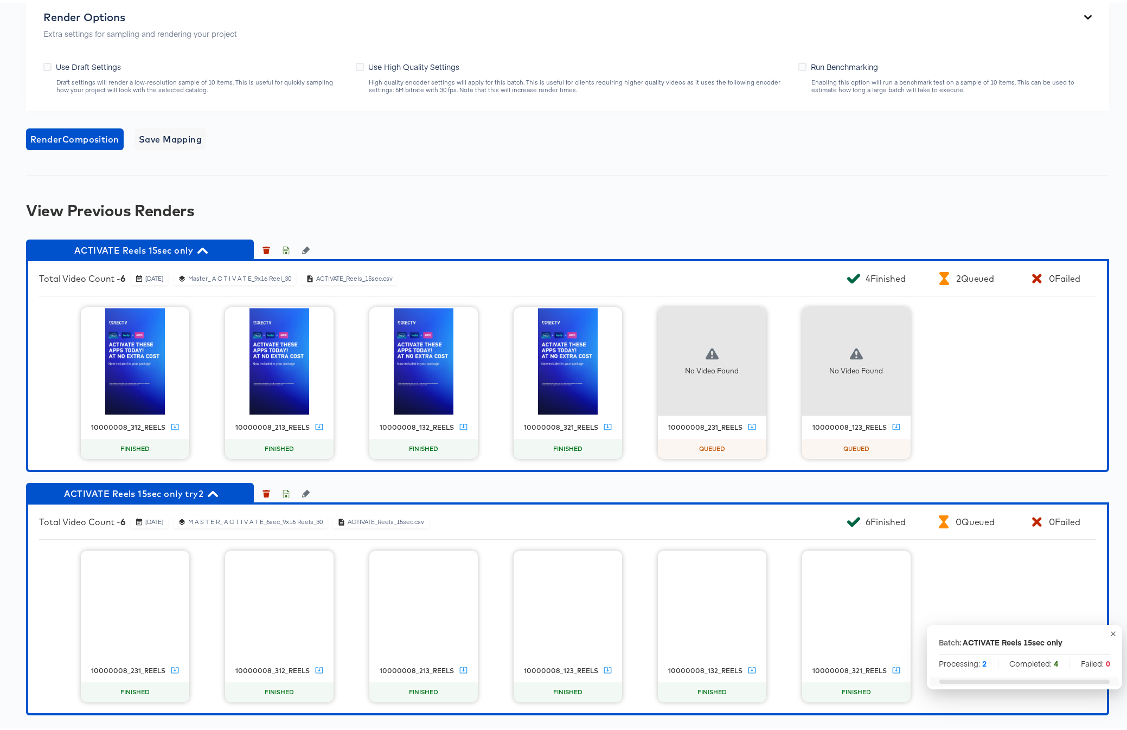
scroll to position [922, 0]
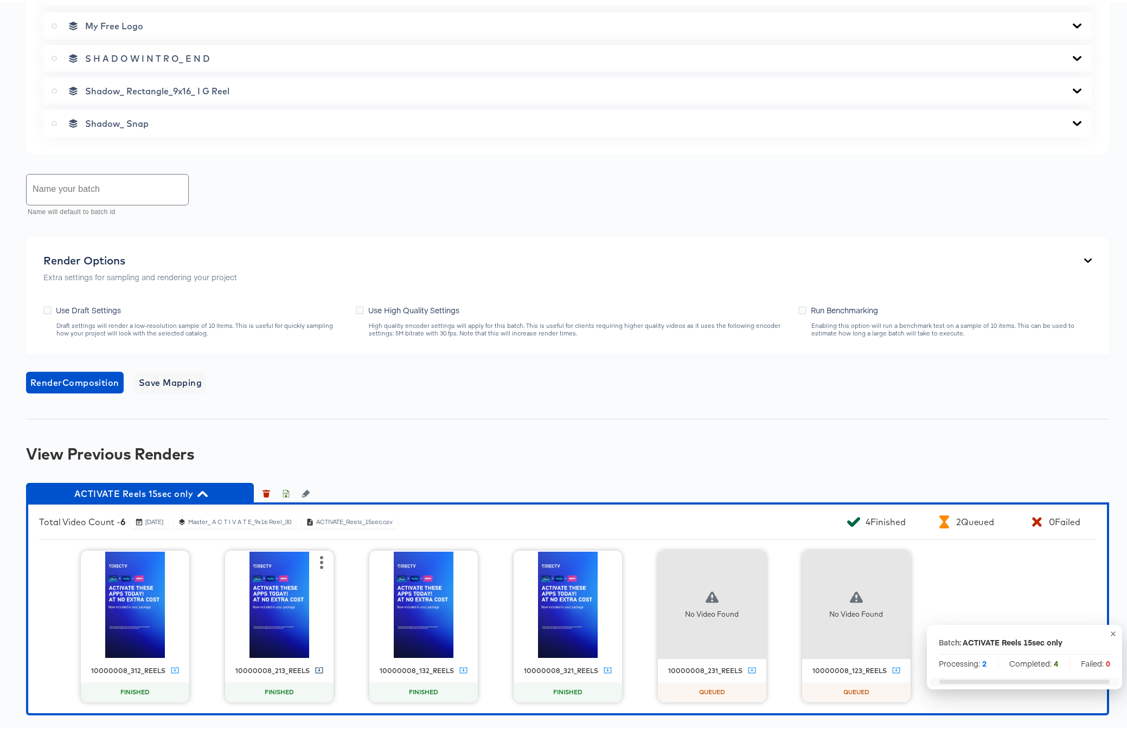
click at [315, 583] on icon at bounding box center [319, 668] width 8 height 8
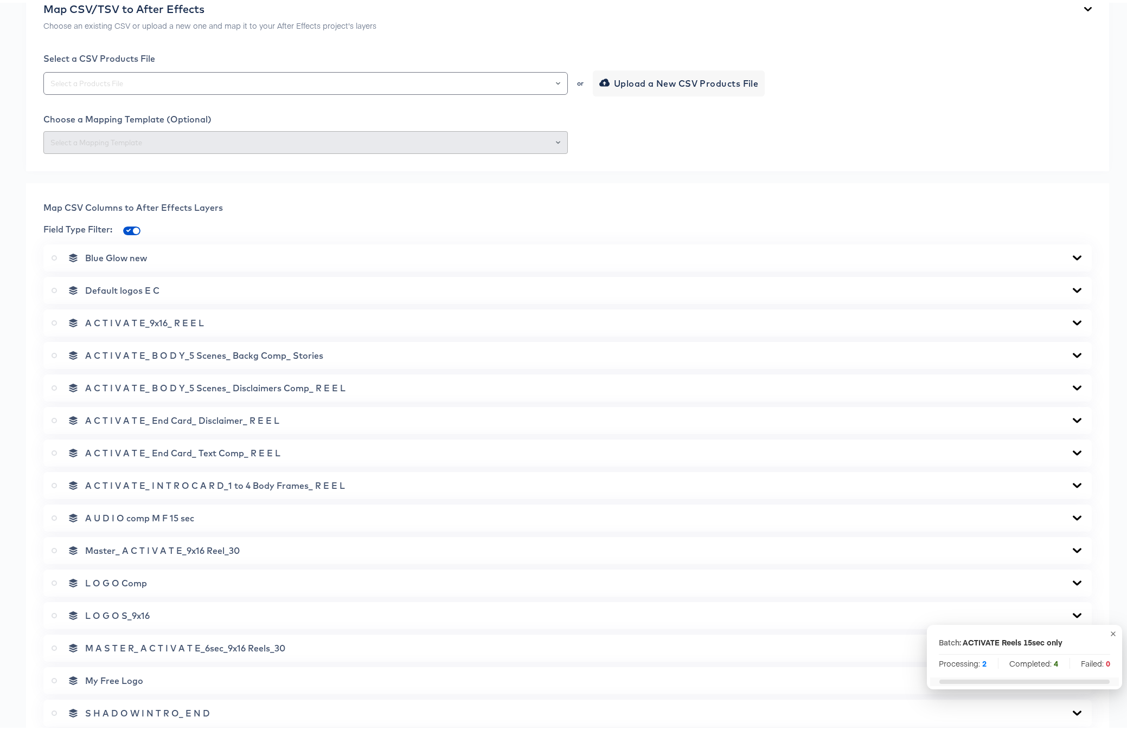
scroll to position [0, 0]
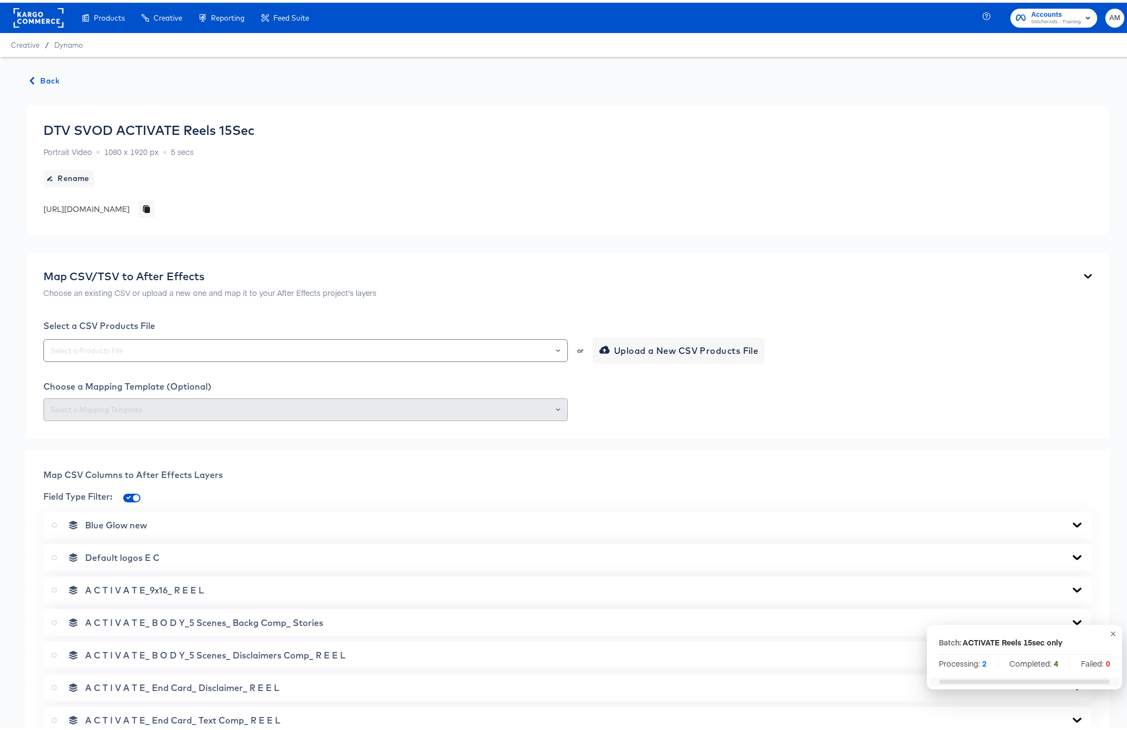
click at [41, 75] on span "Back" at bounding box center [44, 79] width 29 height 14
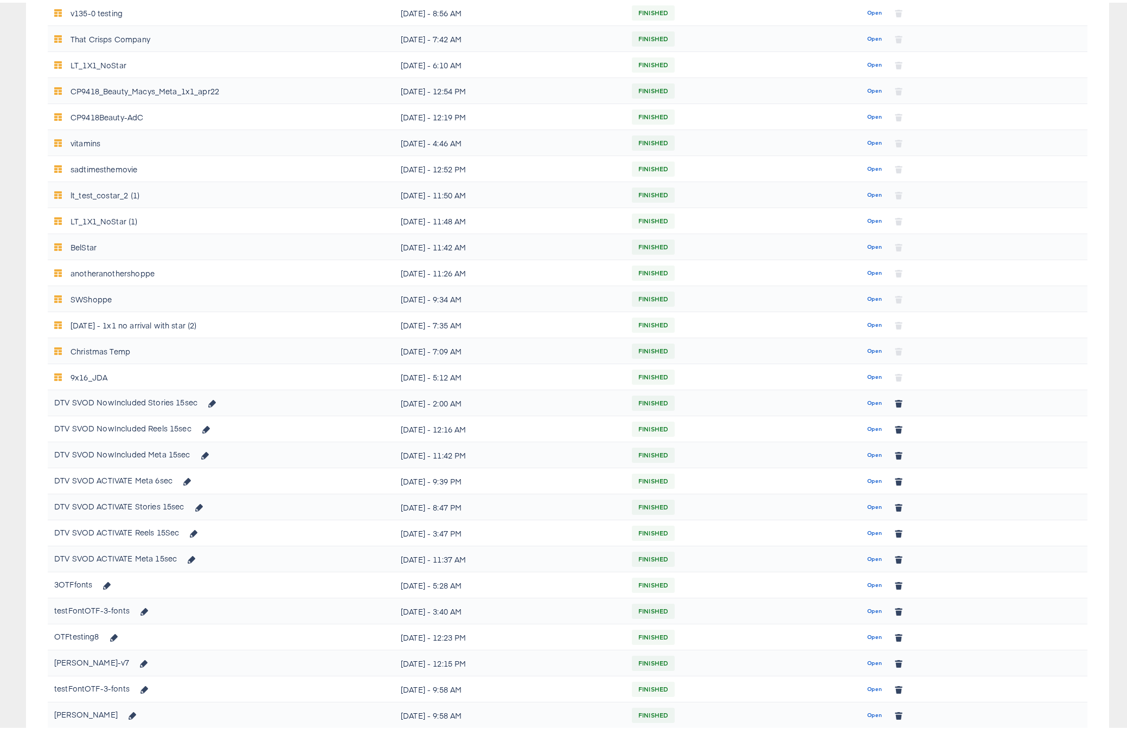
scroll to position [346, 0]
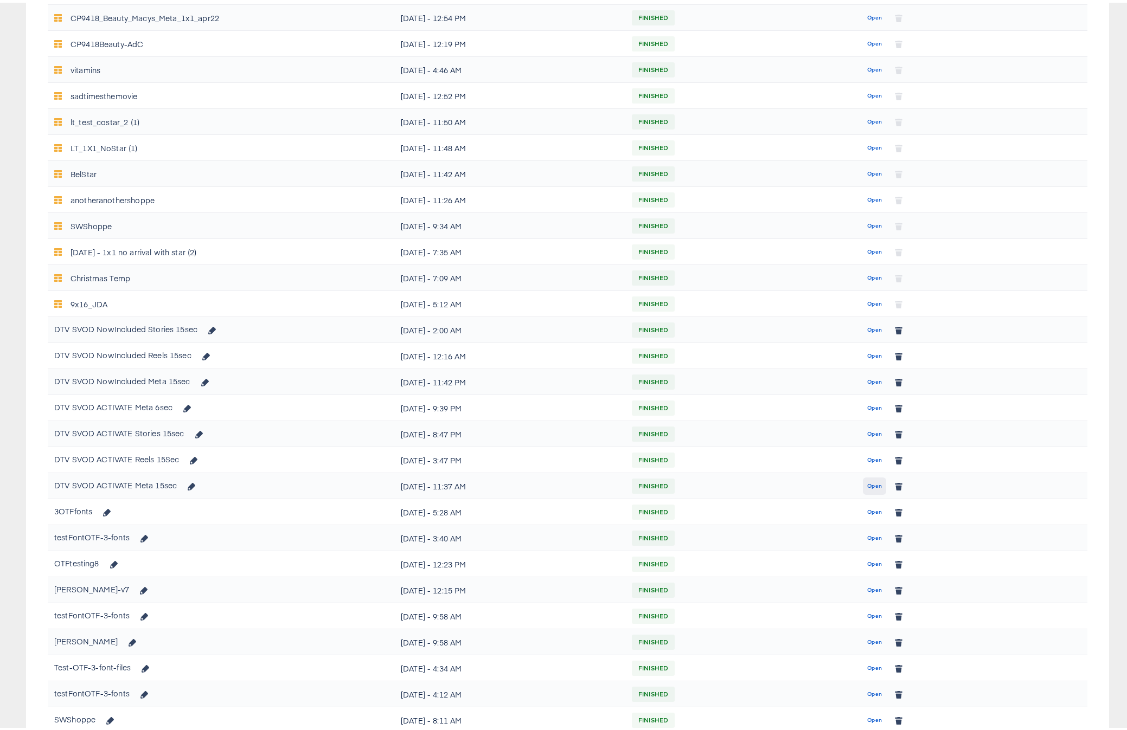
click at [873, 484] on span "Open" at bounding box center [874, 484] width 15 height 10
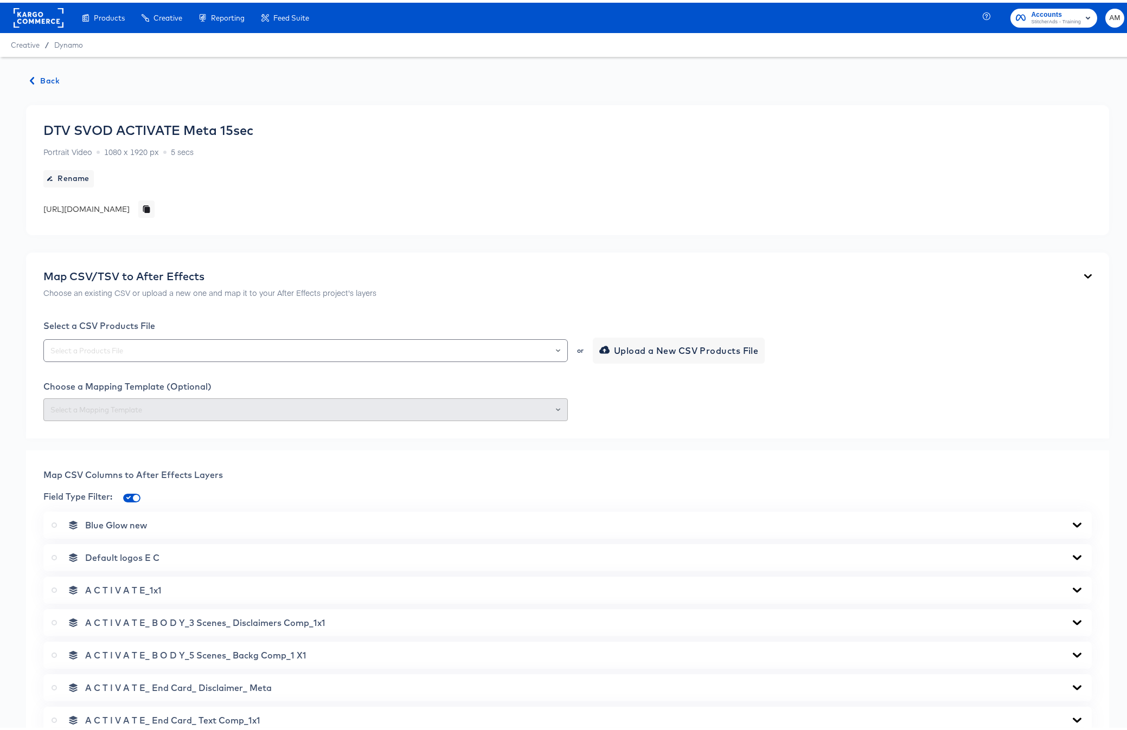
scroll to position [776, 0]
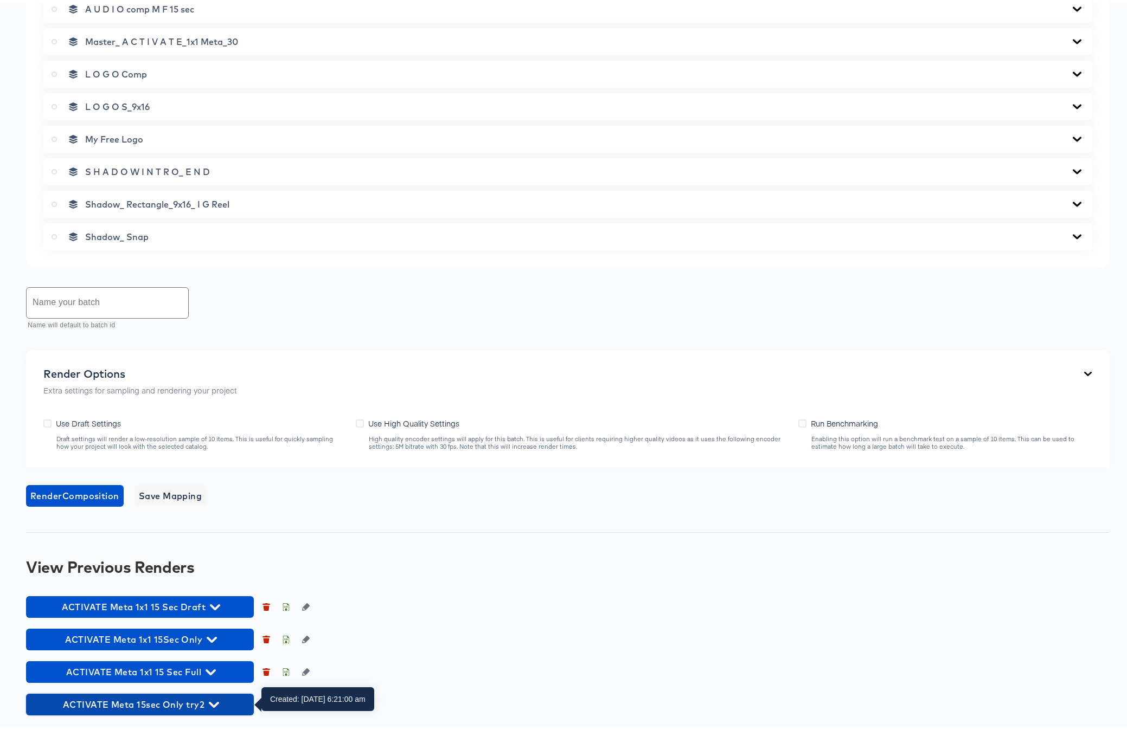
click at [215, 583] on icon "button" at bounding box center [214, 702] width 10 height 10
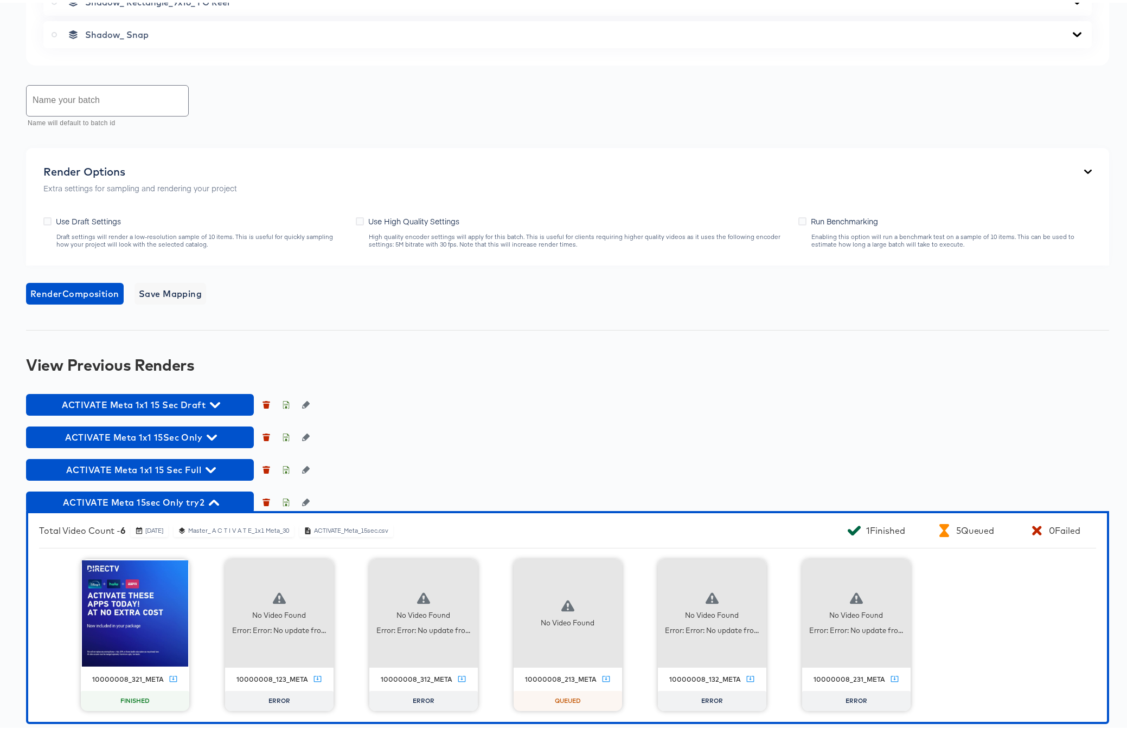
scroll to position [987, 0]
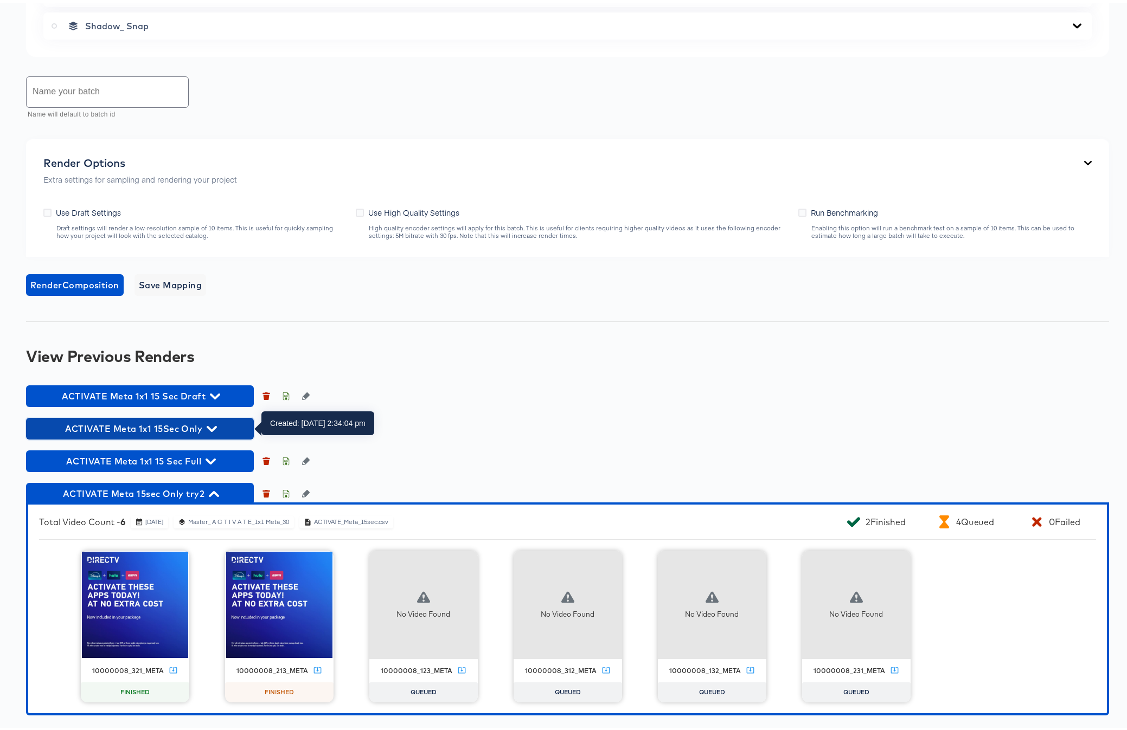
click at [210, 427] on icon "button" at bounding box center [212, 426] width 10 height 6
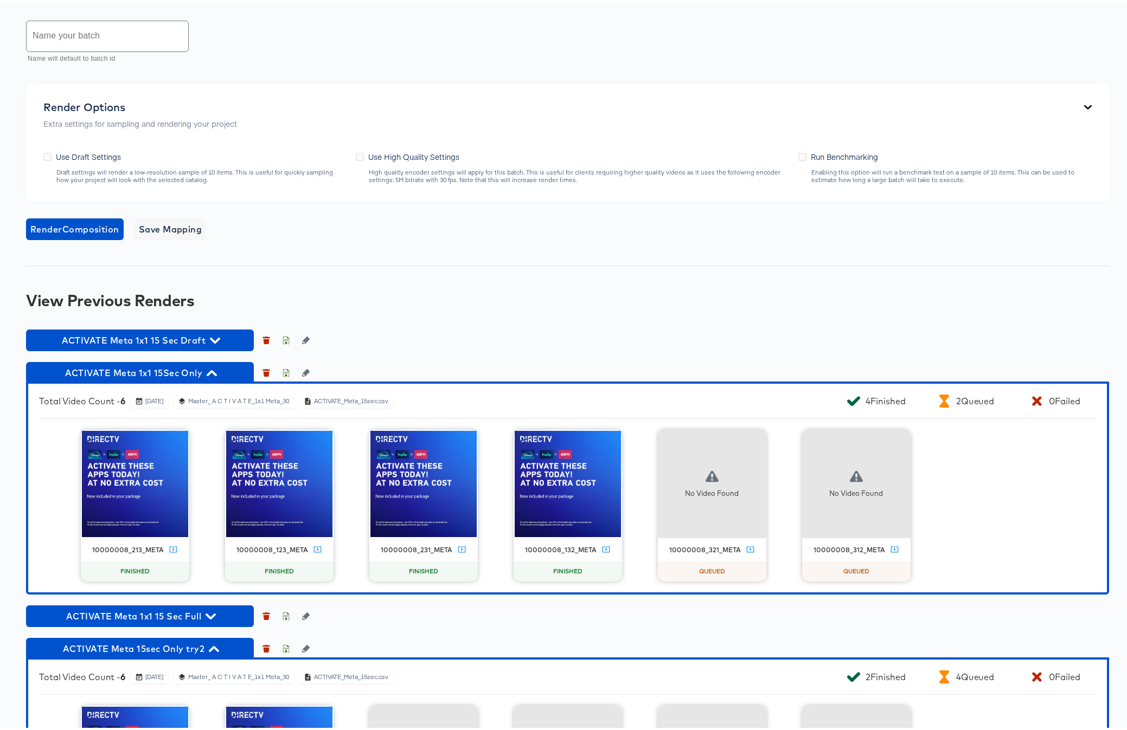
scroll to position [1084, 0]
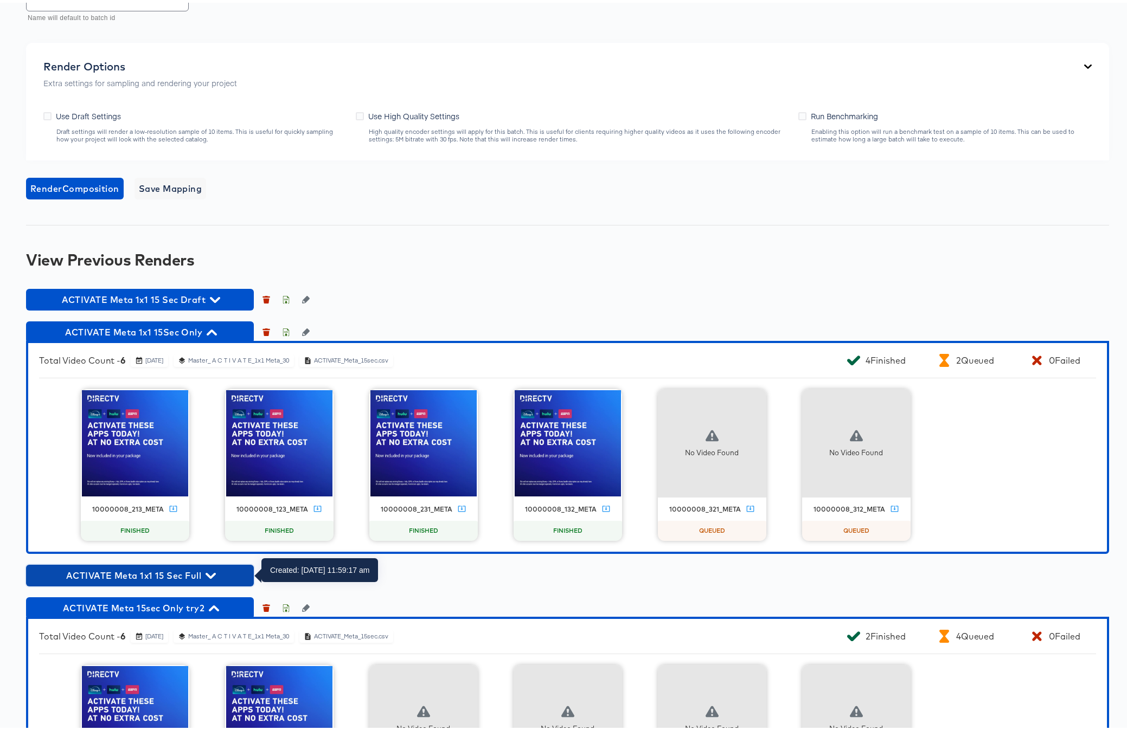
click at [213, 570] on icon "button" at bounding box center [210, 573] width 10 height 10
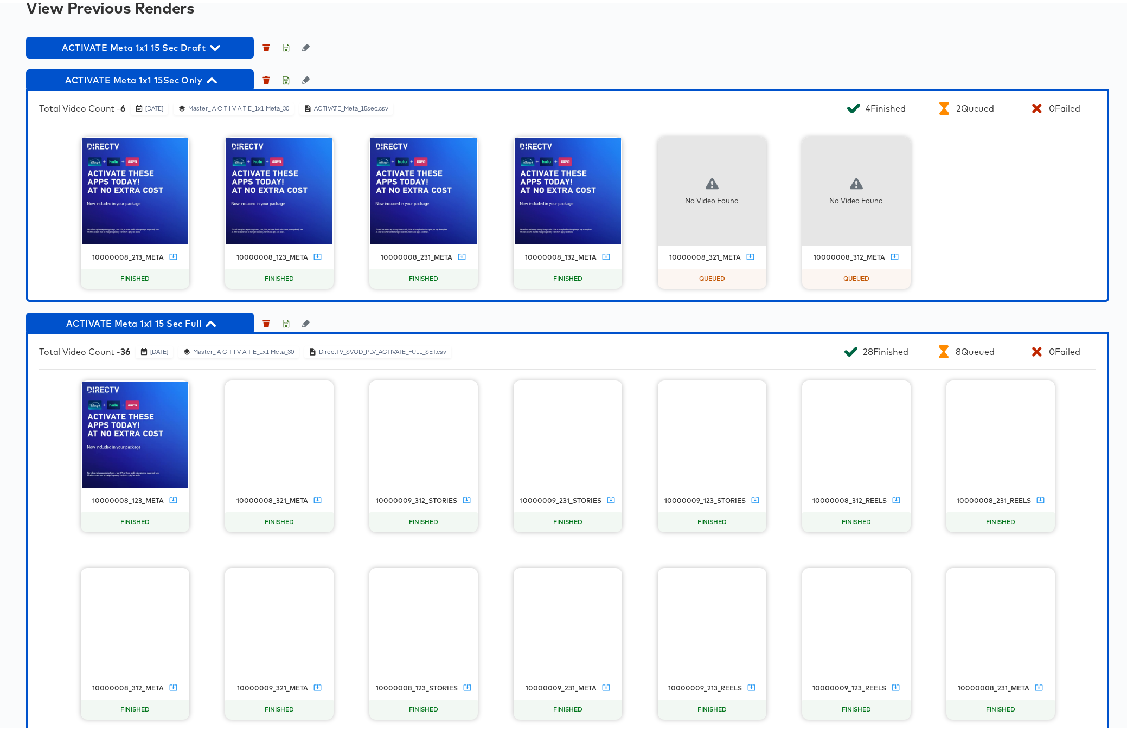
scroll to position [1335, 0]
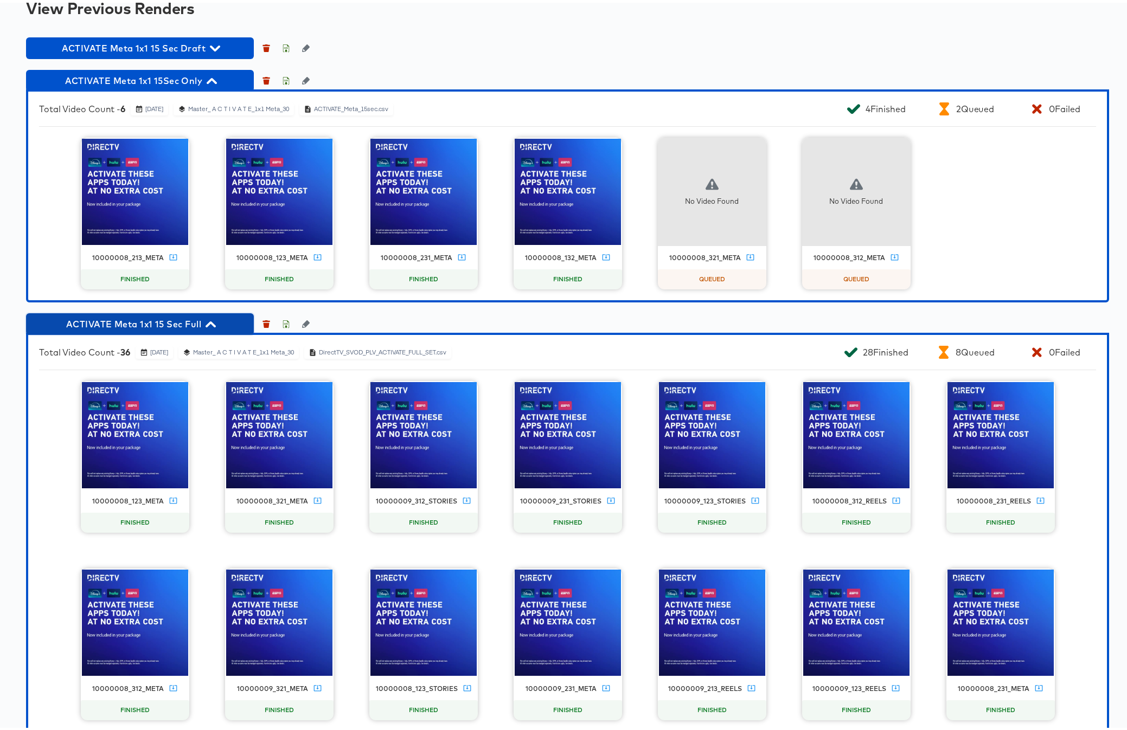
click at [211, 322] on icon "button" at bounding box center [210, 322] width 10 height 10
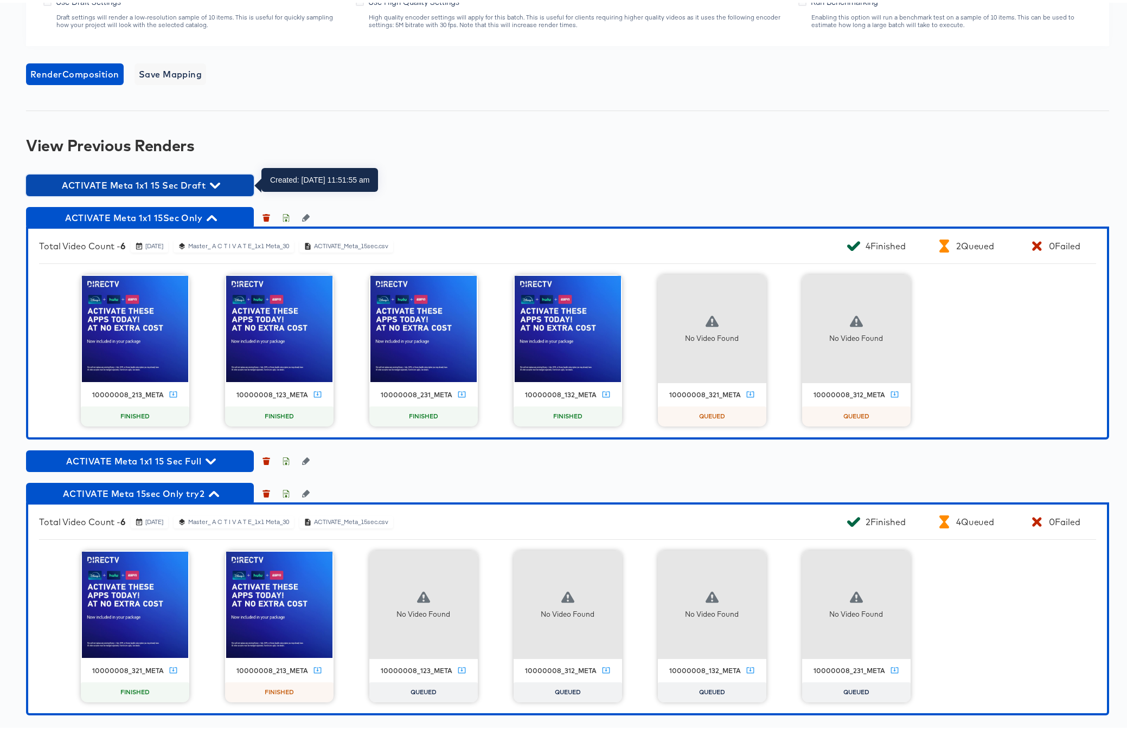
click at [220, 181] on span "ACTIVATE Meta 1x1 15 Sec Draft" at bounding box center [139, 182] width 217 height 15
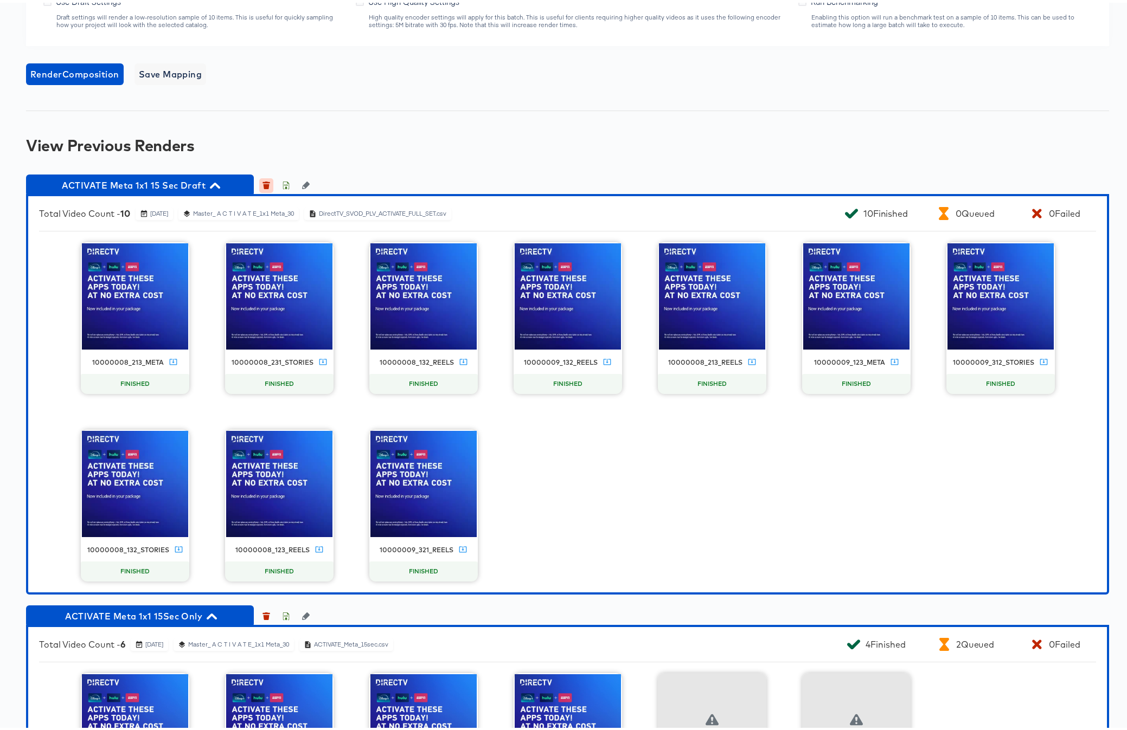
click at [267, 183] on icon "button" at bounding box center [266, 184] width 6 height 5
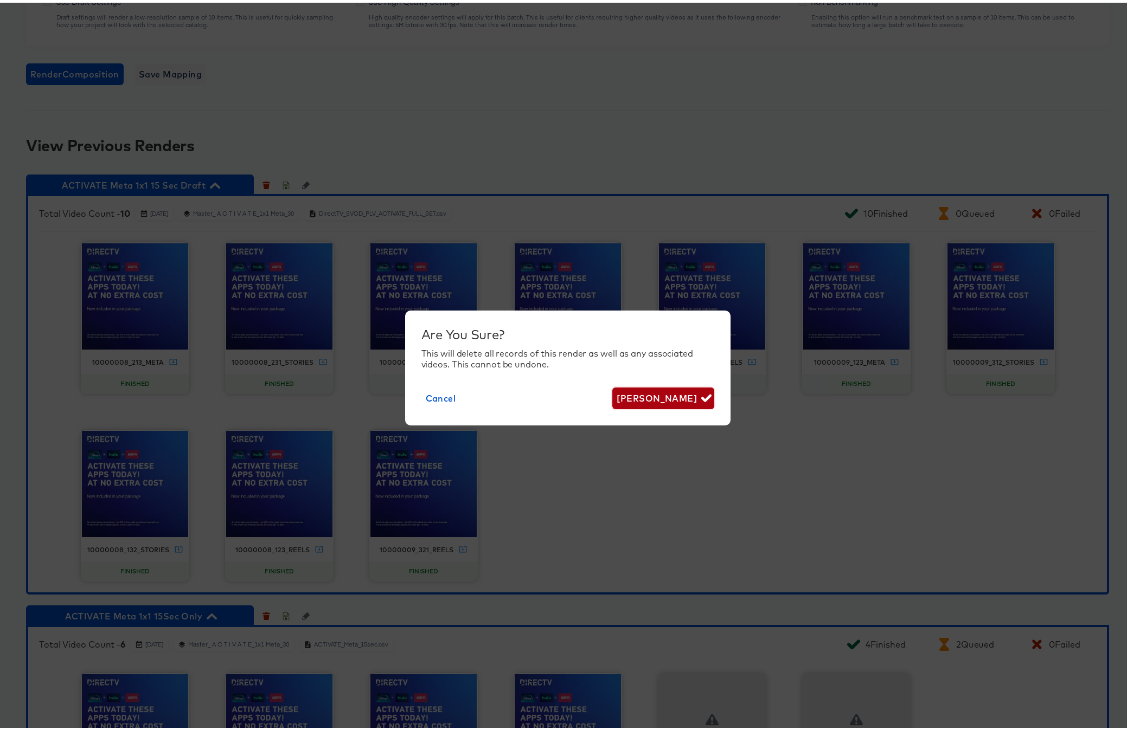
click at [671, 393] on span "Delete Render" at bounding box center [662, 395] width 93 height 15
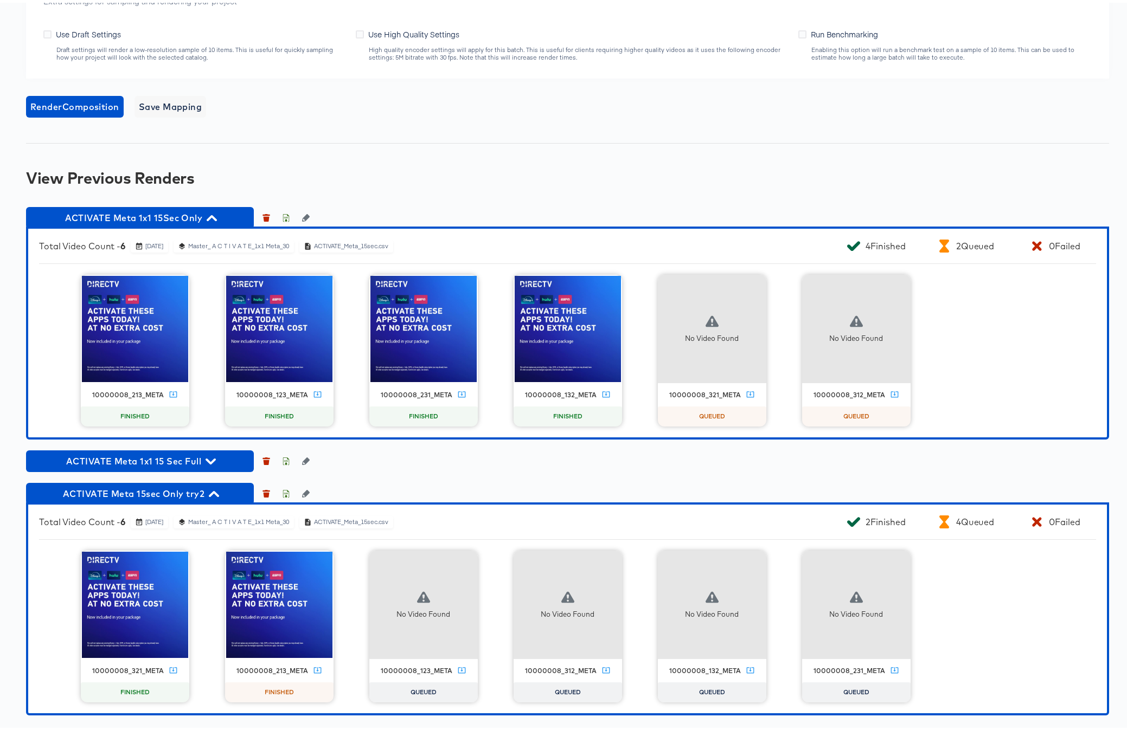
scroll to position [1166, 0]
click at [212, 458] on icon "button" at bounding box center [210, 459] width 10 height 6
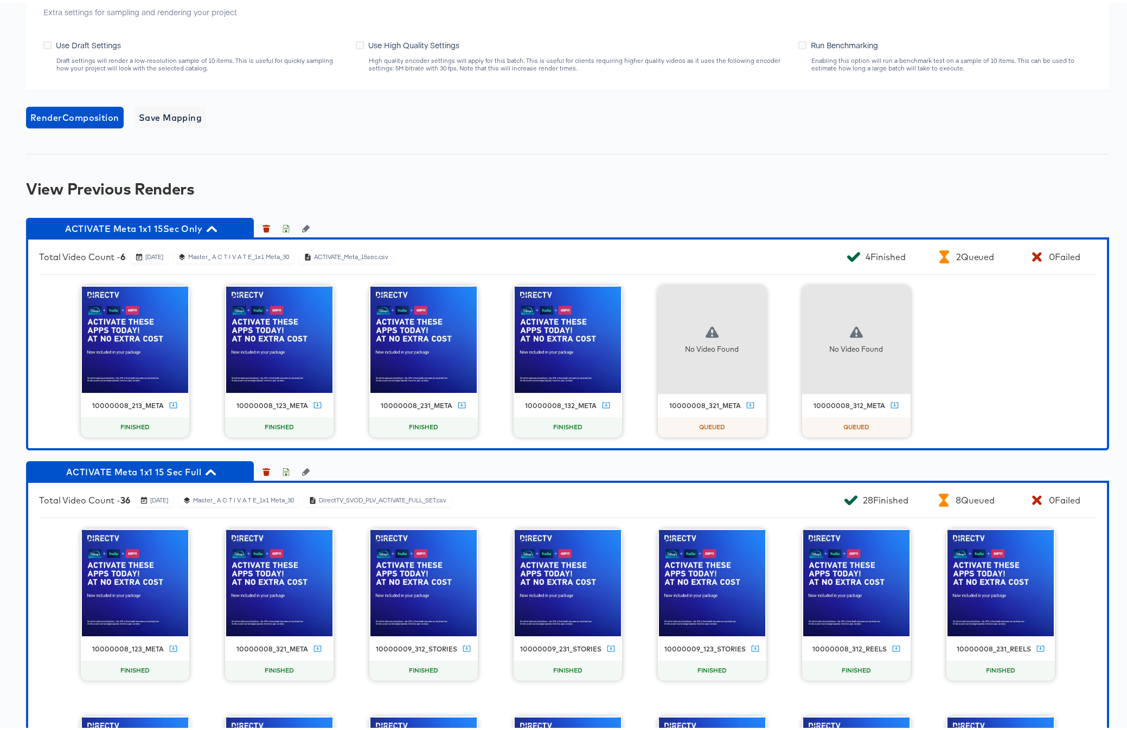
scroll to position [1153, 0]
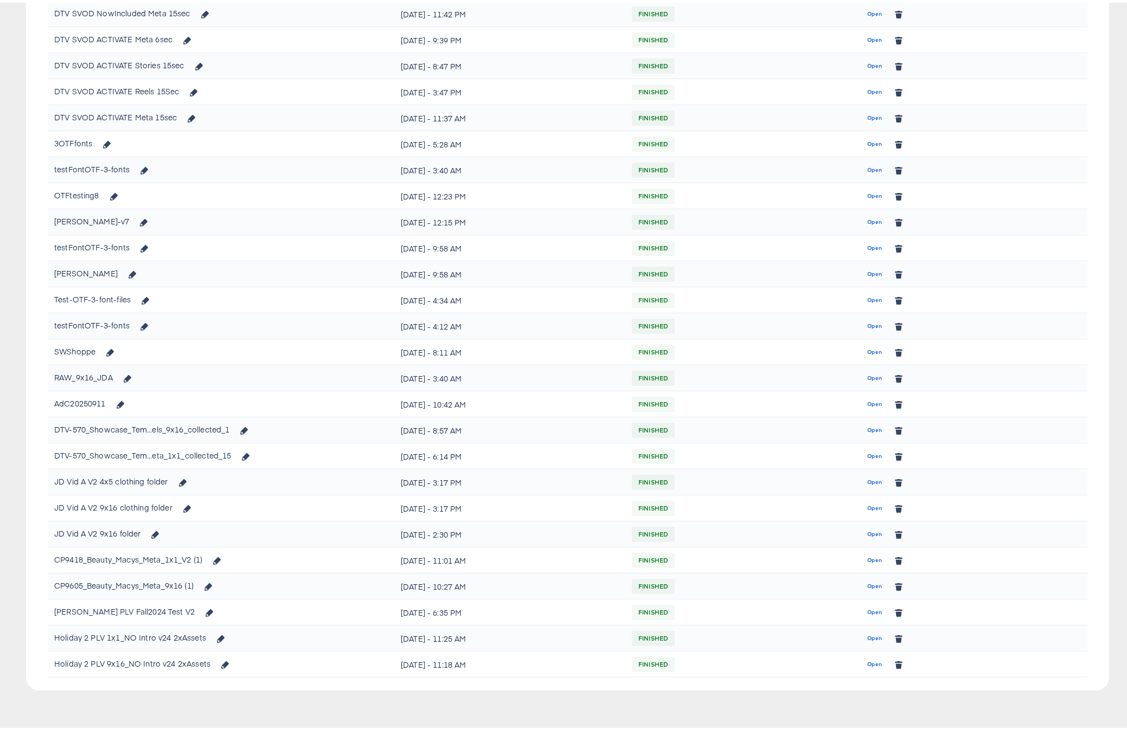
scroll to position [346, 0]
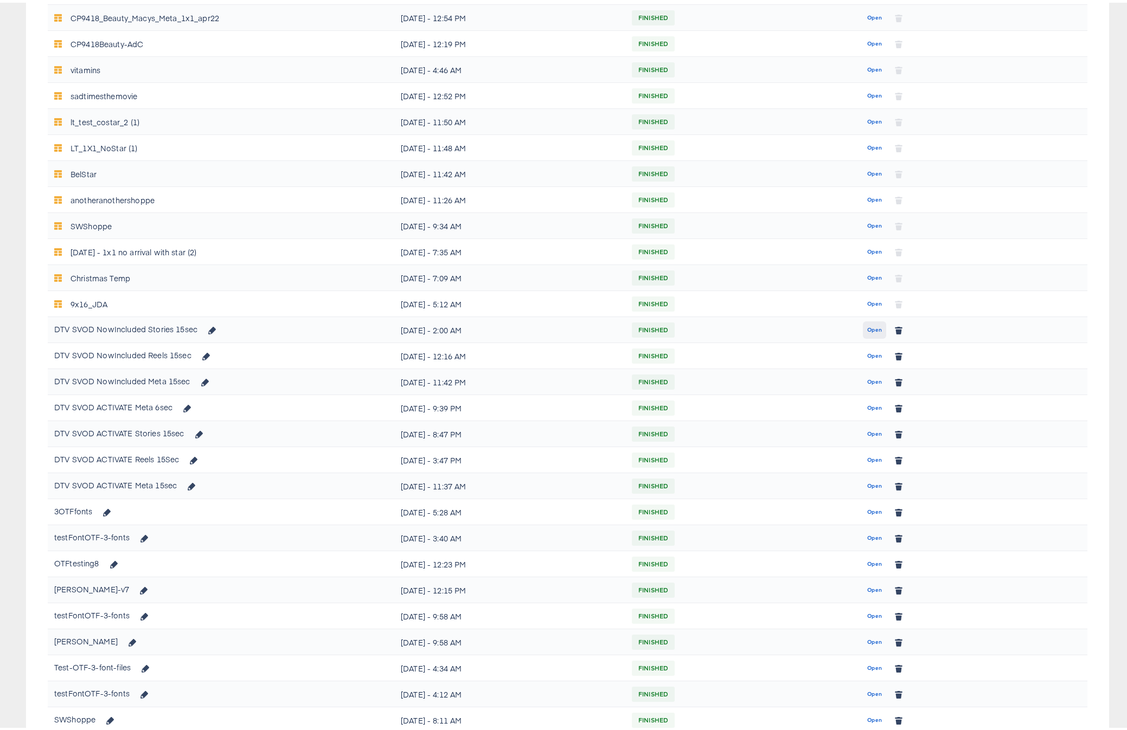
click at [867, 328] on span "Open" at bounding box center [874, 328] width 15 height 10
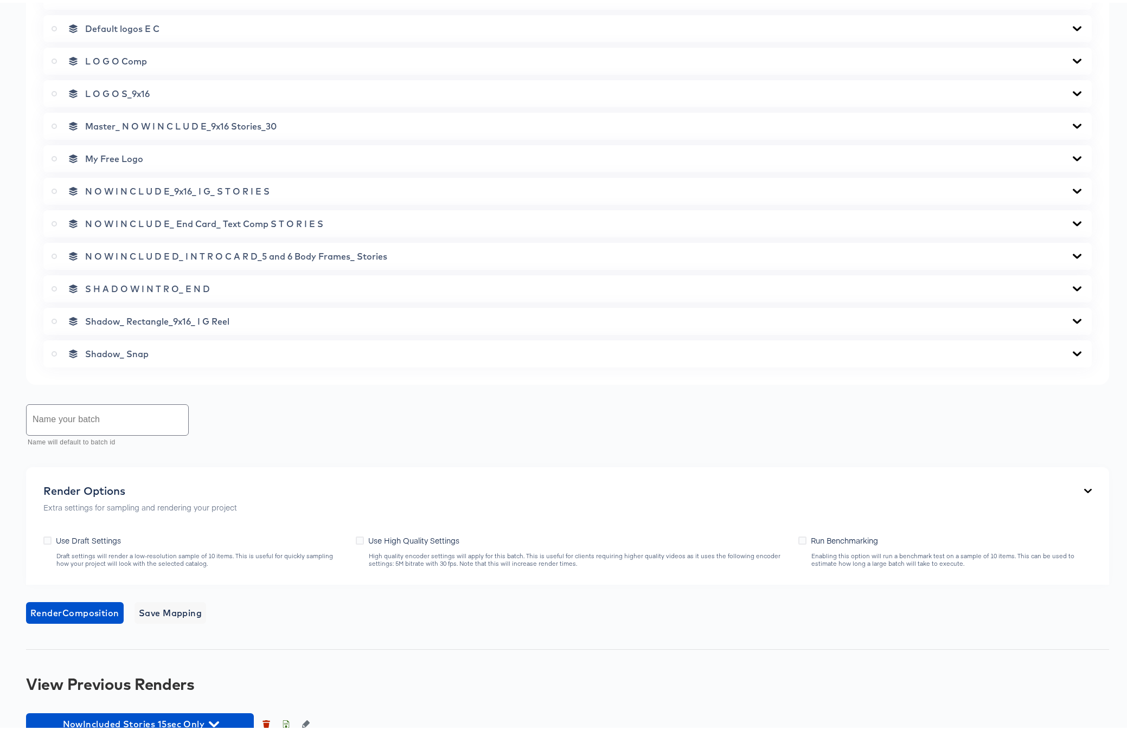
scroll to position [679, 0]
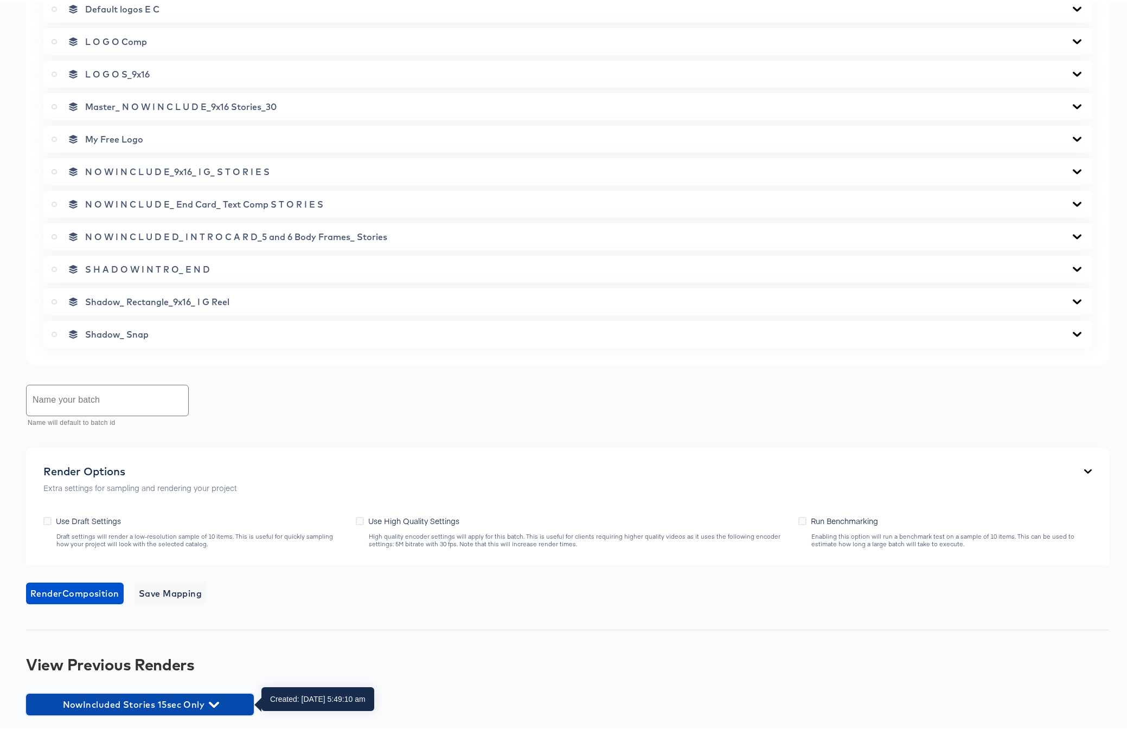
click at [215, 583] on icon "button" at bounding box center [214, 702] width 10 height 6
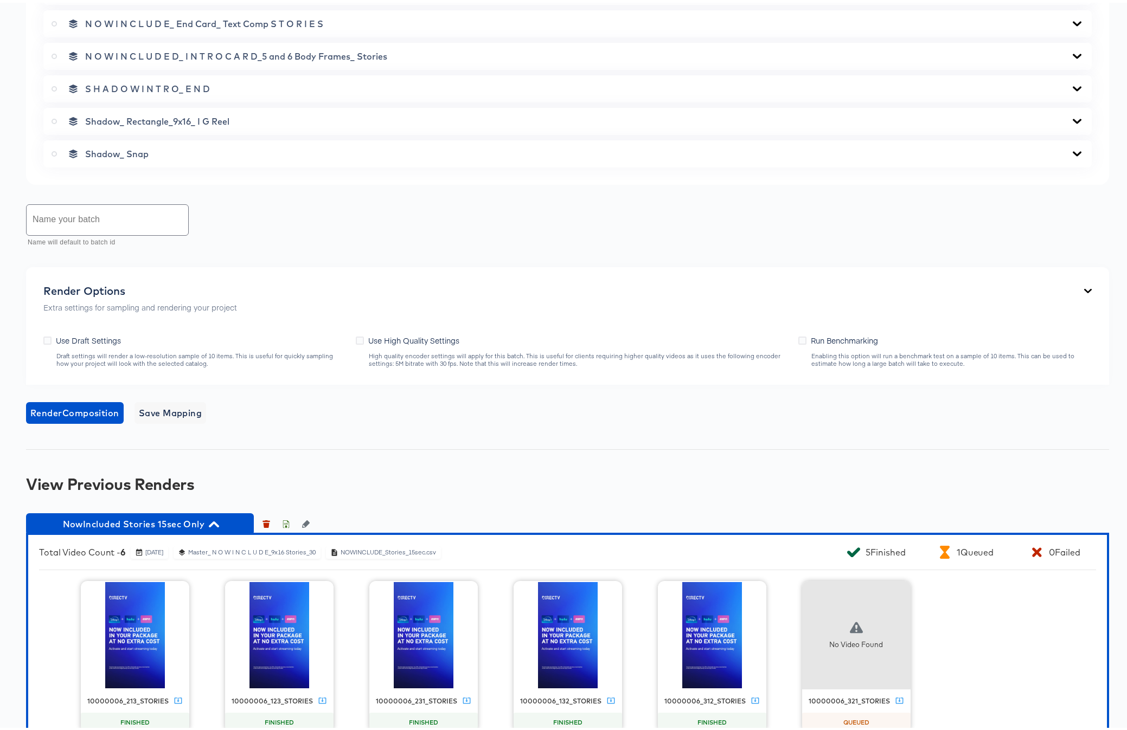
scroll to position [890, 0]
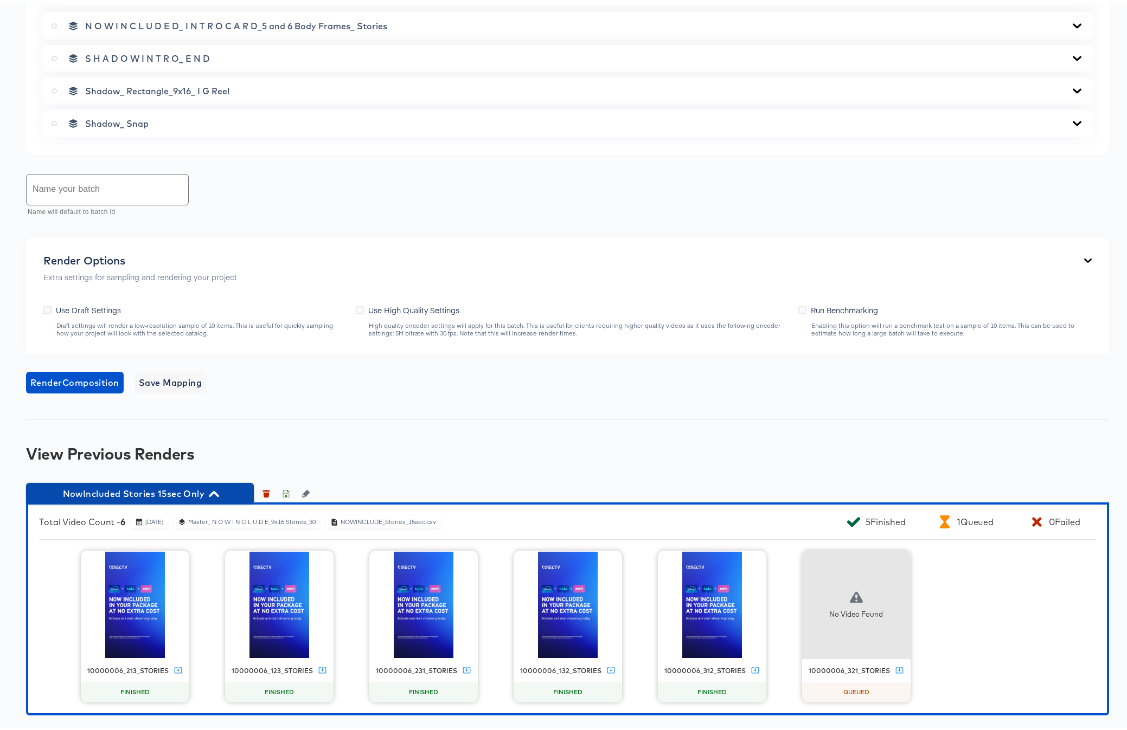
click at [215, 489] on icon "button" at bounding box center [214, 491] width 10 height 6
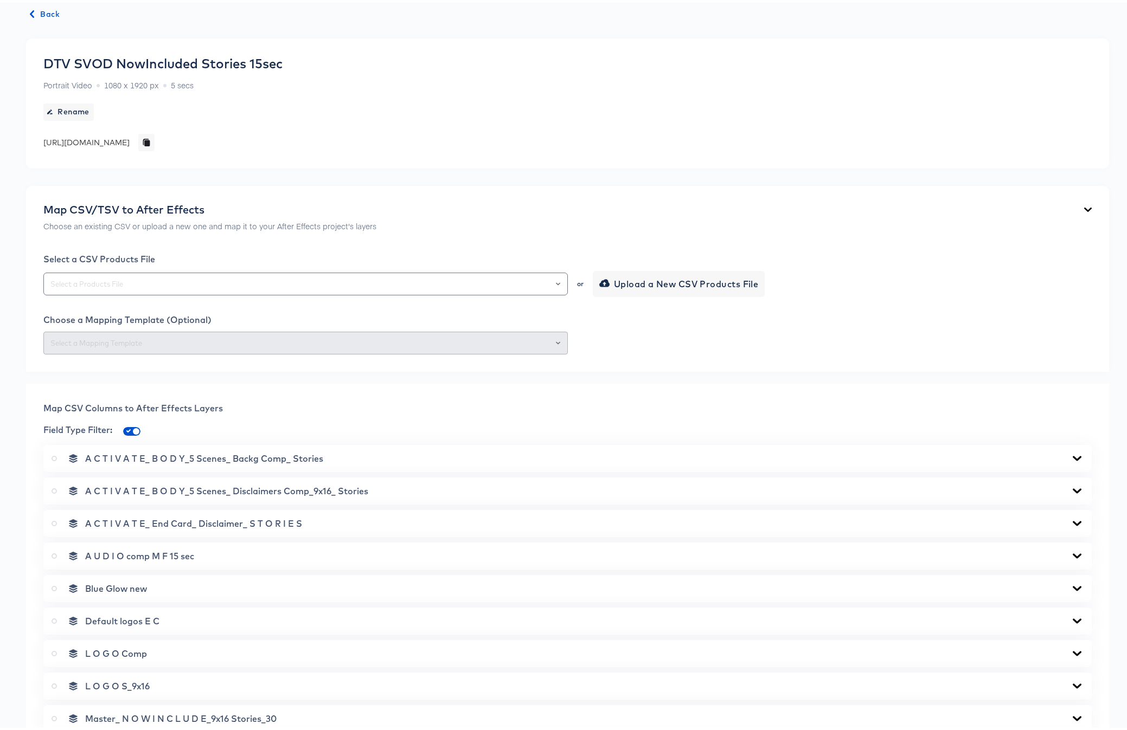
scroll to position [0, 0]
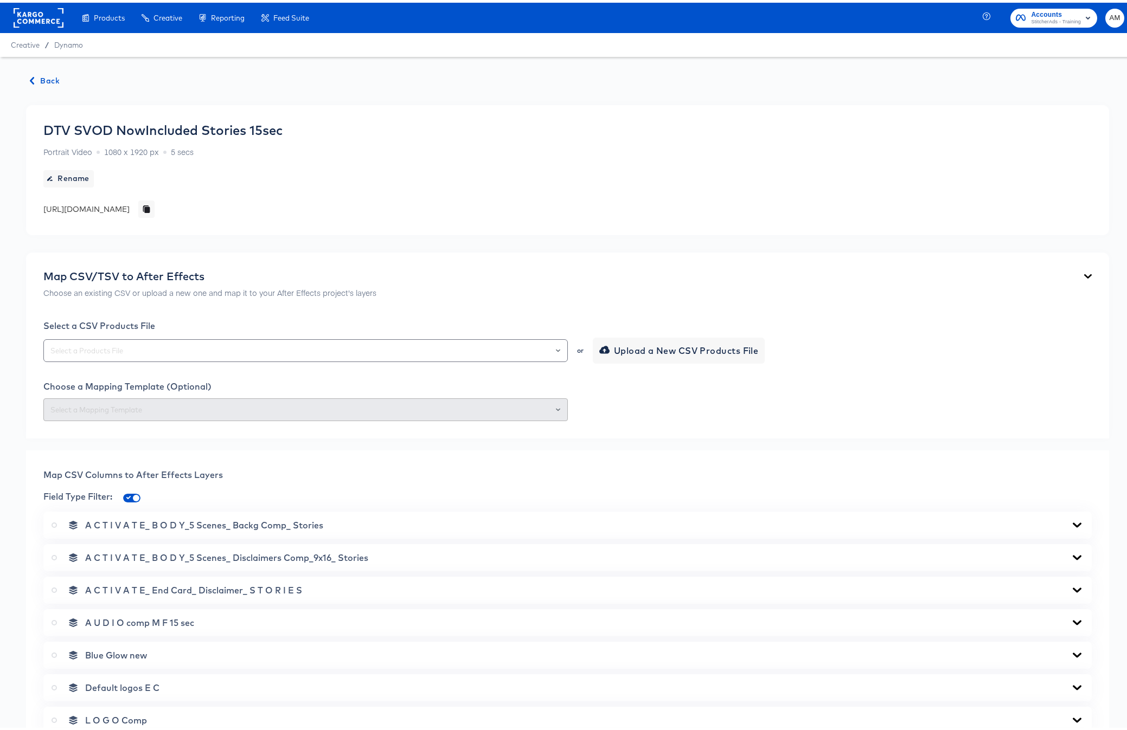
click at [55, 79] on span "Back" at bounding box center [44, 79] width 29 height 14
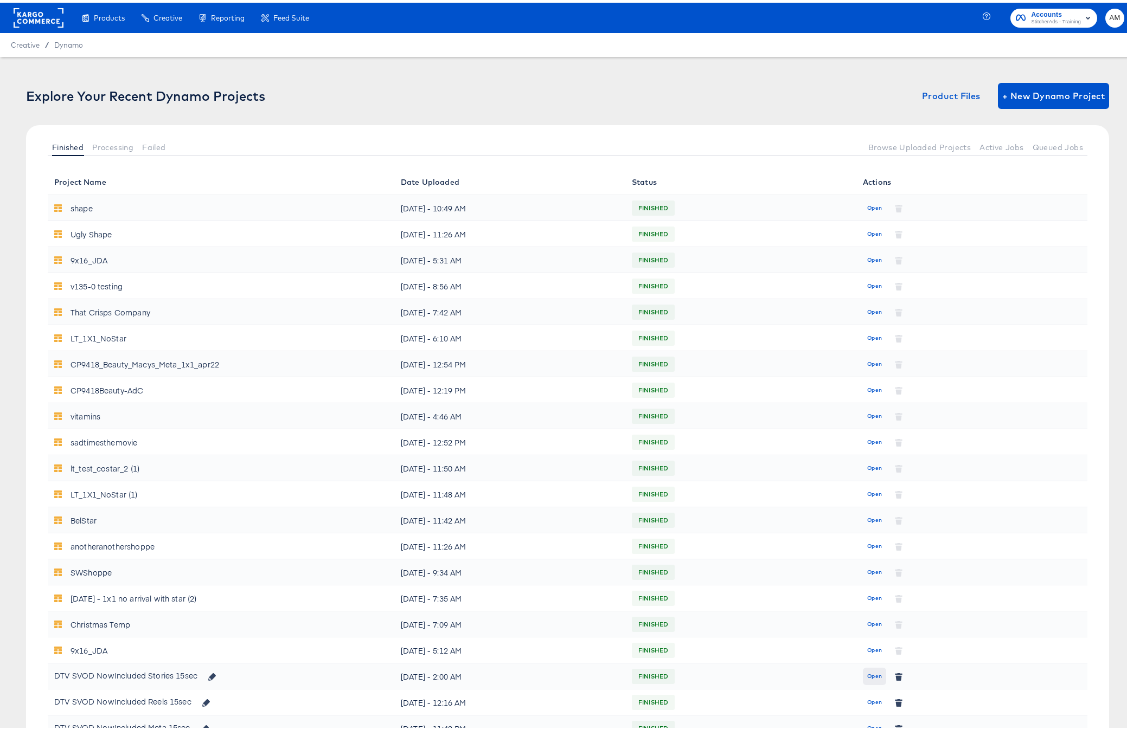
click at [869, 583] on span "Open" at bounding box center [874, 674] width 15 height 10
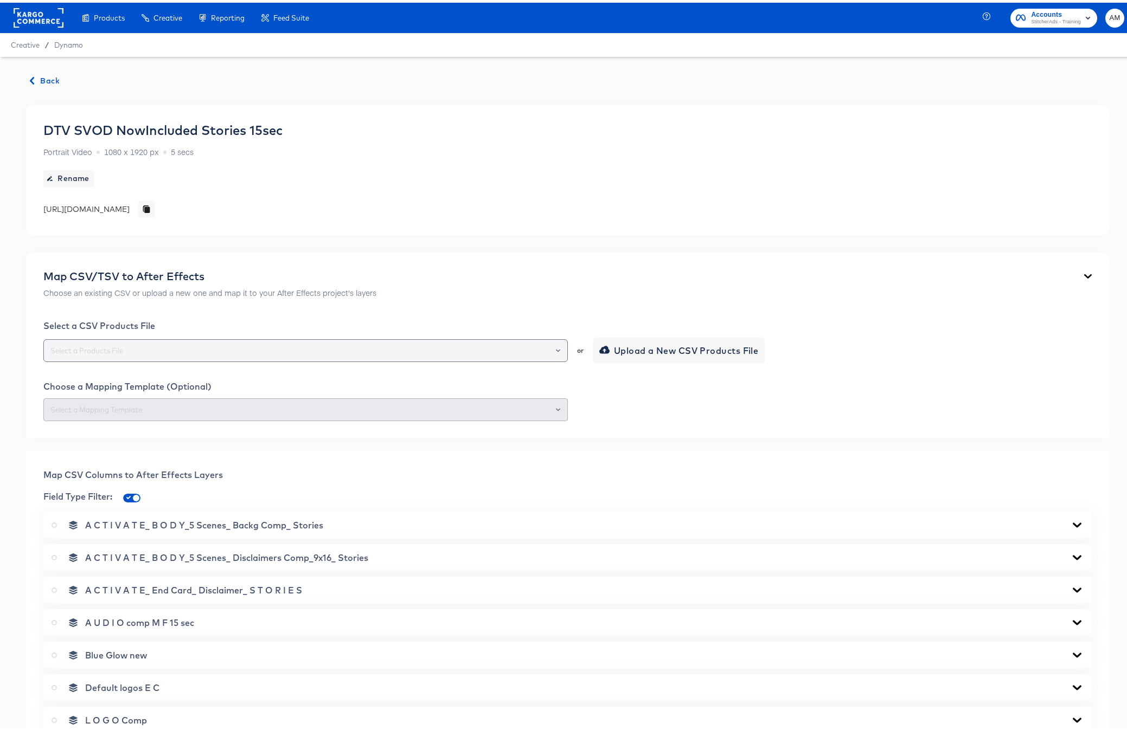
click at [315, 348] on input "text" at bounding box center [305, 348] width 514 height 12
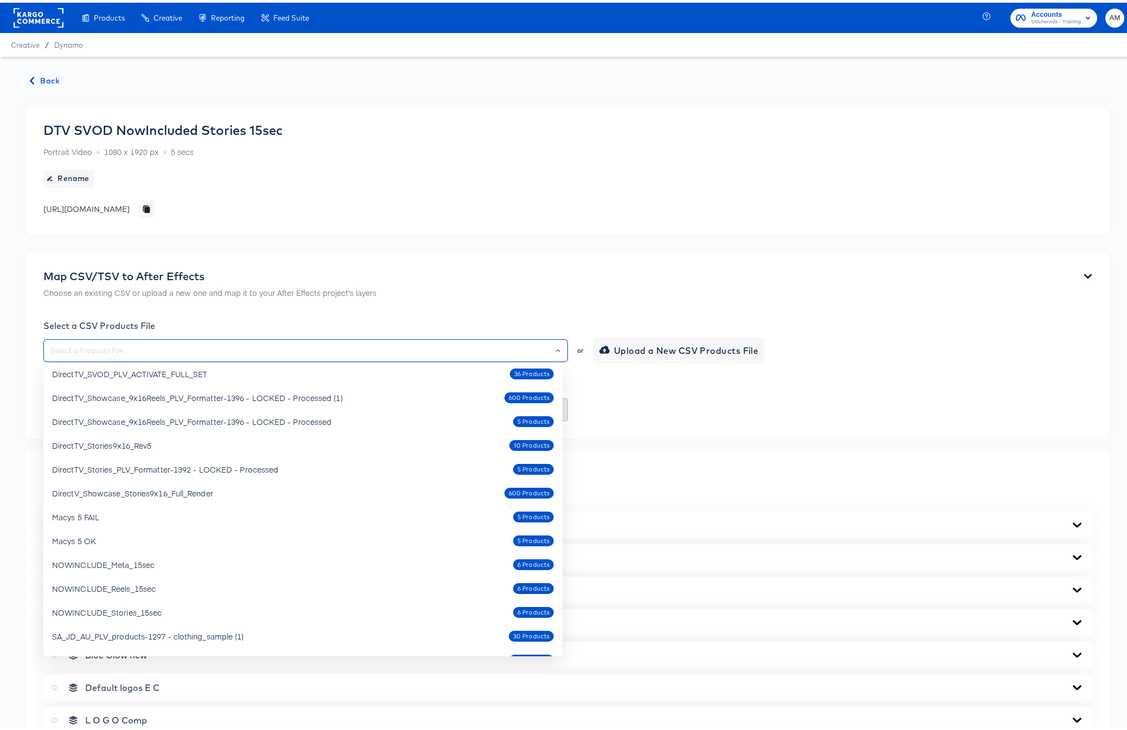
scroll to position [313, 0]
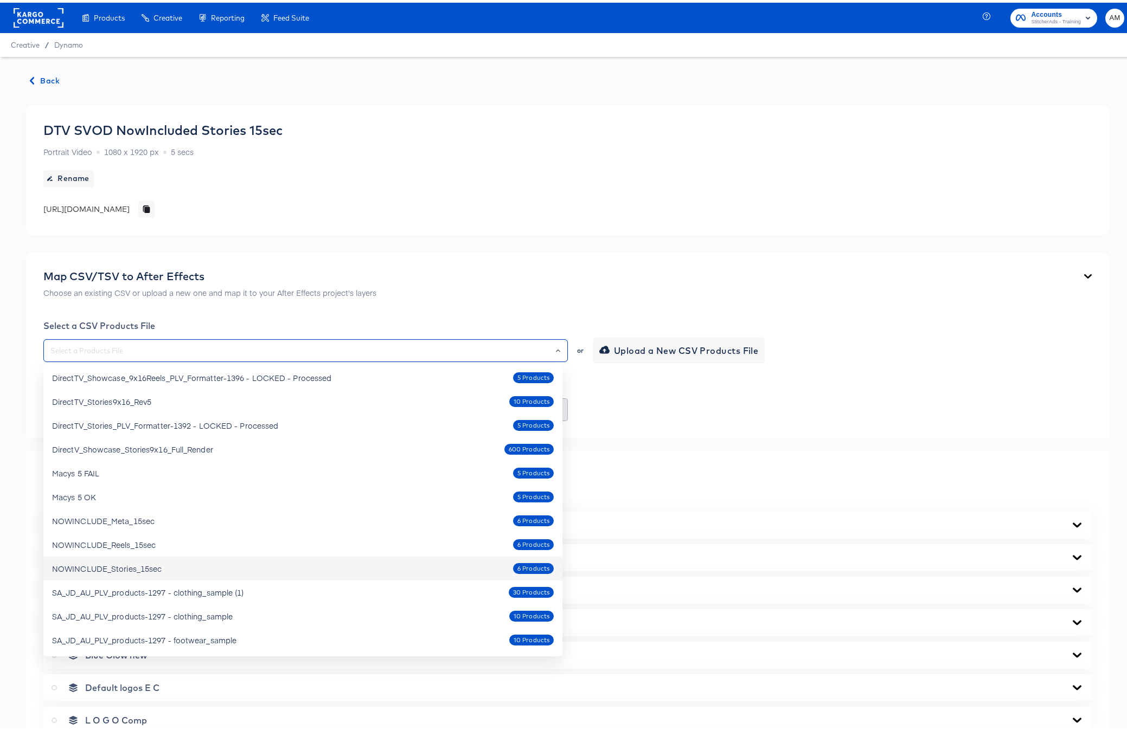
click at [179, 564] on div "NOWINCLUDE_Stories_15sec 6 Products" at bounding box center [302, 565] width 501 height 17
type input "NOWINCLUDE_Stories_15sec"
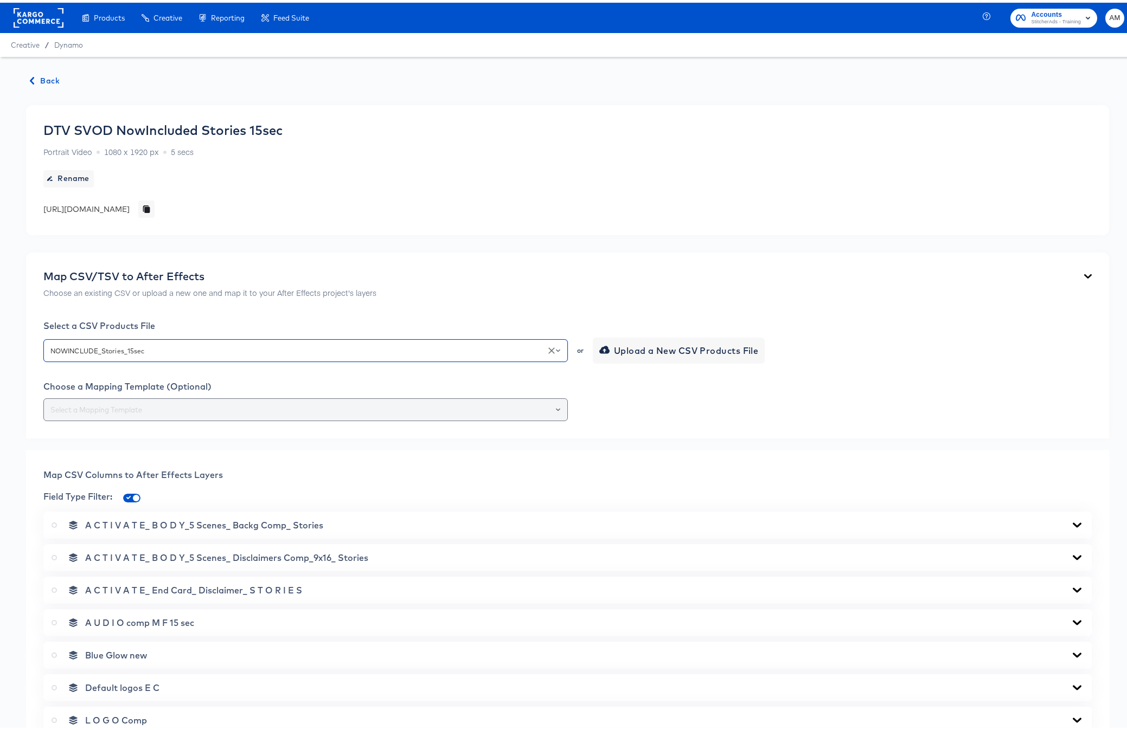
click at [557, 406] on div at bounding box center [305, 407] width 524 height 23
click at [296, 439] on li "212-NowIncluded Stories 15sec" at bounding box center [302, 433] width 519 height 17
type input "212-NowIncluded Stories 15sec"
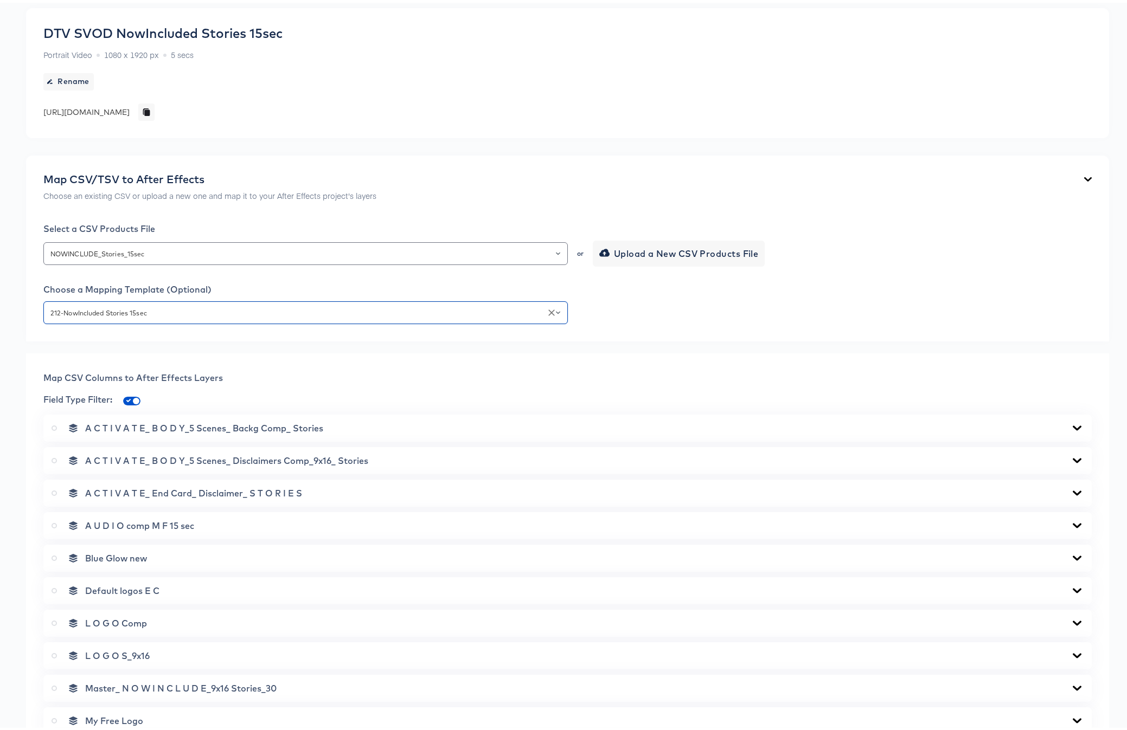
scroll to position [336, 0]
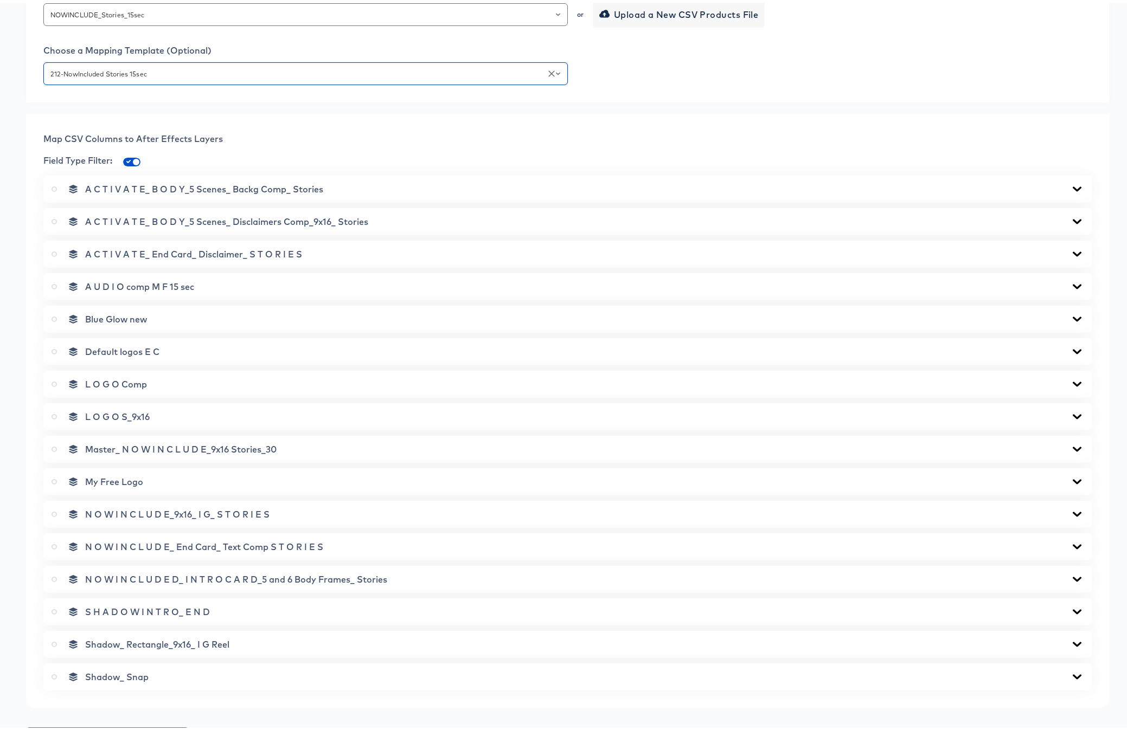
click at [53, 446] on icon at bounding box center [54, 446] width 5 height 5
click at [0, 0] on input "radio" at bounding box center [0, 0] width 0 height 0
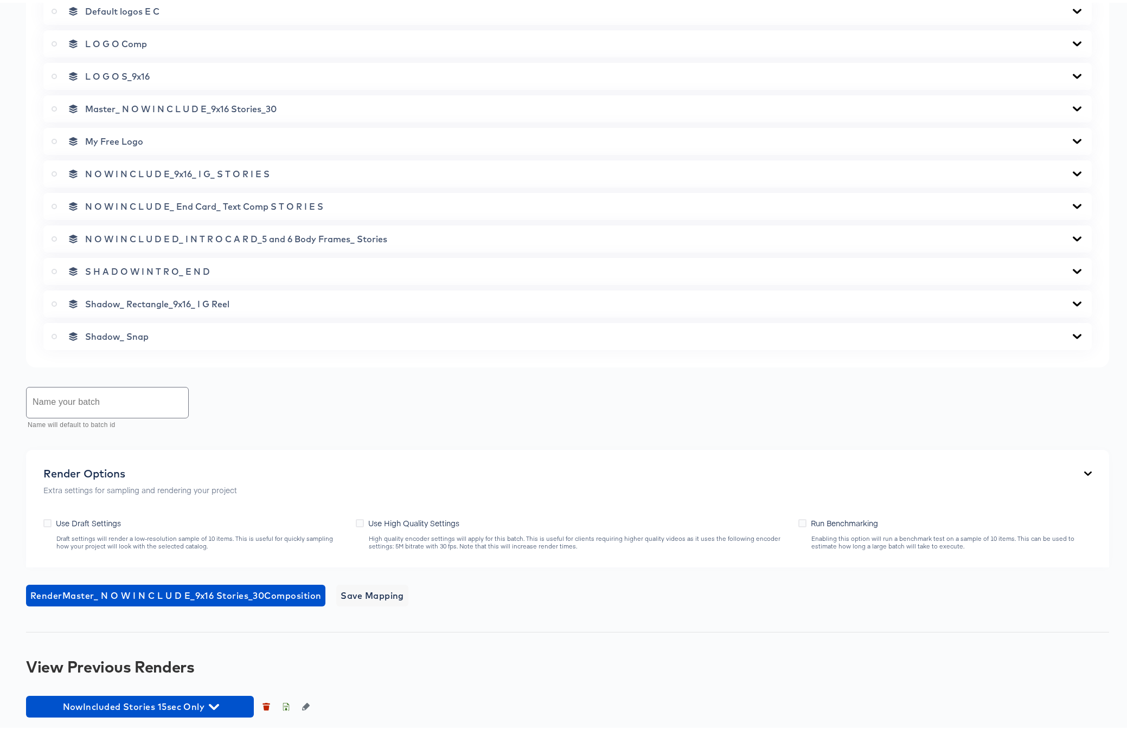
scroll to position [677, 0]
click at [92, 401] on input "text" at bounding box center [108, 400] width 162 height 30
type input "NowIncluded Stories 15sec Only try2"
click at [356, 521] on icon at bounding box center [360, 521] width 8 height 8
click at [0, 0] on input "Use High Quality Settings" at bounding box center [0, 0] width 0 height 0
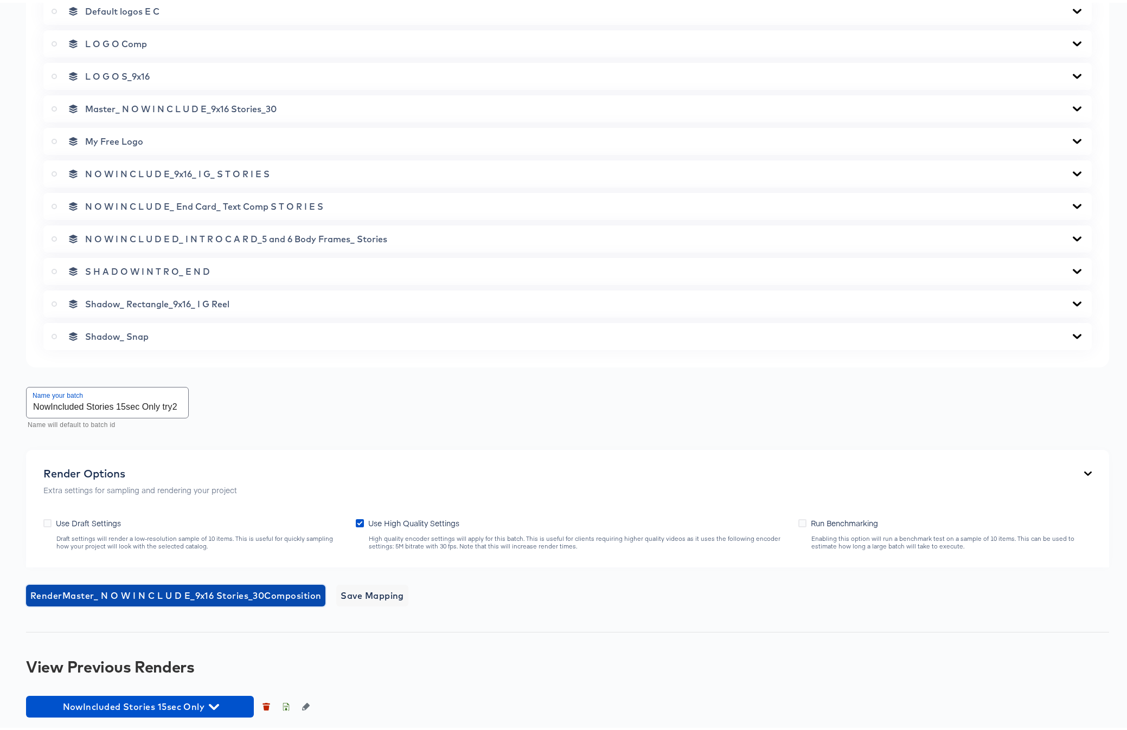
click at [179, 583] on span "Render Master_ N O W I N C L U D E_9x16 Stories_30 Composition" at bounding box center [175, 593] width 291 height 15
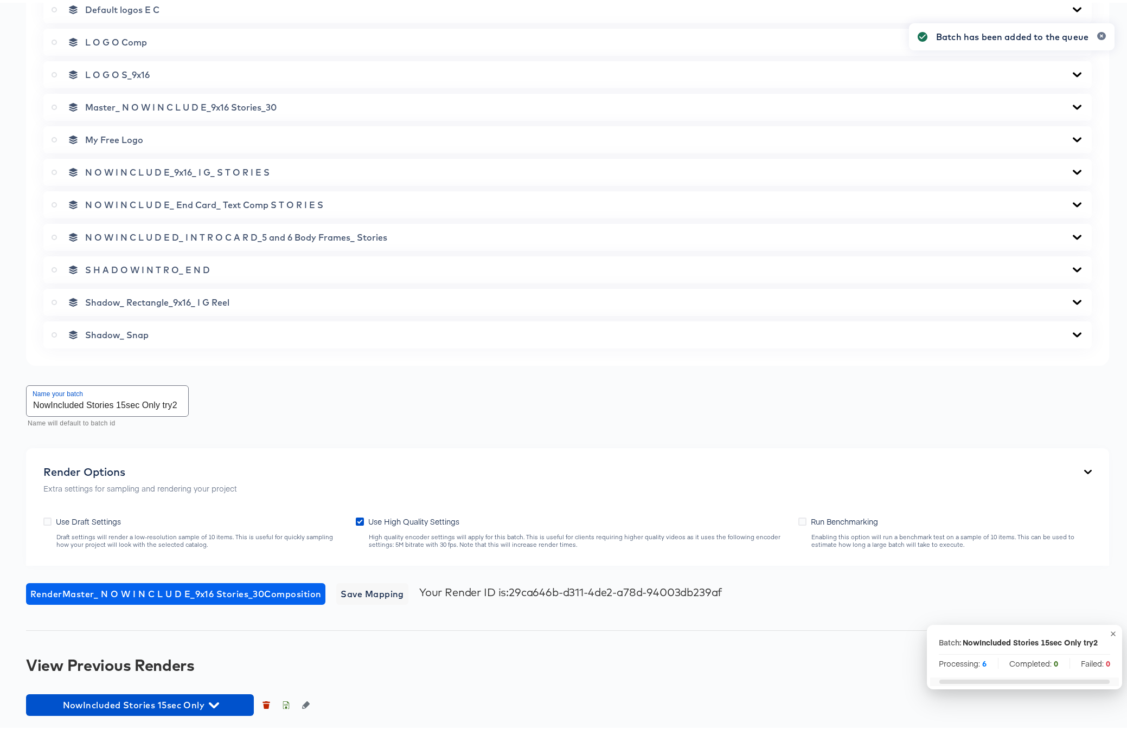
scroll to position [679, 0]
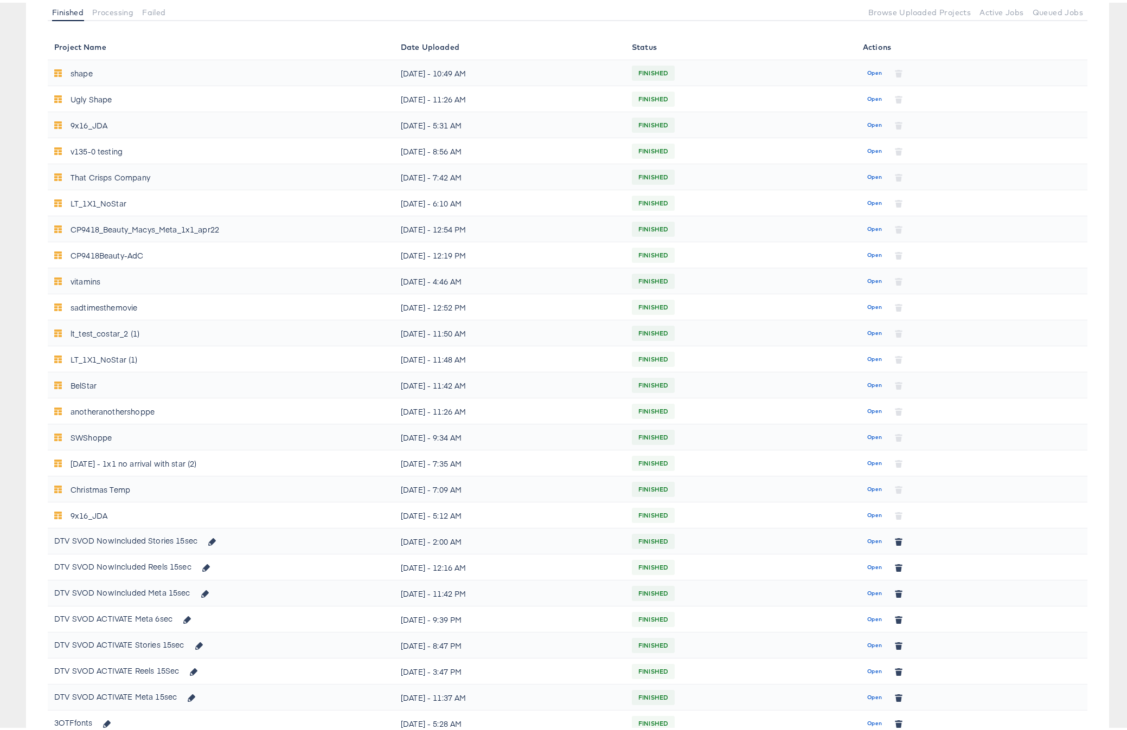
scroll to position [222, 0]
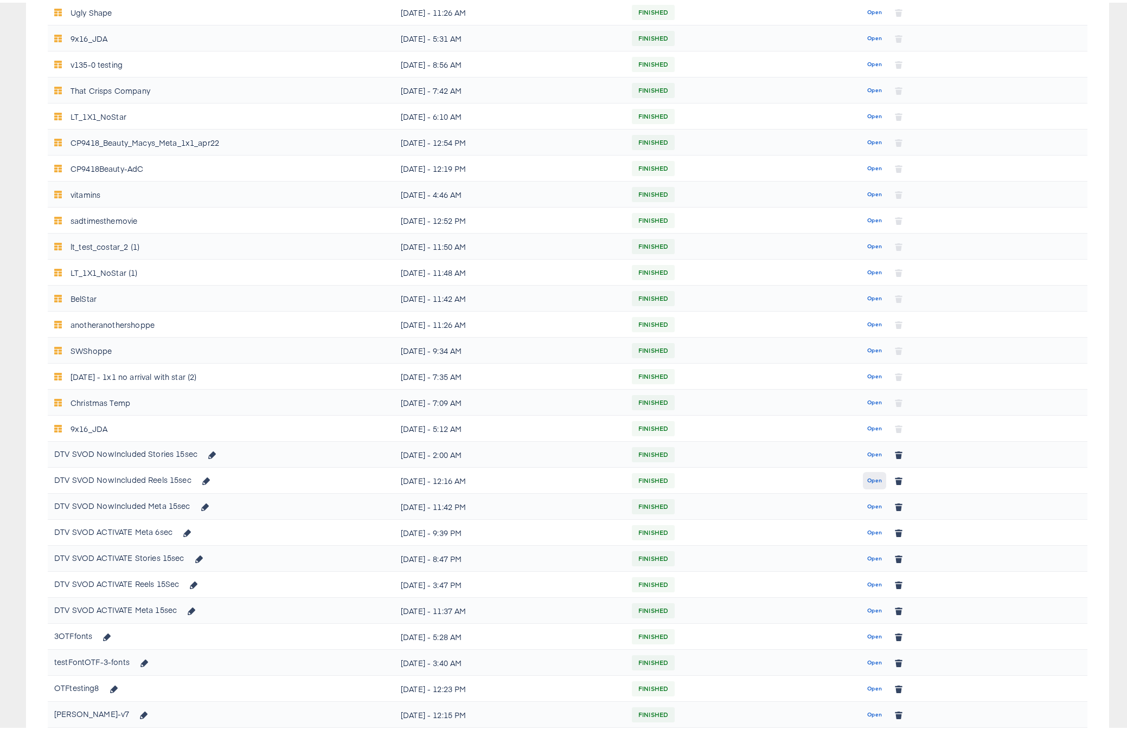
click at [867, 479] on span "Open" at bounding box center [874, 478] width 15 height 10
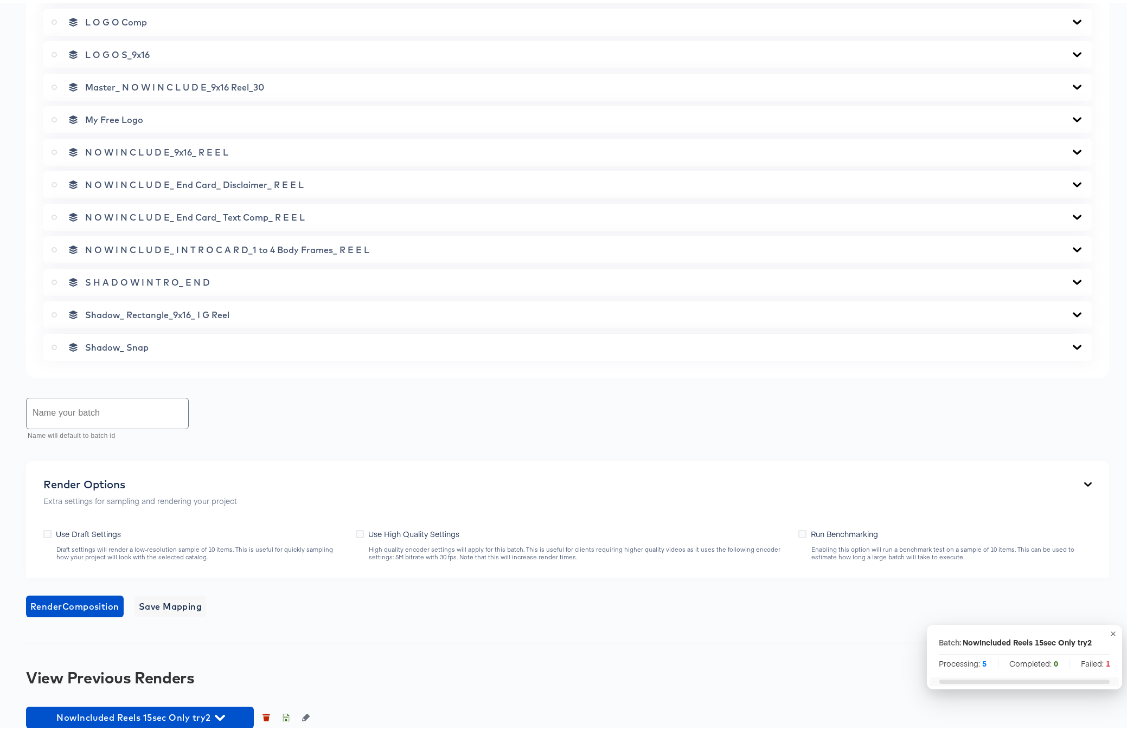
scroll to position [711, 0]
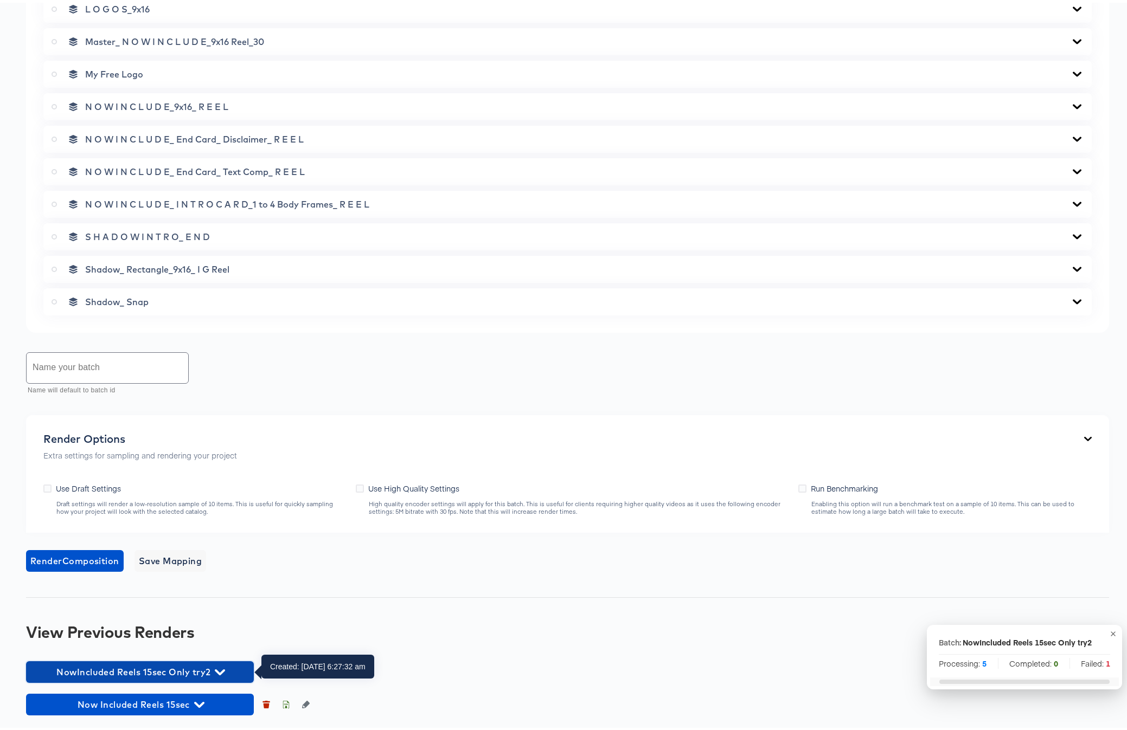
click at [221, 583] on icon "button" at bounding box center [220, 670] width 10 height 6
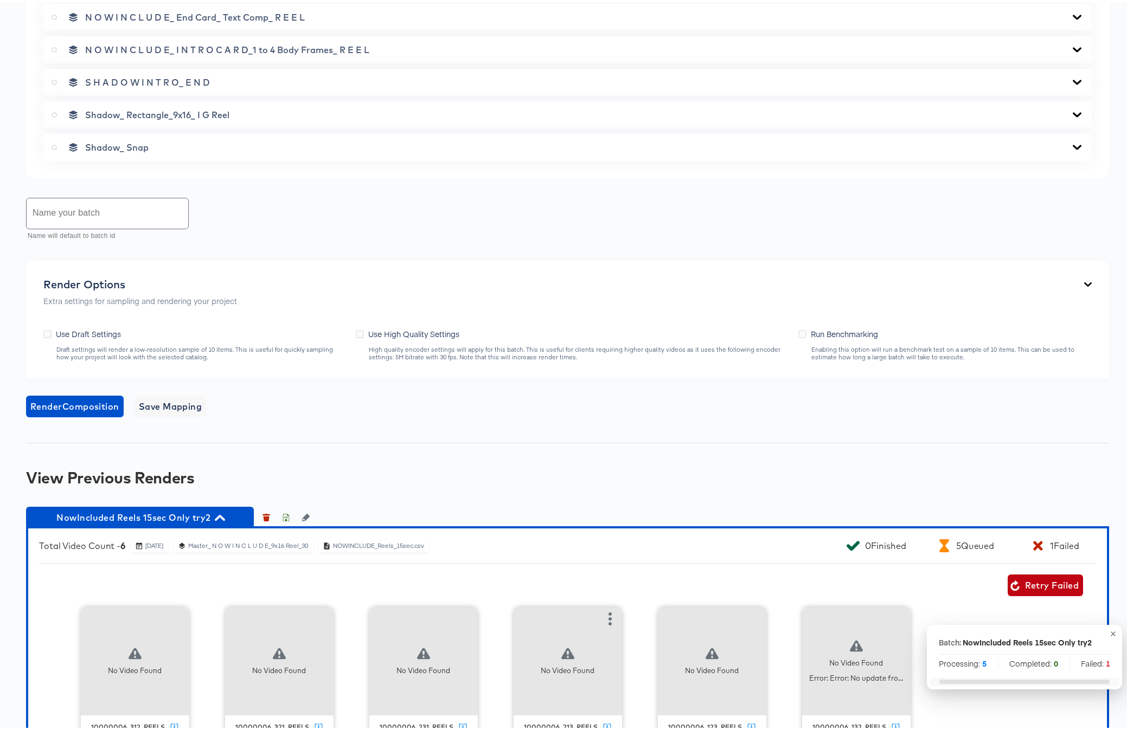
scroll to position [955, 0]
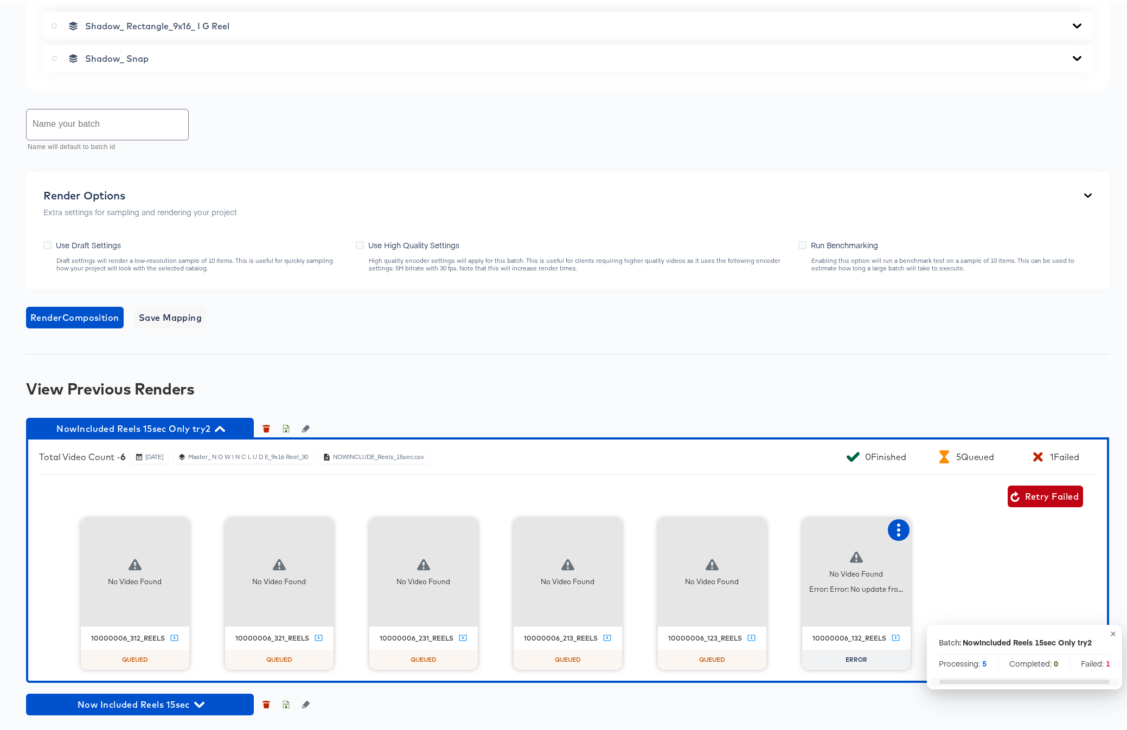
click at [892, 522] on icon "button" at bounding box center [898, 527] width 13 height 13
click at [931, 526] on div "Retry" at bounding box center [938, 526] width 21 height 9
click at [897, 528] on icon "button" at bounding box center [898, 527] width 3 height 13
click at [819, 500] on div "Retry Failed" at bounding box center [561, 494] width 1044 height 22
click at [196, 583] on icon "button" at bounding box center [199, 702] width 10 height 10
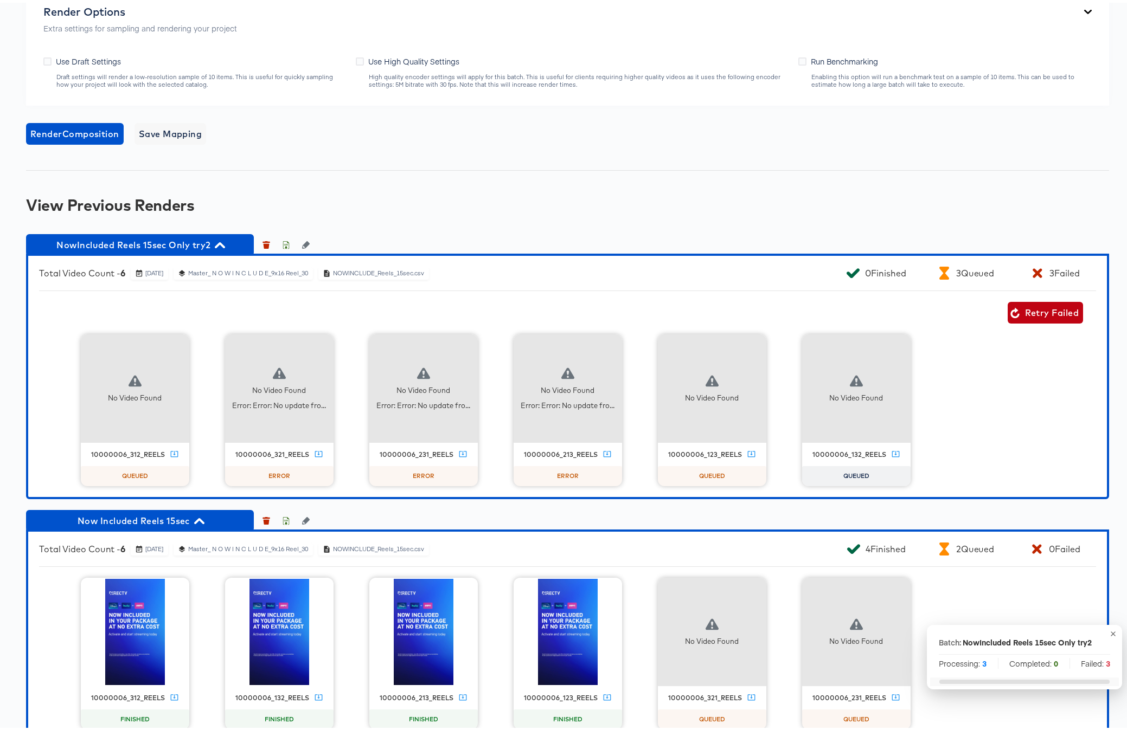
scroll to position [983, 0]
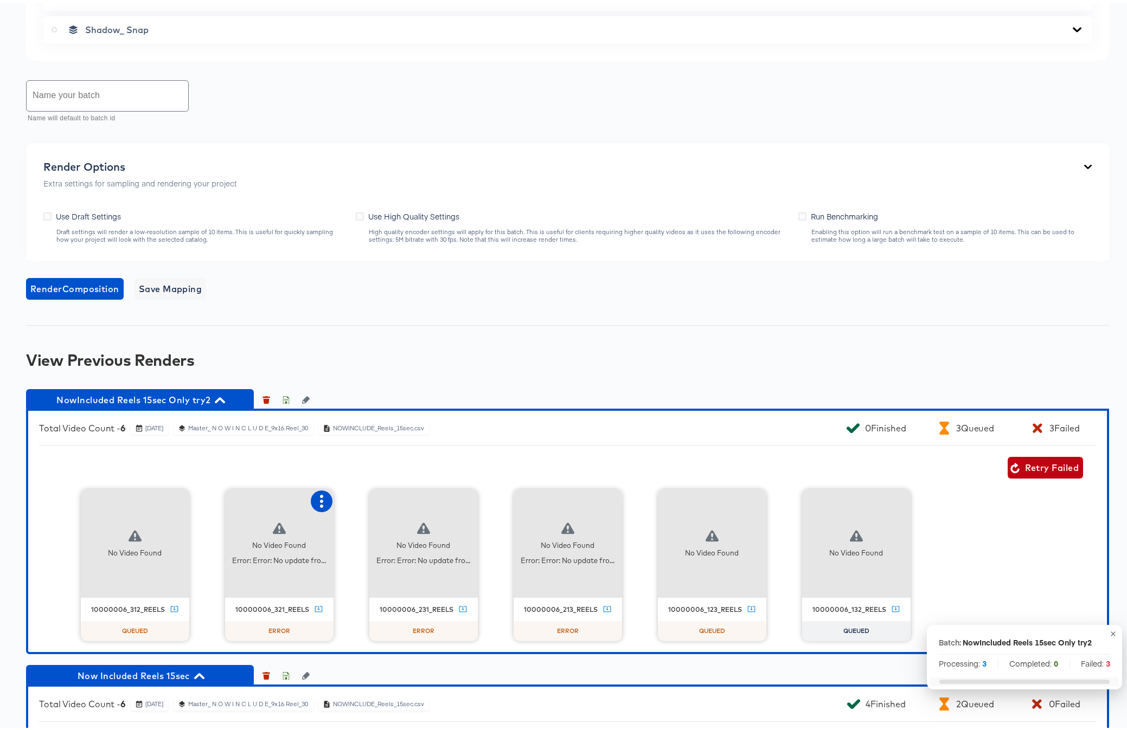
click at [319, 495] on icon "button" at bounding box center [321, 498] width 13 height 13
click at [364, 500] on div "Retry" at bounding box center [361, 497] width 21 height 9
click at [470, 495] on div "No Video Found Error: Error: No update fro..." at bounding box center [423, 541] width 108 height 108
click at [459, 463] on div "Retry Failed" at bounding box center [561, 465] width 1044 height 22
click at [459, 499] on icon "button" at bounding box center [465, 498] width 13 height 13
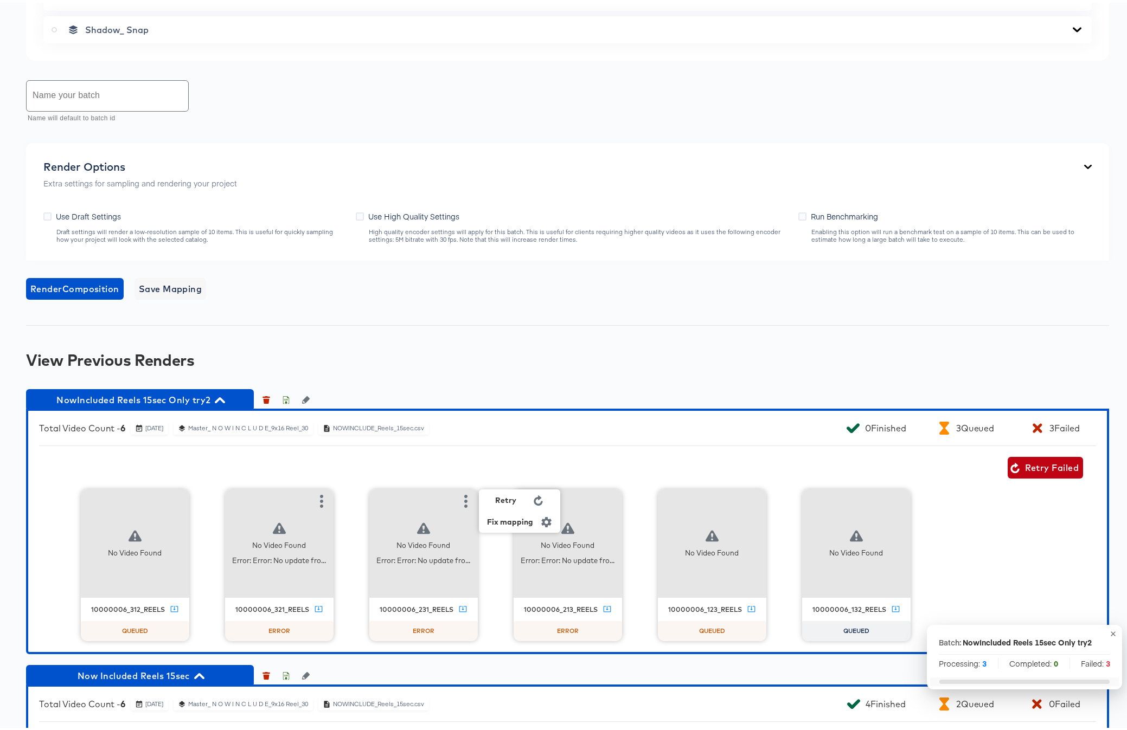
click at [504, 494] on div "Retry" at bounding box center [505, 497] width 21 height 9
click at [608, 499] on icon "button" at bounding box center [609, 498] width 3 height 13
click at [652, 499] on div "Retry" at bounding box center [649, 497] width 21 height 9
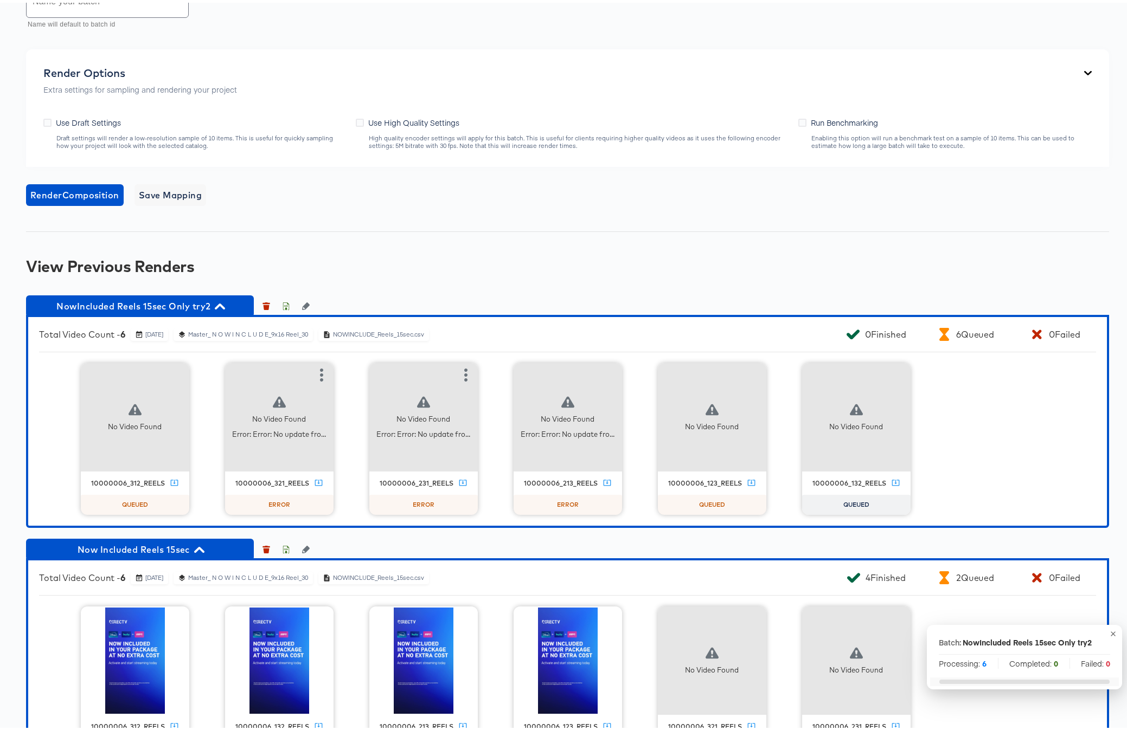
scroll to position [1133, 0]
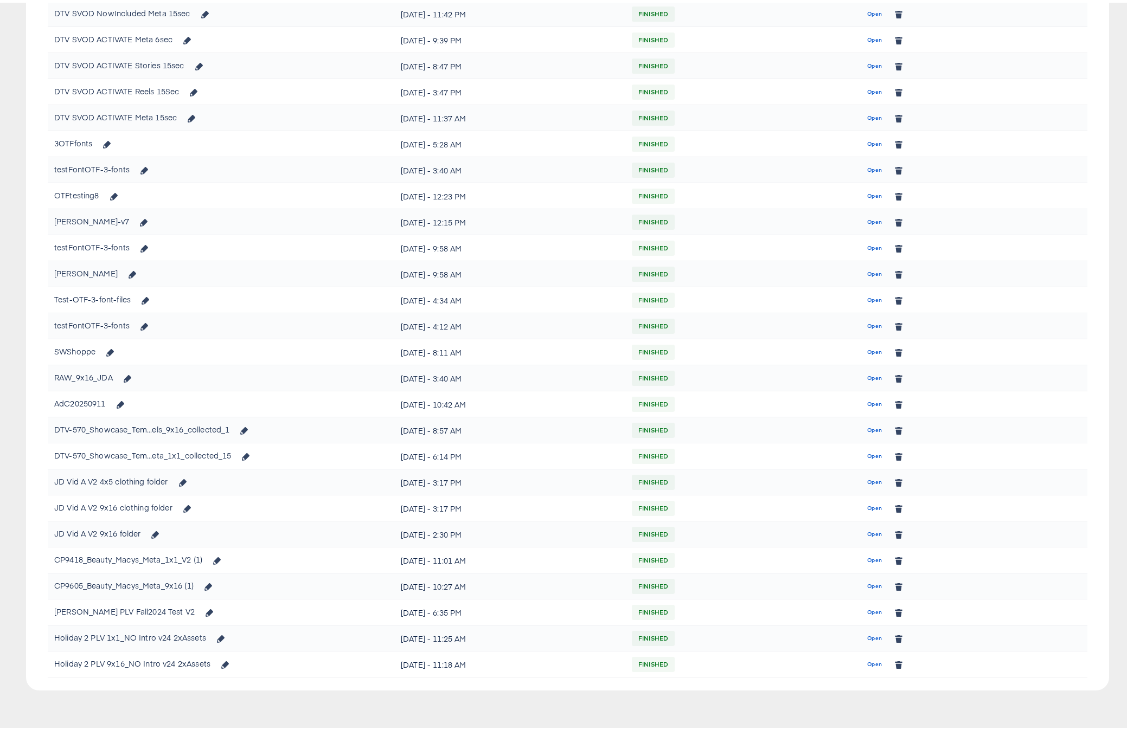
scroll to position [222, 0]
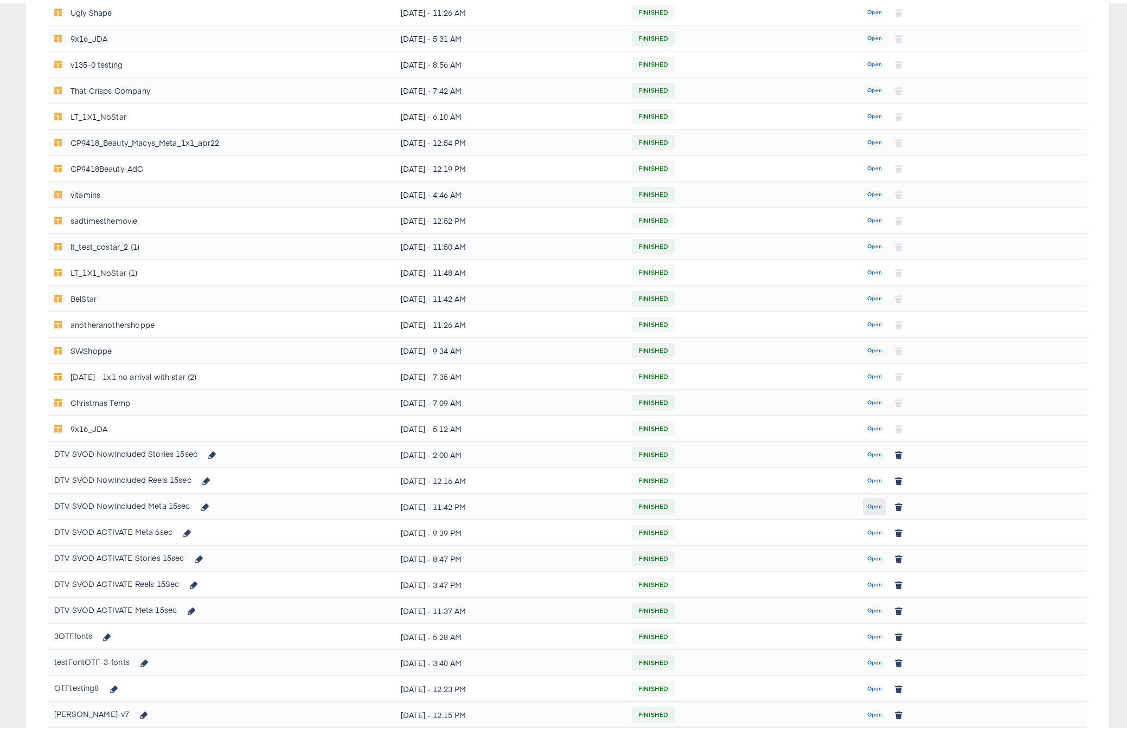
click at [867, 505] on span "Open" at bounding box center [874, 504] width 15 height 10
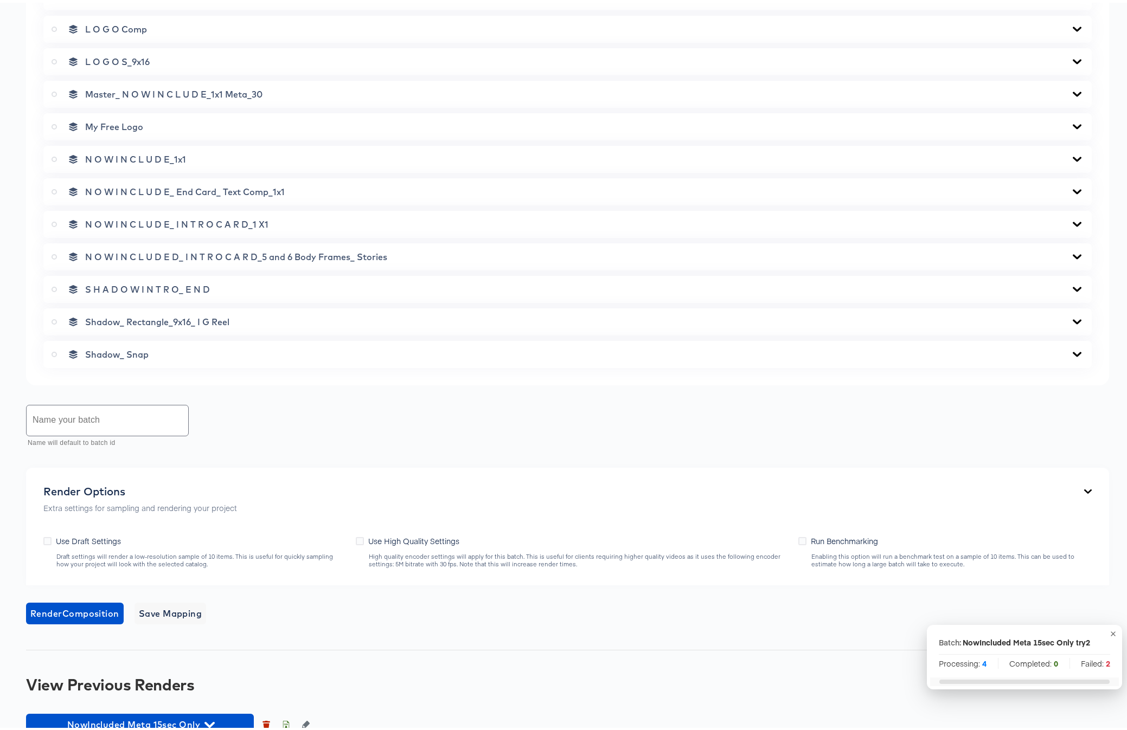
scroll to position [744, 0]
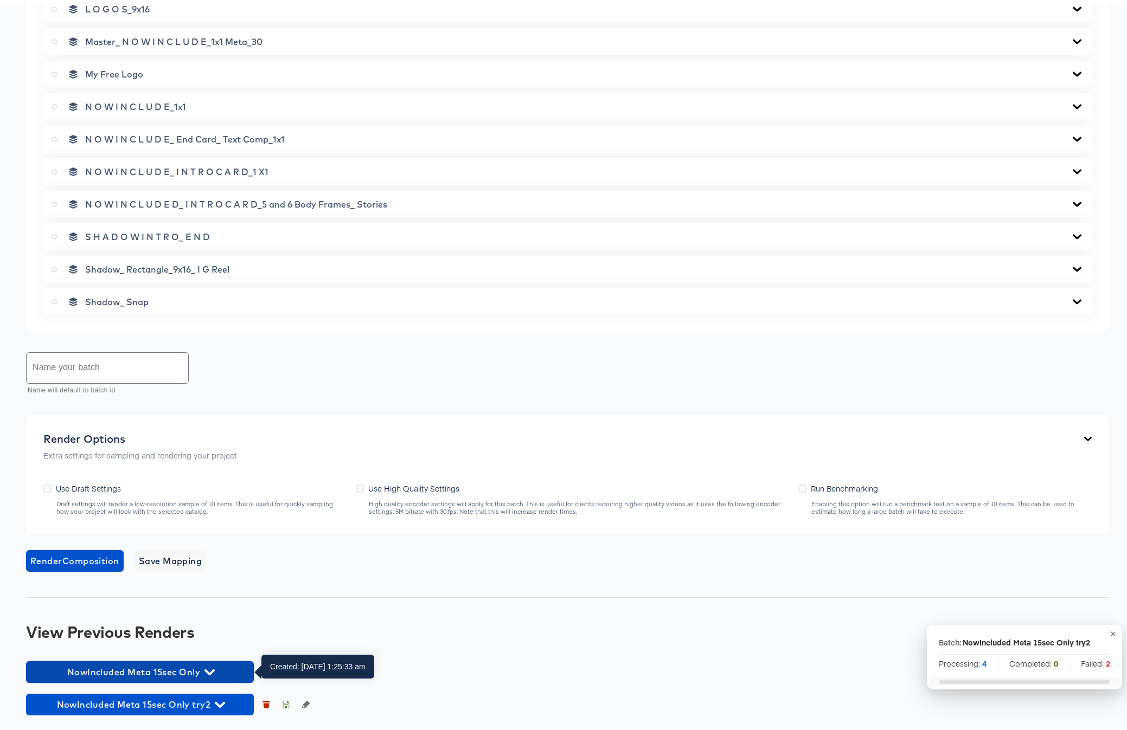
click at [211, 583] on icon "button" at bounding box center [209, 670] width 10 height 6
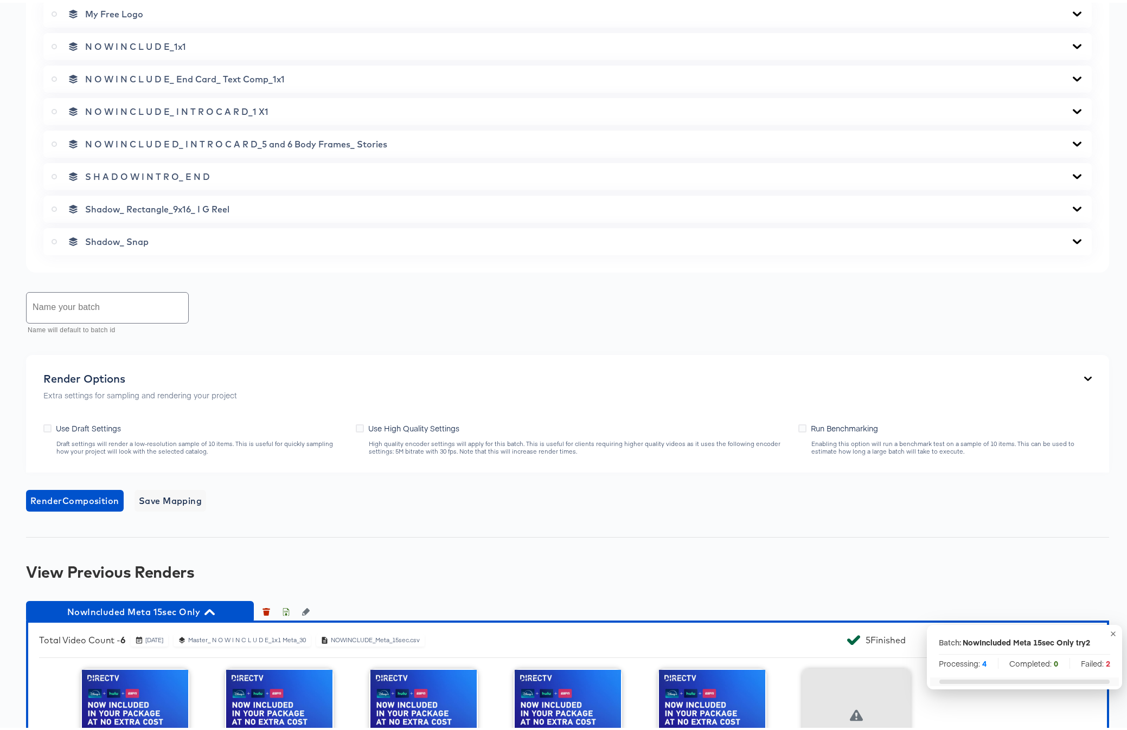
scroll to position [955, 0]
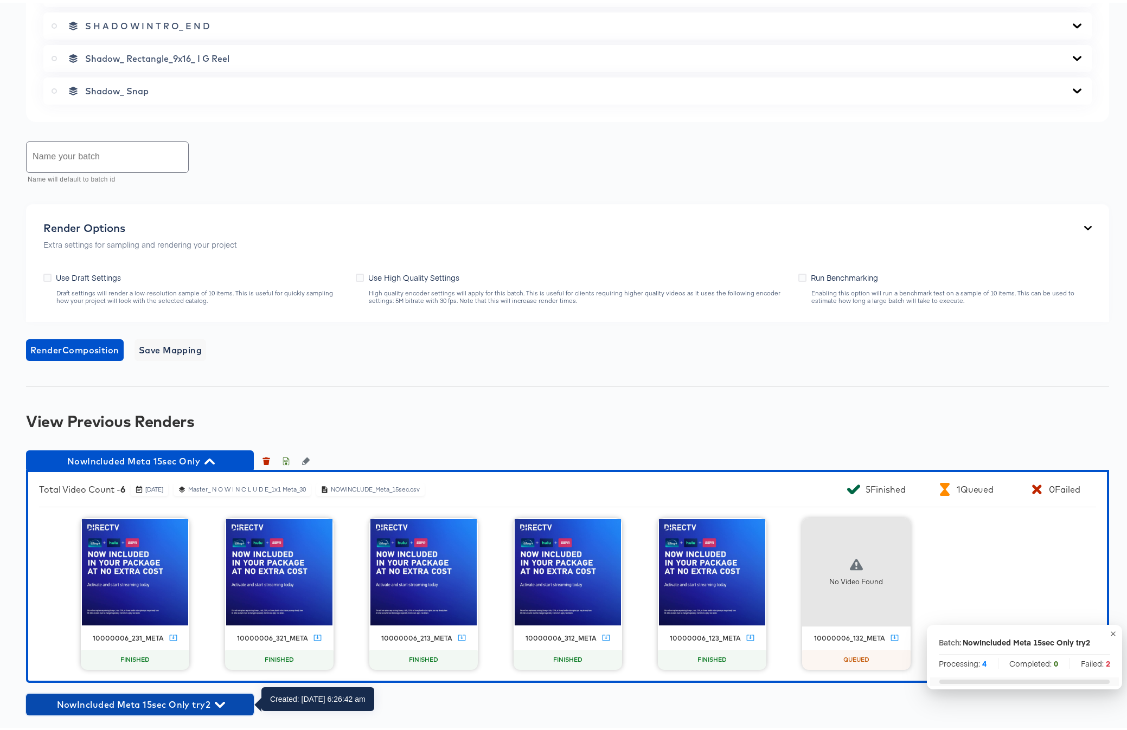
click at [222, 583] on icon "button" at bounding box center [220, 702] width 10 height 6
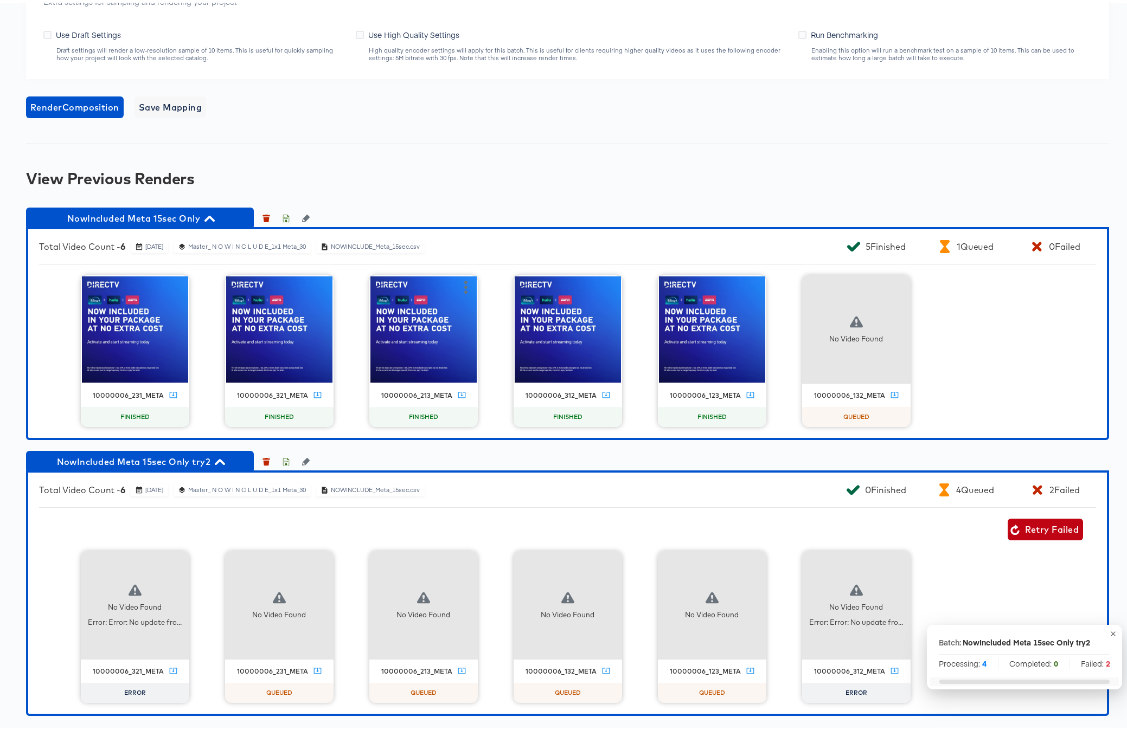
scroll to position [1198, 0]
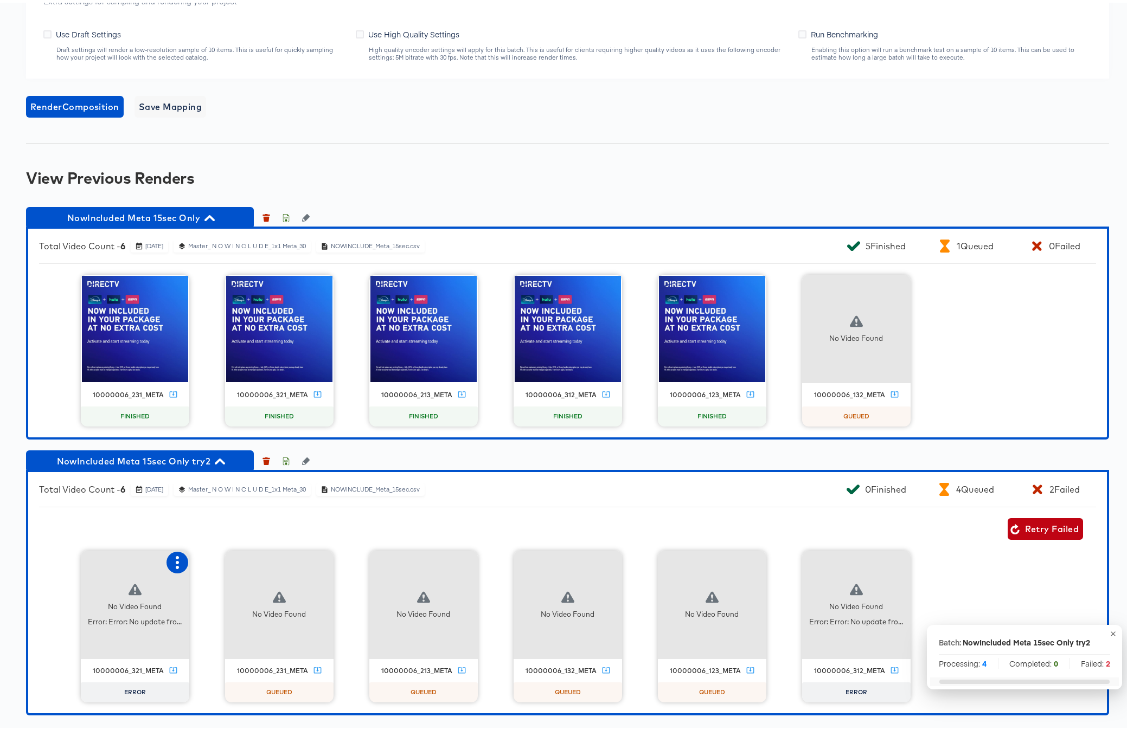
click at [172, 567] on button "button" at bounding box center [177, 560] width 22 height 22
click at [211, 558] on div "Retry" at bounding box center [217, 559] width 21 height 9
click at [892, 559] on icon "button" at bounding box center [898, 560] width 13 height 13
click at [943, 555] on div "Retry" at bounding box center [938, 559] width 21 height 9
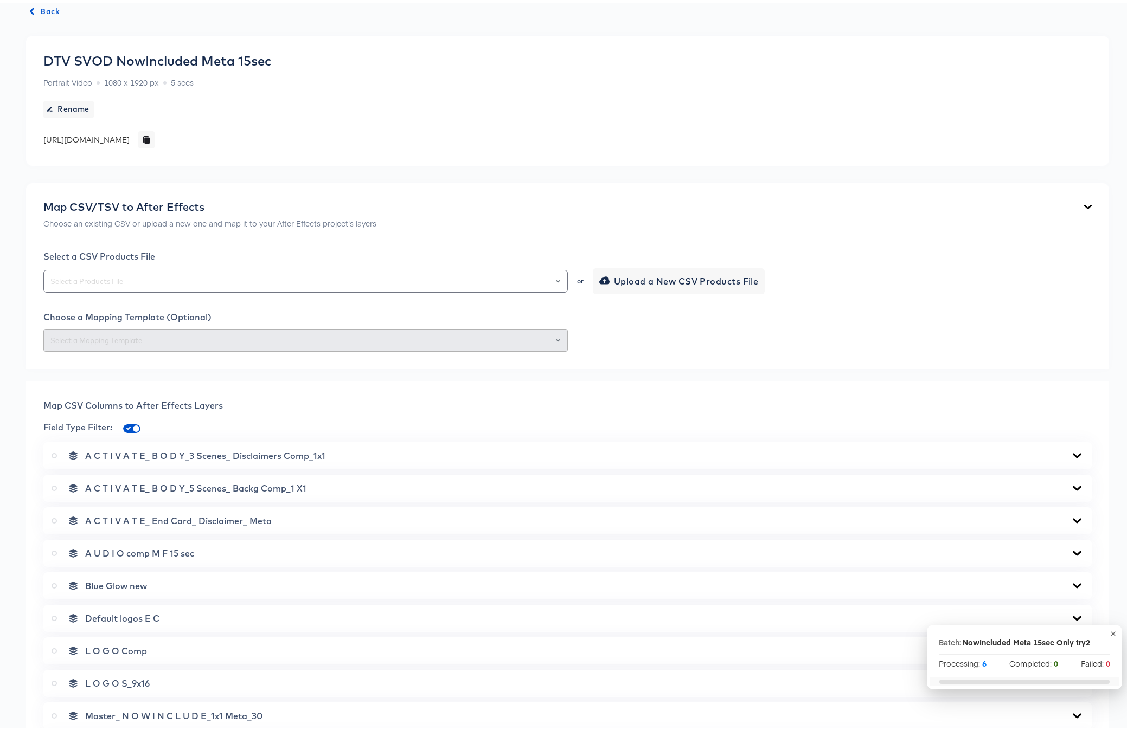
scroll to position [0, 0]
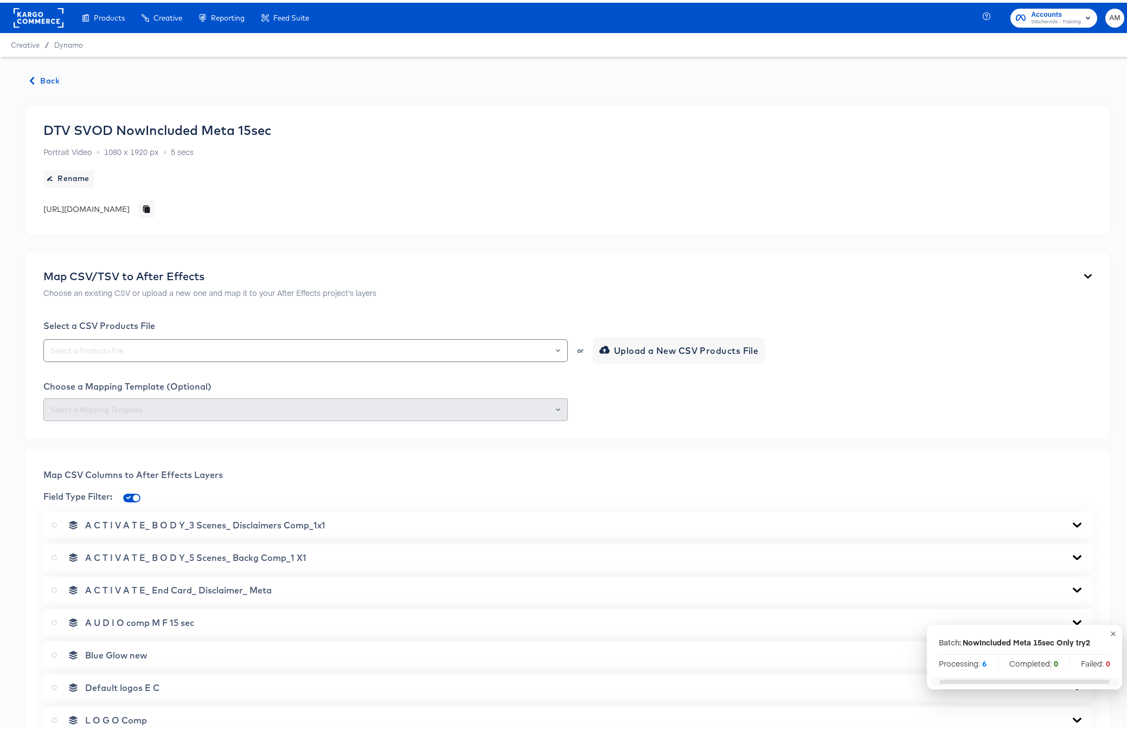
click at [48, 80] on span "Back" at bounding box center [44, 79] width 29 height 14
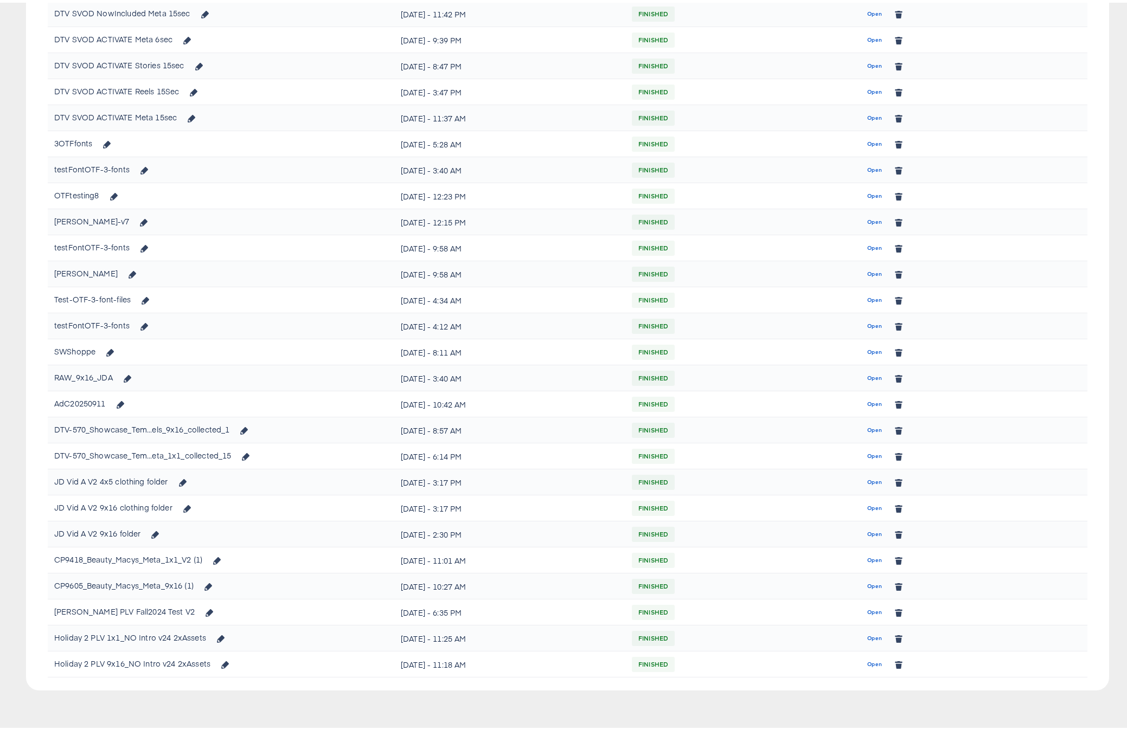
scroll to position [504, 0]
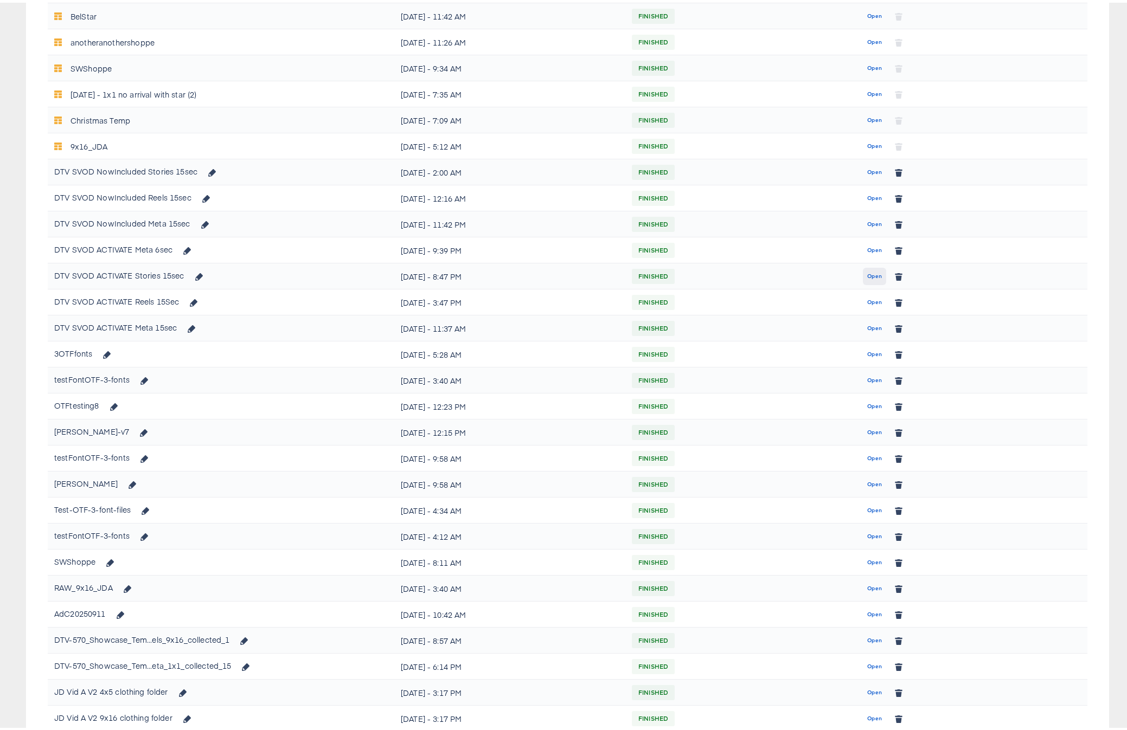
click at [867, 273] on span "Open" at bounding box center [874, 274] width 15 height 10
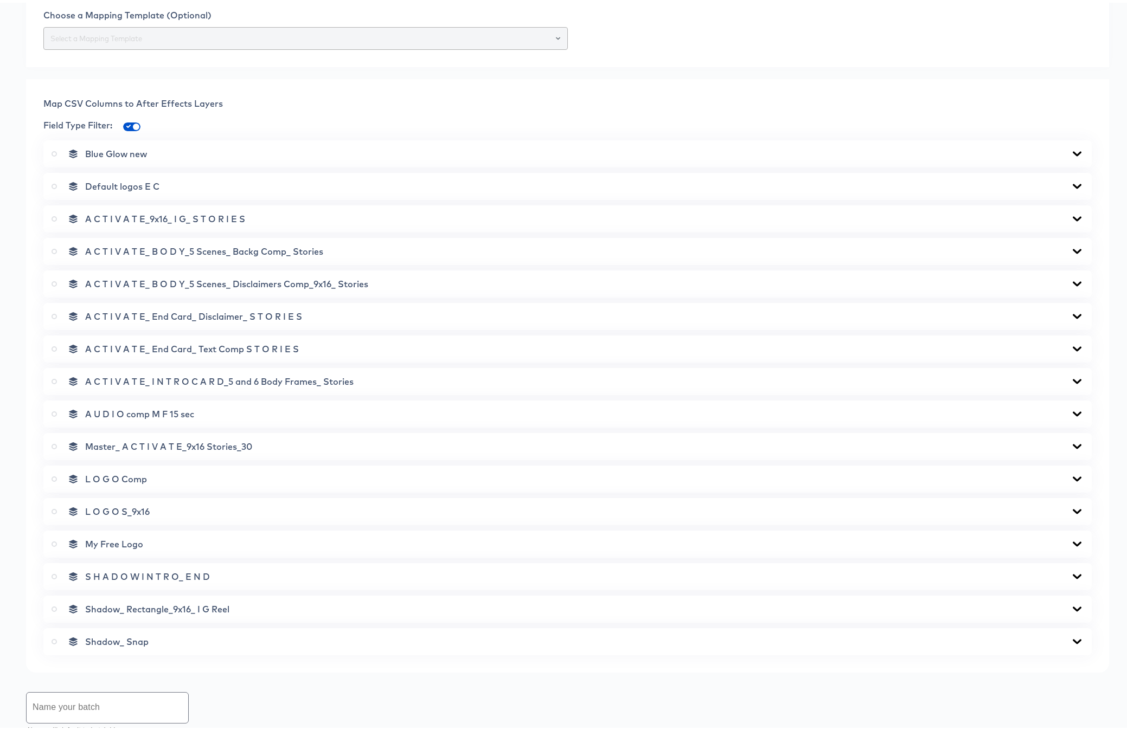
scroll to position [679, 0]
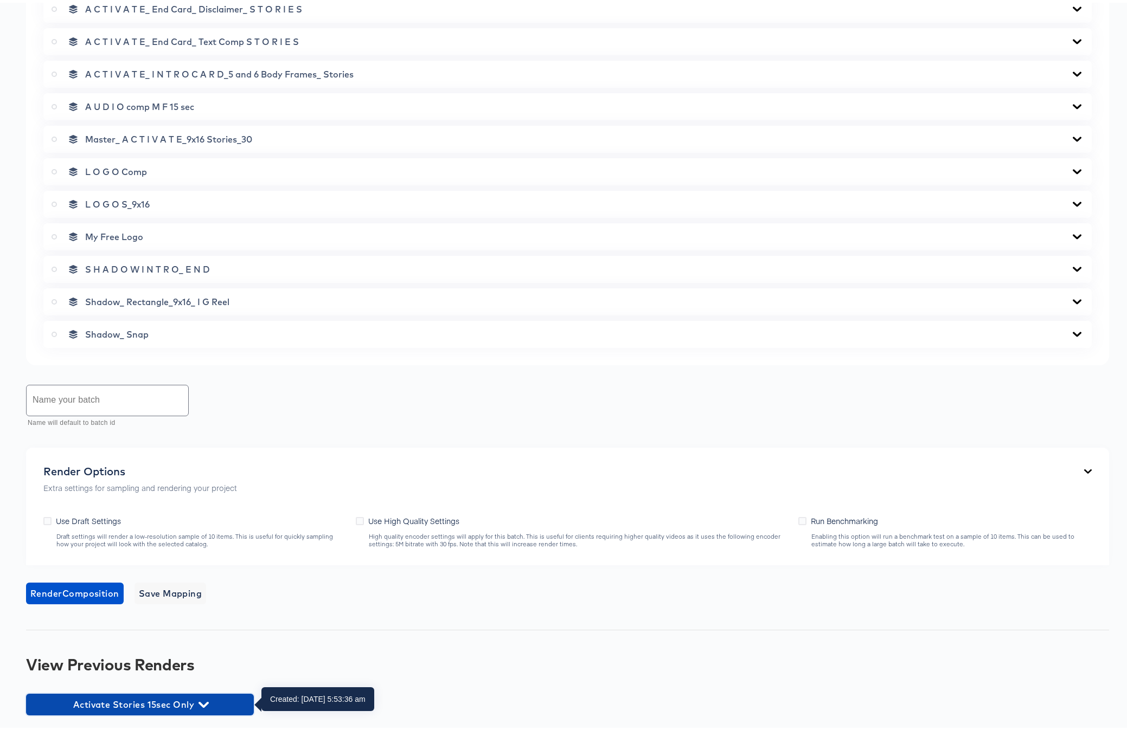
click at [203, 583] on icon "button" at bounding box center [203, 702] width 10 height 10
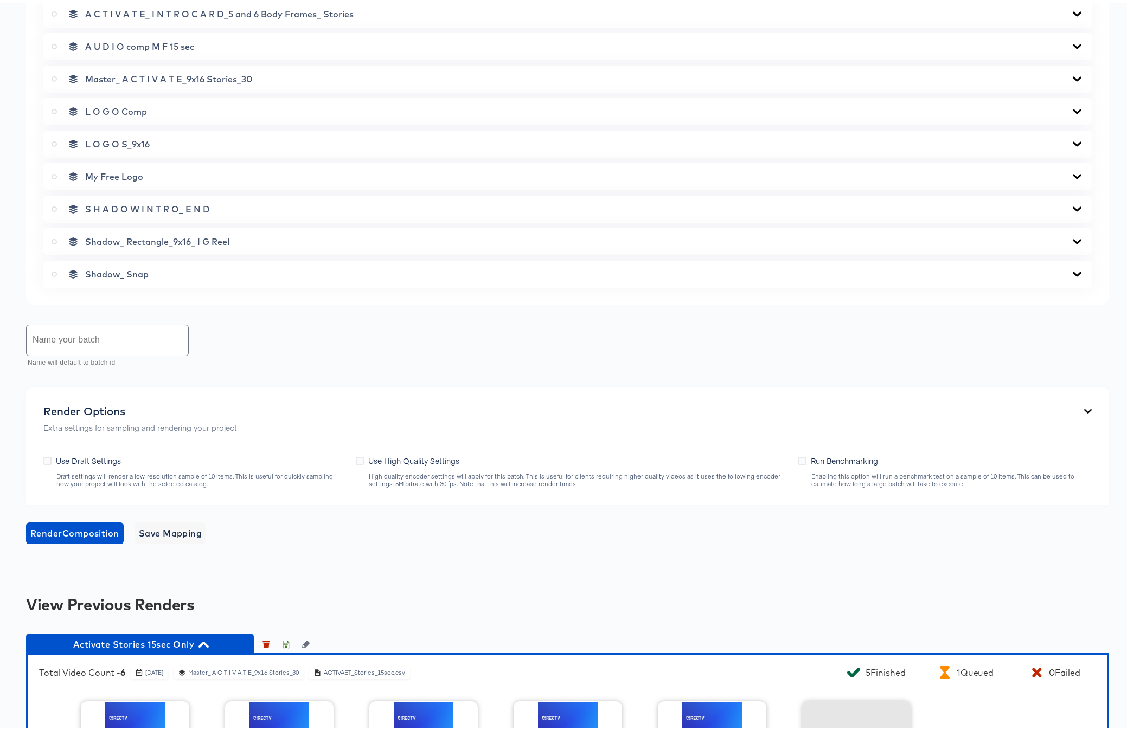
scroll to position [890, 0]
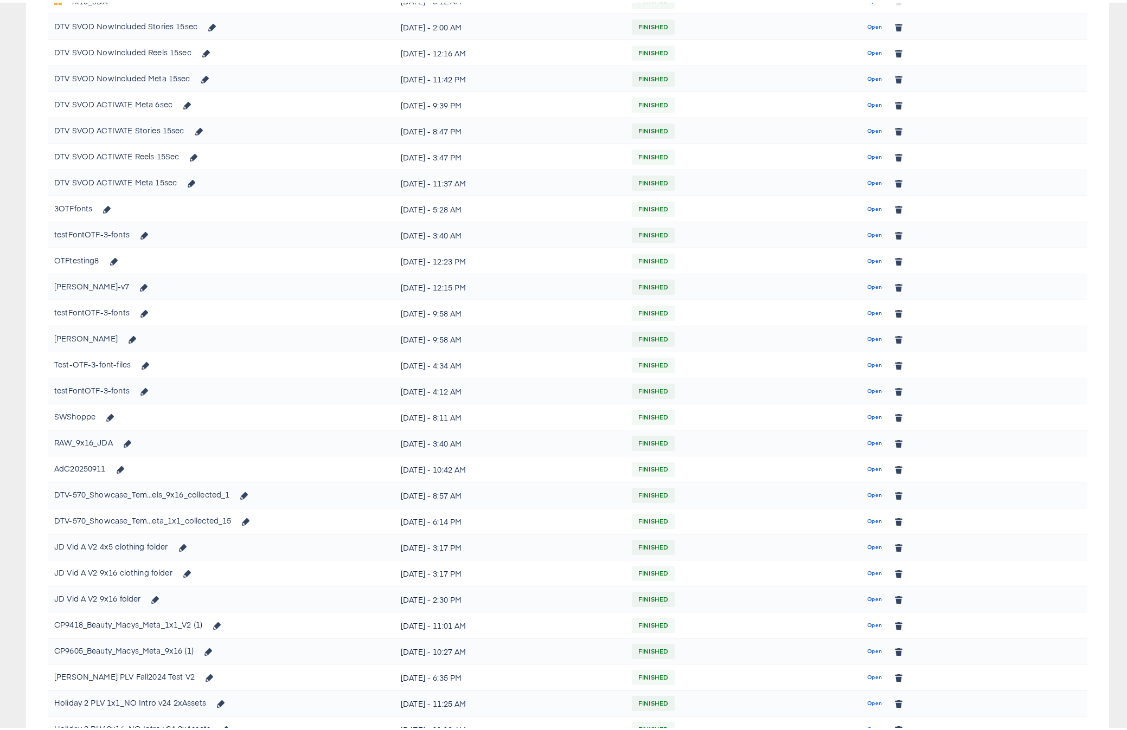
scroll to position [715, 0]
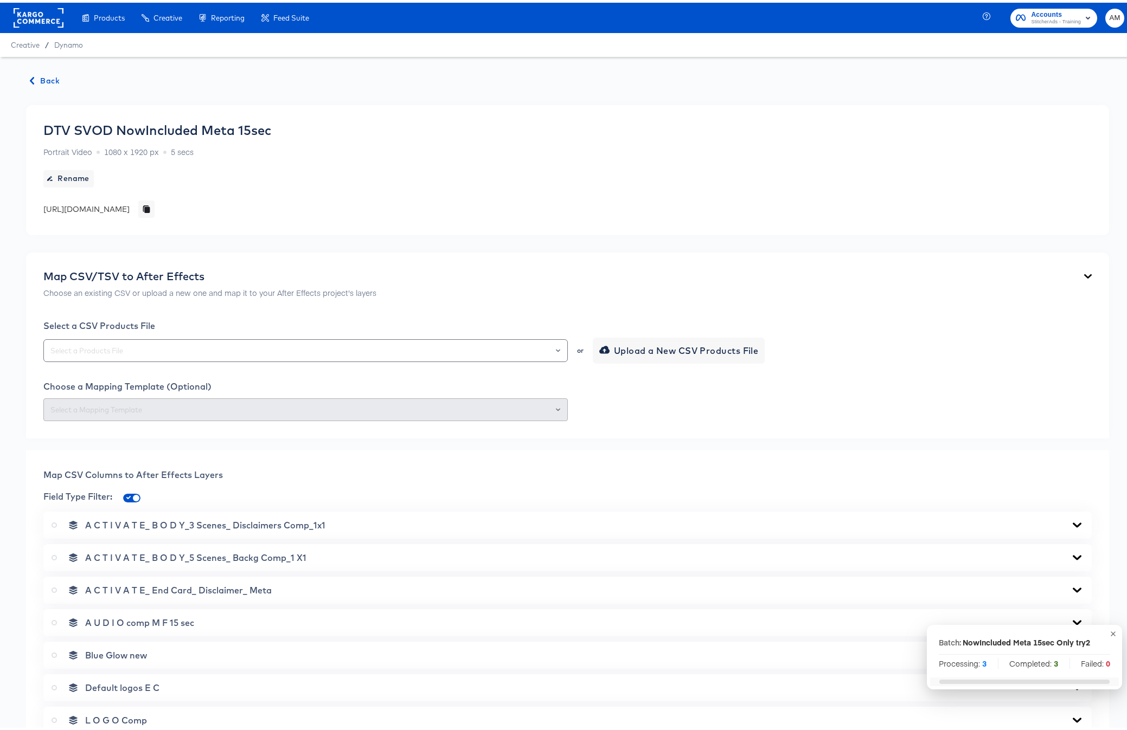
click at [49, 77] on span "Back" at bounding box center [44, 79] width 29 height 14
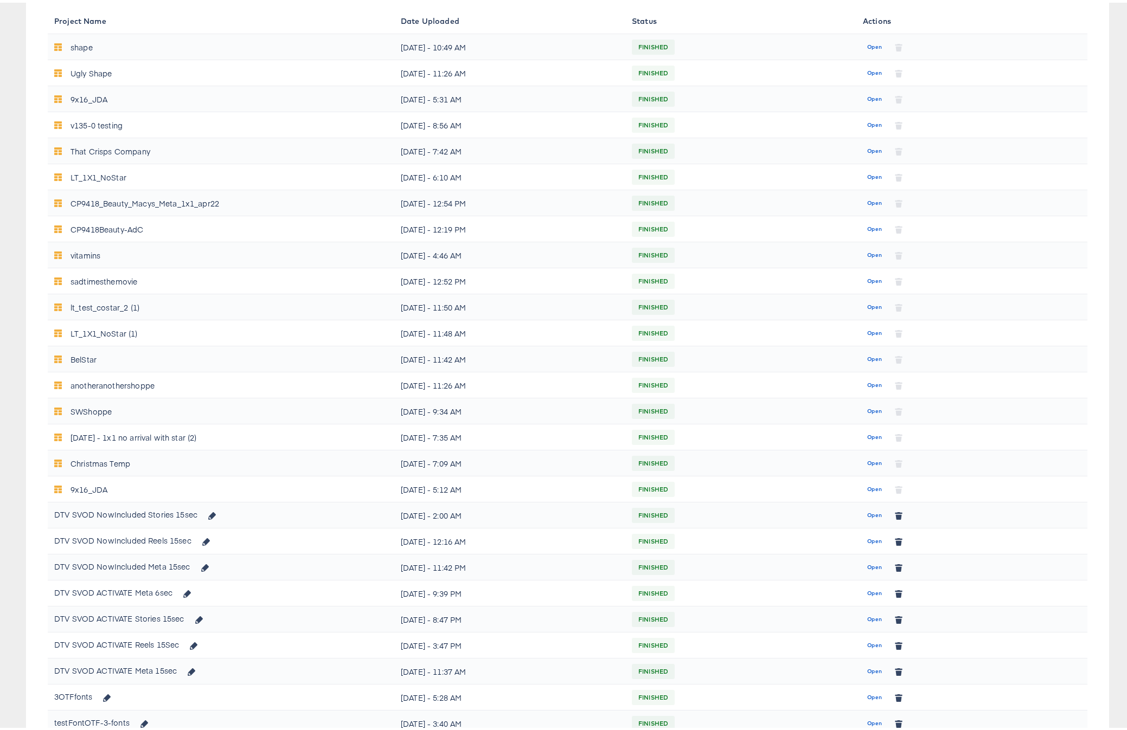
scroll to position [210, 0]
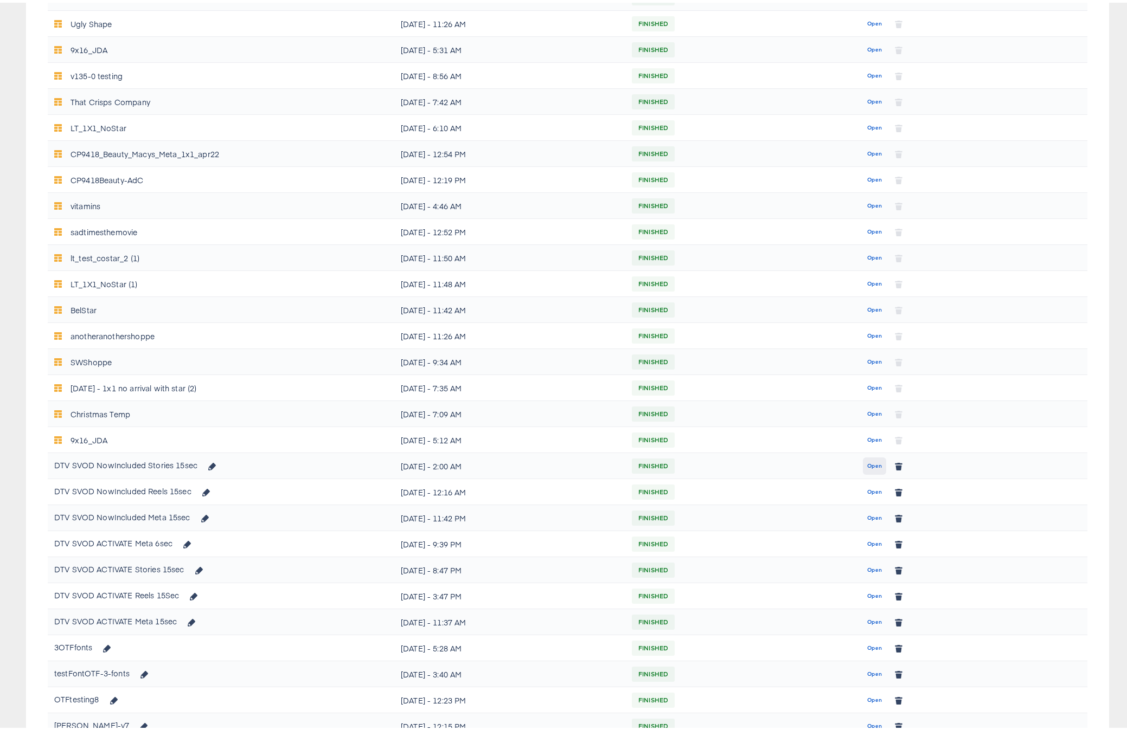
click at [867, 461] on span "Open" at bounding box center [874, 464] width 15 height 10
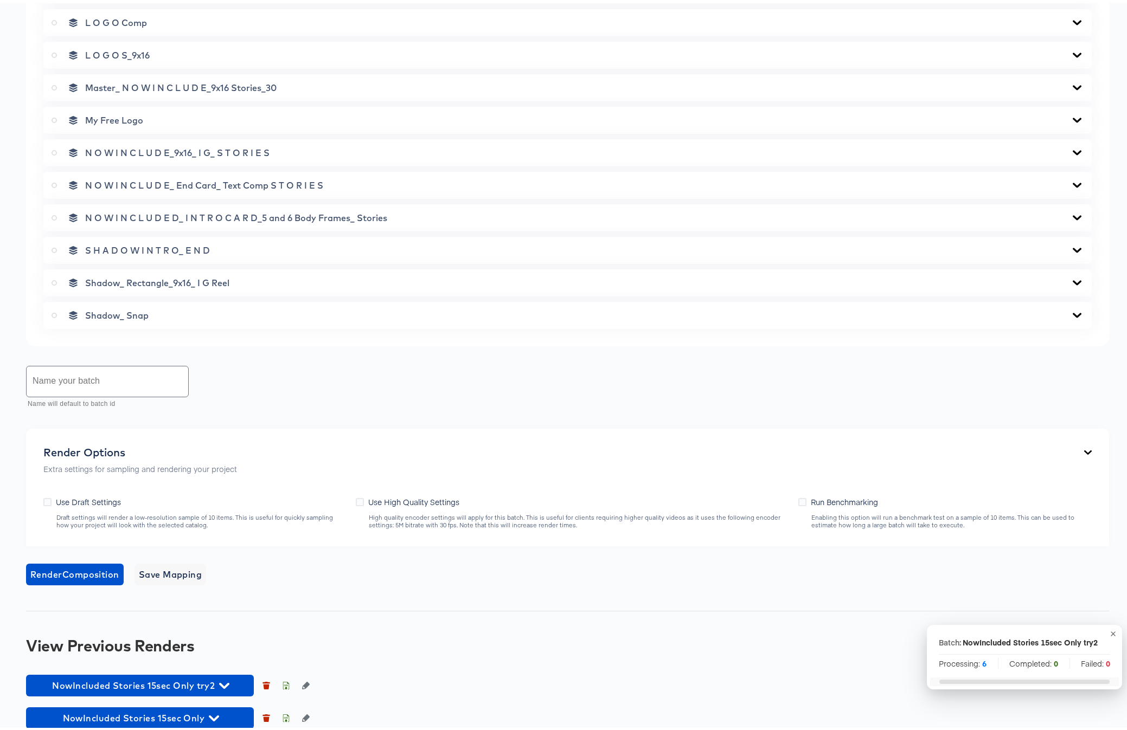
scroll to position [711, 0]
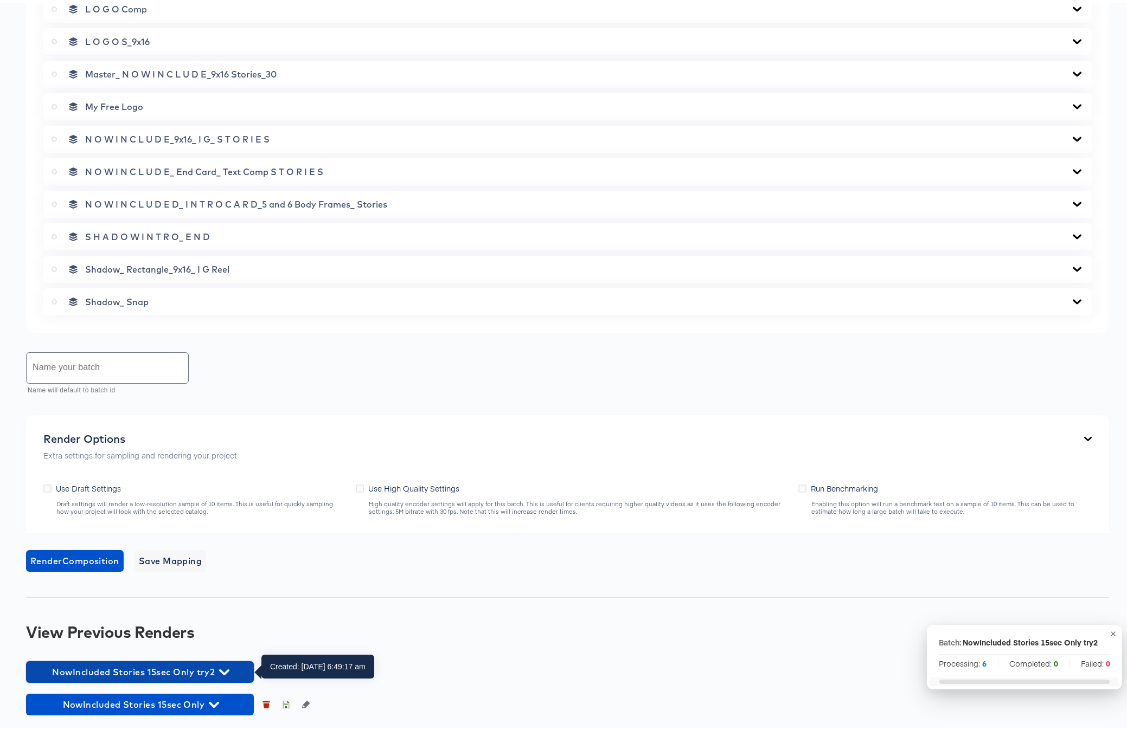
click at [224, 583] on icon "button" at bounding box center [224, 670] width 10 height 6
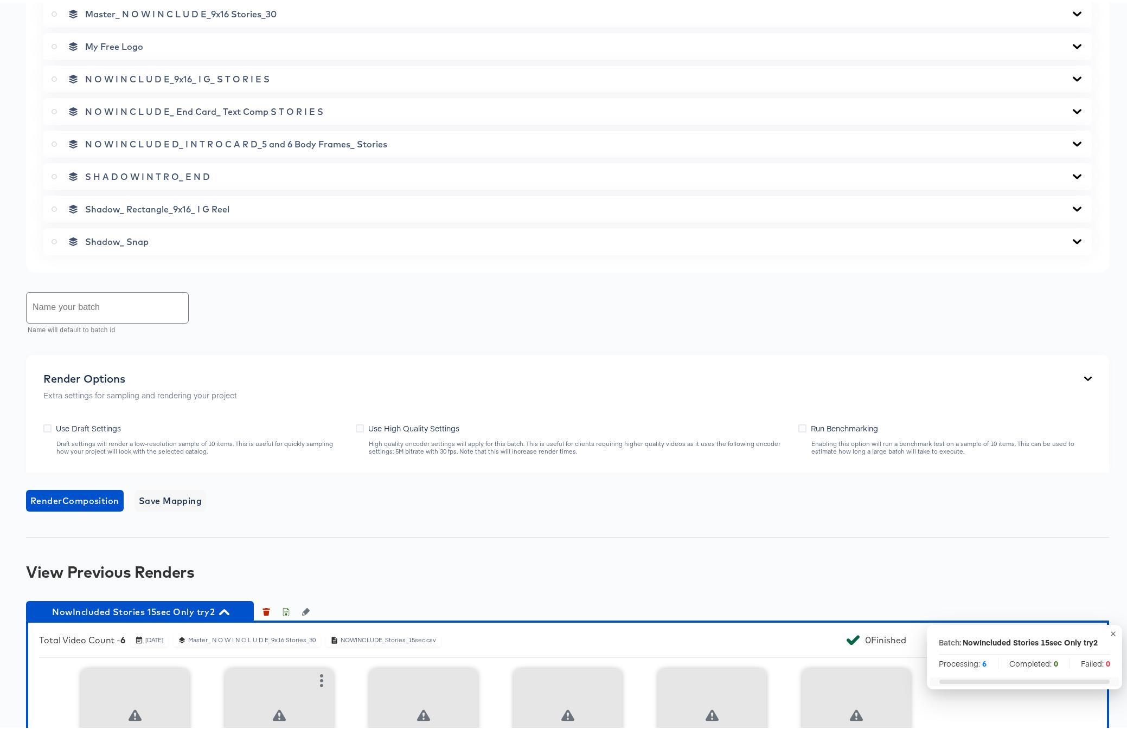
scroll to position [922, 0]
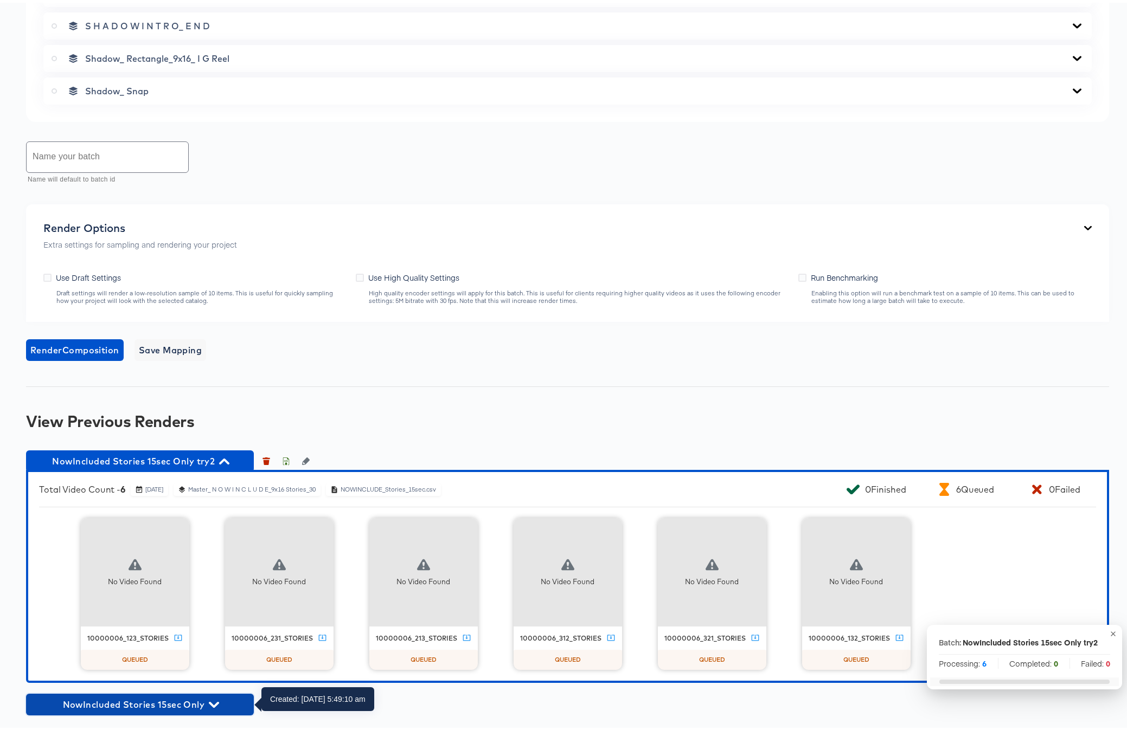
click at [207, 583] on span "NowIncluded Stories 15sec Only" at bounding box center [139, 701] width 217 height 15
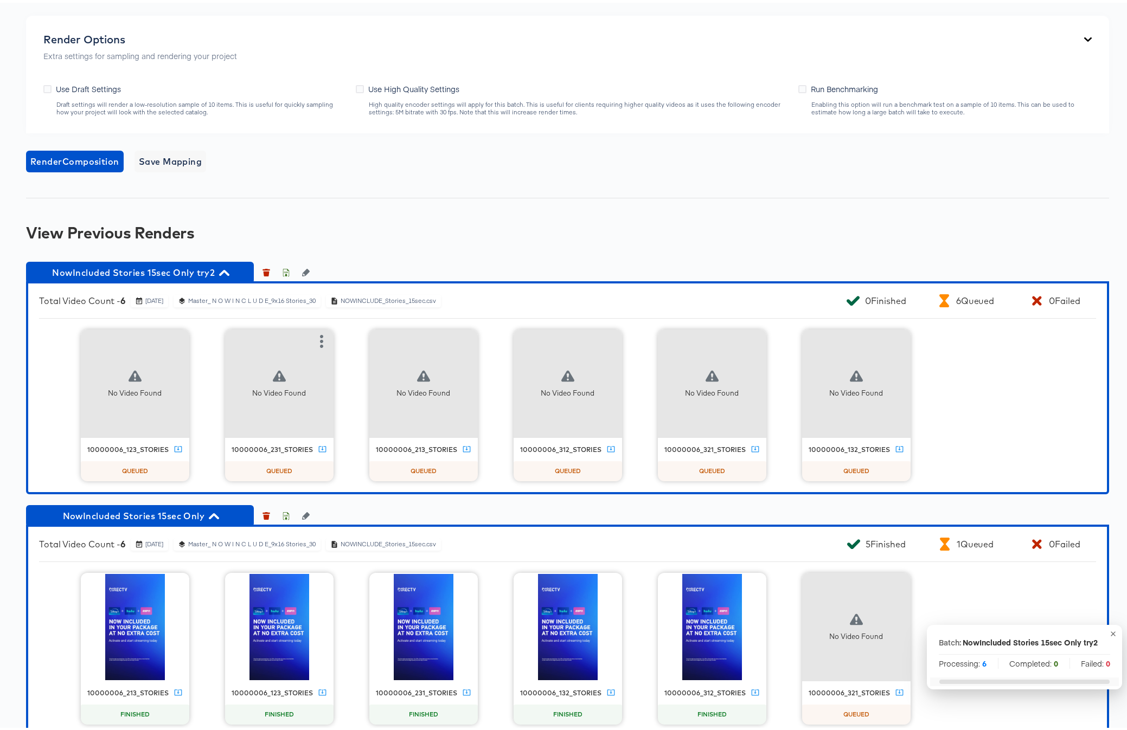
scroll to position [1133, 0]
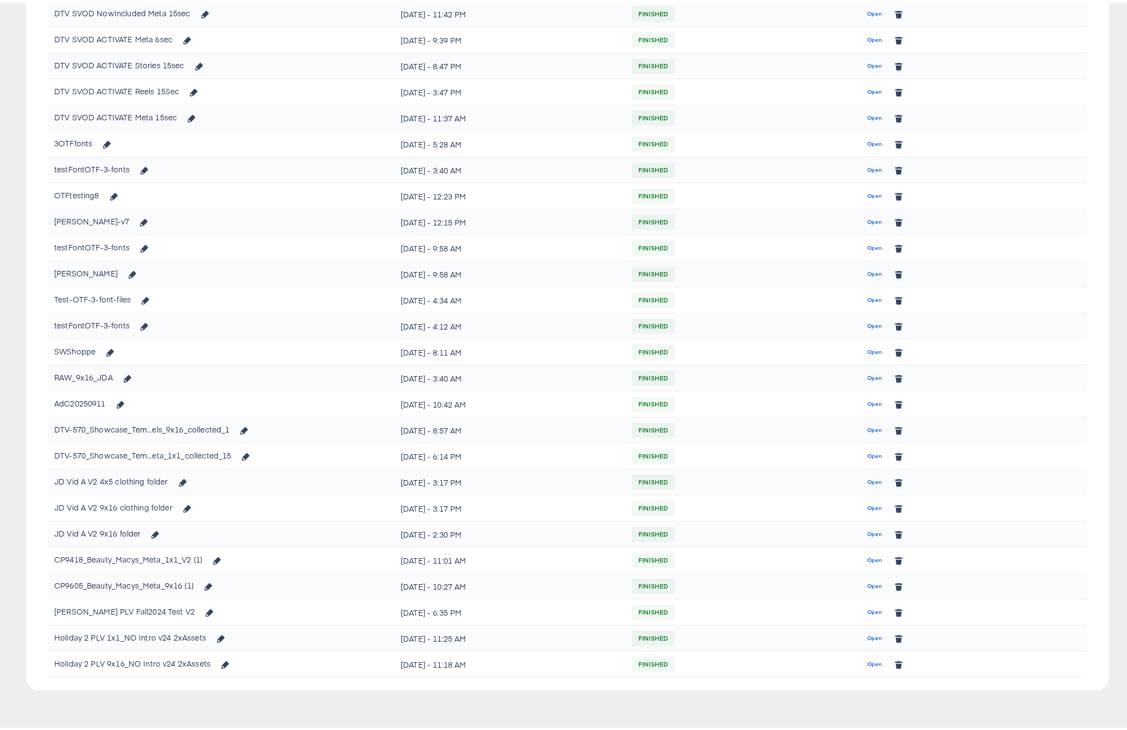
scroll to position [210, 0]
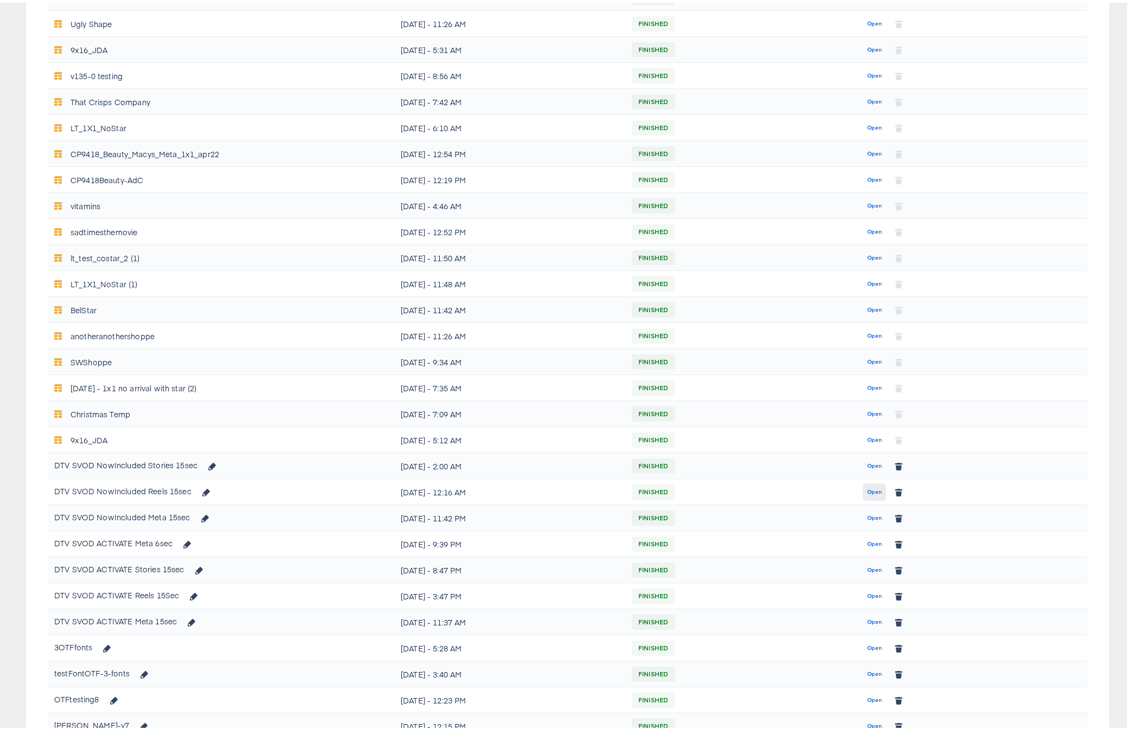
click at [869, 490] on span "Open" at bounding box center [874, 490] width 15 height 10
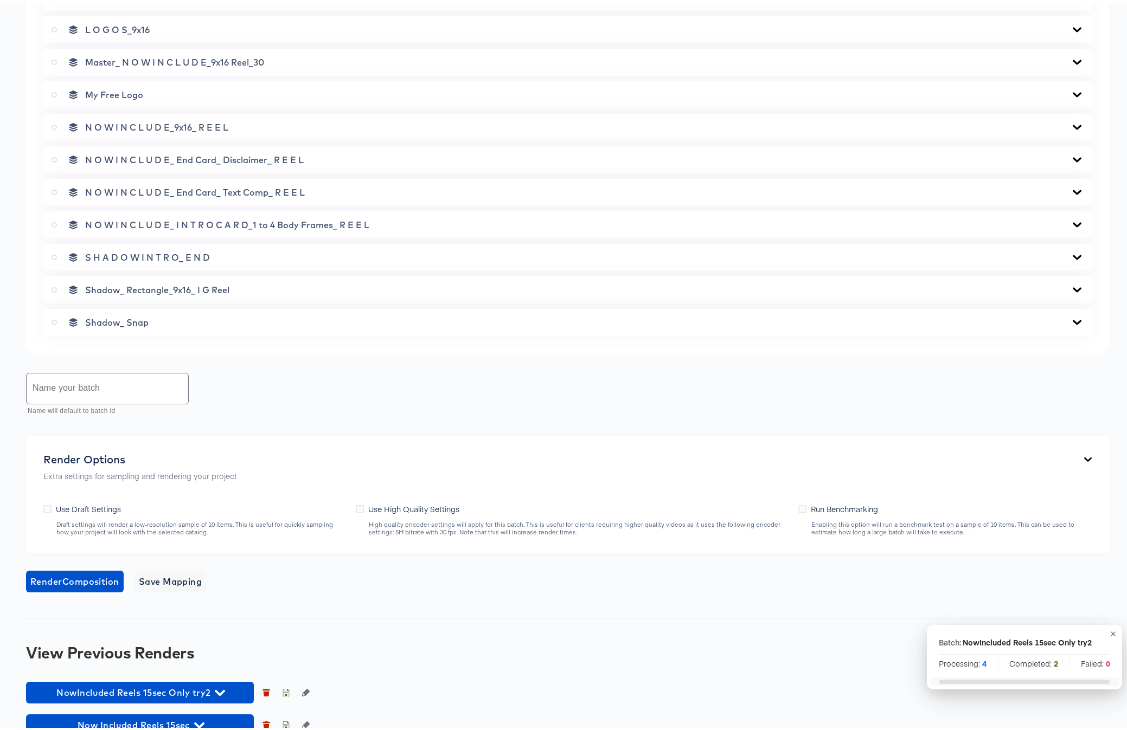
scroll to position [711, 0]
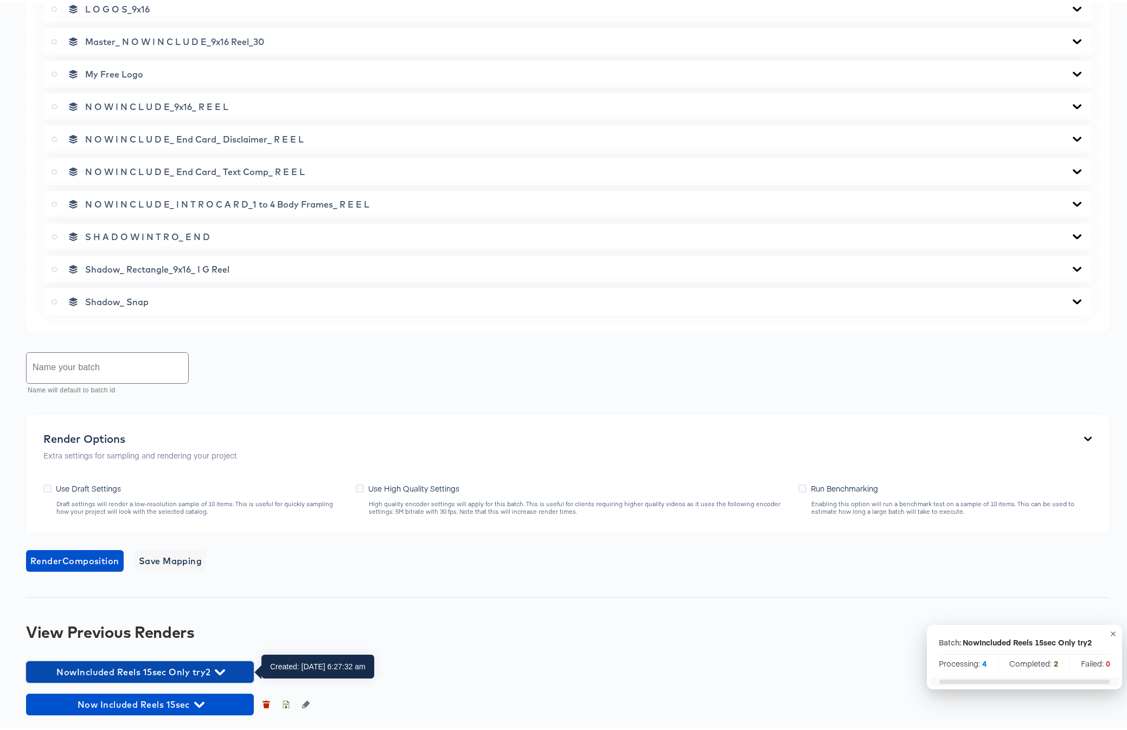
click at [218, 583] on icon "button" at bounding box center [220, 670] width 10 height 6
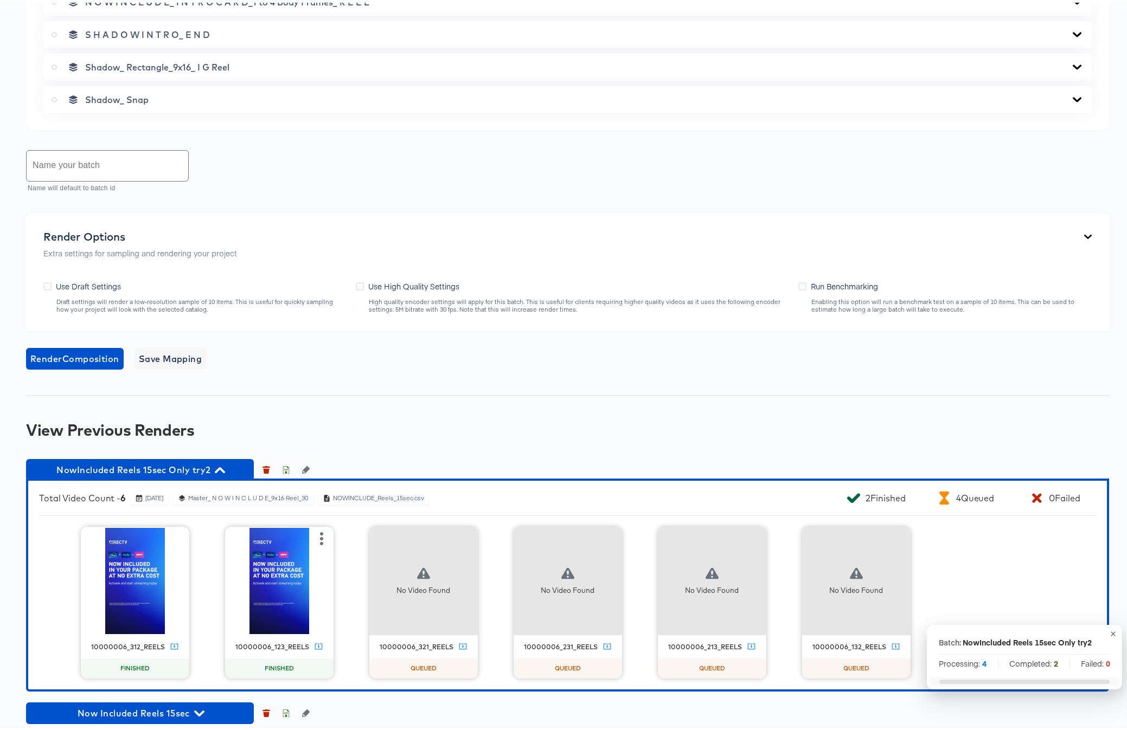
scroll to position [922, 0]
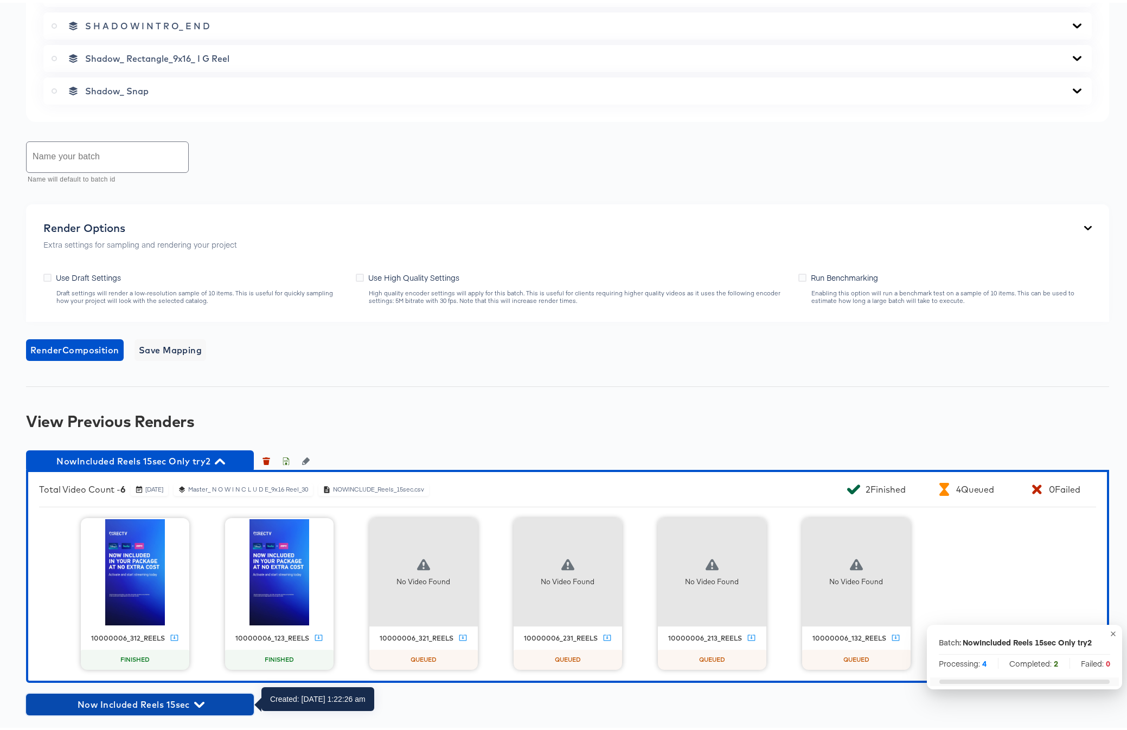
click at [195, 583] on icon "button" at bounding box center [199, 702] width 10 height 6
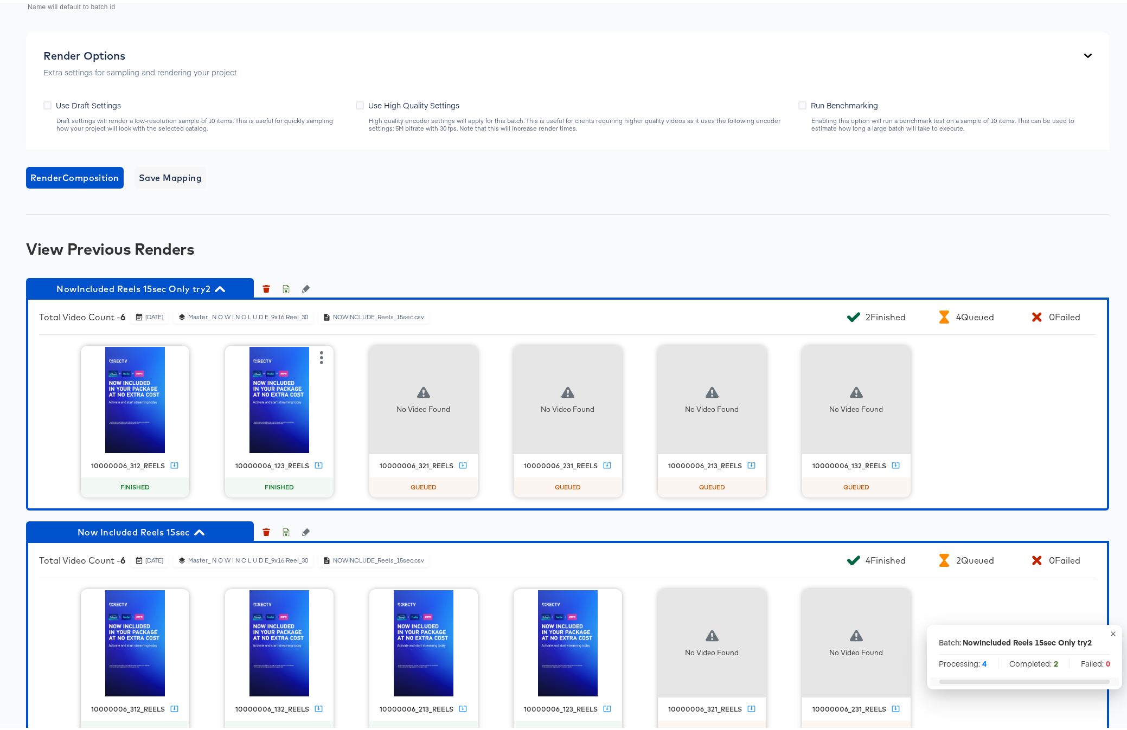
scroll to position [1133, 0]
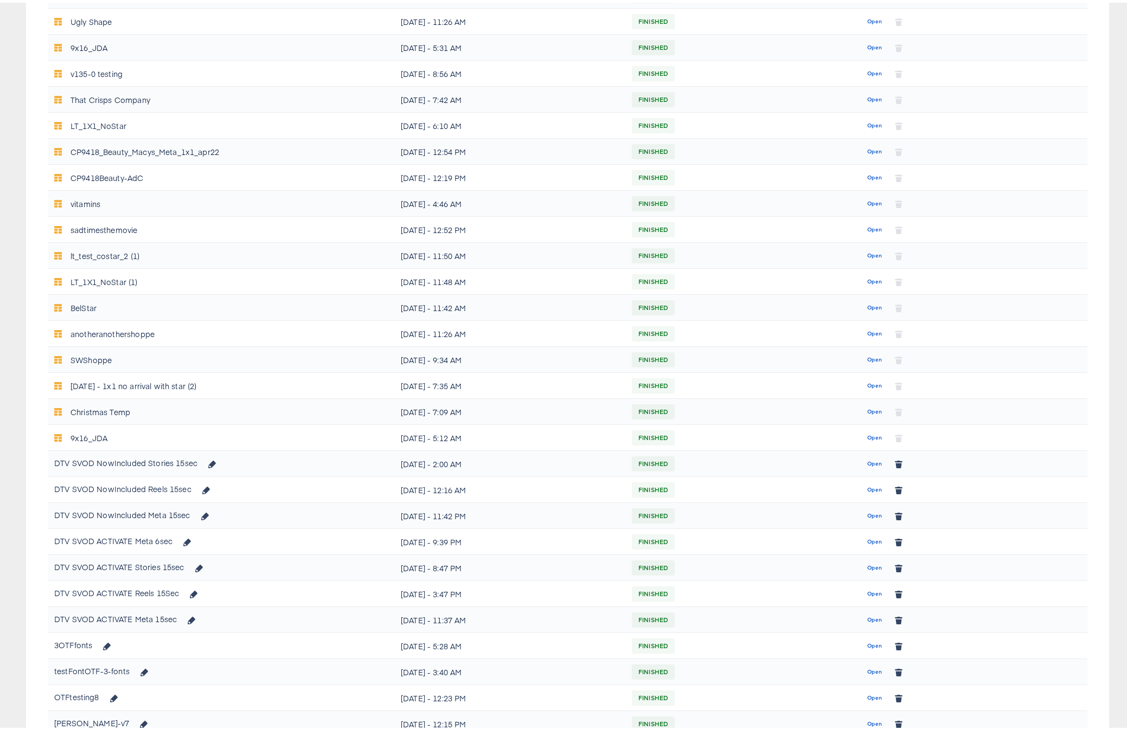
scroll to position [213, 0]
click at [867, 567] on span "Open" at bounding box center [874, 566] width 15 height 10
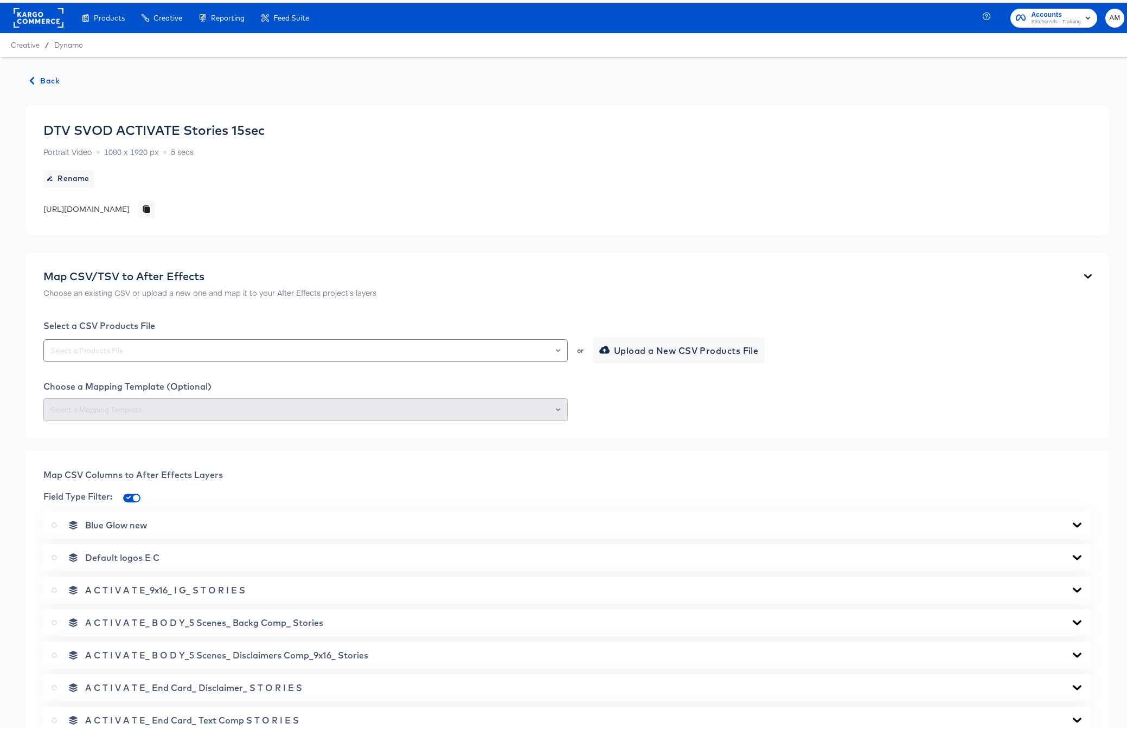
scroll to position [679, 0]
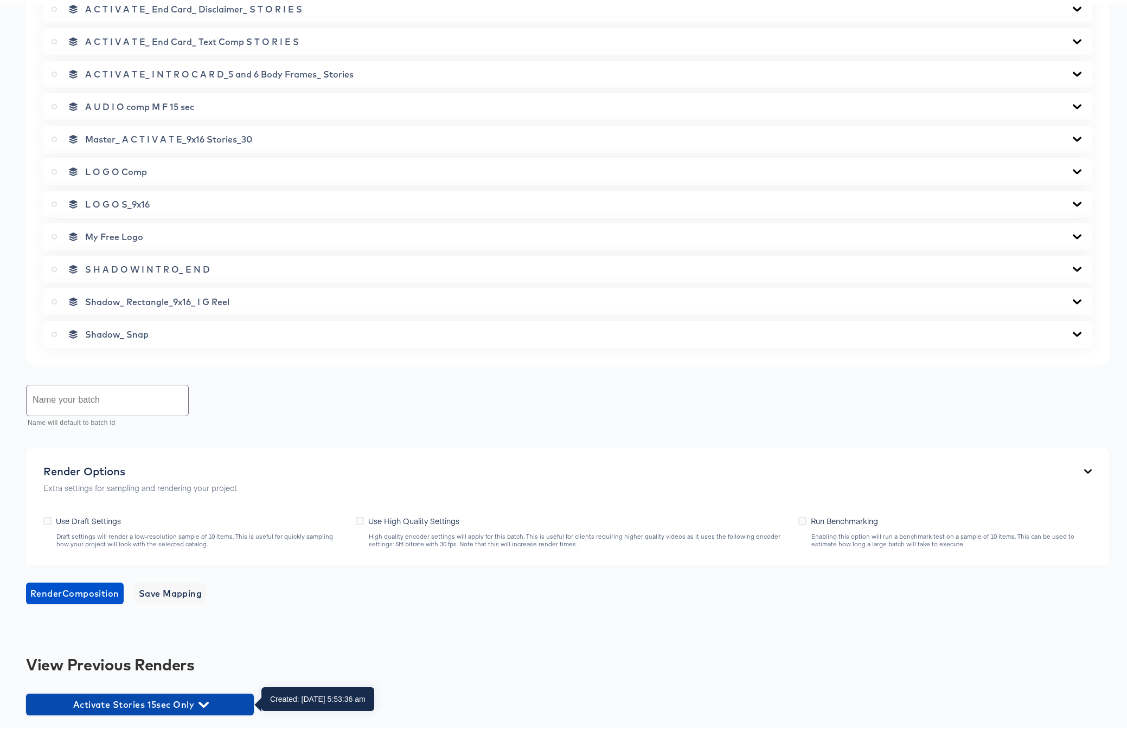
click at [205, 583] on icon "button" at bounding box center [203, 702] width 10 height 10
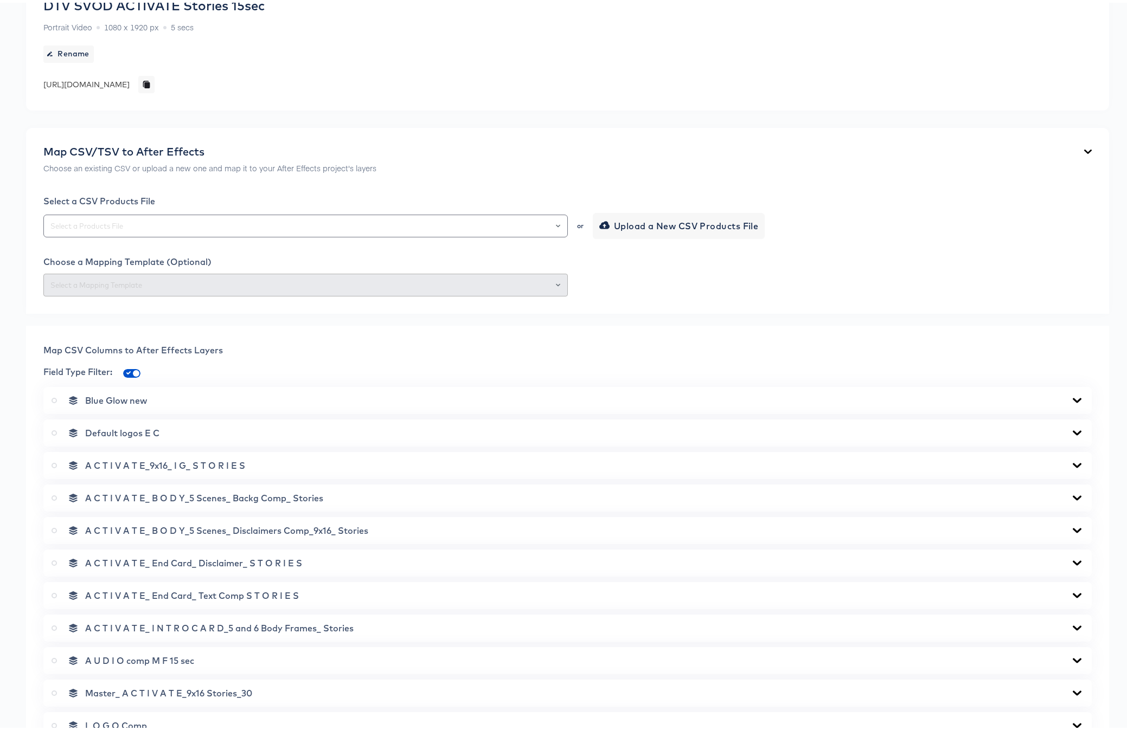
scroll to position [113, 0]
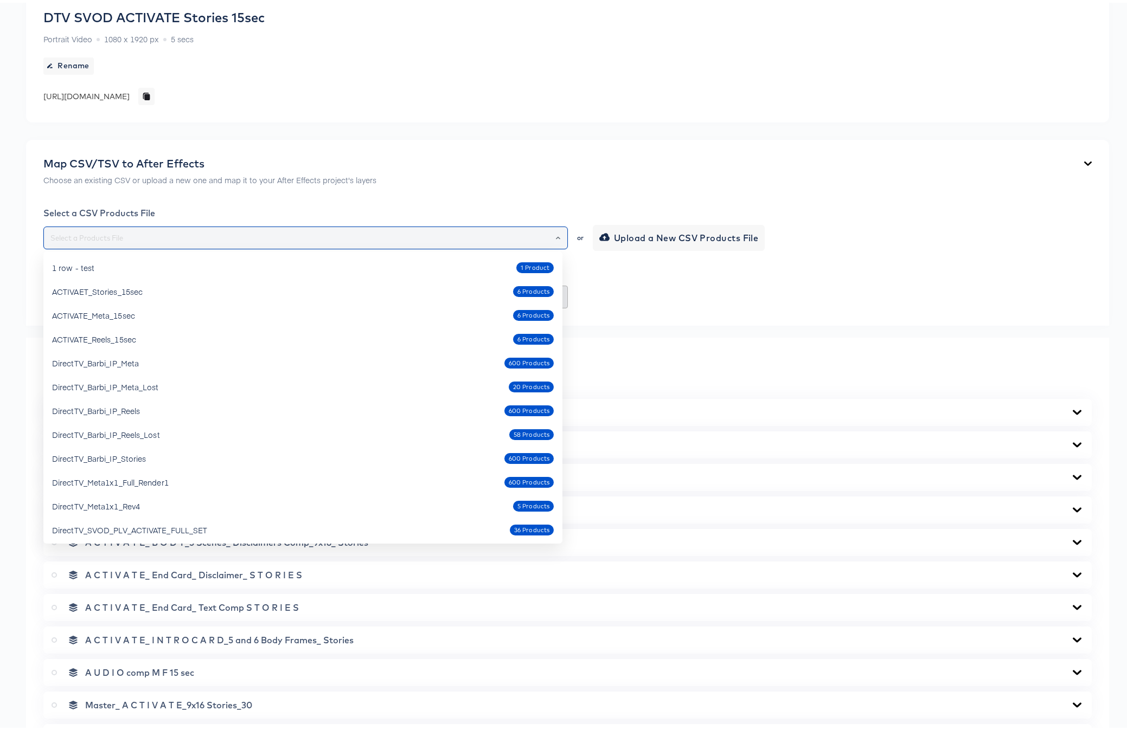
click at [279, 233] on input "text" at bounding box center [305, 235] width 514 height 12
click at [261, 291] on div "ACTIVAET_Stories_15sec 6 Products" at bounding box center [302, 288] width 501 height 17
type input "ACTIVAET_Stories_15sec"
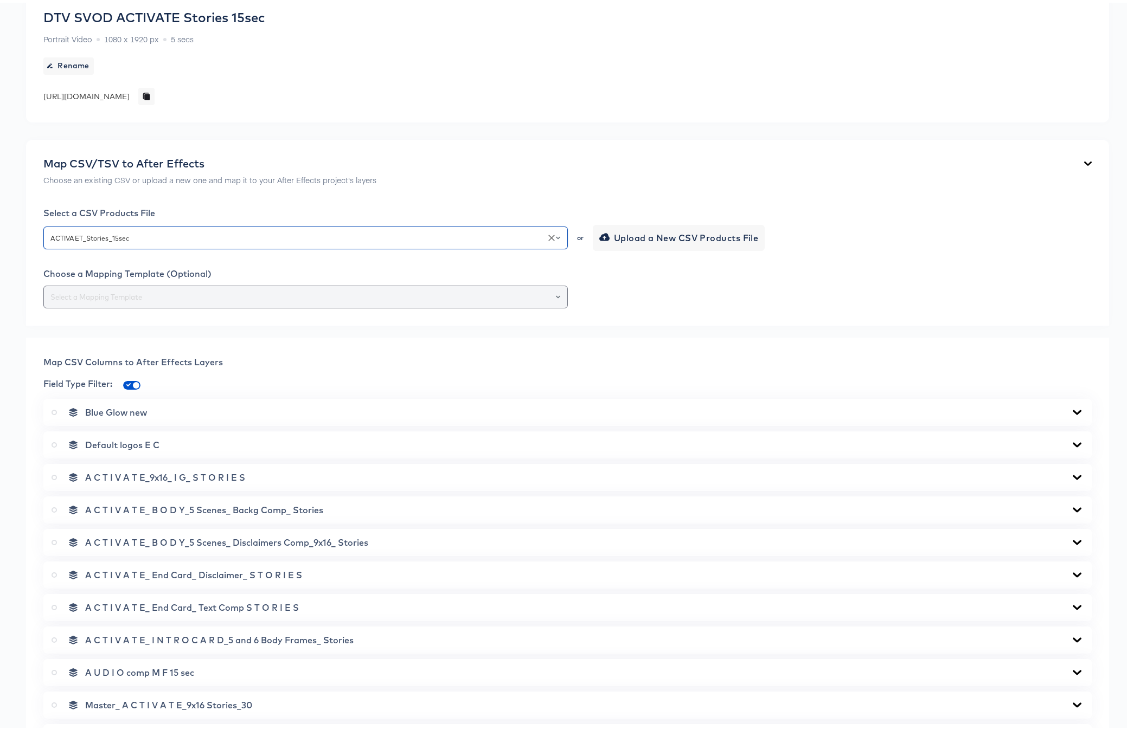
click at [261, 292] on input "text" at bounding box center [305, 294] width 514 height 12
click at [255, 321] on li "213-Activate Stories 15sec" at bounding box center [302, 320] width 519 height 17
type input "213-Activate Stories 15sec"
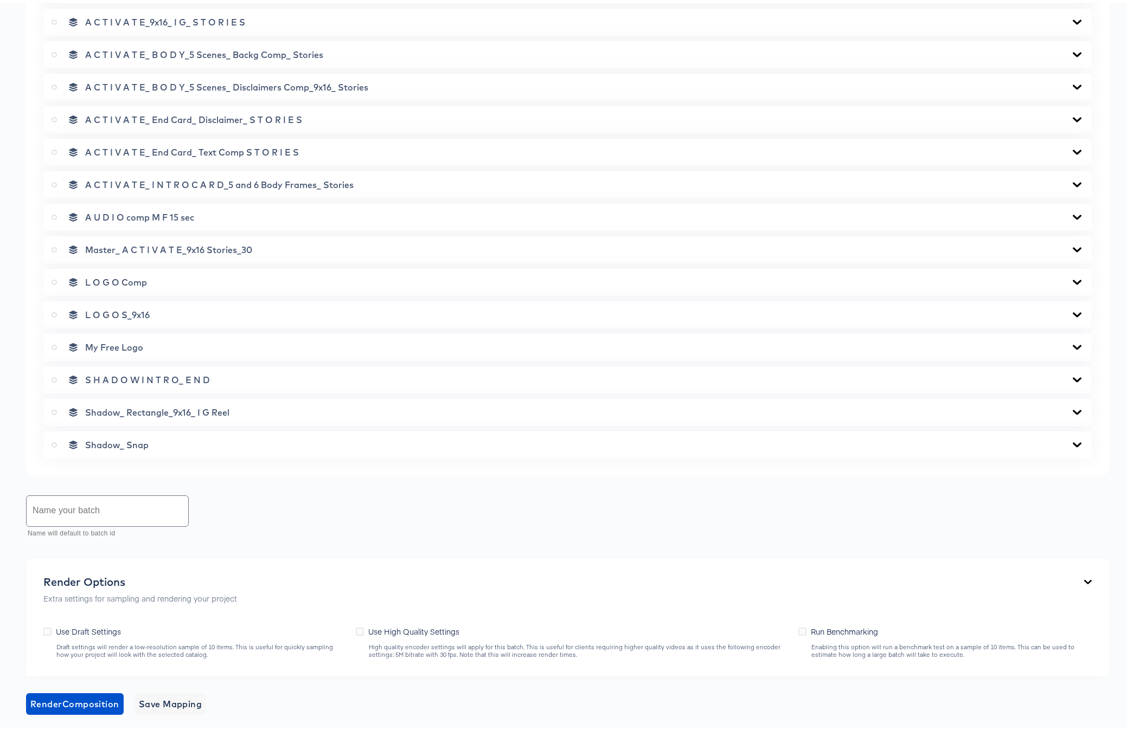
scroll to position [518, 0]
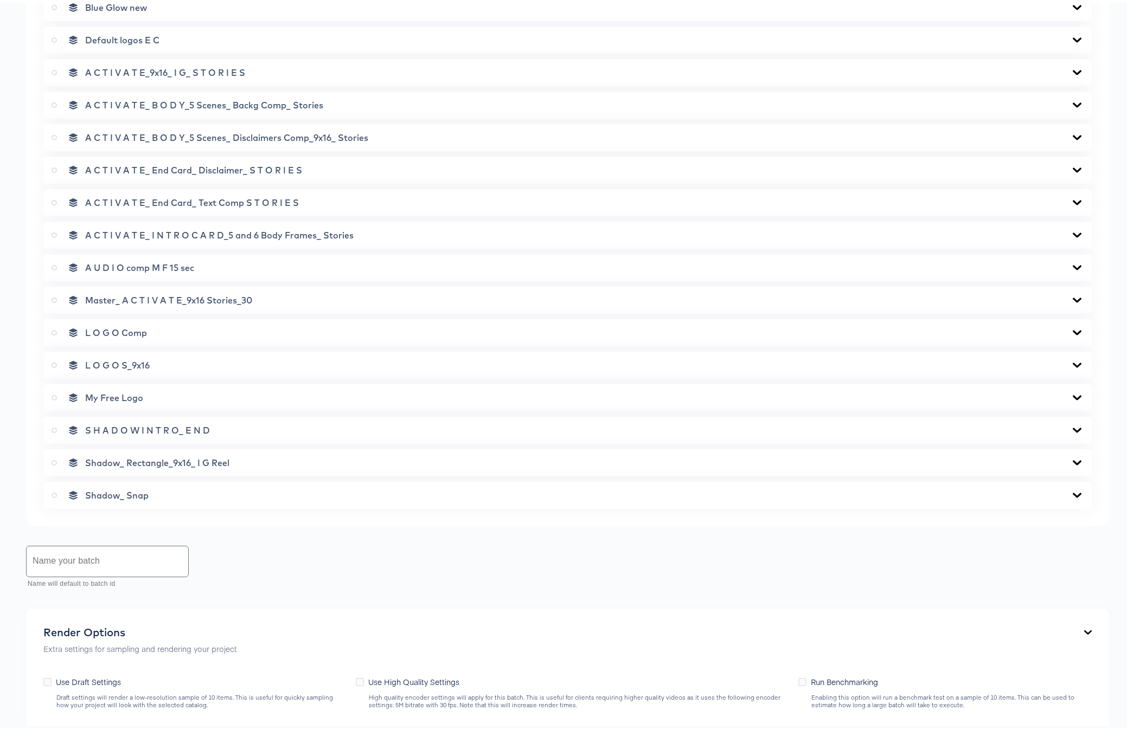
click at [55, 295] on icon at bounding box center [54, 297] width 5 height 5
click at [0, 0] on input "radio" at bounding box center [0, 0] width 0 height 0
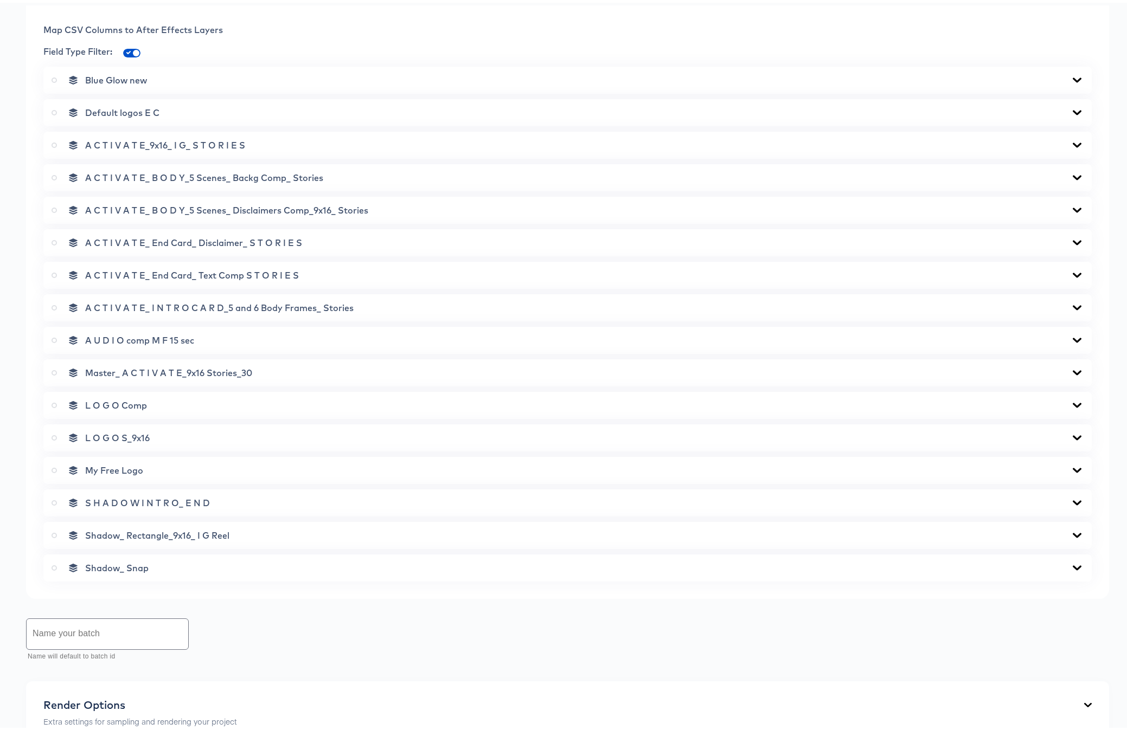
scroll to position [768, 0]
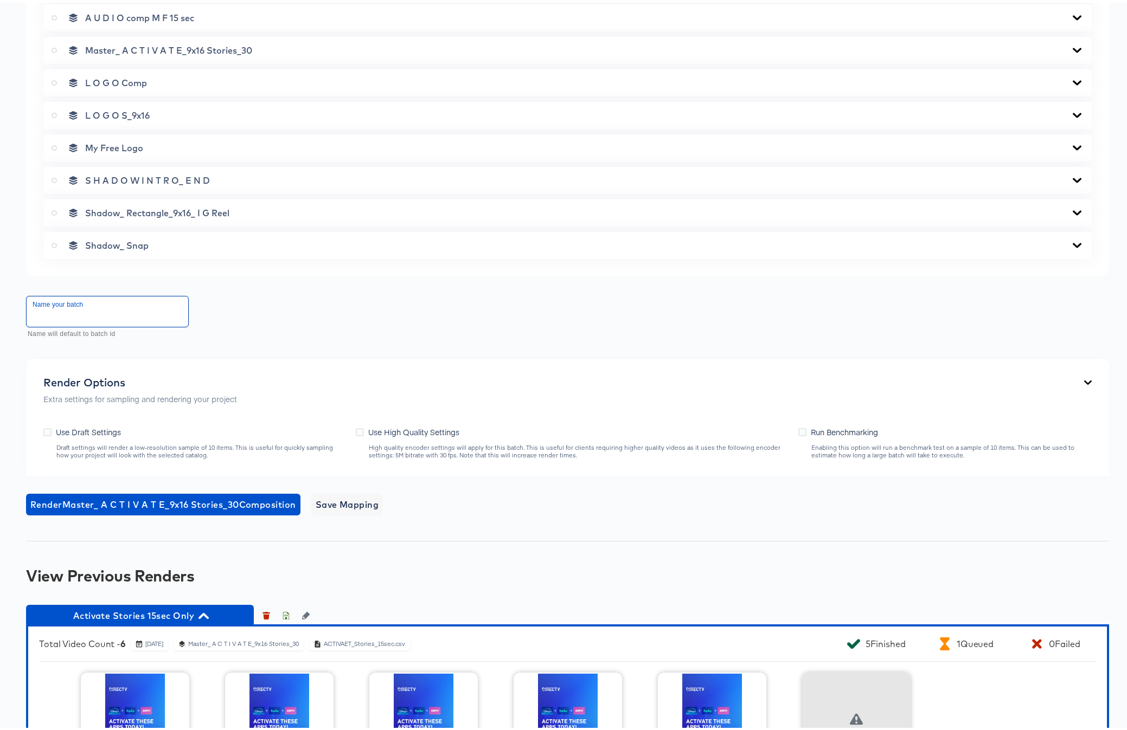
click at [136, 311] on input "text" at bounding box center [108, 309] width 162 height 30
type input "a"
type input "Activate Stories 15sec Only trys"
click at [358, 430] on icon at bounding box center [360, 430] width 8 height 8
click at [0, 0] on input "Use High Quality Settings" at bounding box center [0, 0] width 0 height 0
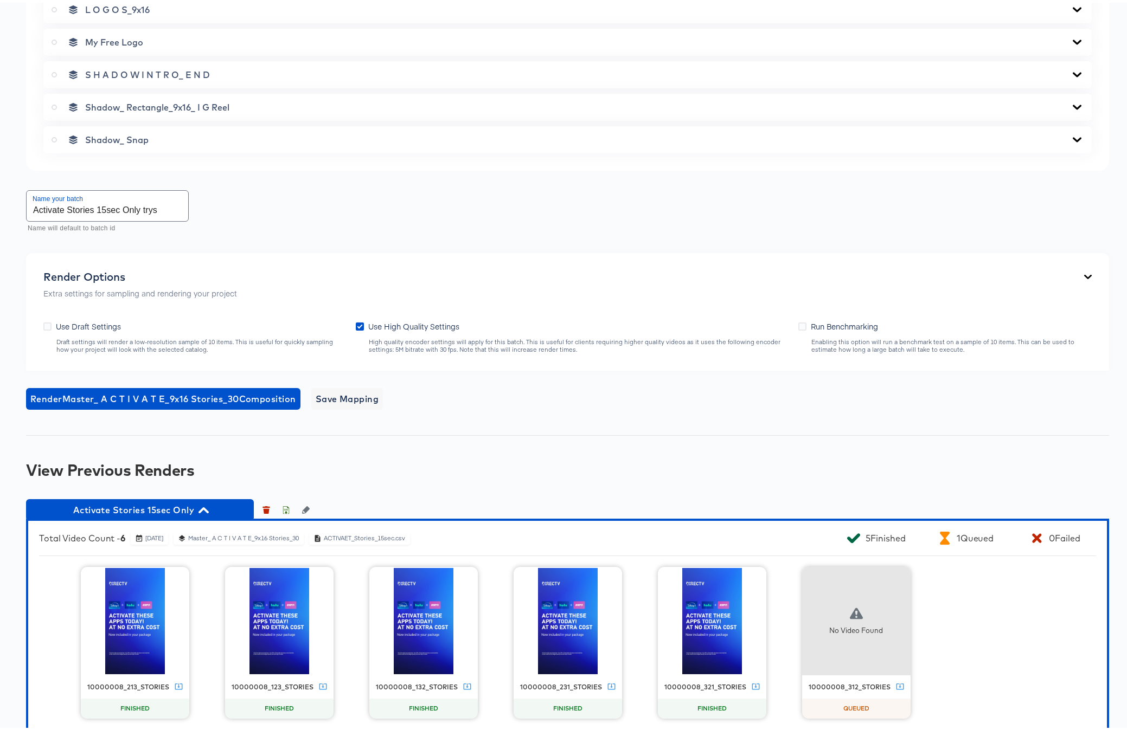
scroll to position [890, 0]
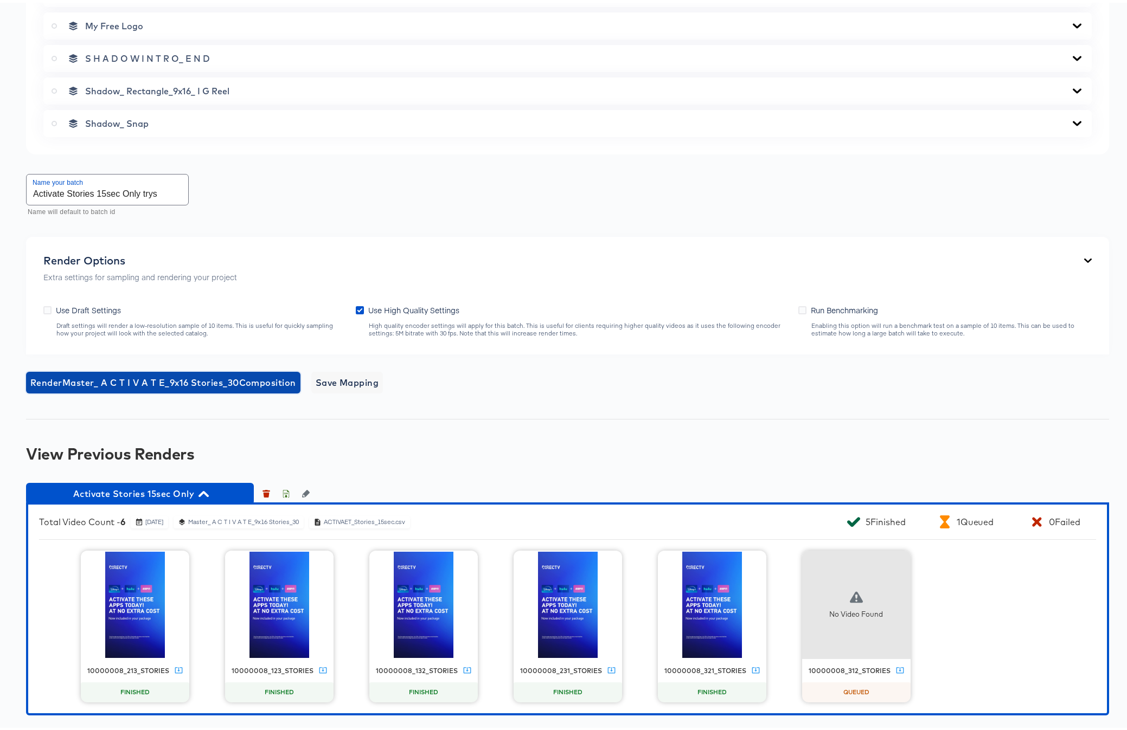
click at [215, 378] on span "Render Master_ A C T I V A T E_9x16 Stories_30 Composition" at bounding box center [163, 379] width 266 height 15
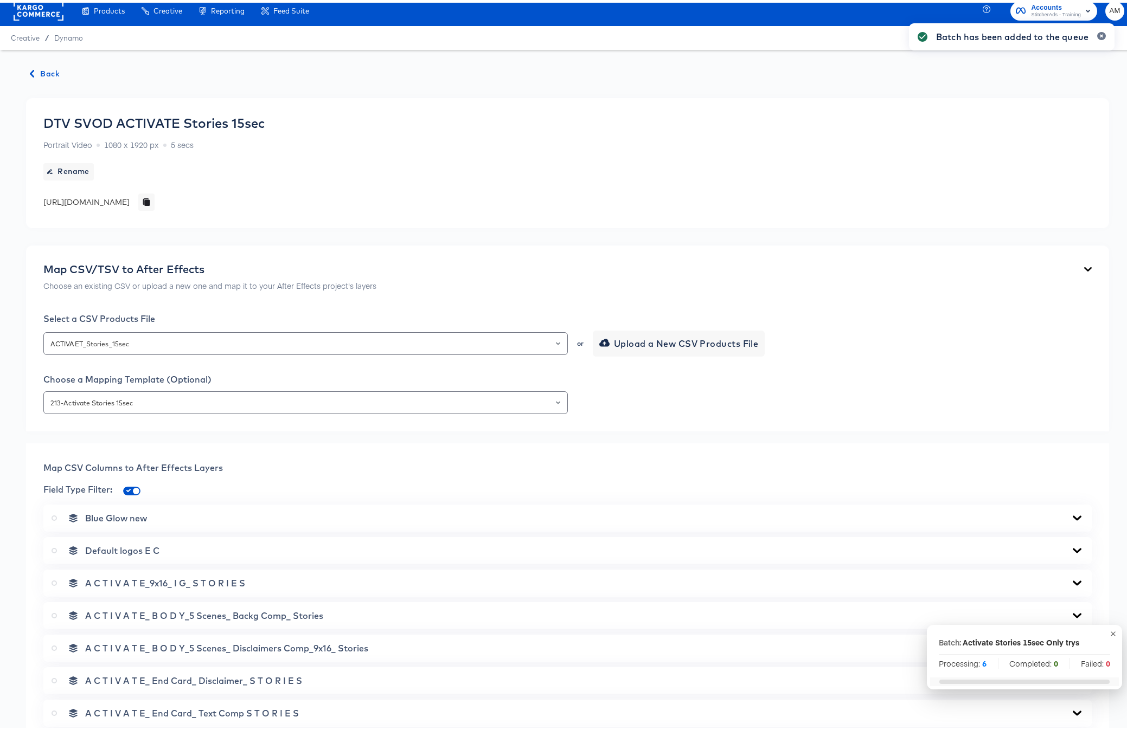
scroll to position [0, 0]
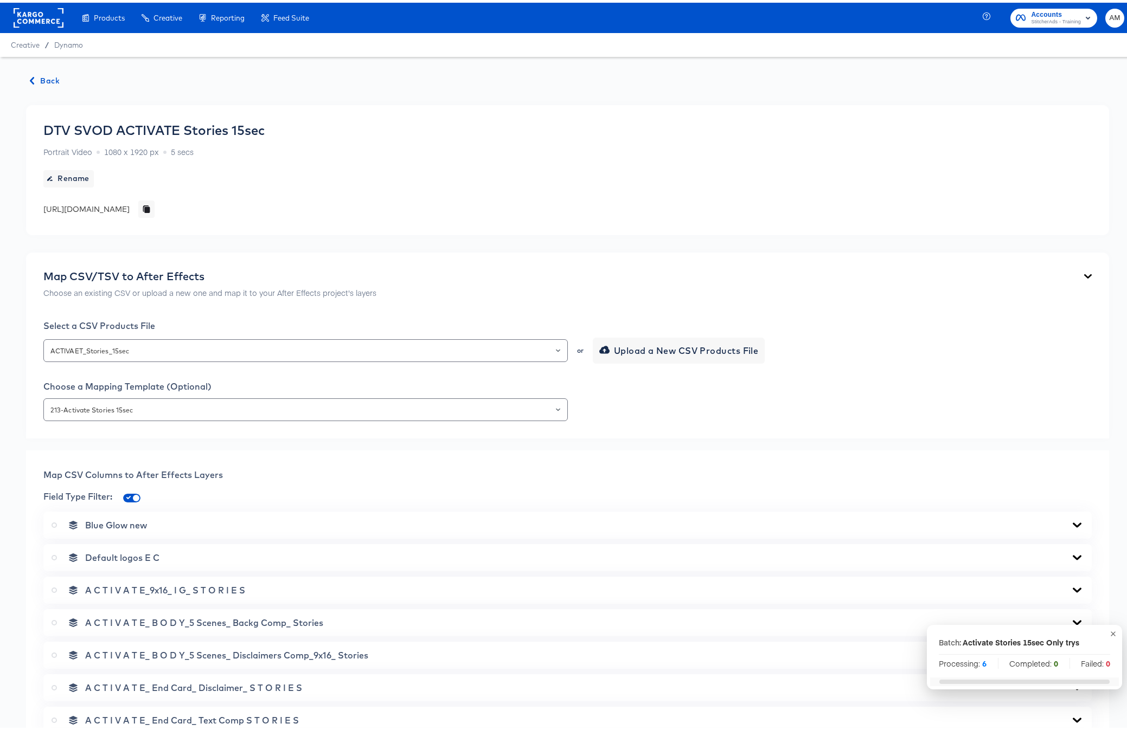
click at [44, 78] on span "Back" at bounding box center [44, 79] width 29 height 14
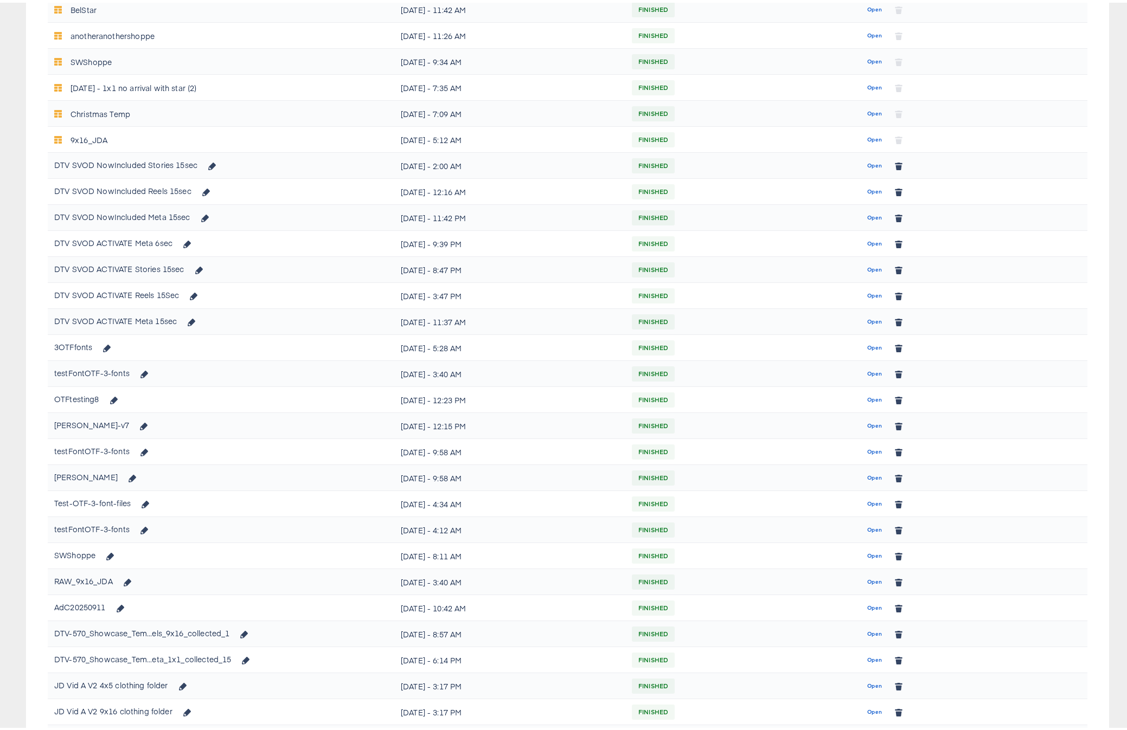
scroll to position [511, 0]
click at [867, 293] on span "Open" at bounding box center [874, 293] width 15 height 10
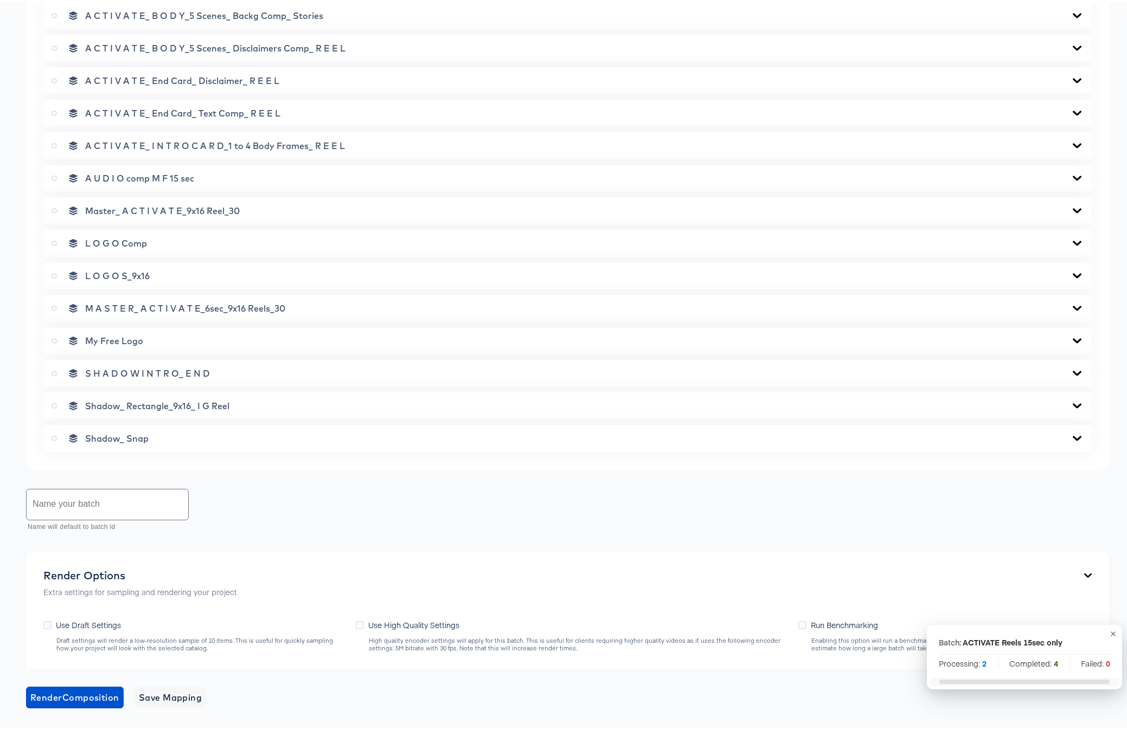
scroll to position [711, 0]
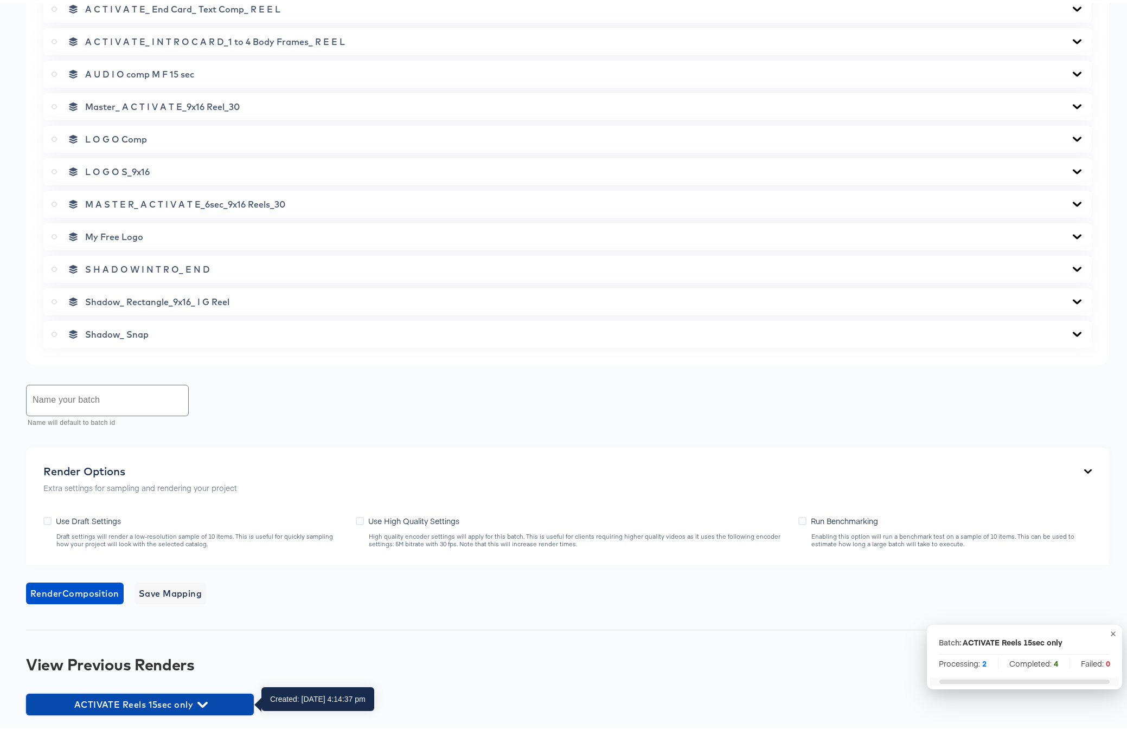
click at [203, 583] on icon "button" at bounding box center [202, 702] width 10 height 10
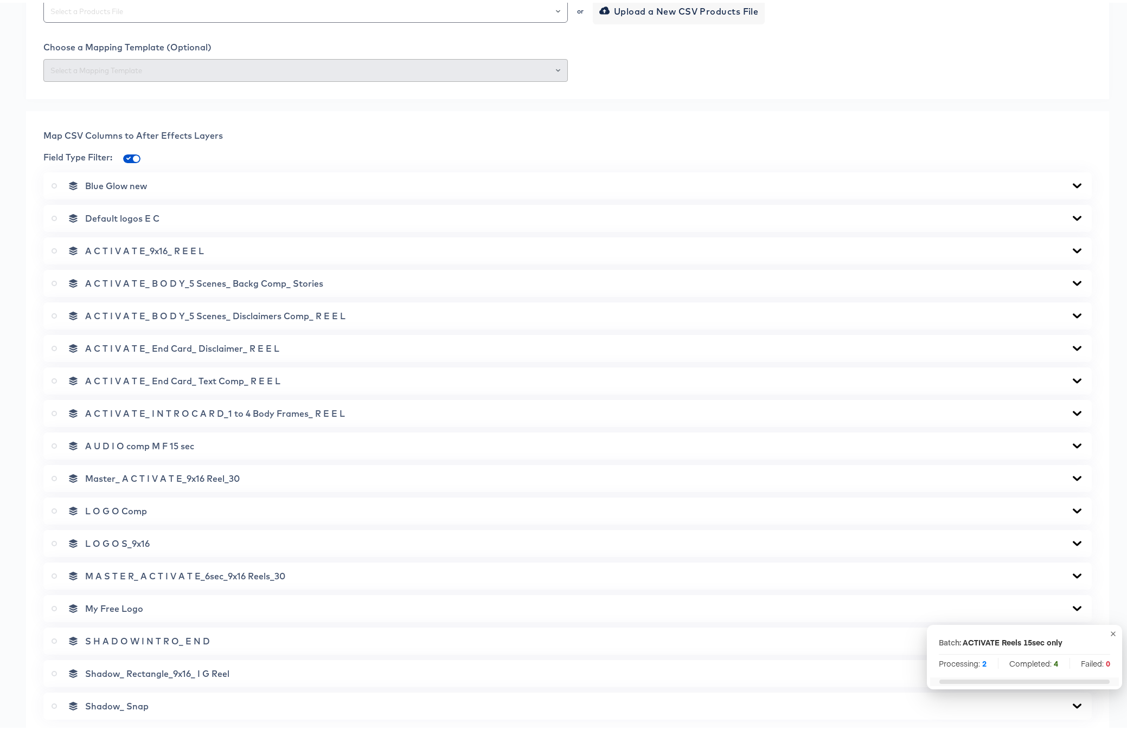
scroll to position [57, 0]
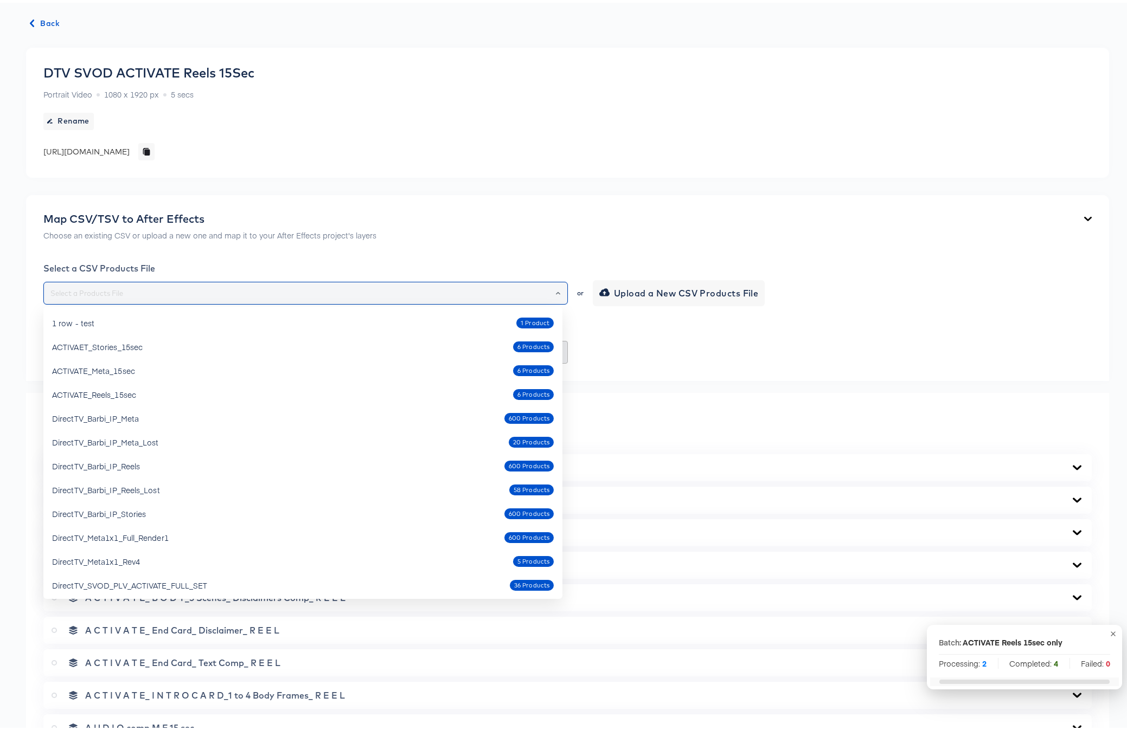
click at [274, 292] on input "text" at bounding box center [305, 291] width 514 height 12
click at [245, 390] on div "ACTIVATE_Reels_15sec 6 Products" at bounding box center [302, 391] width 501 height 17
type input "ACTIVATE_Reels_15sec"
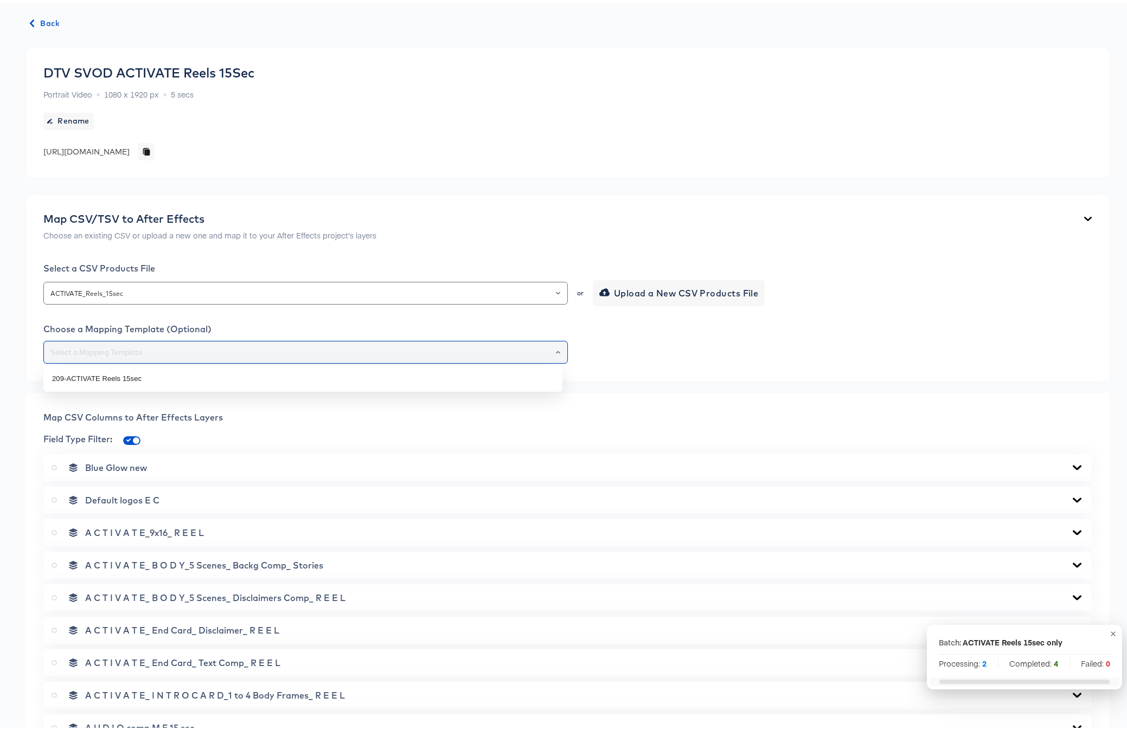
click at [231, 353] on input "text" at bounding box center [305, 350] width 514 height 12
click at [205, 379] on li "209-ACTIVATE Reels 15sec" at bounding box center [302, 376] width 519 height 17
type input "209-ACTIVATE Reels 15sec"
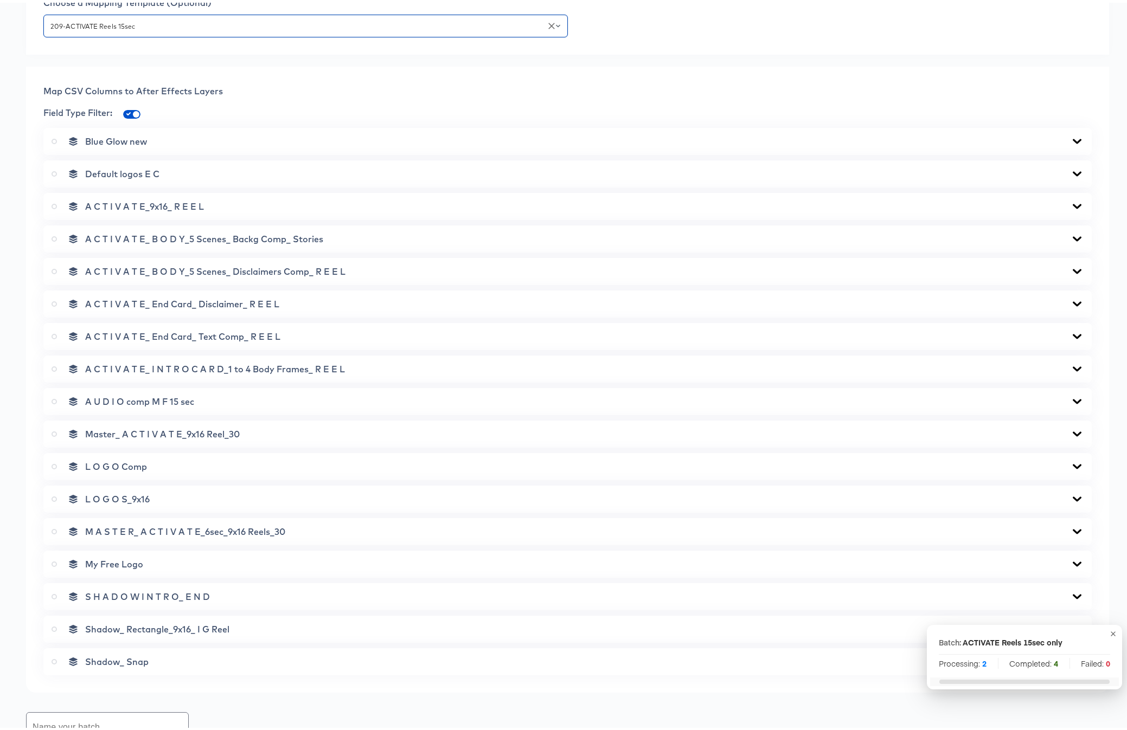
scroll to position [386, 0]
click at [56, 430] on icon at bounding box center [54, 429] width 5 height 5
click at [0, 0] on input "radio" at bounding box center [0, 0] width 0 height 0
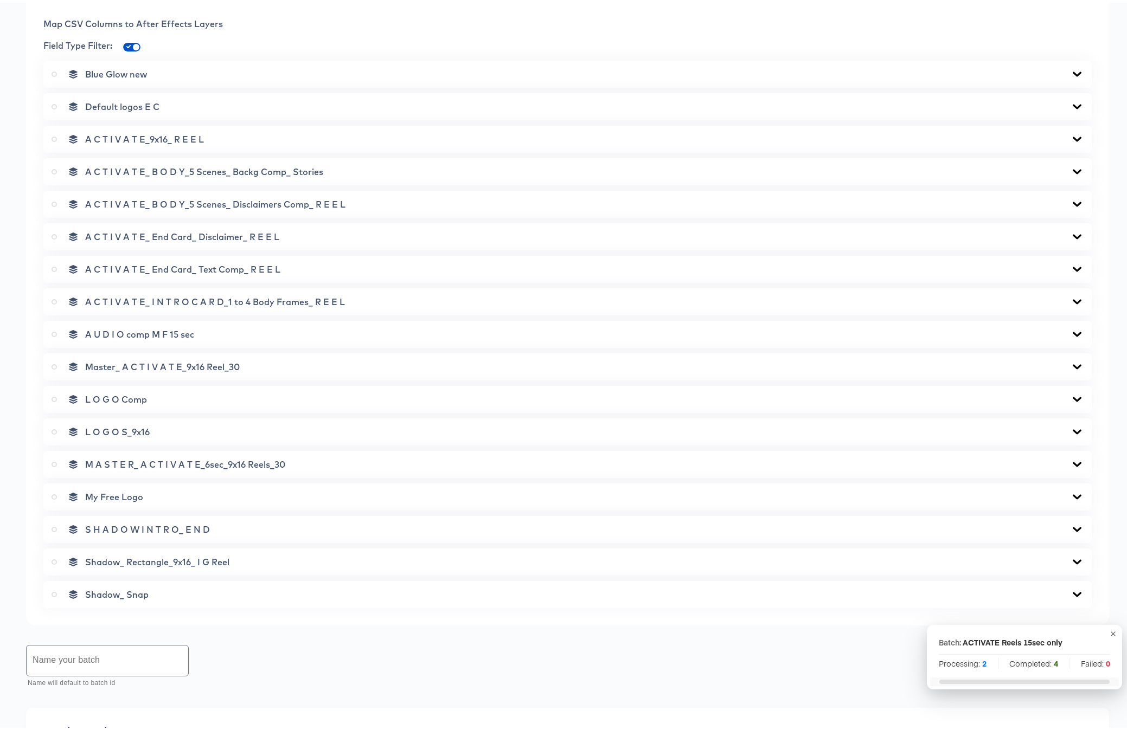
scroll to position [583, 0]
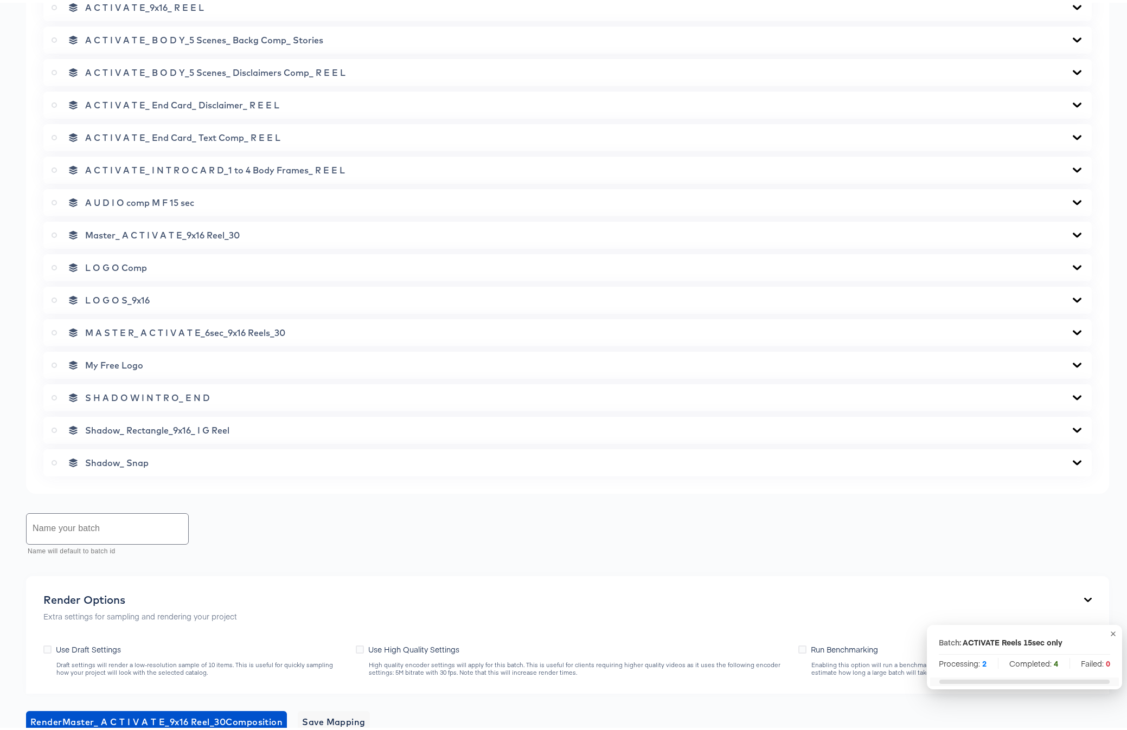
click at [88, 526] on input "text" at bounding box center [108, 526] width 162 height 30
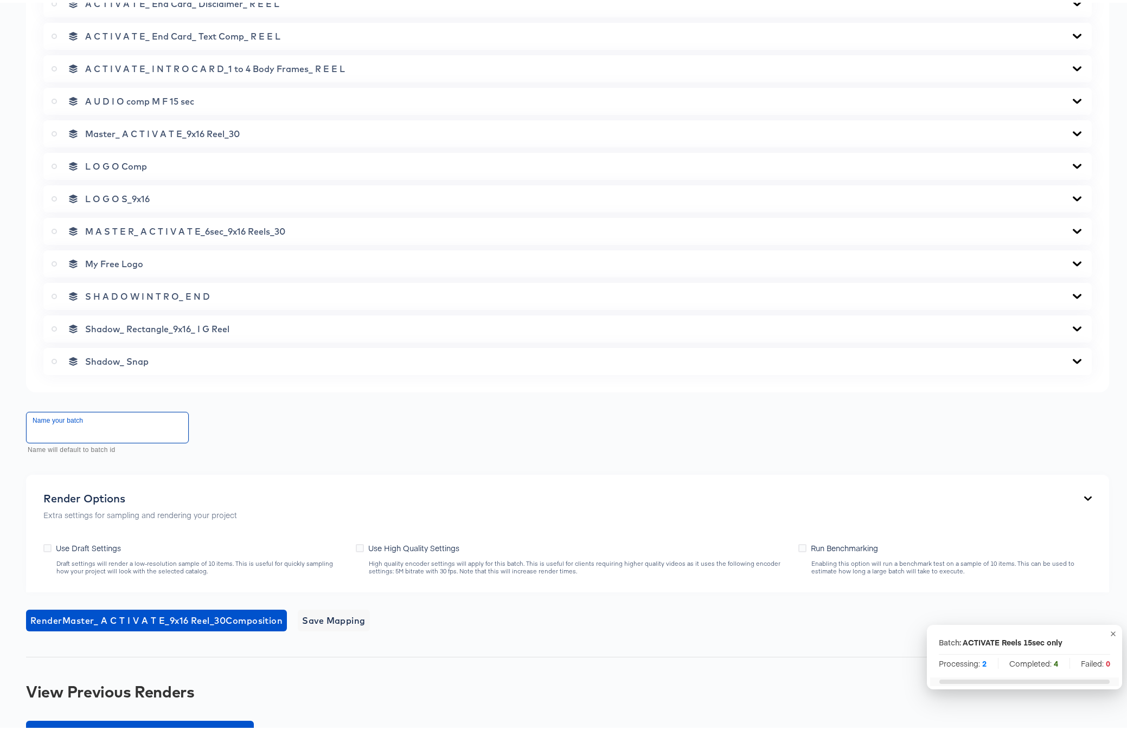
scroll to position [835, 0]
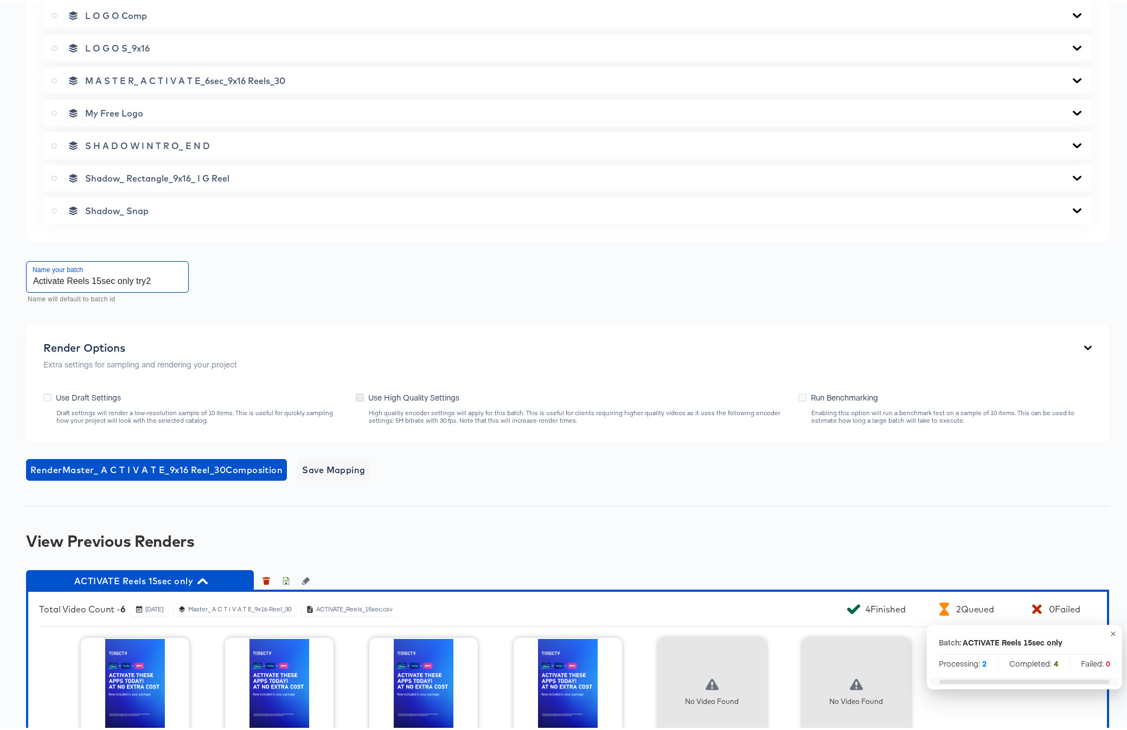
type input "Activate Reels 15sec only try2"
click at [358, 396] on icon at bounding box center [360, 395] width 8 height 8
click at [0, 0] on input "Use High Quality Settings" at bounding box center [0, 0] width 0 height 0
click at [131, 466] on span "Render Master_ A C T I V A T E_9x16 Reel_30 Composition" at bounding box center [156, 467] width 252 height 15
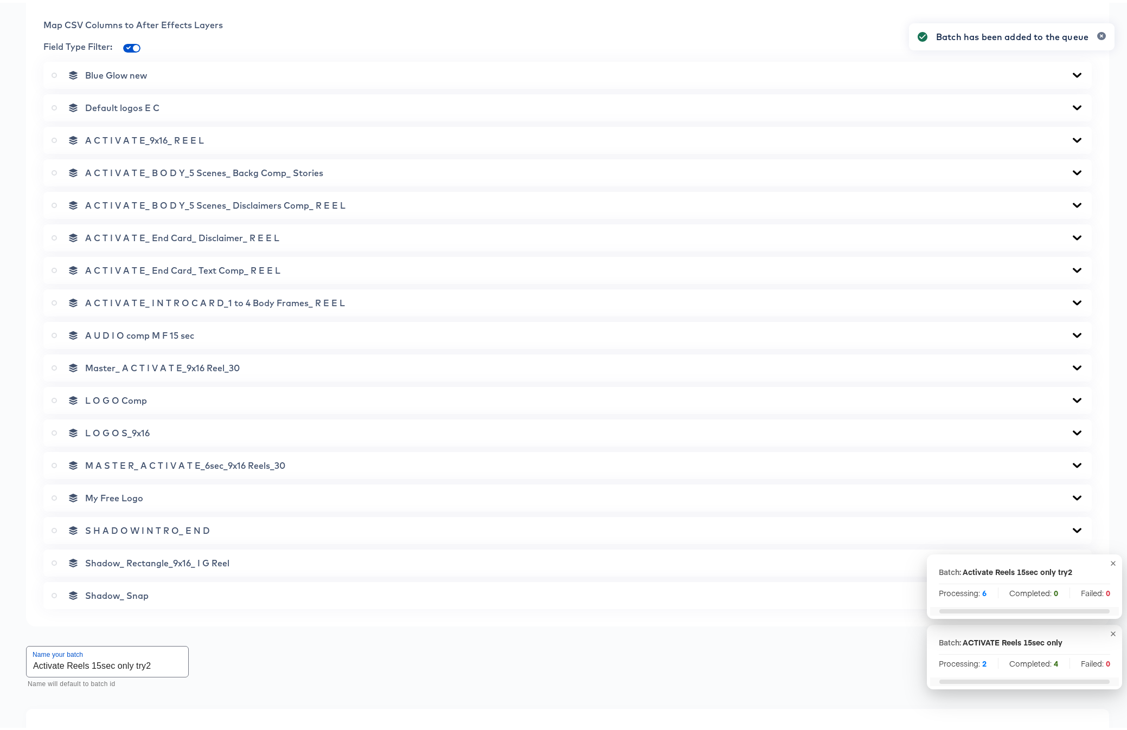
scroll to position [0, 0]
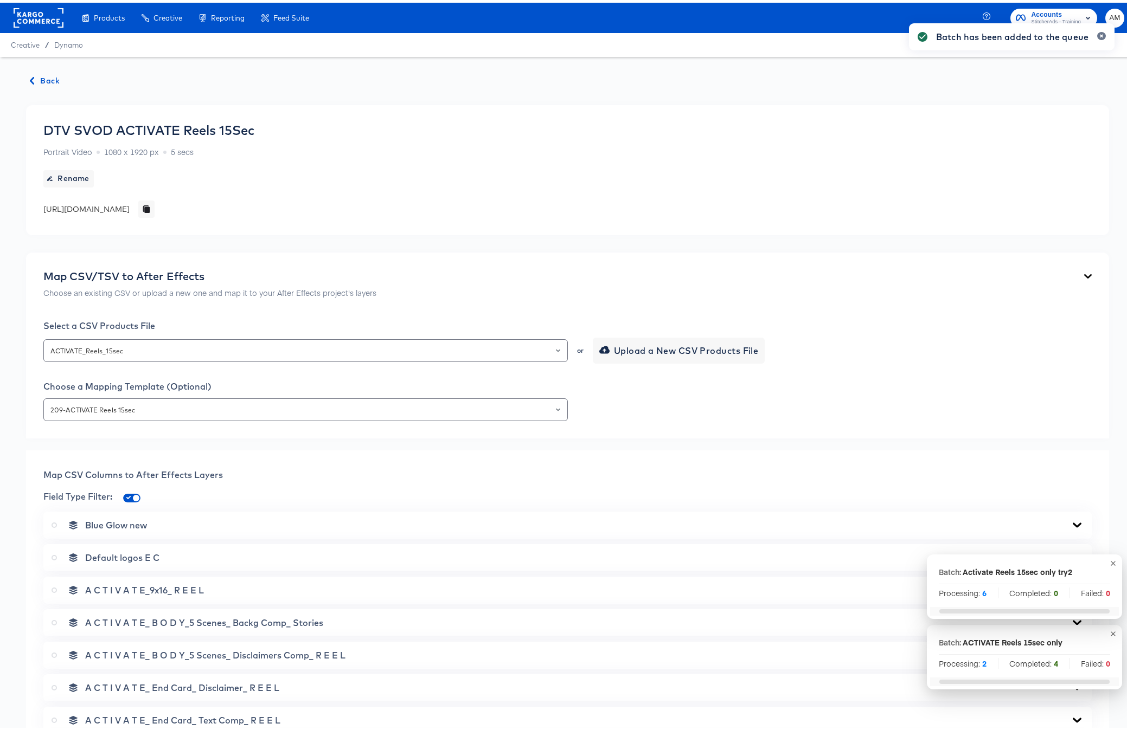
click at [46, 76] on span "Back" at bounding box center [44, 79] width 29 height 14
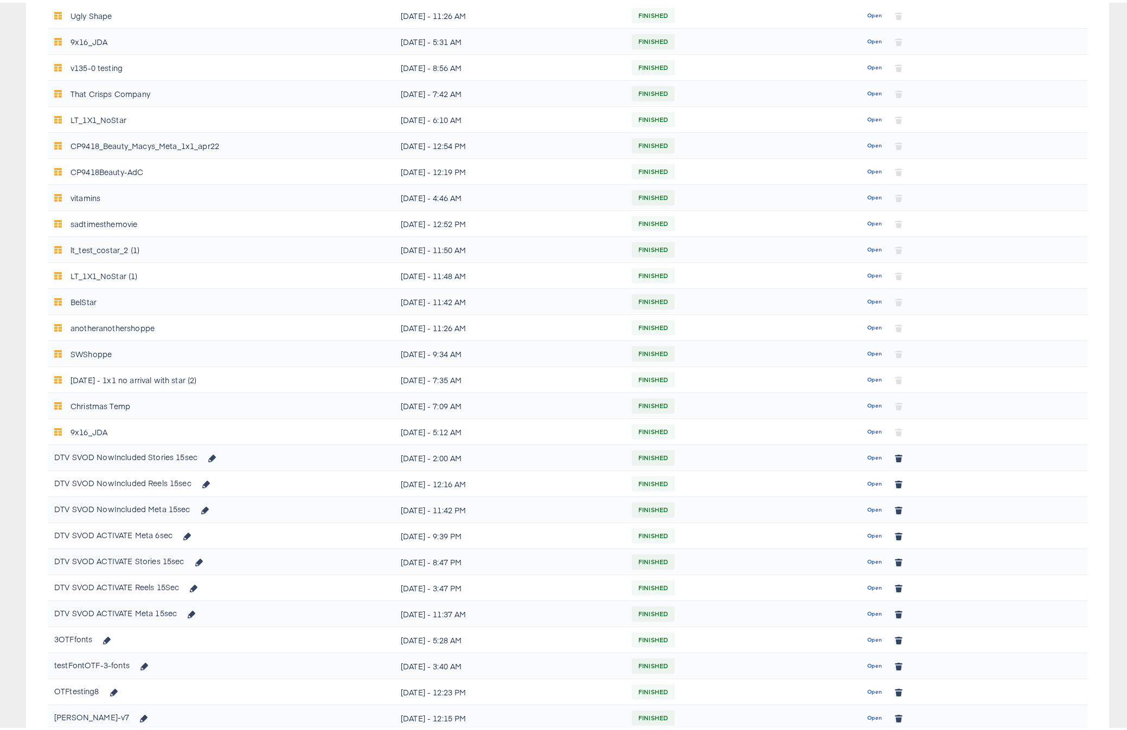
scroll to position [502, 0]
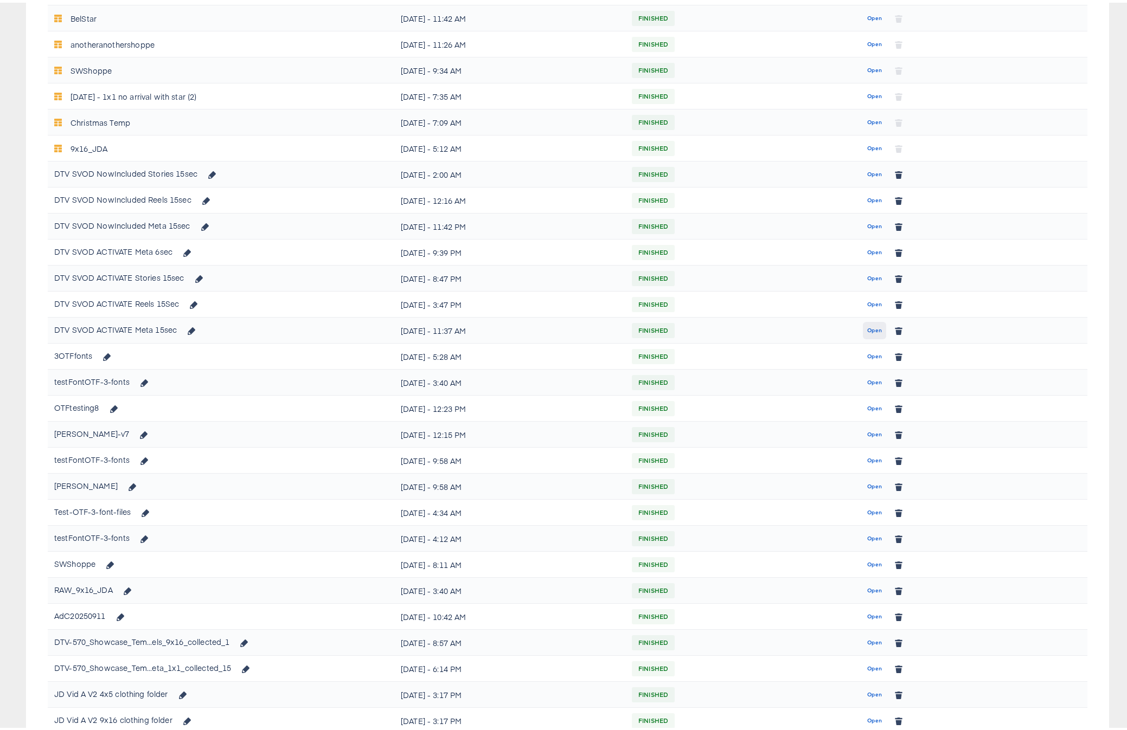
click at [869, 324] on span "Open" at bounding box center [874, 328] width 15 height 10
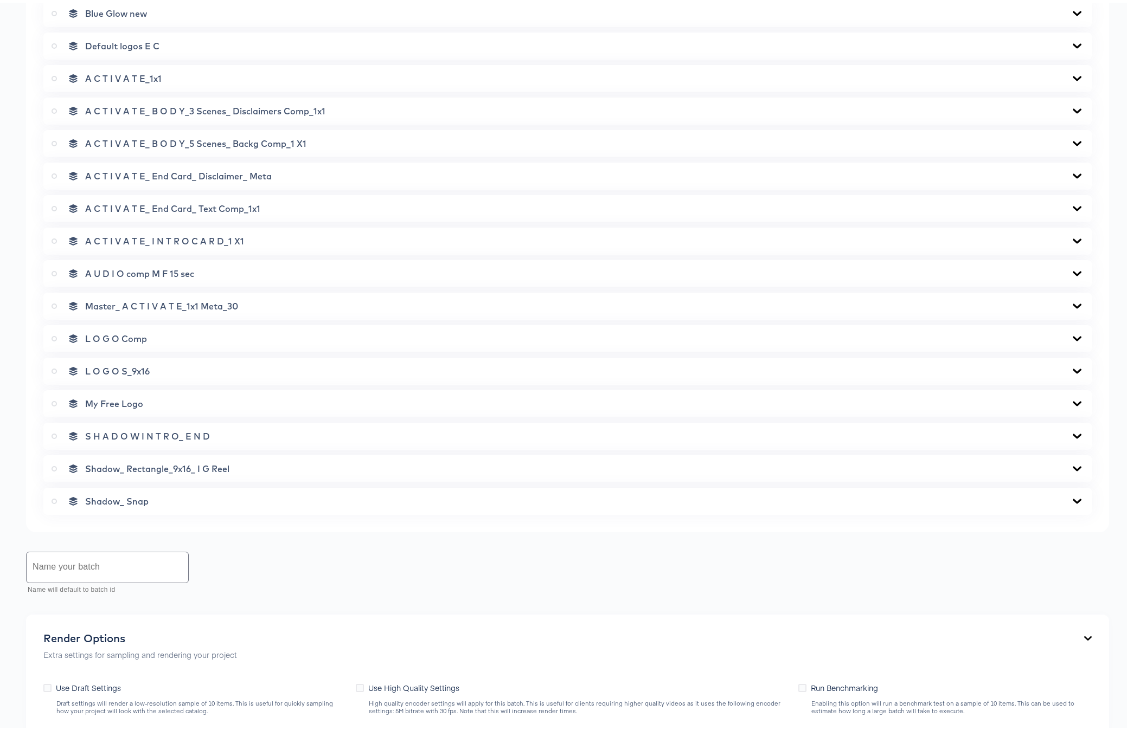
scroll to position [744, 0]
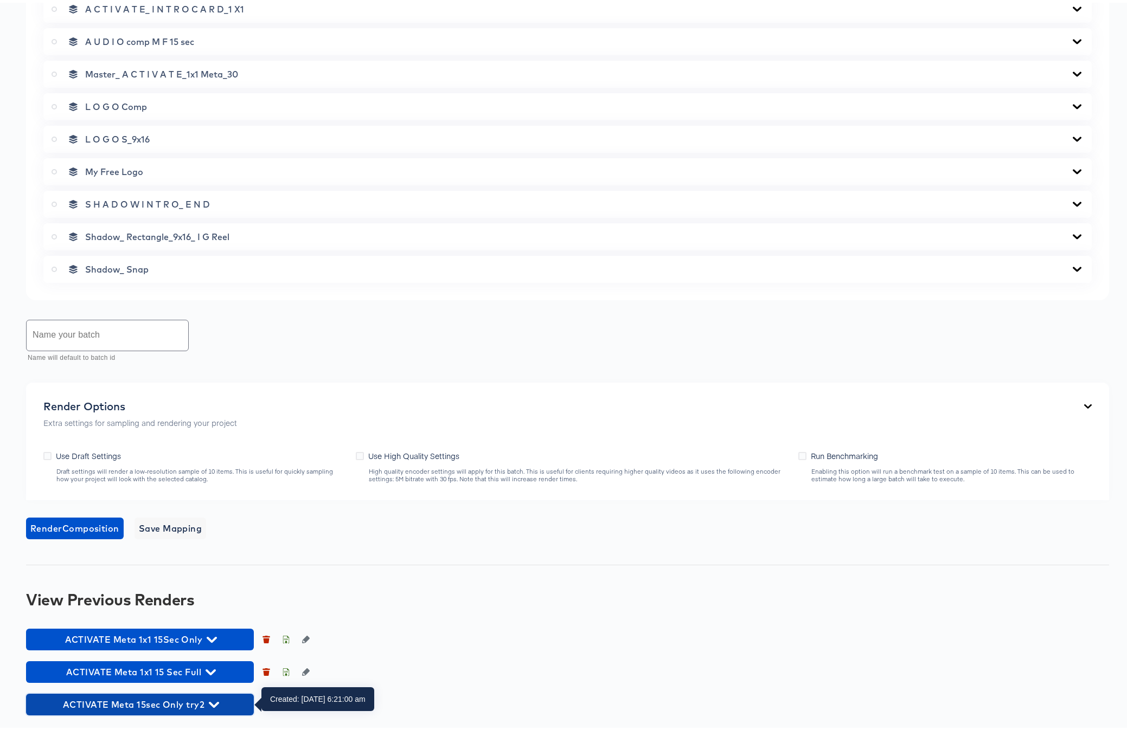
click at [214, 583] on icon "button" at bounding box center [214, 702] width 10 height 10
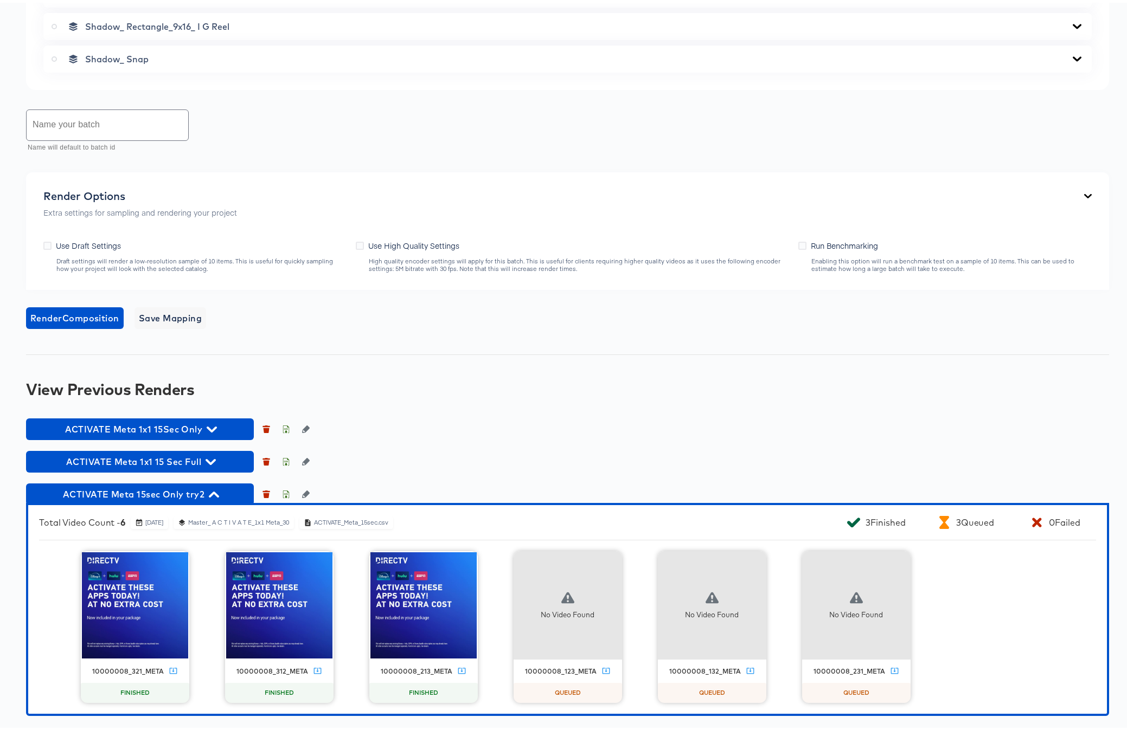
scroll to position [955, 0]
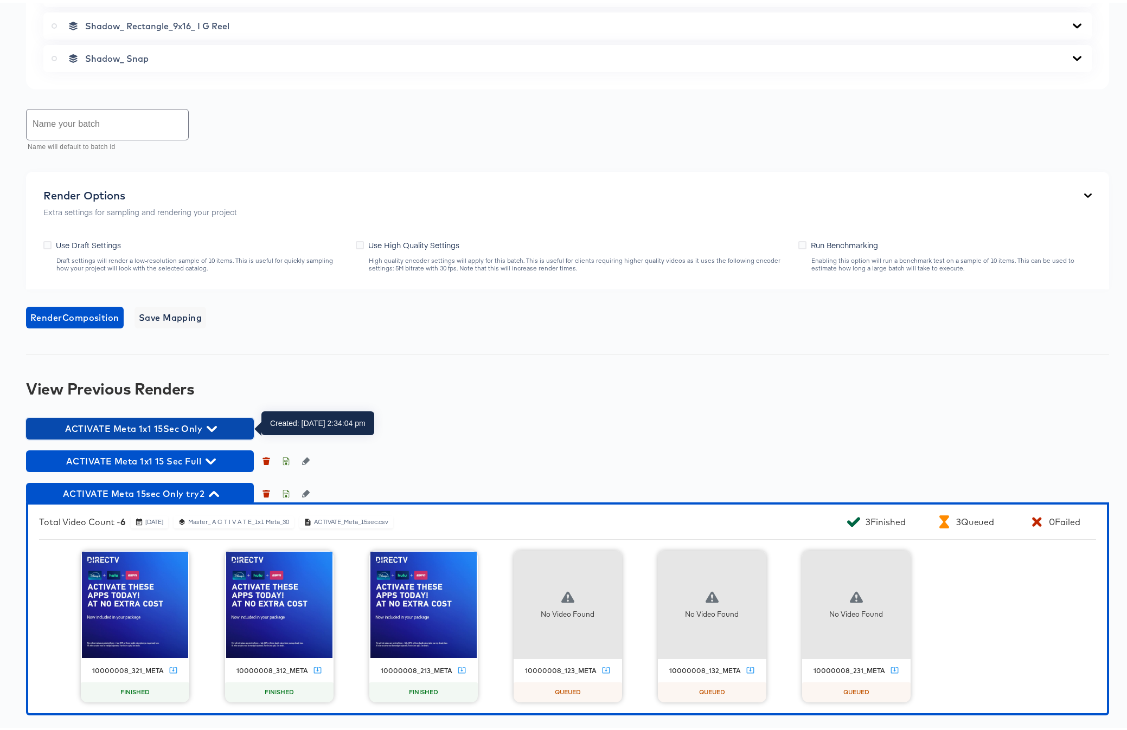
click at [210, 427] on icon "button" at bounding box center [212, 426] width 10 height 6
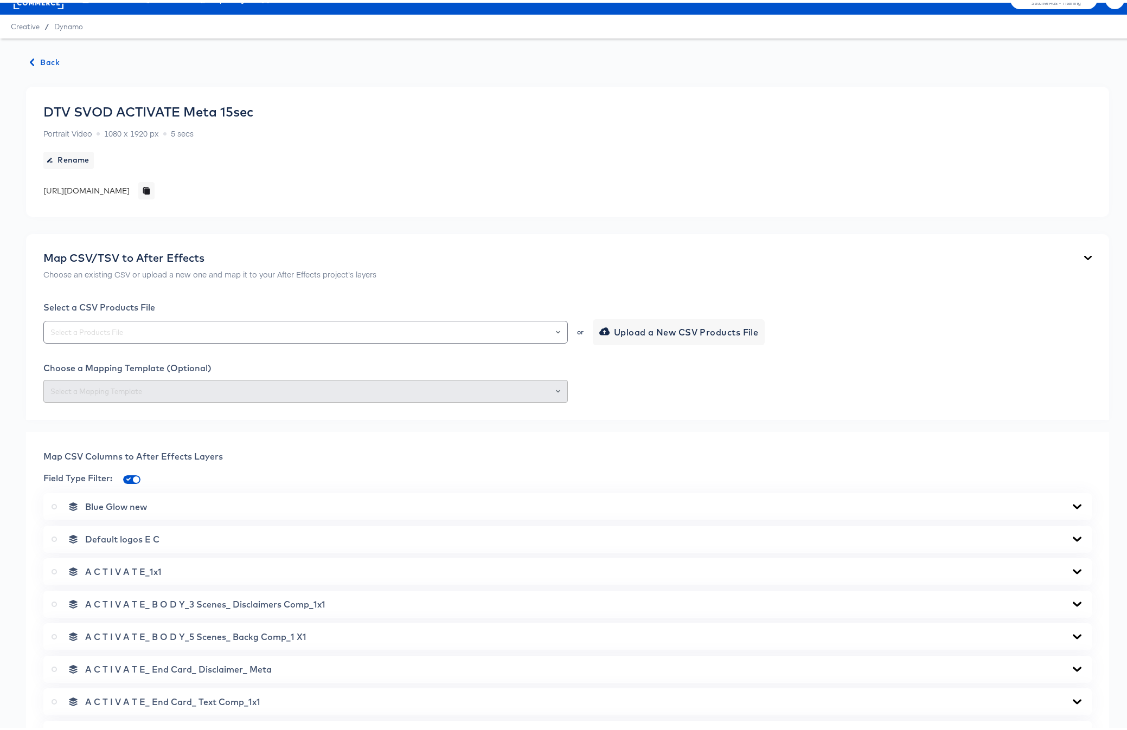
scroll to position [0, 0]
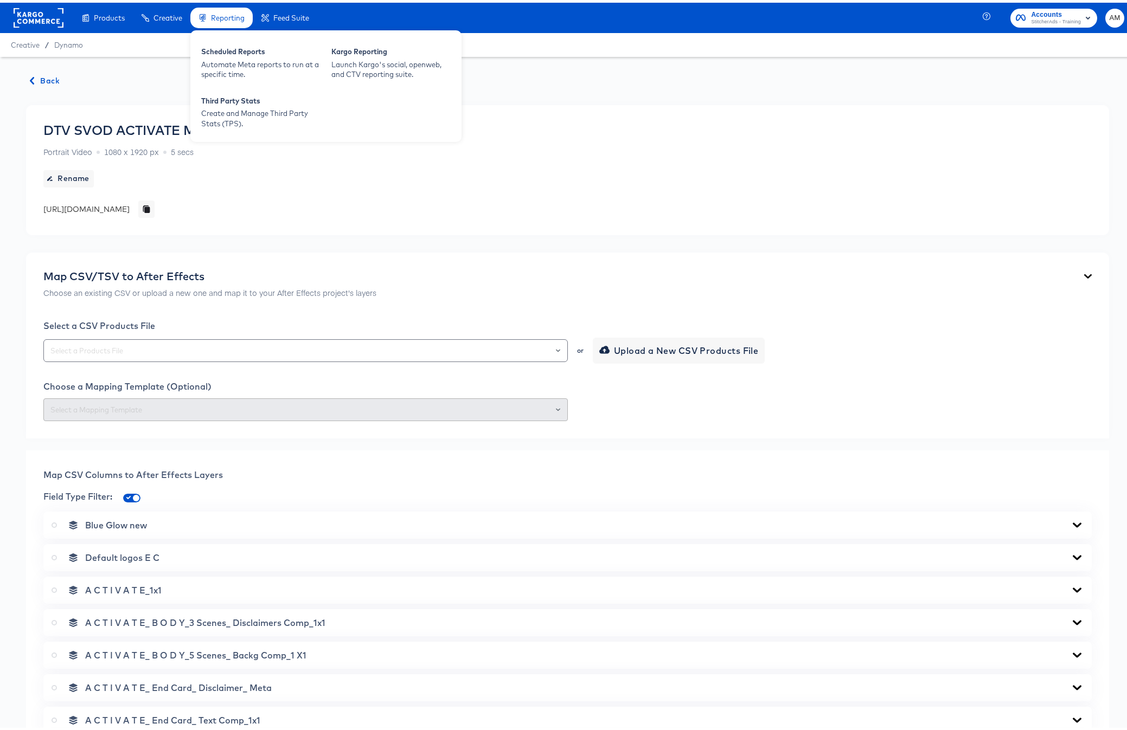
click at [47, 83] on span "Back" at bounding box center [44, 79] width 29 height 14
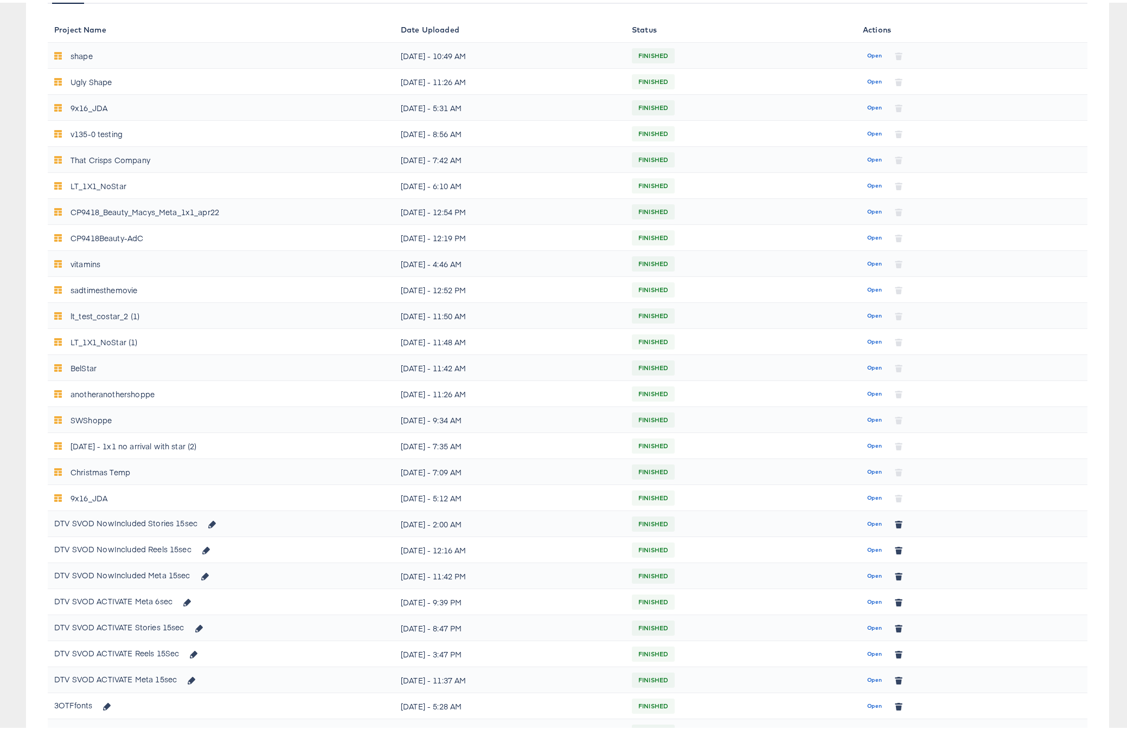
scroll to position [352, 0]
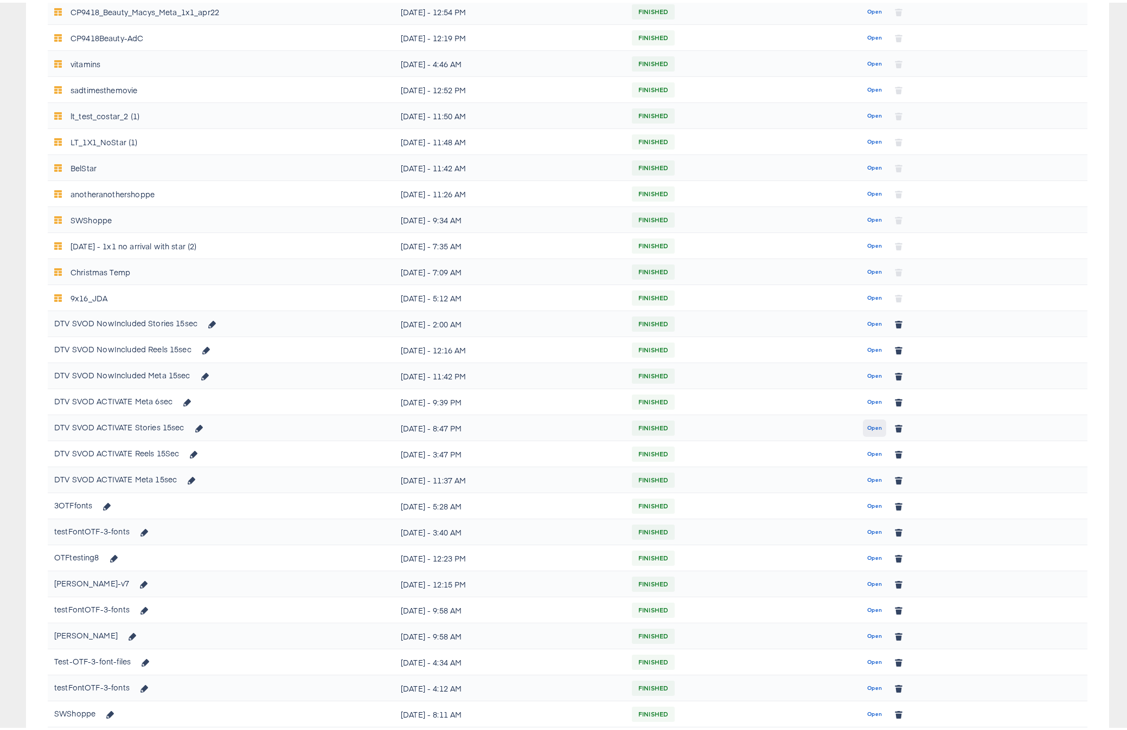
click at [870, 424] on span "Open" at bounding box center [874, 426] width 15 height 10
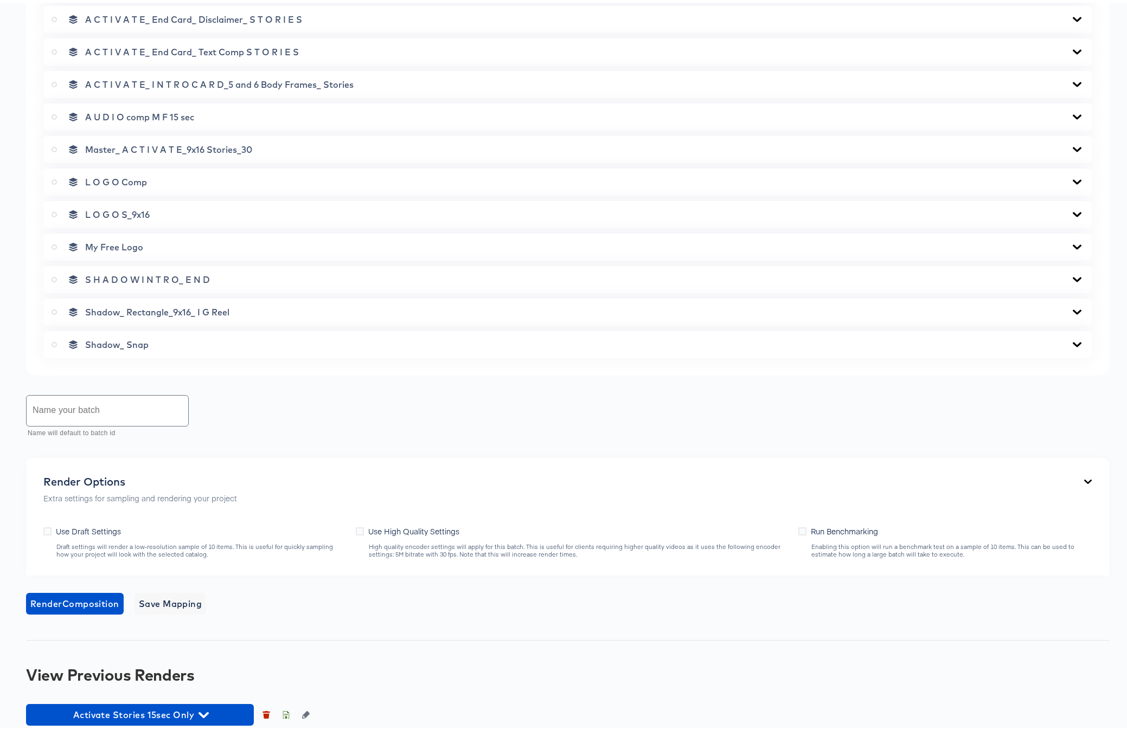
scroll to position [711, 0]
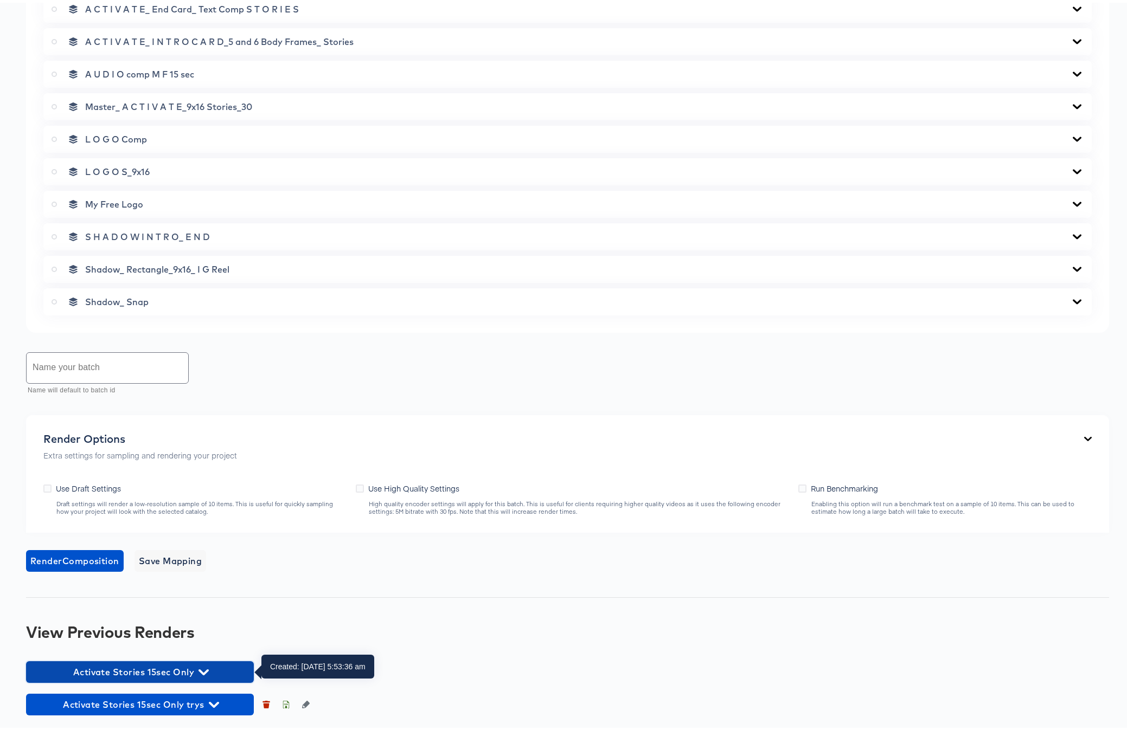
click at [205, 668] on icon "button" at bounding box center [203, 670] width 10 height 6
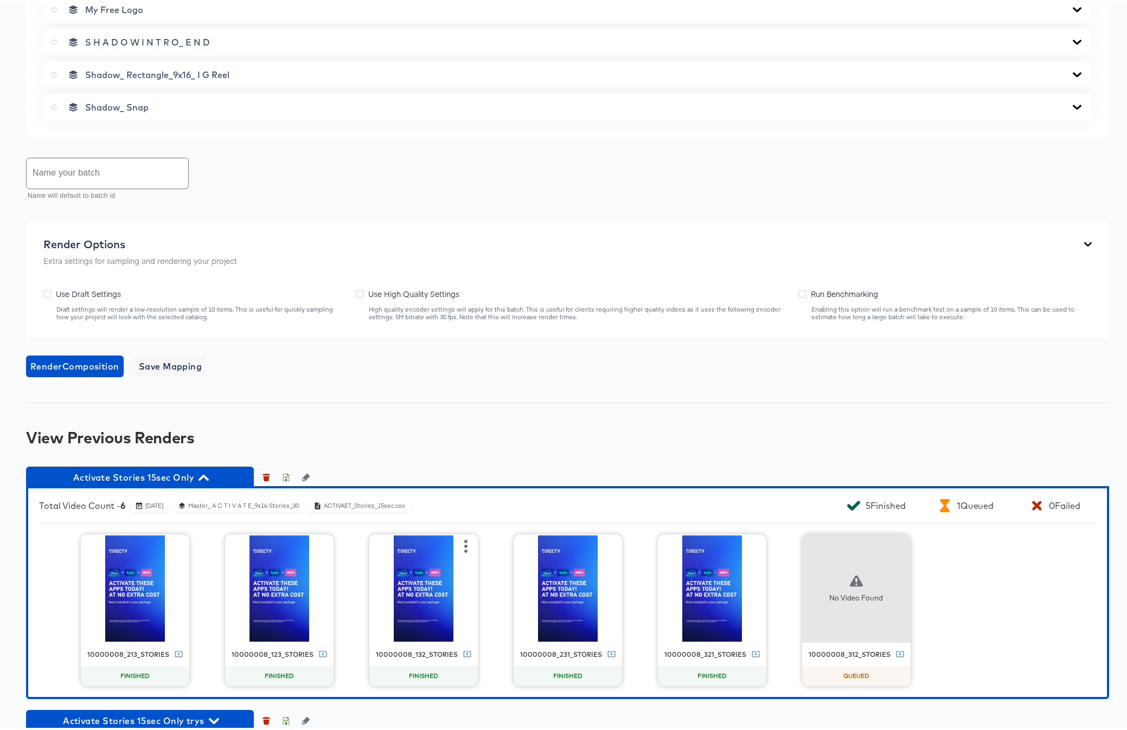
scroll to position [922, 0]
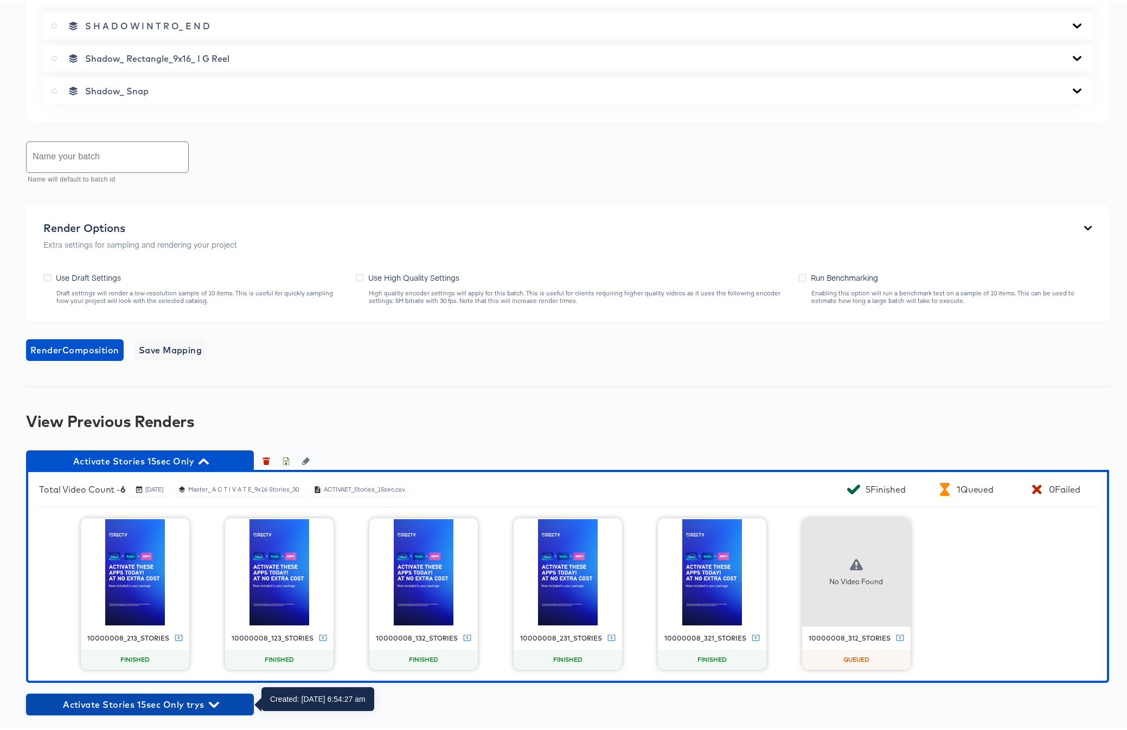
click at [215, 702] on icon "button" at bounding box center [214, 702] width 10 height 10
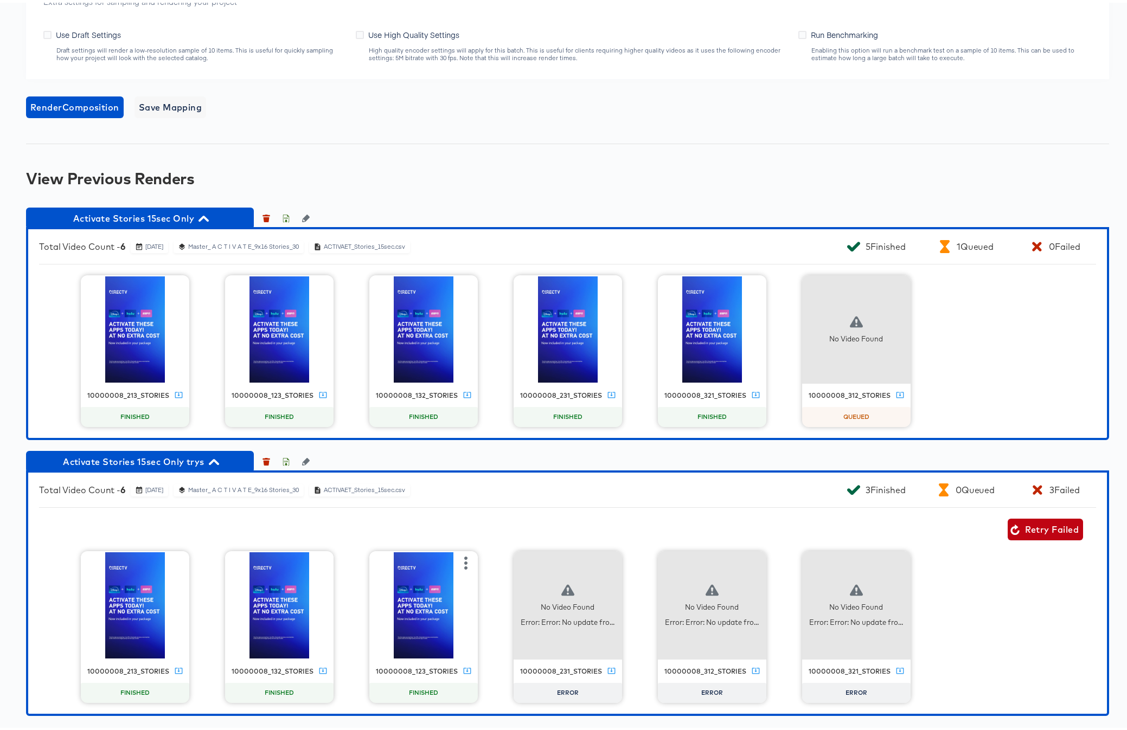
scroll to position [1147, 0]
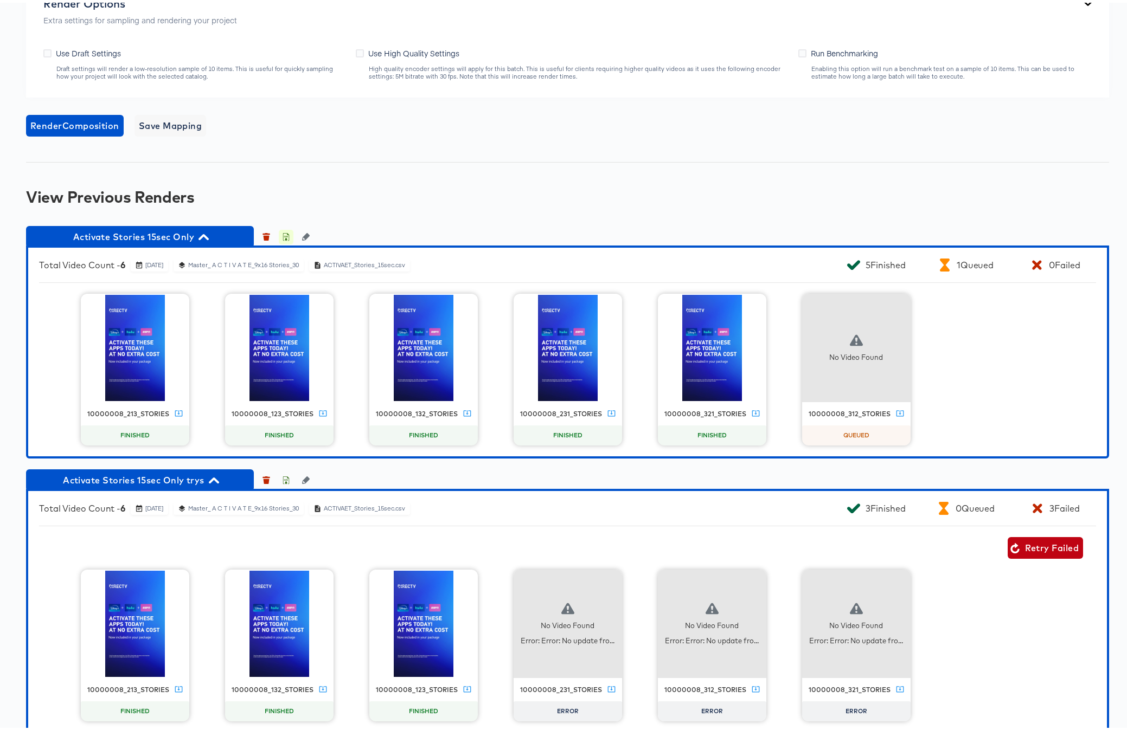
click at [286, 235] on icon "button" at bounding box center [286, 234] width 8 height 8
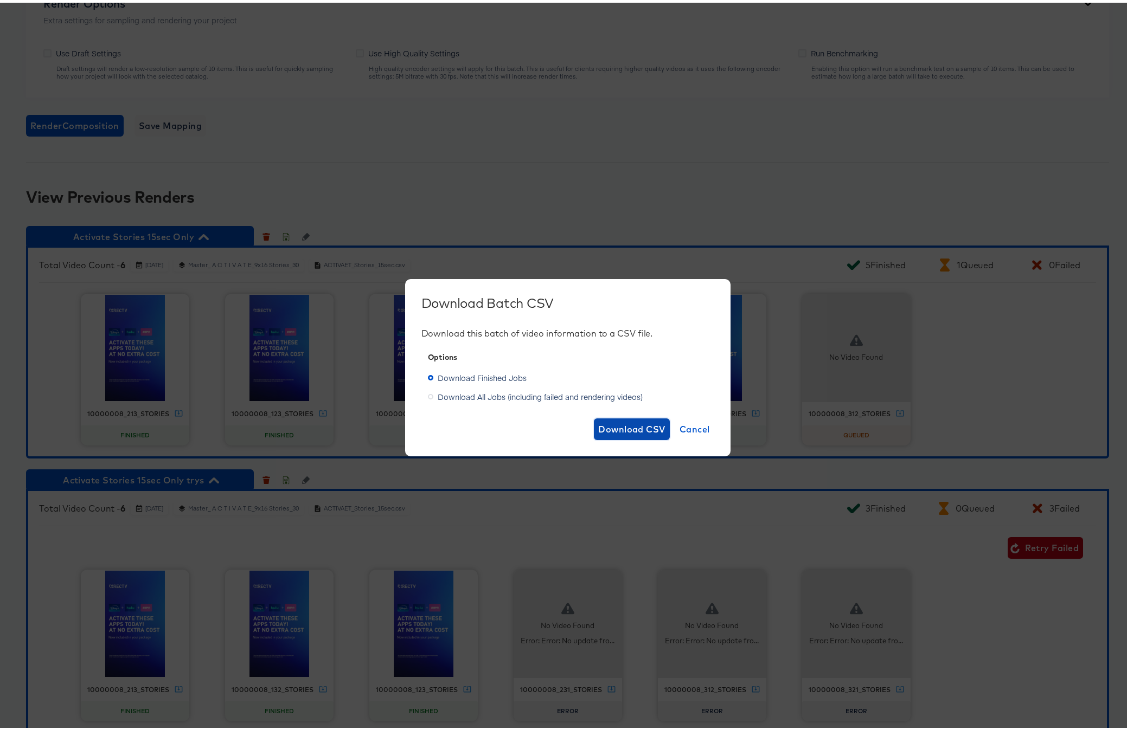
click at [627, 425] on span "Download CSV" at bounding box center [631, 426] width 67 height 15
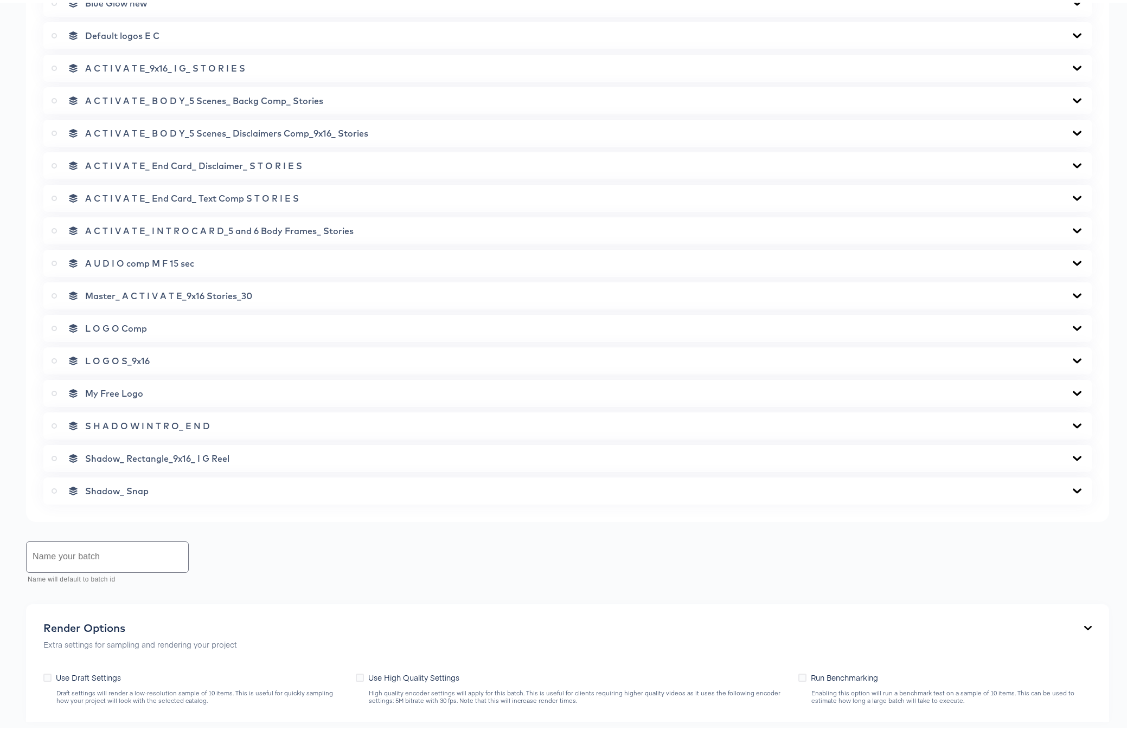
scroll to position [0, 0]
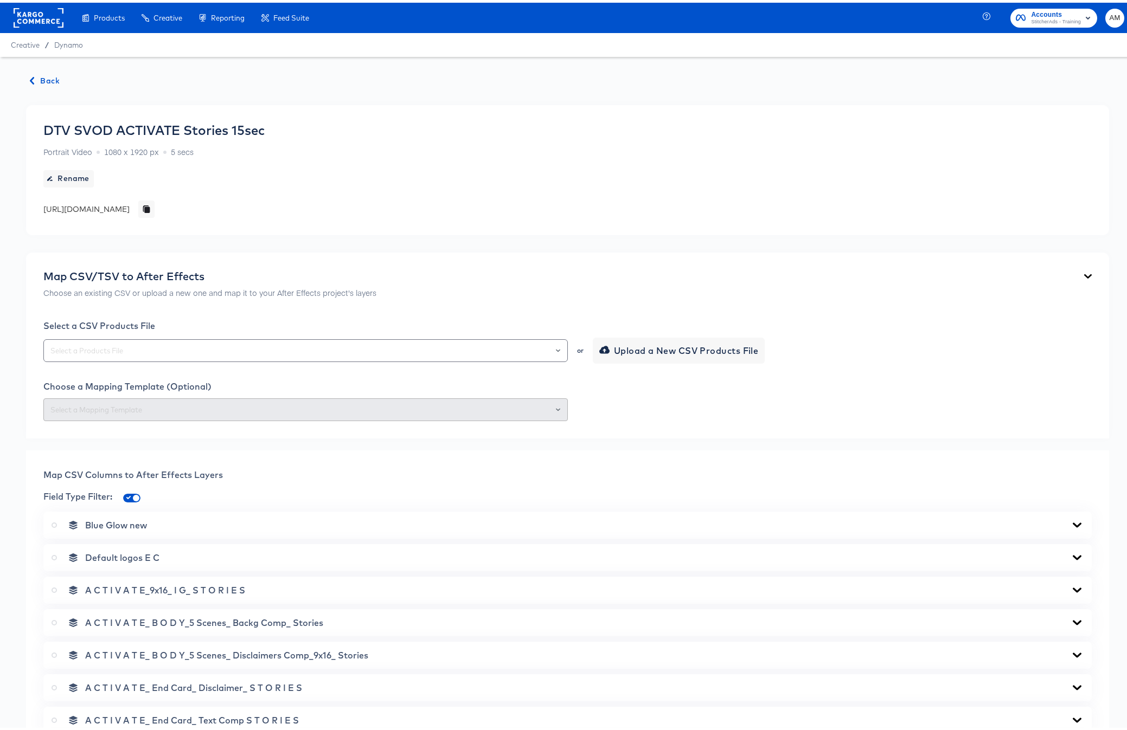
click at [43, 79] on span "Back" at bounding box center [44, 79] width 29 height 14
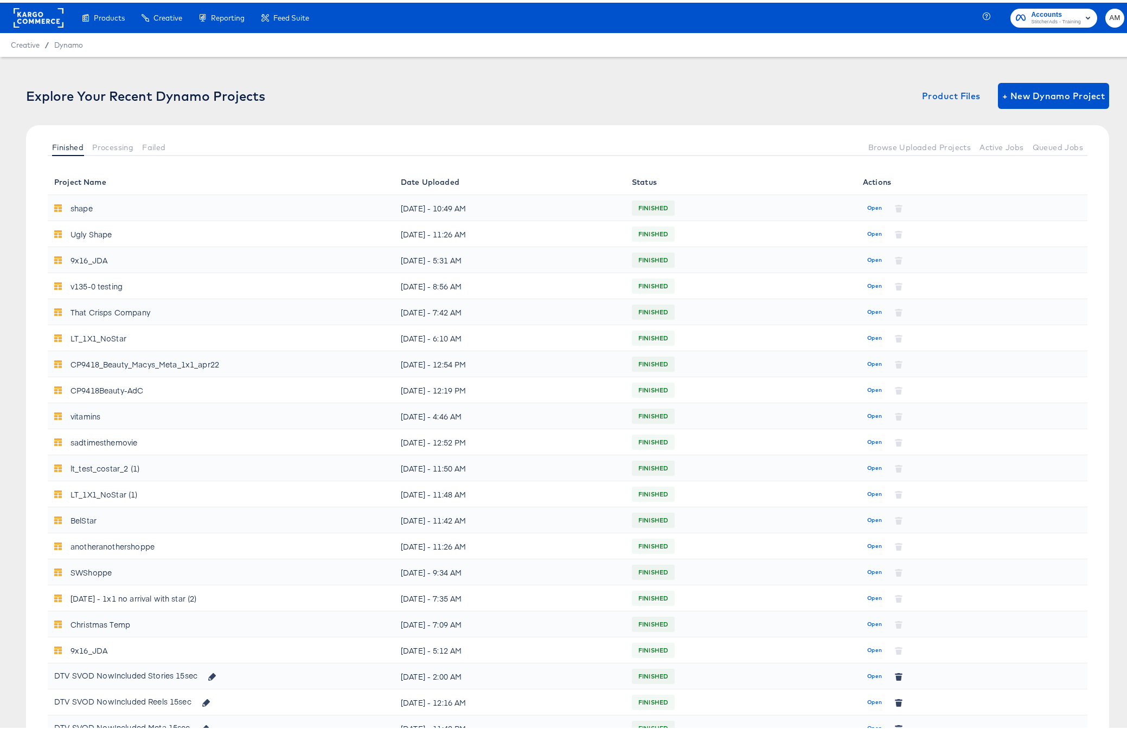
scroll to position [507, 0]
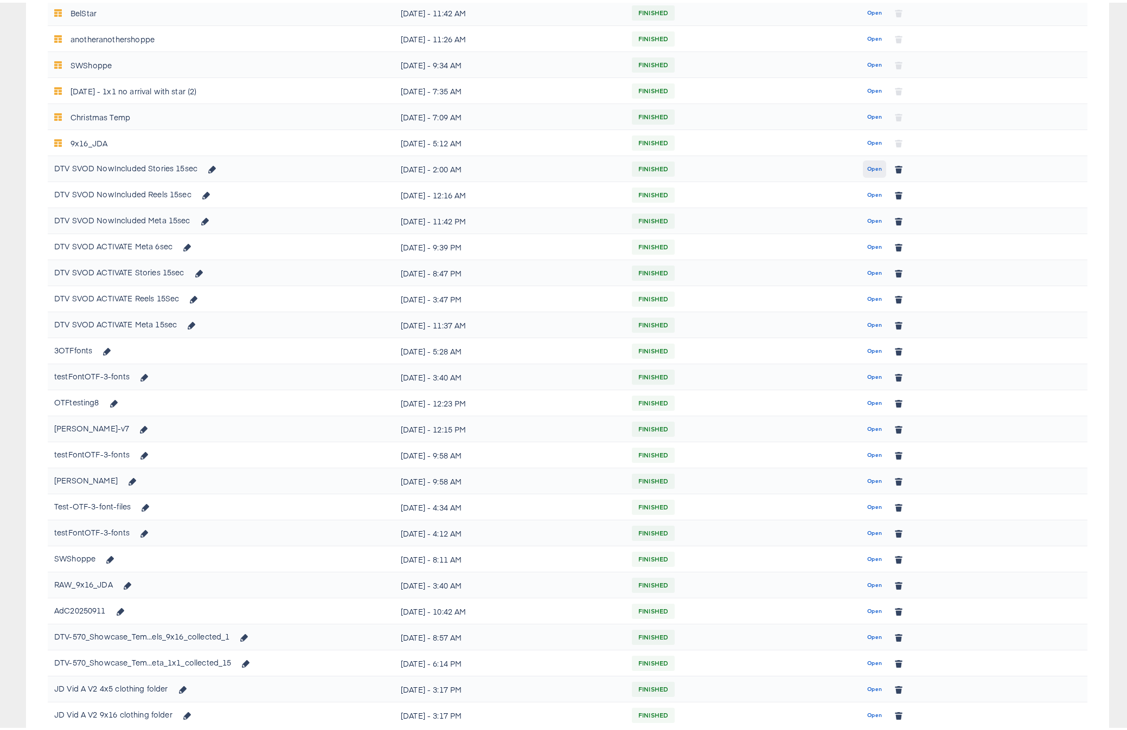
click at [867, 168] on span "Open" at bounding box center [874, 167] width 15 height 10
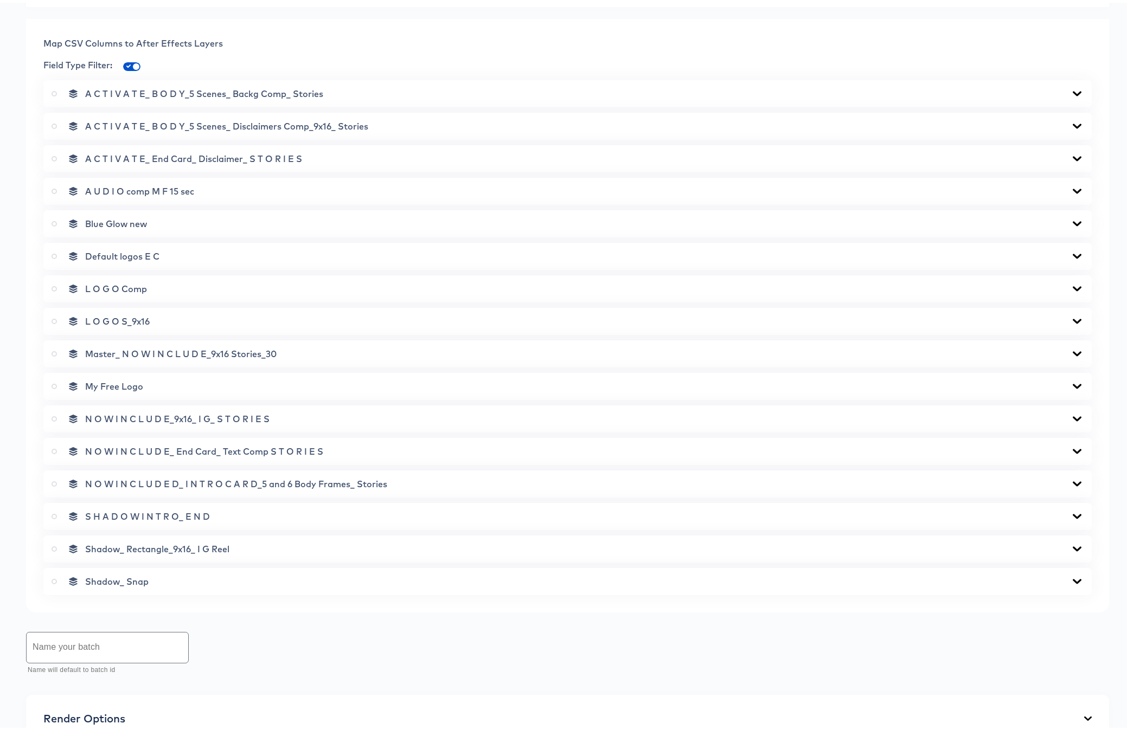
scroll to position [711, 0]
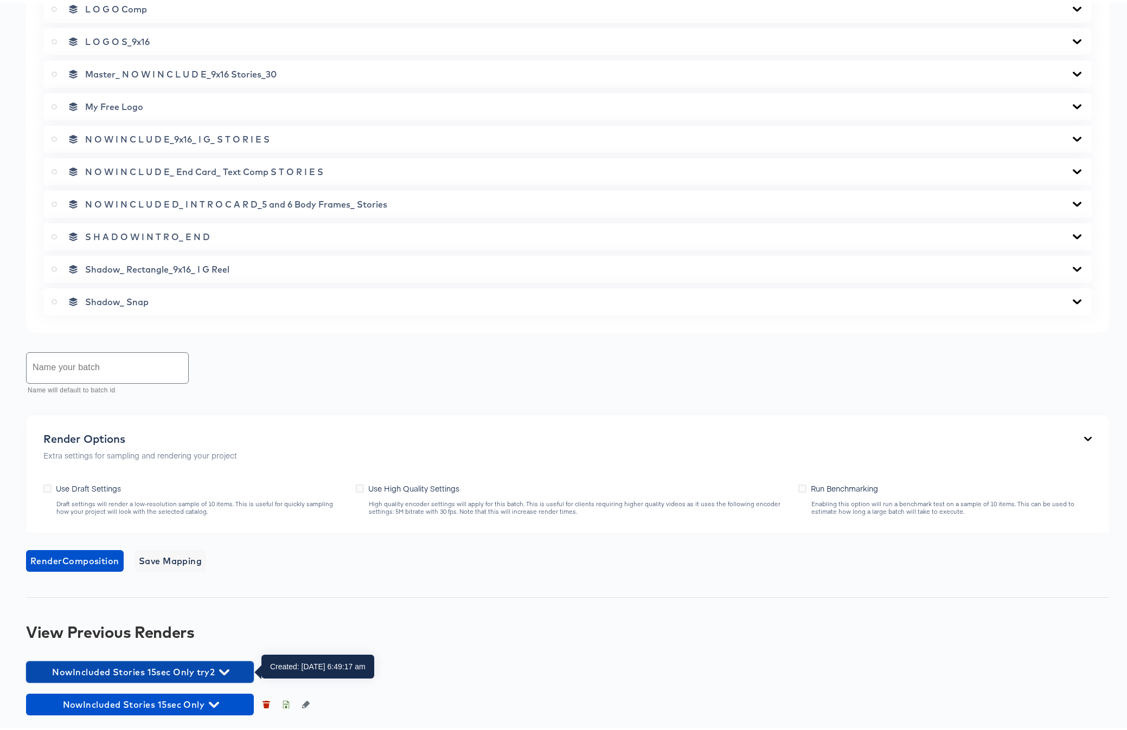
click at [225, 667] on icon "button" at bounding box center [224, 670] width 10 height 10
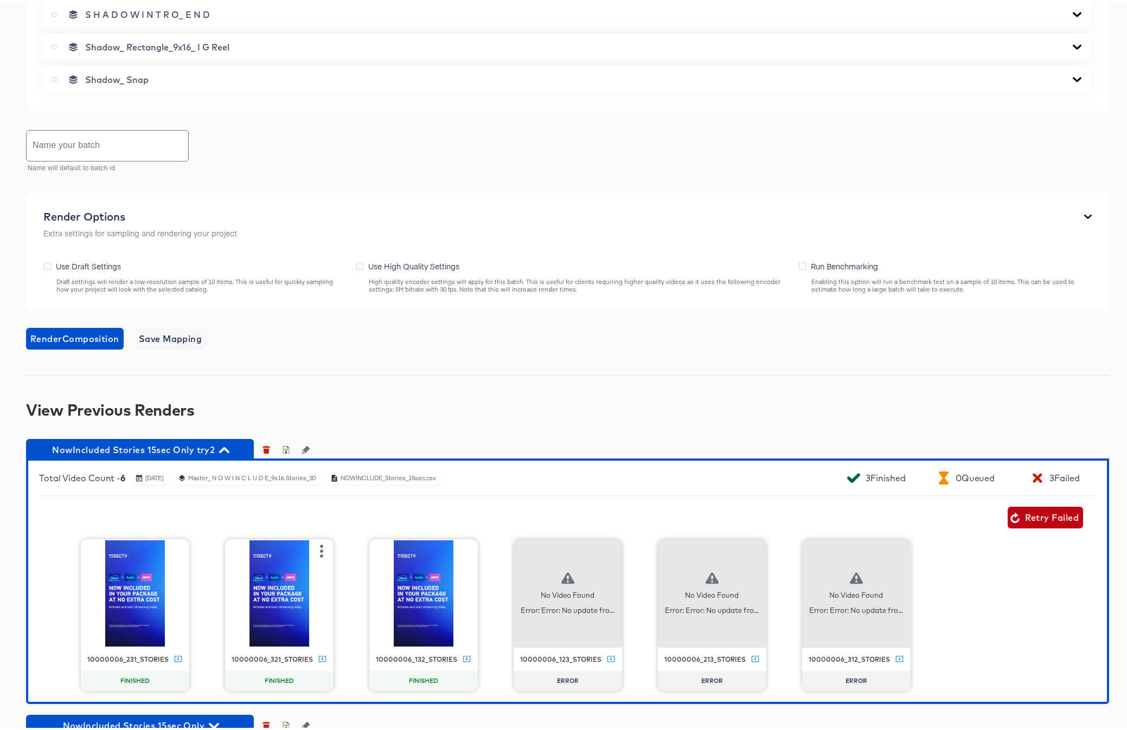
scroll to position [955, 0]
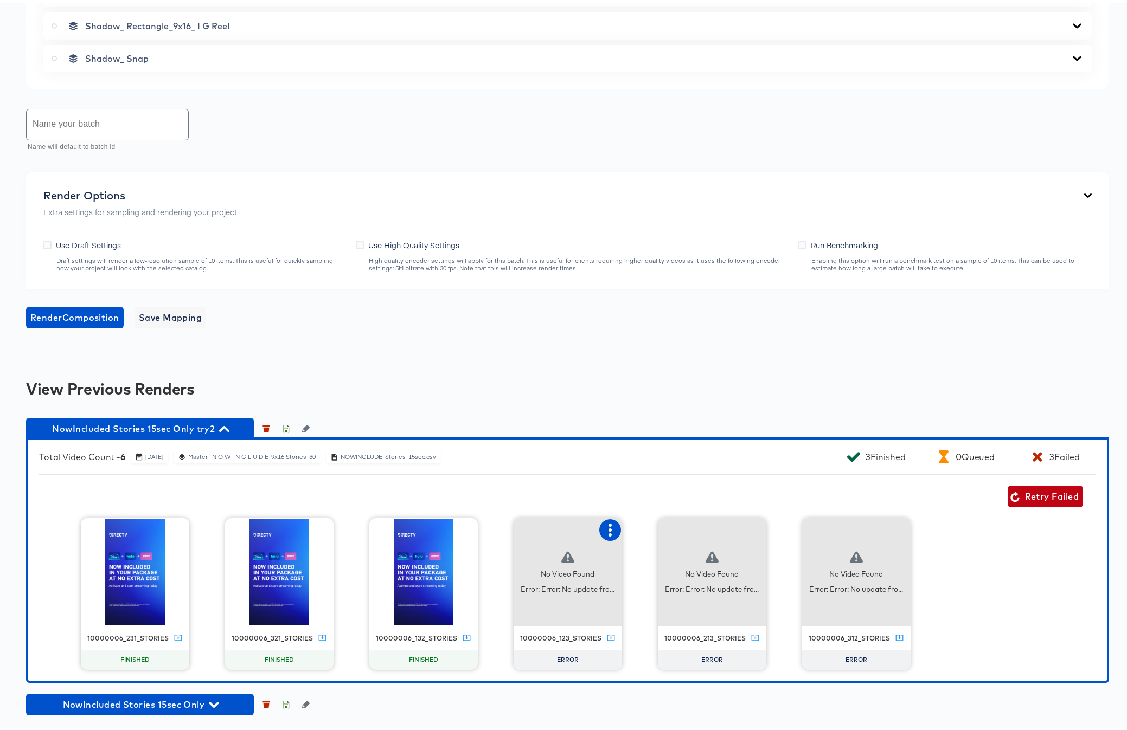
click at [603, 525] on icon "button" at bounding box center [609, 527] width 13 height 13
click at [640, 525] on div "Retry" at bounding box center [649, 526] width 21 height 9
click at [752, 527] on icon "button" at bounding box center [754, 527] width 13 height 13
click at [783, 522] on div "Retry" at bounding box center [793, 526] width 21 height 9
click at [892, 526] on icon "button" at bounding box center [898, 527] width 13 height 13
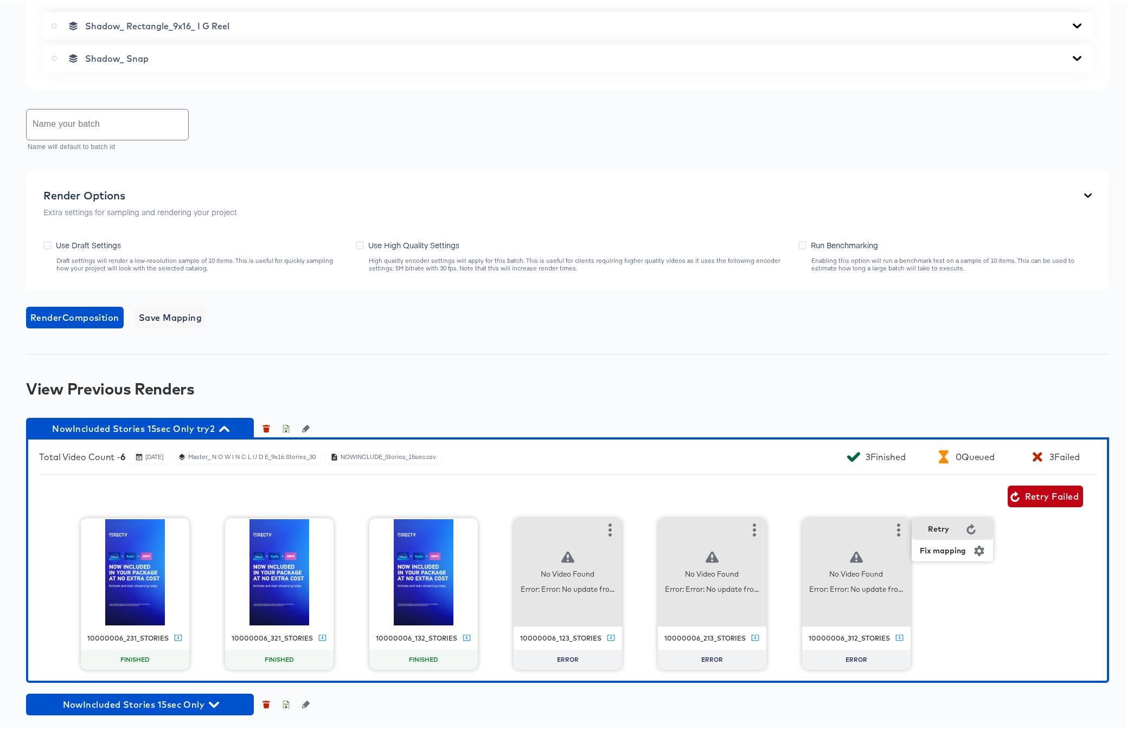
click at [931, 523] on div "Retry" at bounding box center [938, 526] width 21 height 9
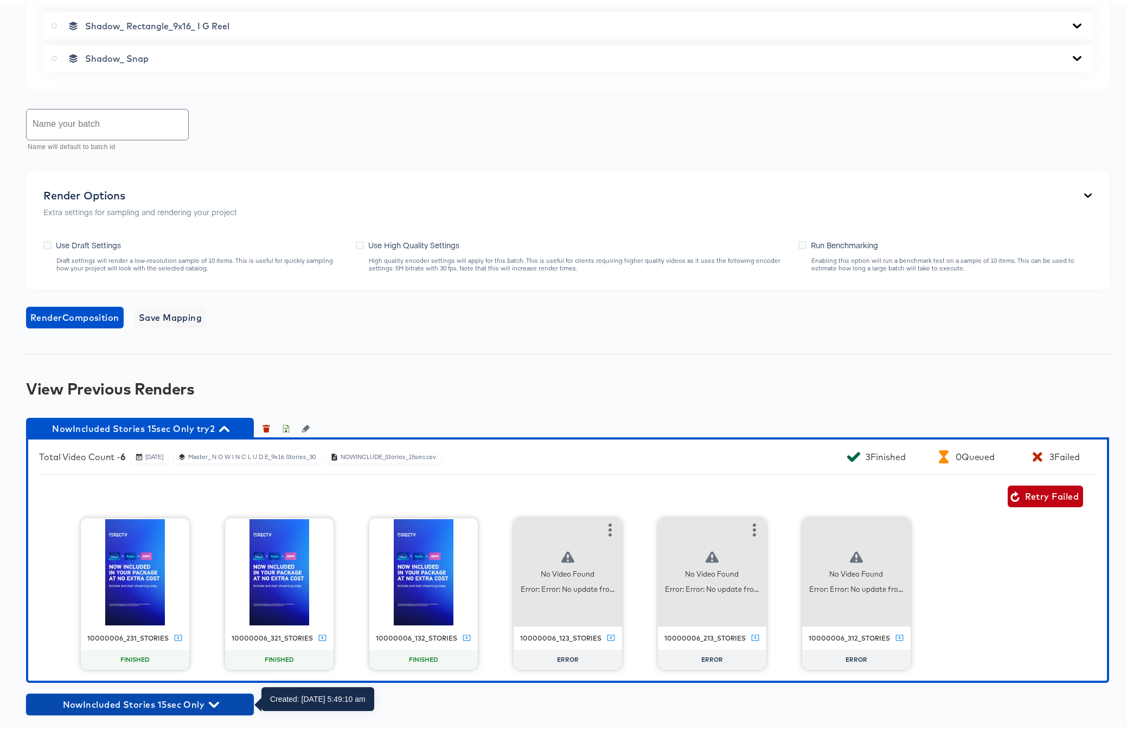
click at [210, 705] on icon "button" at bounding box center [214, 702] width 10 height 10
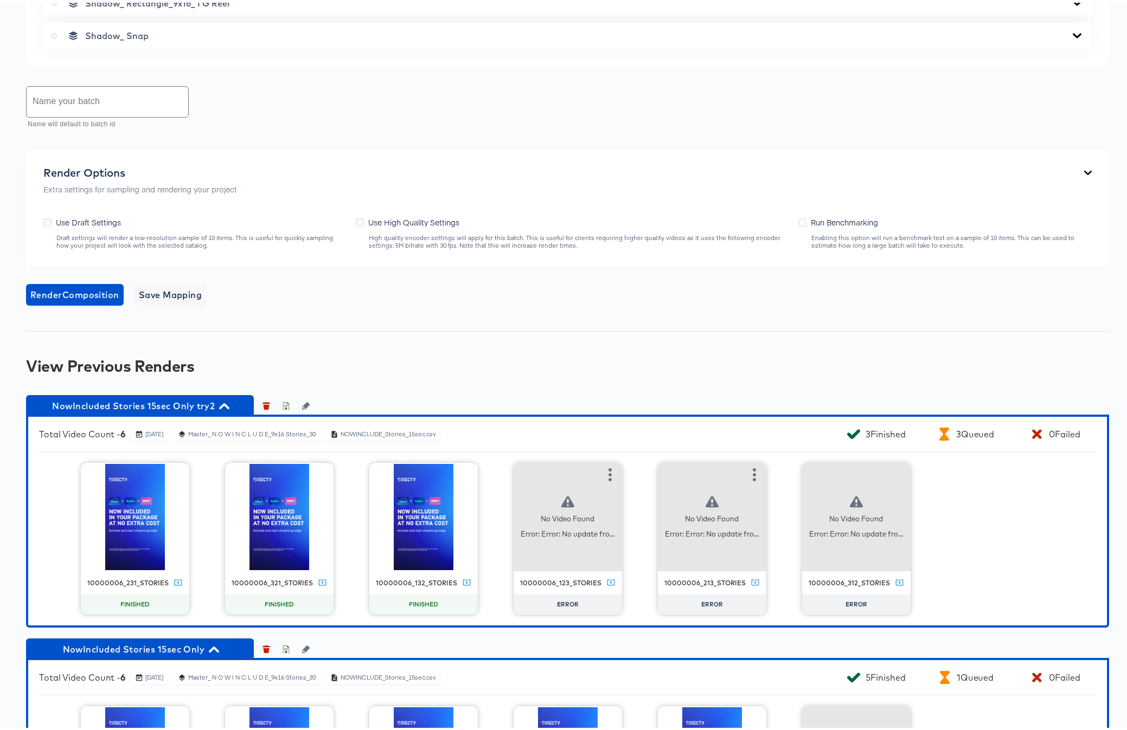
scroll to position [801, 0]
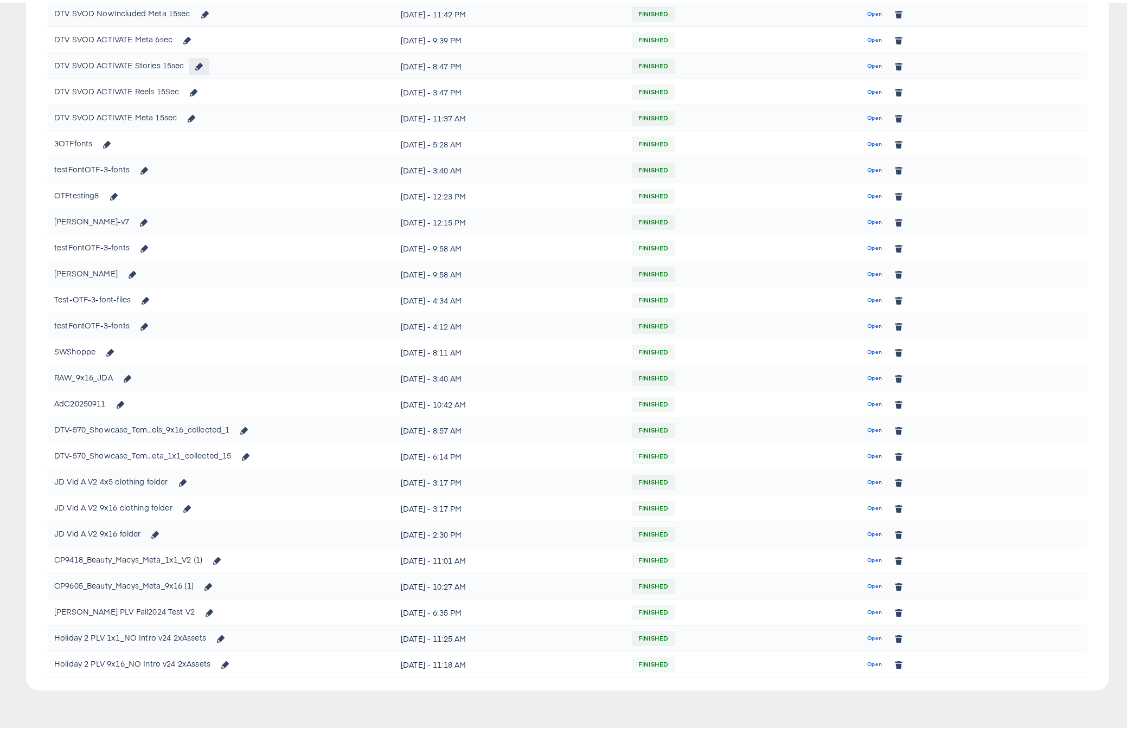
scroll to position [507, 0]
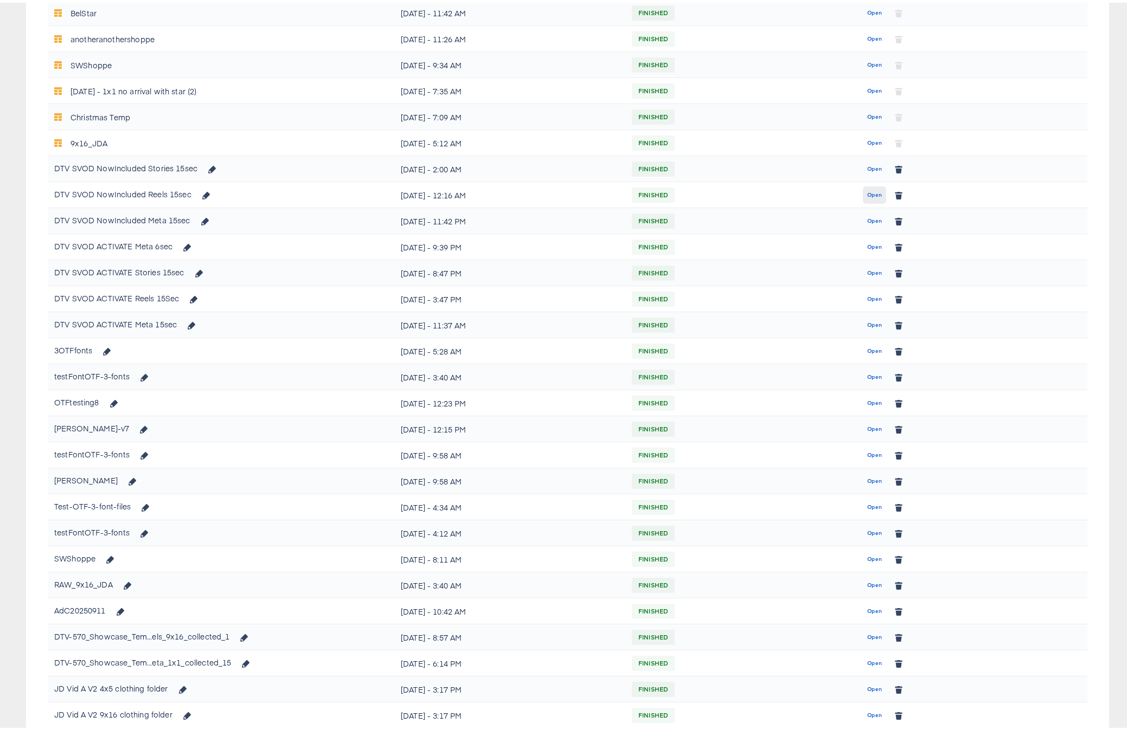
click at [867, 194] on span "Open" at bounding box center [874, 193] width 15 height 10
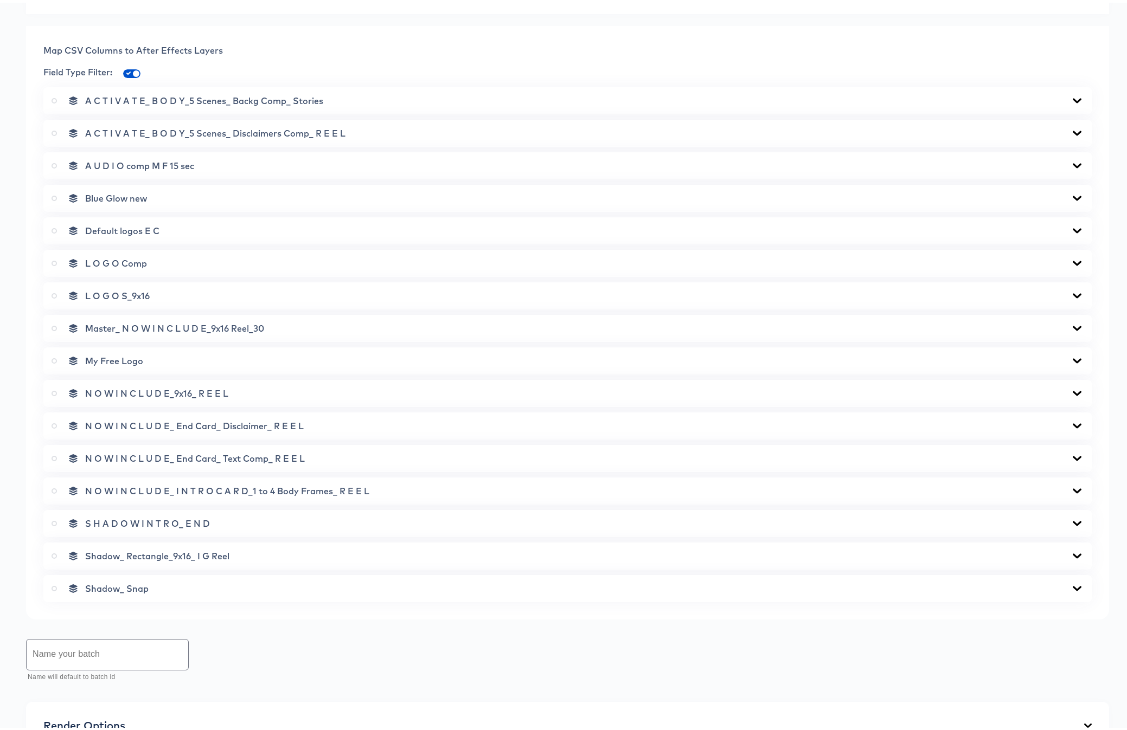
scroll to position [711, 0]
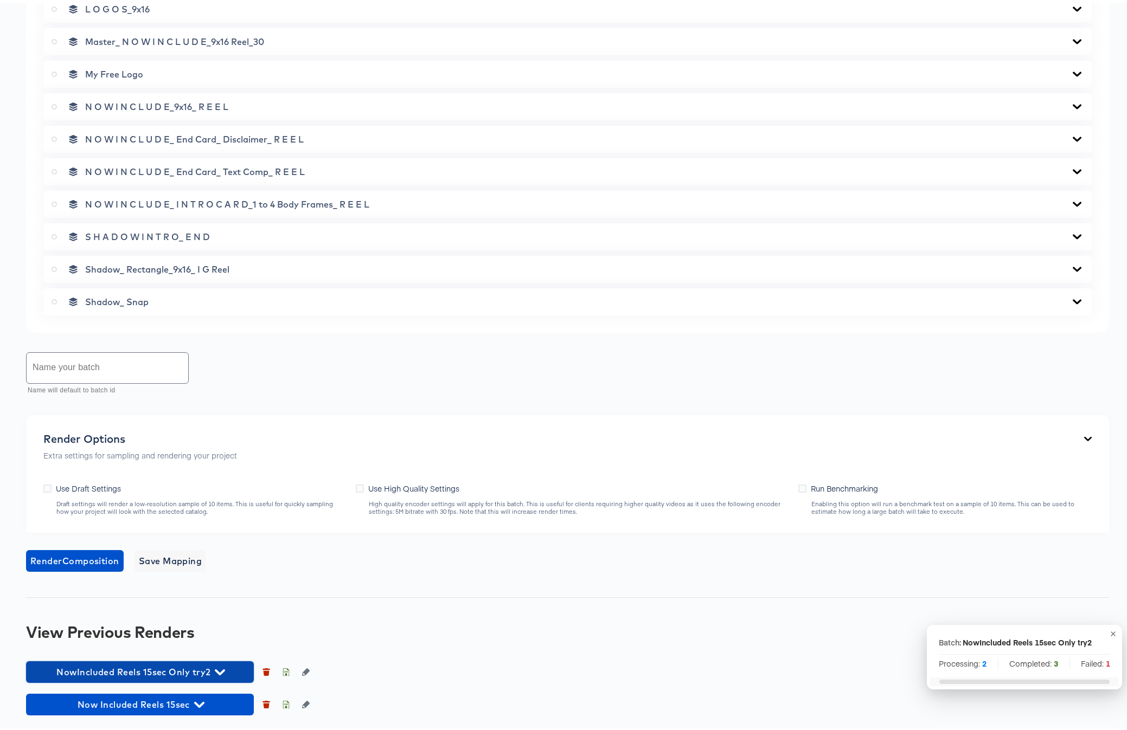
click at [221, 671] on icon "button" at bounding box center [220, 670] width 10 height 6
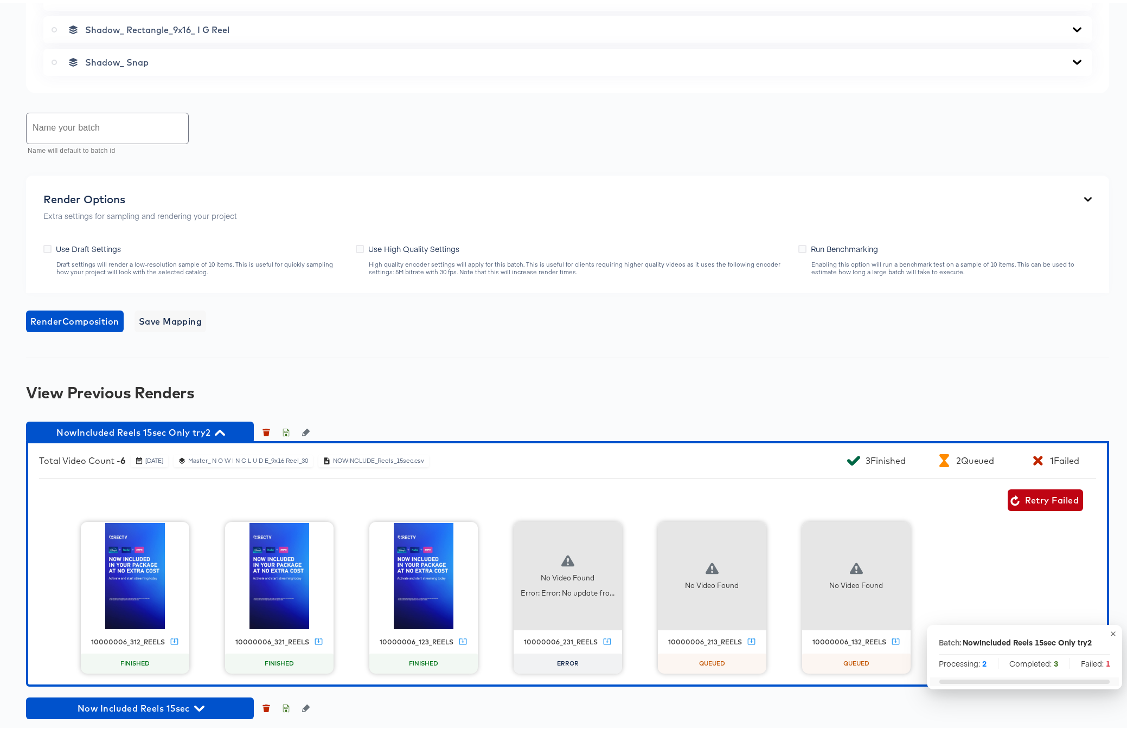
scroll to position [955, 0]
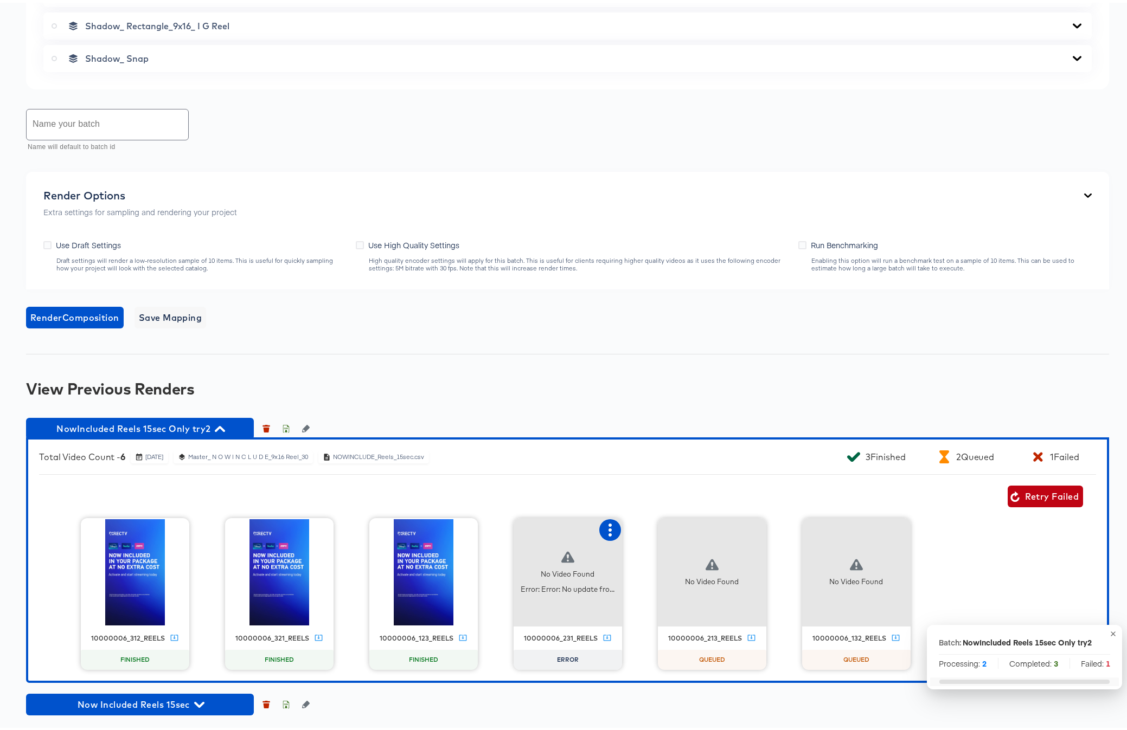
click at [608, 526] on icon "button" at bounding box center [609, 527] width 3 height 13
click at [648, 526] on div "Retry" at bounding box center [649, 526] width 21 height 9
click at [201, 698] on icon "button" at bounding box center [199, 702] width 10 height 10
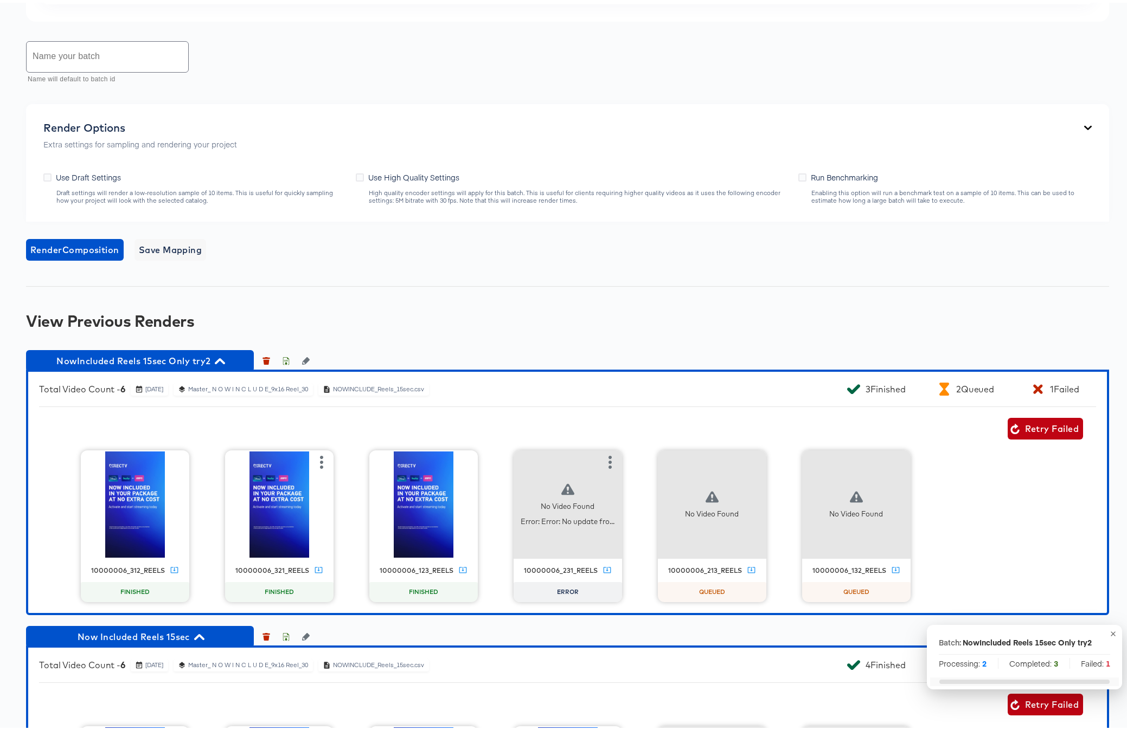
scroll to position [1198, 0]
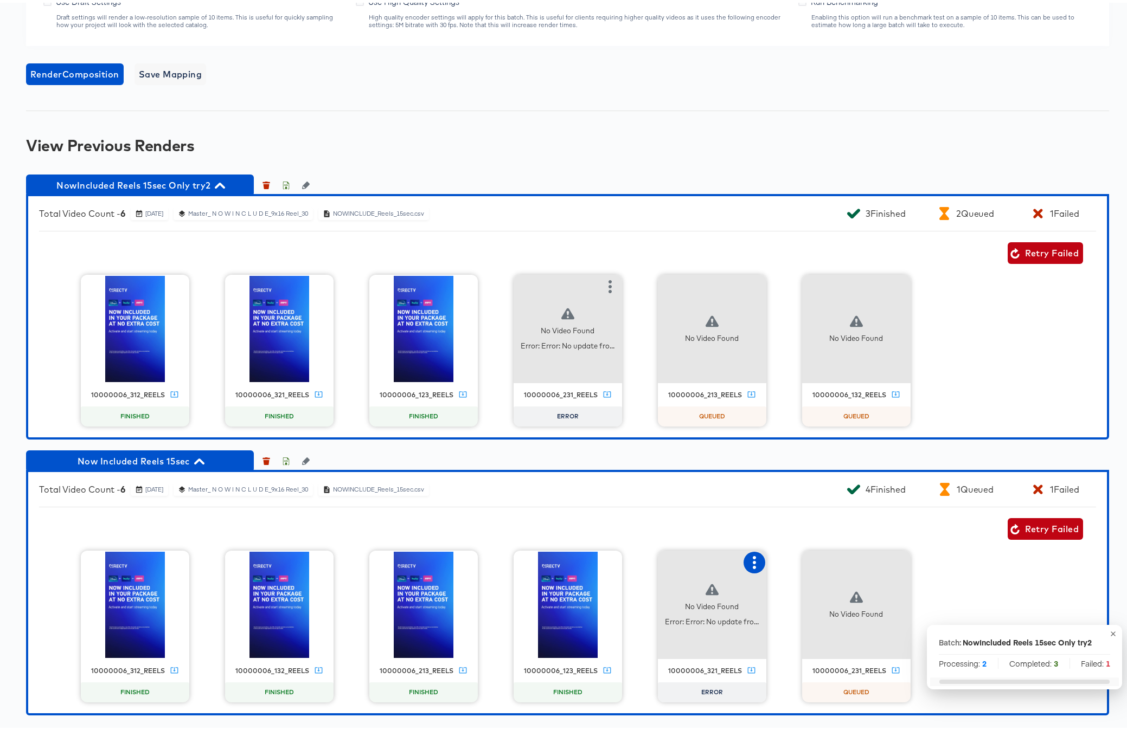
click at [750, 563] on icon "button" at bounding box center [754, 560] width 13 height 13
click at [797, 560] on div "Retry" at bounding box center [793, 559] width 21 height 9
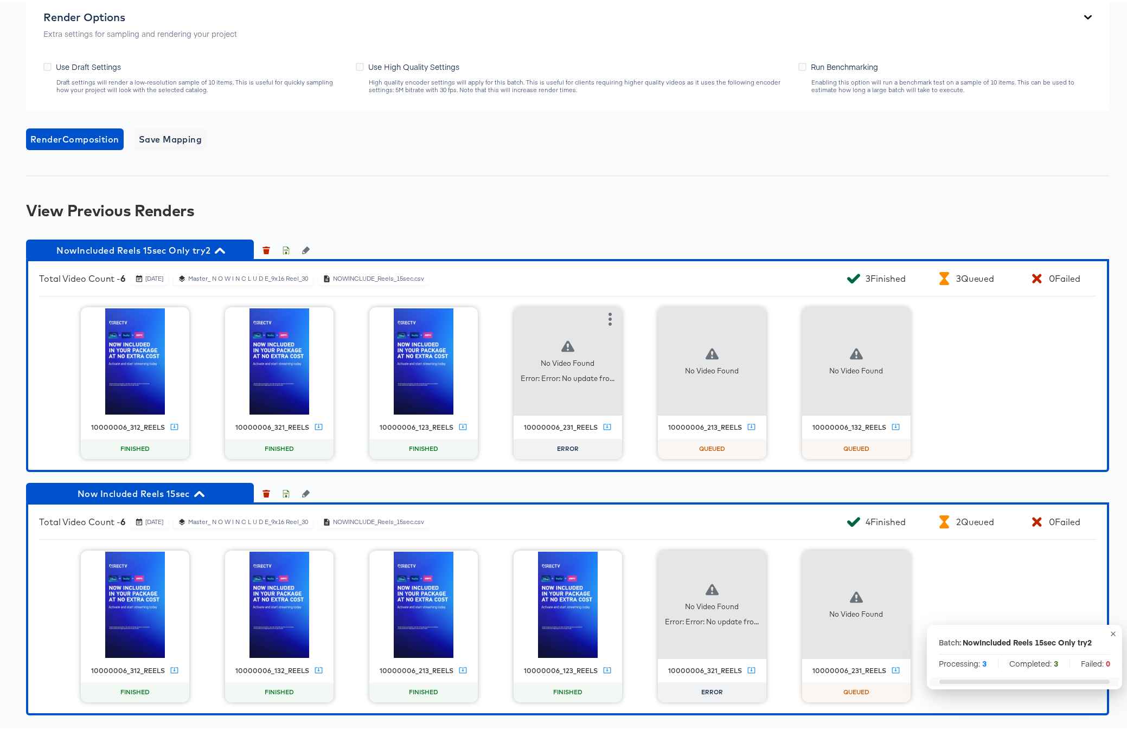
scroll to position [1133, 0]
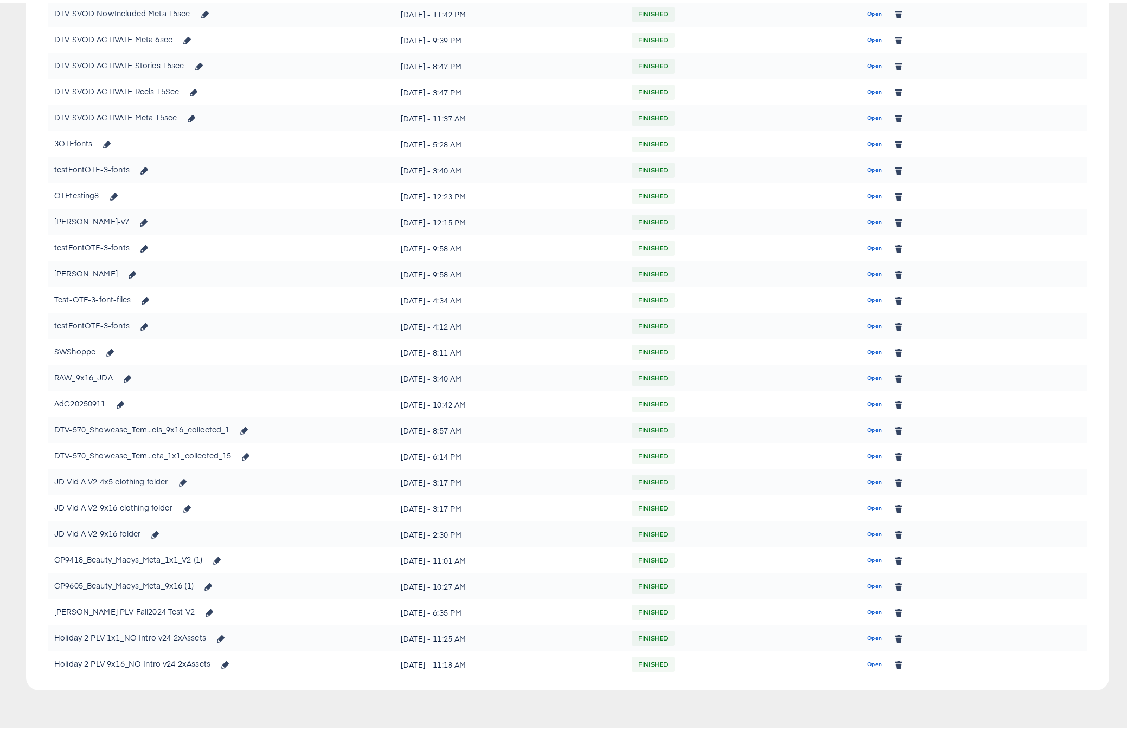
scroll to position [507, 0]
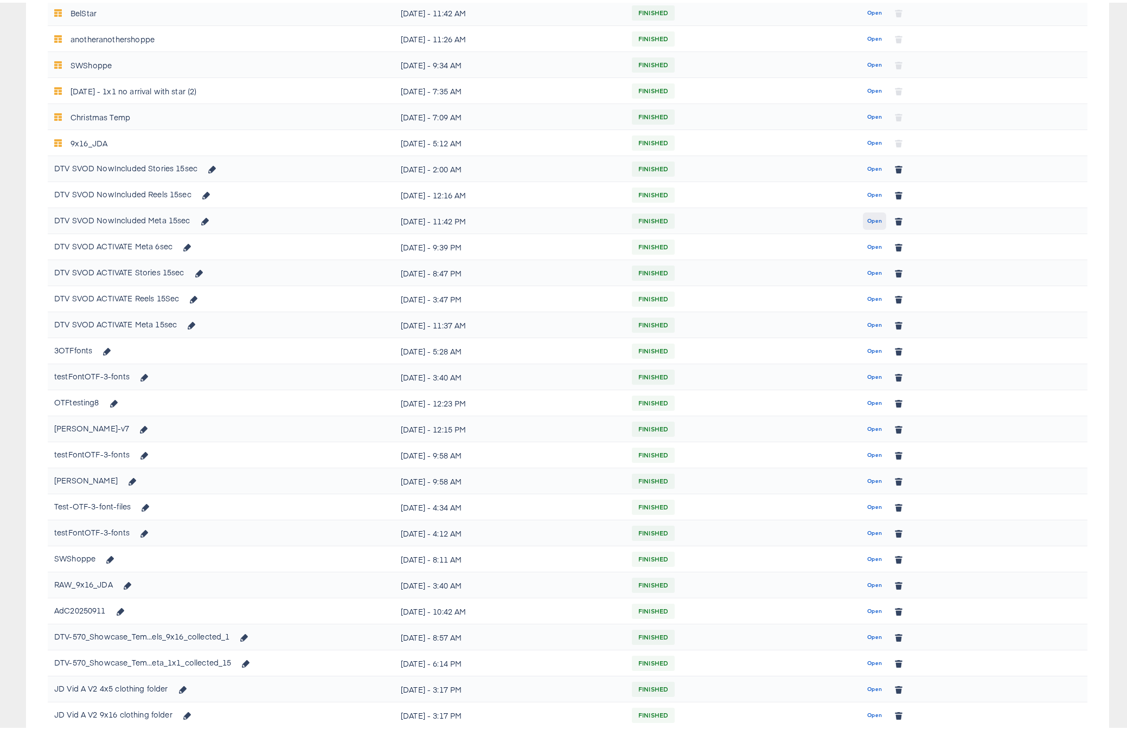
click at [868, 221] on span "Open" at bounding box center [874, 219] width 15 height 10
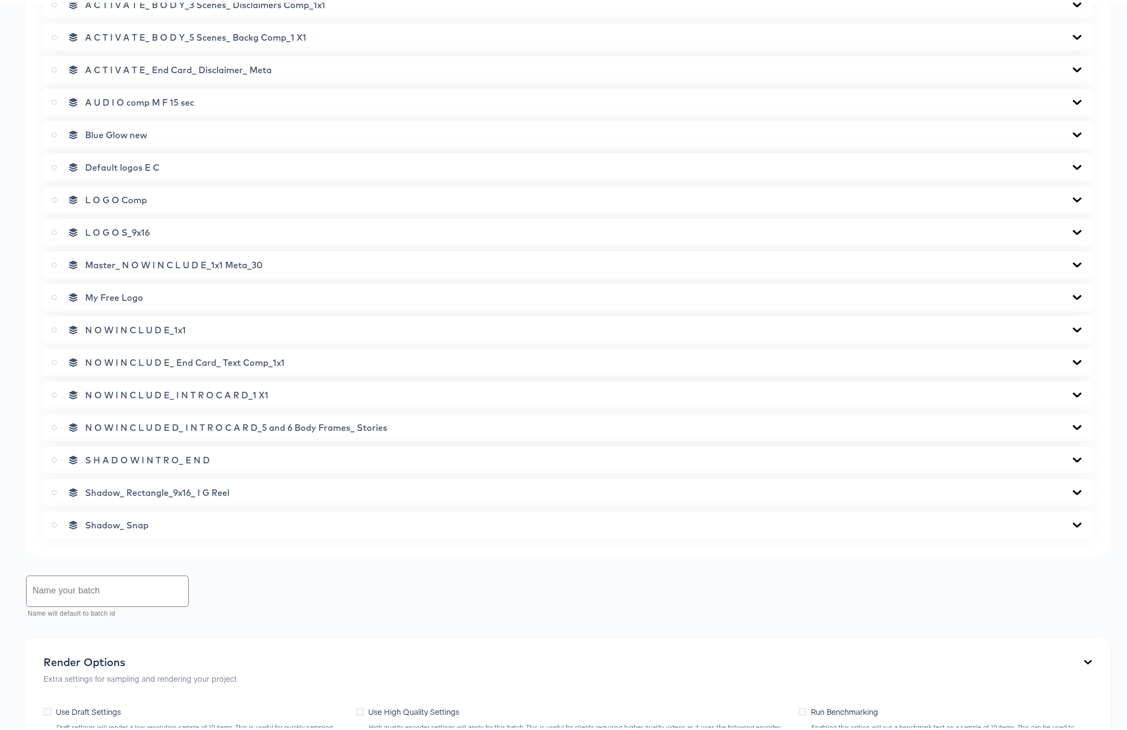
scroll to position [744, 0]
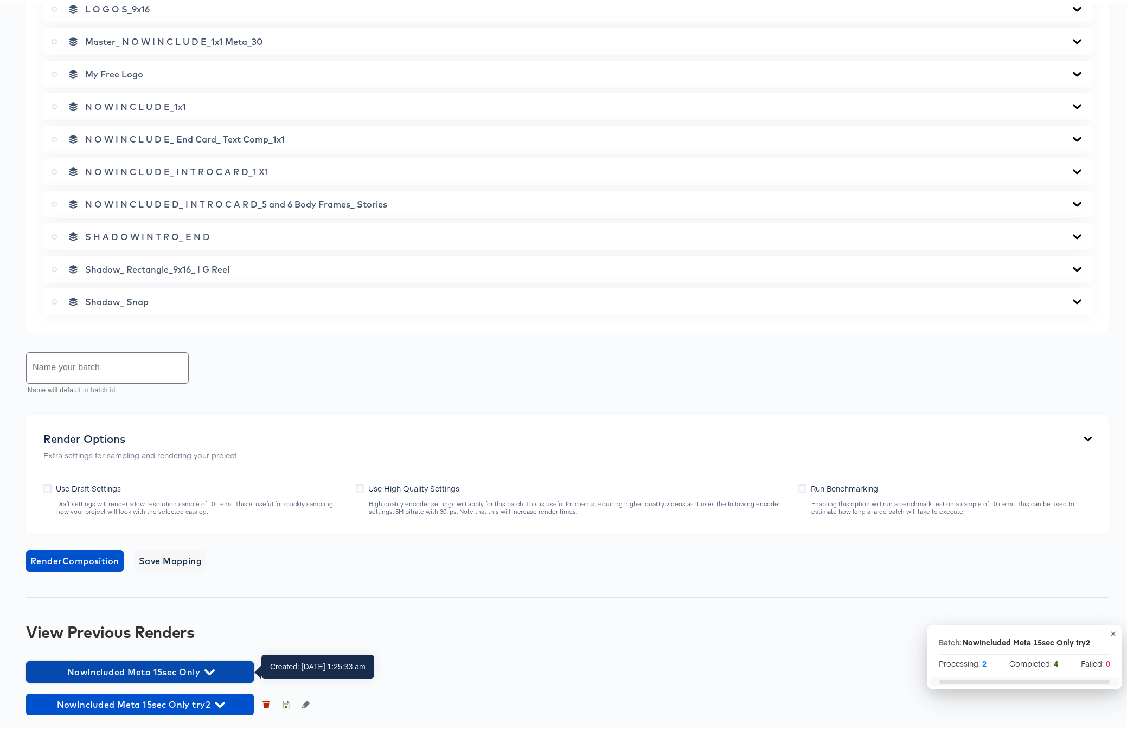
click at [205, 669] on icon "button" at bounding box center [209, 670] width 10 height 10
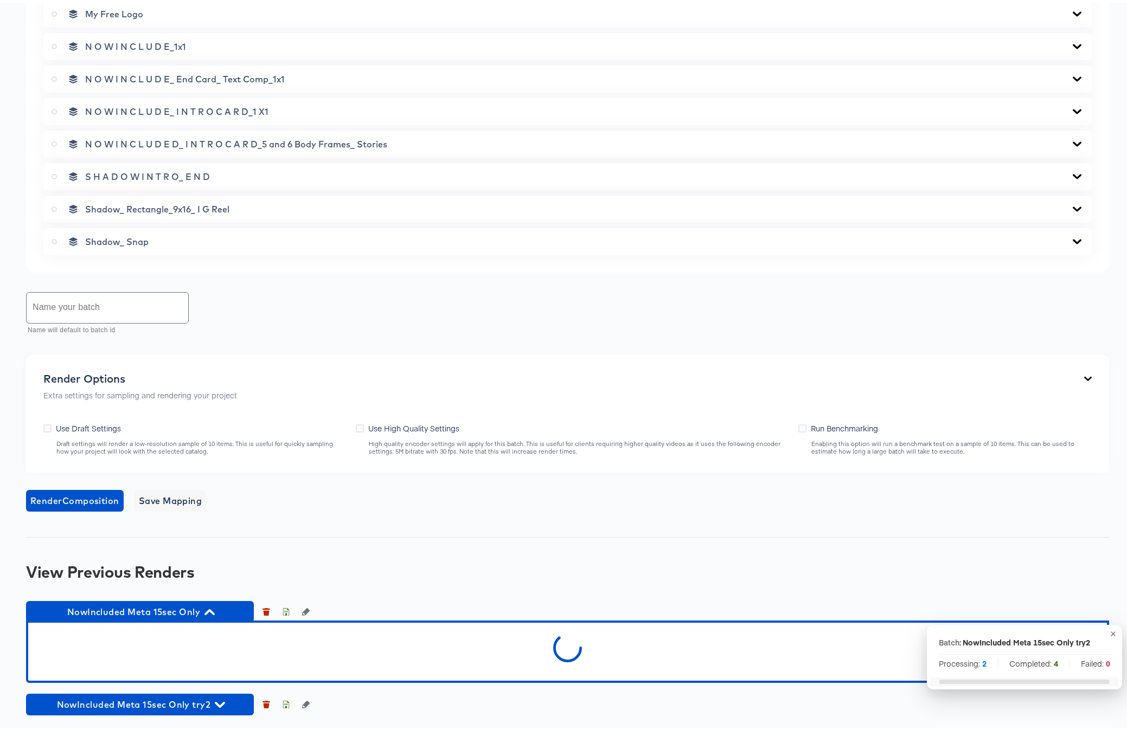
scroll to position [987, 0]
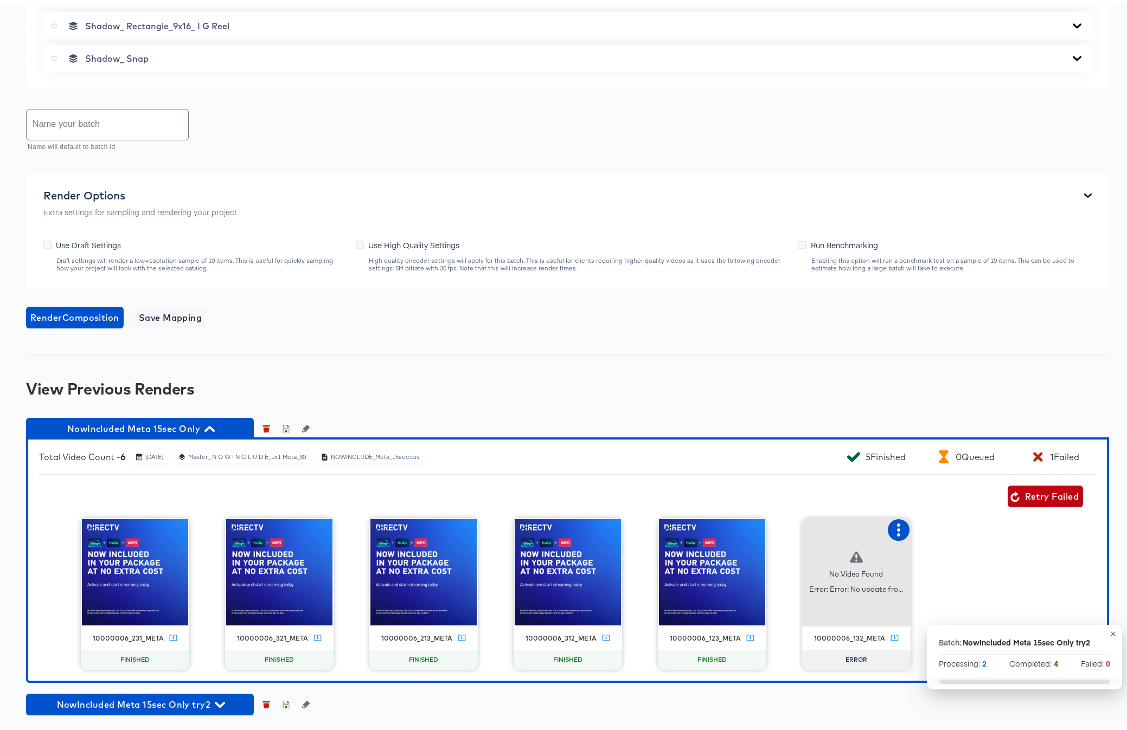
drag, startPoint x: 886, startPoint y: 529, endPoint x: 899, endPoint y: 528, distance: 13.1
click at [887, 529] on button "button" at bounding box center [898, 528] width 22 height 22
click at [931, 525] on div "Retry" at bounding box center [938, 526] width 21 height 9
click at [215, 702] on icon "button" at bounding box center [220, 702] width 10 height 10
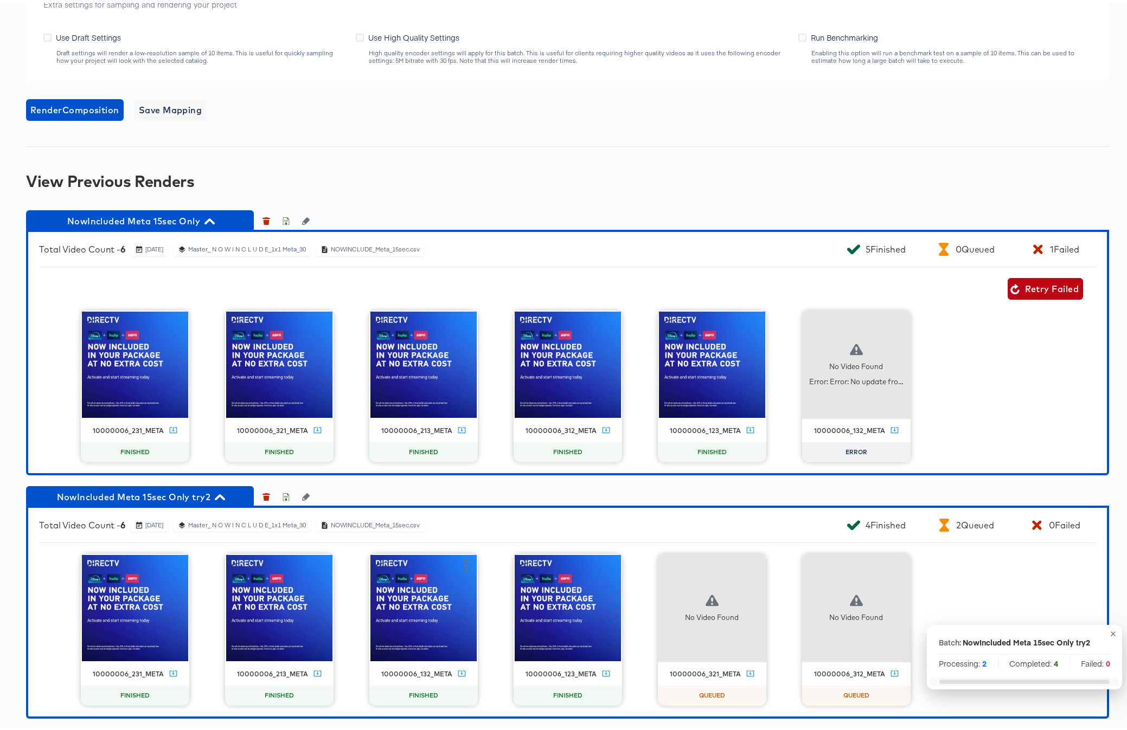
scroll to position [1198, 0]
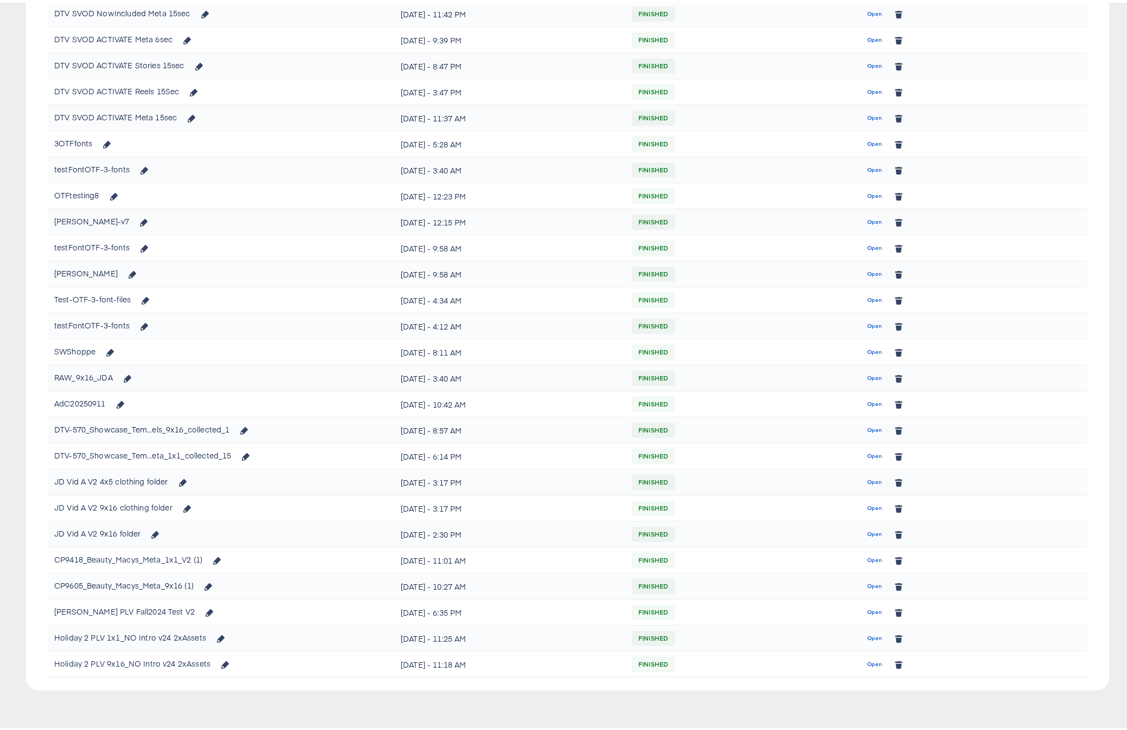
scroll to position [507, 0]
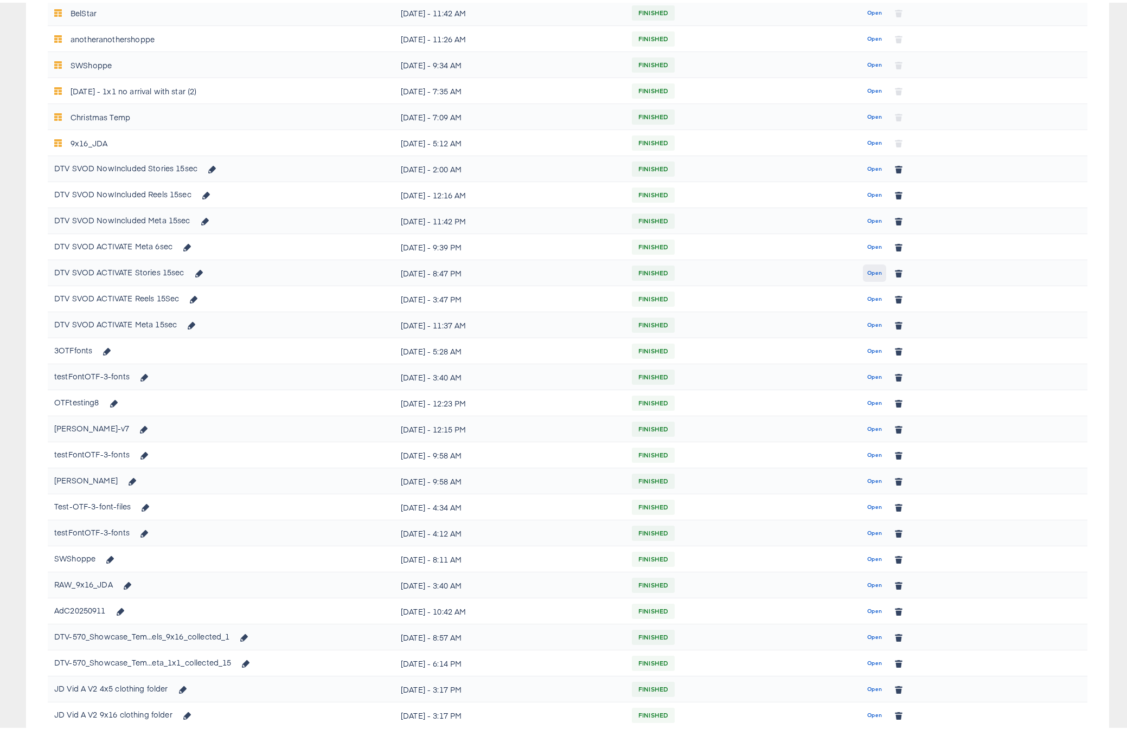
click at [871, 271] on span "Open" at bounding box center [874, 271] width 15 height 10
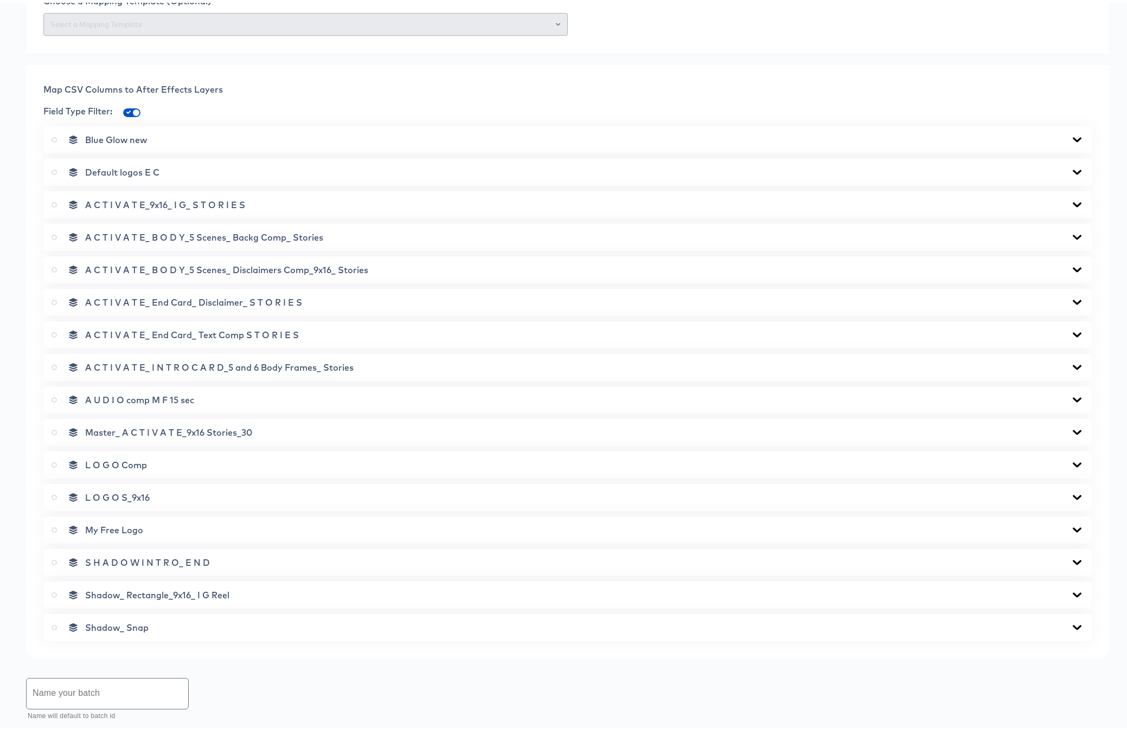
scroll to position [711, 0]
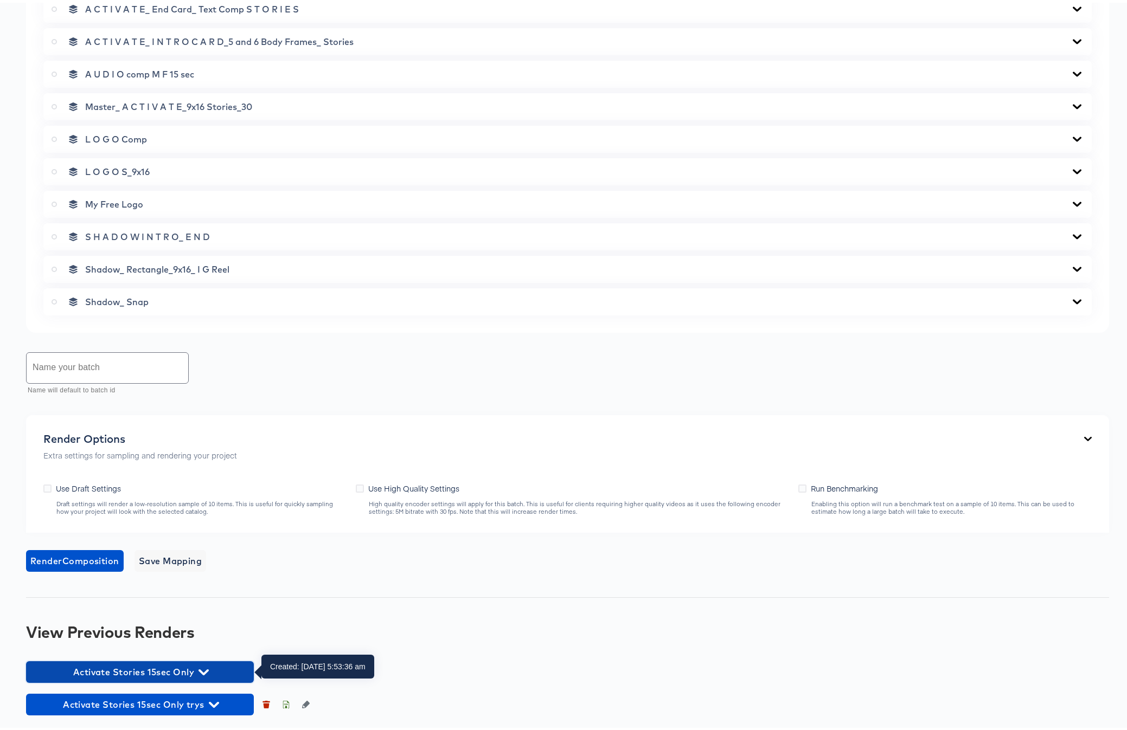
click at [202, 670] on icon "button" at bounding box center [203, 670] width 10 height 6
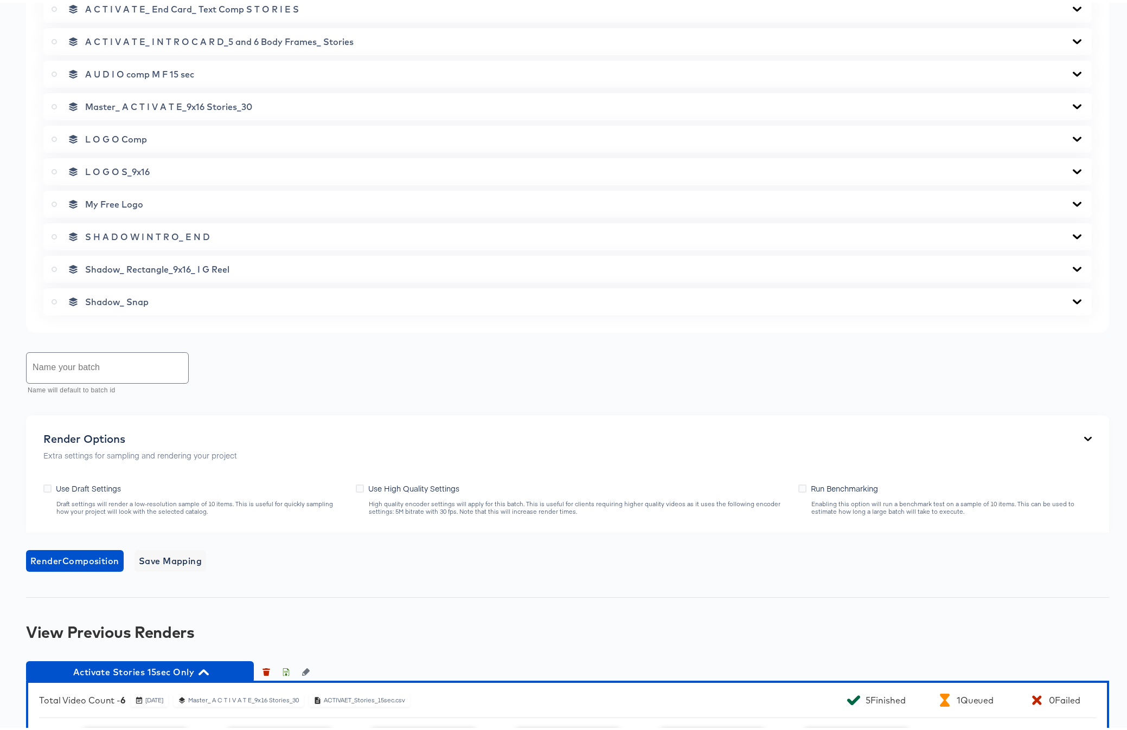
scroll to position [922, 0]
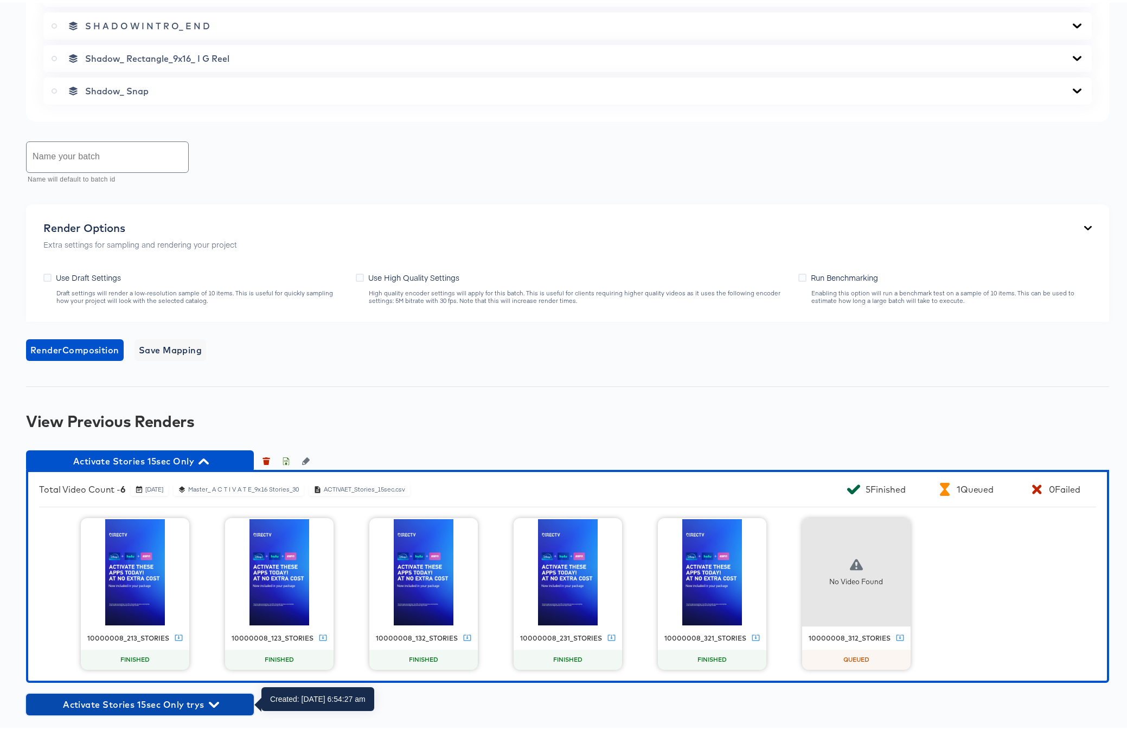
click at [217, 700] on icon "button" at bounding box center [214, 702] width 10 height 6
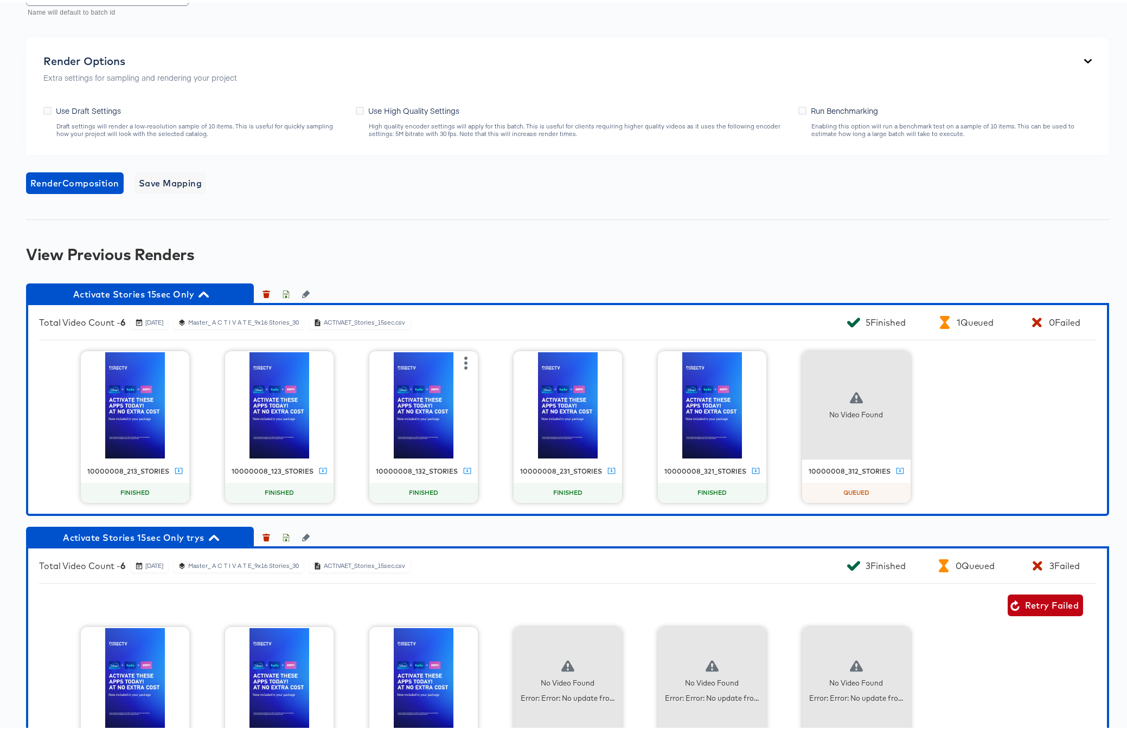
scroll to position [1166, 0]
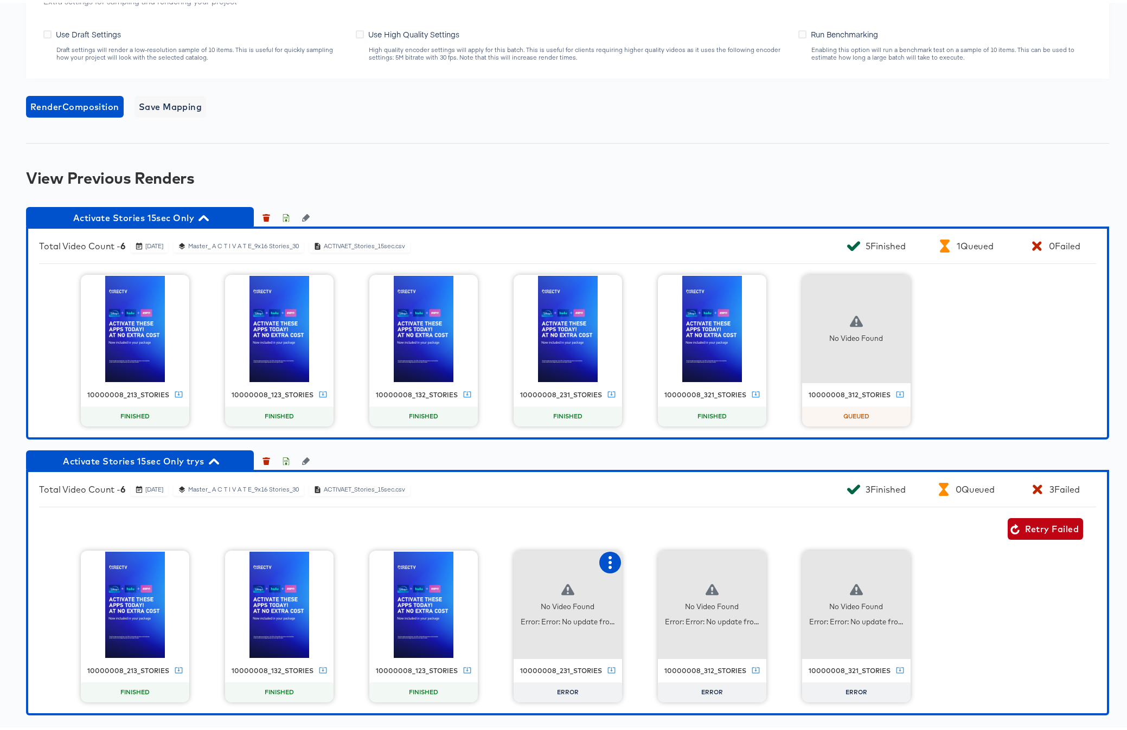
click at [603, 563] on icon "button" at bounding box center [609, 560] width 13 height 13
click at [665, 560] on div "Retry" at bounding box center [663, 559] width 81 height 22
click at [748, 559] on icon "button" at bounding box center [754, 560] width 13 height 13
click at [789, 557] on div "Retry" at bounding box center [793, 559] width 21 height 9
click at [892, 560] on icon "button" at bounding box center [898, 560] width 13 height 13
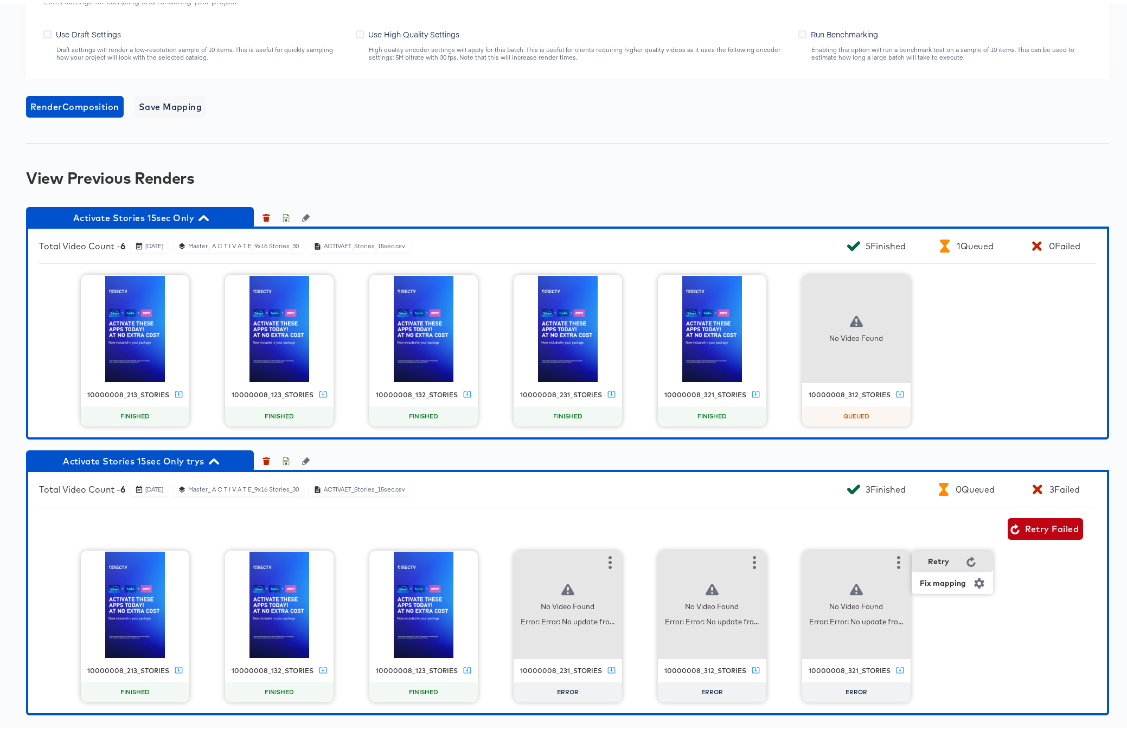
click at [941, 557] on div "Retry" at bounding box center [938, 559] width 21 height 9
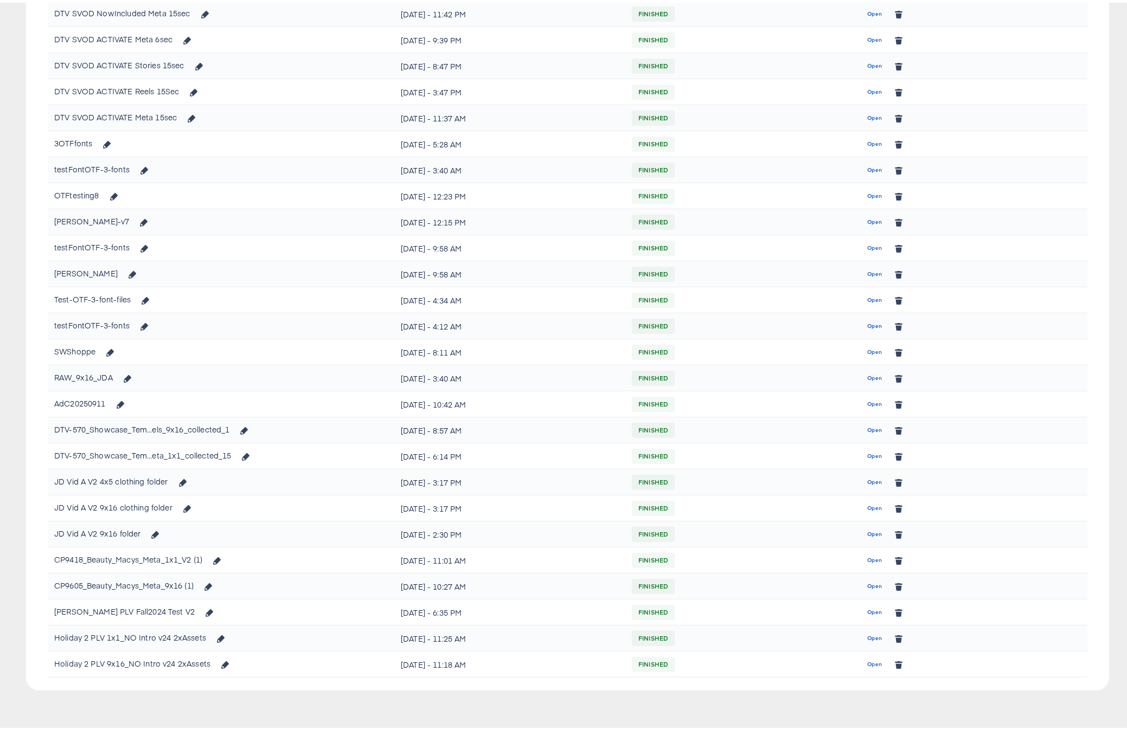
scroll to position [507, 0]
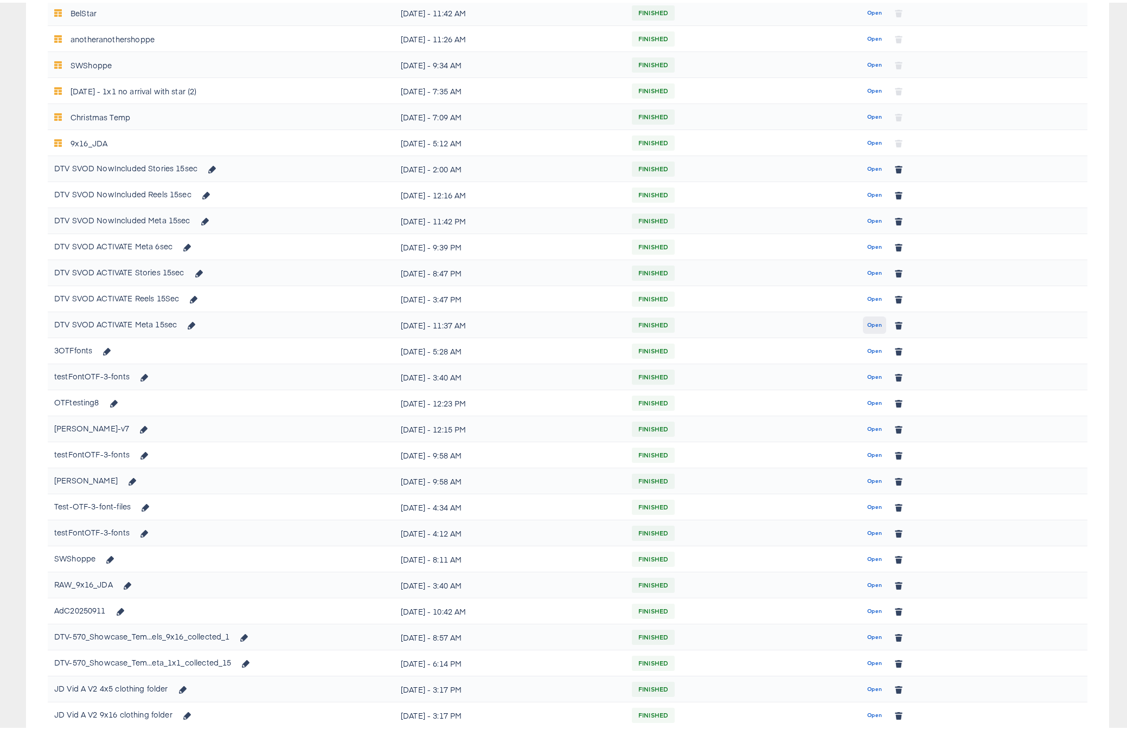
click at [867, 325] on span "Open" at bounding box center [874, 323] width 15 height 10
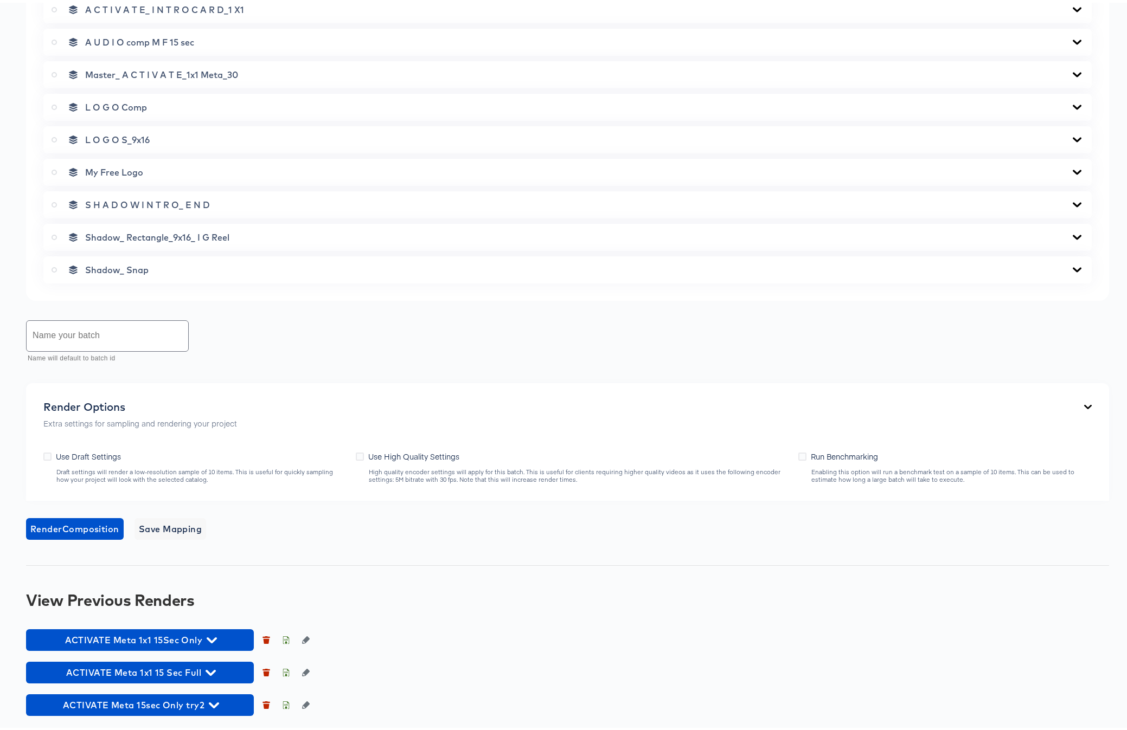
scroll to position [744, 0]
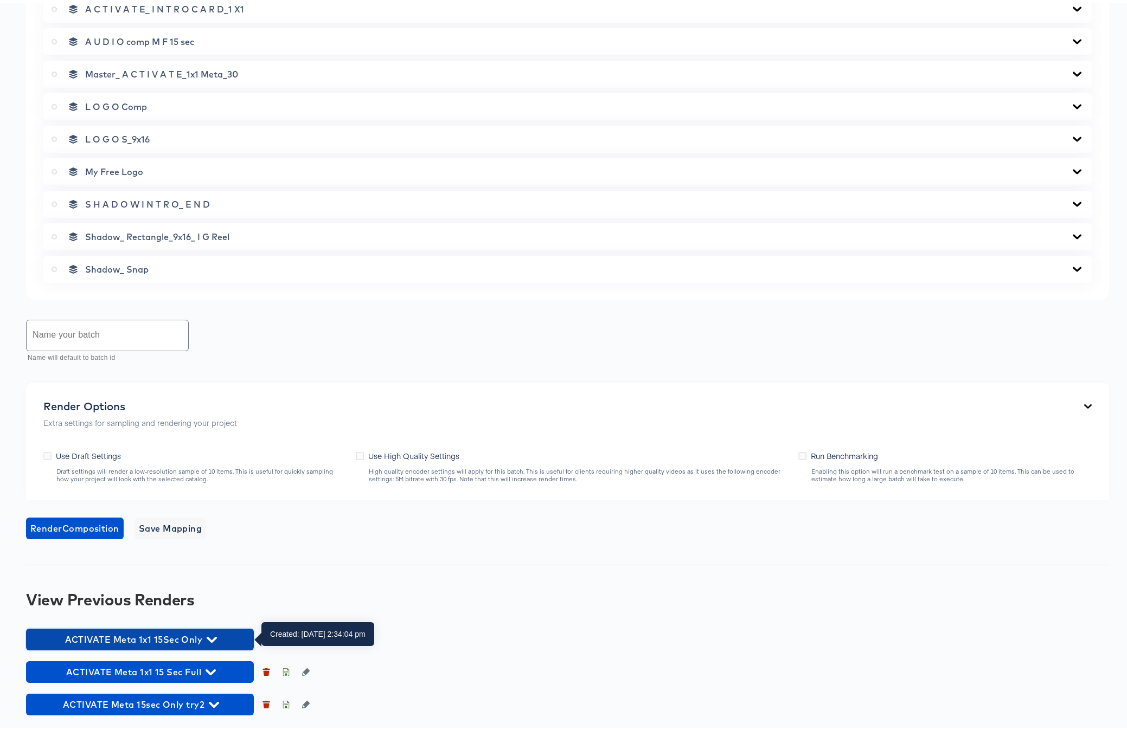
click at [214, 635] on icon "button" at bounding box center [212, 637] width 10 height 6
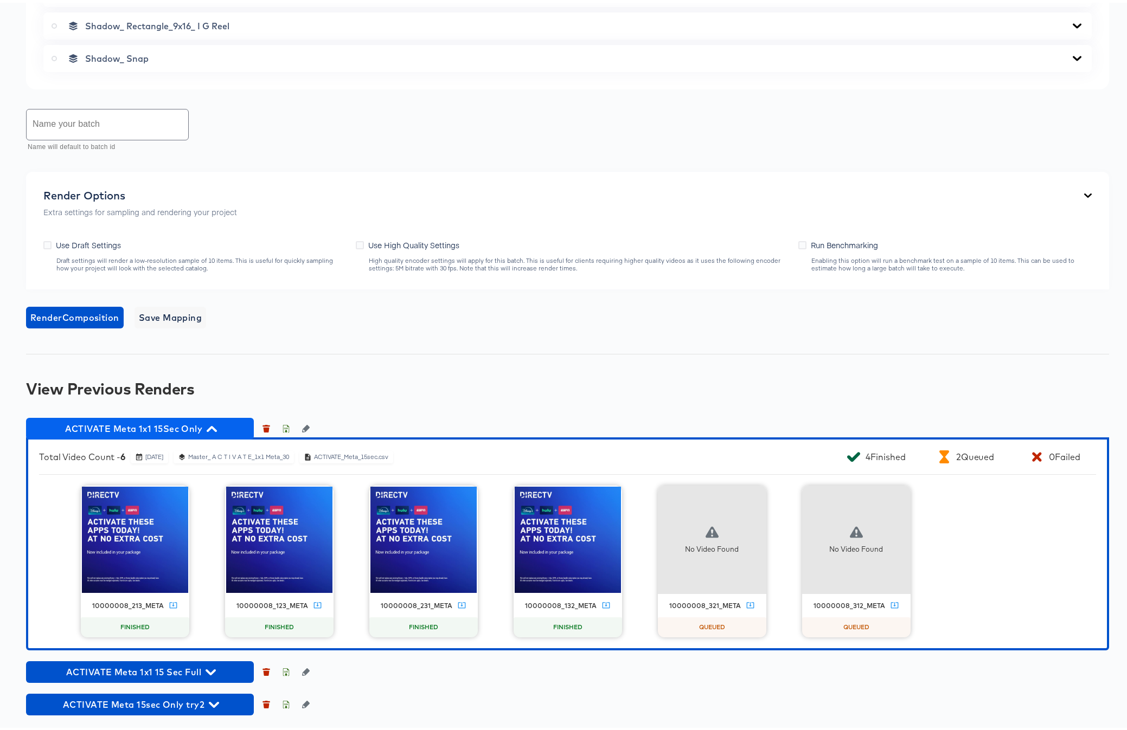
scroll to position [953, 0]
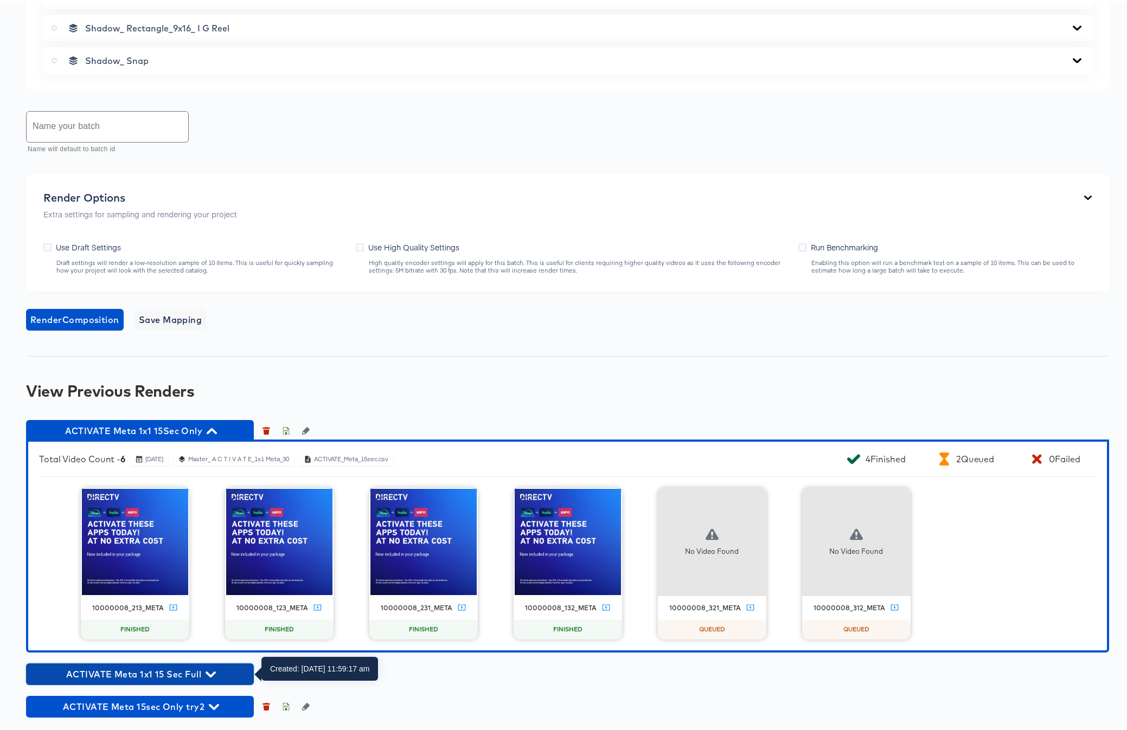
click at [215, 669] on icon "button" at bounding box center [210, 672] width 10 height 6
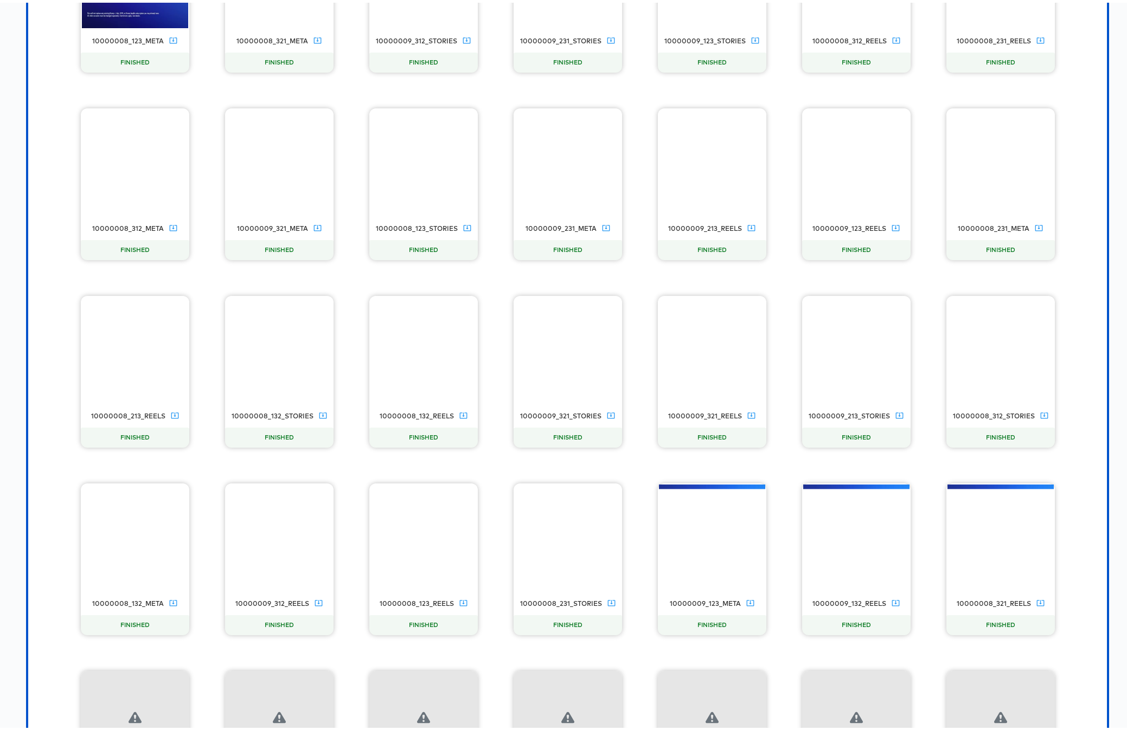
scroll to position [2104, 0]
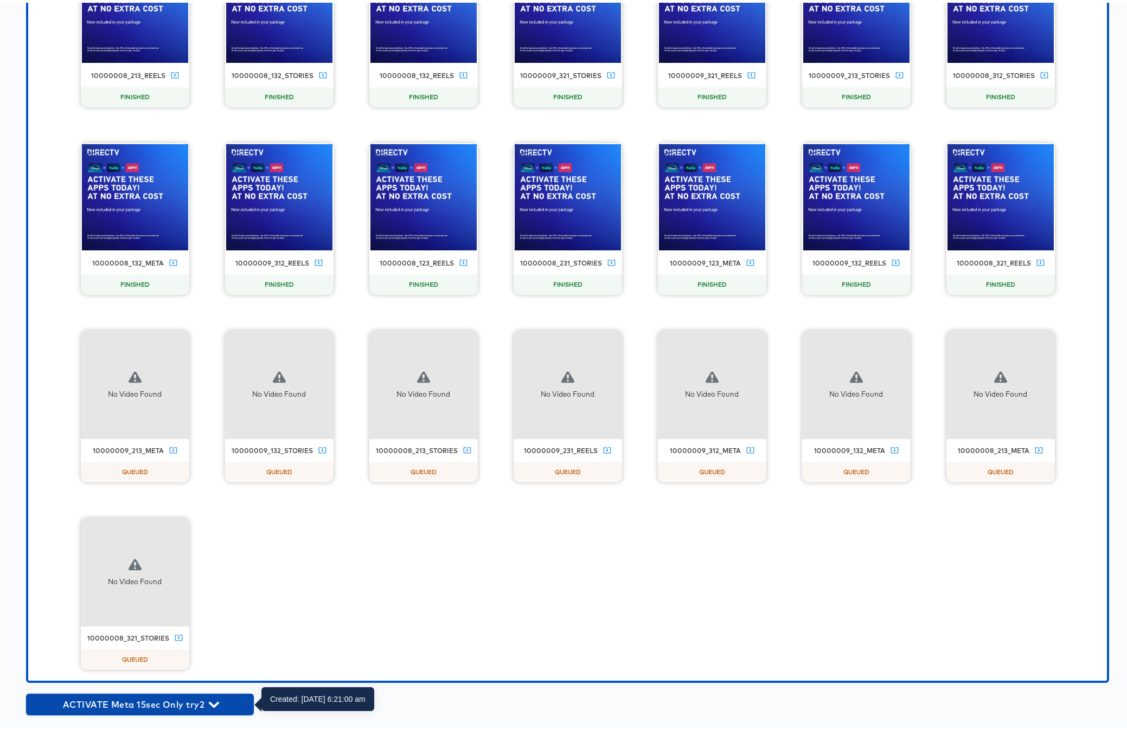
click at [215, 699] on icon "button" at bounding box center [214, 702] width 10 height 10
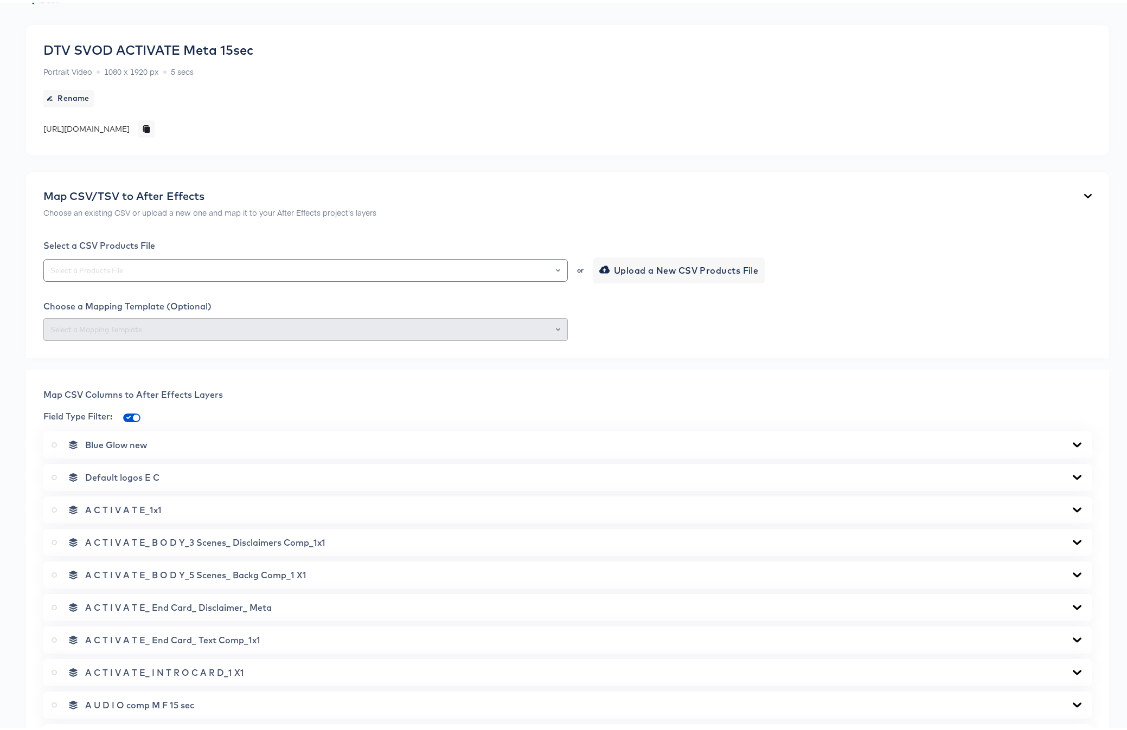
scroll to position [0, 0]
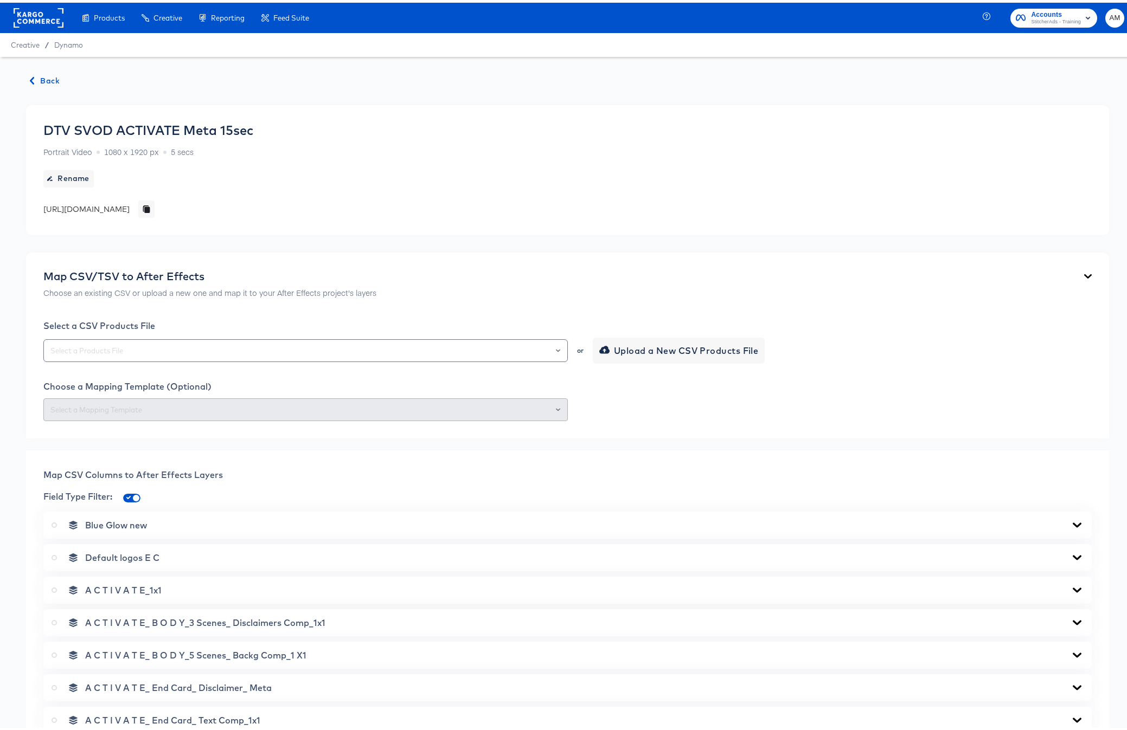
click at [43, 78] on span "Back" at bounding box center [44, 79] width 29 height 14
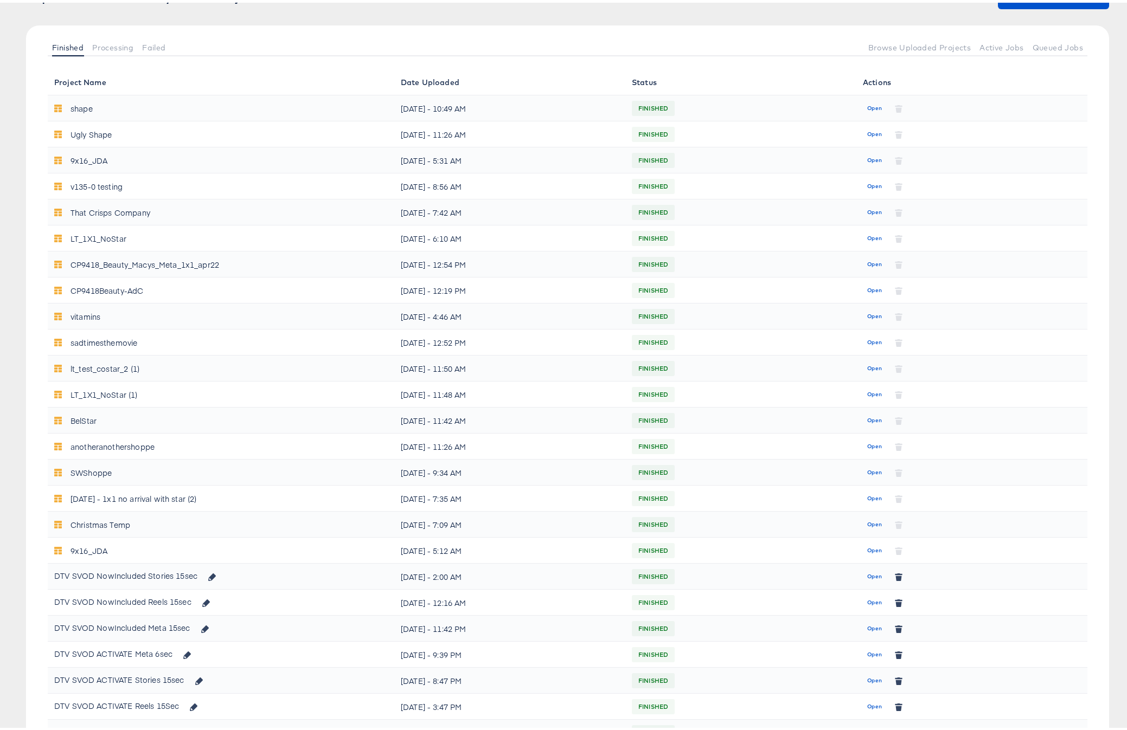
scroll to position [329, 0]
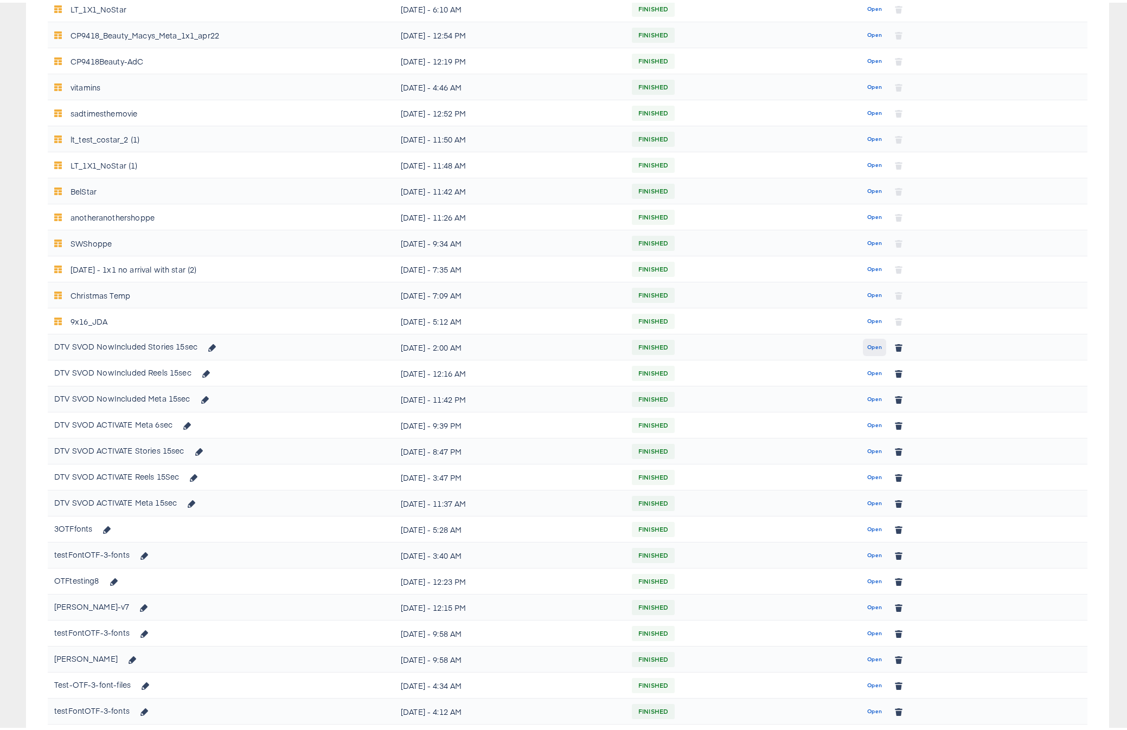
click at [867, 344] on span "Open" at bounding box center [874, 345] width 15 height 10
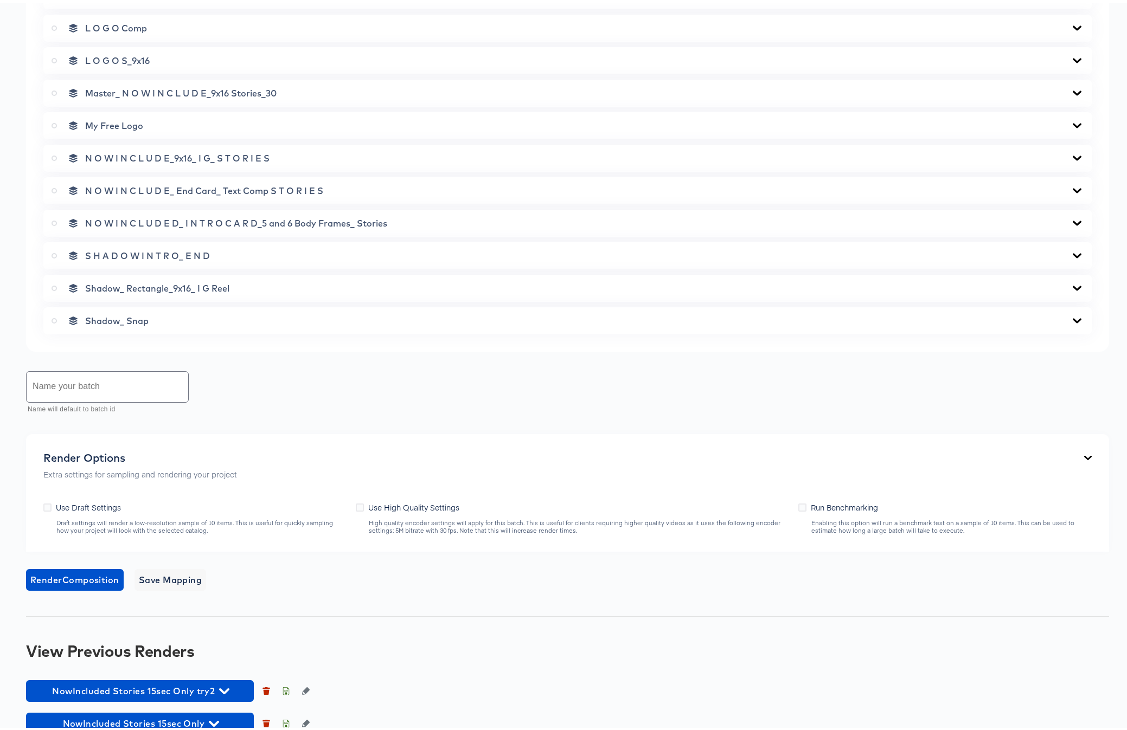
scroll to position [711, 0]
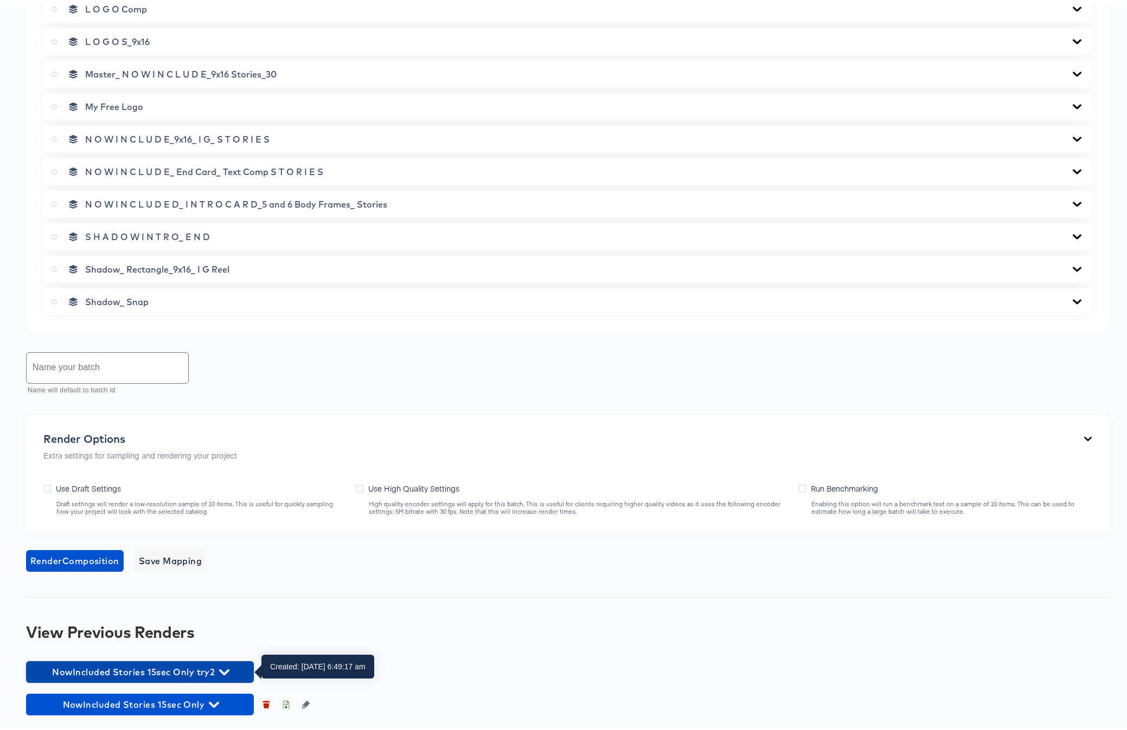
click at [224, 668] on icon "button" at bounding box center [224, 670] width 10 height 10
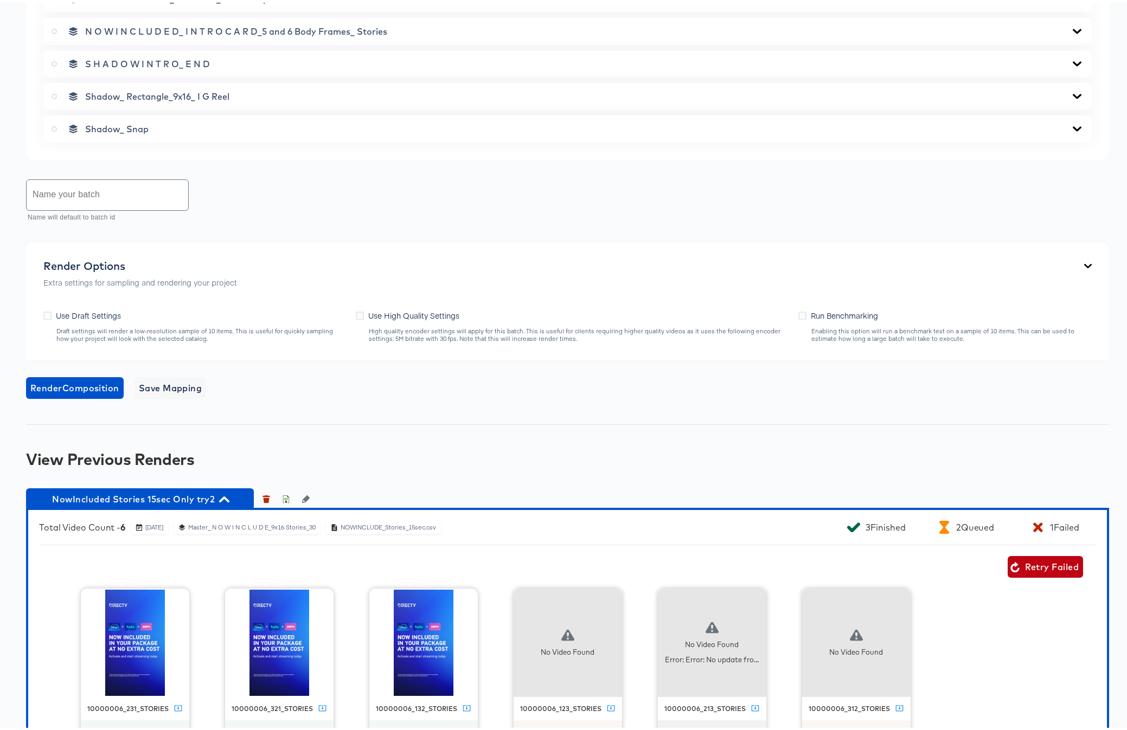
scroll to position [955, 0]
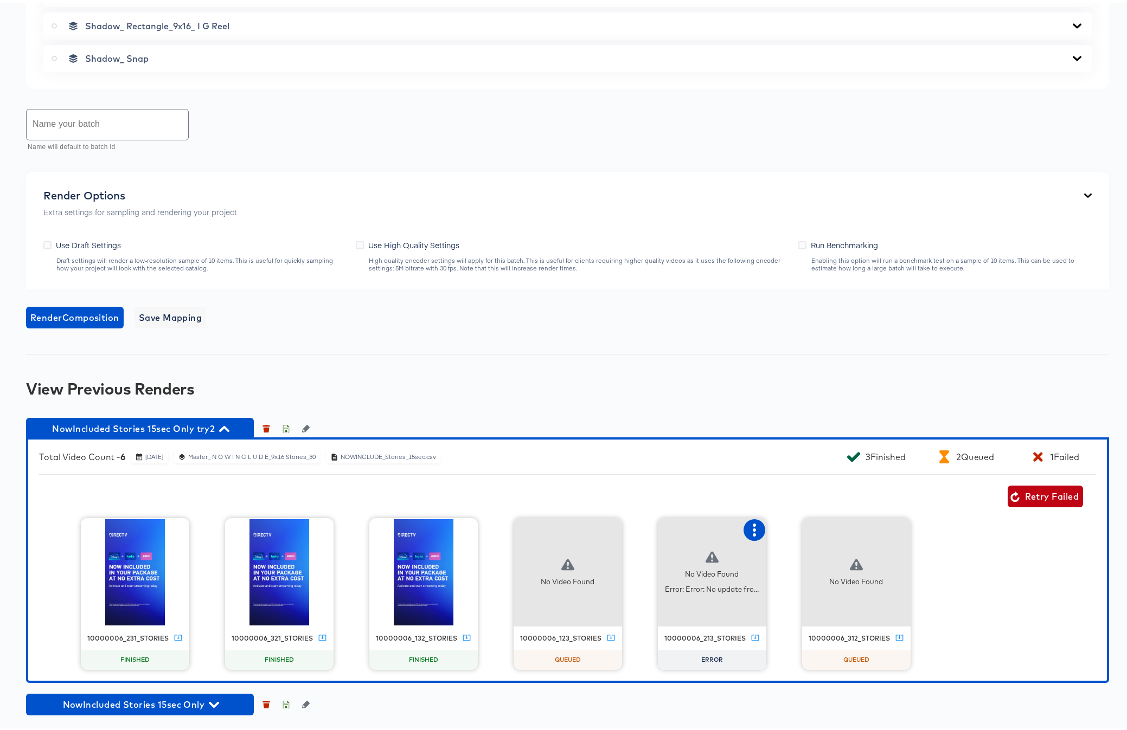
click at [753, 532] on icon "button" at bounding box center [754, 527] width 3 height 13
click at [786, 528] on div "Retry" at bounding box center [793, 526] width 21 height 9
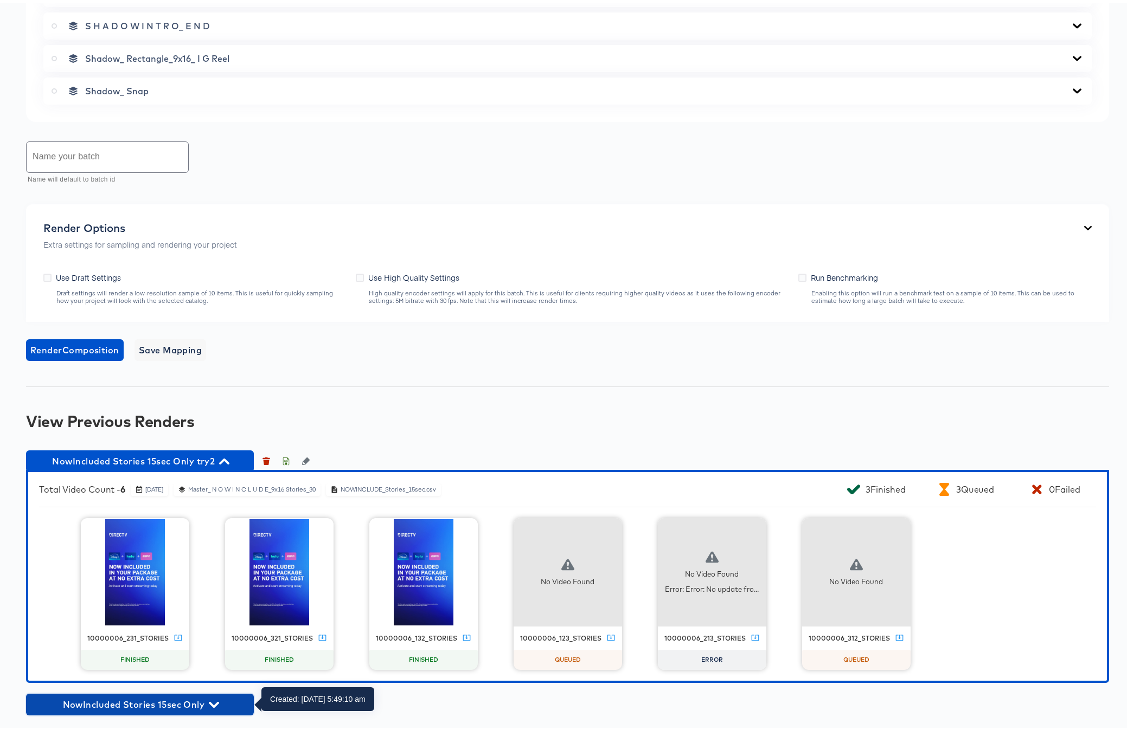
click at [211, 702] on icon "button" at bounding box center [214, 702] width 10 height 6
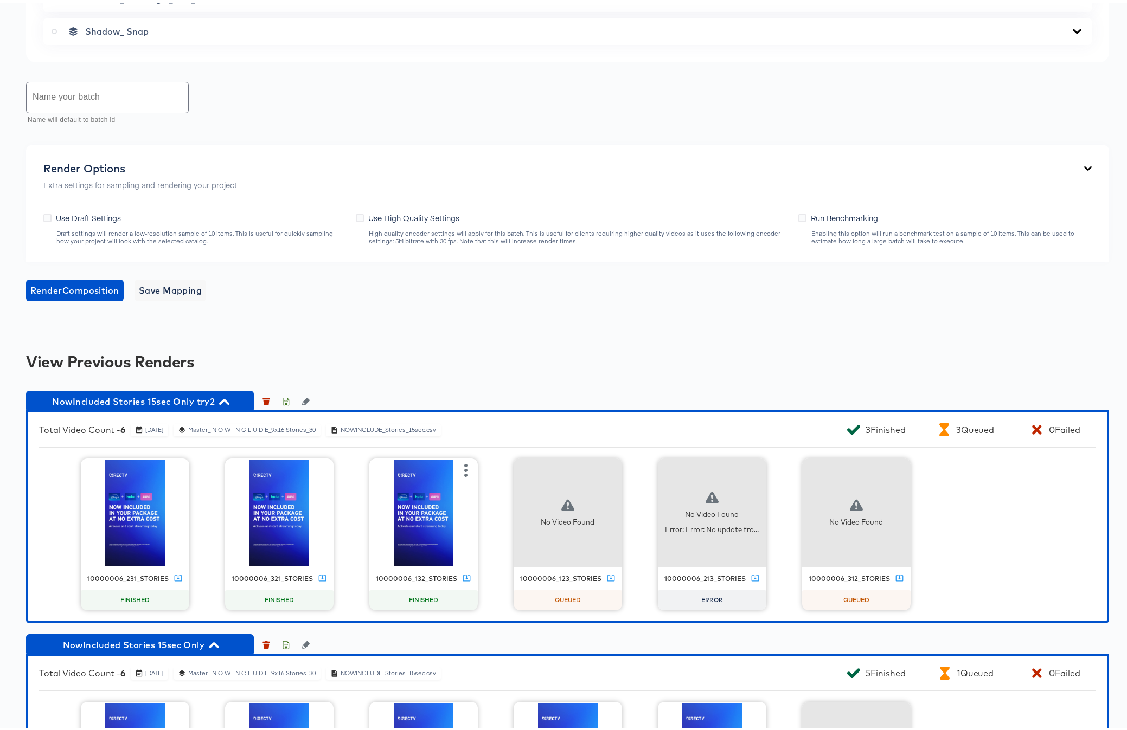
scroll to position [1133, 0]
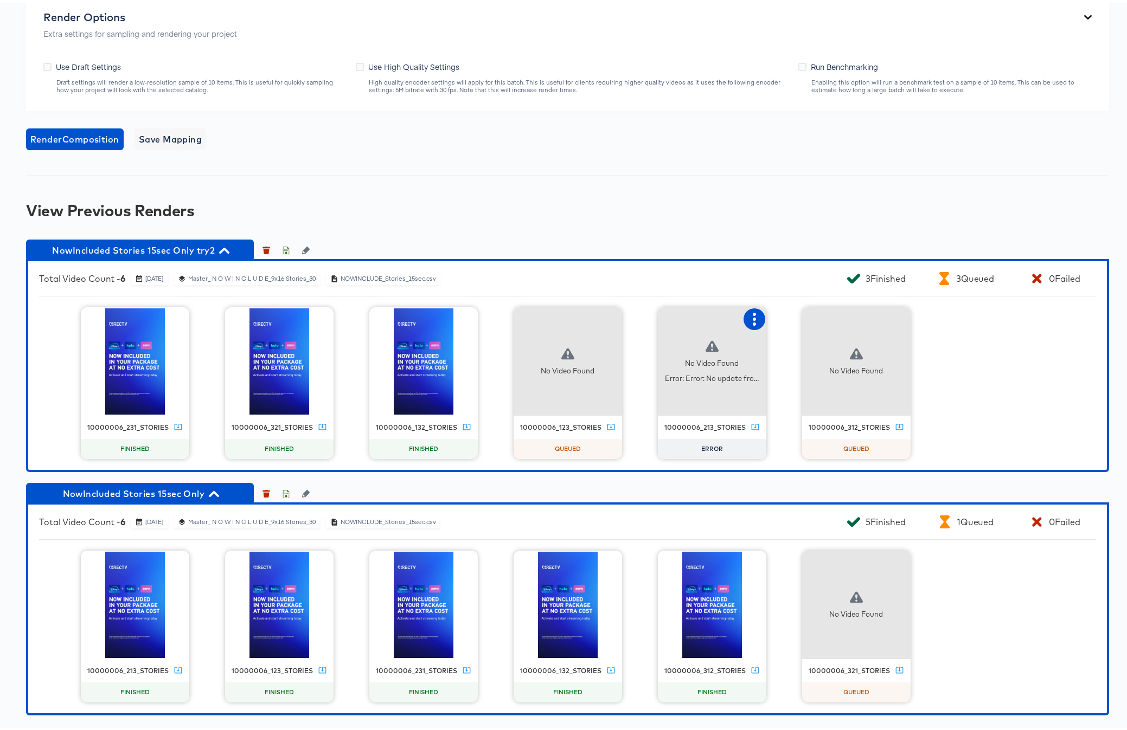
click at [753, 317] on icon "button" at bounding box center [754, 316] width 3 height 13
click at [783, 396] on div "10000006_231_stories FINISHED 10000006_321_stories FINISHED 10000006_132_storie…" at bounding box center [567, 381] width 1057 height 152
click at [286, 492] on icon "button" at bounding box center [286, 491] width 8 height 8
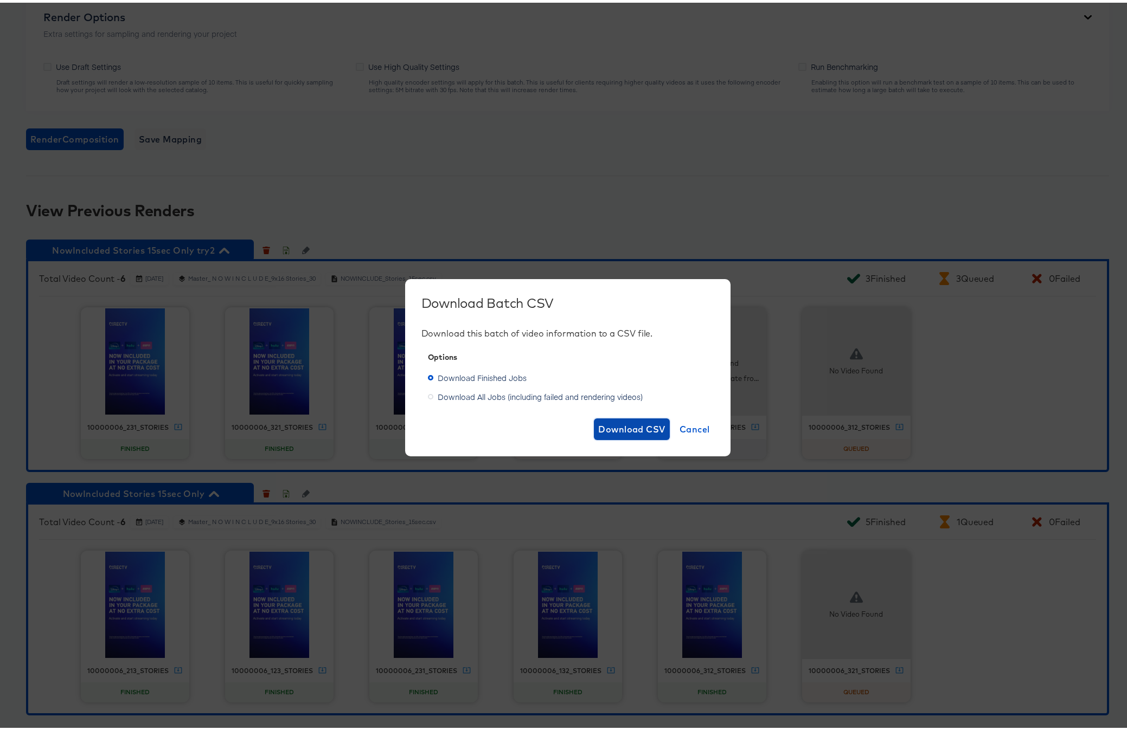
click at [626, 424] on span "Download CSV" at bounding box center [631, 426] width 67 height 15
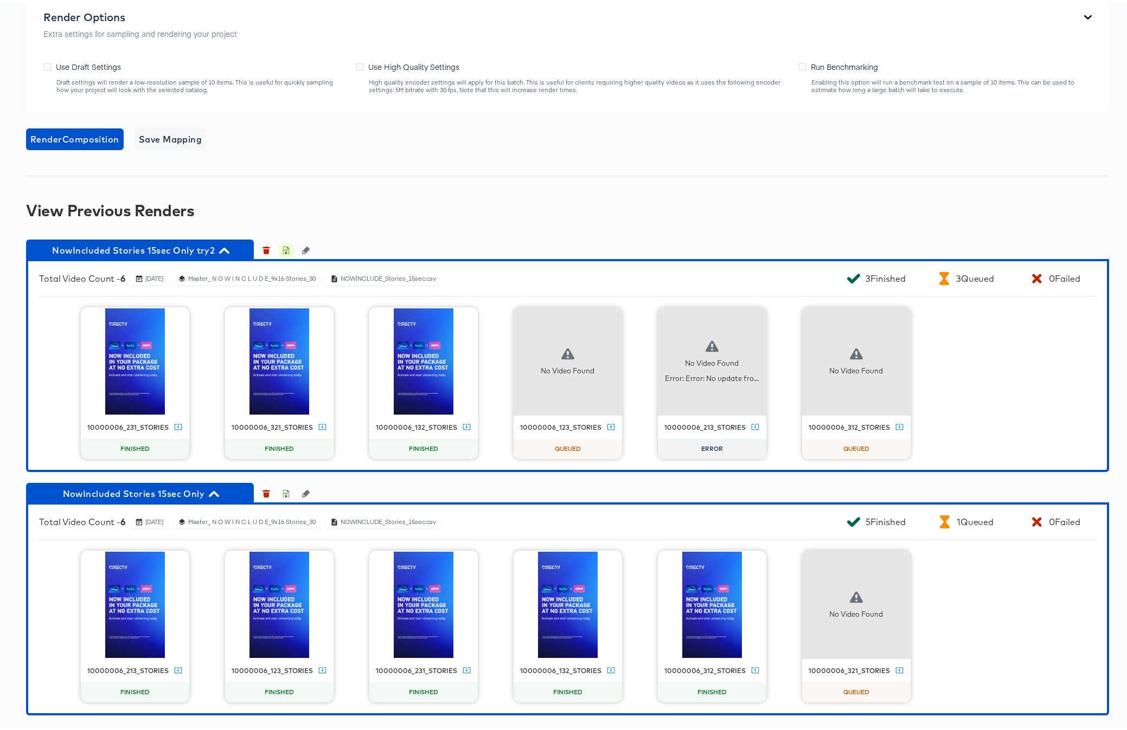
click at [288, 248] on icon "button" at bounding box center [286, 248] width 8 height 8
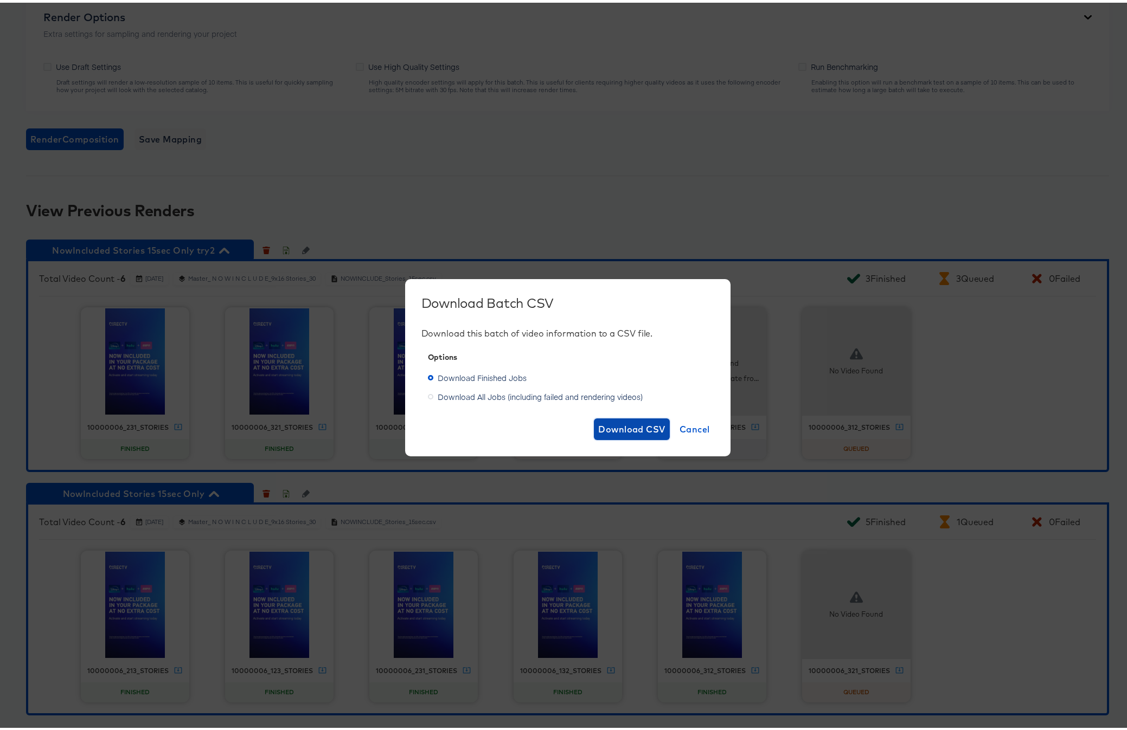
click at [610, 419] on span "Download CSV" at bounding box center [631, 426] width 67 height 15
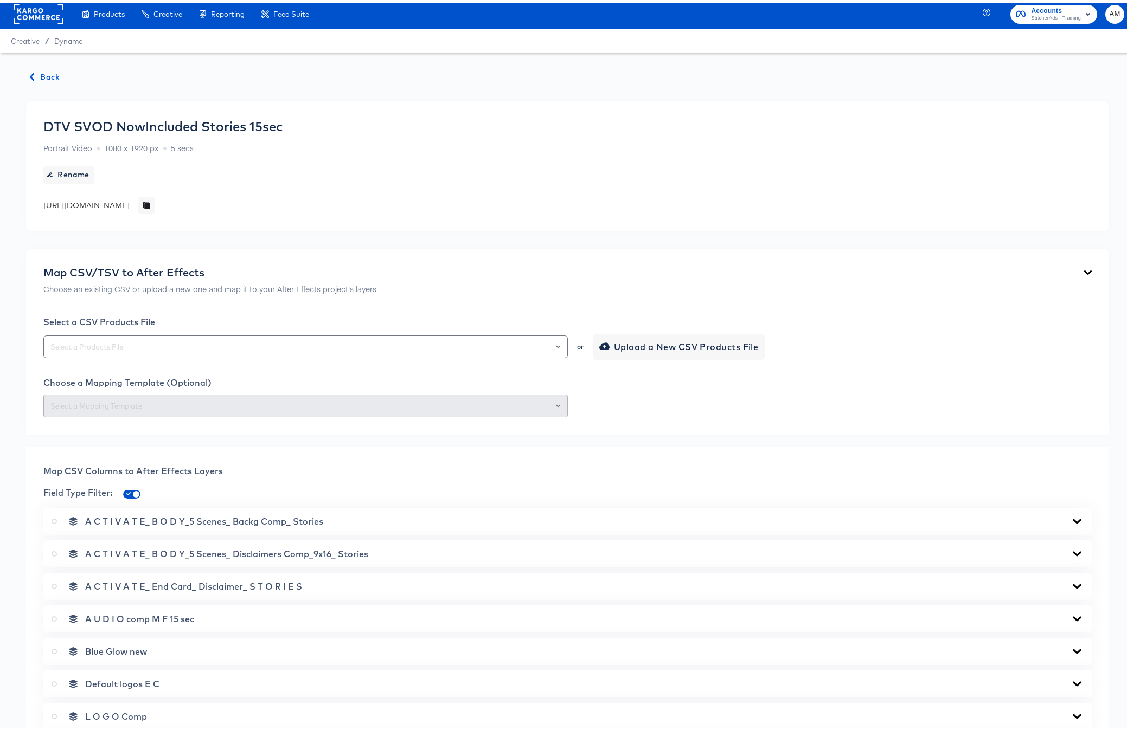
scroll to position [0, 0]
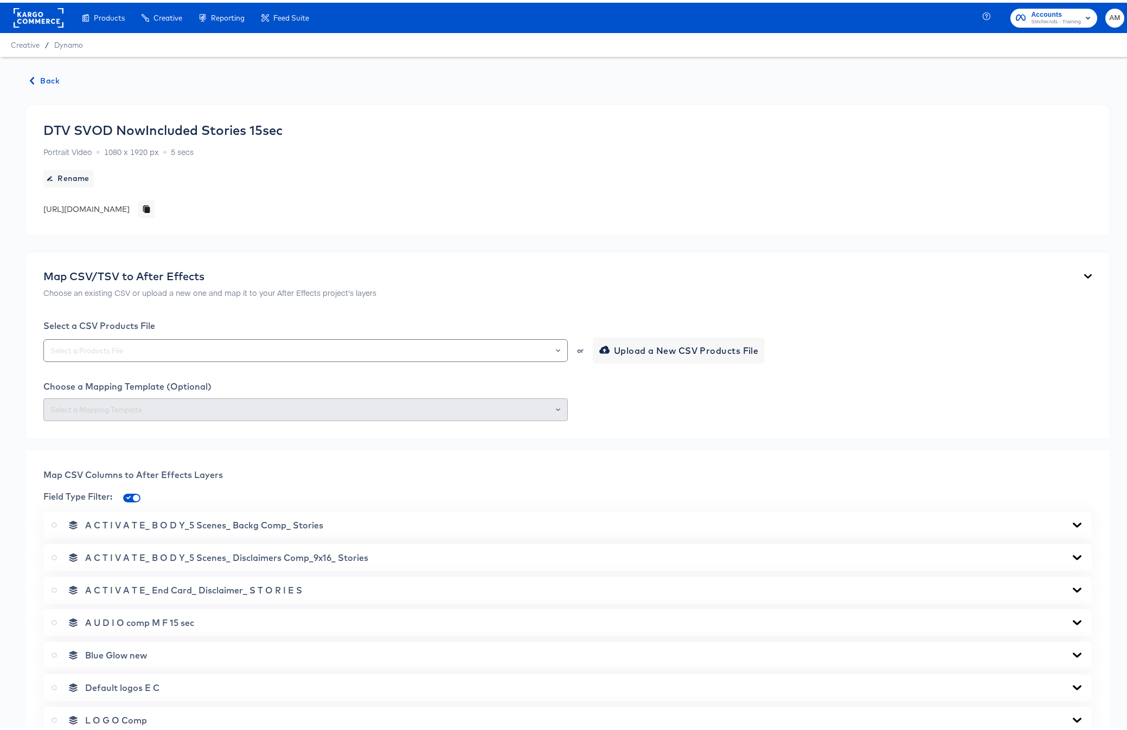
click at [48, 78] on span "Back" at bounding box center [44, 79] width 29 height 14
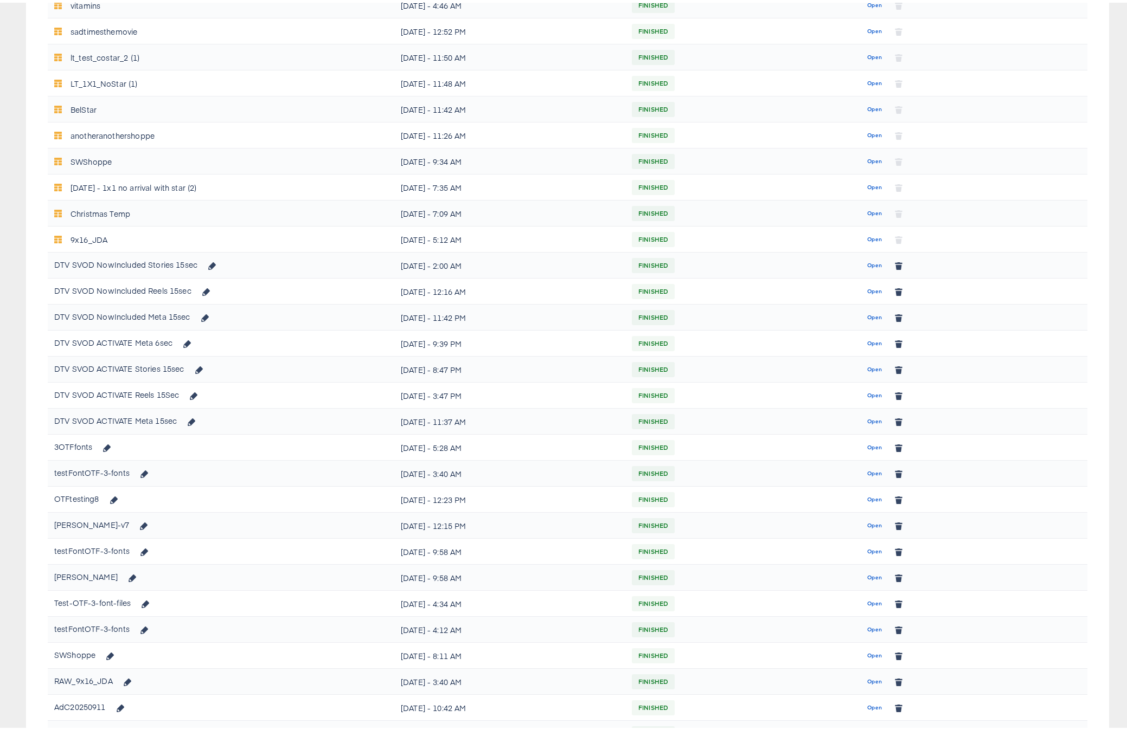
scroll to position [412, 0]
click at [867, 366] on span "Open" at bounding box center [874, 366] width 15 height 10
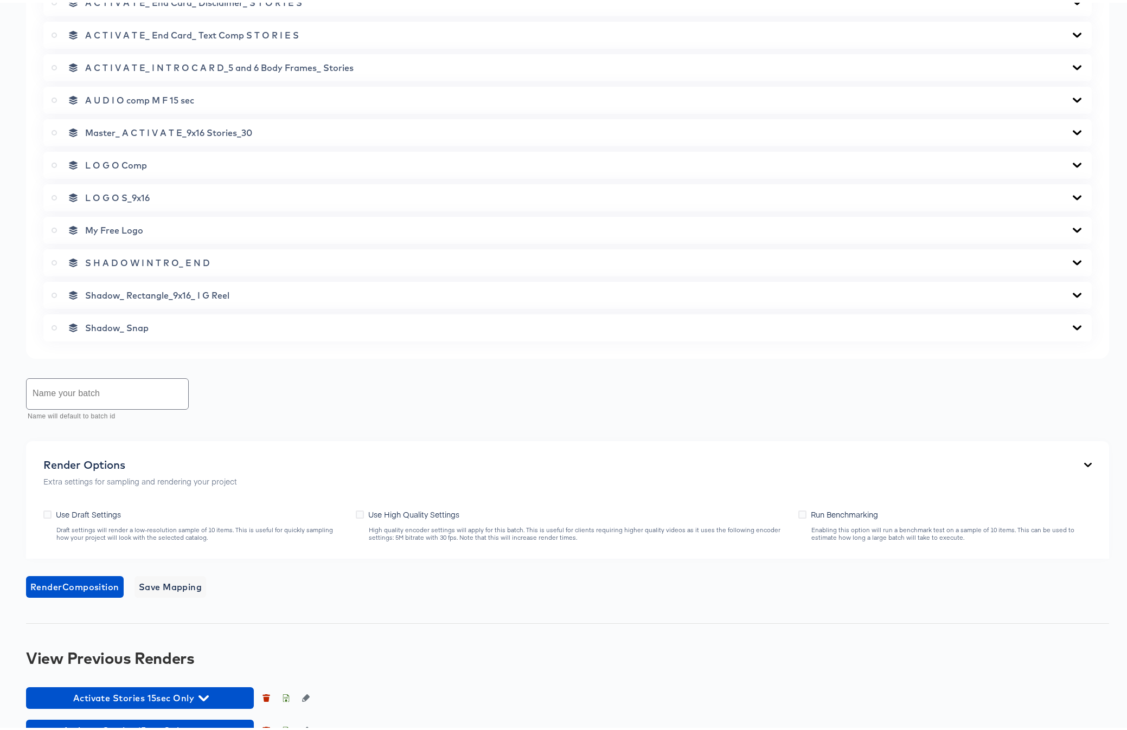
scroll to position [711, 0]
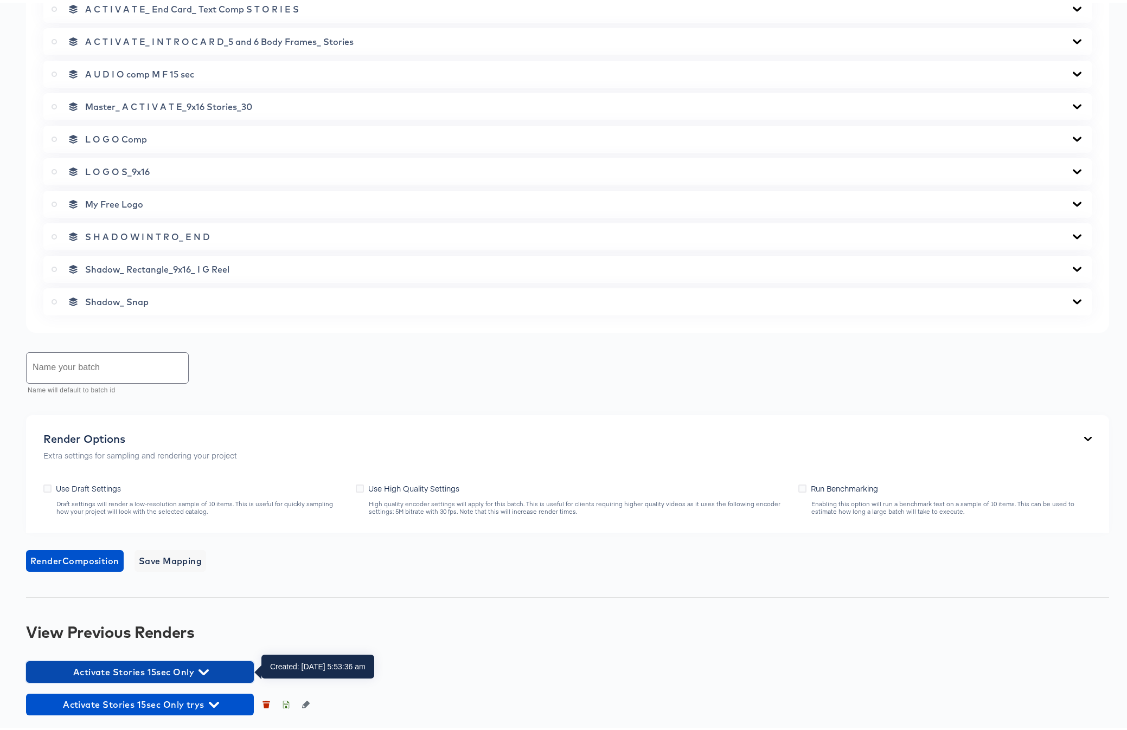
click at [203, 667] on icon "button" at bounding box center [203, 670] width 10 height 10
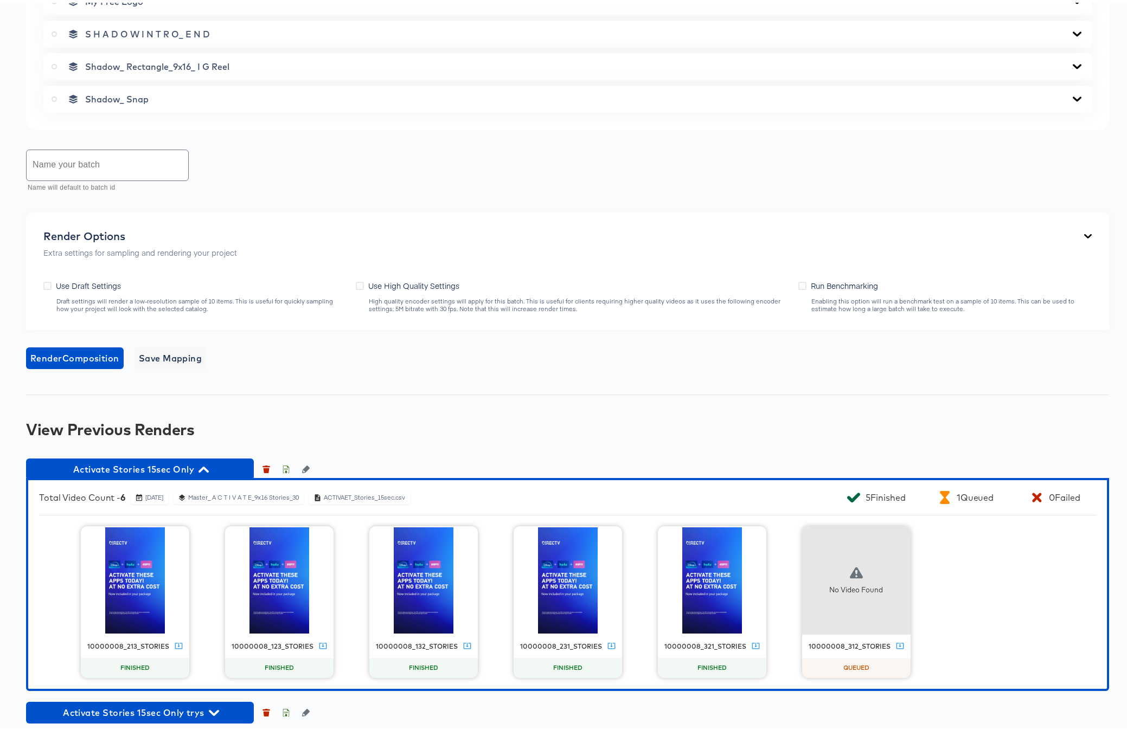
scroll to position [922, 0]
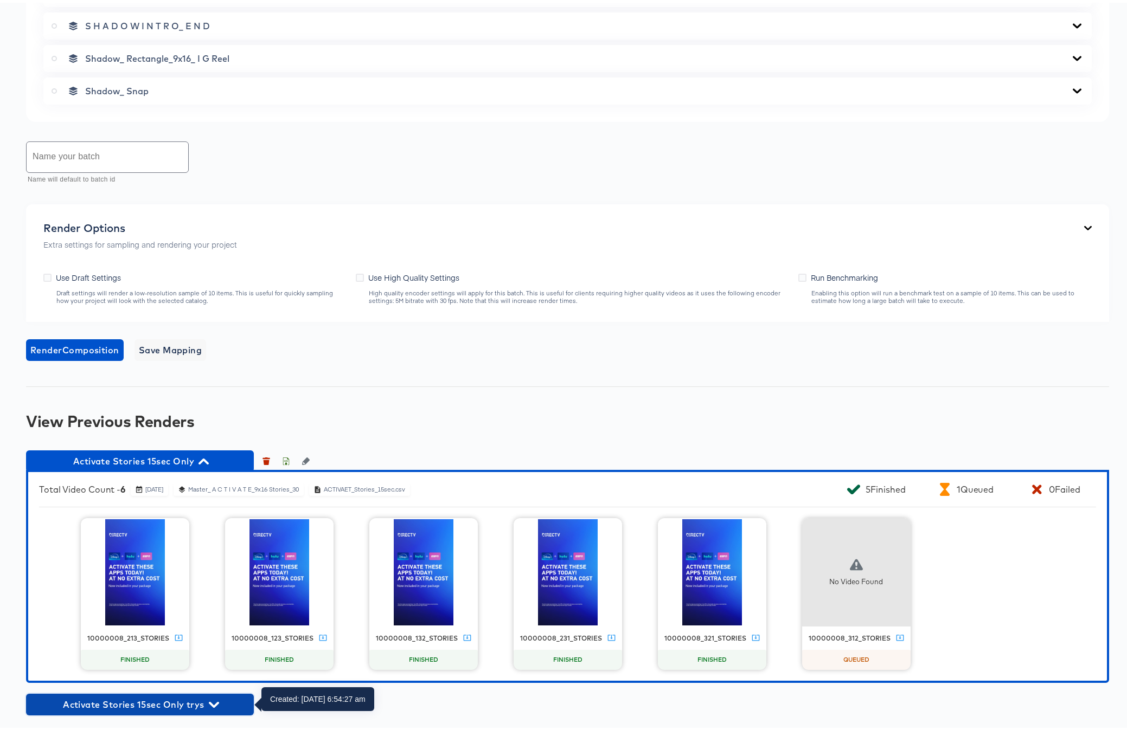
click at [212, 700] on icon "button" at bounding box center [214, 702] width 10 height 10
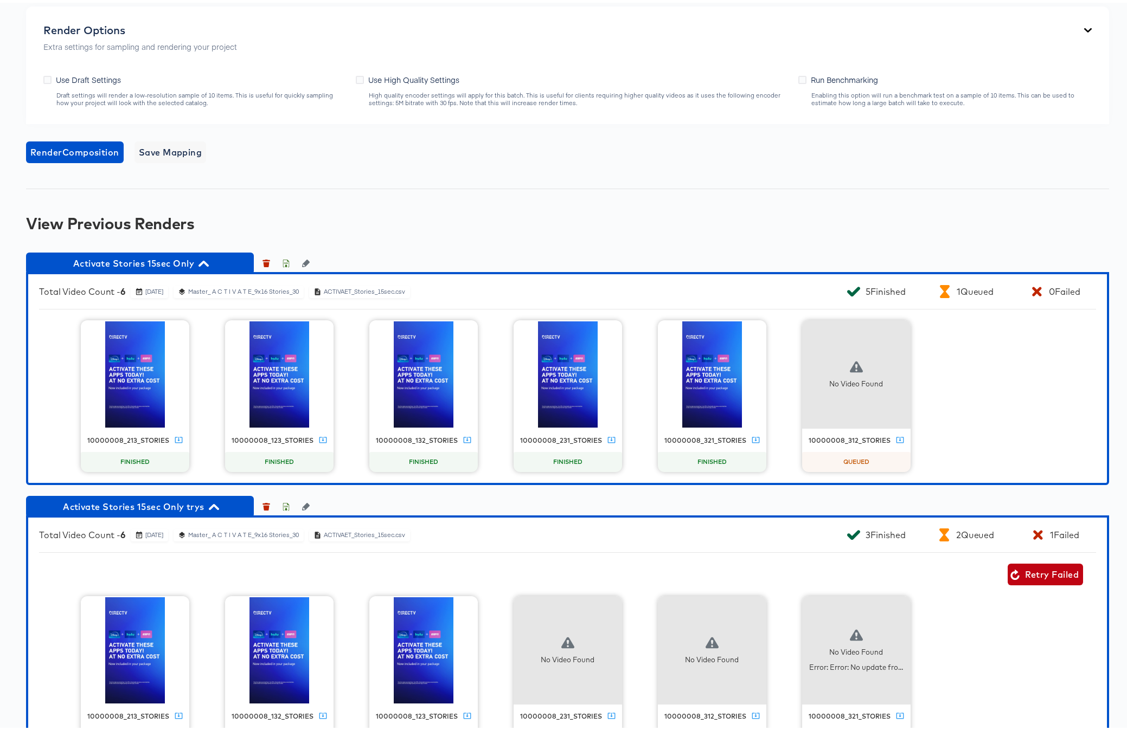
scroll to position [1166, 0]
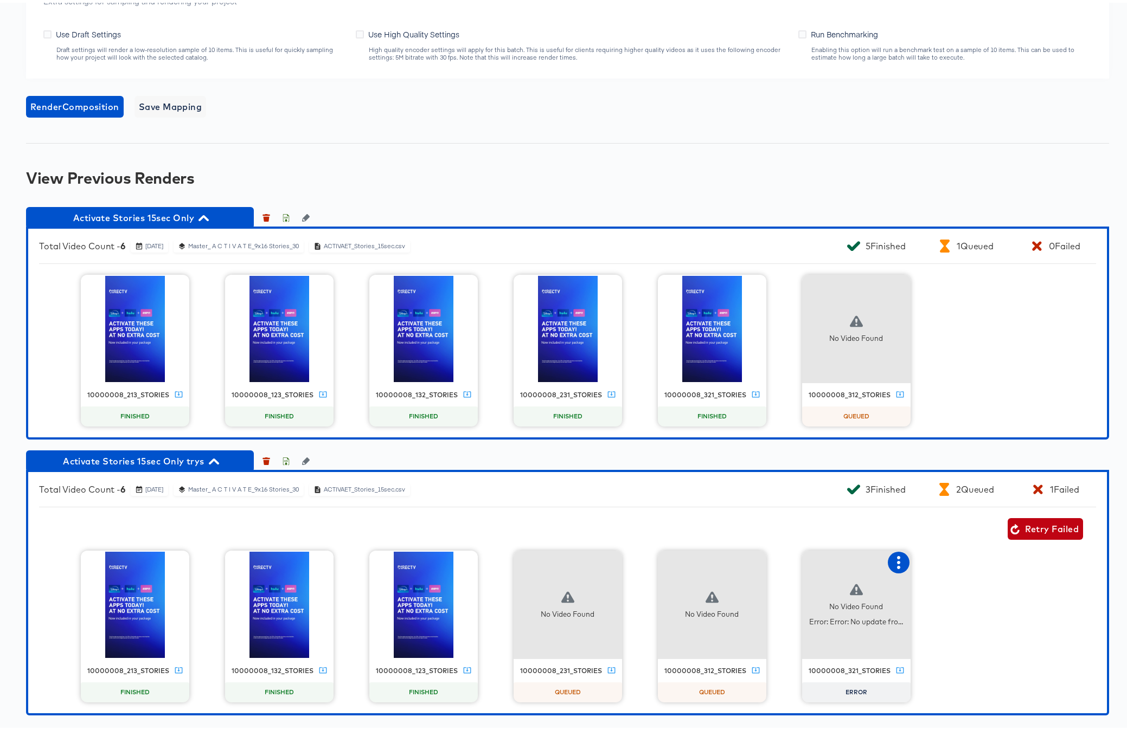
click at [894, 562] on icon "button" at bounding box center [898, 560] width 13 height 13
click at [944, 559] on div "Retry" at bounding box center [951, 559] width 81 height 22
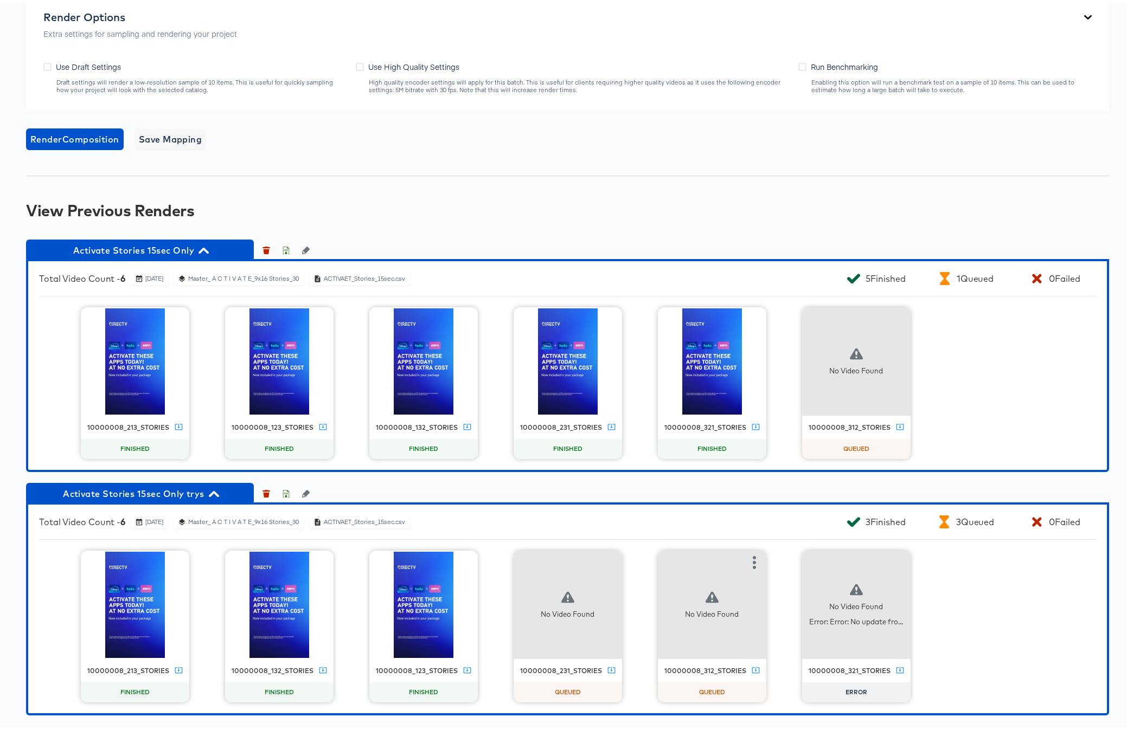
scroll to position [1133, 0]
click at [897, 556] on icon "button" at bounding box center [898, 560] width 3 height 13
click at [974, 671] on div "10000008_213_stories FINISHED 10000008_132_stories FINISHED 10000008_123_storie…" at bounding box center [567, 624] width 1057 height 152
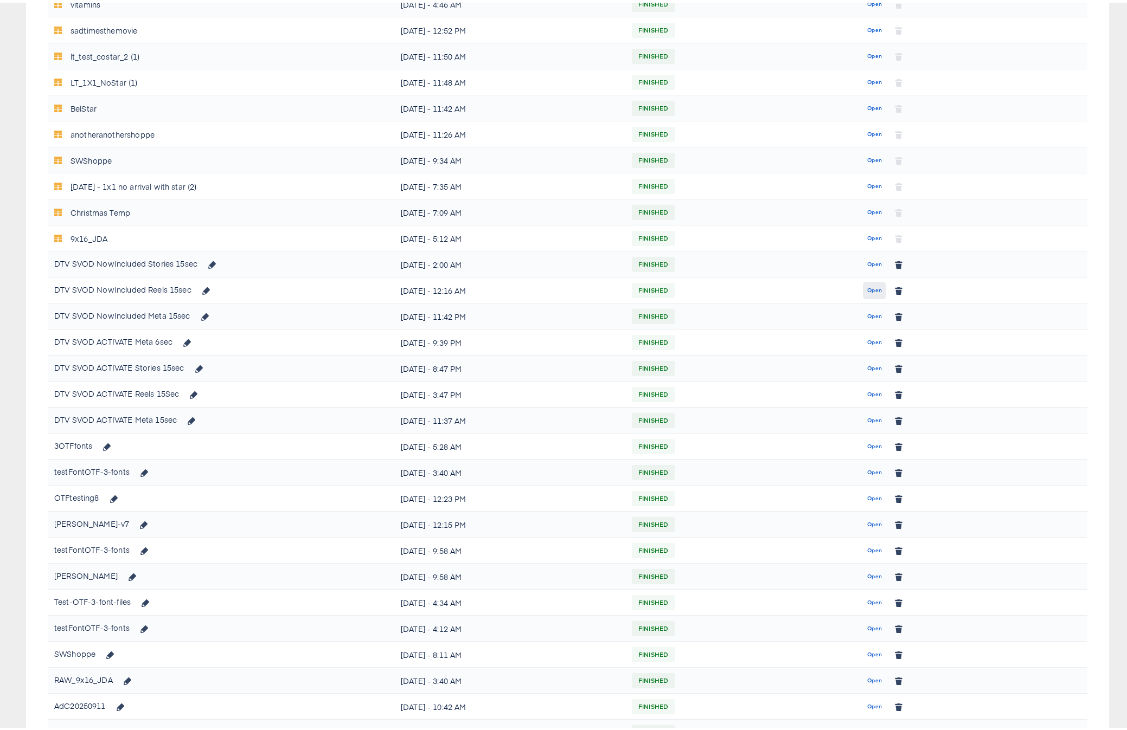
click at [867, 292] on span "Open" at bounding box center [874, 288] width 15 height 10
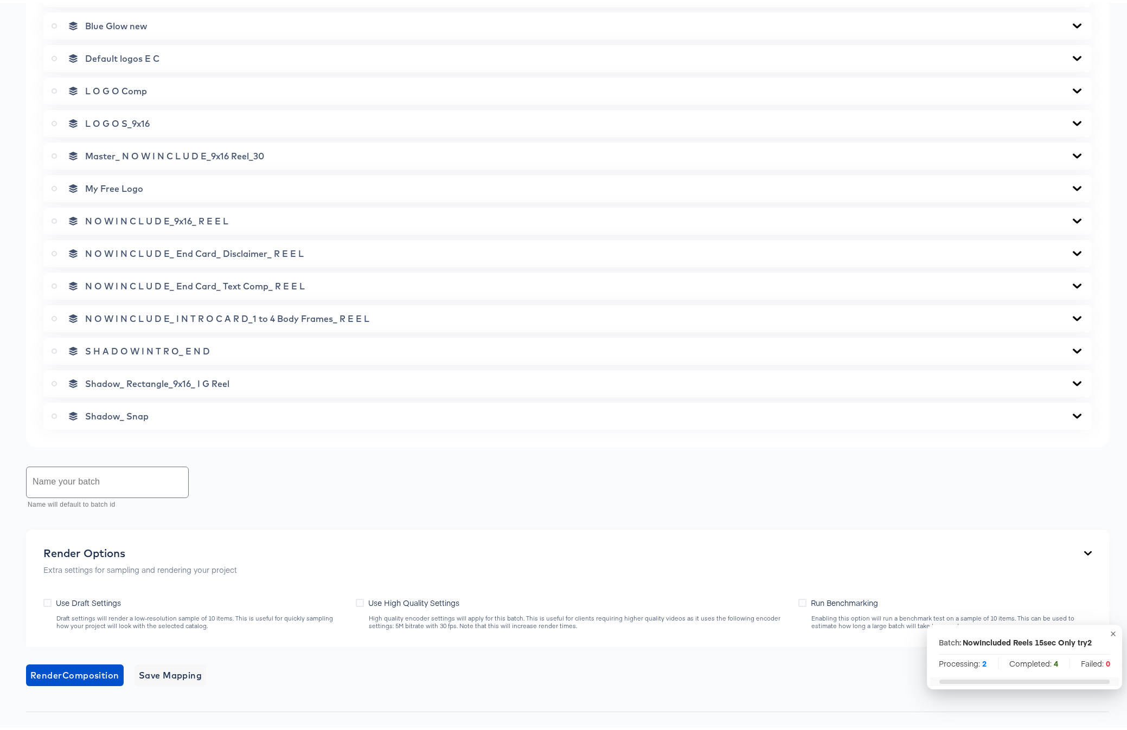
scroll to position [711, 0]
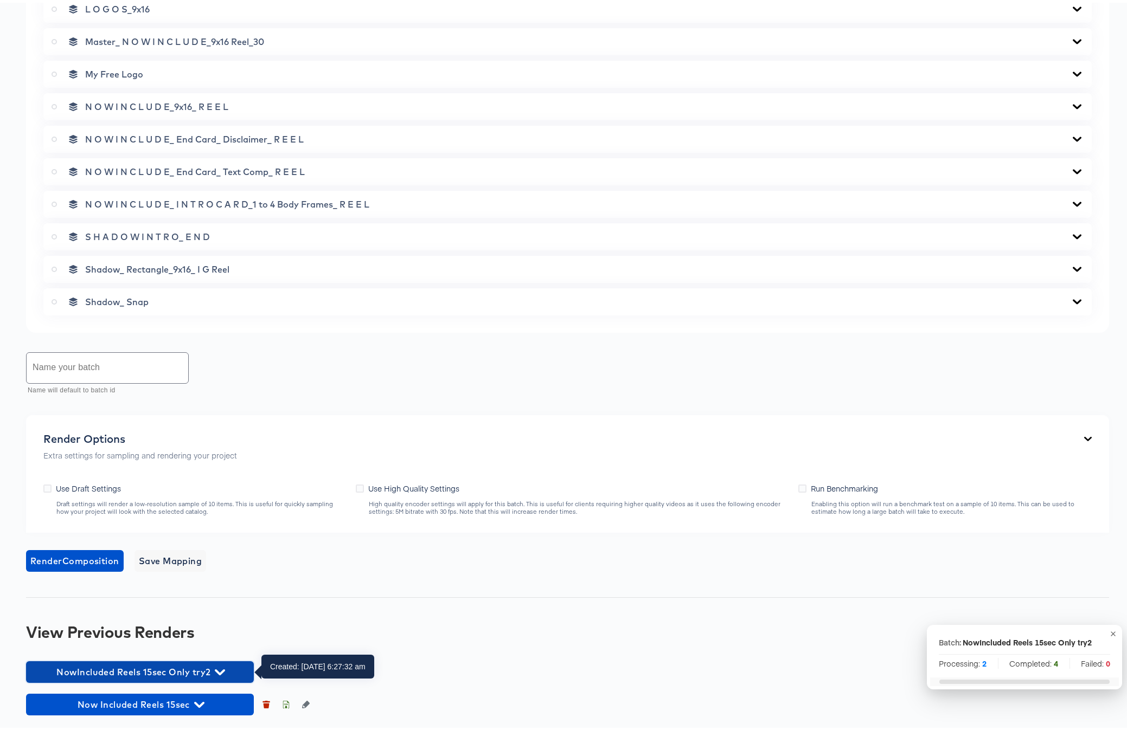
click at [220, 671] on icon "button" at bounding box center [220, 670] width 10 height 6
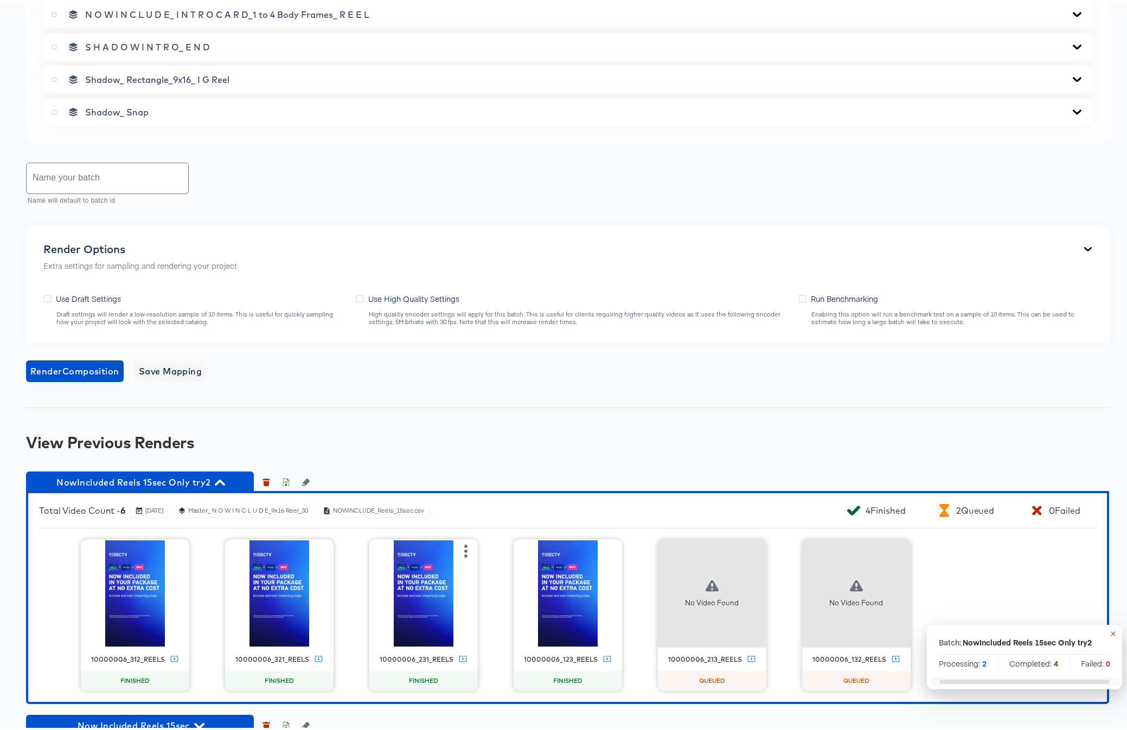
scroll to position [922, 0]
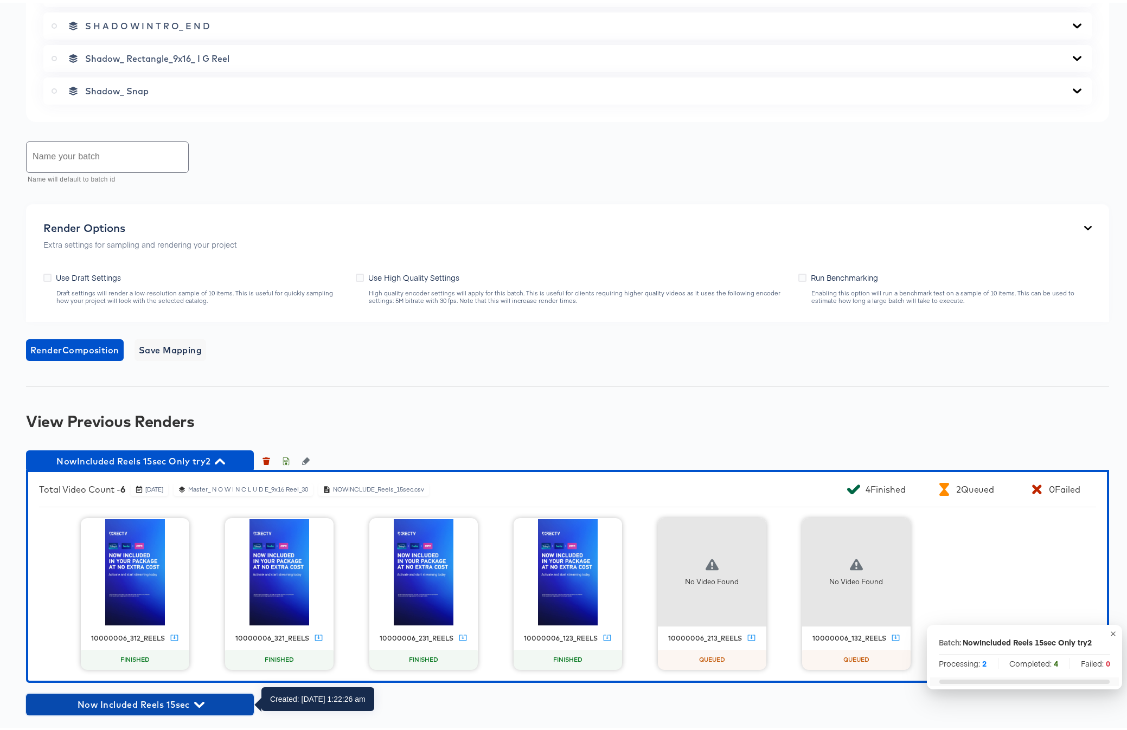
click at [202, 704] on icon "button" at bounding box center [199, 702] width 10 height 10
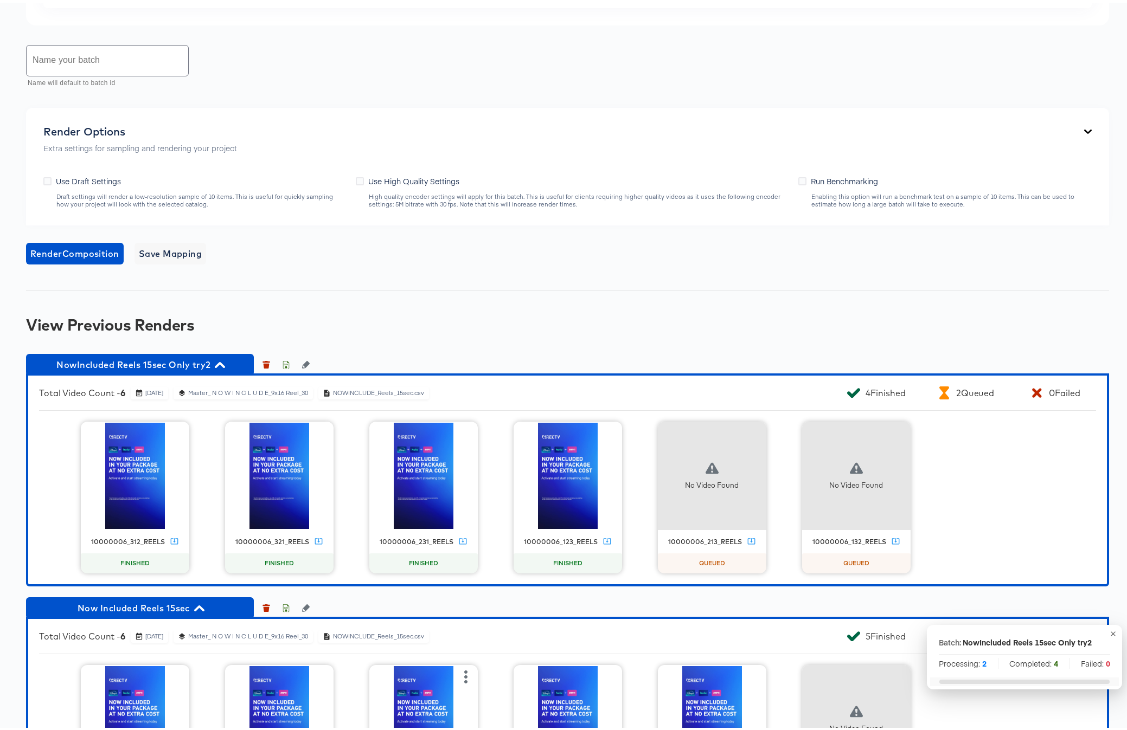
scroll to position [1133, 0]
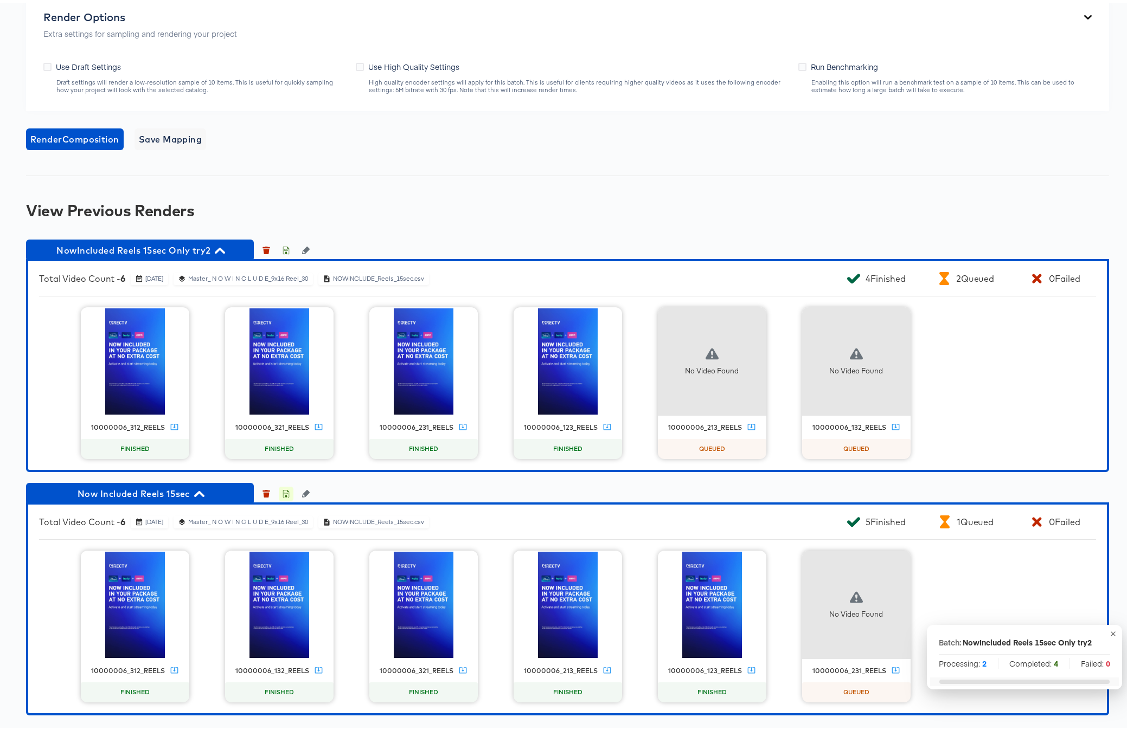
click at [287, 493] on icon "button" at bounding box center [286, 491] width 8 height 8
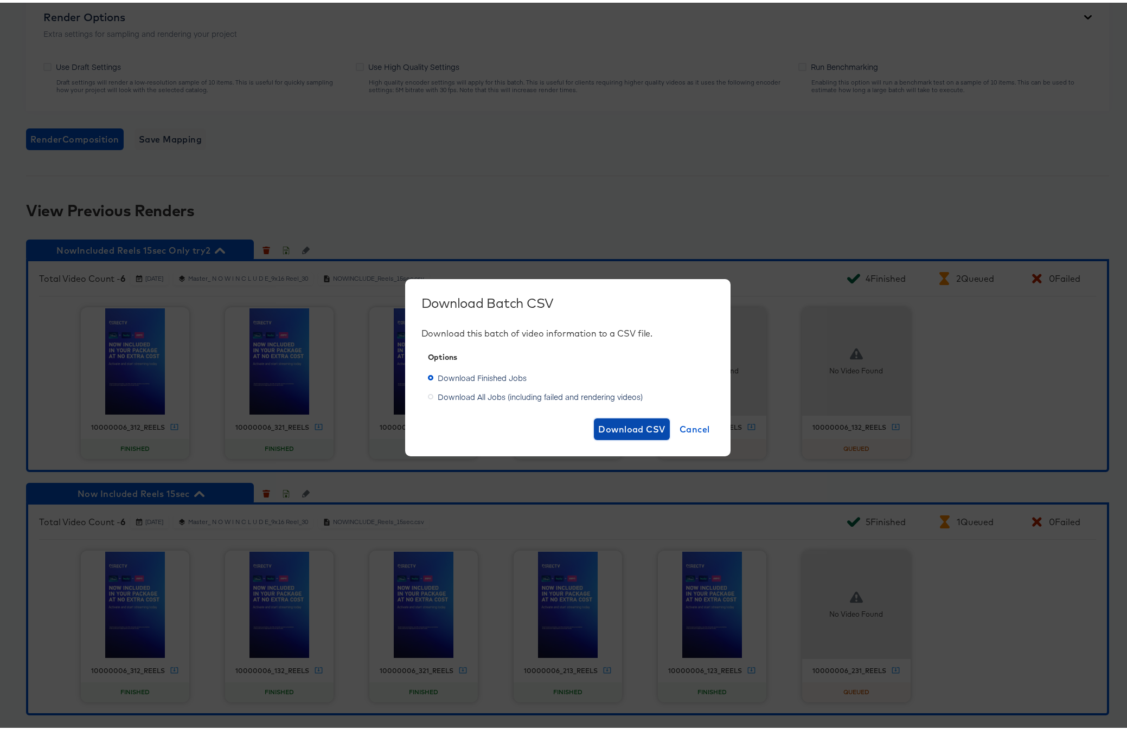
click at [628, 420] on span "Download CSV" at bounding box center [631, 426] width 67 height 15
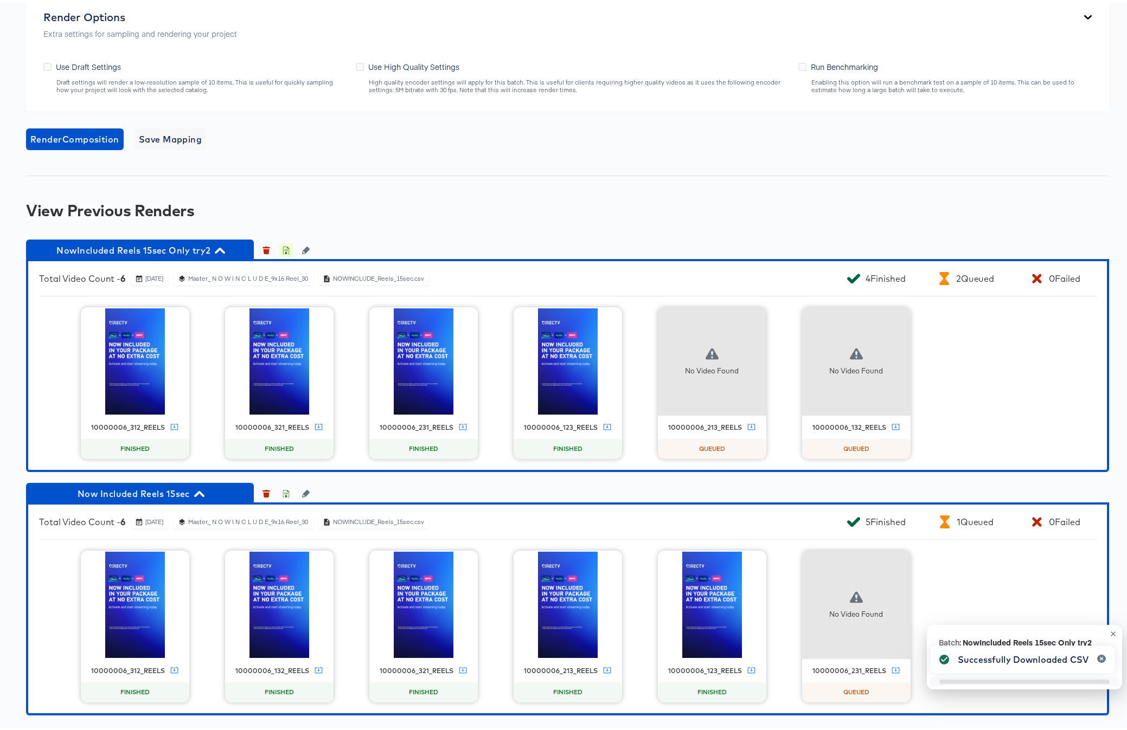
click at [284, 248] on icon "button" at bounding box center [286, 249] width 4 height 5
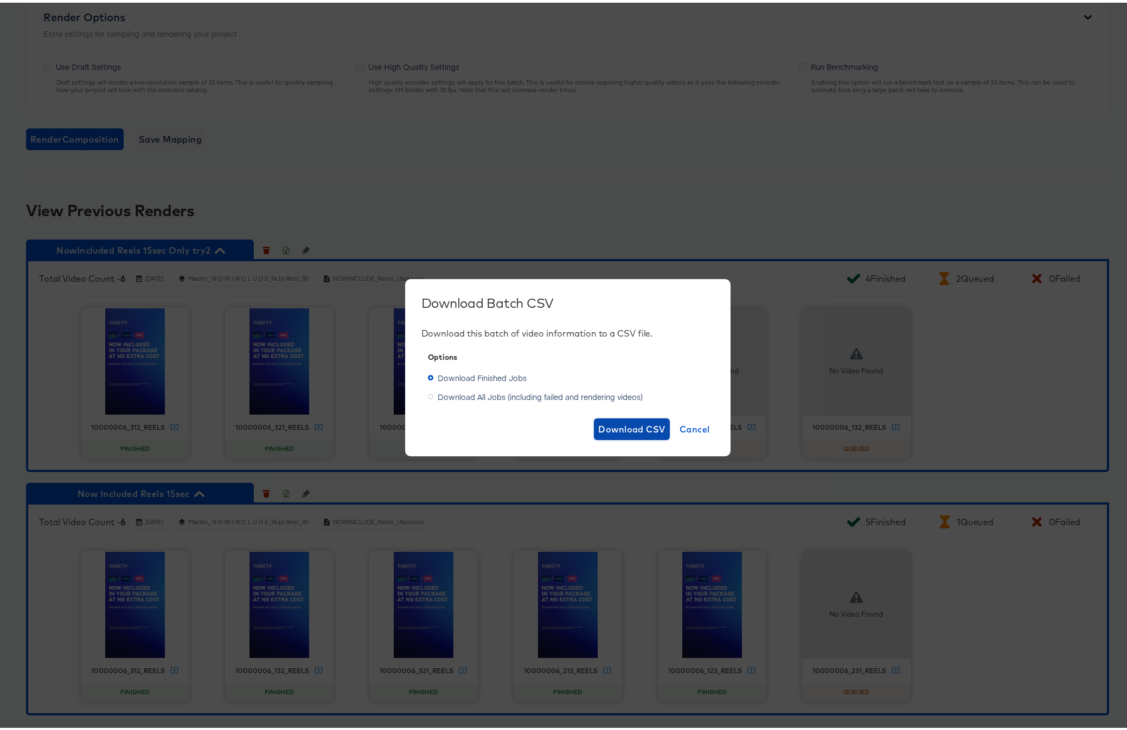
click at [612, 426] on span "Download CSV" at bounding box center [631, 426] width 67 height 15
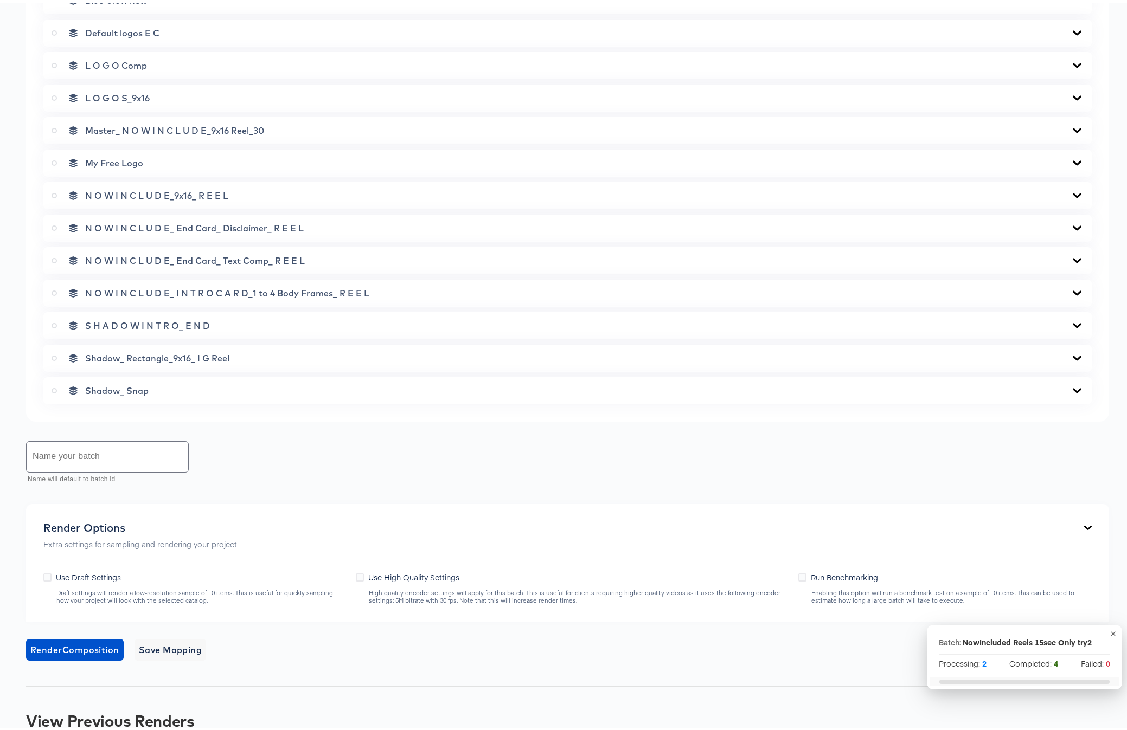
scroll to position [0, 0]
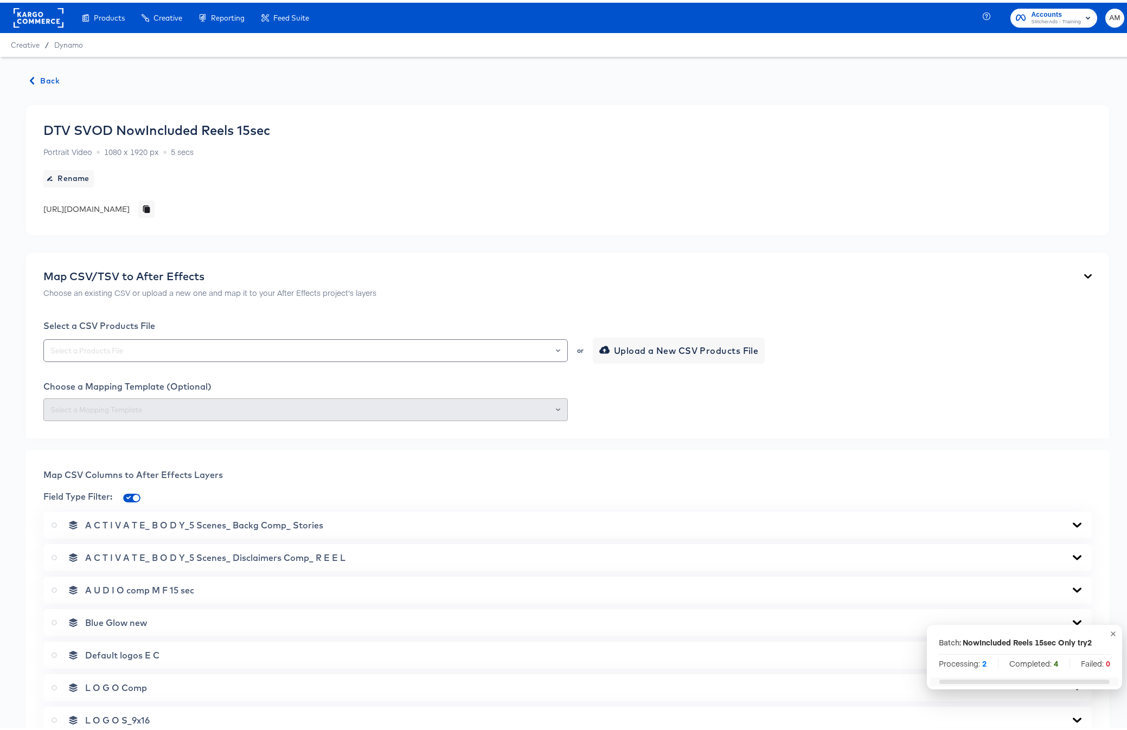
click at [44, 80] on span "Back" at bounding box center [44, 79] width 29 height 14
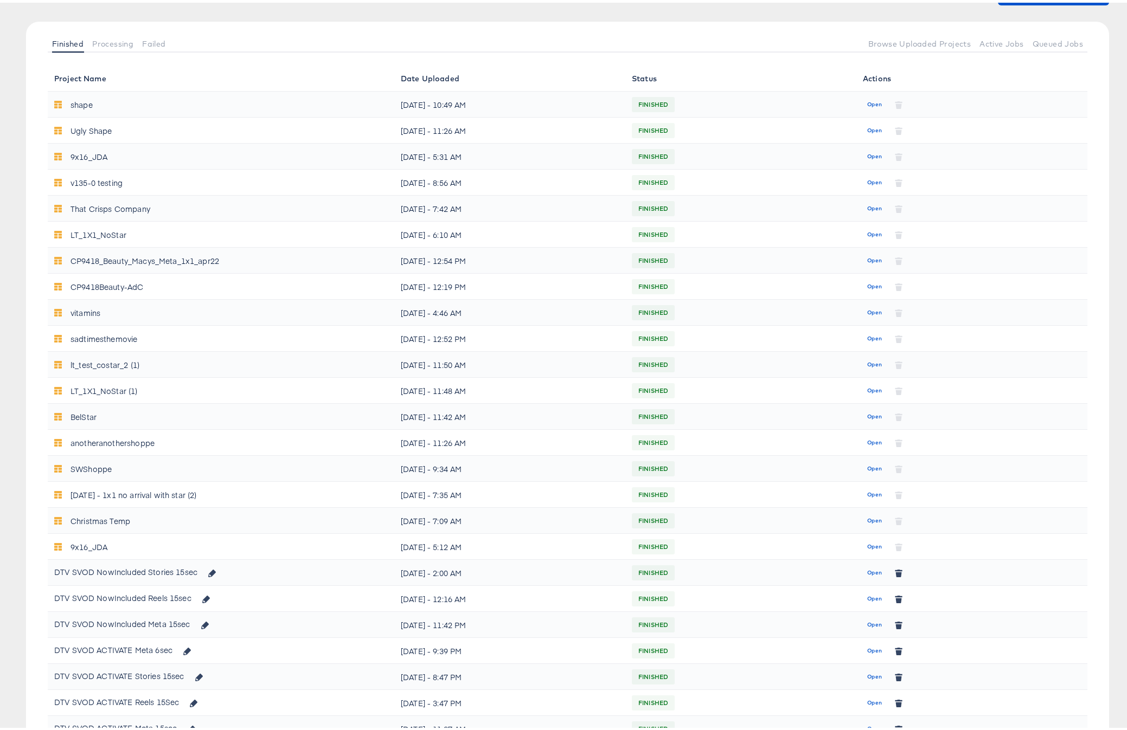
scroll to position [124, 0]
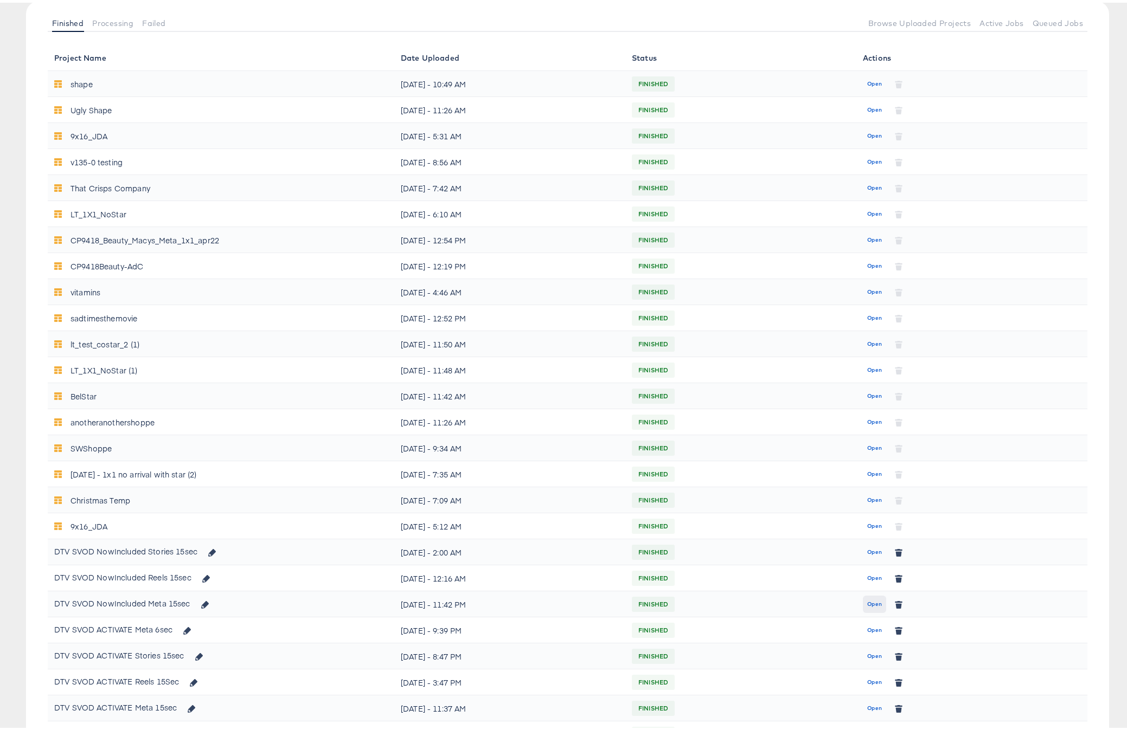
click at [867, 603] on span "Open" at bounding box center [874, 602] width 15 height 10
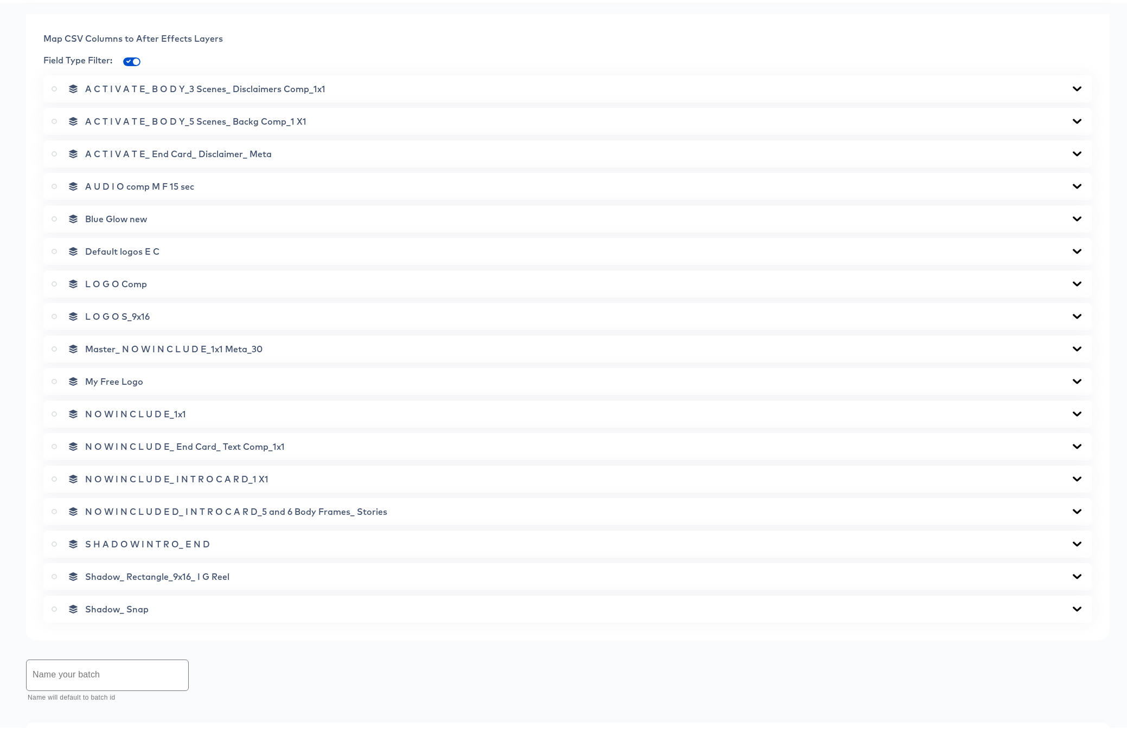
scroll to position [744, 0]
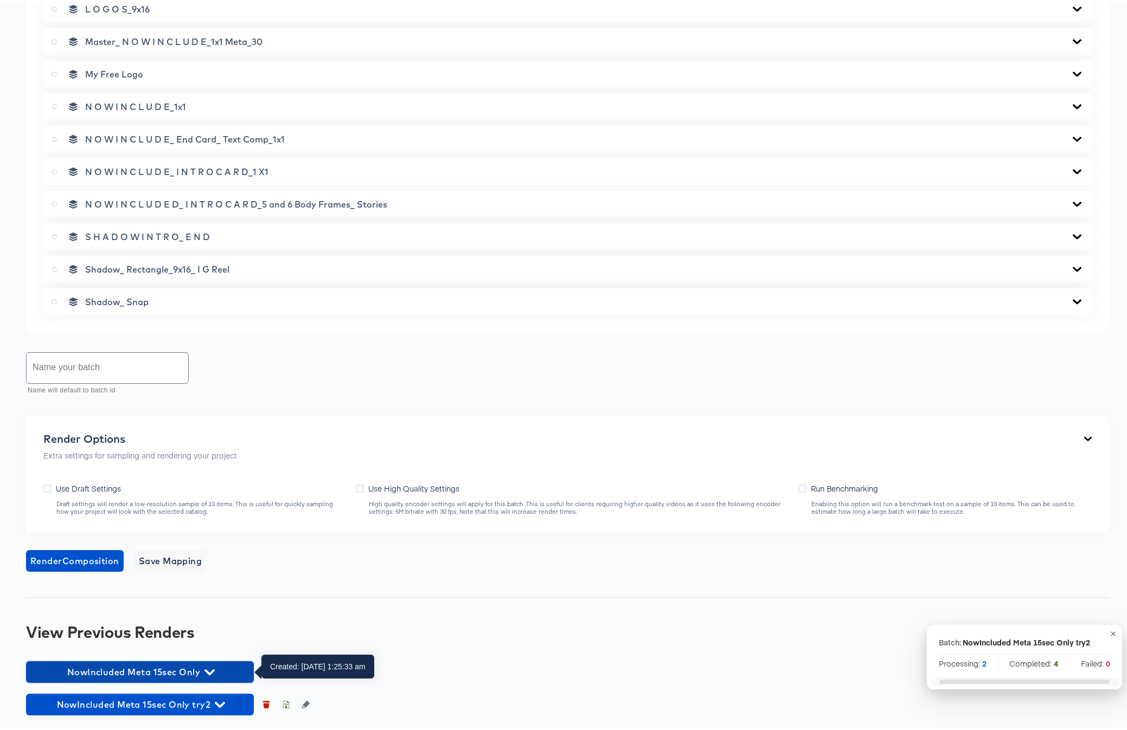
click at [209, 667] on icon "button" at bounding box center [209, 670] width 10 height 10
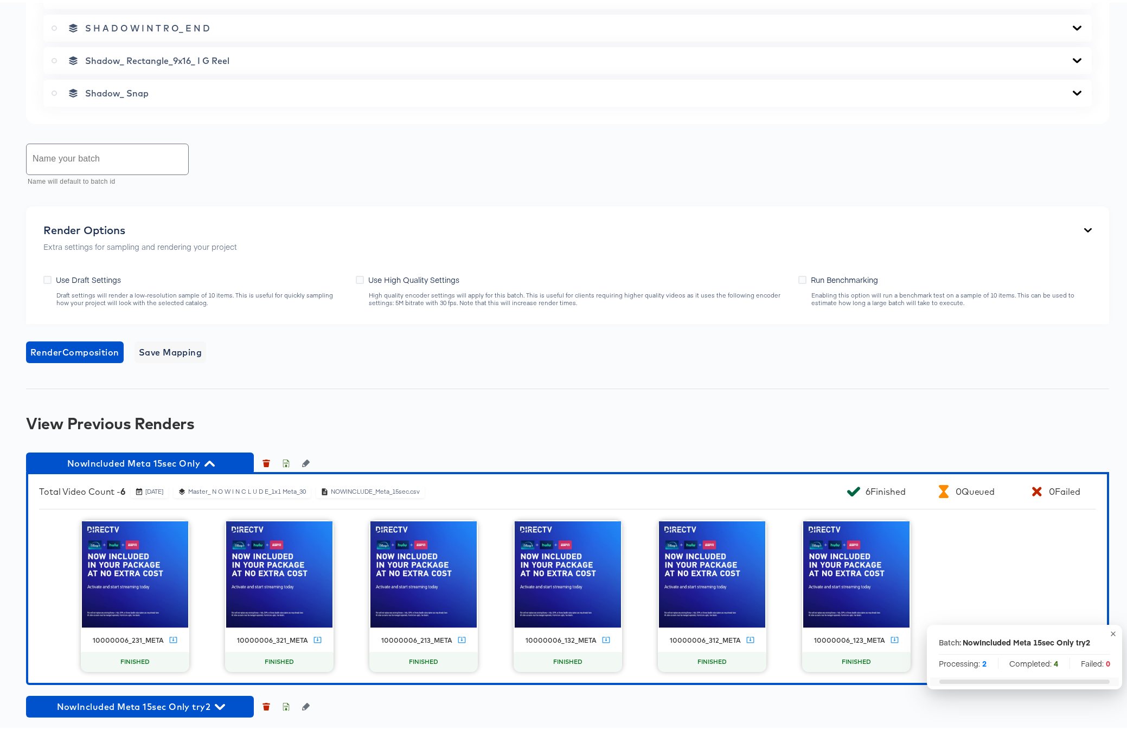
scroll to position [955, 0]
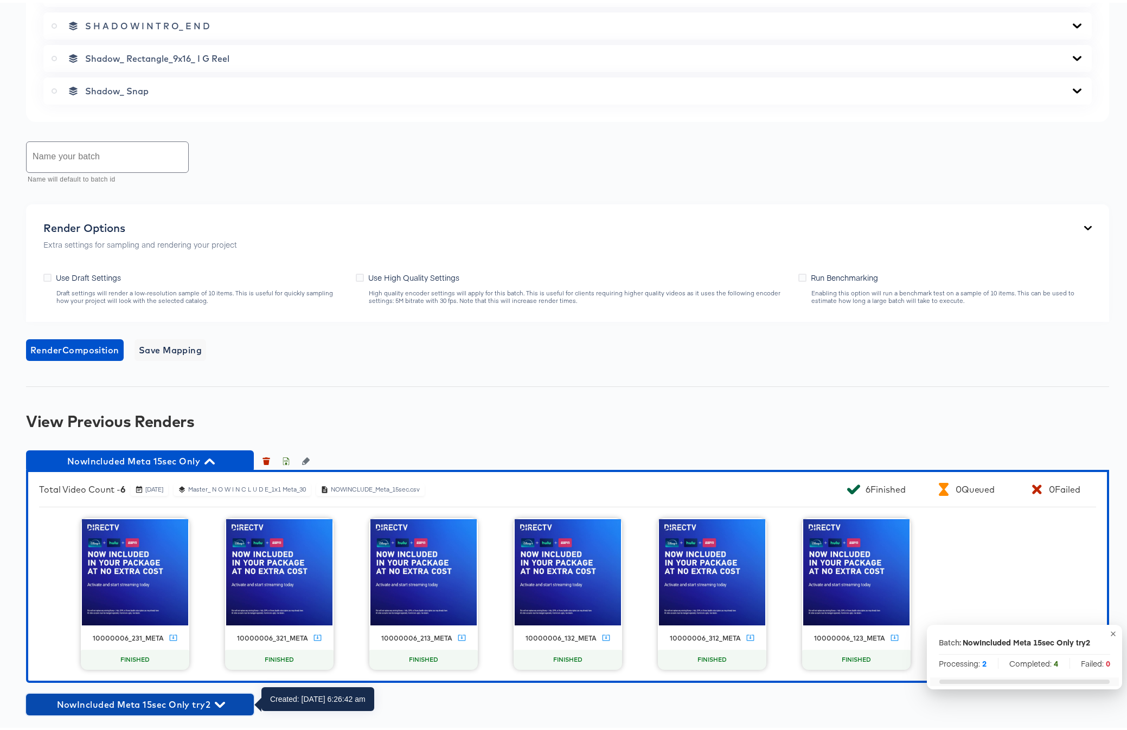
click at [217, 699] on icon "button" at bounding box center [220, 702] width 10 height 10
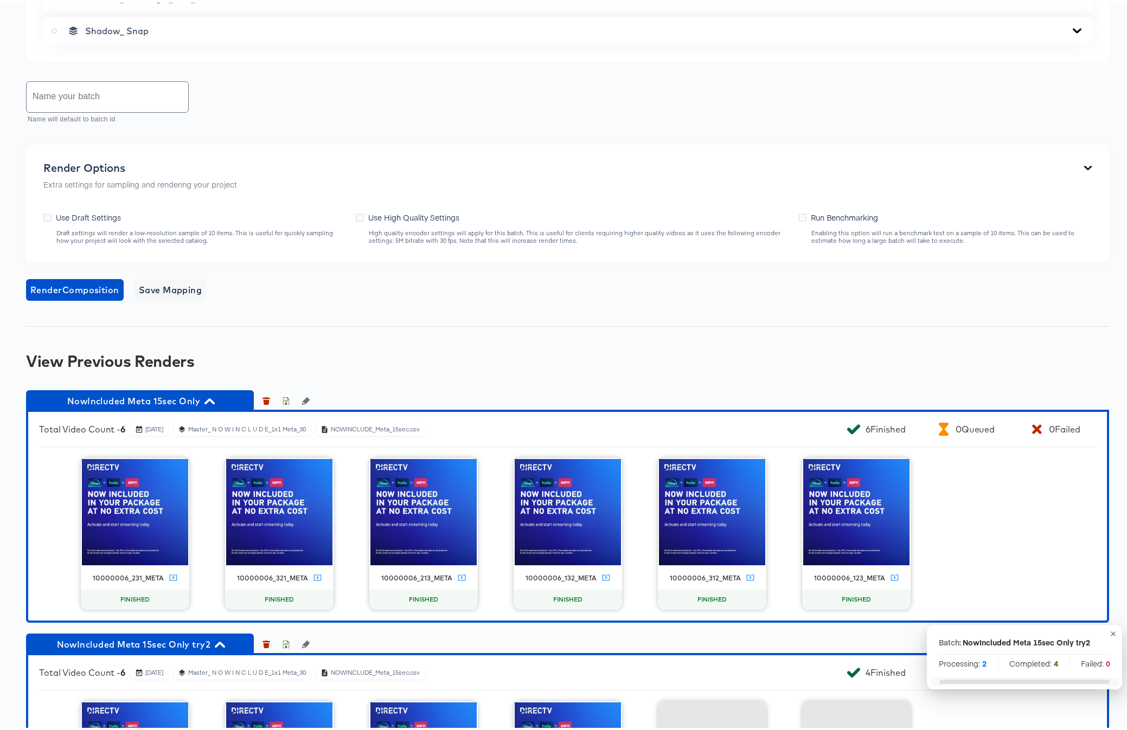
scroll to position [1166, 0]
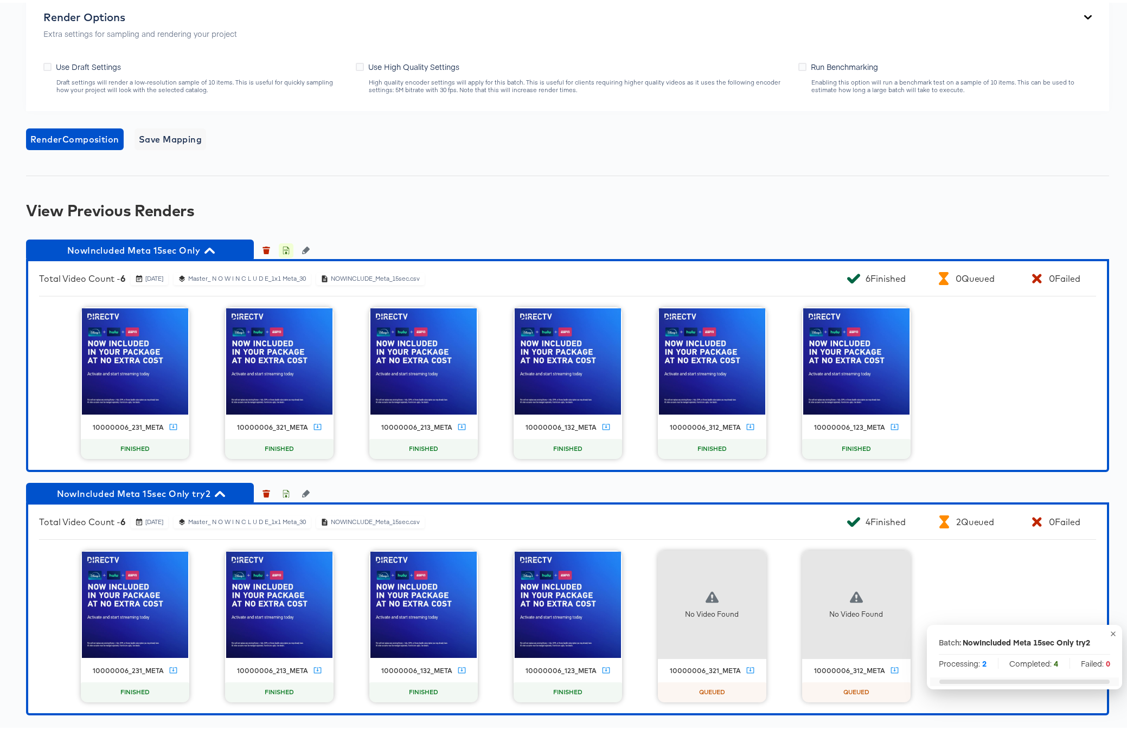
click at [285, 249] on icon "button" at bounding box center [286, 248] width 8 height 8
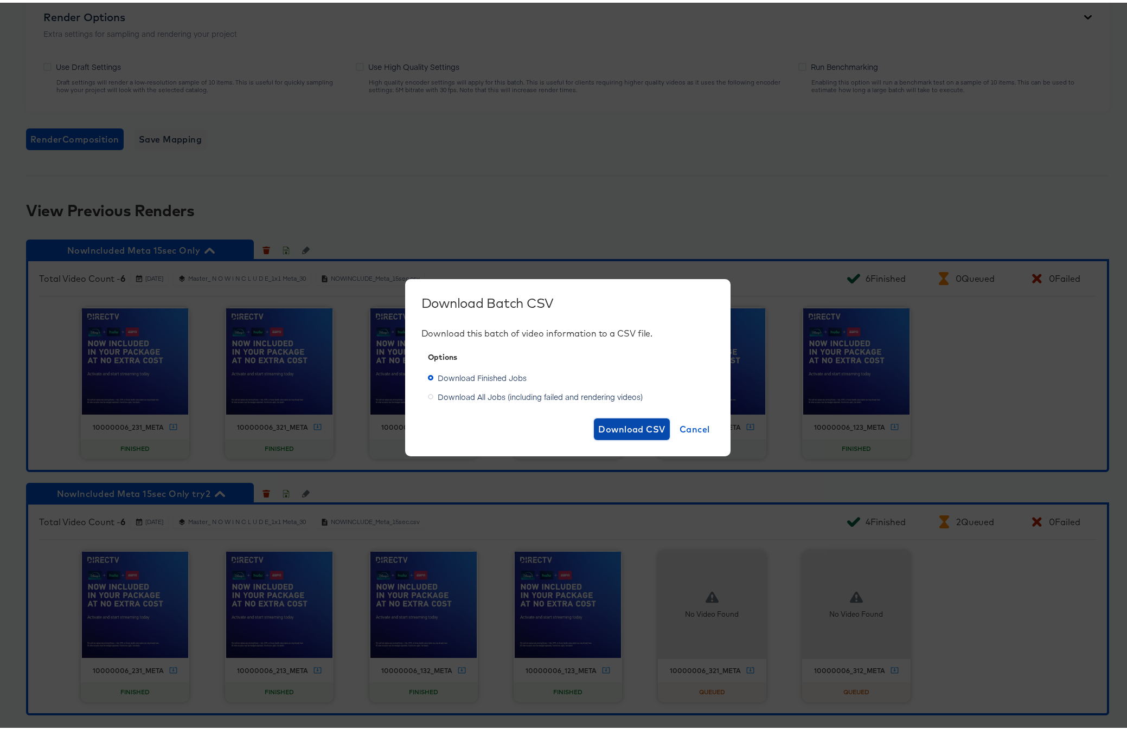
click at [614, 428] on span "Download CSV" at bounding box center [631, 426] width 67 height 15
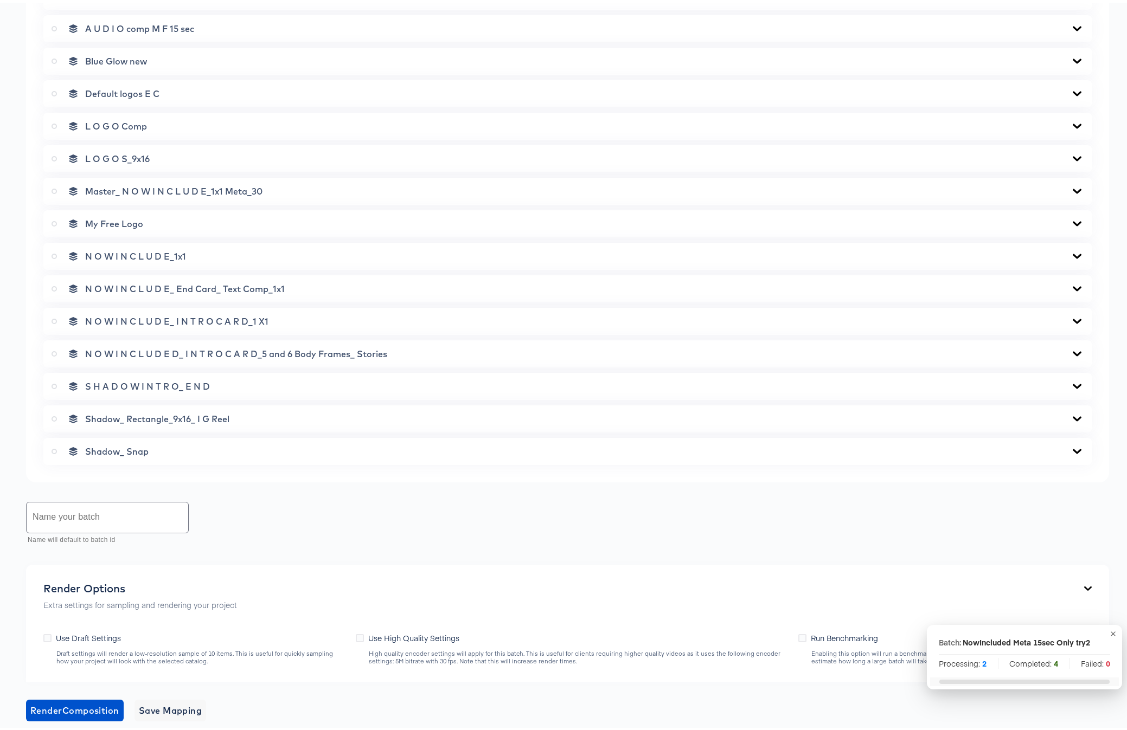
scroll to position [0, 0]
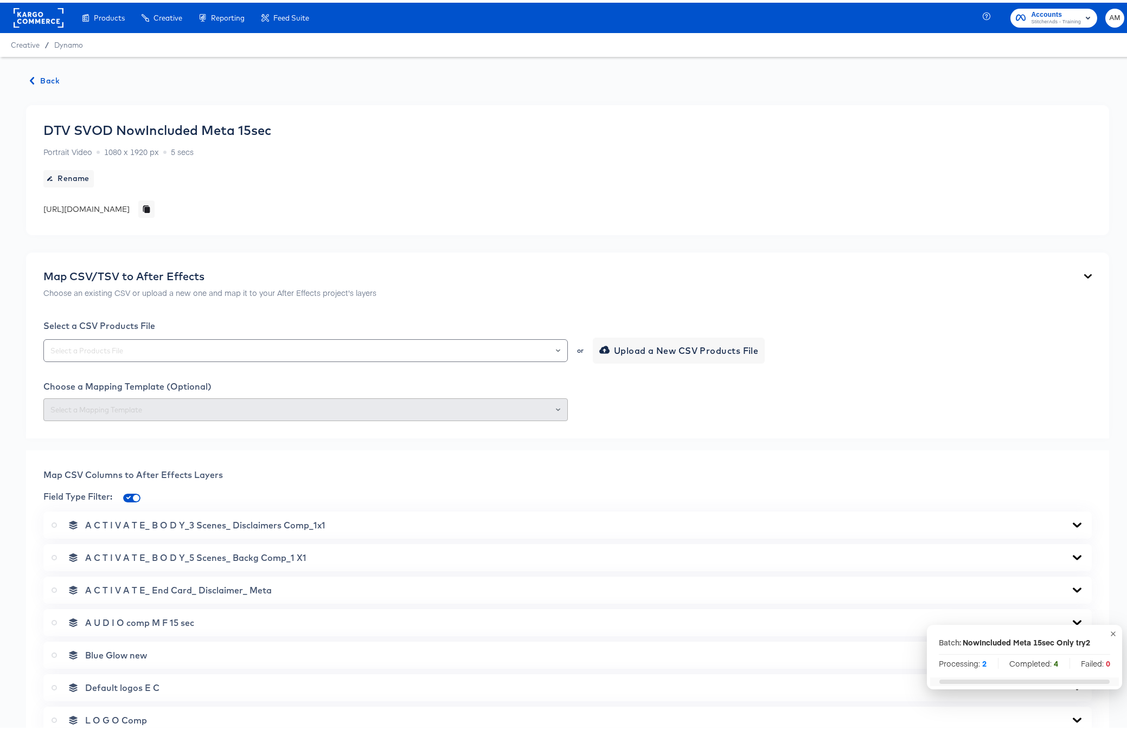
click at [44, 75] on span "Back" at bounding box center [44, 79] width 29 height 14
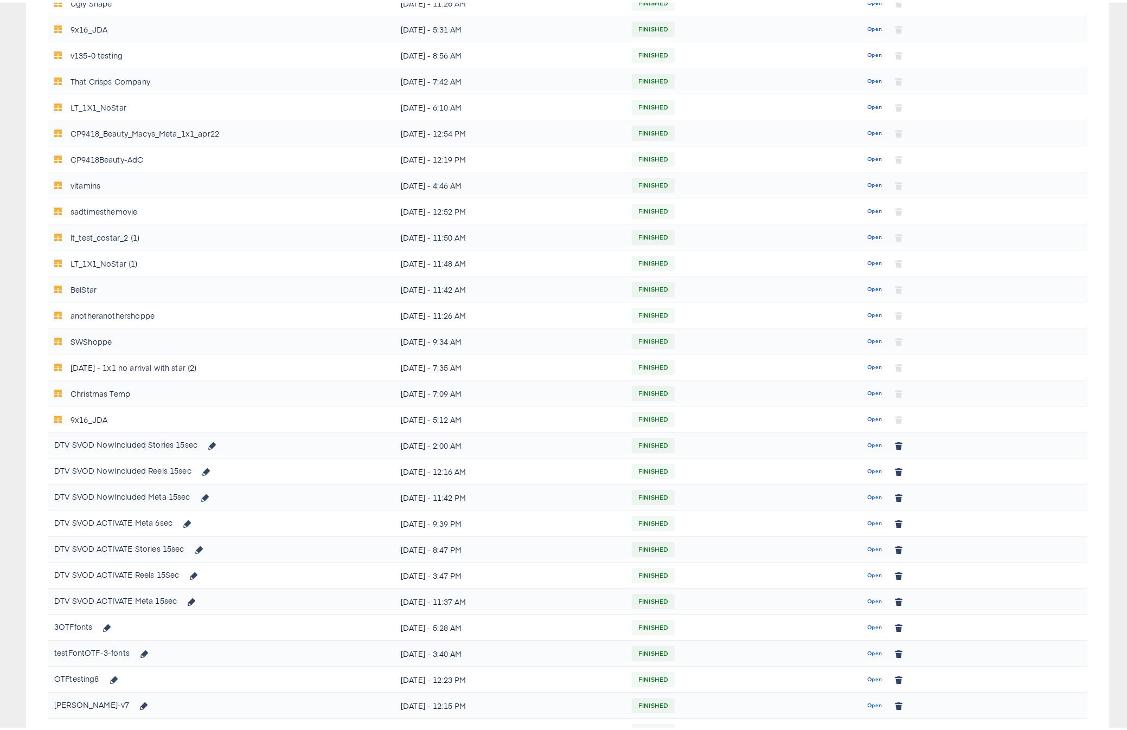
scroll to position [358, 0]
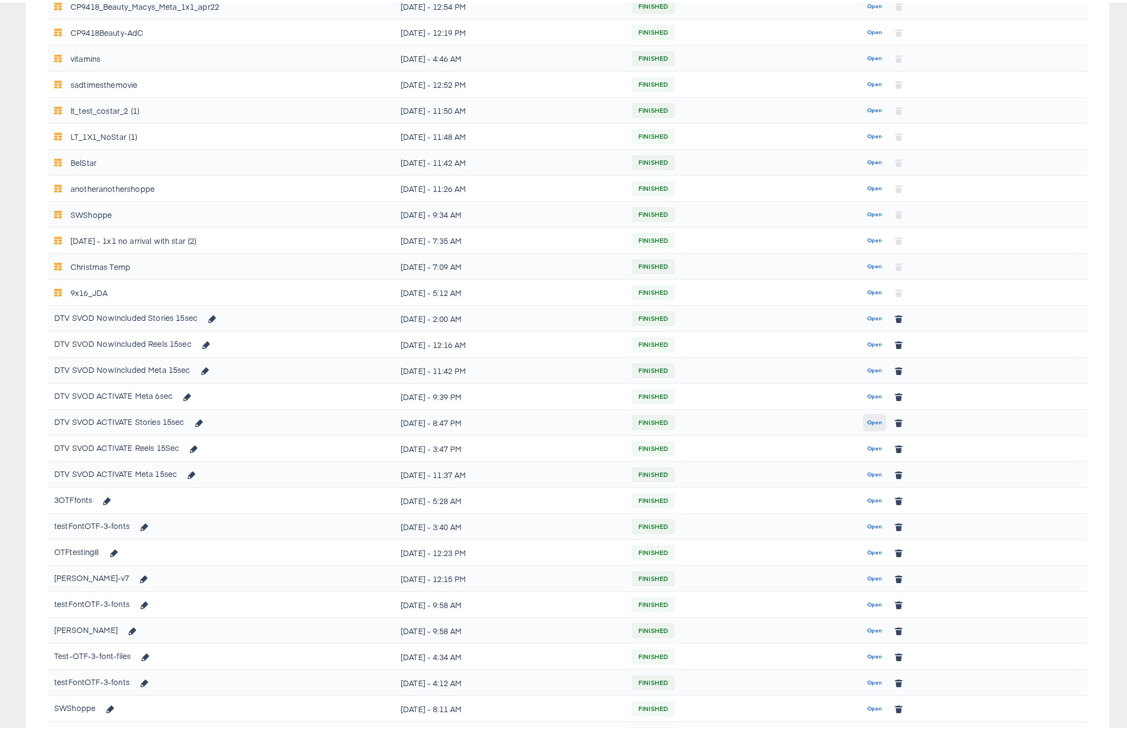
click at [867, 421] on span "Open" at bounding box center [874, 420] width 15 height 10
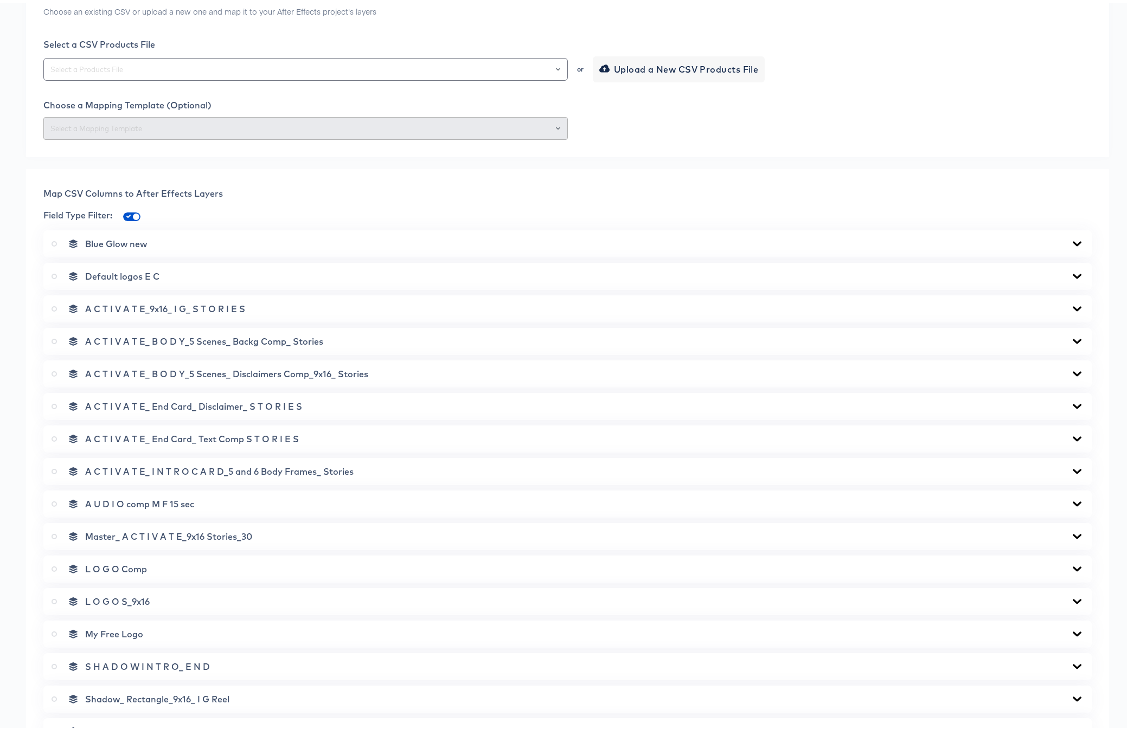
scroll to position [711, 0]
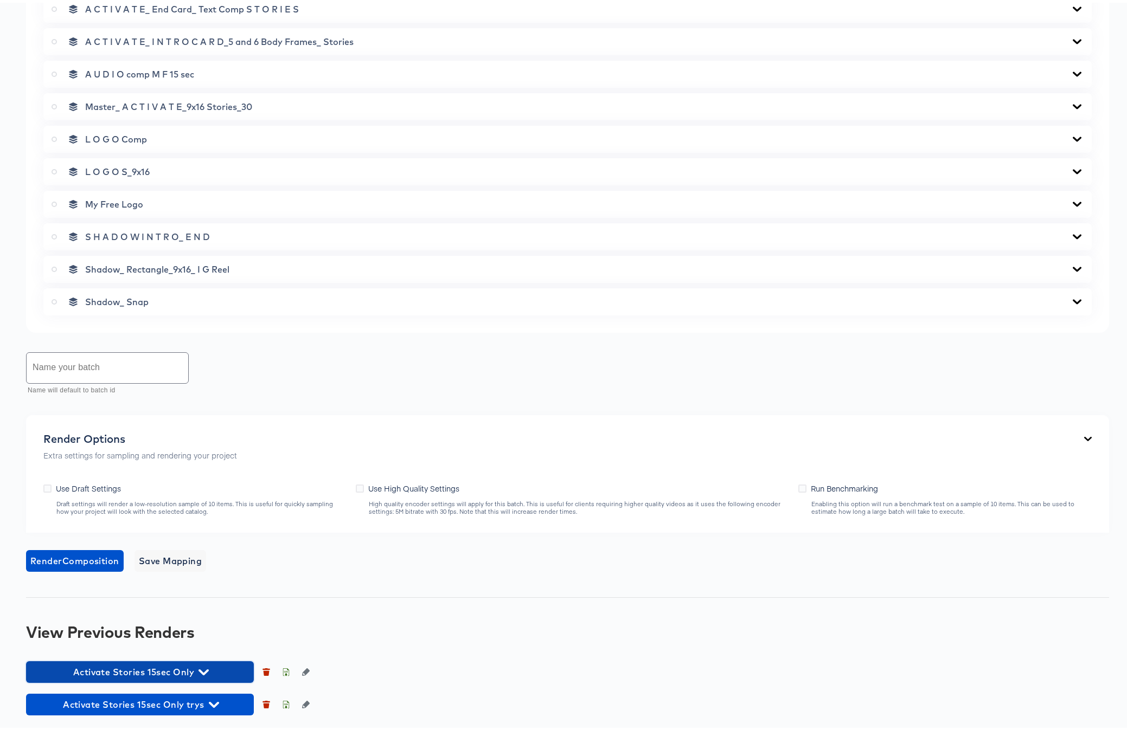
click at [201, 667] on icon "button" at bounding box center [203, 670] width 10 height 6
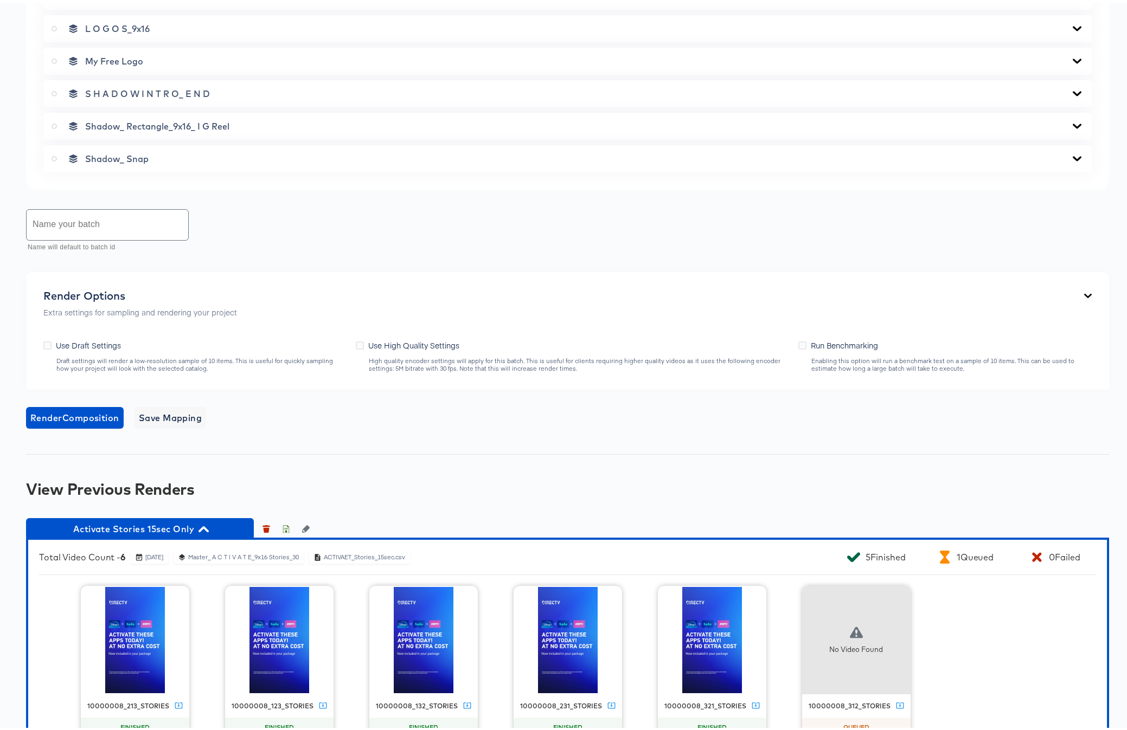
scroll to position [922, 0]
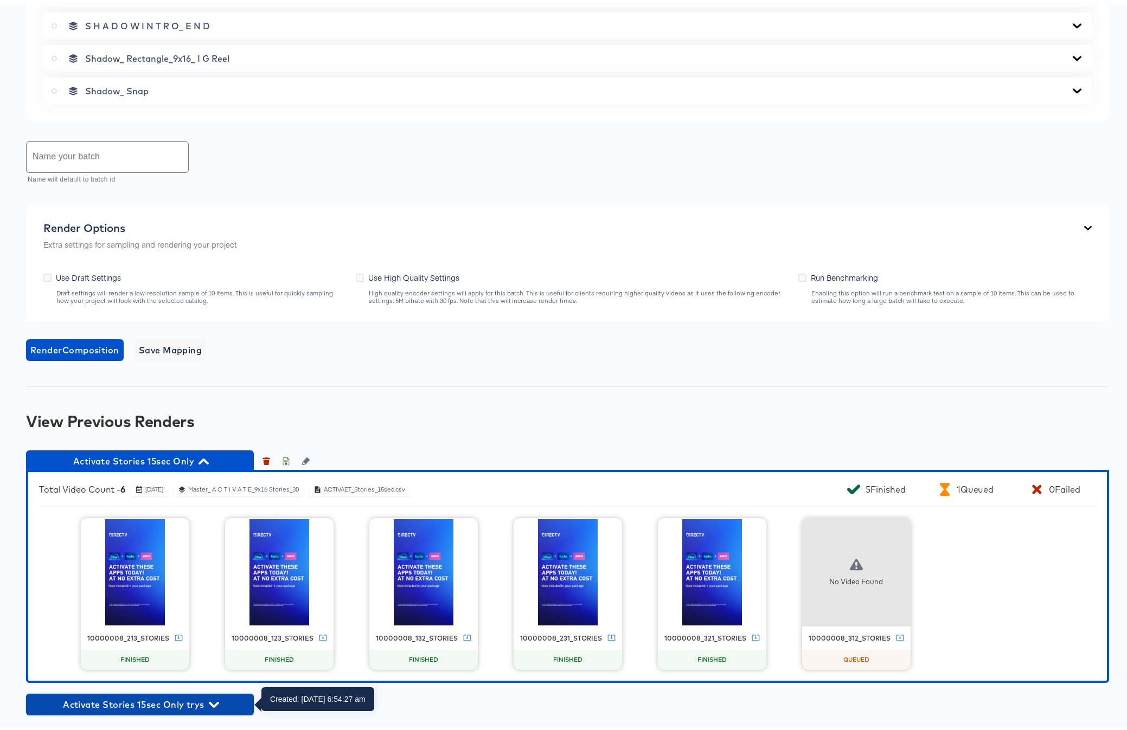
click at [214, 702] on icon "button" at bounding box center [214, 702] width 10 height 6
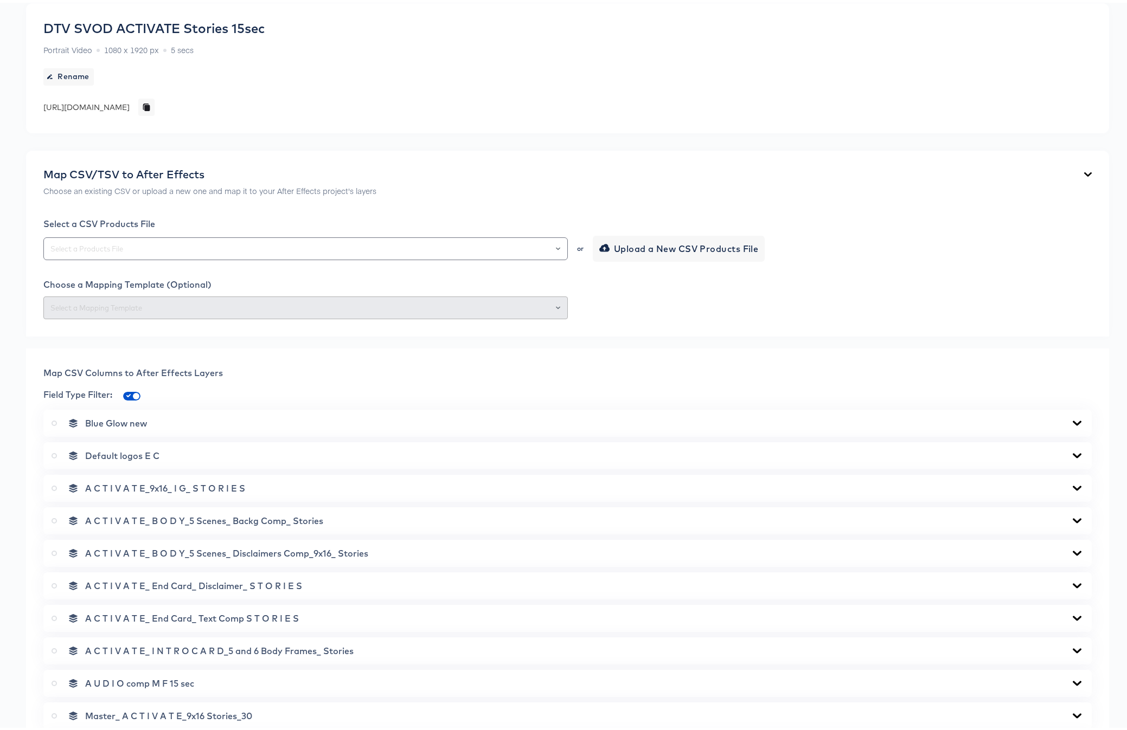
scroll to position [0, 0]
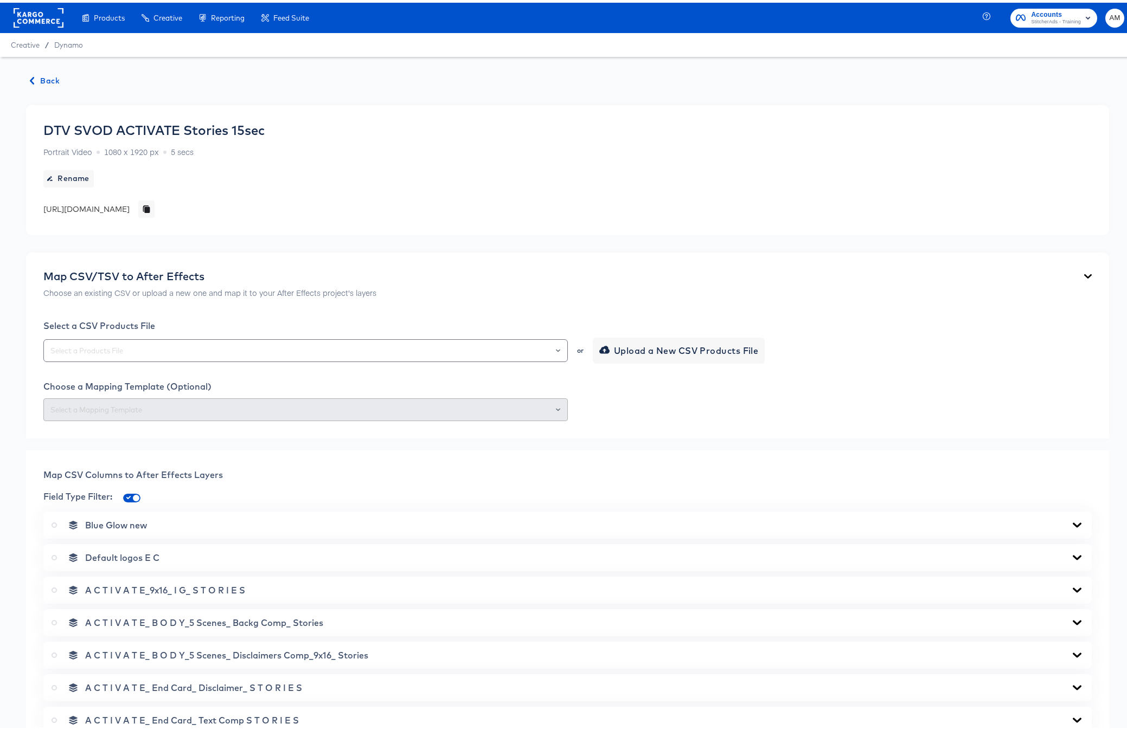
click at [44, 79] on span "Back" at bounding box center [44, 79] width 29 height 14
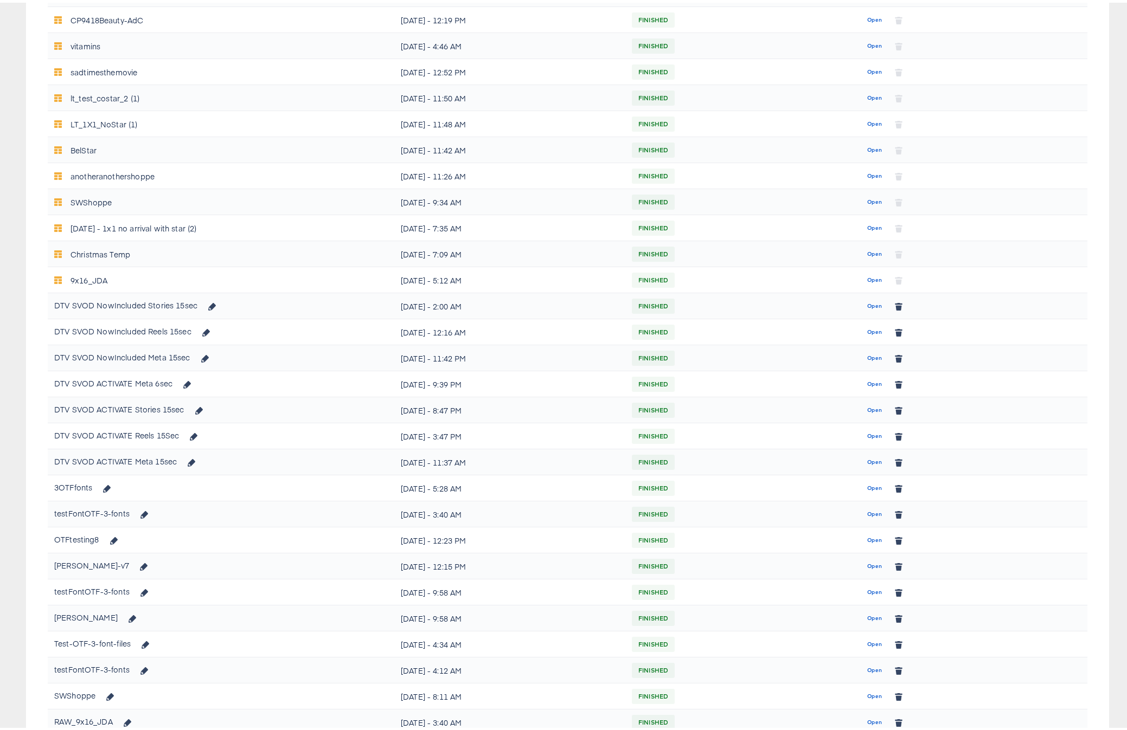
scroll to position [371, 0]
click at [867, 433] on span "Open" at bounding box center [874, 433] width 15 height 10
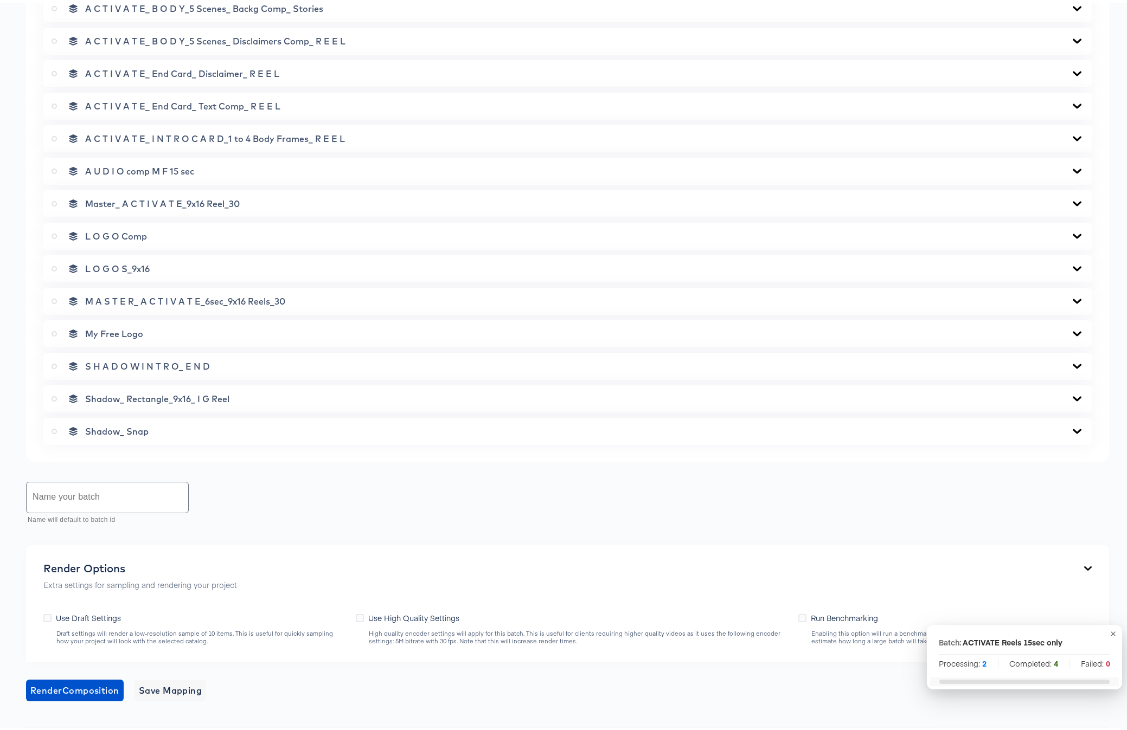
scroll to position [744, 0]
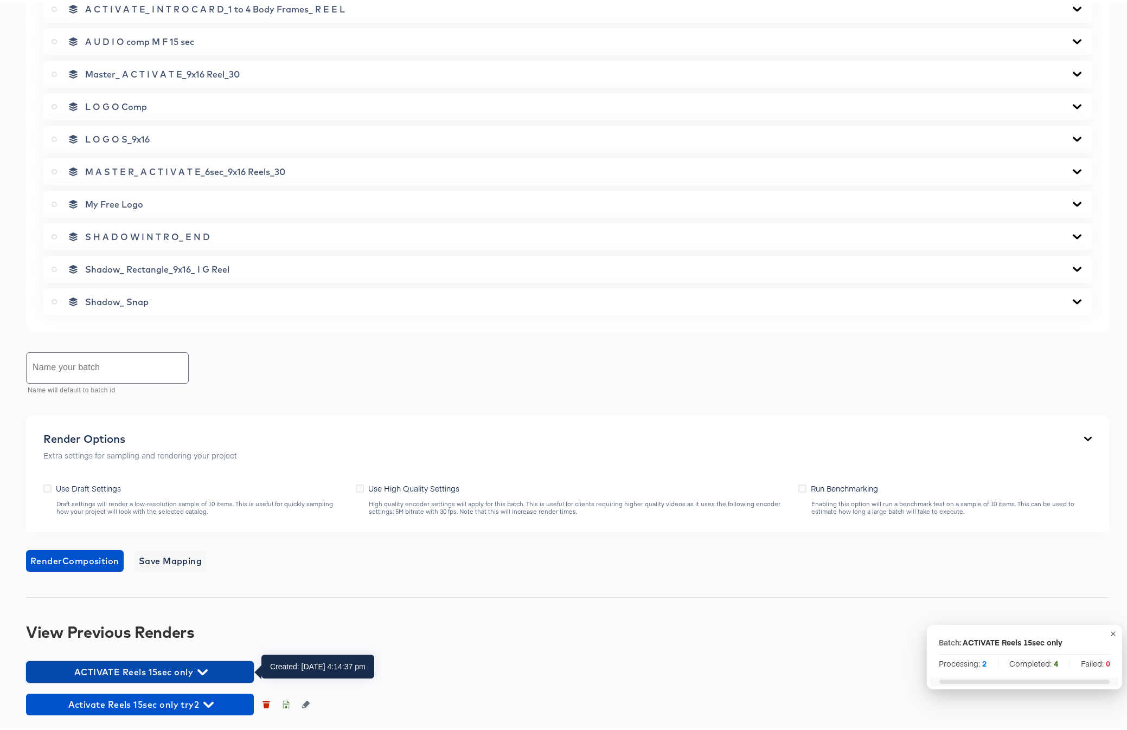
click at [202, 669] on icon "button" at bounding box center [202, 670] width 10 height 10
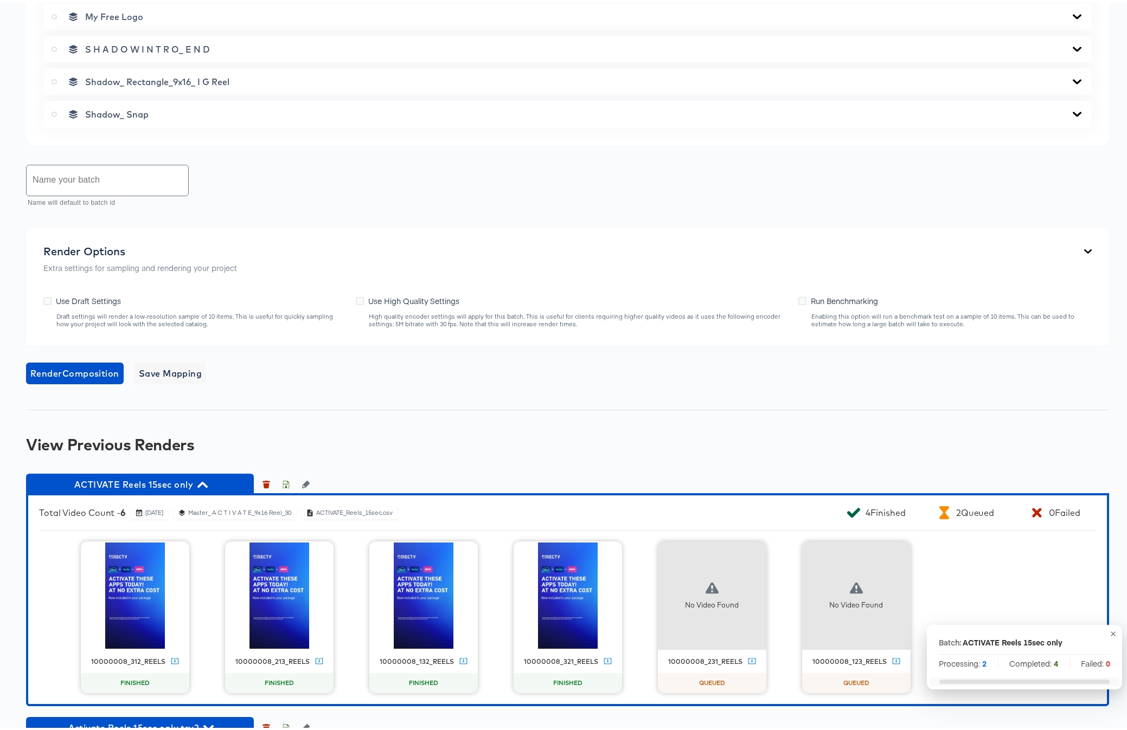
scroll to position [927, 0]
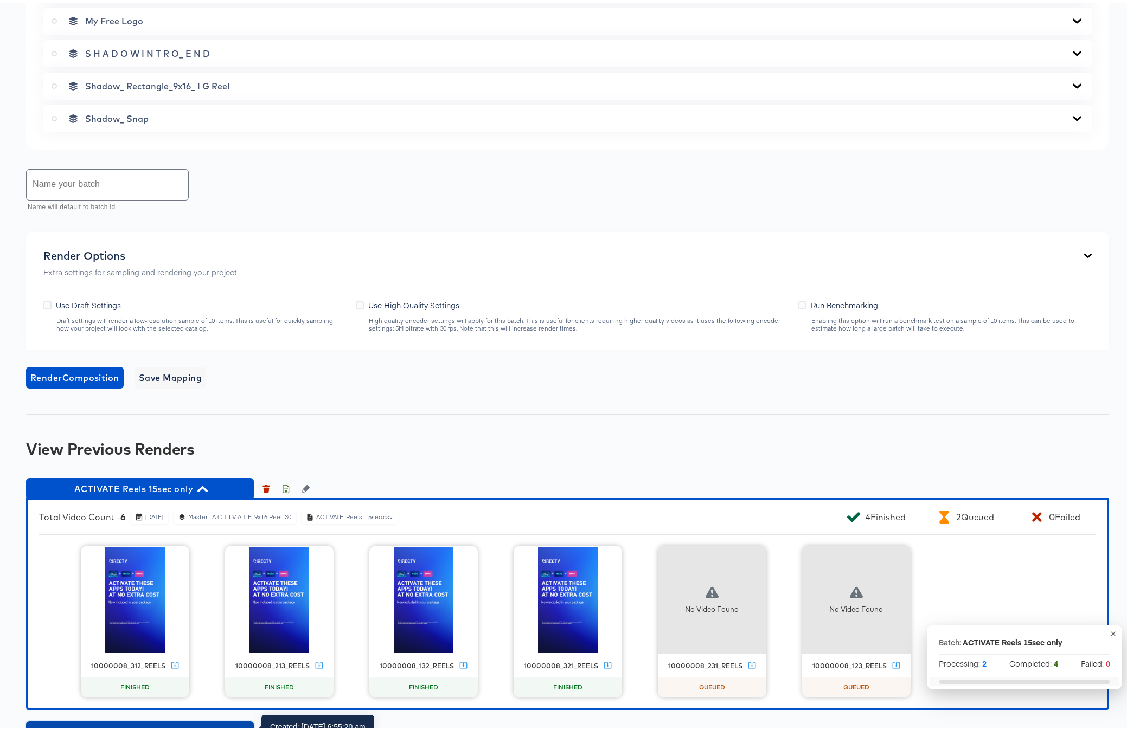
click at [207, 725] on icon "button" at bounding box center [208, 730] width 10 height 10
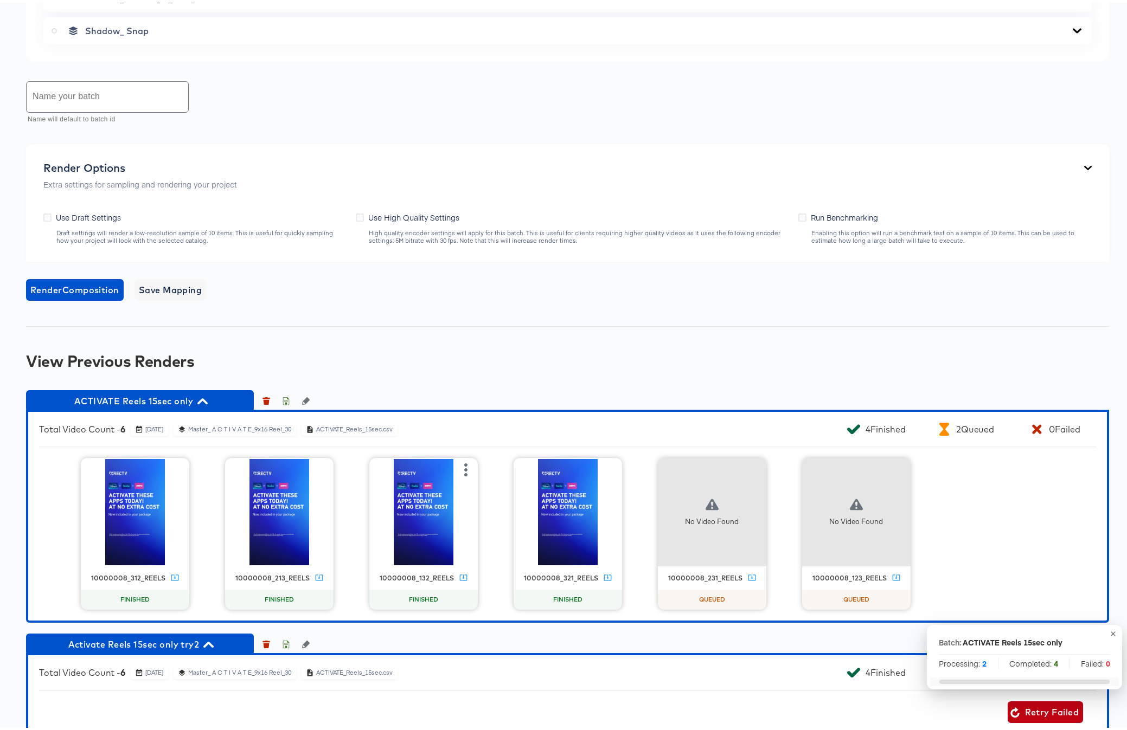
scroll to position [1198, 0]
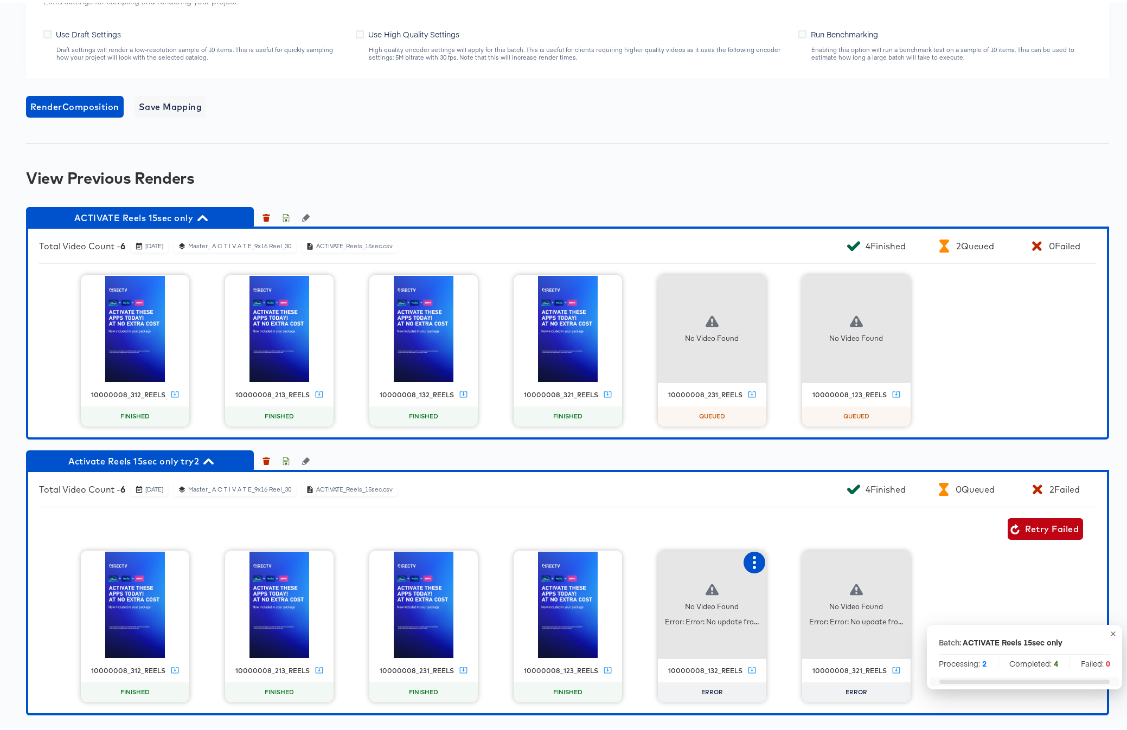
click at [748, 561] on icon "button" at bounding box center [754, 560] width 13 height 13
drag, startPoint x: 786, startPoint y: 558, endPoint x: 814, endPoint y: 557, distance: 28.8
click at [786, 558] on div "Retry" at bounding box center [793, 559] width 21 height 9
click at [887, 560] on button "button" at bounding box center [898, 560] width 22 height 22
click at [931, 559] on div "Retry" at bounding box center [938, 559] width 21 height 9
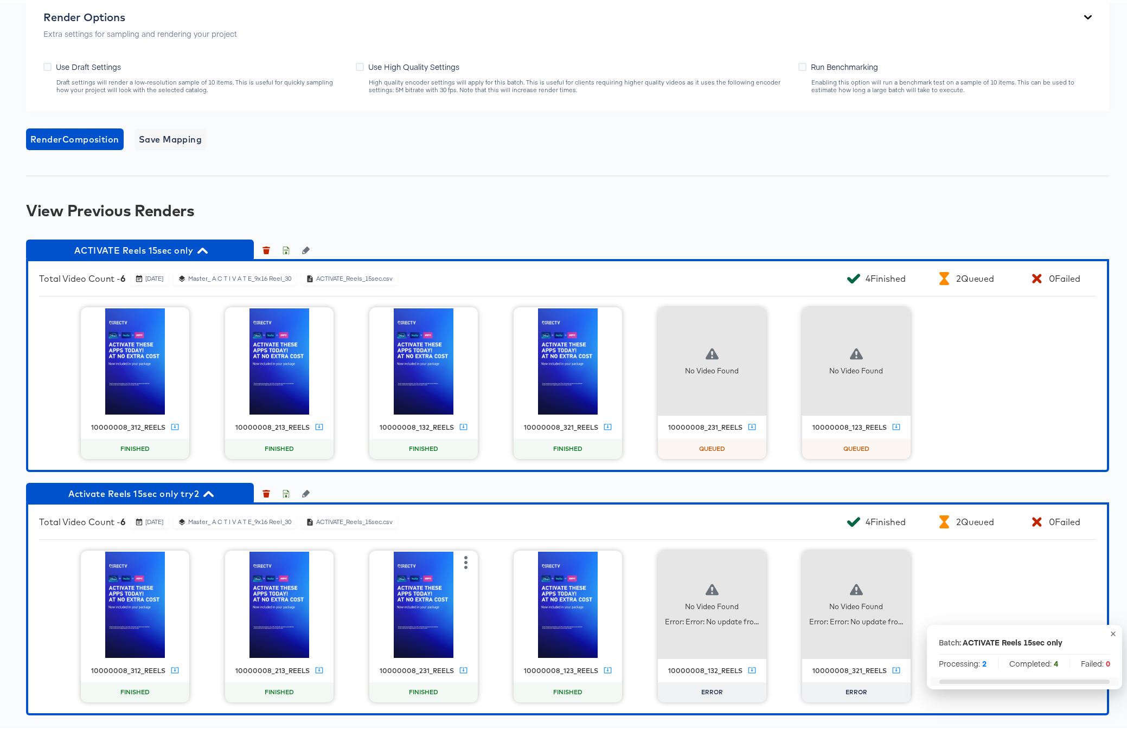
scroll to position [1166, 0]
click at [285, 248] on icon "button" at bounding box center [286, 248] width 8 height 8
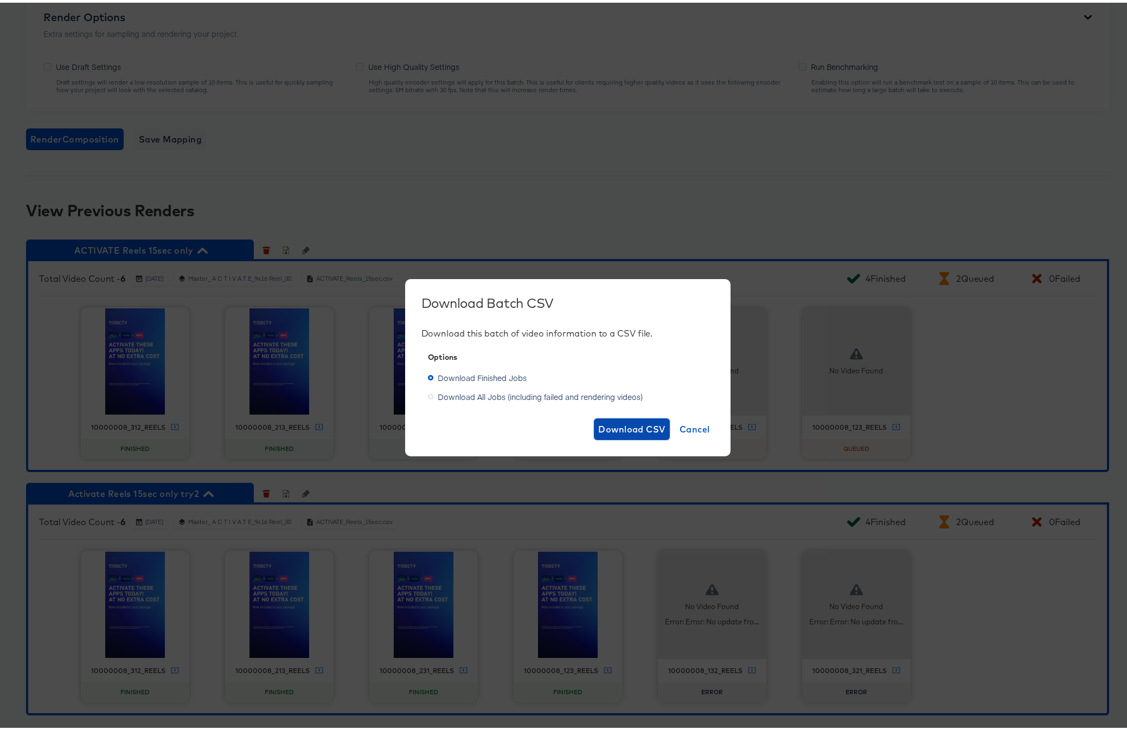
click at [615, 424] on span "Download CSV" at bounding box center [631, 426] width 67 height 15
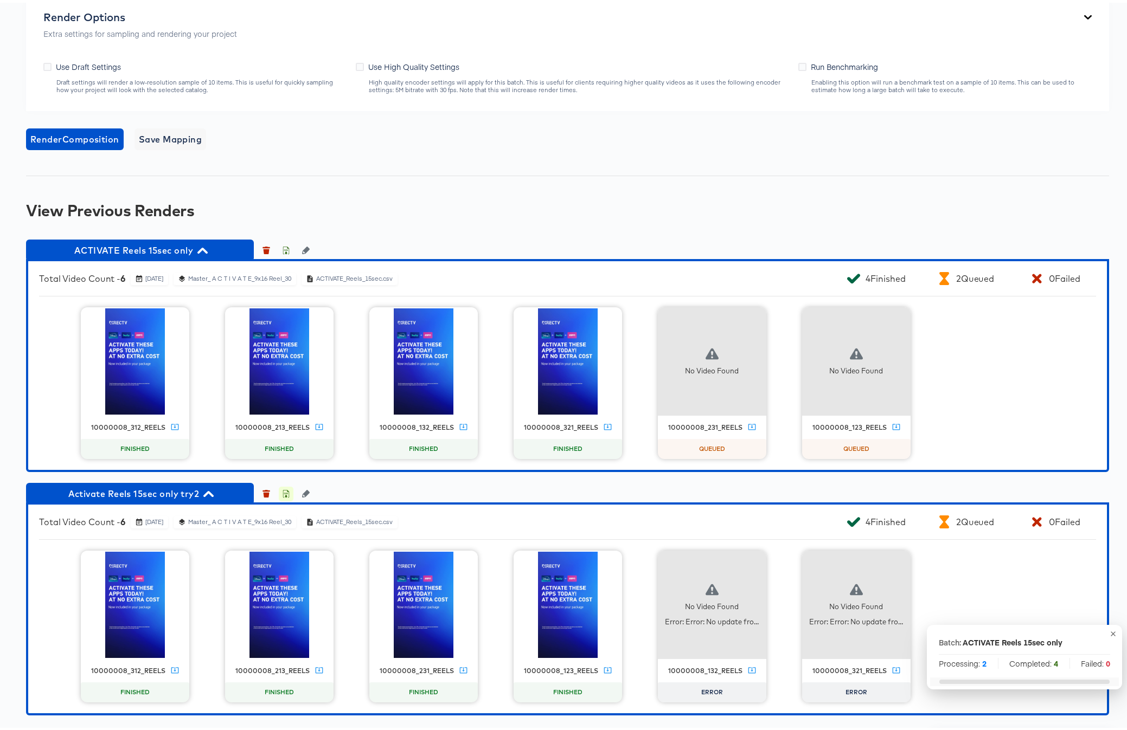
click at [286, 493] on icon "button" at bounding box center [286, 492] width 4 height 5
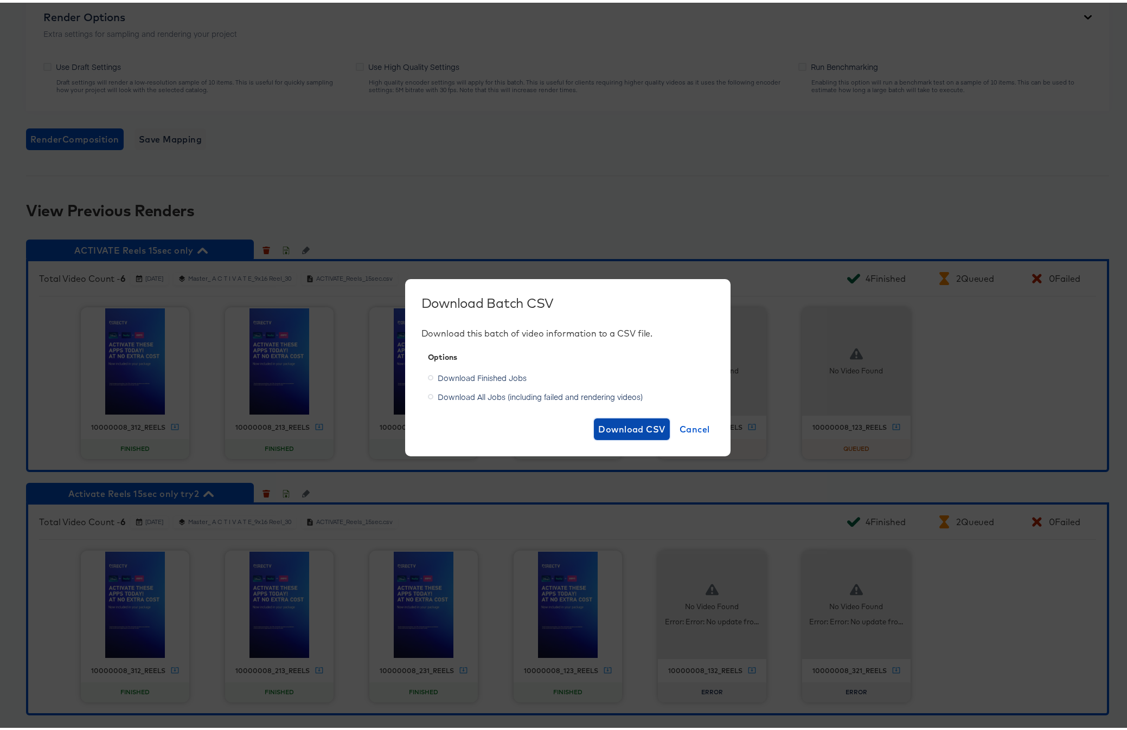
click at [631, 427] on span "Download CSV" at bounding box center [631, 426] width 67 height 15
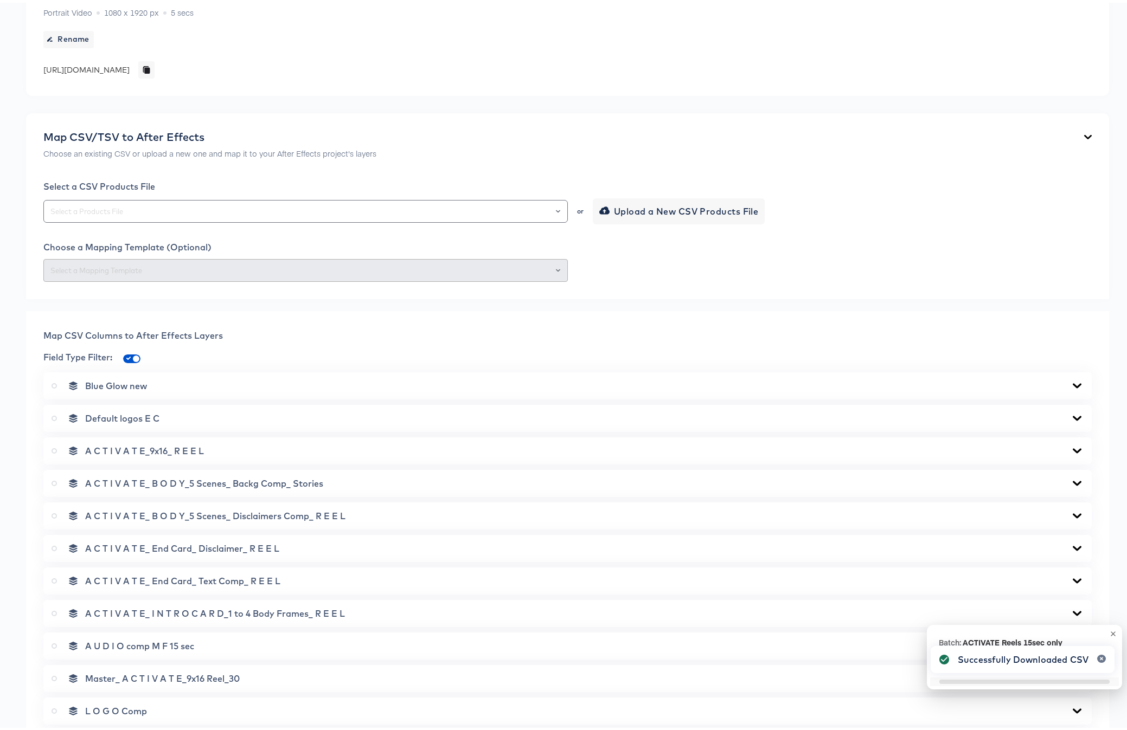
scroll to position [0, 0]
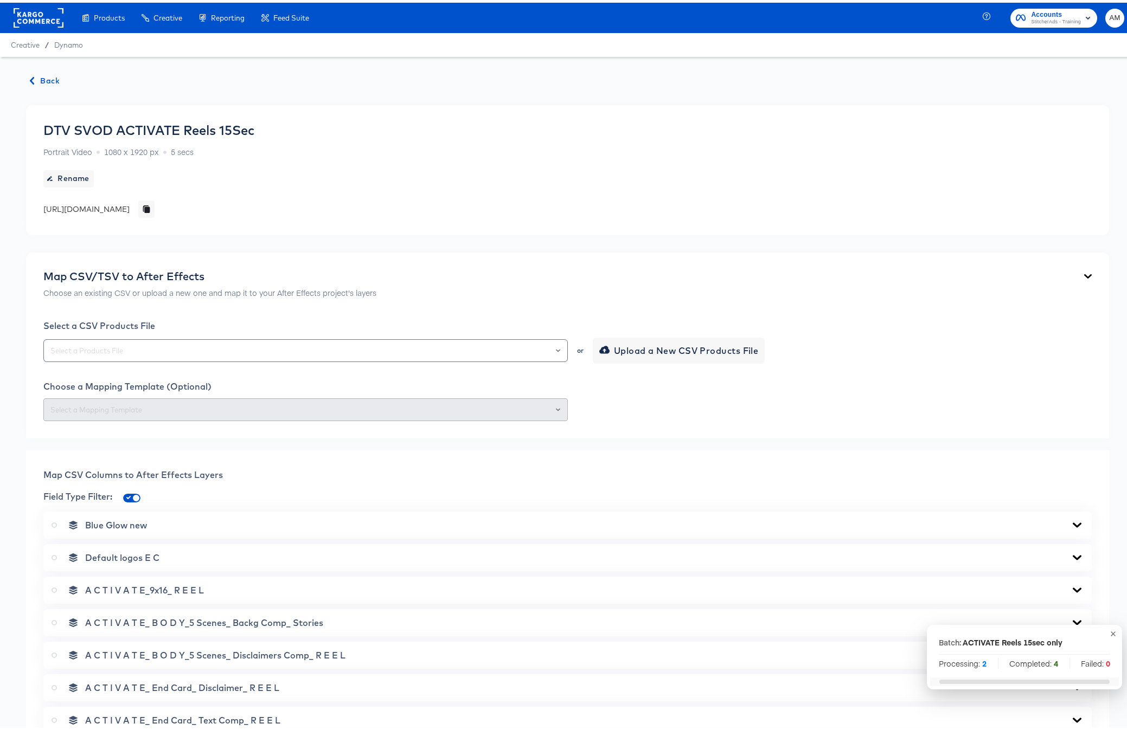
click at [43, 81] on span "Back" at bounding box center [44, 79] width 29 height 14
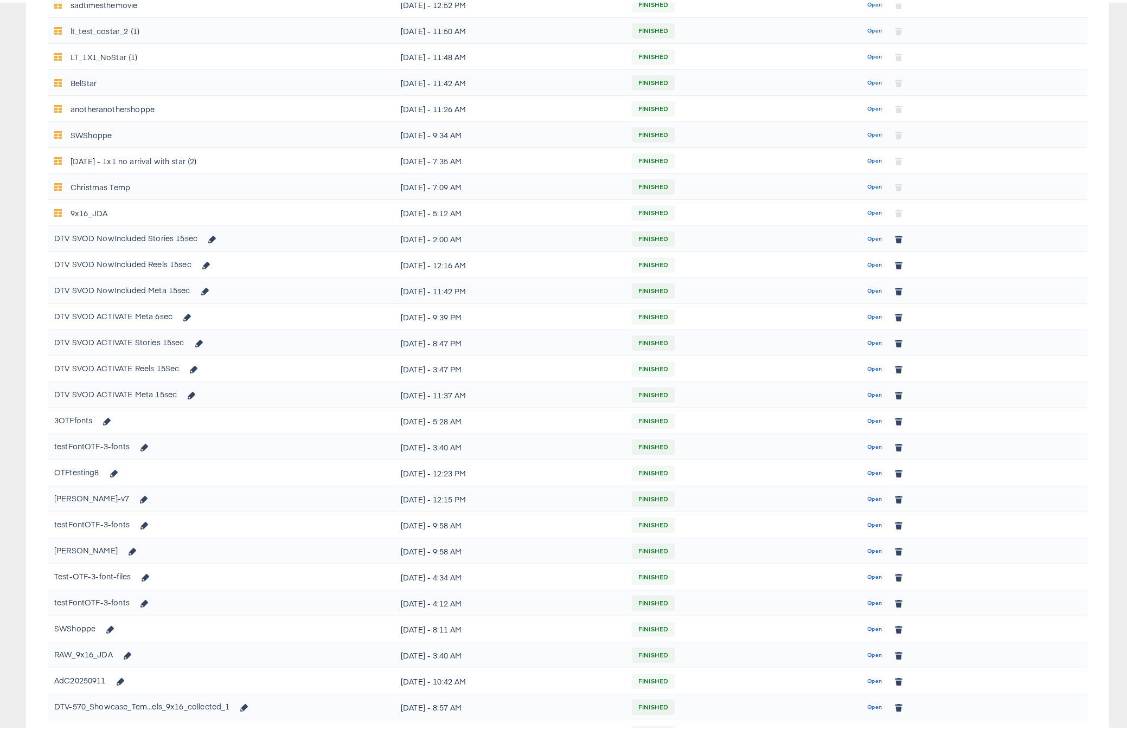
scroll to position [438, 0]
click at [867, 393] on span "Open" at bounding box center [874, 393] width 15 height 10
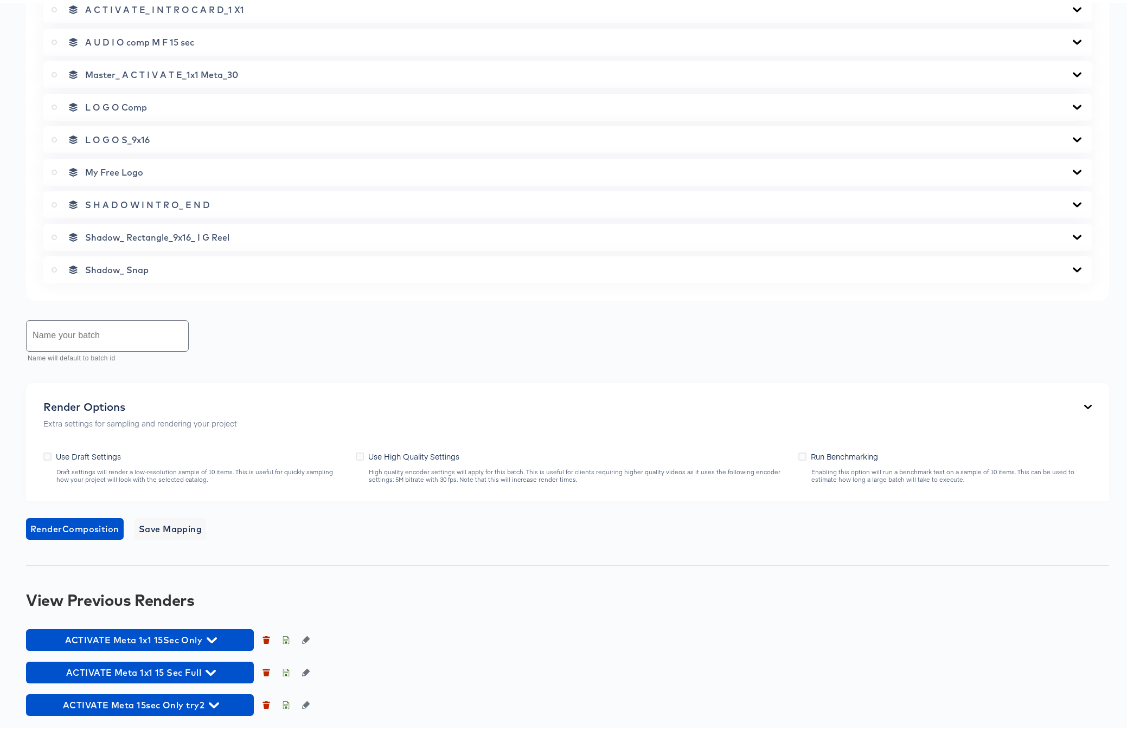
scroll to position [744, 0]
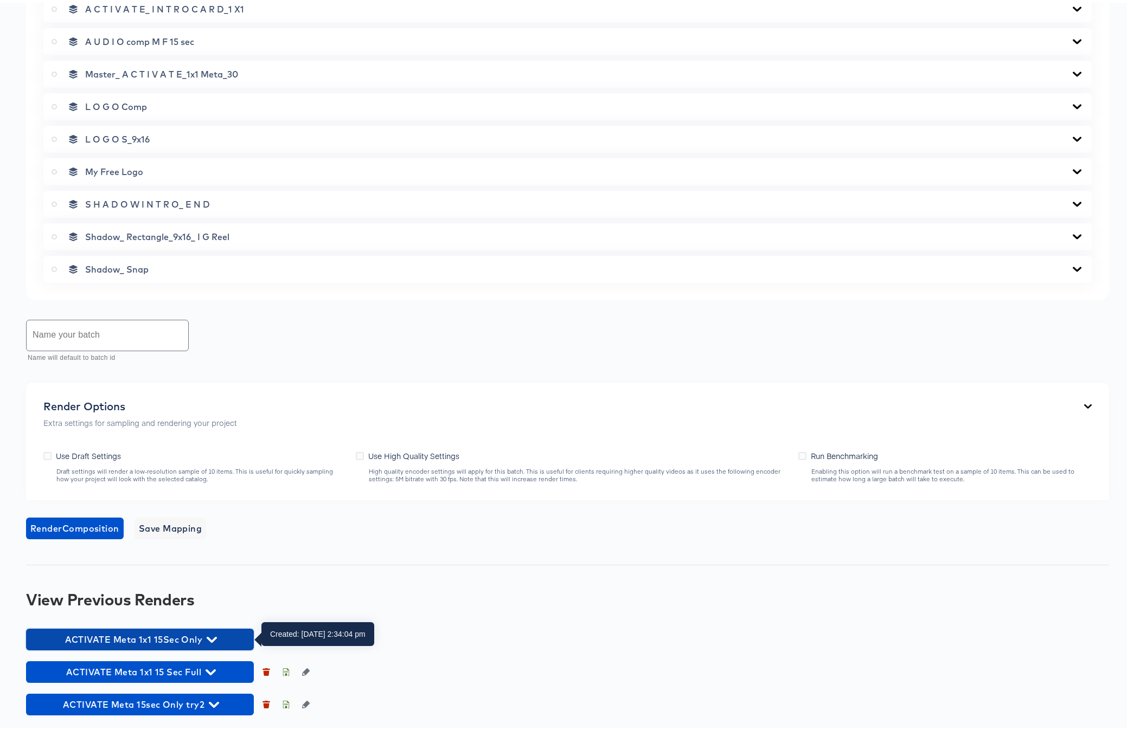
click at [213, 635] on icon "button" at bounding box center [212, 637] width 10 height 10
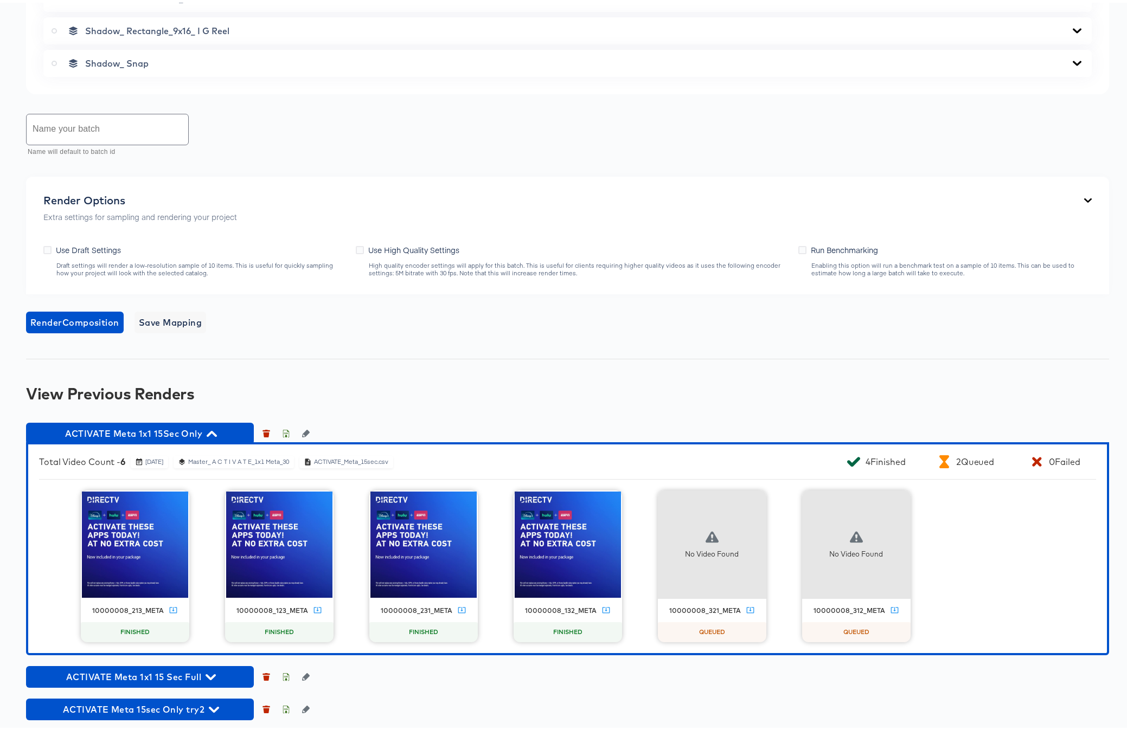
scroll to position [955, 0]
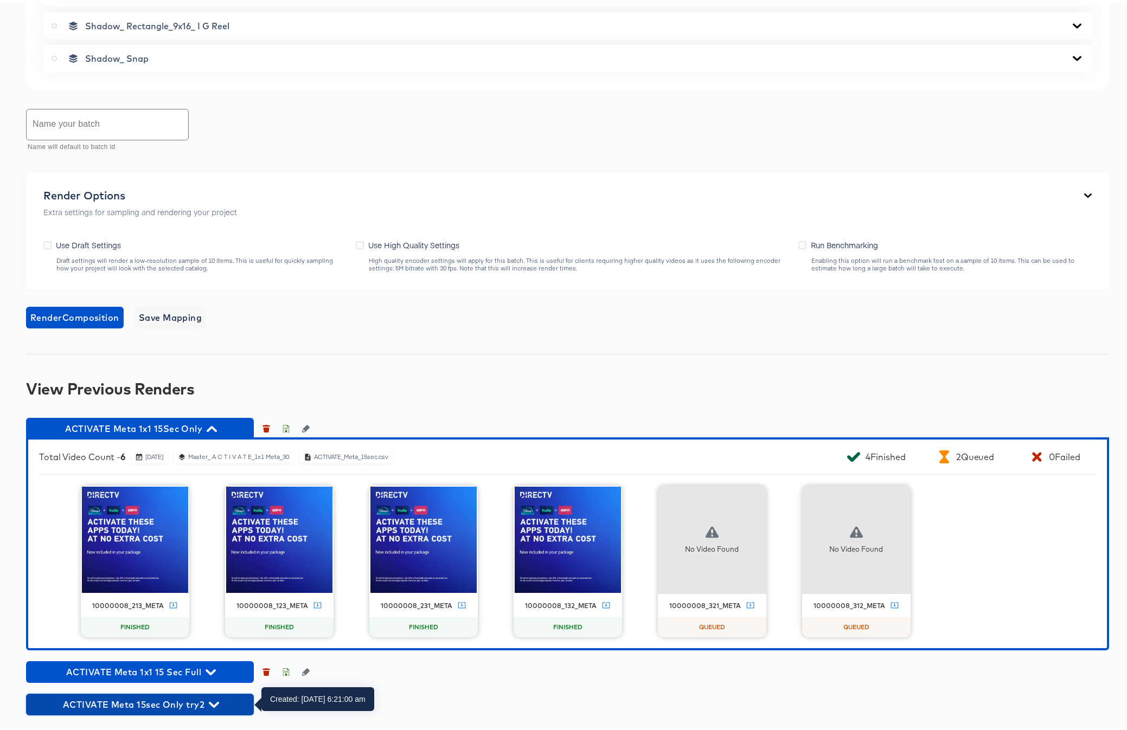
click at [212, 702] on icon "button" at bounding box center [214, 702] width 10 height 6
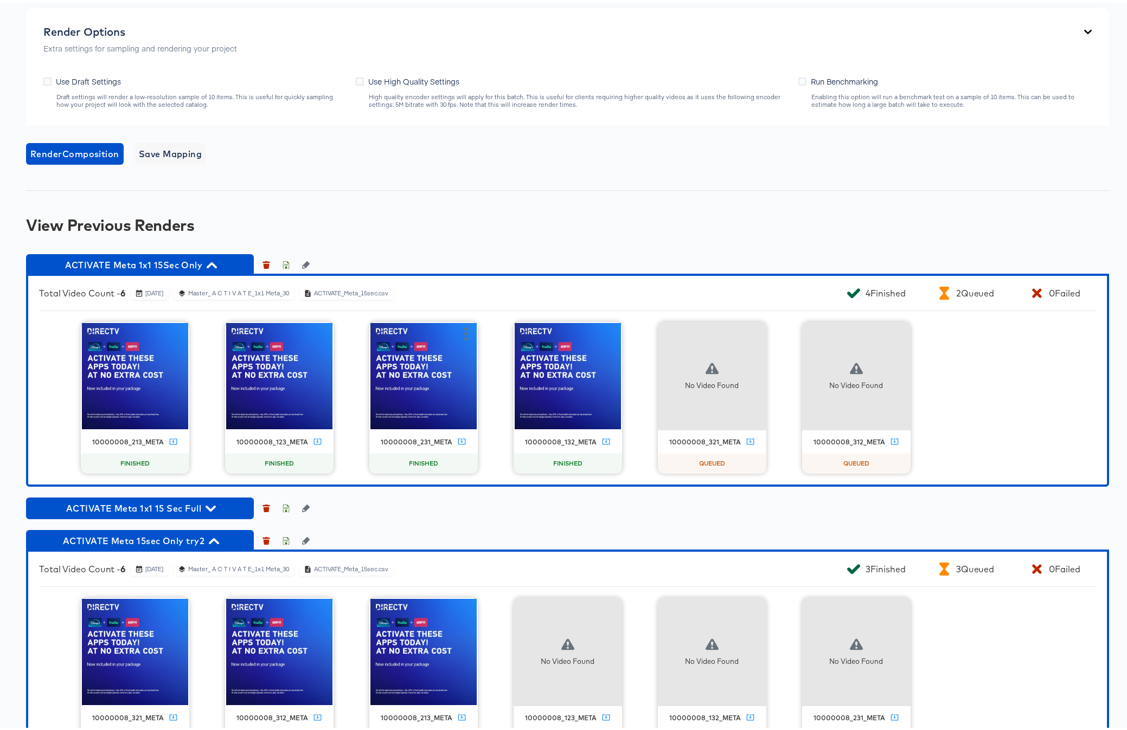
scroll to position [1166, 0]
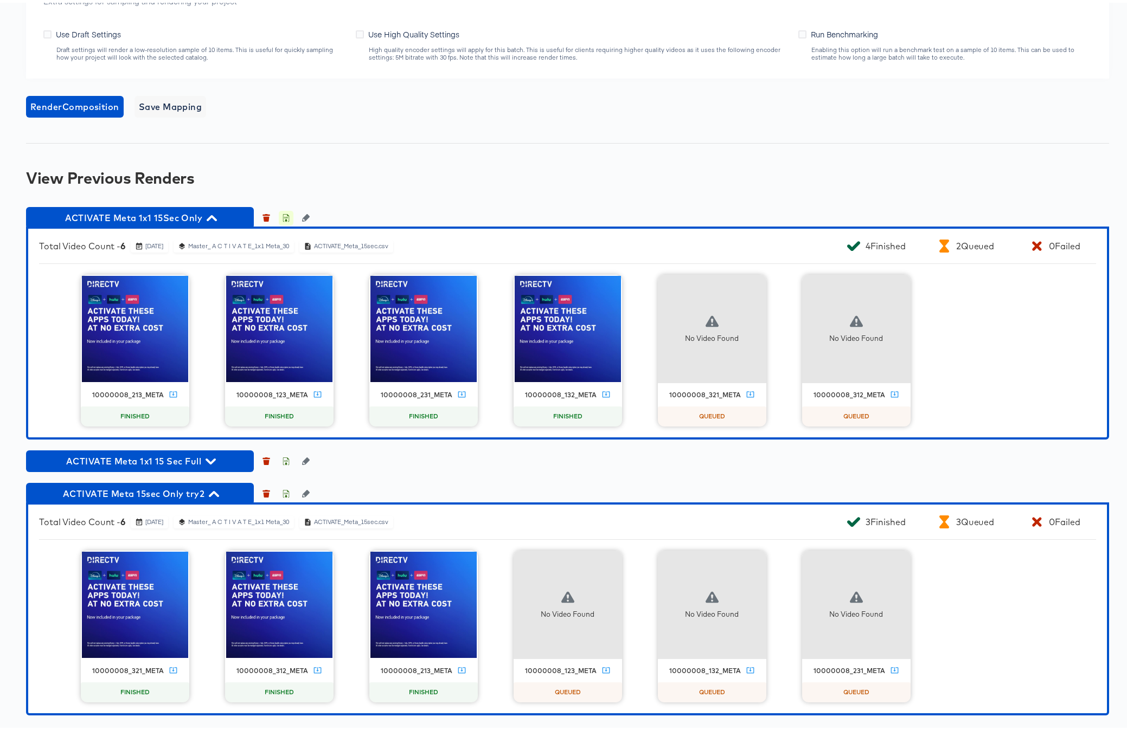
click at [284, 215] on icon "button" at bounding box center [286, 215] width 8 height 8
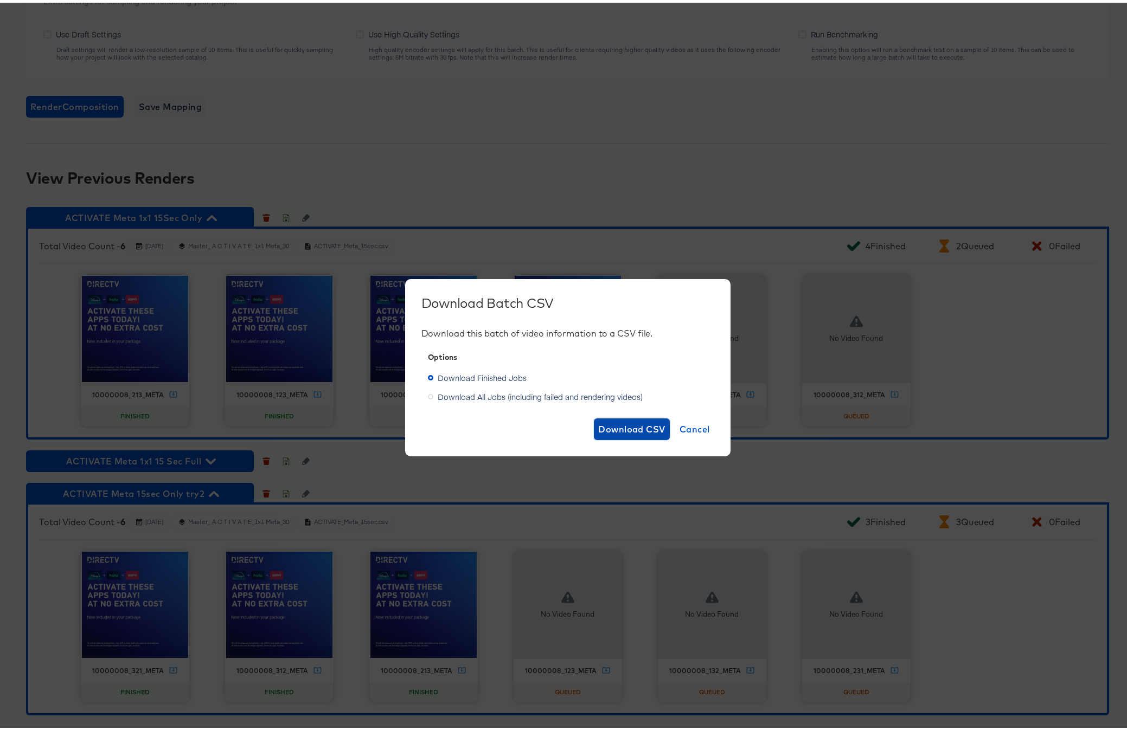
click at [623, 426] on span "Download CSV" at bounding box center [631, 426] width 67 height 15
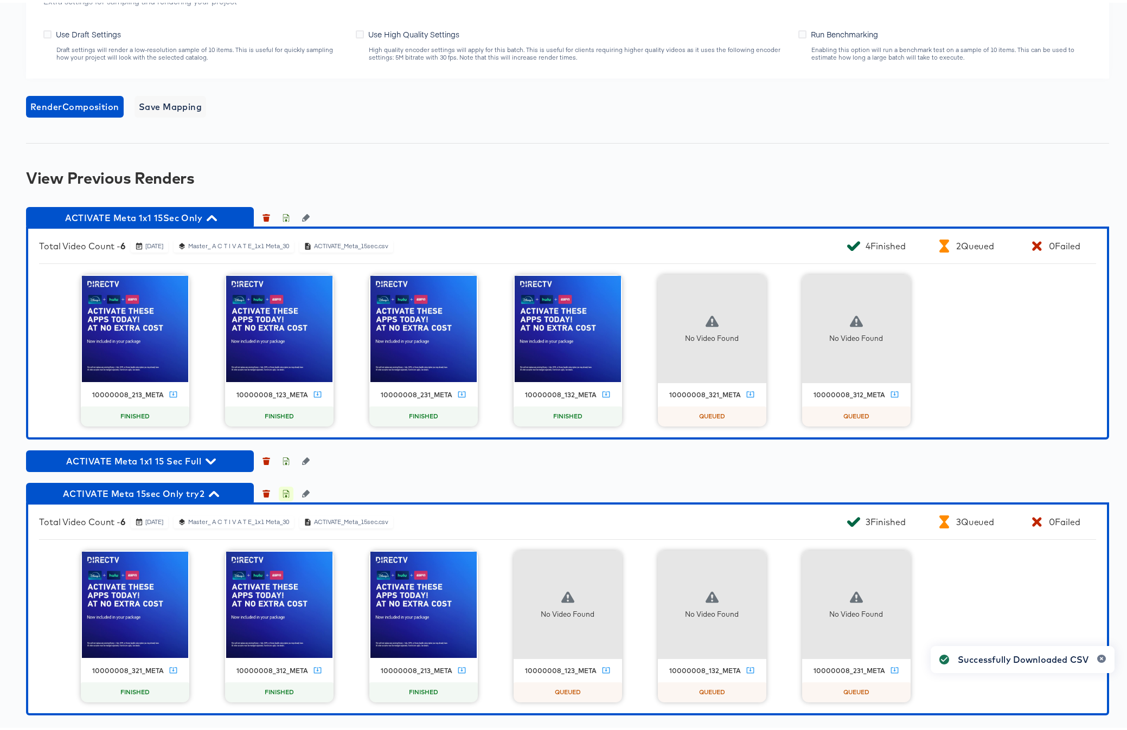
click at [287, 492] on icon "button" at bounding box center [286, 491] width 8 height 8
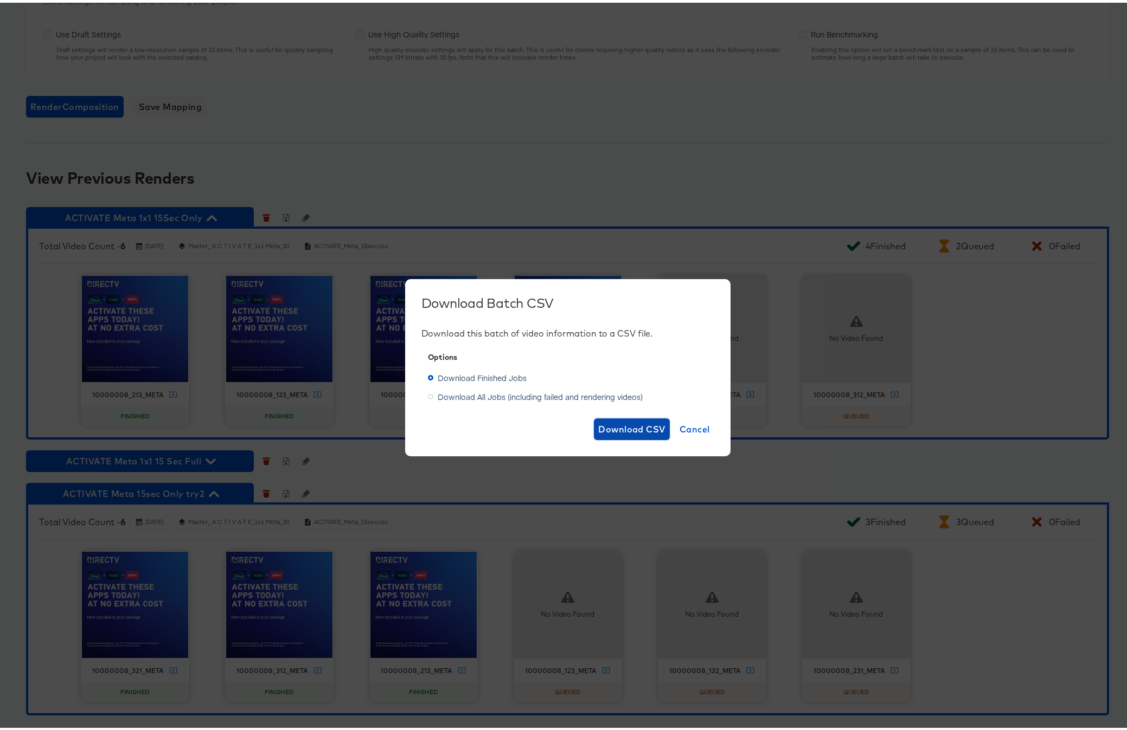
click at [625, 426] on span "Download CSV" at bounding box center [631, 426] width 67 height 15
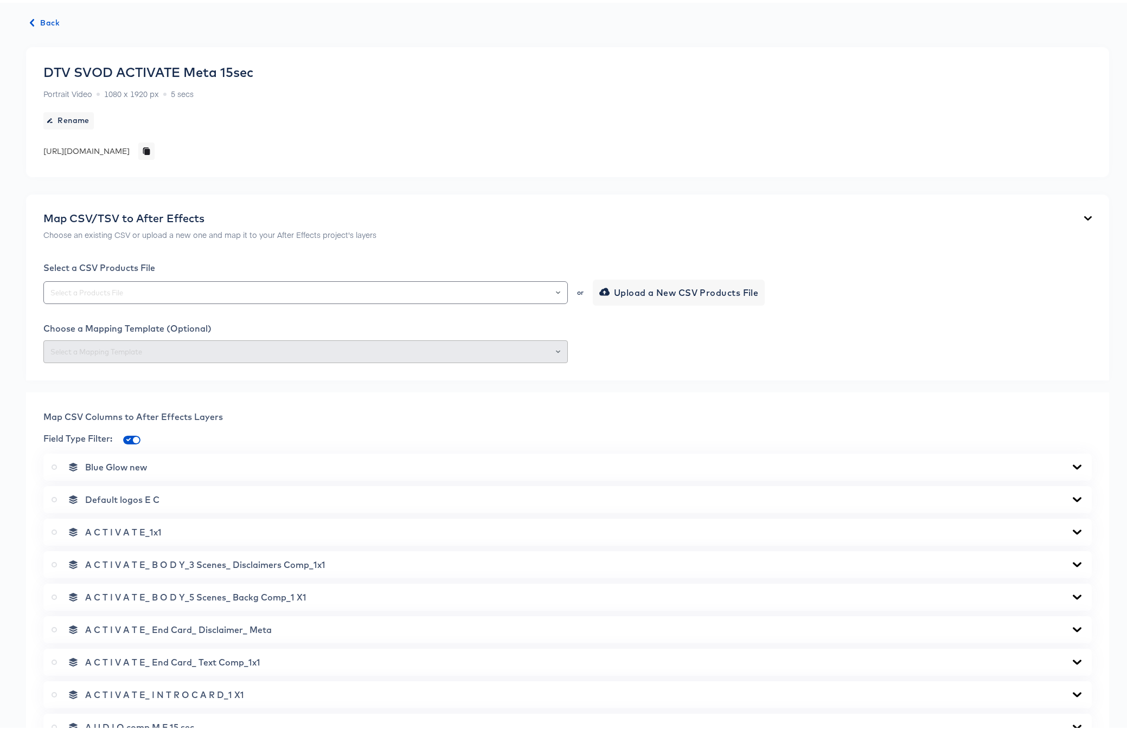
scroll to position [0, 0]
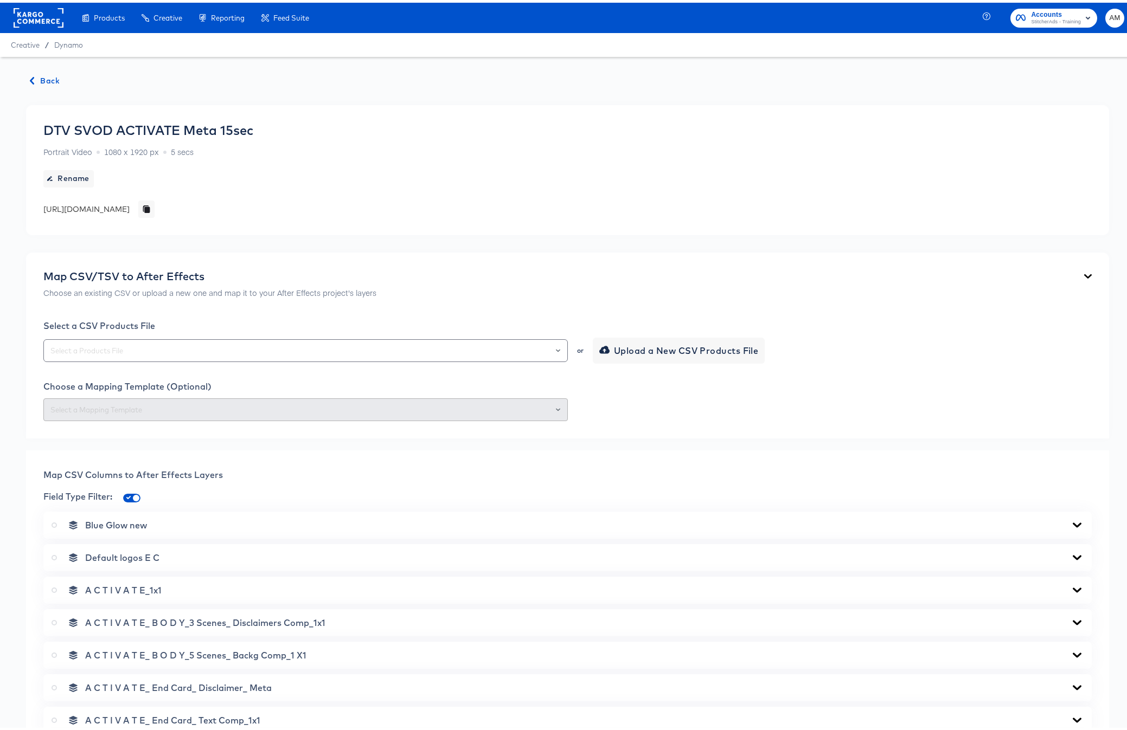
click at [41, 72] on span "Back" at bounding box center [44, 79] width 29 height 14
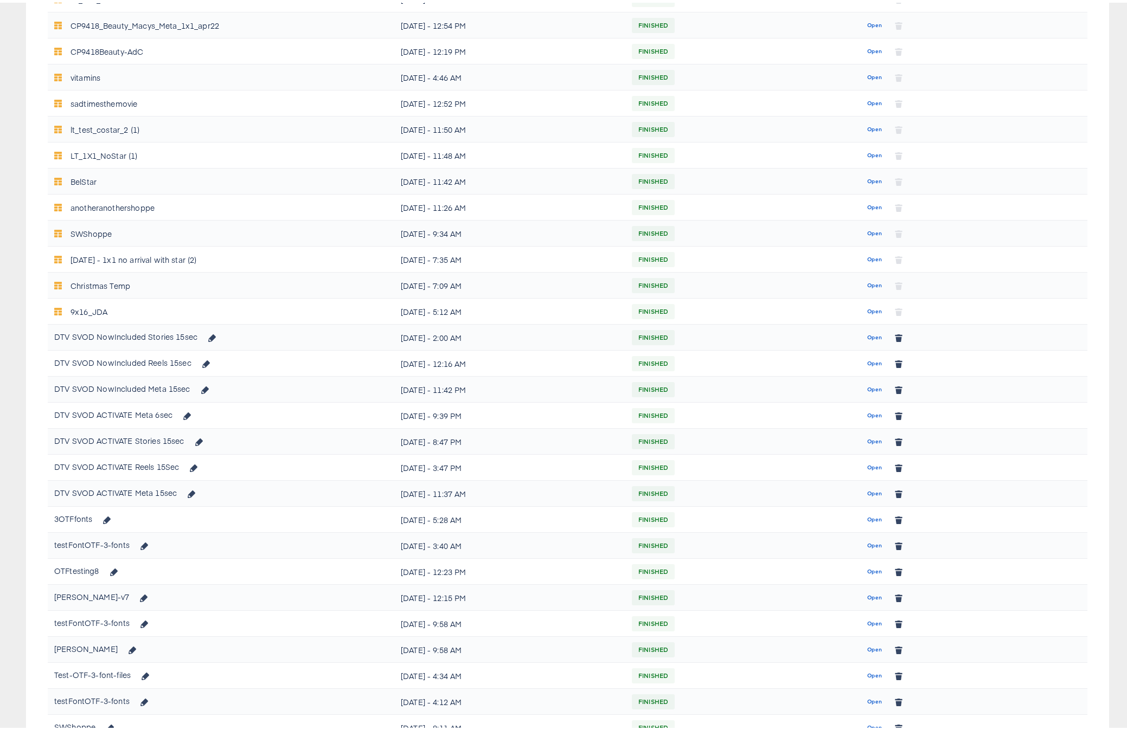
scroll to position [340, 0]
click at [867, 333] on span "Open" at bounding box center [874, 334] width 15 height 10
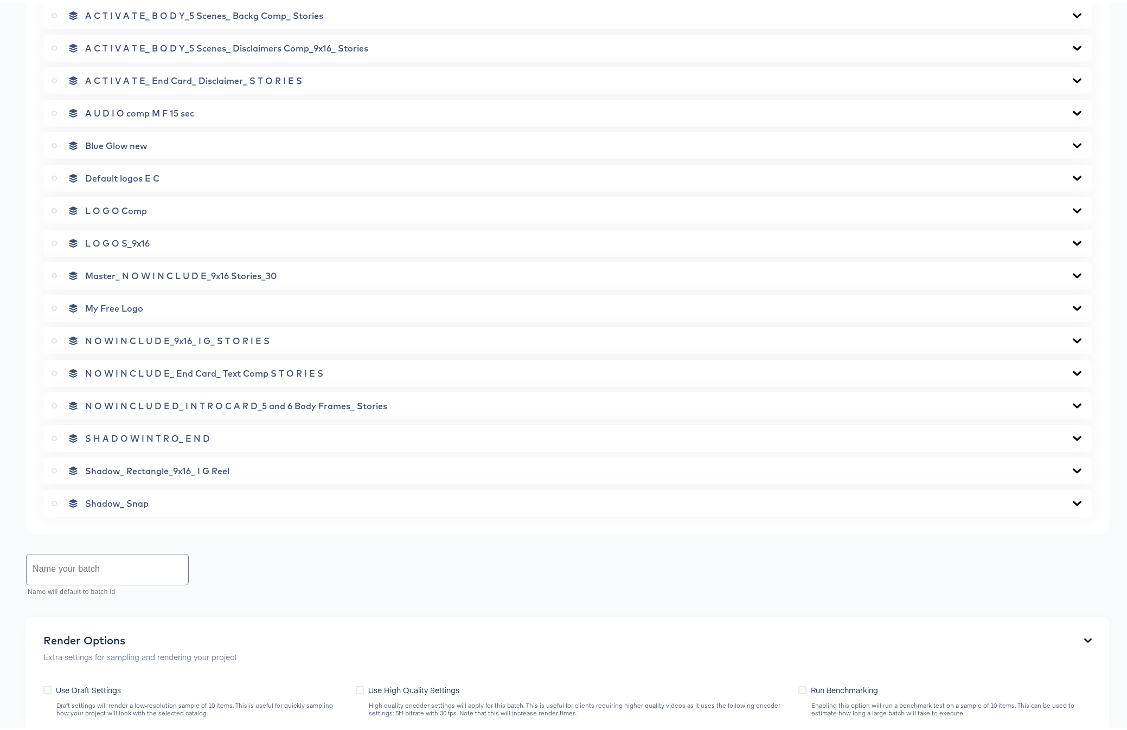
scroll to position [711, 0]
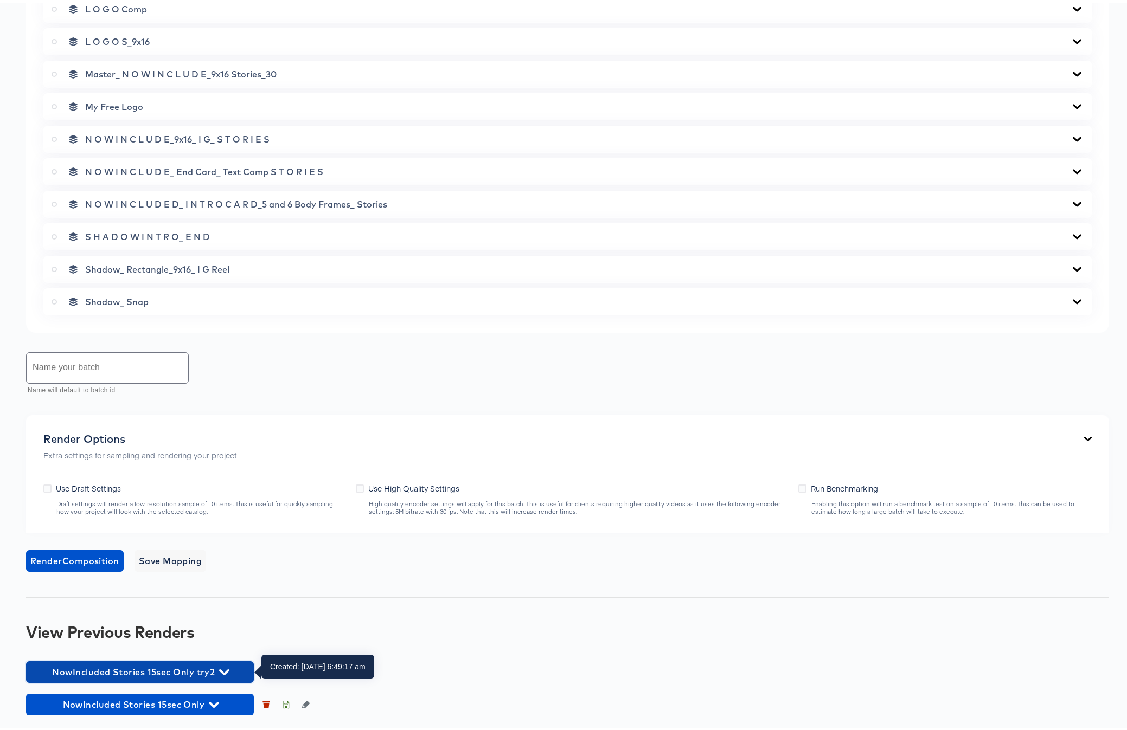
click at [222, 668] on icon "button" at bounding box center [224, 670] width 10 height 6
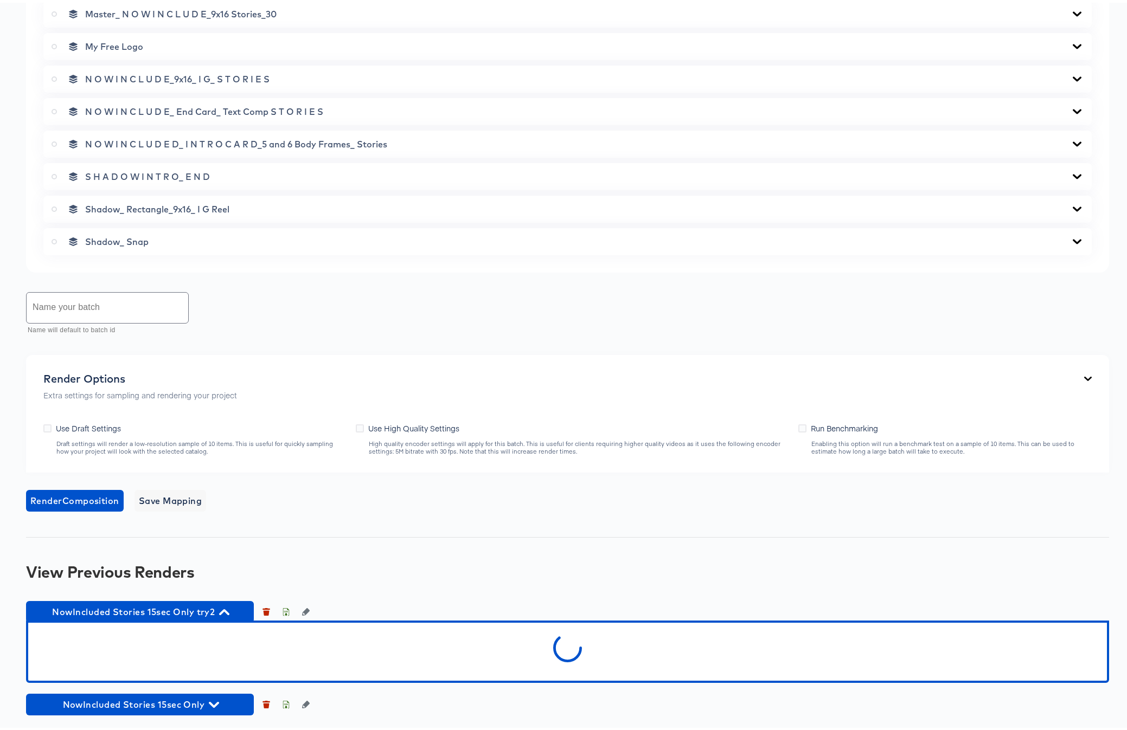
scroll to position [922, 0]
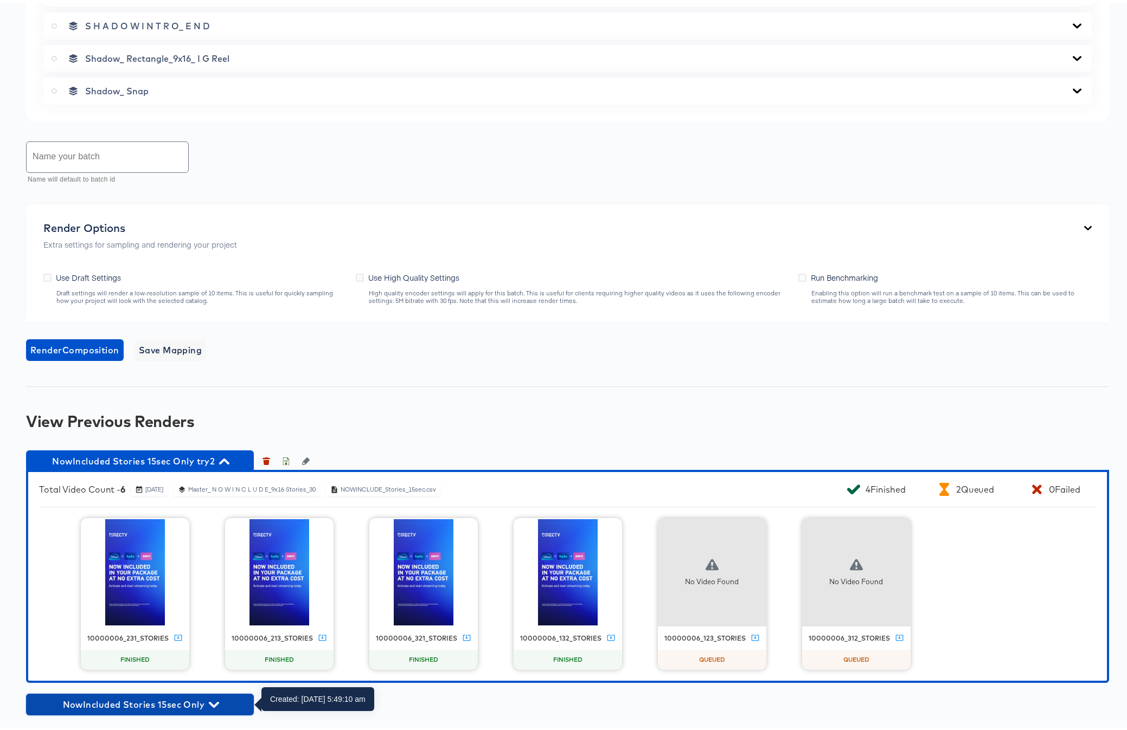
click at [216, 700] on icon "button" at bounding box center [214, 702] width 10 height 10
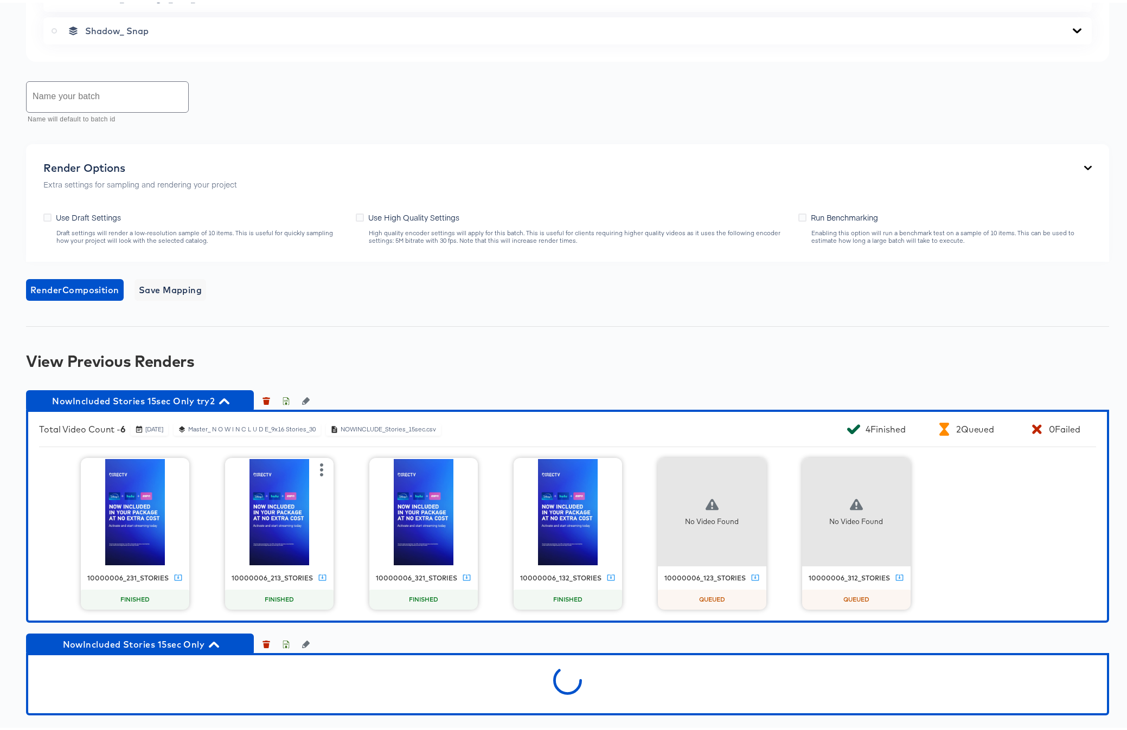
scroll to position [1133, 0]
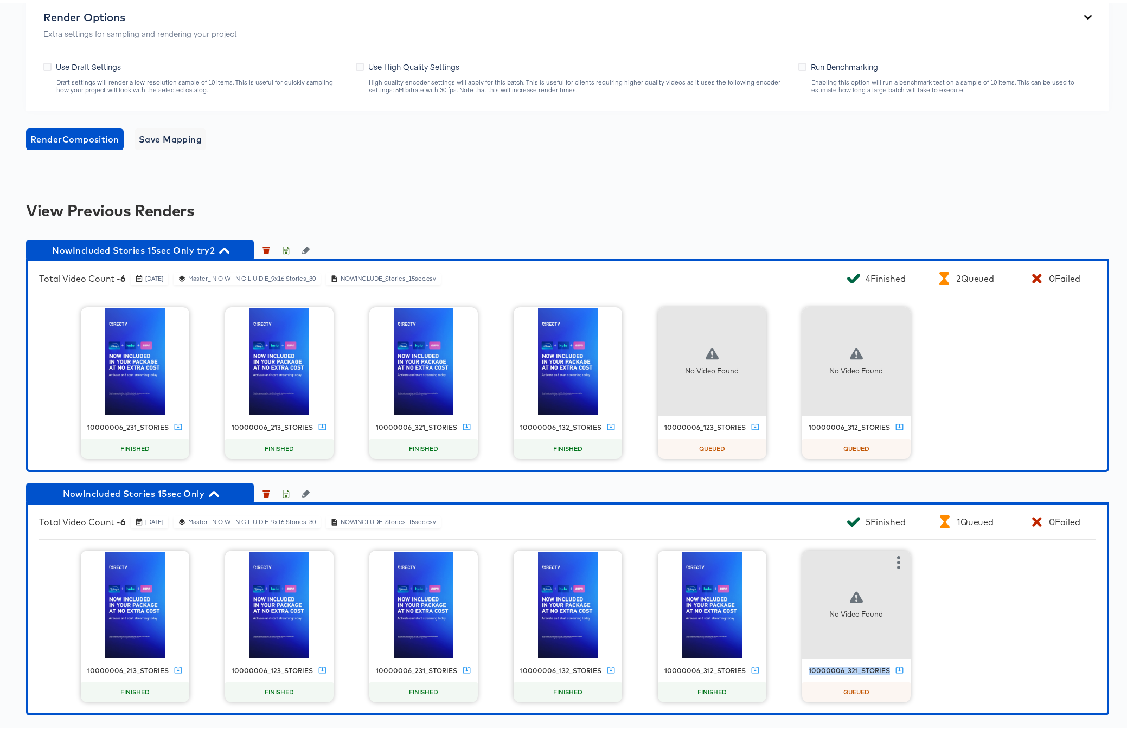
drag, startPoint x: 884, startPoint y: 667, endPoint x: 806, endPoint y: 668, distance: 77.5
click at [808, 668] on div "10000006_321_stories" at bounding box center [848, 668] width 81 height 9
copy div "10000006_321_stories"
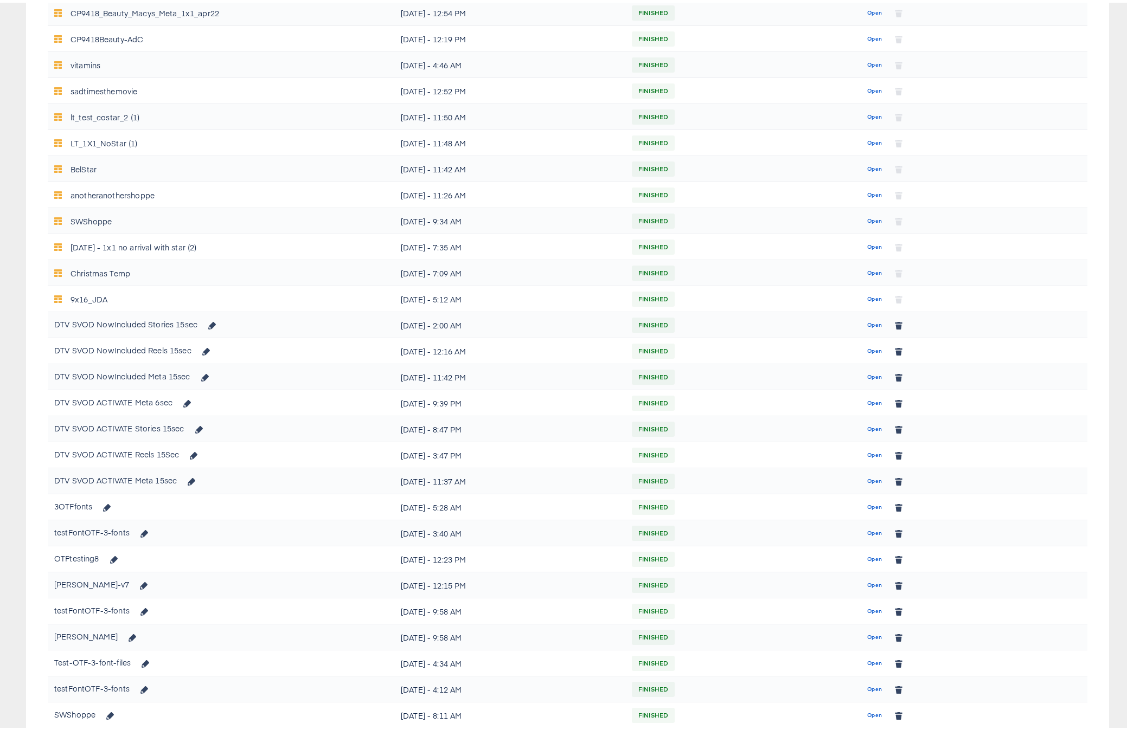
scroll to position [490, 0]
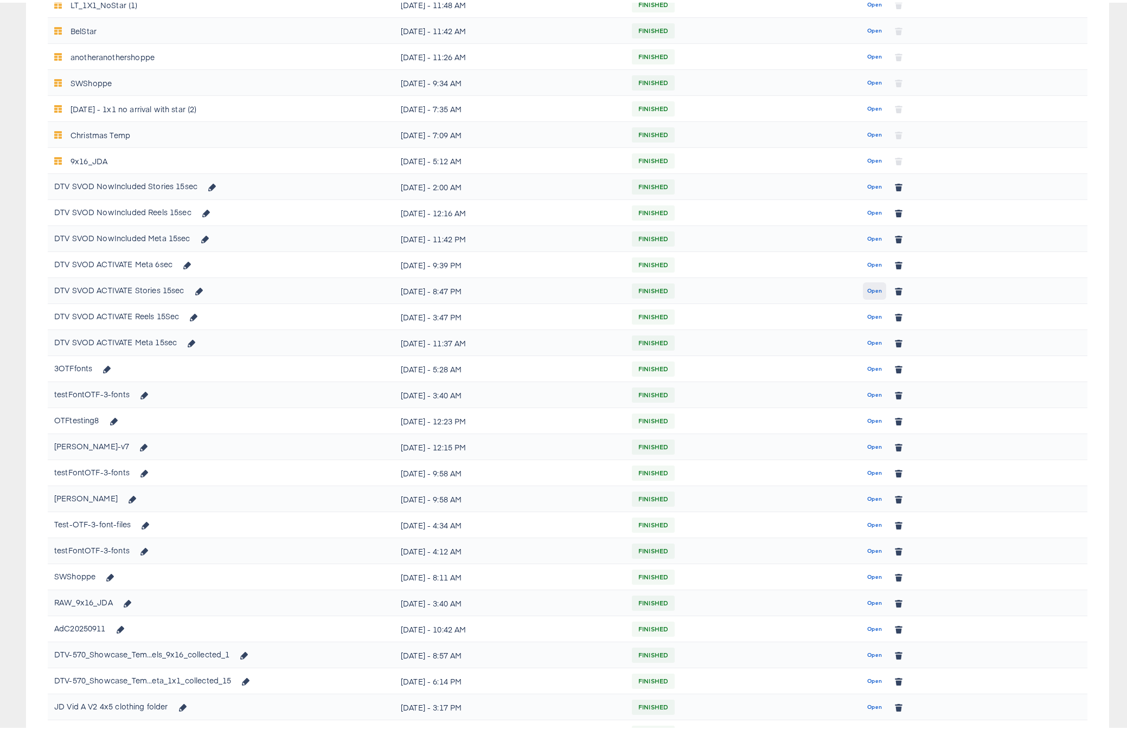
click at [878, 287] on button "Open" at bounding box center [874, 288] width 23 height 17
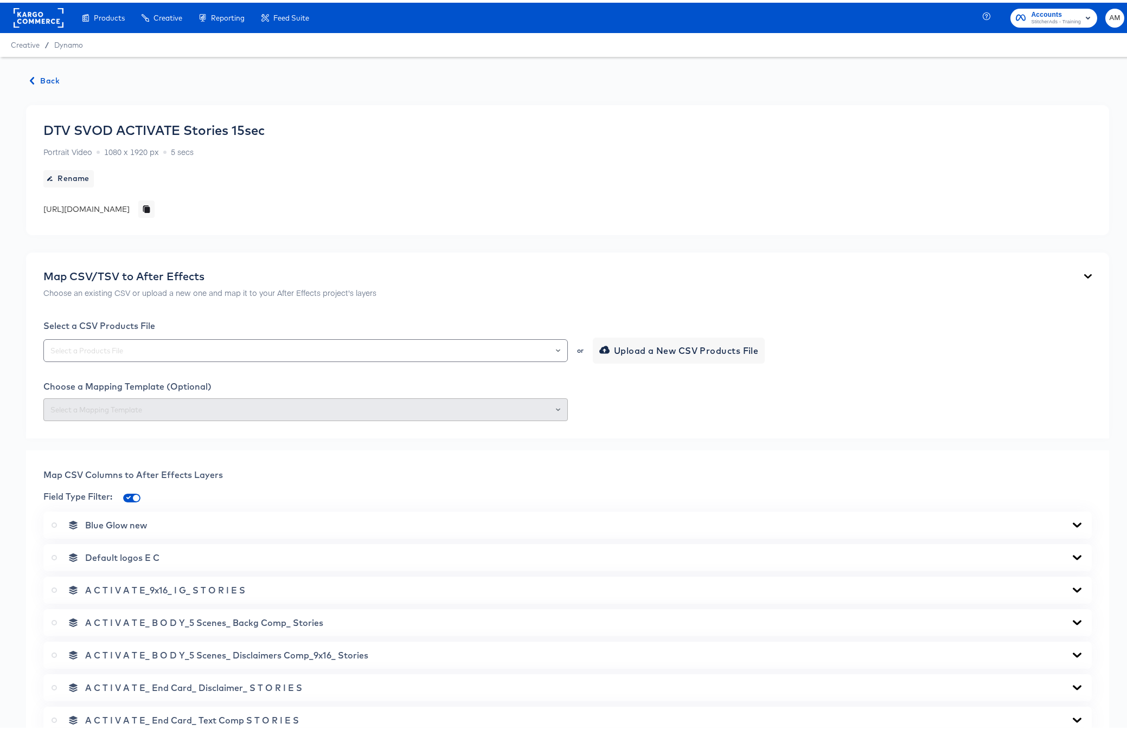
scroll to position [711, 0]
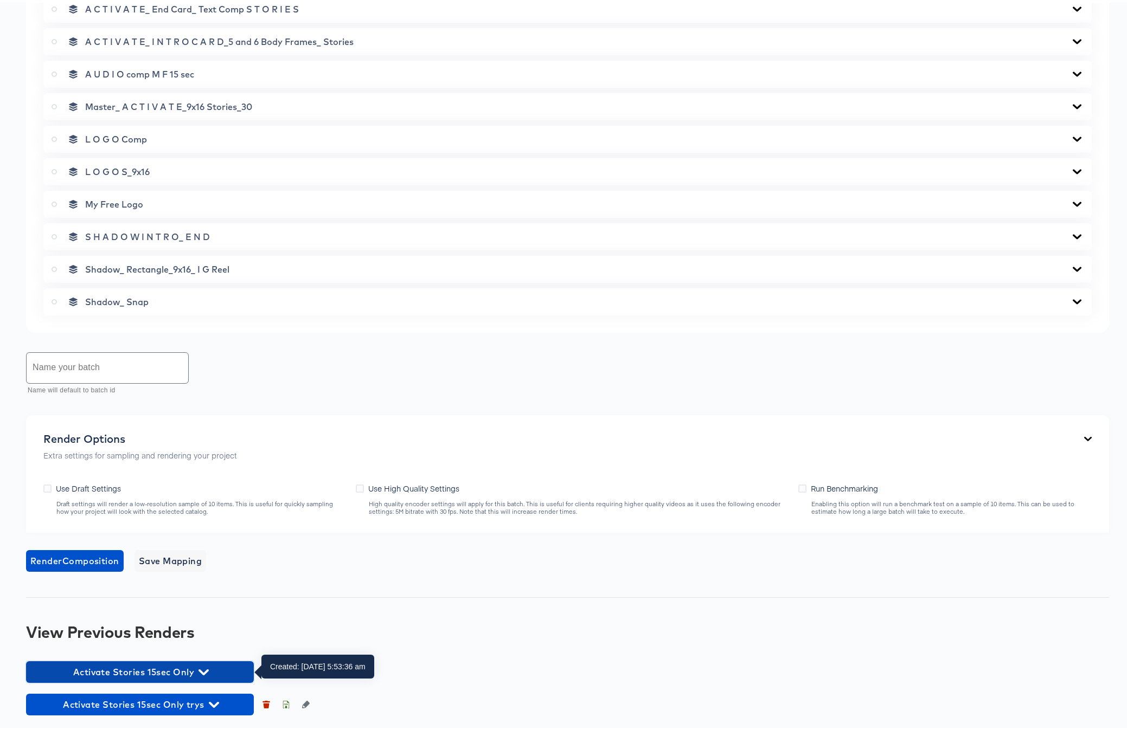
click at [207, 669] on icon "button" at bounding box center [203, 670] width 10 height 6
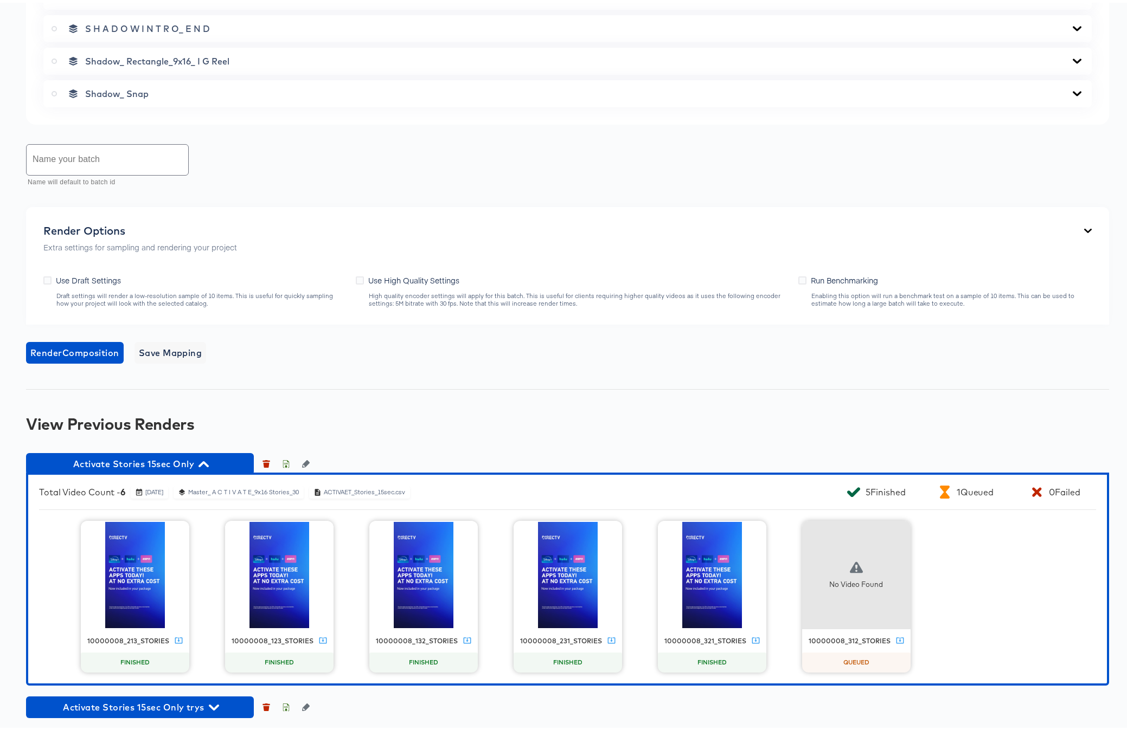
scroll to position [922, 0]
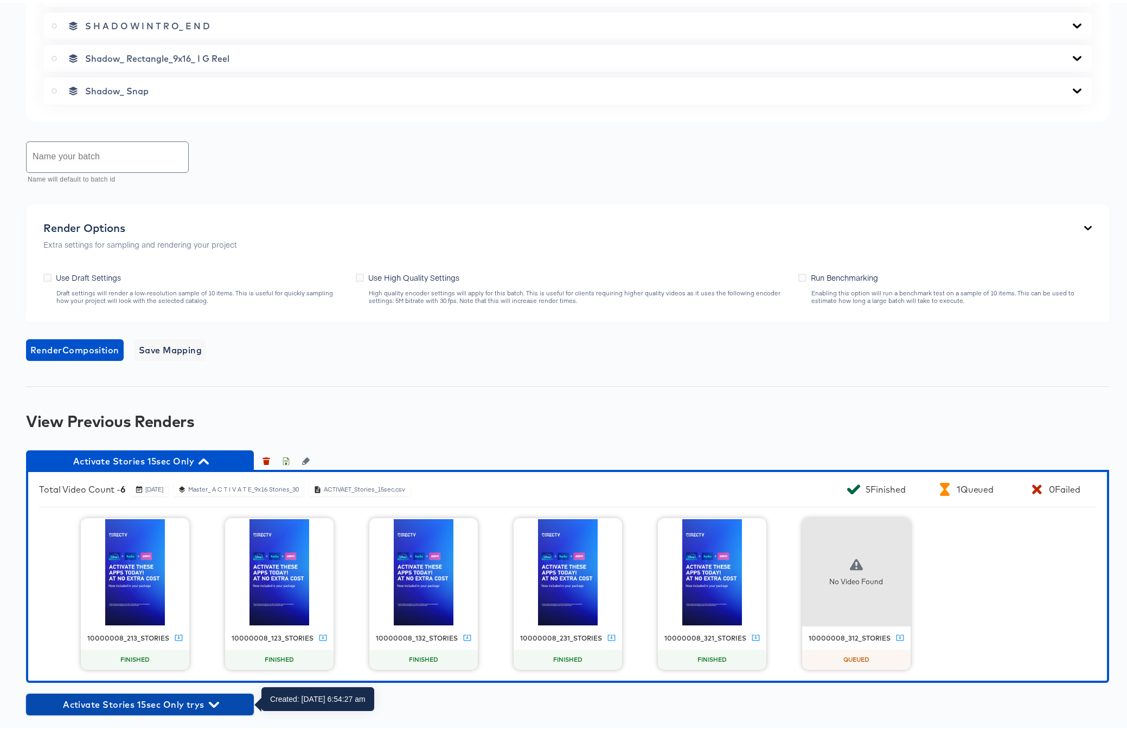
click at [211, 699] on icon "button" at bounding box center [214, 702] width 10 height 6
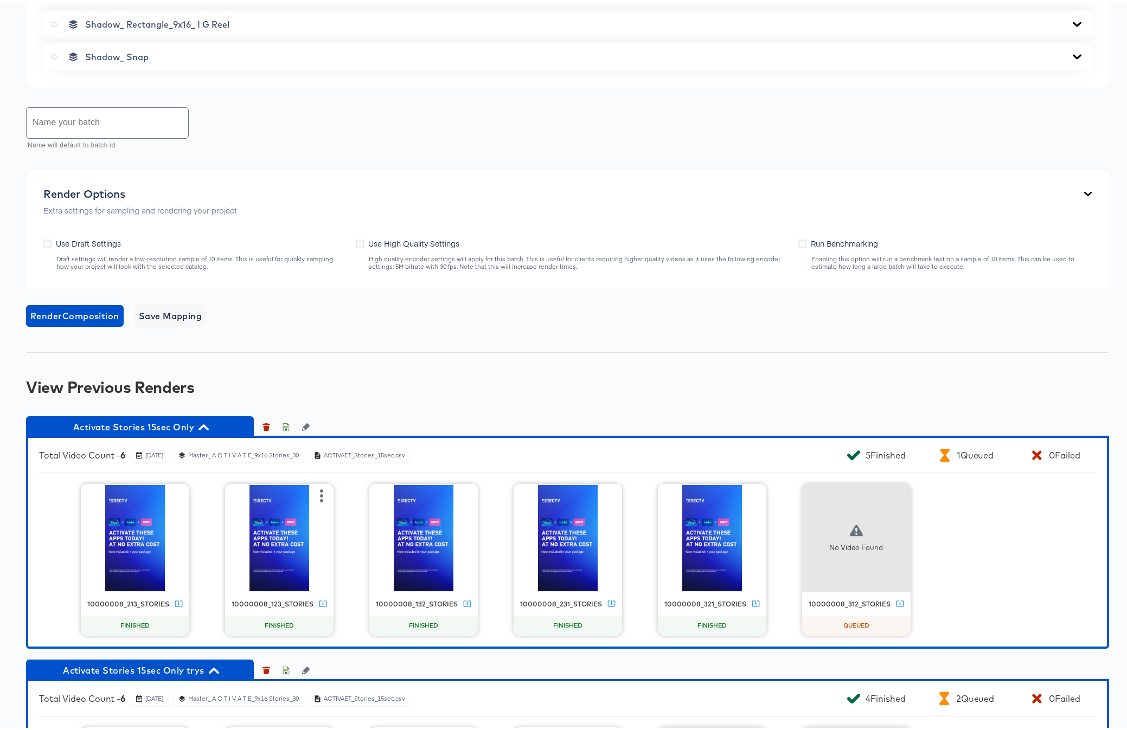
scroll to position [1133, 0]
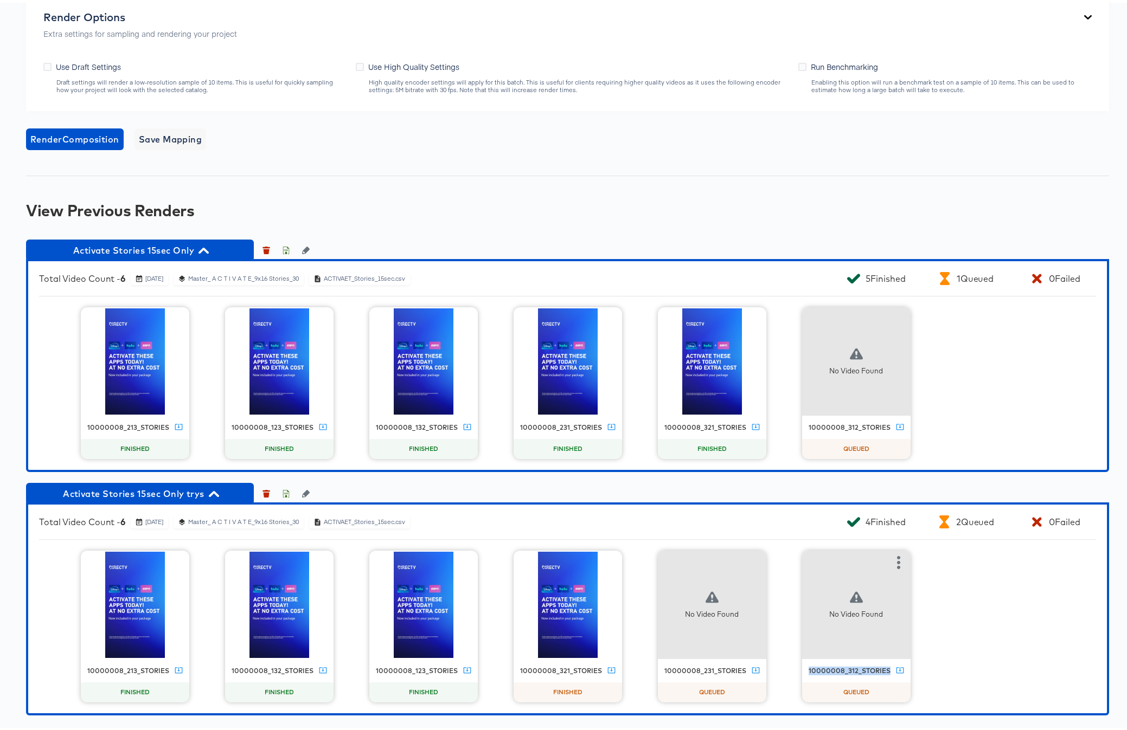
drag, startPoint x: 884, startPoint y: 667, endPoint x: 802, endPoint y: 668, distance: 81.9
click at [802, 668] on div "10000008_312_stories" at bounding box center [856, 669] width 108 height 12
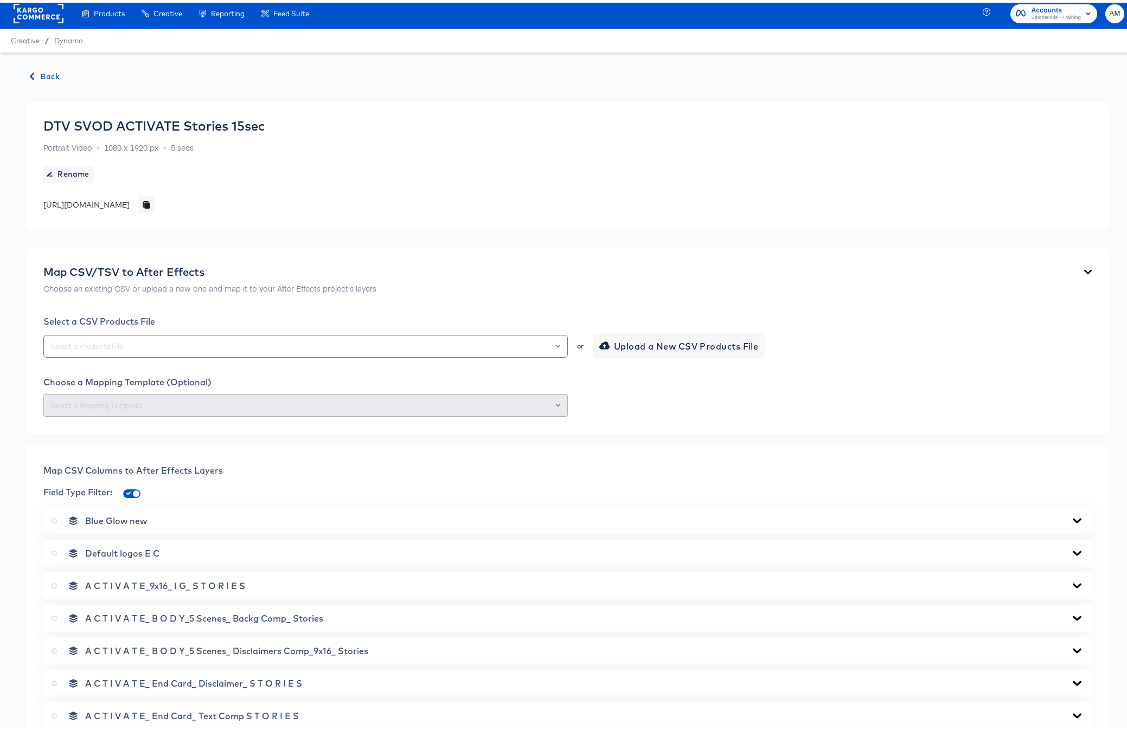
scroll to position [0, 0]
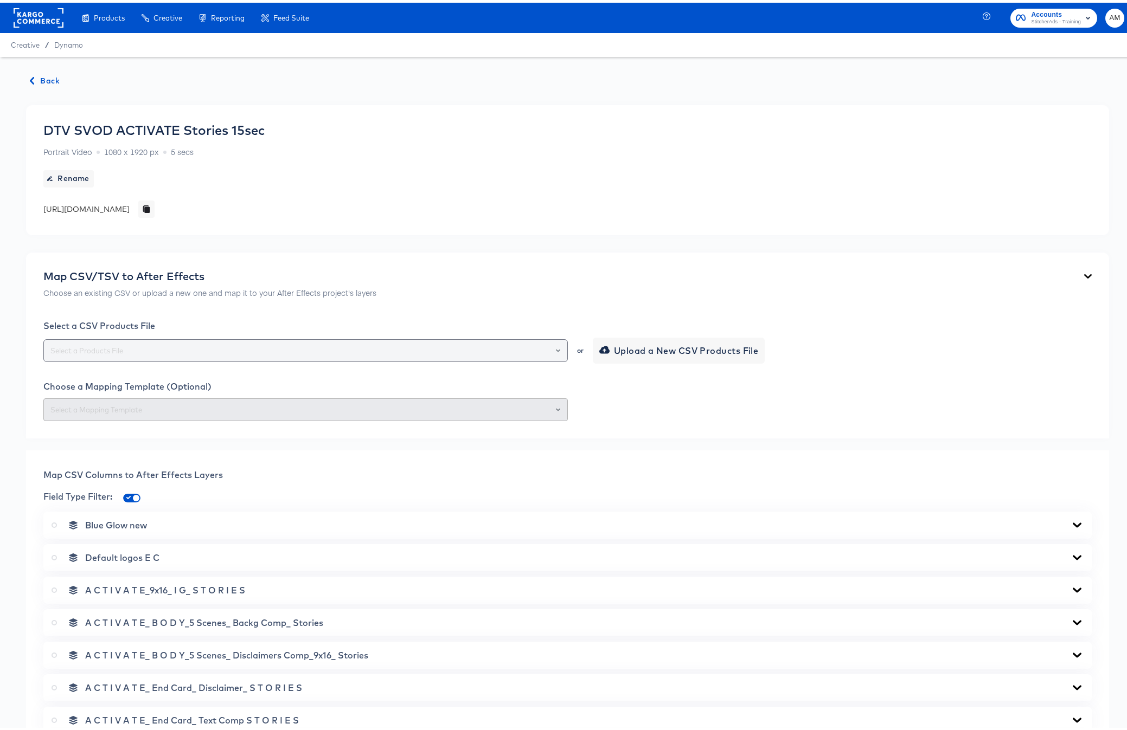
click at [238, 346] on input "text" at bounding box center [305, 348] width 514 height 12
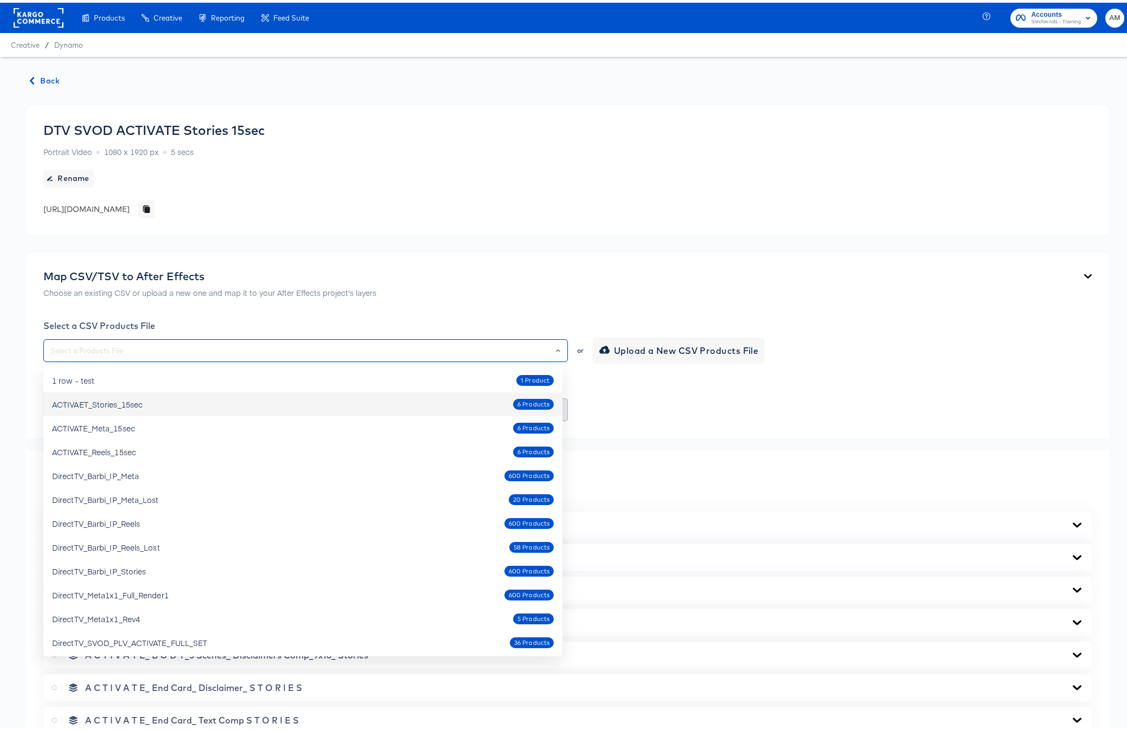
click at [152, 402] on div "ACTIVAET_Stories_15sec 6 Products" at bounding box center [302, 401] width 501 height 17
type input "ACTIVAET_Stories_15sec"
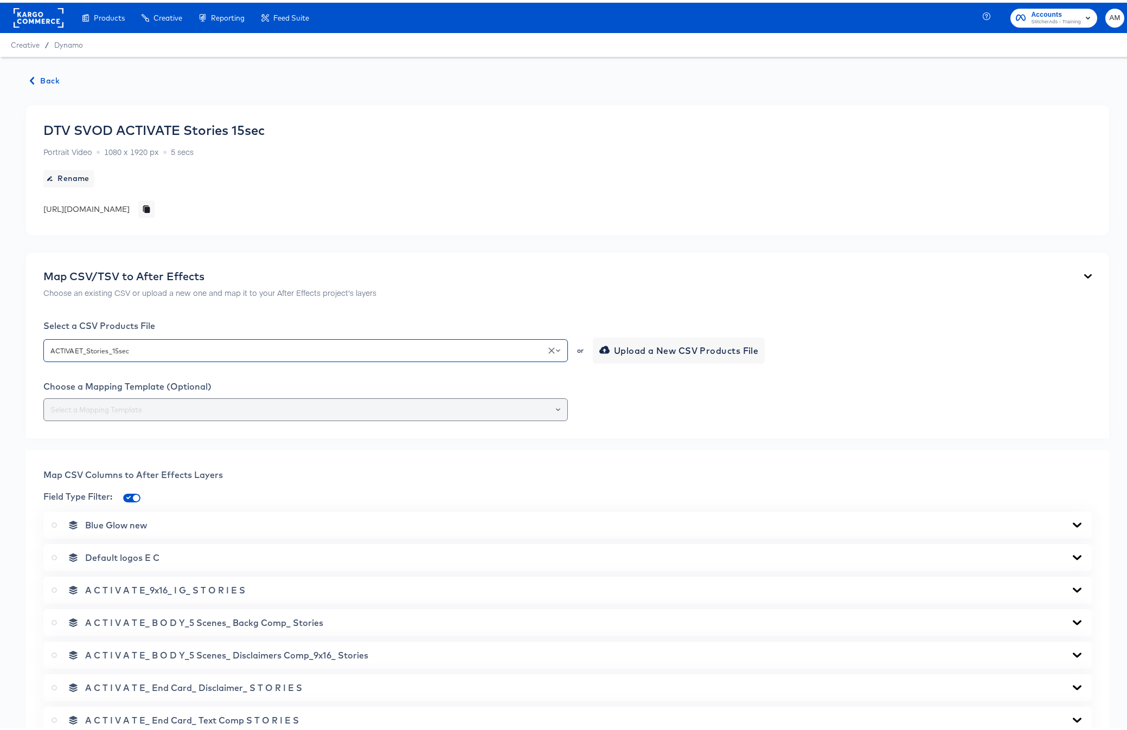
click at [352, 407] on input "text" at bounding box center [305, 407] width 514 height 12
click at [149, 442] on ul "213-Activate Stories 15sec" at bounding box center [302, 434] width 519 height 26
click at [117, 434] on li "213-Activate Stories 15sec" at bounding box center [302, 433] width 519 height 17
type input "213-Activate Stories 15sec"
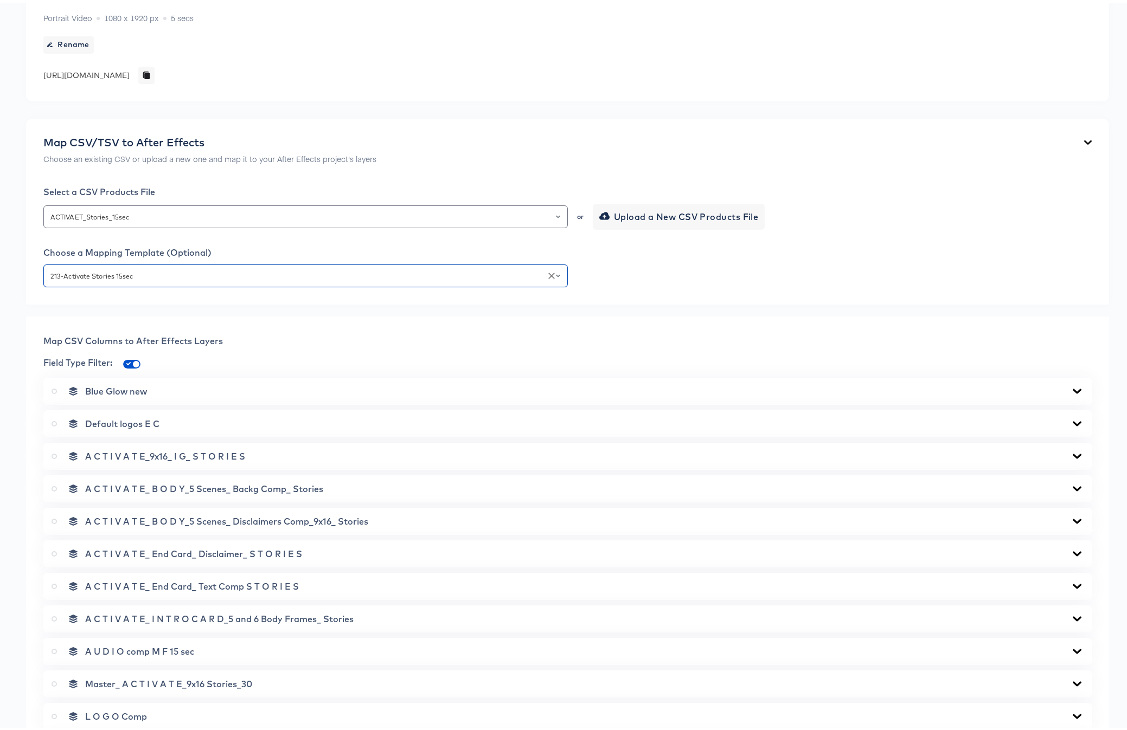
scroll to position [346, 0]
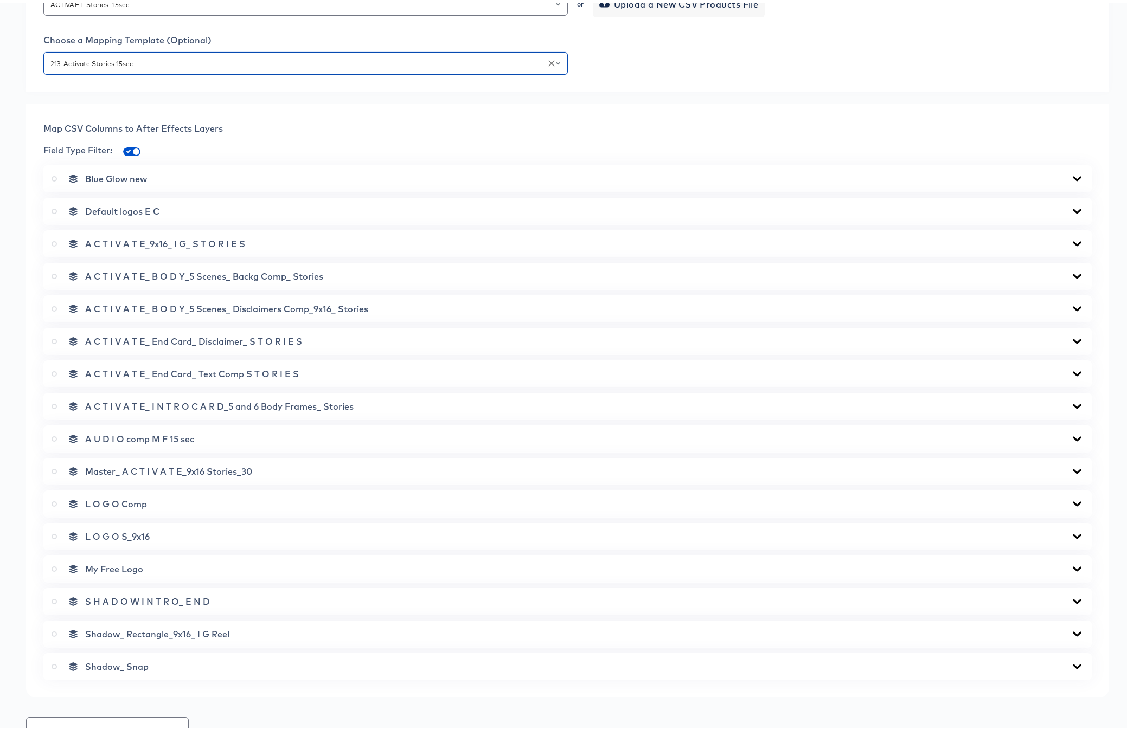
click at [53, 470] on icon at bounding box center [54, 468] width 5 height 5
click at [0, 0] on input "radio" at bounding box center [0, 0] width 0 height 0
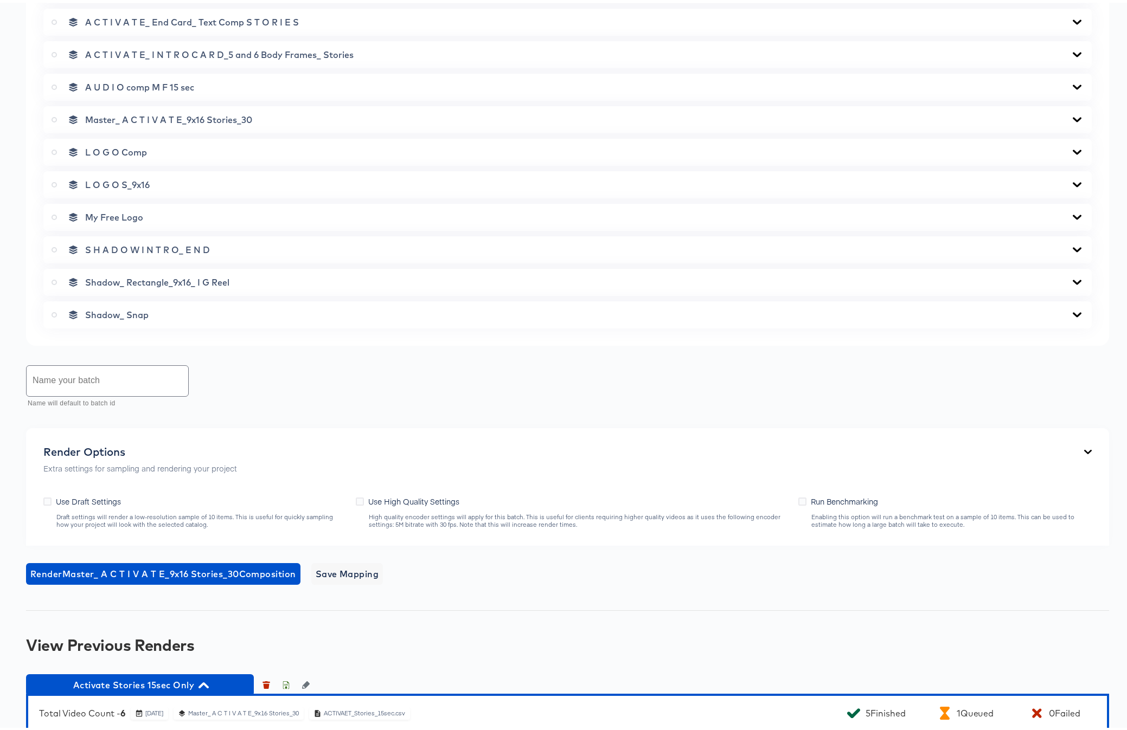
scroll to position [783, 0]
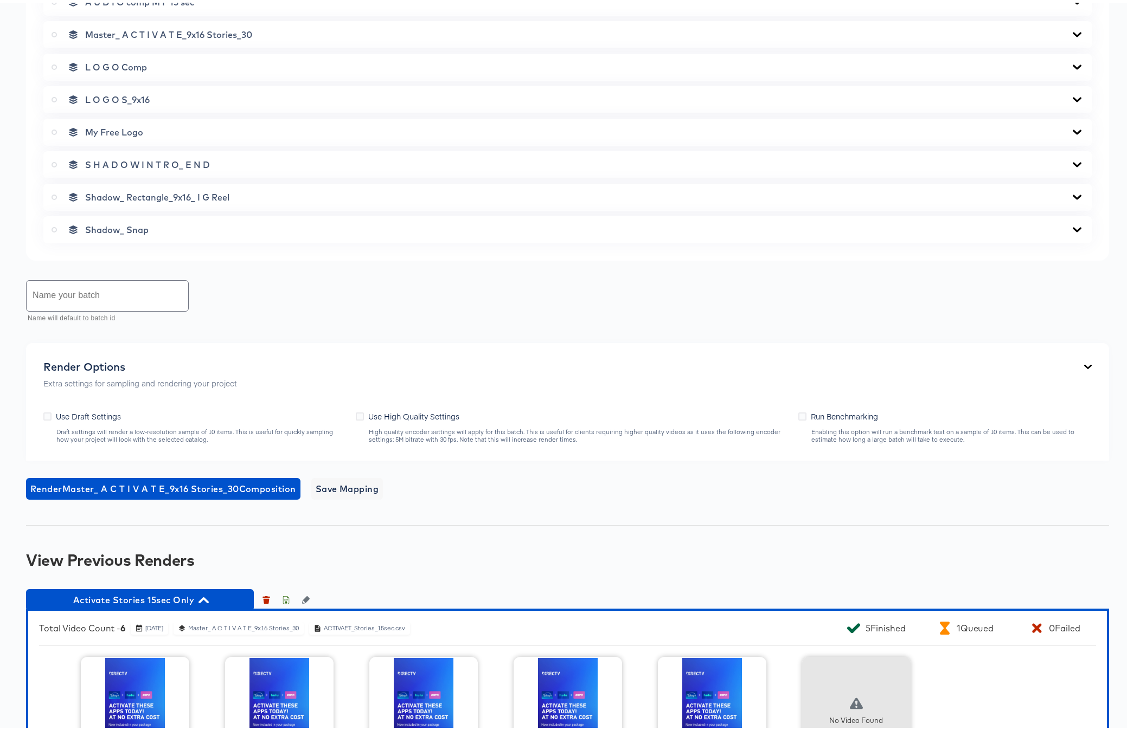
click at [92, 294] on input "text" at bounding box center [108, 293] width 162 height 30
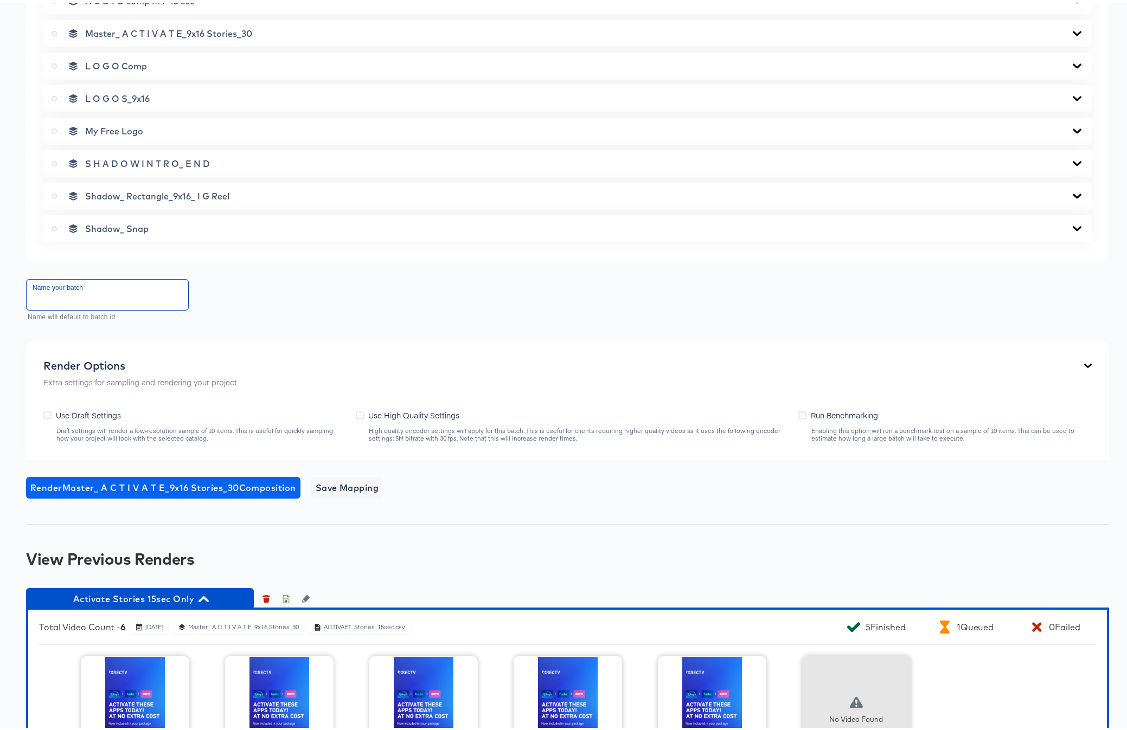
scroll to position [875, 0]
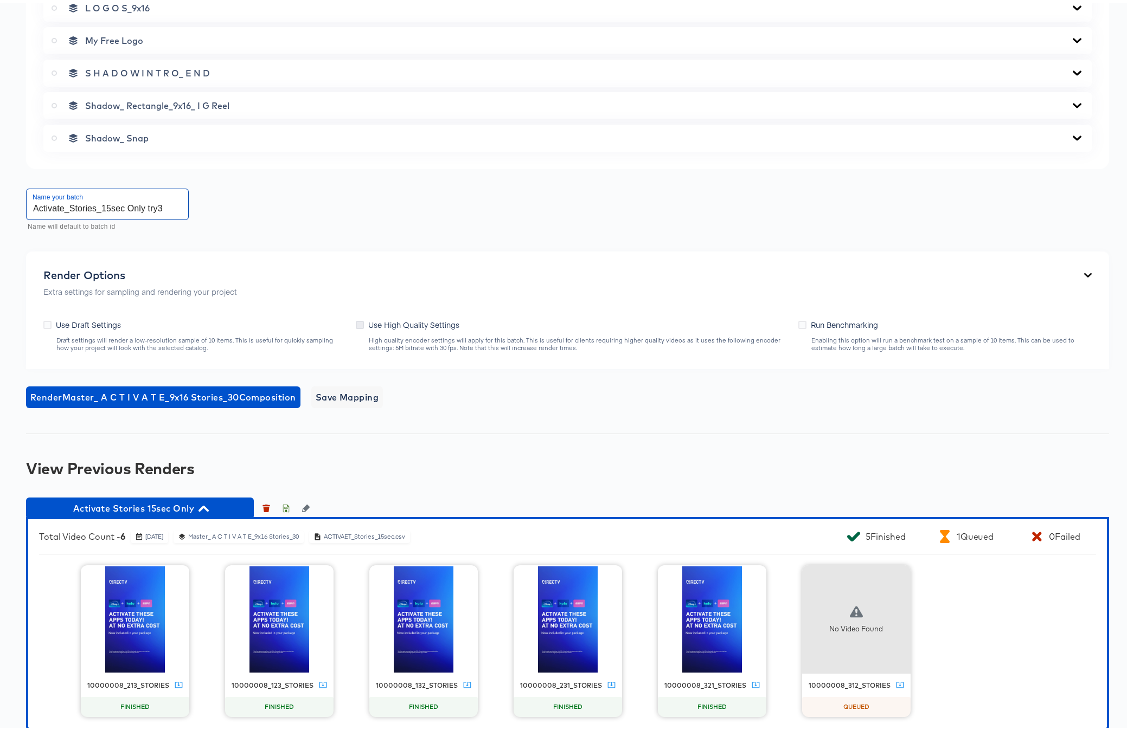
type input "Activate_Stories_15sec Only try3"
click at [356, 322] on icon at bounding box center [360, 322] width 8 height 8
click at [0, 0] on input "Use High Quality Settings" at bounding box center [0, 0] width 0 height 0
click at [216, 393] on span "Render Master_ A C T I V A T E_9x16 Stories_30 Composition" at bounding box center [163, 394] width 266 height 15
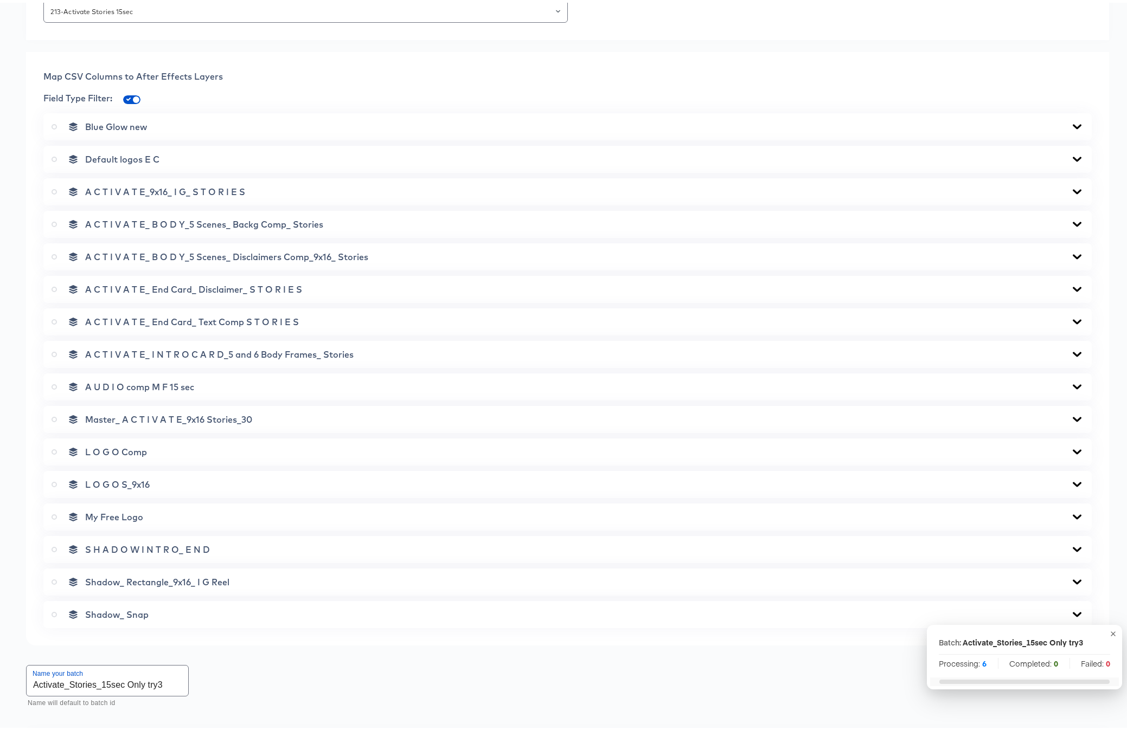
scroll to position [0, 0]
